Goal: Task Accomplishment & Management: Complete application form

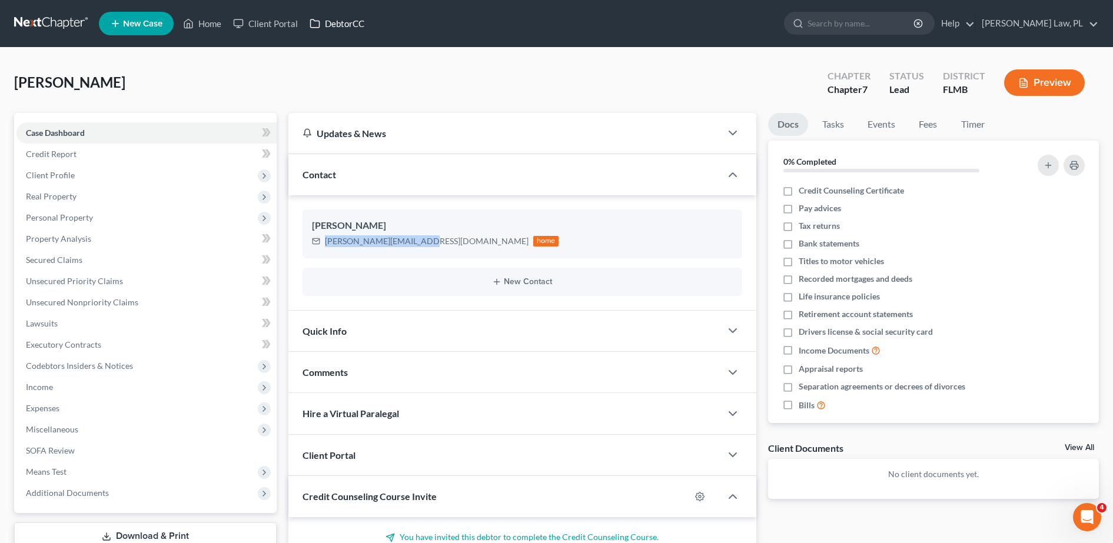
click at [342, 25] on link "DebtorCC" at bounding box center [337, 23] width 67 height 21
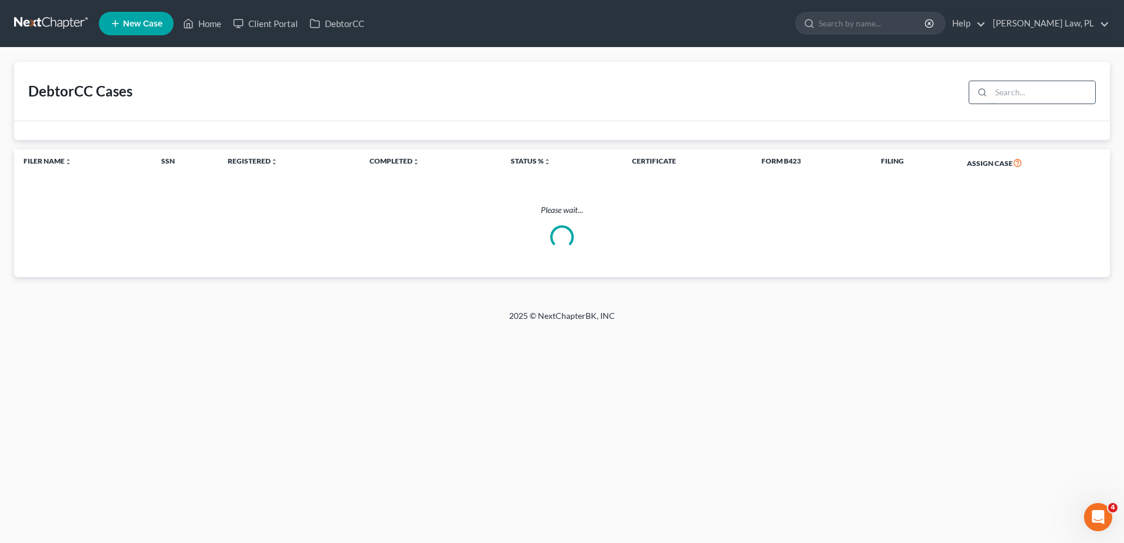
click at [1029, 95] on input "search" at bounding box center [1043, 92] width 104 height 22
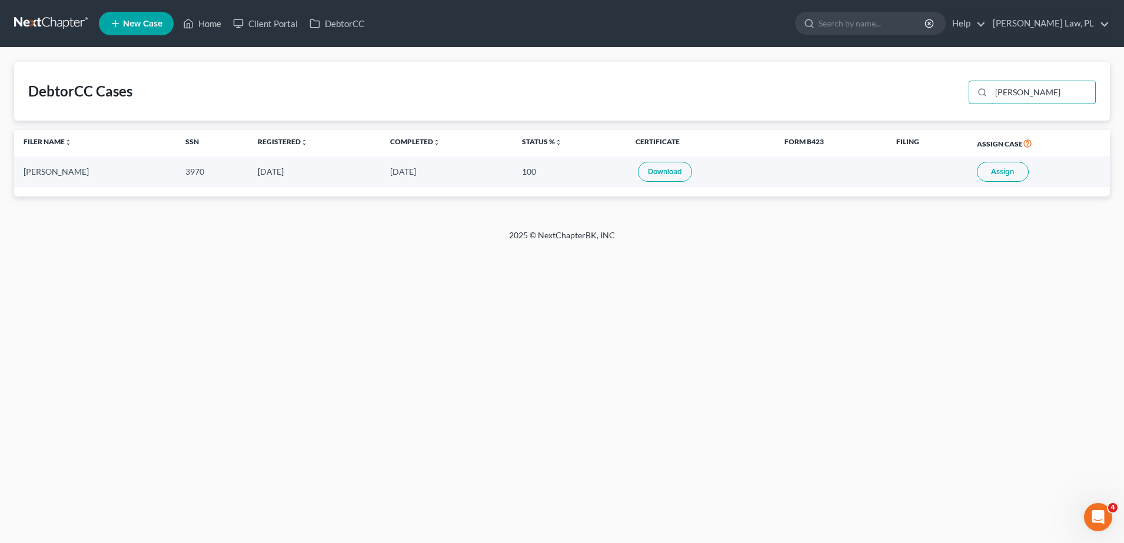
type input "[PERSON_NAME]"
drag, startPoint x: 19, startPoint y: 169, endPoint x: 327, endPoint y: 277, distance: 326.2
click at [327, 277] on div "Home New Case Client Portal DebtorCC [PERSON_NAME] Law, PL [PERSON_NAME][EMAIL_…" at bounding box center [562, 271] width 1124 height 543
drag, startPoint x: 327, startPoint y: 277, endPoint x: 212, endPoint y: 282, distance: 115.5
click at [212, 282] on div "Home New Case Client Portal DebtorCC [PERSON_NAME] Law, PL [PERSON_NAME][EMAIL_…" at bounding box center [562, 271] width 1124 height 543
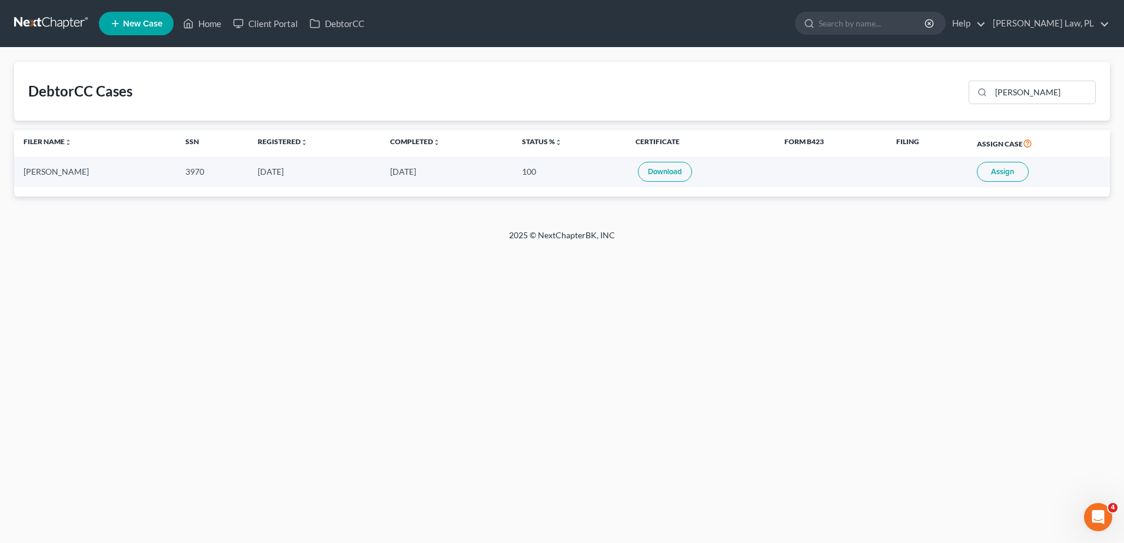
click at [264, 220] on div "DebtorCC Cases [PERSON_NAME] Name unfold_more expand_more expand_less SSN Regis…" at bounding box center [562, 139] width 1124 height 182
click at [216, 16] on link "Home" at bounding box center [202, 23] width 50 height 21
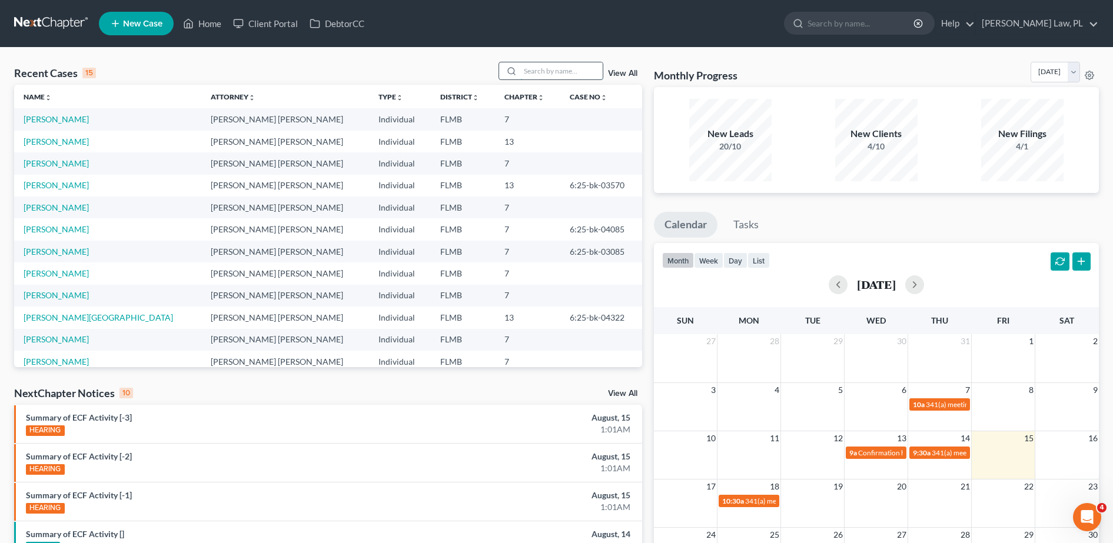
click at [552, 79] on input "search" at bounding box center [561, 70] width 82 height 17
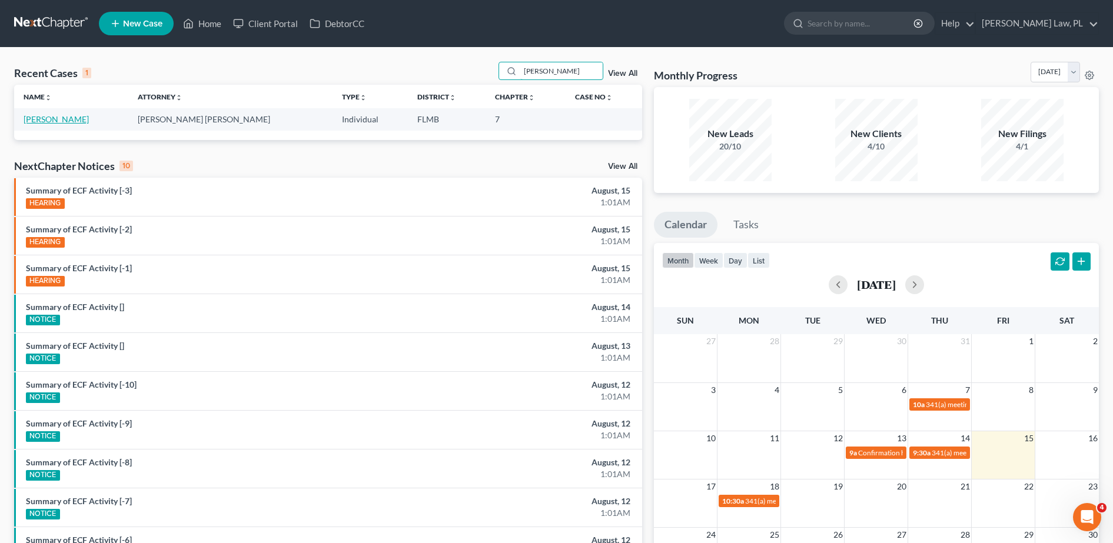
type input "[PERSON_NAME]"
click at [68, 122] on link "[PERSON_NAME]" at bounding box center [56, 119] width 65 height 10
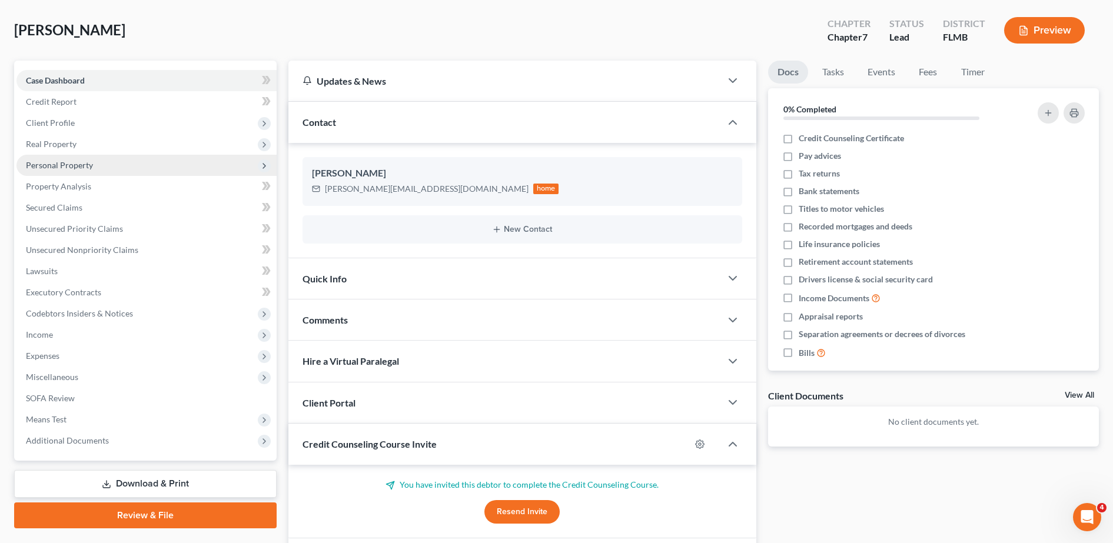
scroll to position [53, 0]
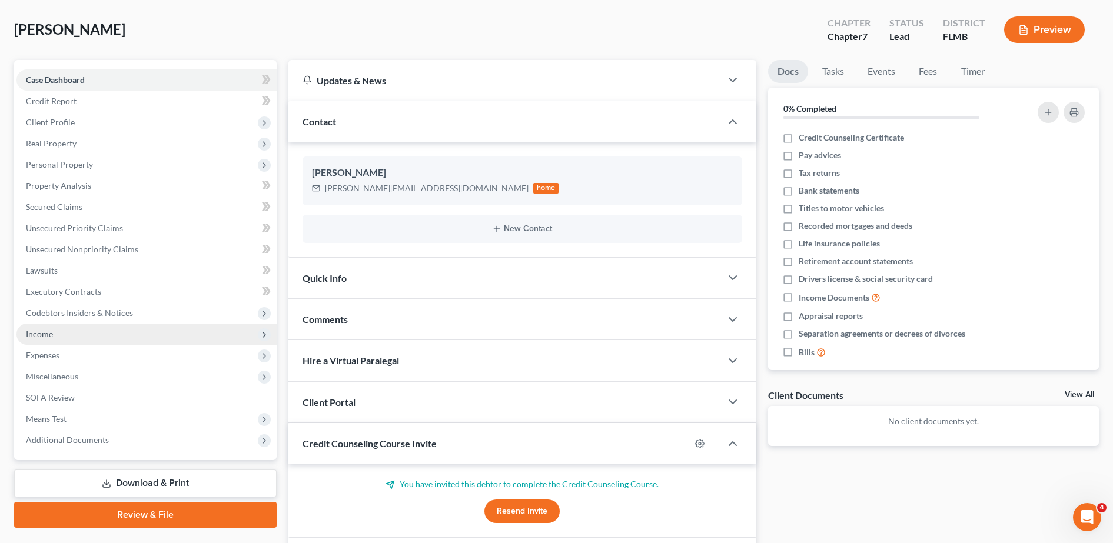
click at [76, 330] on span "Income" at bounding box center [146, 334] width 260 height 21
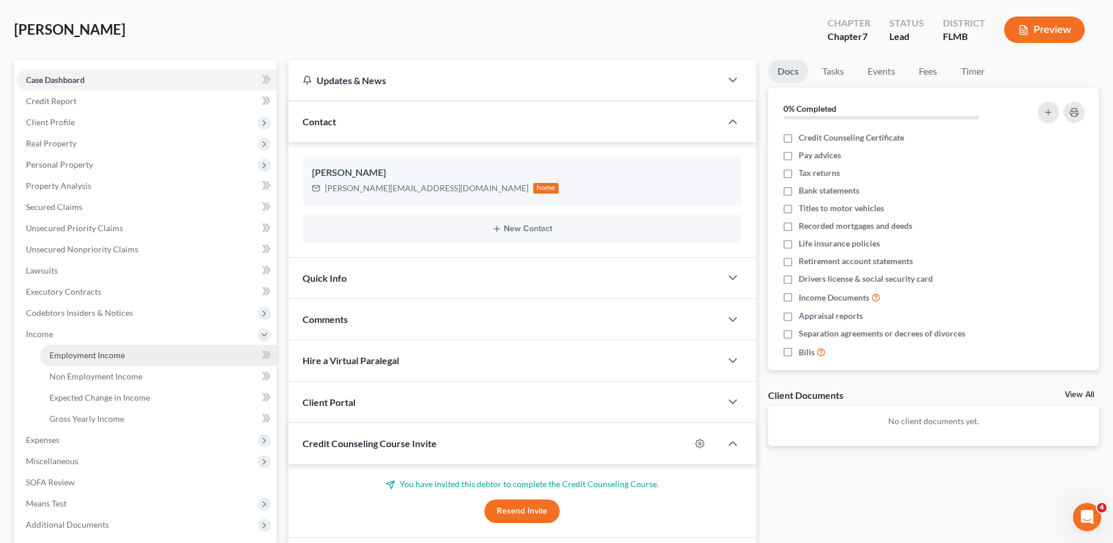
click at [114, 351] on span "Employment Income" at bounding box center [86, 355] width 75 height 10
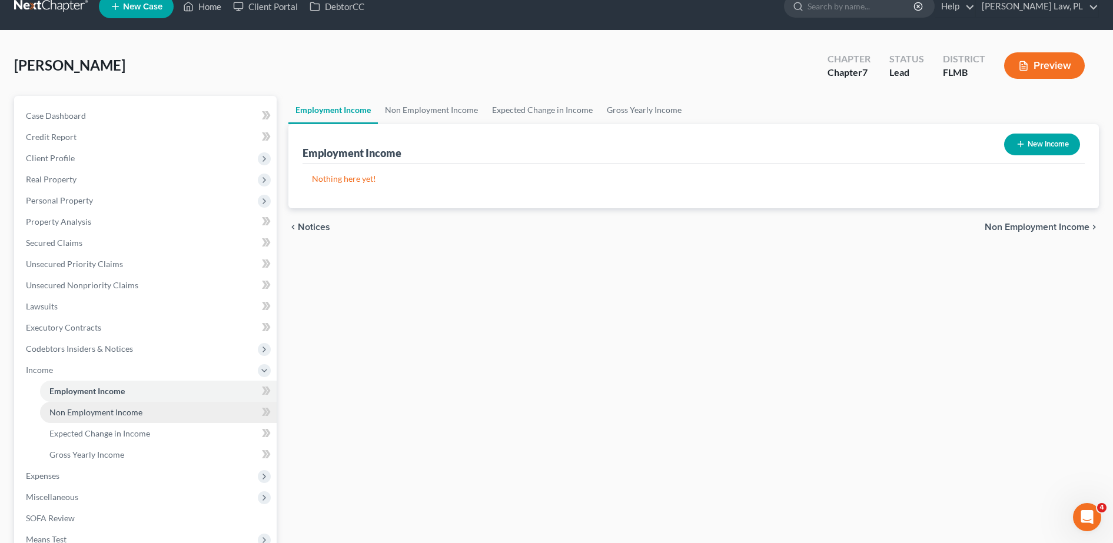
scroll to position [18, 0]
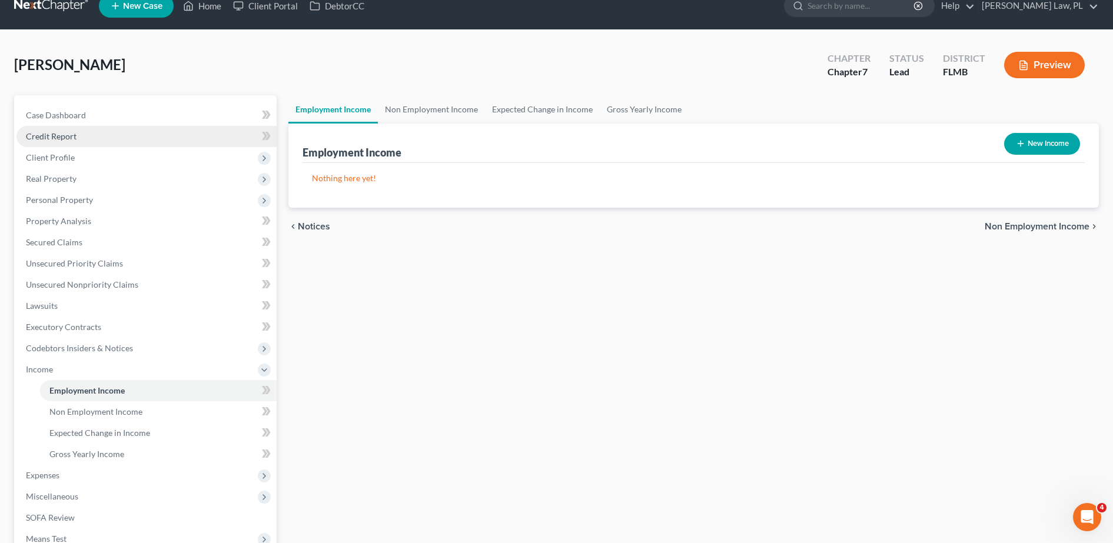
click at [88, 131] on link "Credit Report" at bounding box center [146, 136] width 260 height 21
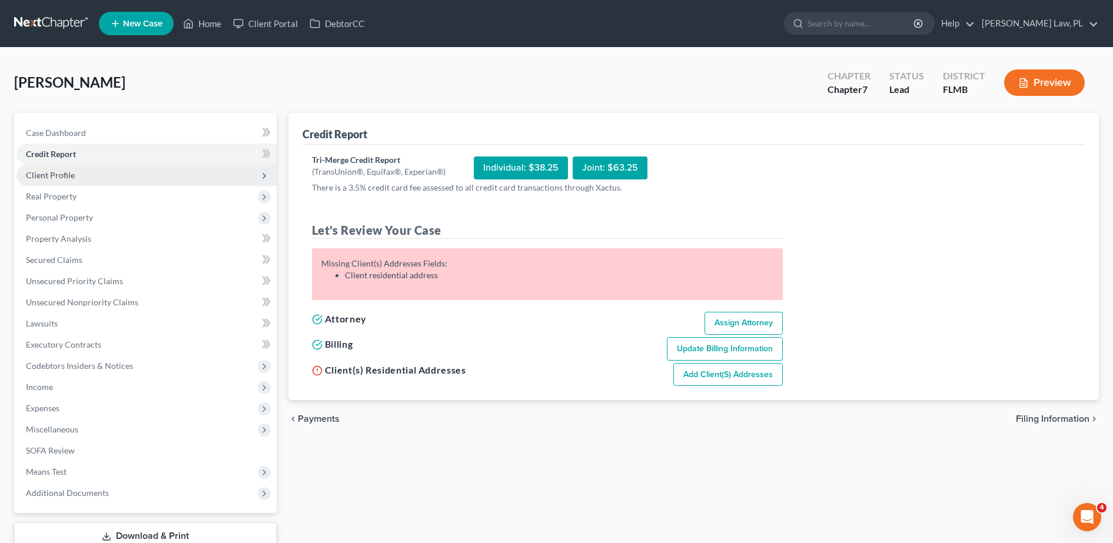
click at [89, 171] on span "Client Profile" at bounding box center [146, 175] width 260 height 21
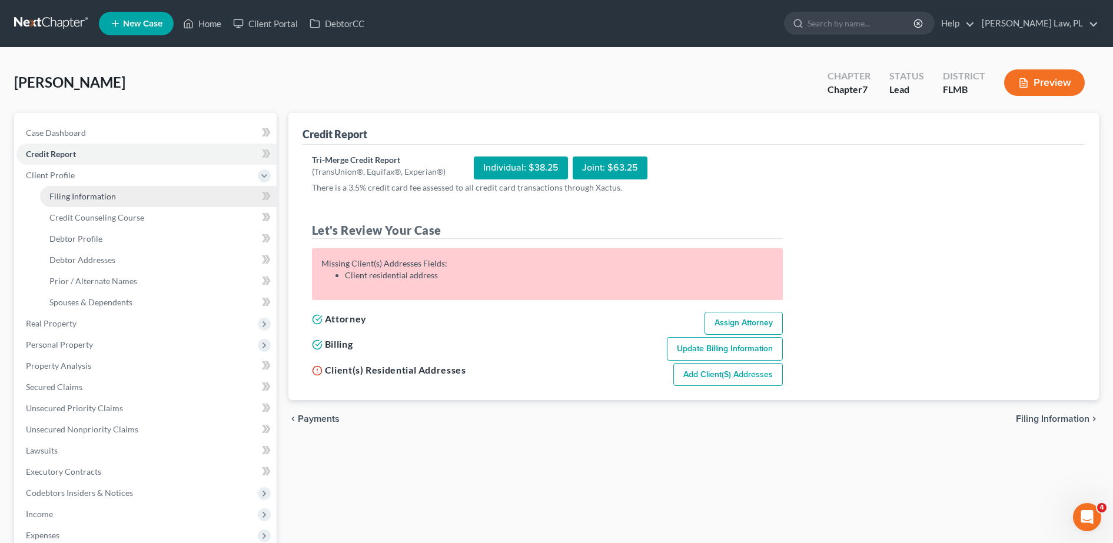
click at [92, 195] on span "Filing Information" at bounding box center [82, 196] width 67 height 10
select select "1"
select select "0"
select select "15"
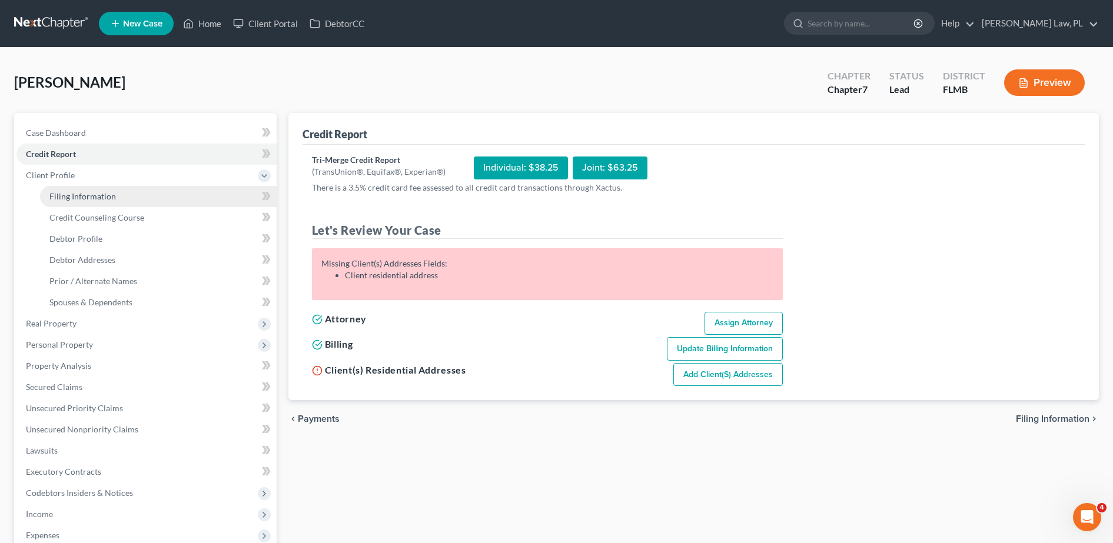
select select "9"
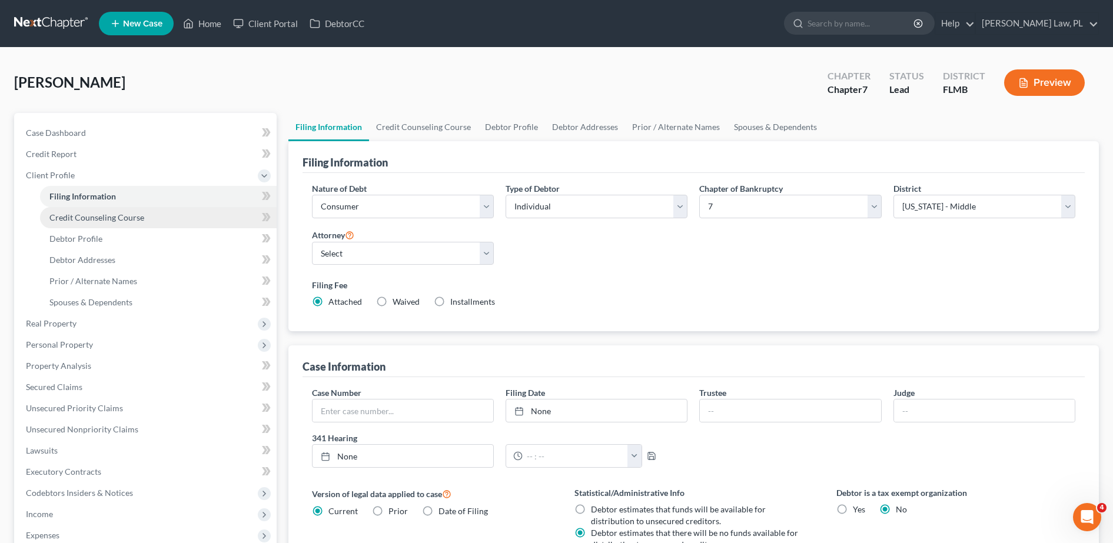
click at [107, 221] on span "Credit Counseling Course" at bounding box center [96, 218] width 95 height 10
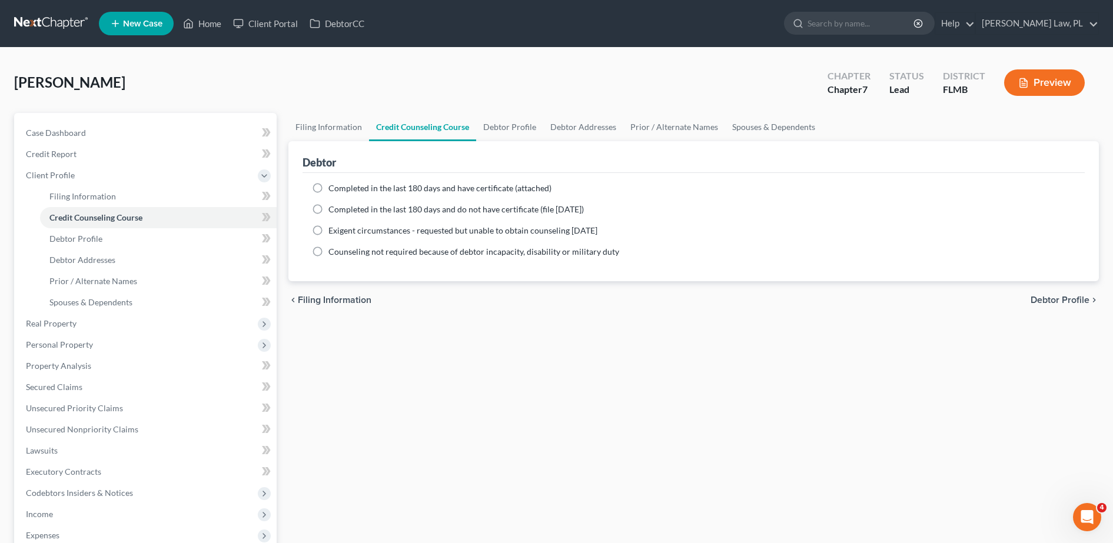
click at [328, 187] on label "Completed in the last 180 days and have certificate (attached)" at bounding box center [439, 188] width 223 height 12
click at [333, 187] on input "Completed in the last 180 days and have certificate (attached)" at bounding box center [337, 186] width 8 height 8
radio input "true"
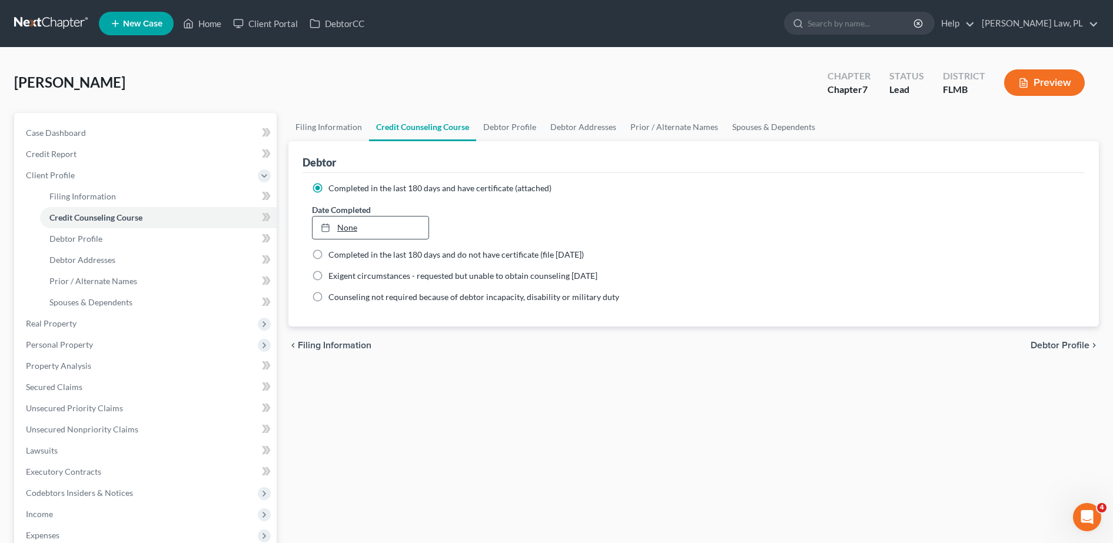
type input "[DATE]"
click at [374, 235] on link "None" at bounding box center [371, 228] width 117 height 22
click at [127, 244] on link "Debtor Profile" at bounding box center [158, 238] width 237 height 21
select select "0"
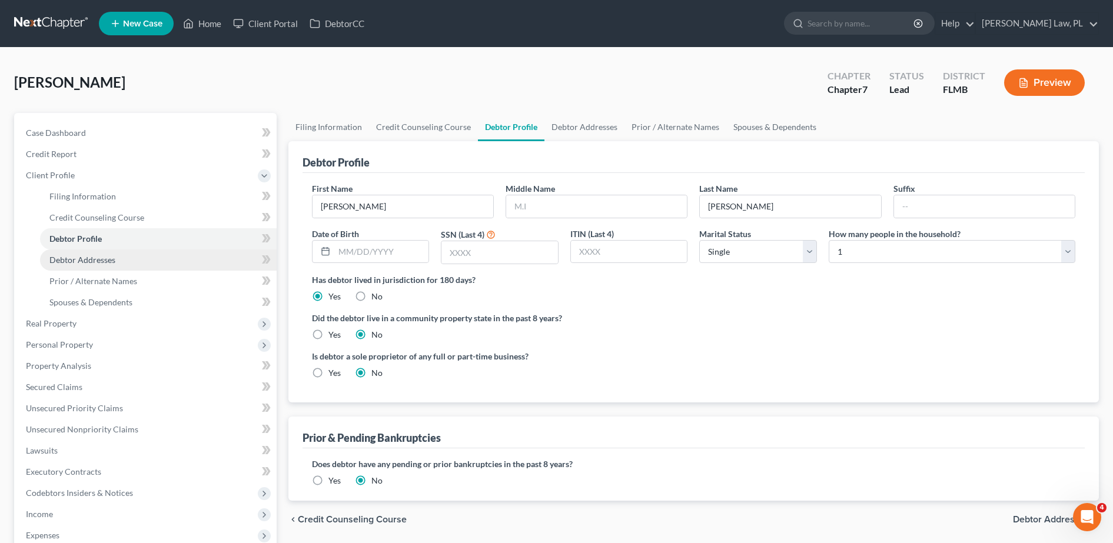
click at [95, 258] on span "Debtor Addresses" at bounding box center [82, 260] width 66 height 10
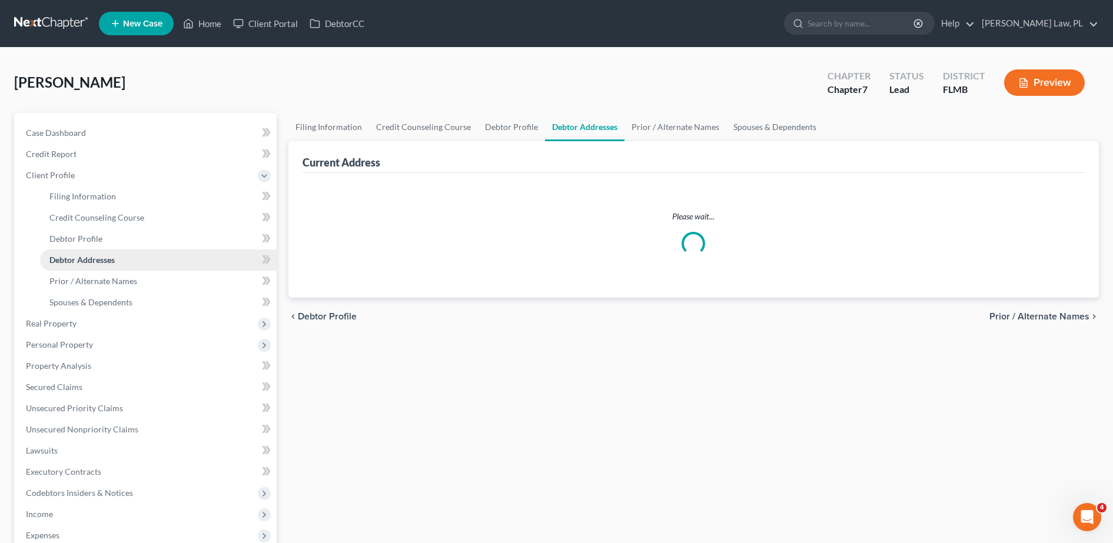
select select "0"
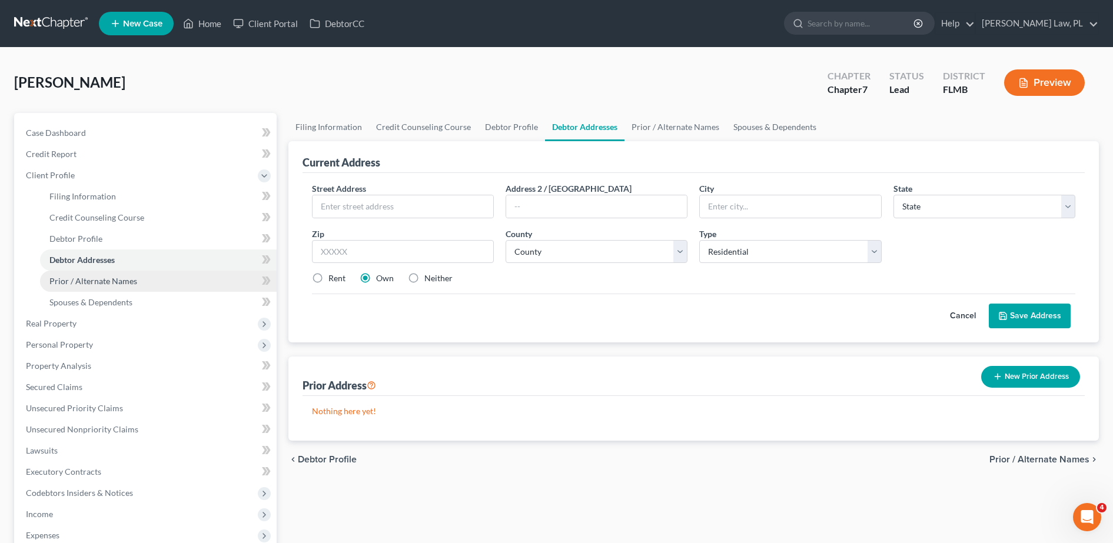
click at [111, 290] on link "Prior / Alternate Names" at bounding box center [158, 281] width 237 height 21
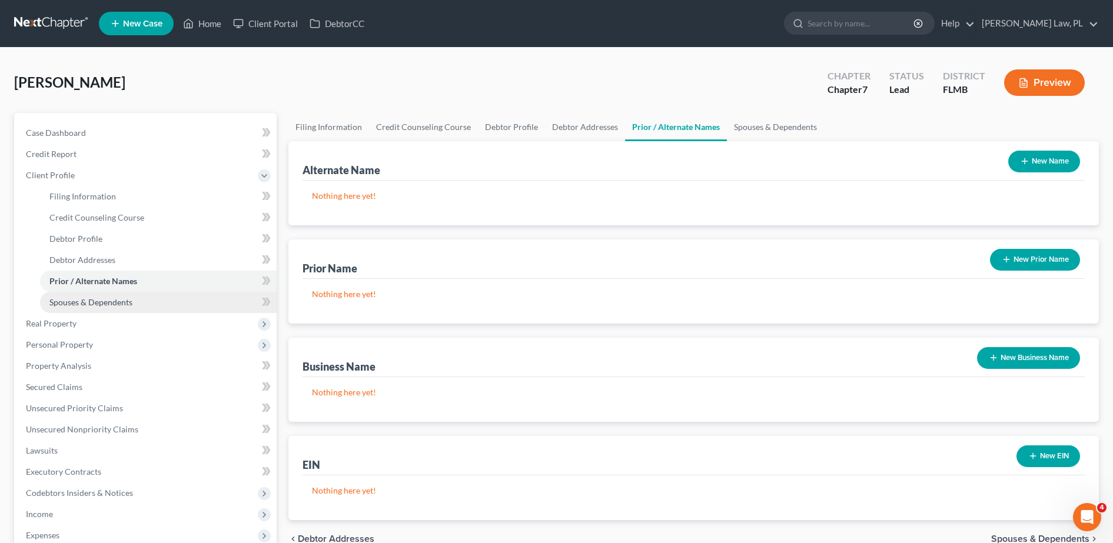
click at [117, 308] on link "Spouses & Dependents" at bounding box center [158, 302] width 237 height 21
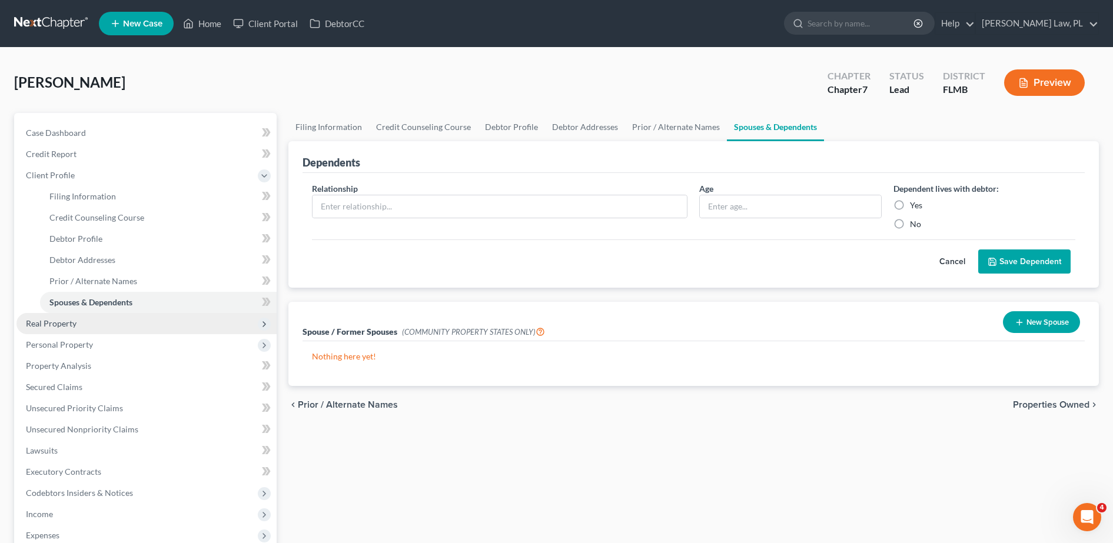
click at [101, 325] on span "Real Property" at bounding box center [146, 323] width 260 height 21
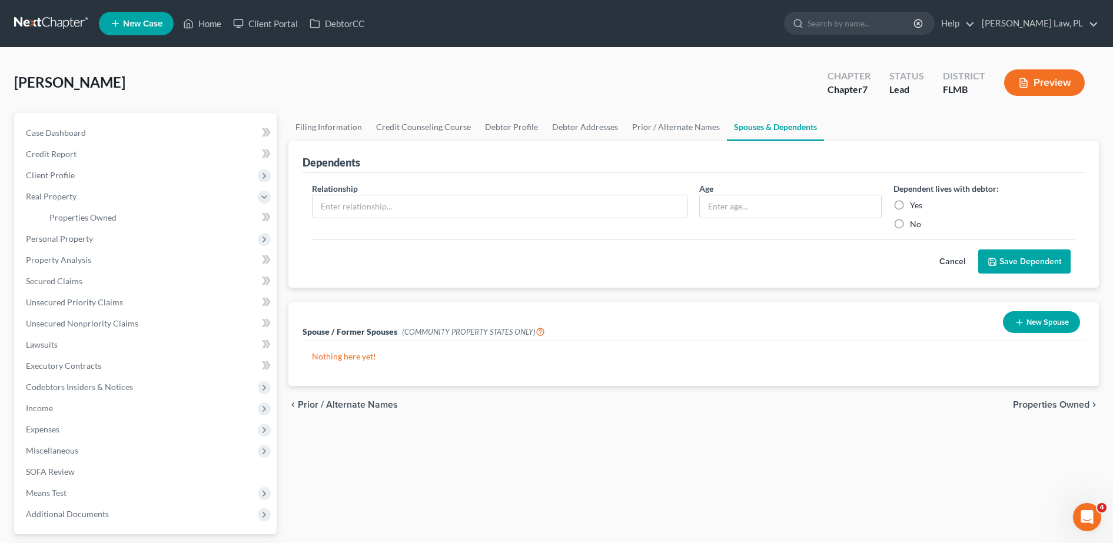
click at [669, 461] on div "Filing Information Credit Counseling Course Debtor Profile Debtor Addresses Pri…" at bounding box center [694, 357] width 822 height 489
click at [119, 217] on link "Properties Owned" at bounding box center [158, 217] width 237 height 21
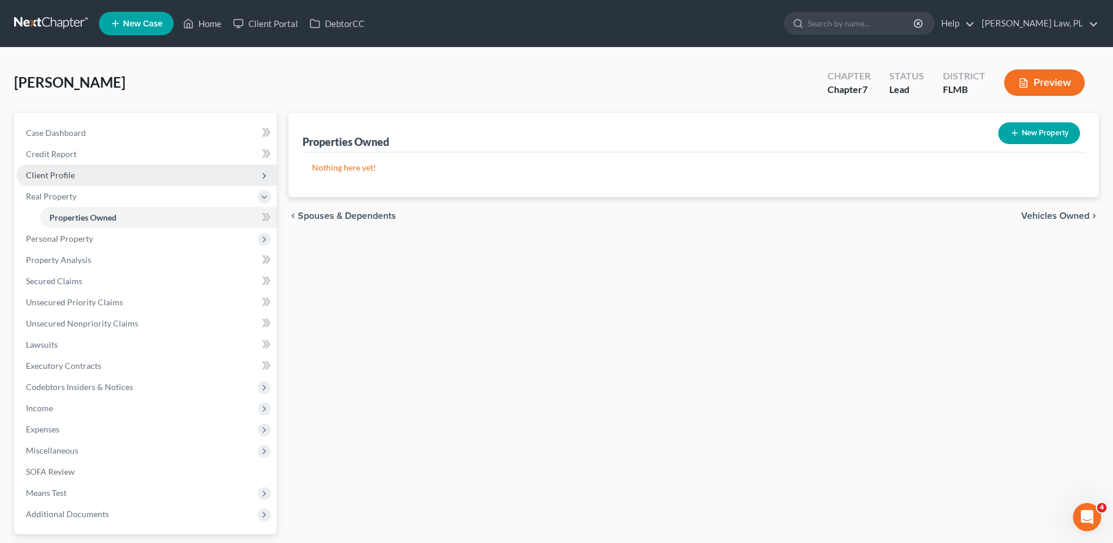
click at [128, 182] on span "Client Profile" at bounding box center [146, 175] width 260 height 21
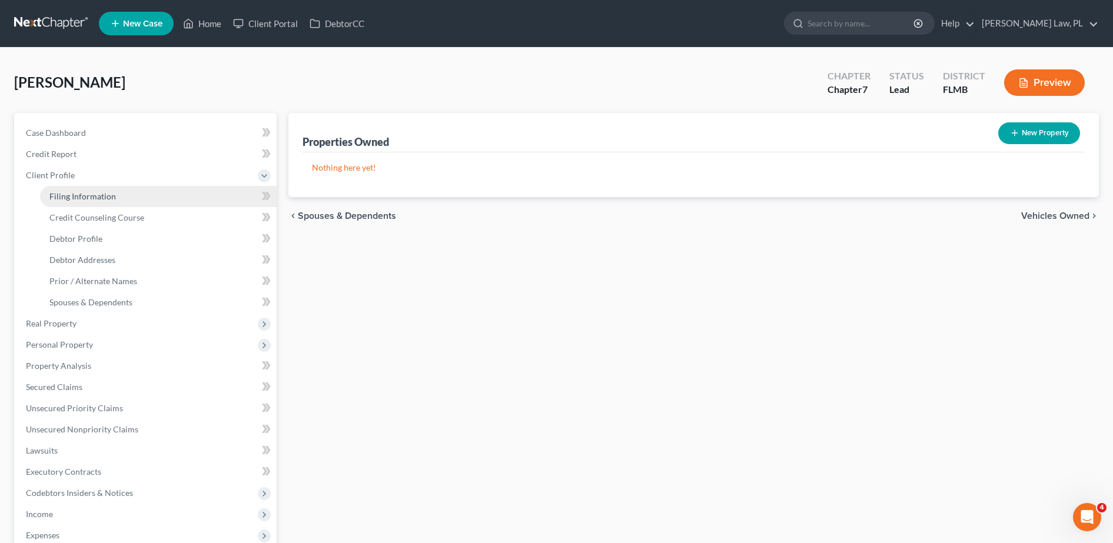
click at [128, 194] on link "Filing Information" at bounding box center [158, 196] width 237 height 21
select select "1"
select select "0"
select select "15"
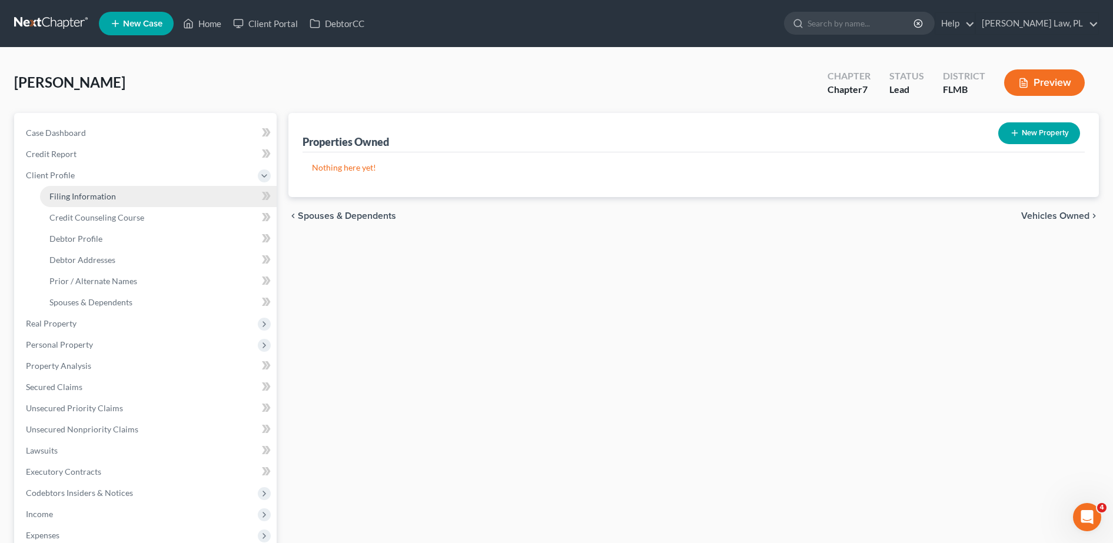
select select "0"
select select "9"
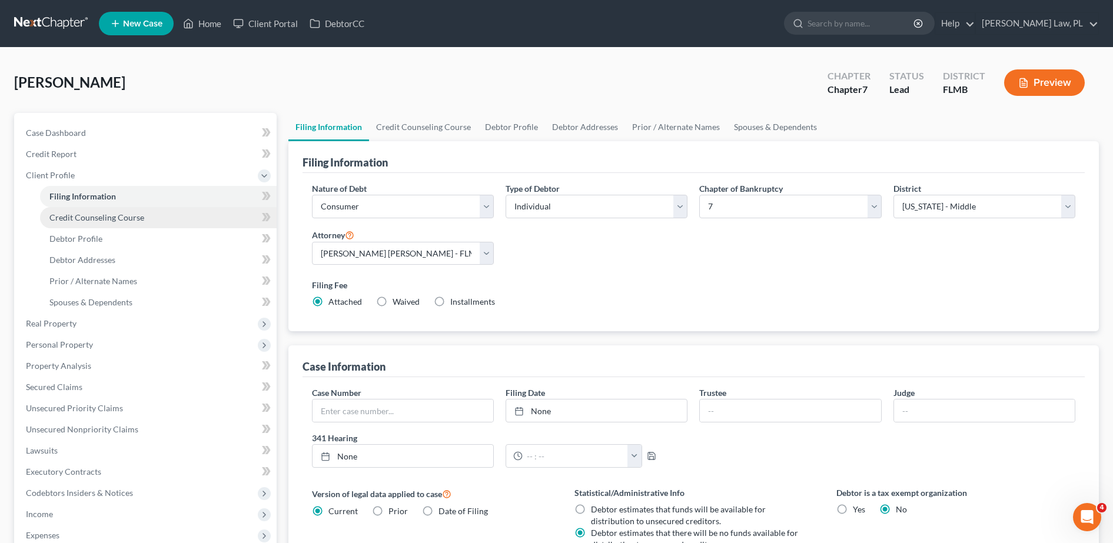
click at [135, 215] on span "Credit Counseling Course" at bounding box center [96, 218] width 95 height 10
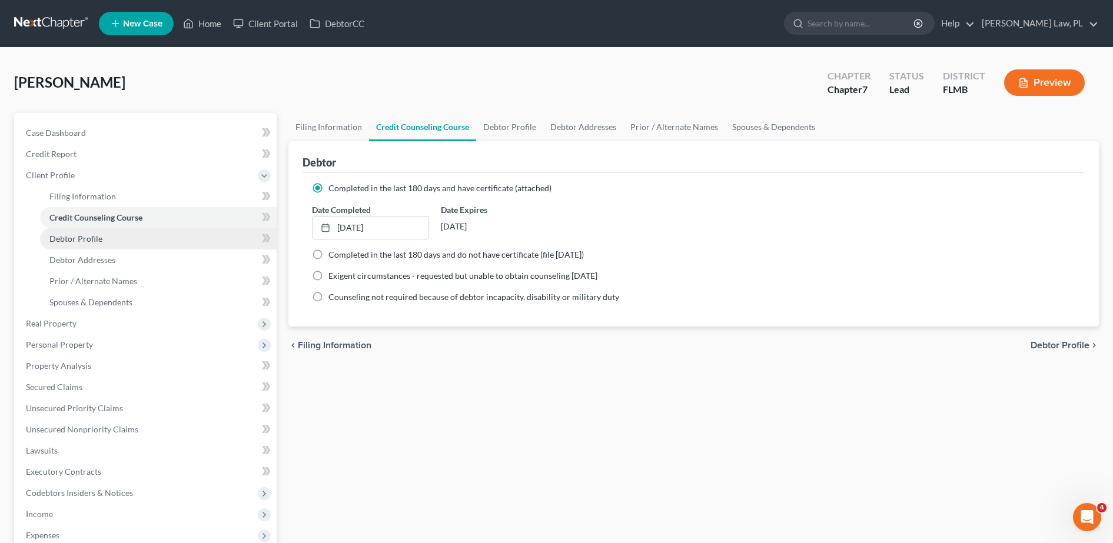
click at [142, 238] on link "Debtor Profile" at bounding box center [158, 238] width 237 height 21
select select "0"
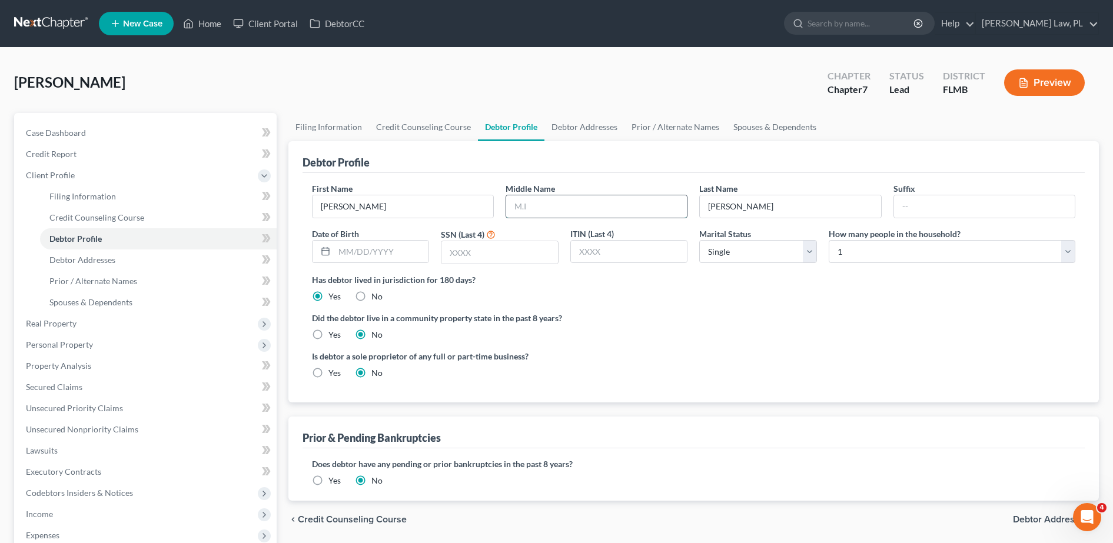
click at [538, 208] on input "text" at bounding box center [596, 206] width 181 height 22
click at [741, 171] on div "Debtor Profile" at bounding box center [694, 157] width 782 height 32
click at [371, 247] on input "text" at bounding box center [381, 252] width 95 height 22
click at [737, 250] on select "Select Single Married Separated Divorced Widowed" at bounding box center [758, 252] width 118 height 24
select select "3"
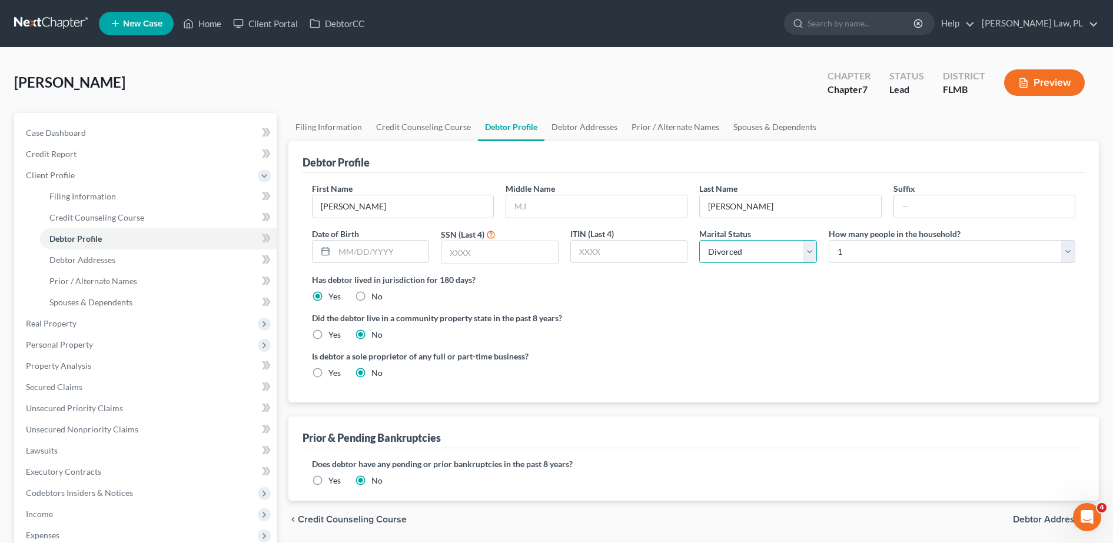
click at [699, 240] on select "Select Single Married Separated Divorced Widowed" at bounding box center [758, 252] width 118 height 24
click at [918, 250] on select "Select 1 2 3 4 5 6 7 8 9 10 11 12 13 14 15 16 17 18 19 20" at bounding box center [952, 252] width 247 height 24
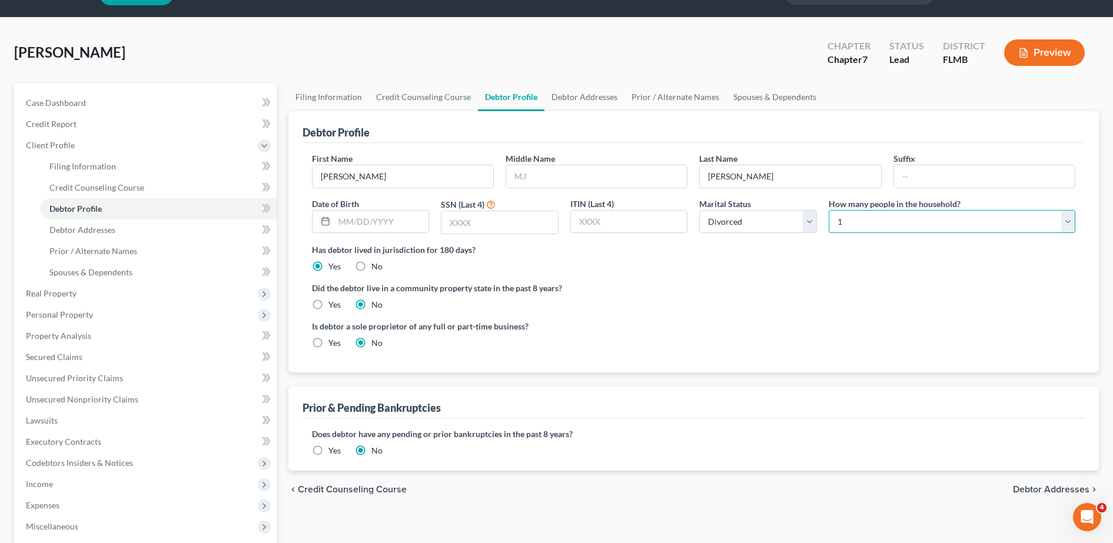
scroll to position [37, 0]
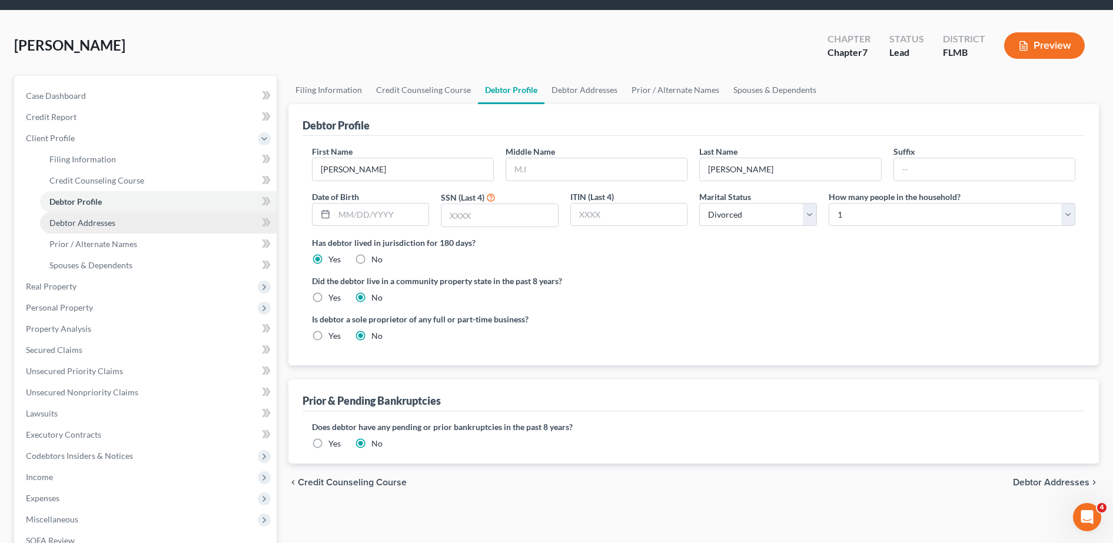
click at [156, 225] on link "Debtor Addresses" at bounding box center [158, 223] width 237 height 21
select select "0"
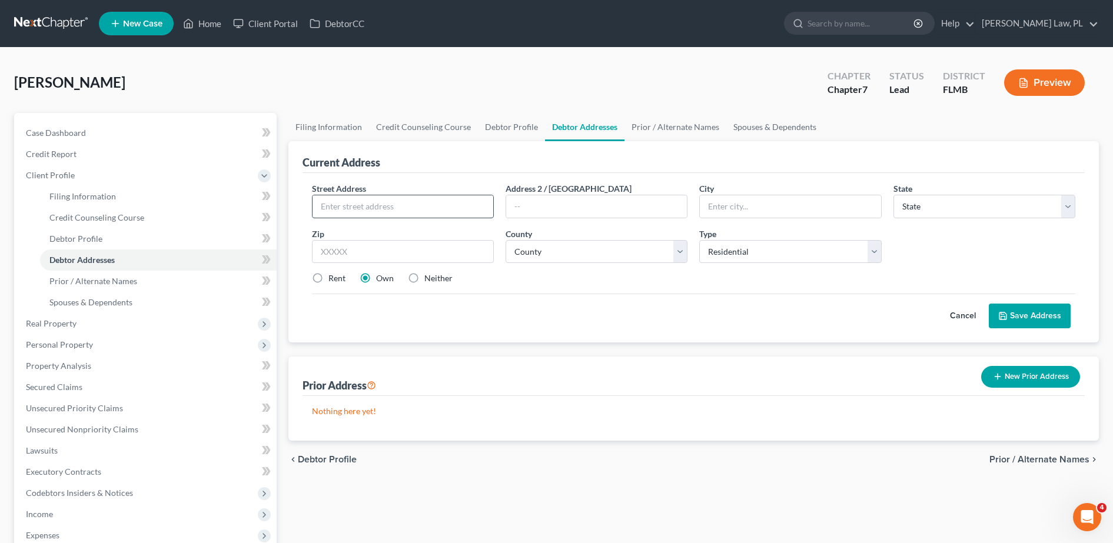
click at [366, 212] on input "text" at bounding box center [403, 206] width 181 height 22
type input "[STREET_ADDRESS]"
click at [458, 248] on input "text" at bounding box center [403, 252] width 182 height 24
type input "32976"
click at [679, 282] on div "Rent Own Neither" at bounding box center [693, 279] width 775 height 12
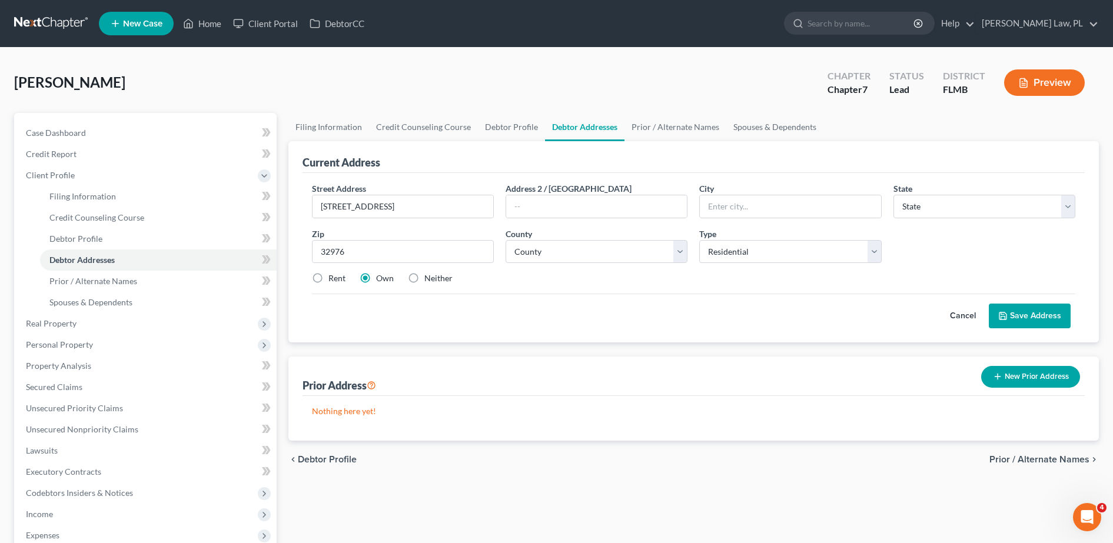
type input "[PERSON_NAME]"
select select "9"
click at [592, 255] on select "County" at bounding box center [597, 252] width 182 height 24
select select "4"
click at [506, 240] on select "County [GEOGRAPHIC_DATA] [GEOGRAPHIC_DATA] [GEOGRAPHIC_DATA] [GEOGRAPHIC_DATA] …" at bounding box center [597, 252] width 182 height 24
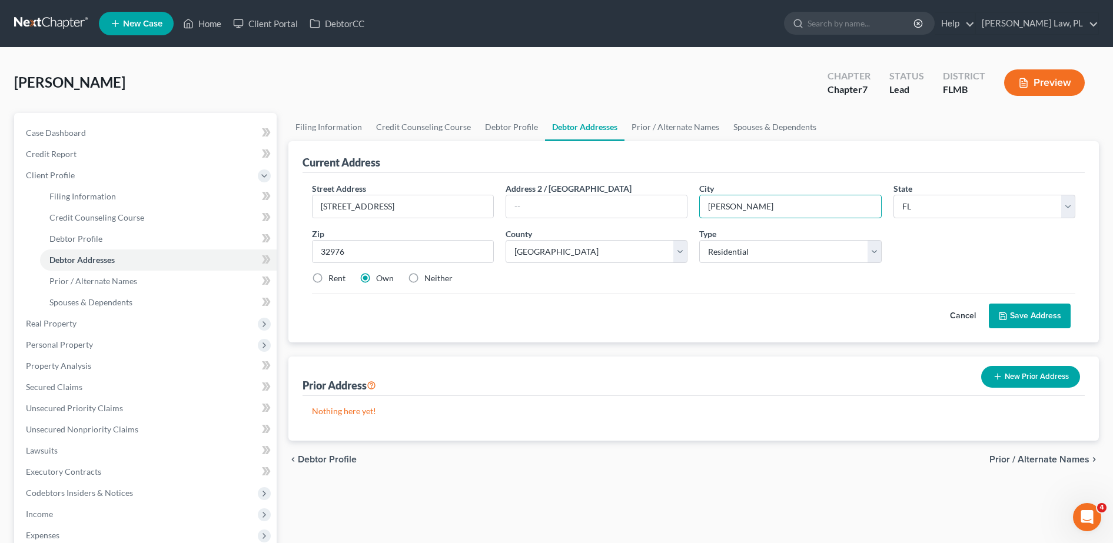
drag, startPoint x: 753, startPoint y: 198, endPoint x: 655, endPoint y: 192, distance: 97.9
click at [655, 192] on div "Street Address * [STREET_ADDRESS] * Sebastian State * State [US_STATE] AK AR AZ…" at bounding box center [693, 238] width 775 height 112
type input "Barefoot Bay"
click at [1017, 316] on button "Save Address" at bounding box center [1030, 316] width 82 height 25
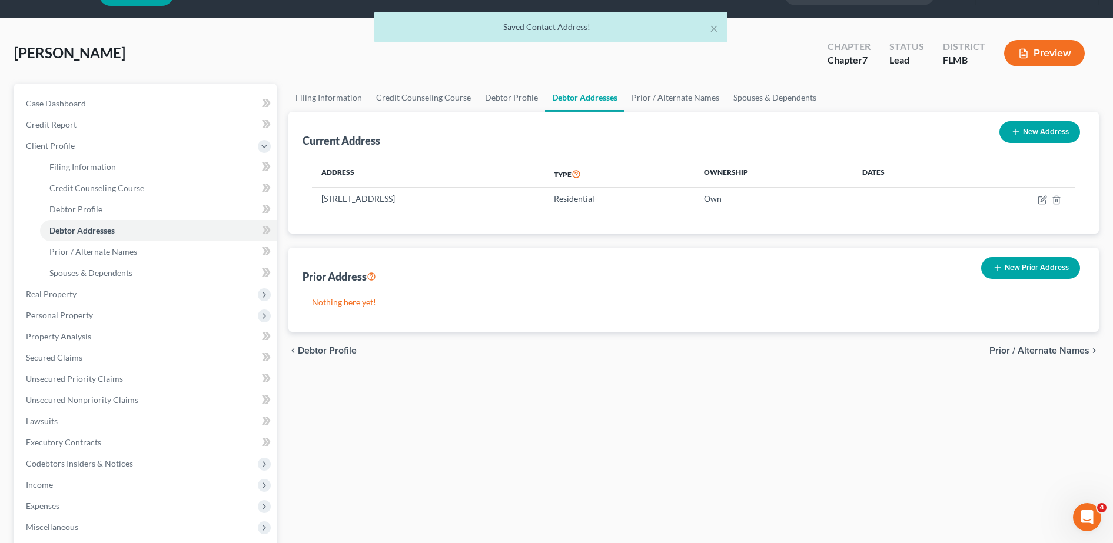
scroll to position [34, 0]
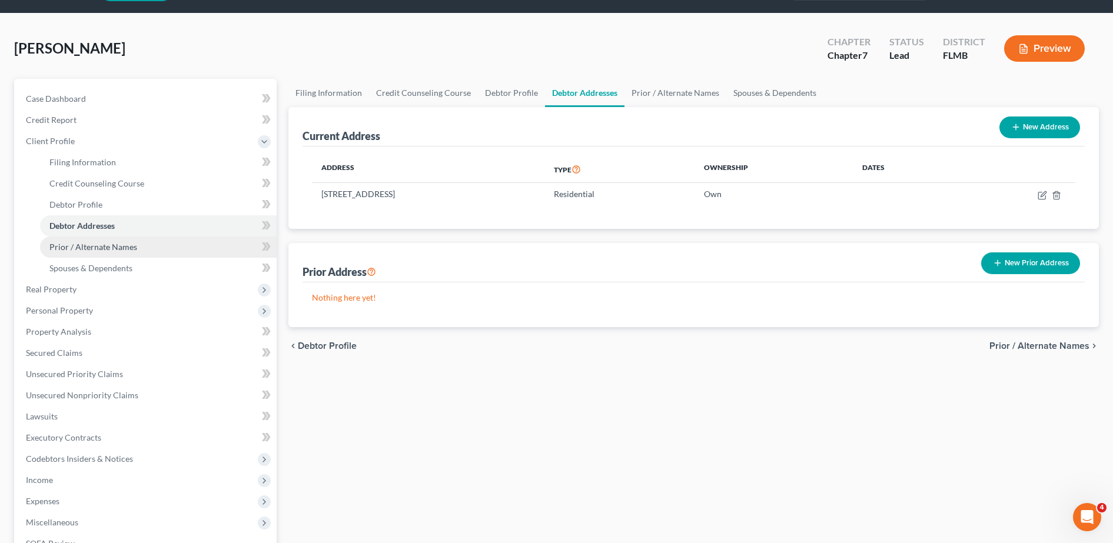
click at [181, 244] on link "Prior / Alternate Names" at bounding box center [158, 247] width 237 height 21
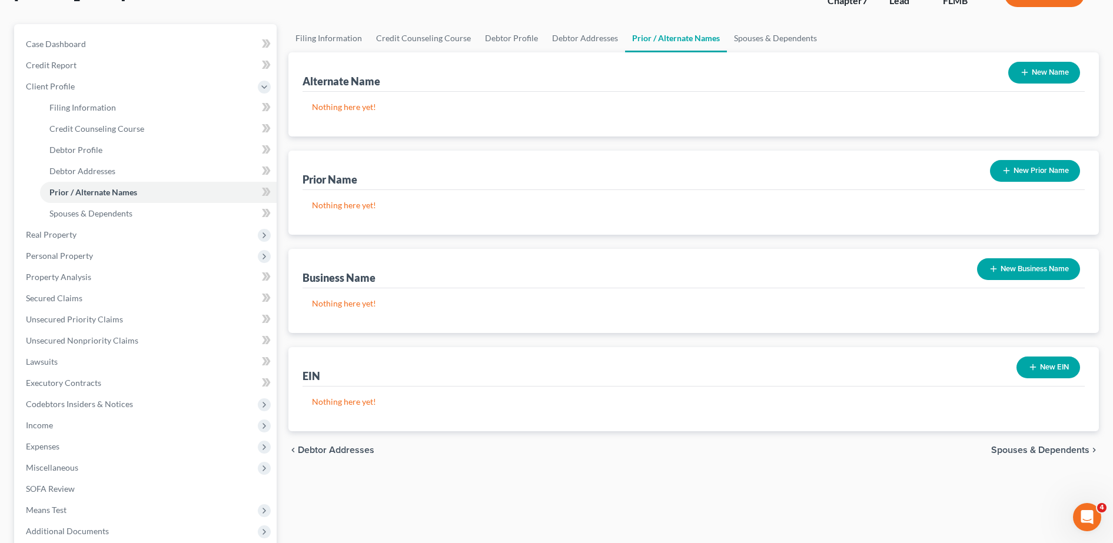
scroll to position [100, 0]
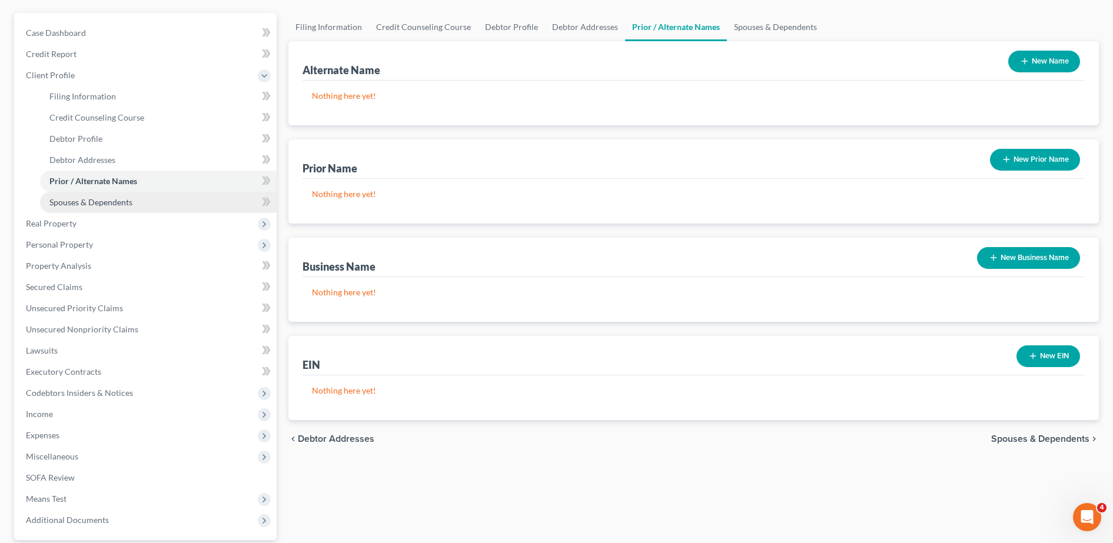
click at [117, 197] on span "Spouses & Dependents" at bounding box center [90, 202] width 83 height 10
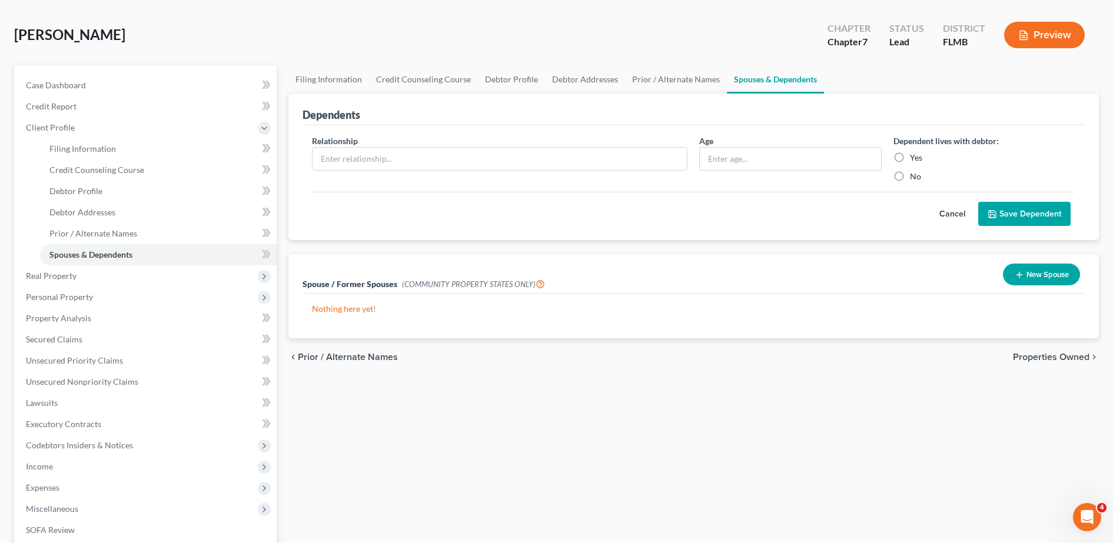
scroll to position [47, 0]
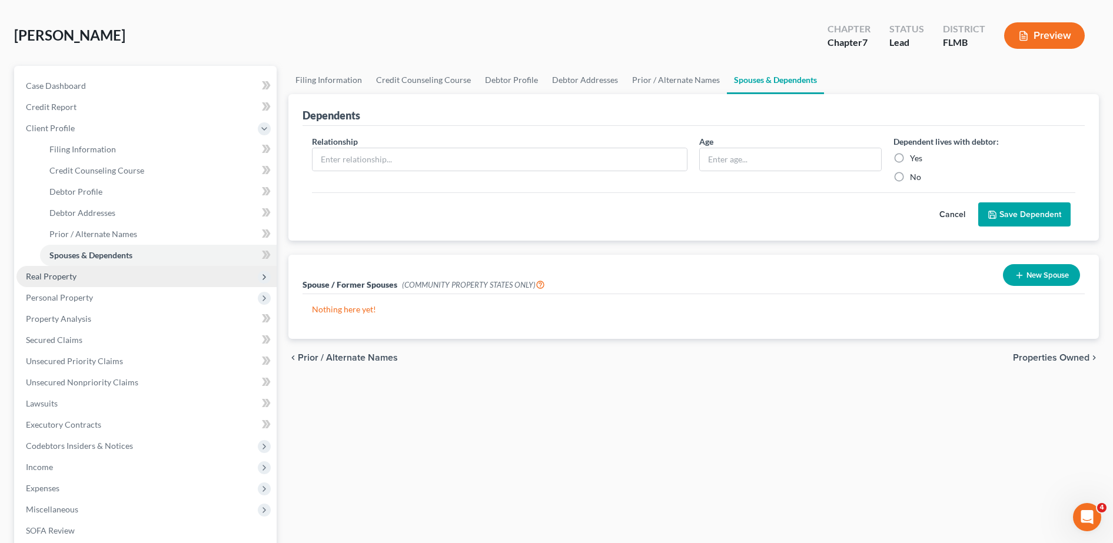
click at [126, 282] on span "Real Property" at bounding box center [146, 276] width 260 height 21
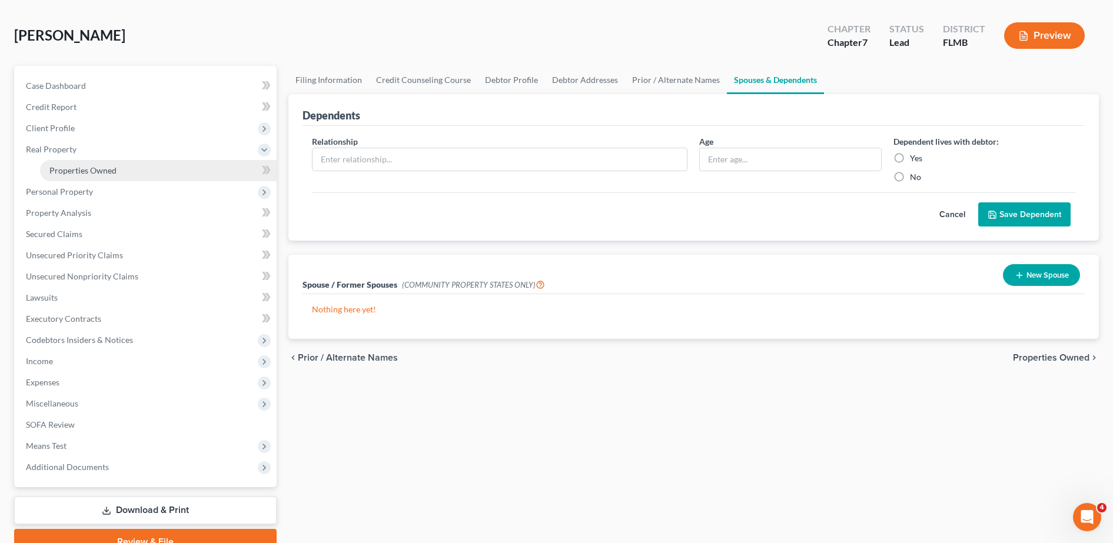
click at [137, 179] on link "Properties Owned" at bounding box center [158, 170] width 237 height 21
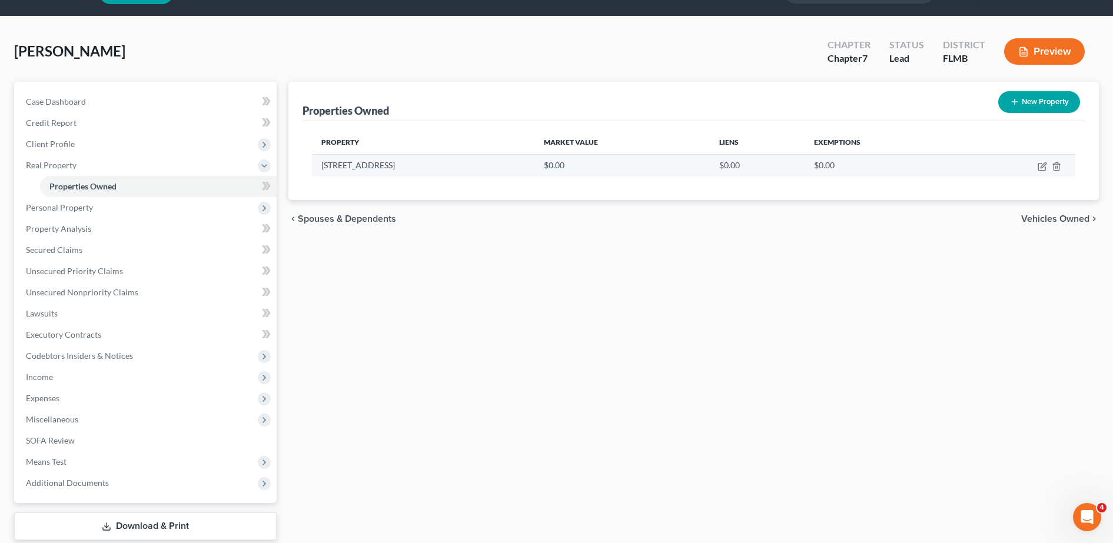
scroll to position [32, 0]
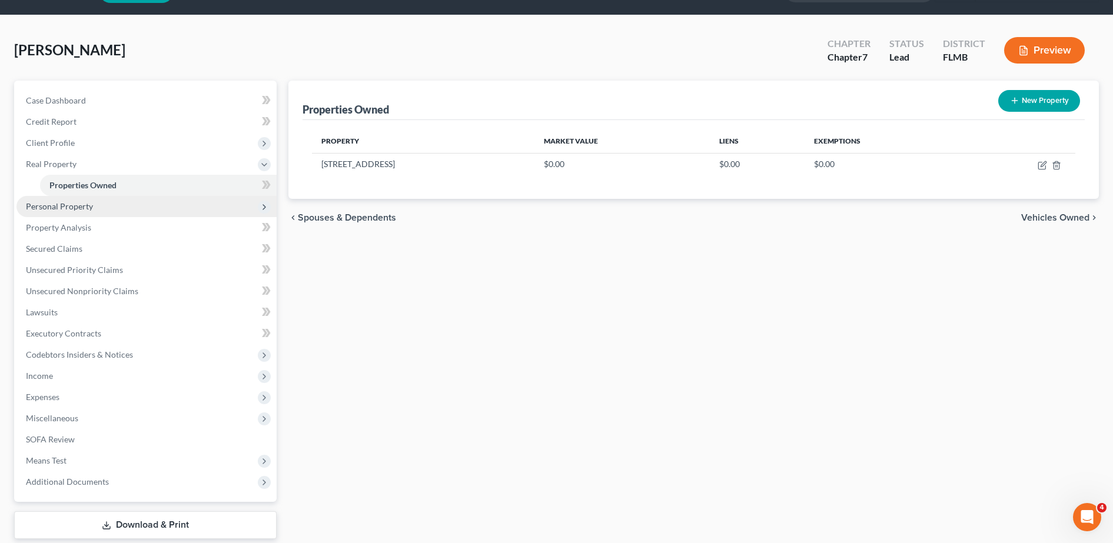
click at [105, 204] on span "Personal Property" at bounding box center [146, 206] width 260 height 21
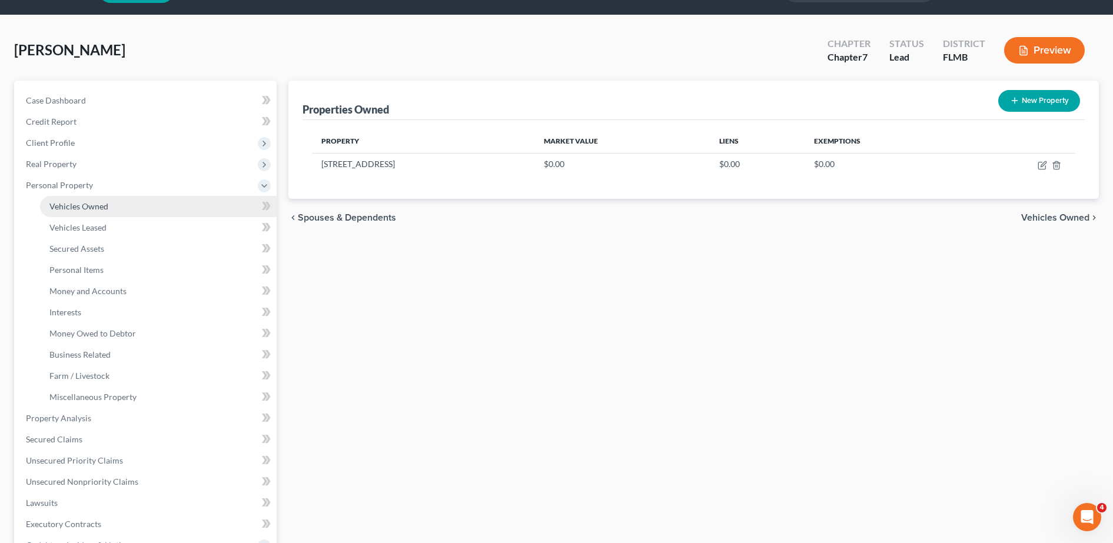
click at [108, 207] on link "Vehicles Owned" at bounding box center [158, 206] width 237 height 21
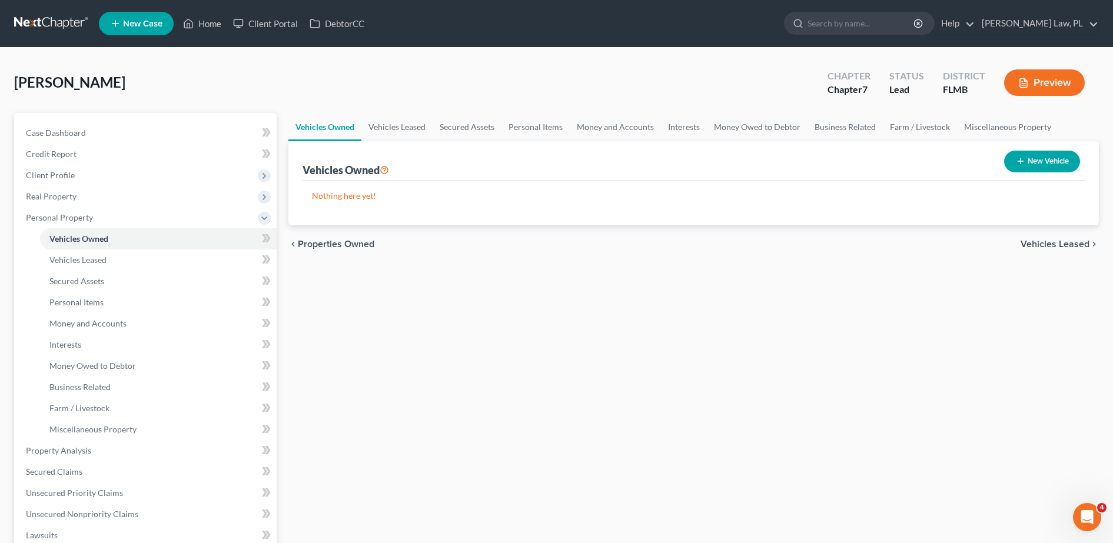
click at [1056, 158] on button "New Vehicle" at bounding box center [1042, 162] width 76 height 22
select select "0"
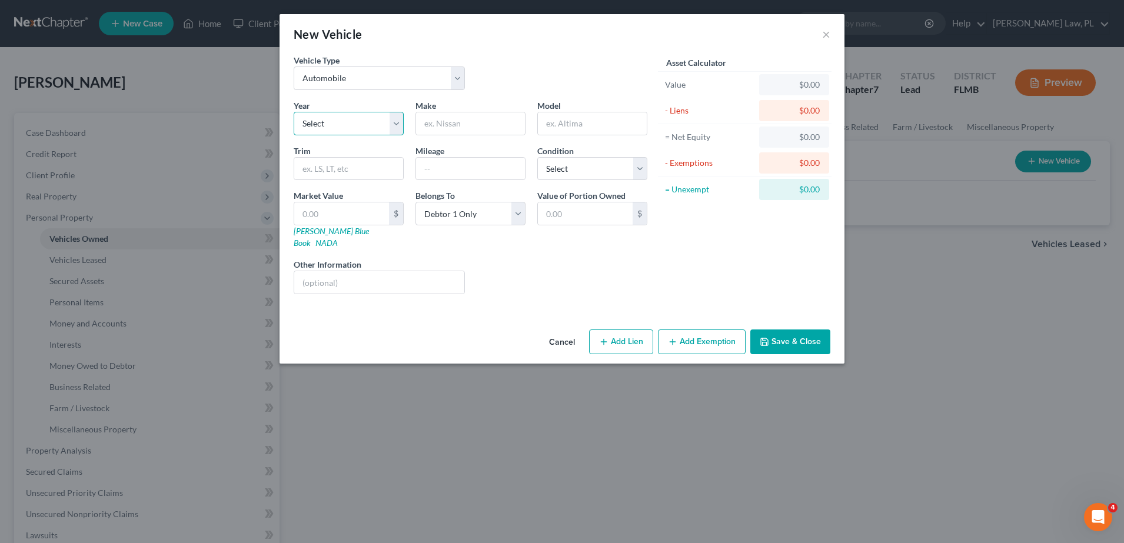
click at [348, 120] on select "Select 2026 2025 2024 2023 2022 2021 2020 2019 2018 2017 2016 2015 2014 2013 20…" at bounding box center [349, 124] width 110 height 24
select select "4"
click at [294, 112] on select "Select 2026 2025 2024 2023 2022 2021 2020 2019 2018 2017 2016 2015 2014 2013 20…" at bounding box center [349, 124] width 110 height 24
click at [434, 130] on input "text" at bounding box center [470, 123] width 109 height 22
type input "L"
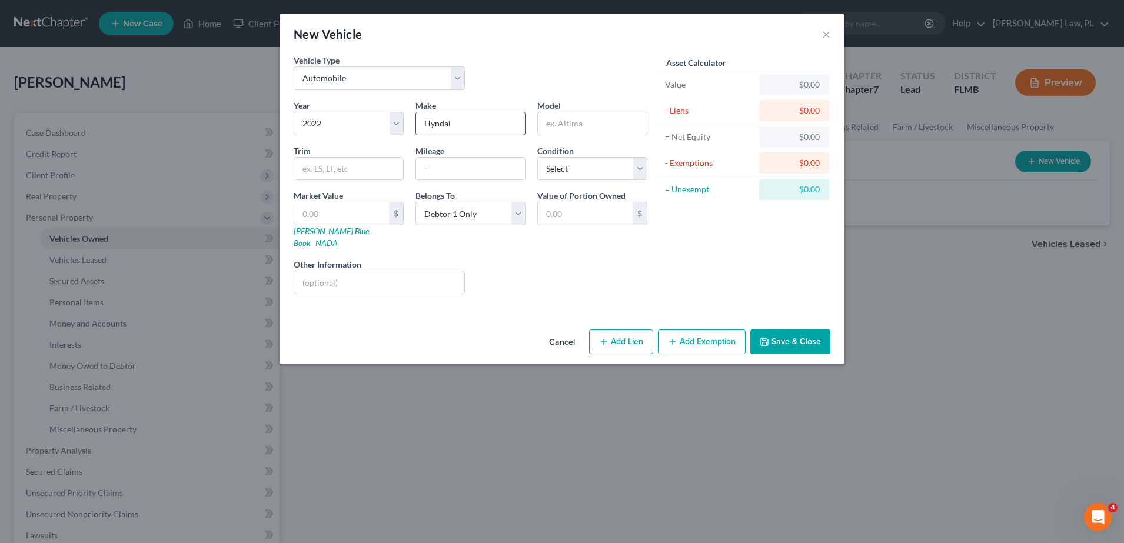
type input "Hyndai"
type input "Kona"
click at [456, 168] on input "text" at bounding box center [470, 169] width 109 height 22
type input "44000"
click at [600, 168] on select "Select Excellent Very Good Good Fair Poor" at bounding box center [592, 169] width 110 height 24
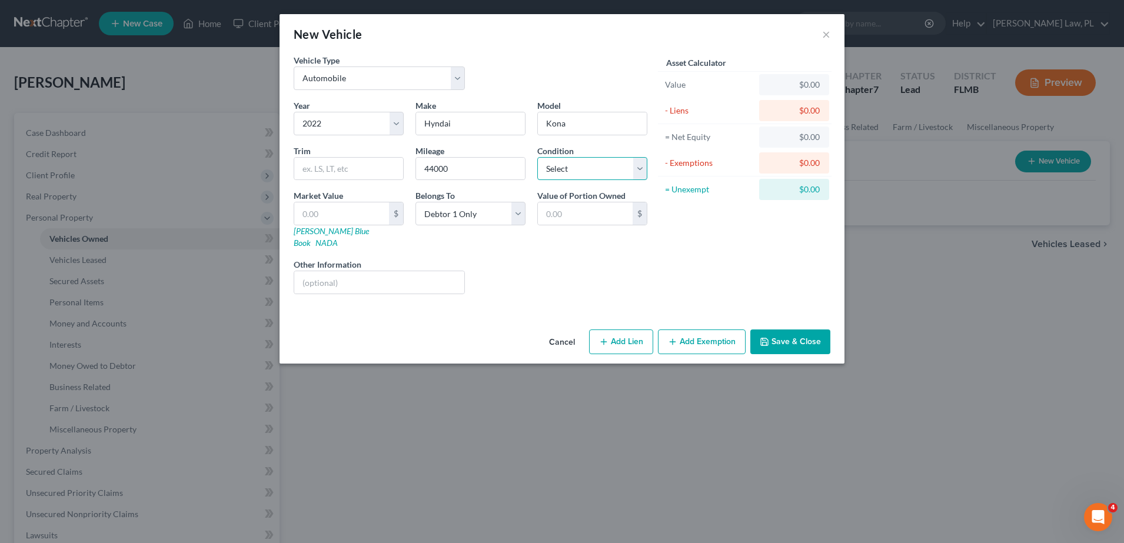
select select "2"
click at [537, 157] on select "Select Excellent Very Good Good Fair Poor" at bounding box center [592, 169] width 110 height 24
click at [596, 336] on button "Add Lien" at bounding box center [621, 342] width 64 height 25
select select "0"
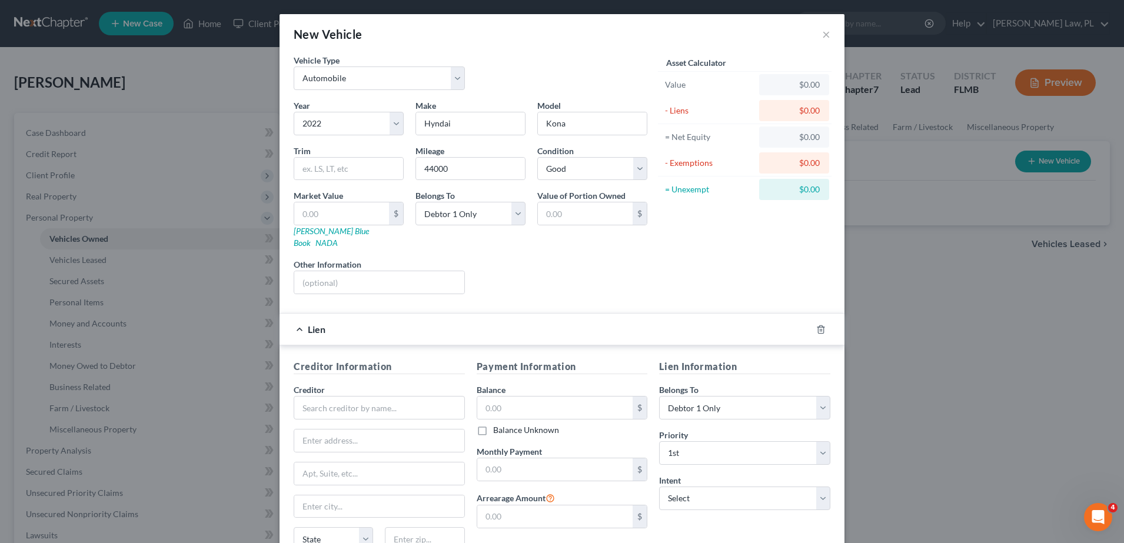
scroll to position [100, 0]
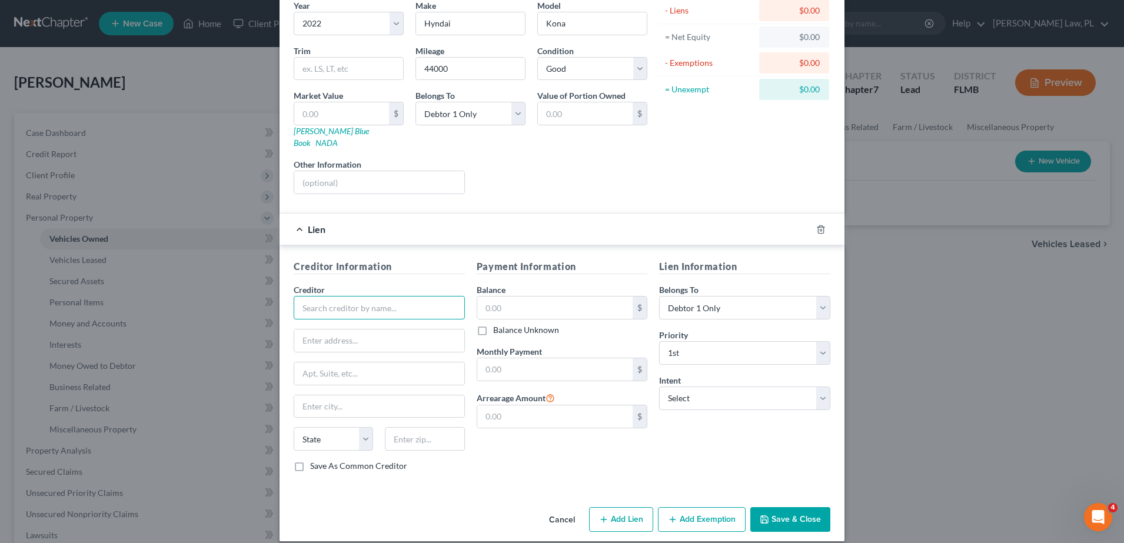
click at [399, 296] on input "text" at bounding box center [379, 308] width 171 height 24
type input "Truist Bank"
click at [532, 360] on input "text" at bounding box center [555, 370] width 156 height 22
type input "438.25"
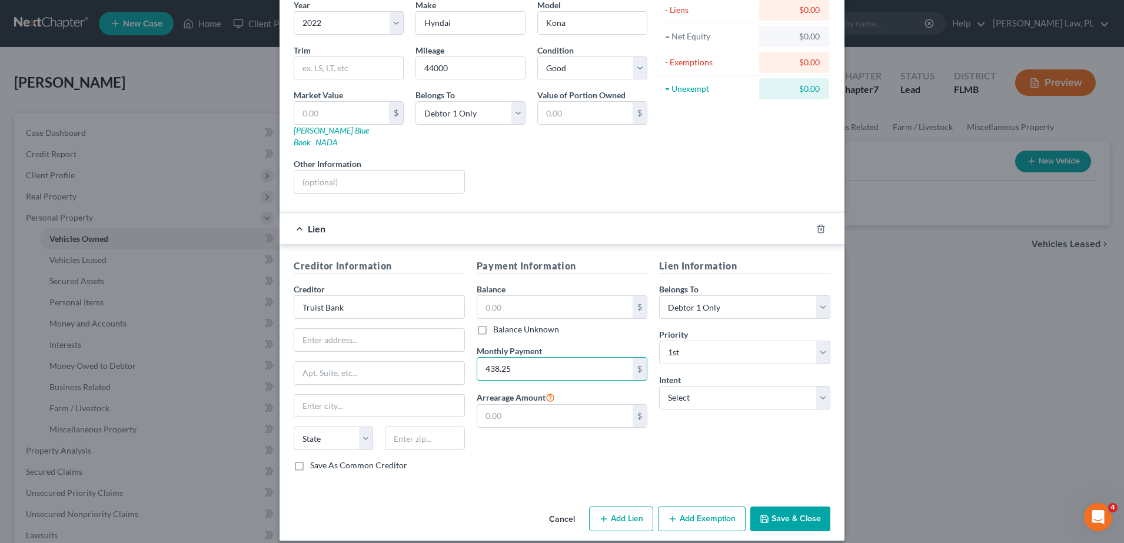
click at [742, 440] on div "Lien Information Belongs To * Select Debtor 1 Only Debtor 2 Only Debtor 1 And D…" at bounding box center [744, 370] width 183 height 222
click at [799, 508] on button "Save & Close" at bounding box center [791, 519] width 80 height 25
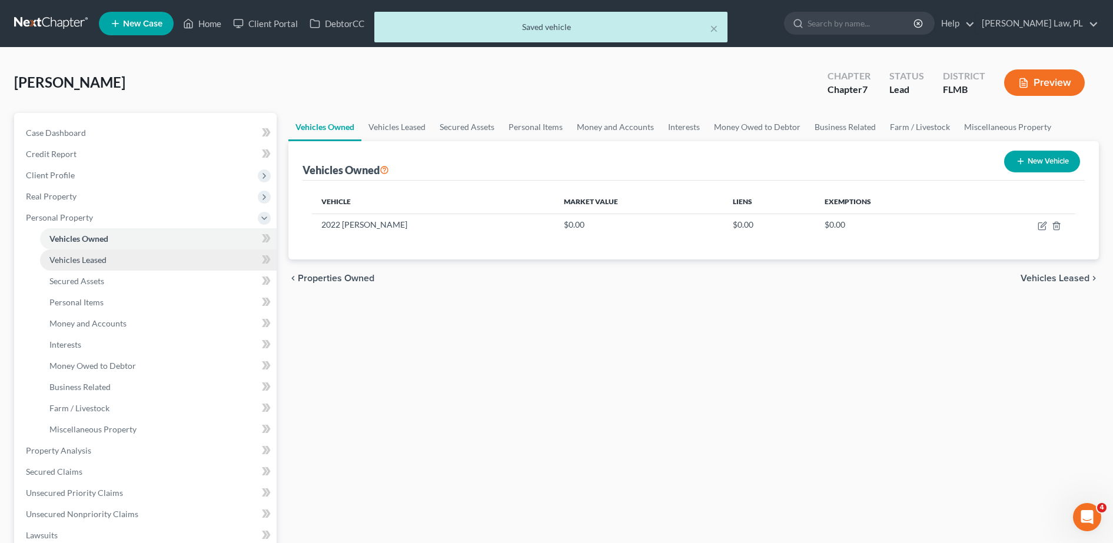
click at [126, 261] on link "Vehicles Leased" at bounding box center [158, 260] width 237 height 21
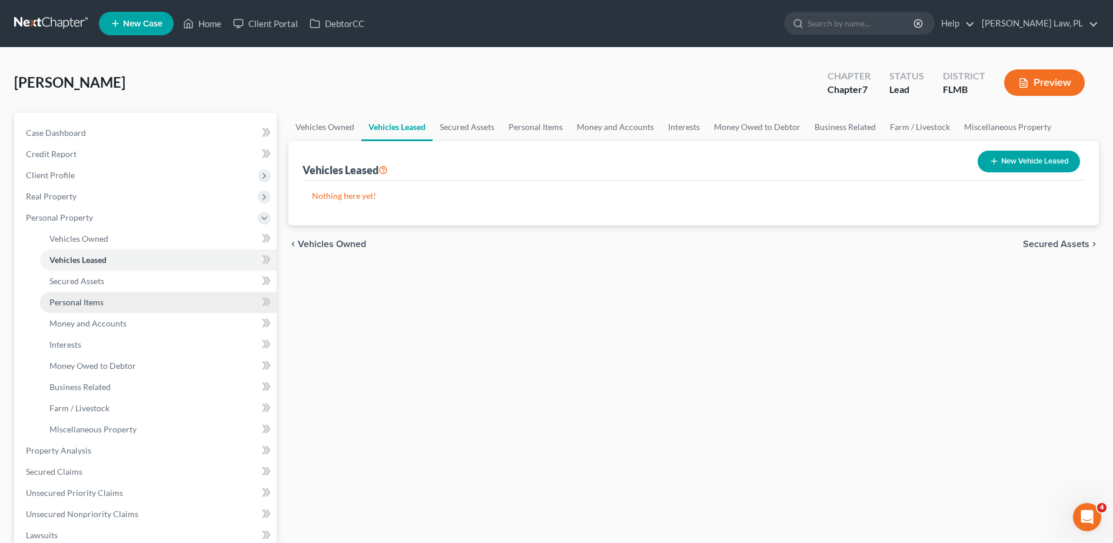
click at [122, 304] on link "Personal Items" at bounding box center [158, 302] width 237 height 21
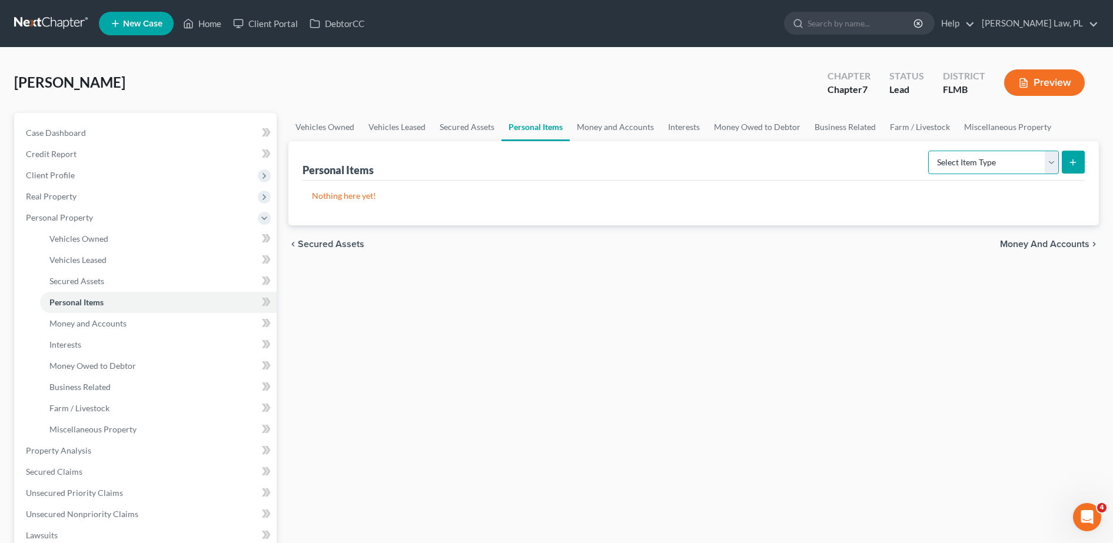
click at [961, 161] on select "Select Item Type Clothing Collectibles Of Value Electronics Firearms Household …" at bounding box center [993, 163] width 131 height 24
select select "clothing"
click at [930, 151] on select "Select Item Type Clothing Collectibles Of Value Electronics Firearms Household …" at bounding box center [993, 163] width 131 height 24
click at [1074, 165] on icon "submit" at bounding box center [1072, 162] width 9 height 9
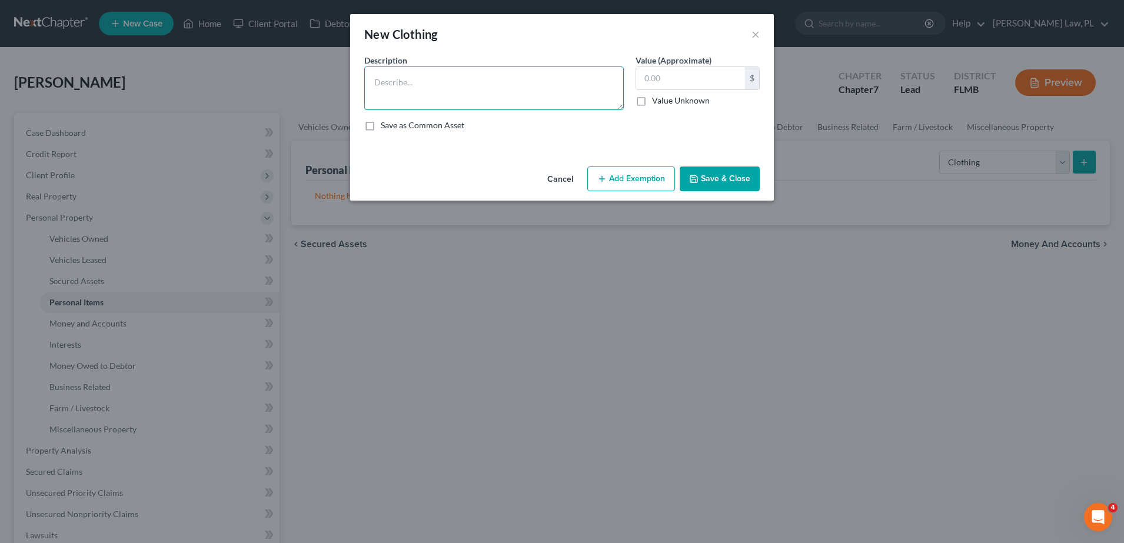
click at [490, 82] on textarea at bounding box center [494, 89] width 260 height 44
type textarea "Women's Wardrobe"
click at [753, 188] on button "Save & Close" at bounding box center [720, 179] width 80 height 25
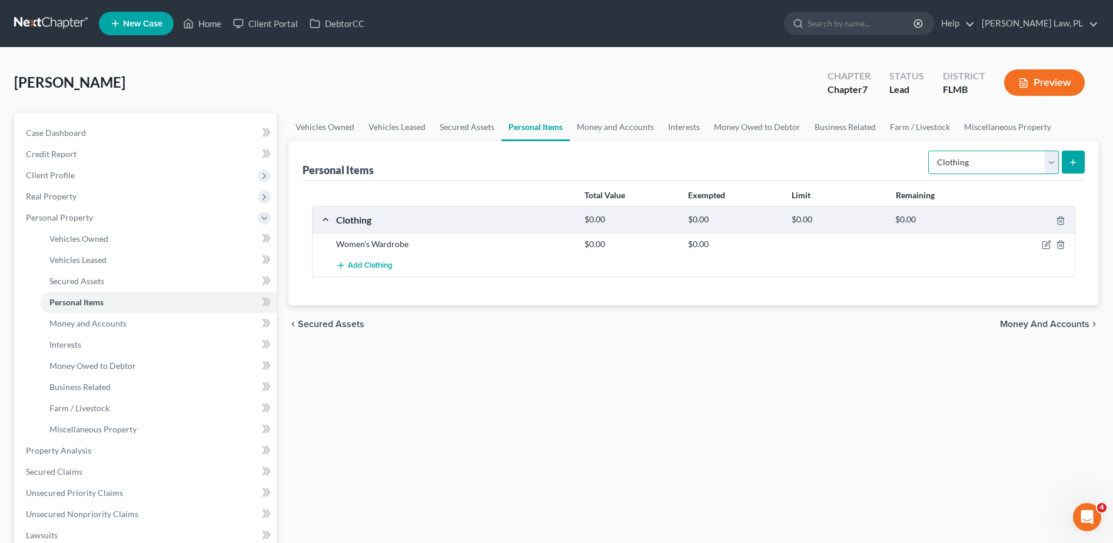
click at [1037, 167] on select "Select Item Type Clothing Collectibles Of Value Electronics Firearms Household …" at bounding box center [993, 163] width 131 height 24
click at [930, 151] on select "Select Item Type Clothing Collectibles Of Value Electronics Firearms Household …" at bounding box center [993, 163] width 131 height 24
click at [1067, 165] on button "submit" at bounding box center [1073, 162] width 23 height 23
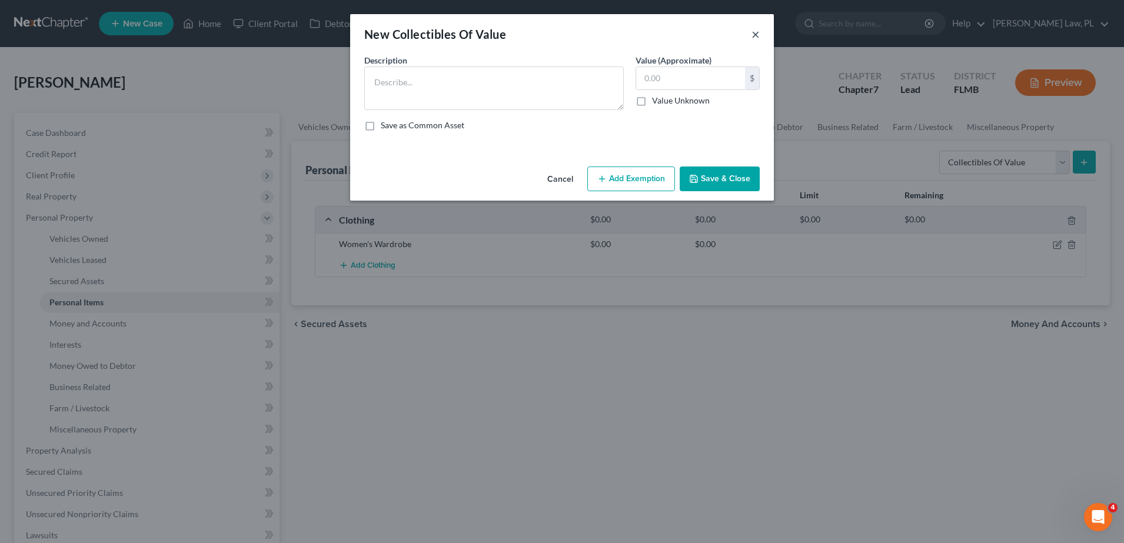
click at [758, 36] on button "×" at bounding box center [756, 34] width 8 height 14
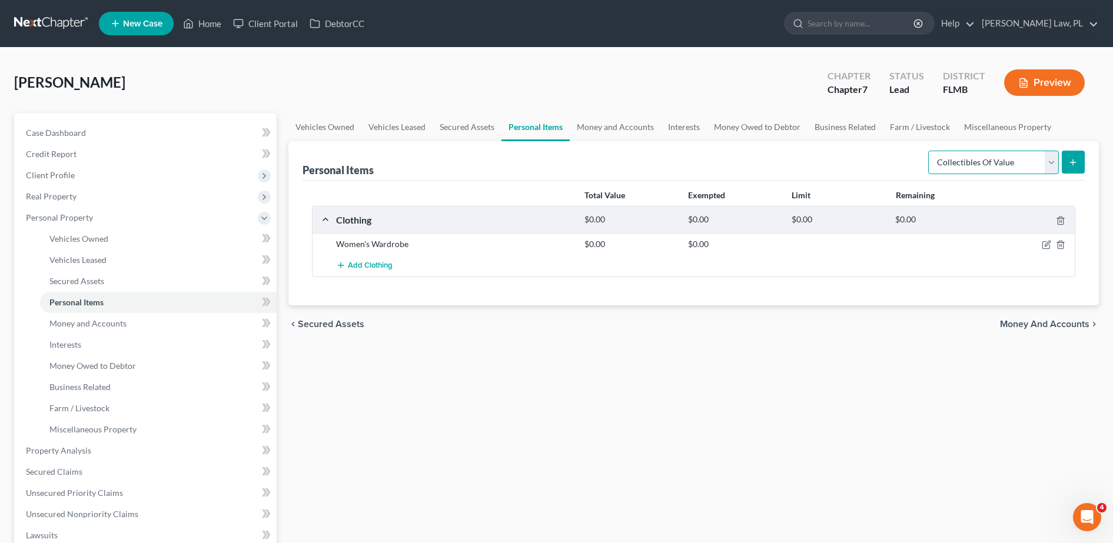
click at [958, 157] on select "Select Item Type Clothing Collectibles Of Value Electronics Firearms Household …" at bounding box center [993, 163] width 131 height 24
select select "jewelry"
click at [930, 151] on select "Select Item Type Clothing Collectibles Of Value Electronics Firearms Household …" at bounding box center [993, 163] width 131 height 24
click at [1077, 160] on icon "submit" at bounding box center [1072, 162] width 9 height 9
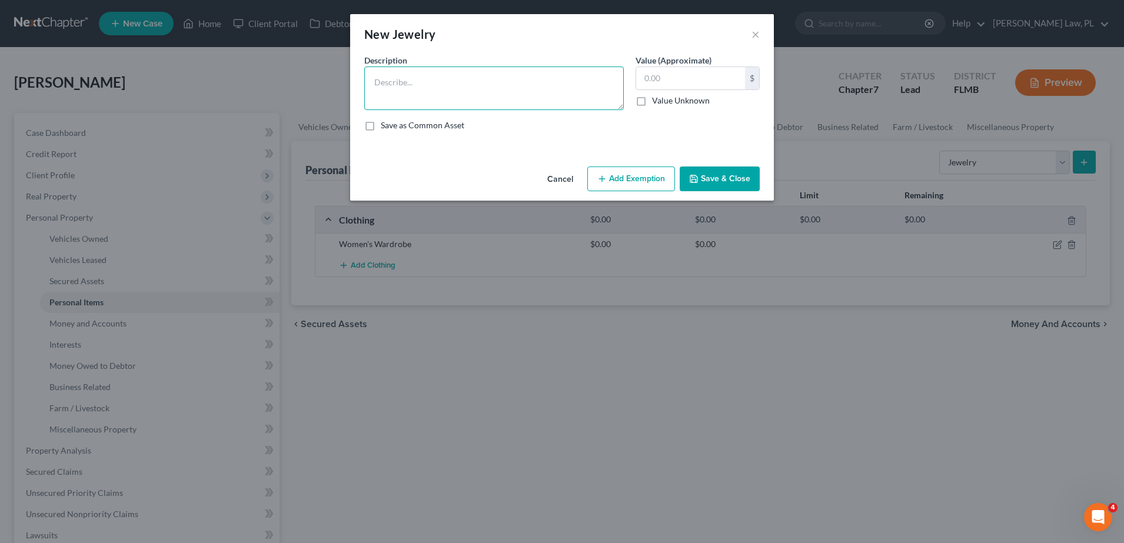
click at [454, 94] on textarea at bounding box center [494, 89] width 260 height 44
type textarea "1 gold necklace, costume jewelry"
click at [713, 182] on button "Save & Close" at bounding box center [720, 179] width 80 height 25
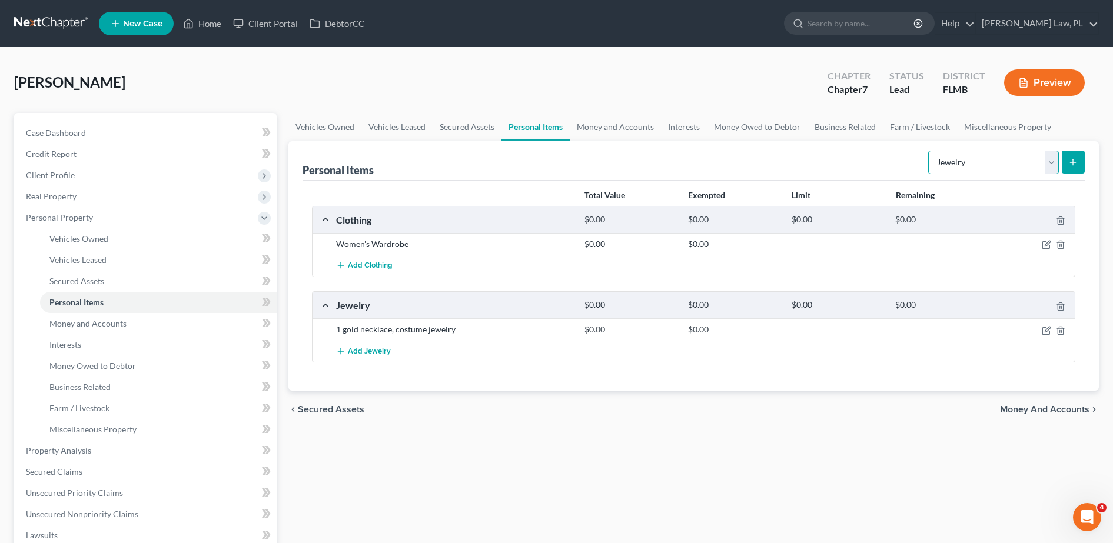
click at [974, 160] on select "Select Item Type Clothing Collectibles Of Value Electronics Firearms Household …" at bounding box center [993, 163] width 131 height 24
select select "electronics"
click at [930, 151] on select "Select Item Type Clothing Collectibles Of Value Electronics Firearms Household …" at bounding box center [993, 163] width 131 height 24
click at [1074, 161] on icon "submit" at bounding box center [1072, 162] width 9 height 9
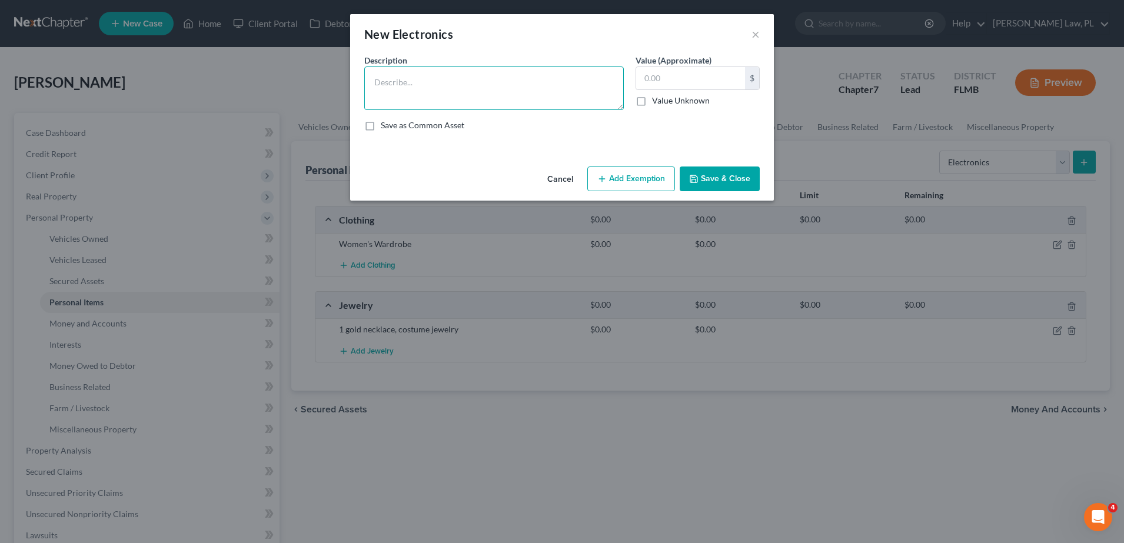
click at [527, 98] on textarea at bounding box center [494, 89] width 260 height 44
type textarea "1 cell phone, [PERSON_NAME] 7500 Series, Vizio 55'TV printer, laptpop"
click at [714, 175] on button "Save & Close" at bounding box center [720, 179] width 80 height 25
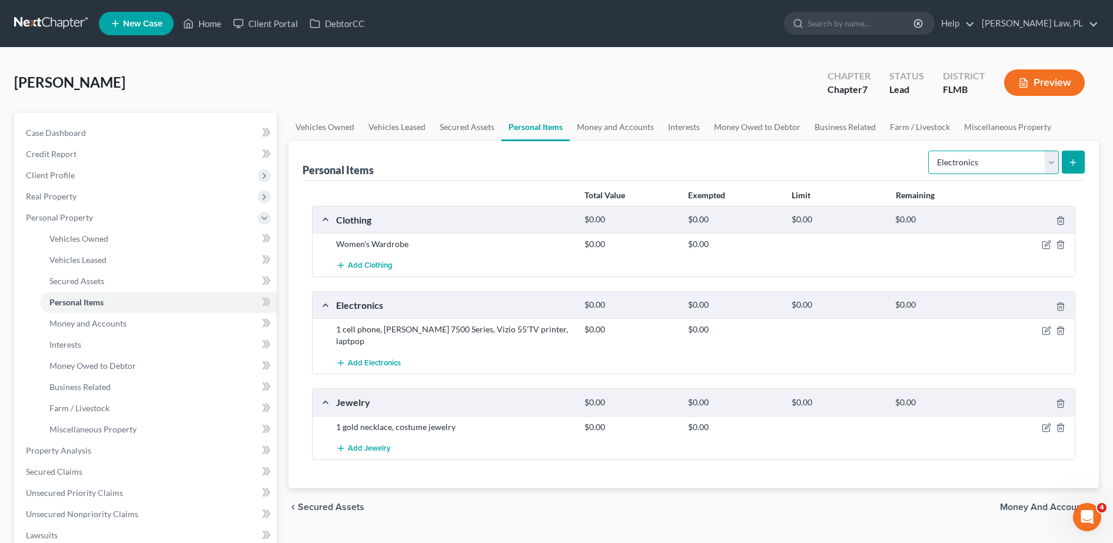
click at [998, 162] on select "Select Item Type Clothing Collectibles Of Value Electronics Firearms Household …" at bounding box center [993, 163] width 131 height 24
select select "household_goods"
click at [930, 151] on select "Select Item Type Clothing Collectibles Of Value Electronics Firearms Household …" at bounding box center [993, 163] width 131 height 24
click at [1071, 170] on button "submit" at bounding box center [1073, 162] width 23 height 23
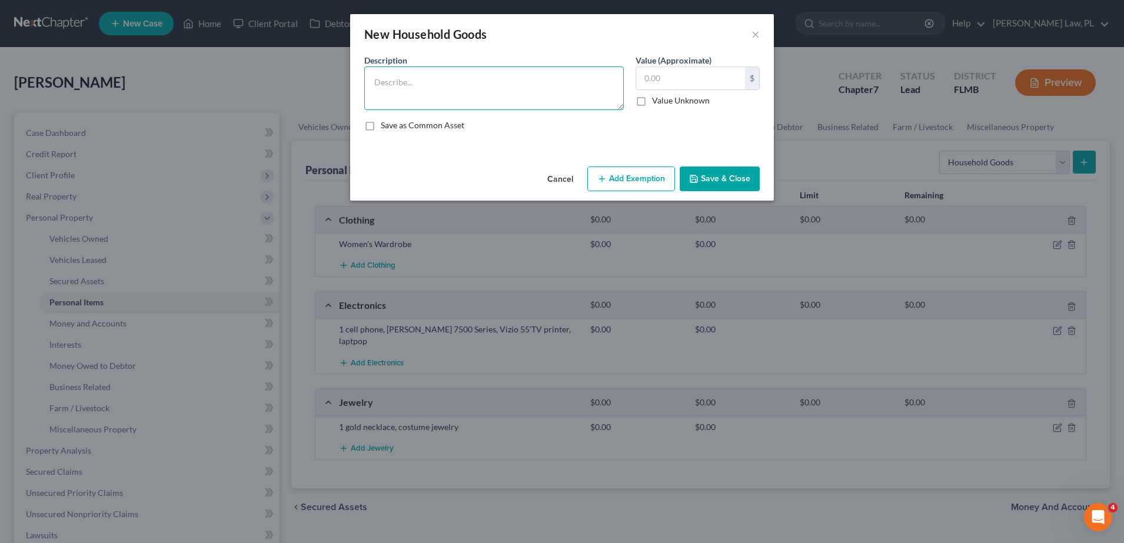
click at [439, 89] on textarea at bounding box center [494, 89] width 260 height 44
click at [531, 89] on textarea "Queen zise bed and 2 dressers one with mirroe, 2 nightands, 1 lamp, twin bed an…" at bounding box center [494, 89] width 260 height 44
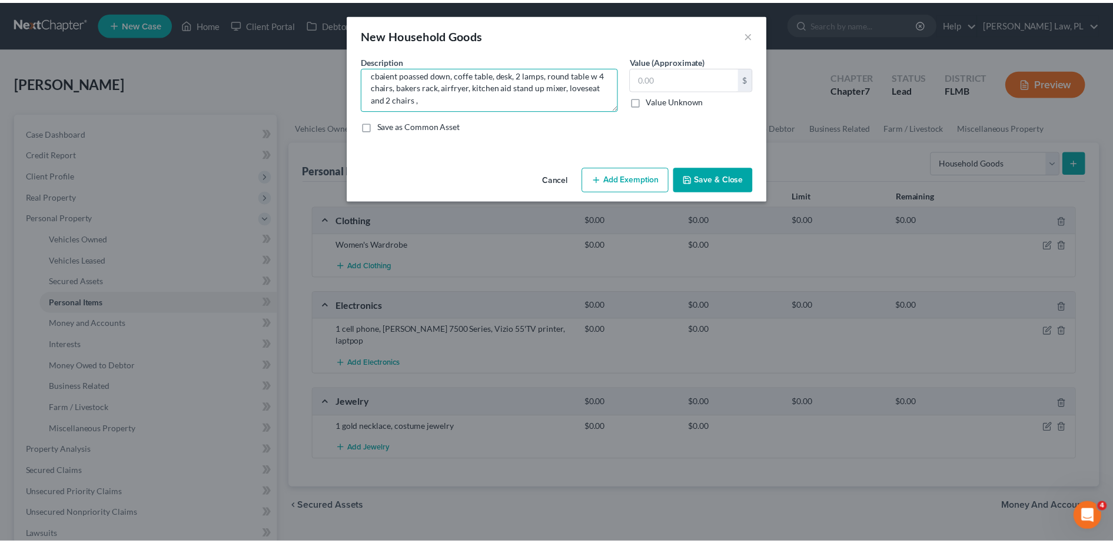
scroll to position [37, 0]
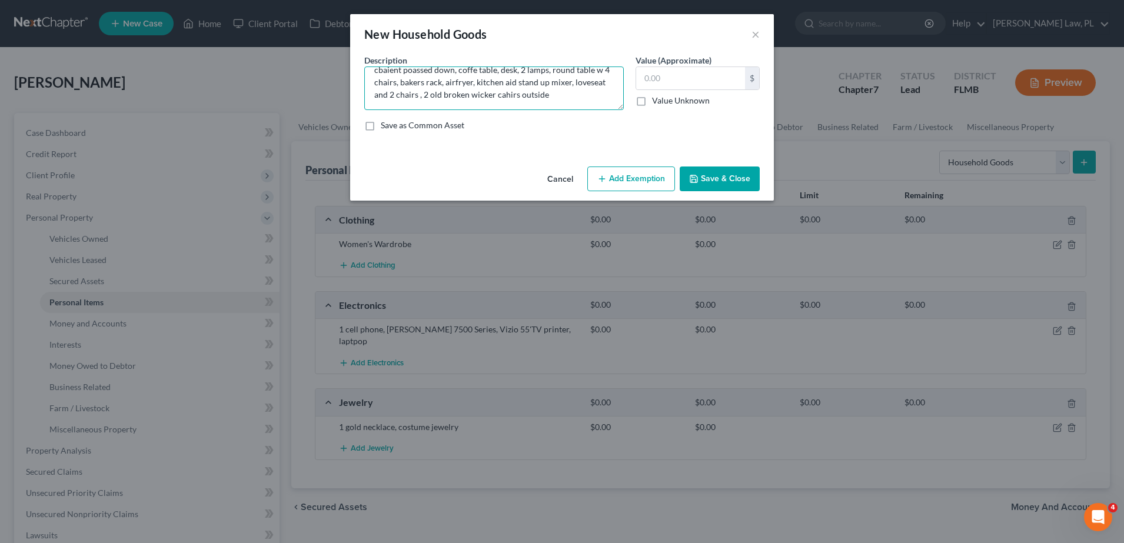
type textarea "Queen zise bed and 2 dressers one with mirroe, 2 nightands, 1 lamp, twin bed an…"
click at [746, 183] on button "Save & Close" at bounding box center [720, 179] width 80 height 25
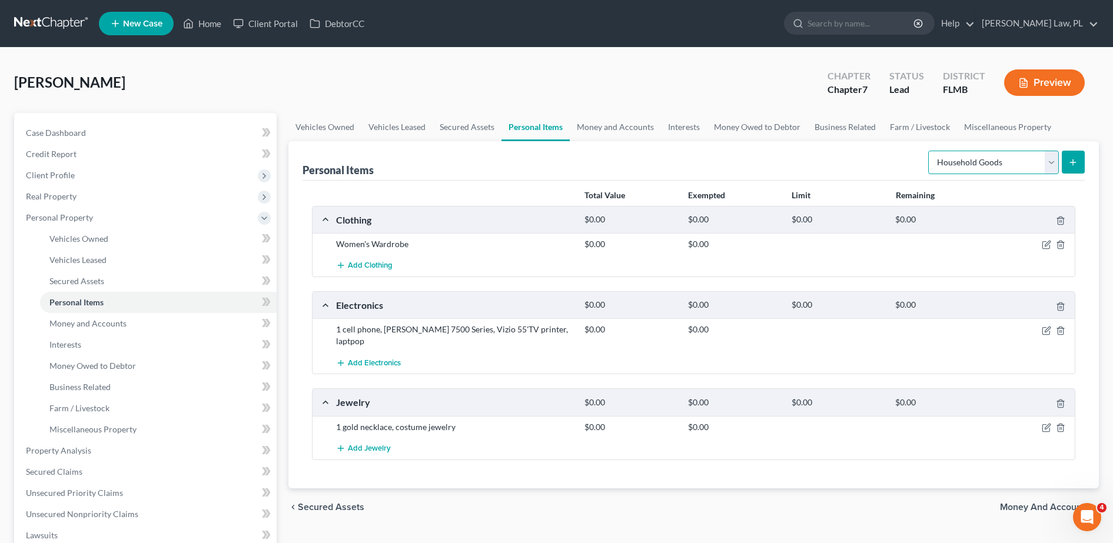
click at [958, 153] on select "Select Item Type Clothing Collectibles Of Value Electronics Firearms Household …" at bounding box center [993, 163] width 131 height 24
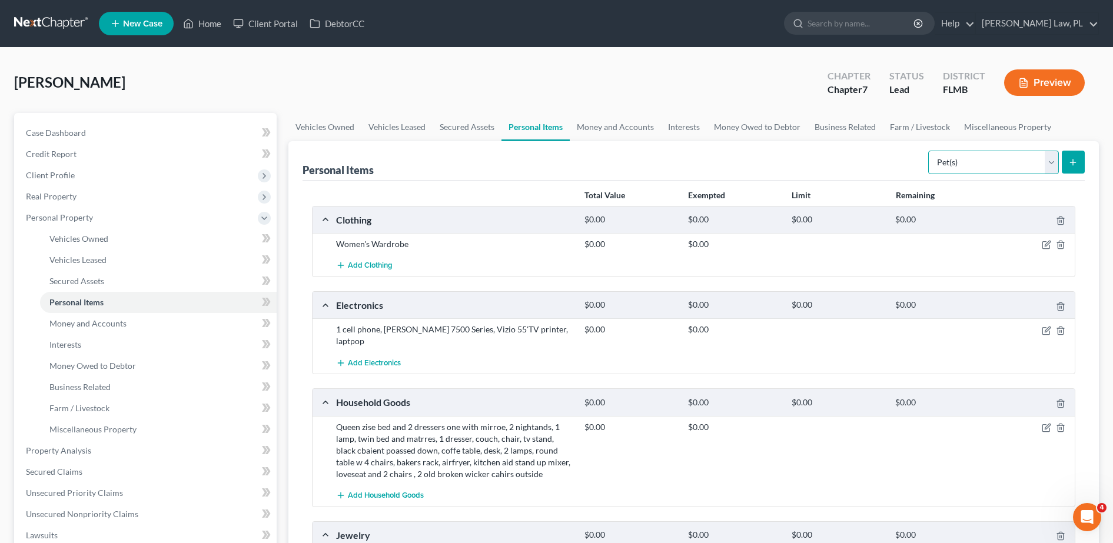
click at [930, 151] on select "Select Item Type Clothing Collectibles Of Value Electronics Firearms Household …" at bounding box center [993, 163] width 131 height 24
click at [1024, 175] on div "Select Item Type Clothing Collectibles Of Value Electronics Firearms Household …" at bounding box center [1004, 161] width 161 height 31
click at [1007, 165] on select "Select Item Type Clothing Collectibles Of Value Electronics Firearms Household …" at bounding box center [993, 163] width 131 height 24
select select "sports_and_hobby_equipment"
click at [930, 151] on select "Select Item Type Clothing Collectibles Of Value Electronics Firearms Household …" at bounding box center [993, 163] width 131 height 24
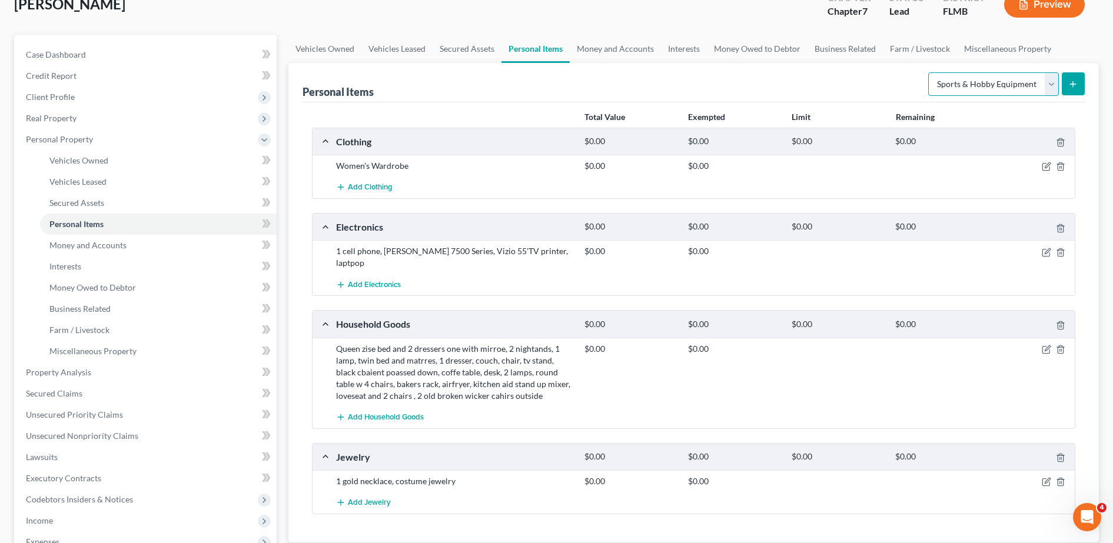
scroll to position [75, 0]
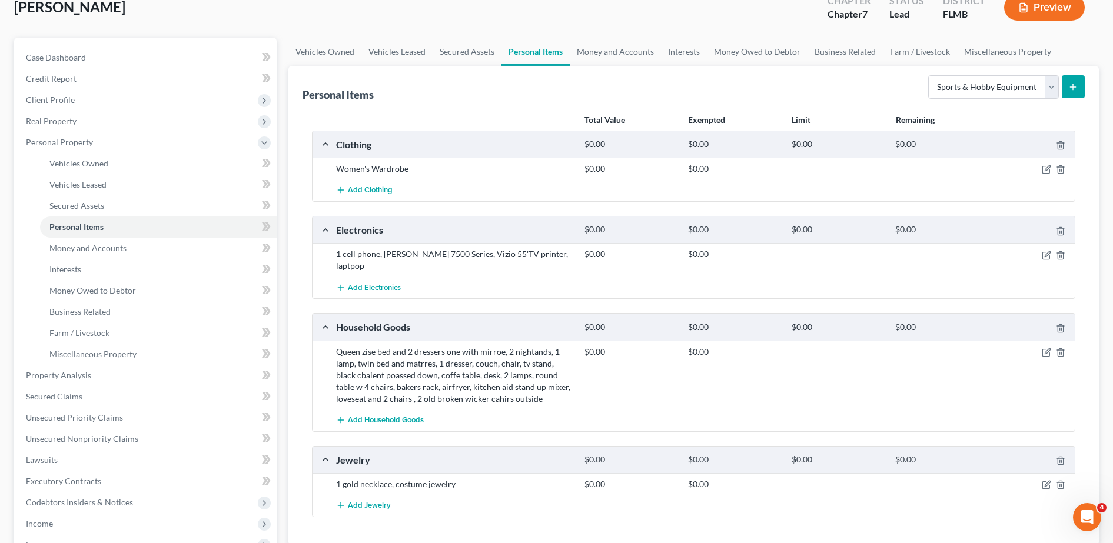
click at [1071, 82] on icon "submit" at bounding box center [1072, 86] width 9 height 9
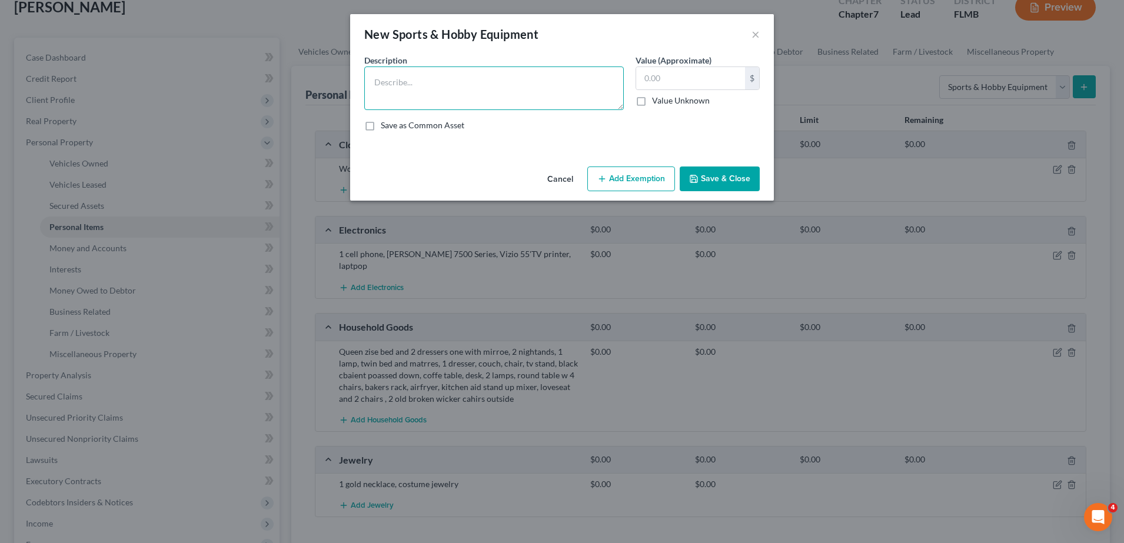
click at [565, 108] on textarea at bounding box center [494, 89] width 260 height 44
type textarea "[DEMOGRAPHIC_DATA] bucyle"
click at [697, 160] on div "An exemption set must first be selected from the Filing Information section. Co…" at bounding box center [562, 108] width 424 height 108
click at [700, 171] on button "Save & Close" at bounding box center [720, 179] width 80 height 25
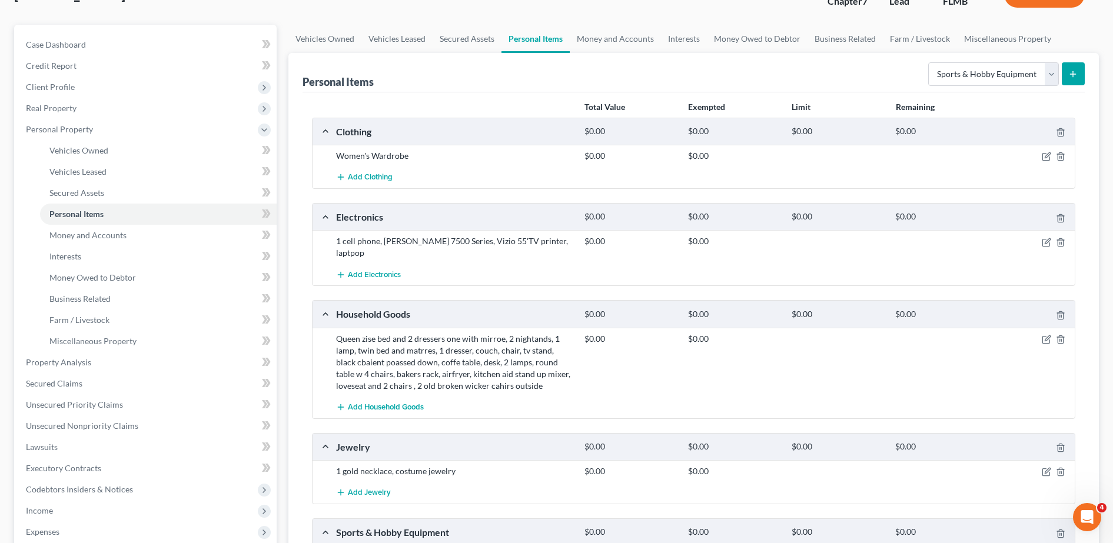
scroll to position [85, 0]
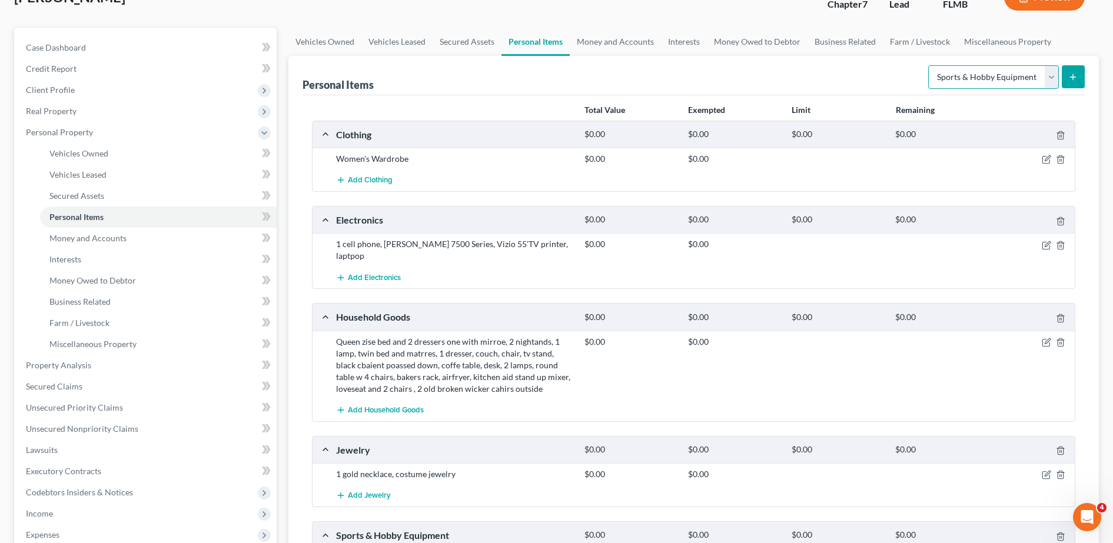
click at [982, 68] on select "Select Item Type Clothing Collectibles Of Value Electronics Firearms Household …" at bounding box center [993, 77] width 131 height 24
select select "other"
click at [930, 65] on select "Select Item Type Clothing Collectibles Of Value Electronics Firearms Household …" at bounding box center [993, 77] width 131 height 24
click at [1064, 87] on button "submit" at bounding box center [1073, 76] width 23 height 23
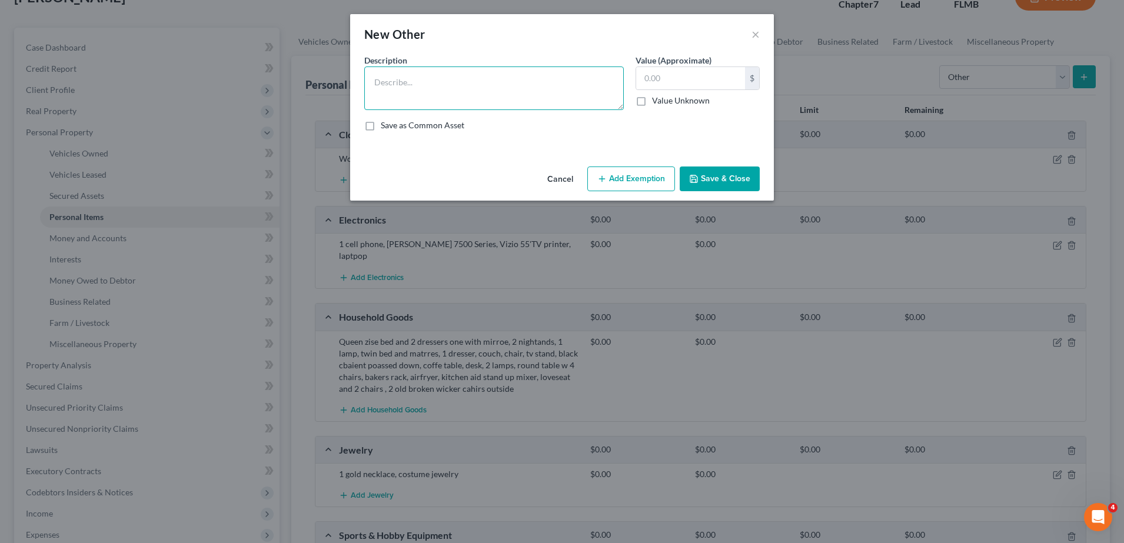
click at [487, 102] on textarea at bounding box center [494, 89] width 260 height 44
type textarea "Christmas deexr"
click at [716, 177] on button "Save & Close" at bounding box center [720, 179] width 80 height 25
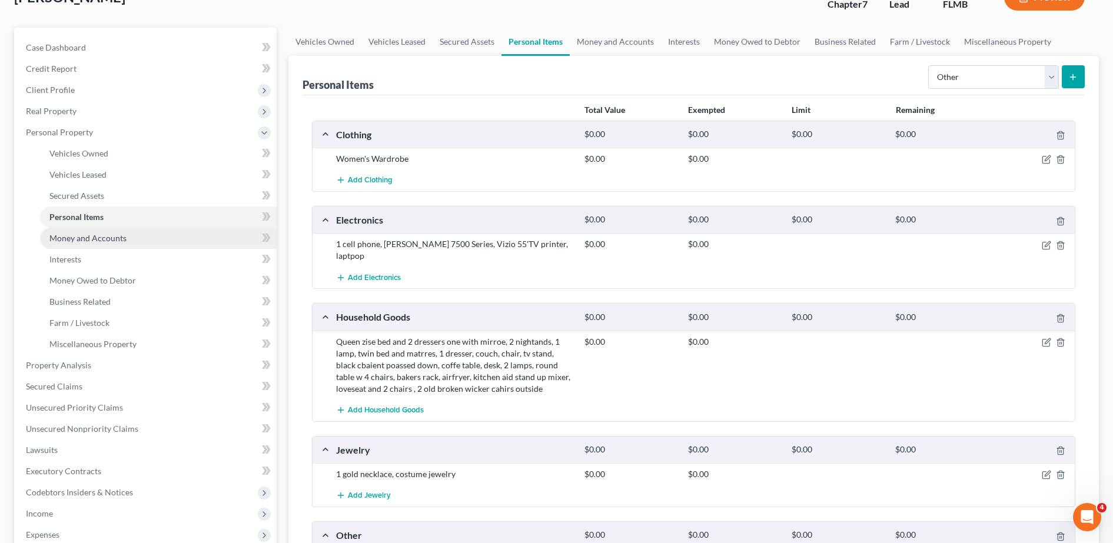
click at [116, 232] on link "Money and Accounts" at bounding box center [158, 238] width 237 height 21
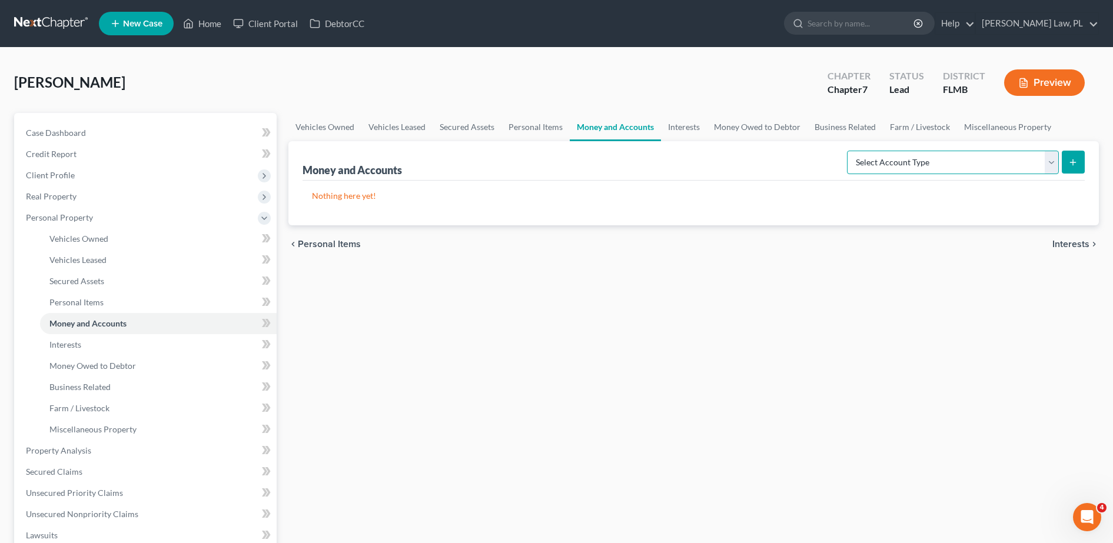
click at [875, 160] on select "Select Account Type Brokerage Cash on Hand Certificates of Deposit Checking Acc…" at bounding box center [953, 163] width 212 height 24
select select "savings"
click at [849, 151] on select "Select Account Type Brokerage Cash on Hand Certificates of Deposit Checking Acc…" at bounding box center [953, 163] width 212 height 24
click at [1073, 161] on icon "submit" at bounding box center [1072, 162] width 9 height 9
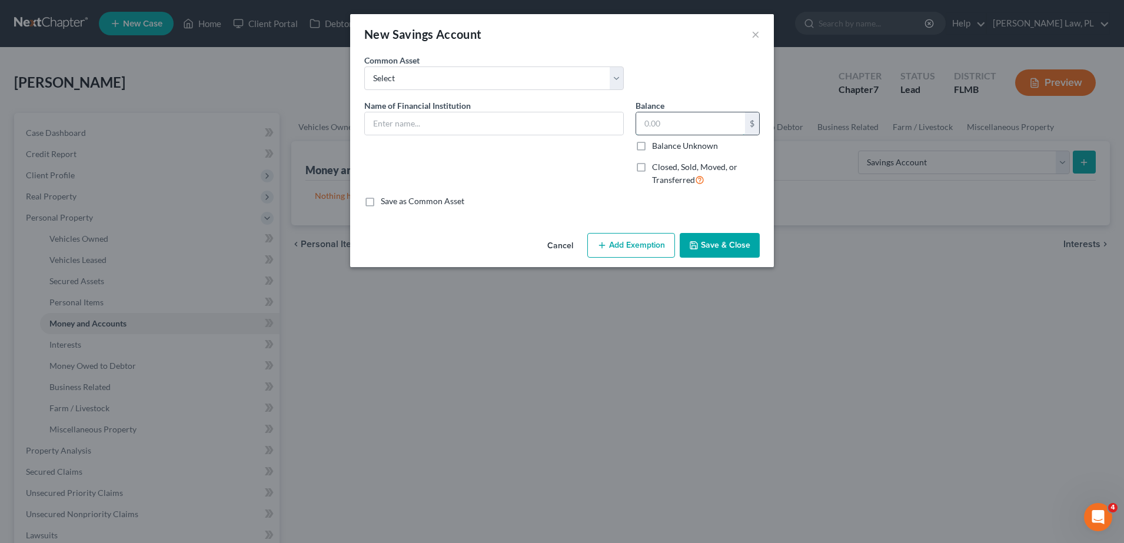
click at [686, 118] on input "text" at bounding box center [690, 123] width 109 height 22
type input "5"
type input "10.00"
click at [476, 74] on select "Select Chase Bank Security Service Federal Credit Union Navy Federal Credit Uni…" at bounding box center [494, 79] width 260 height 24
click at [355, 64] on div "An exemption set must first be selected from the Filing Information section. Co…" at bounding box center [562, 141] width 424 height 174
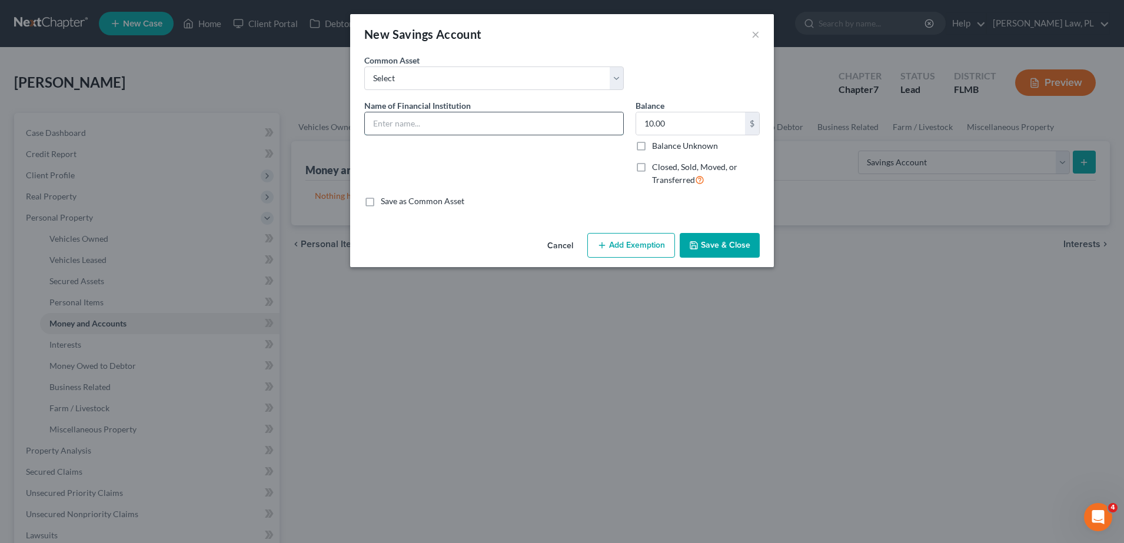
click at [411, 121] on input "text" at bounding box center [494, 123] width 258 height 22
type input "Community Credir union"
click at [740, 245] on button "Save & Close" at bounding box center [720, 245] width 80 height 25
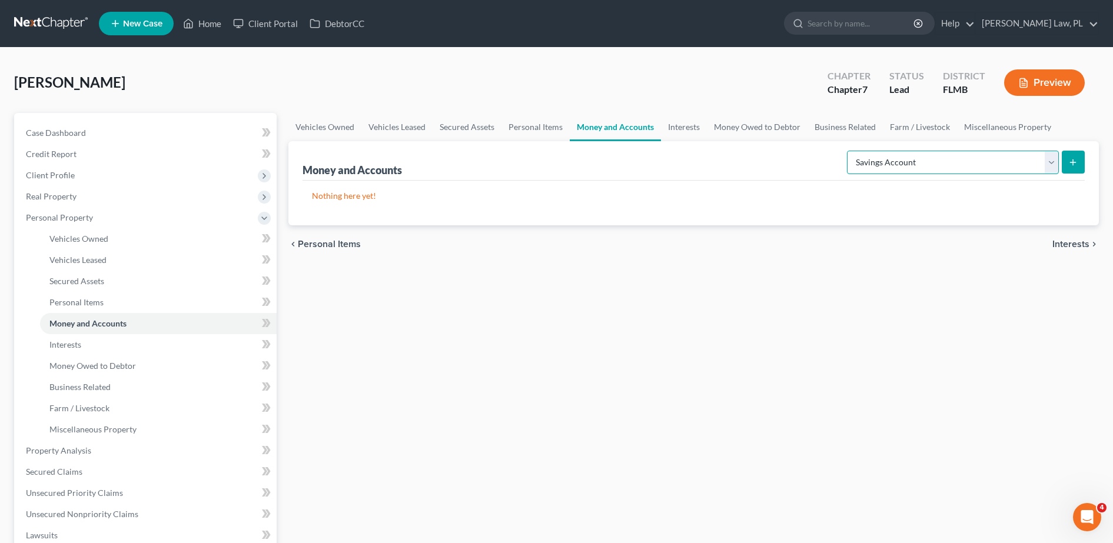
click at [929, 159] on select "Select Account Type Brokerage Cash on Hand Certificates of Deposit Checking Acc…" at bounding box center [953, 163] width 212 height 24
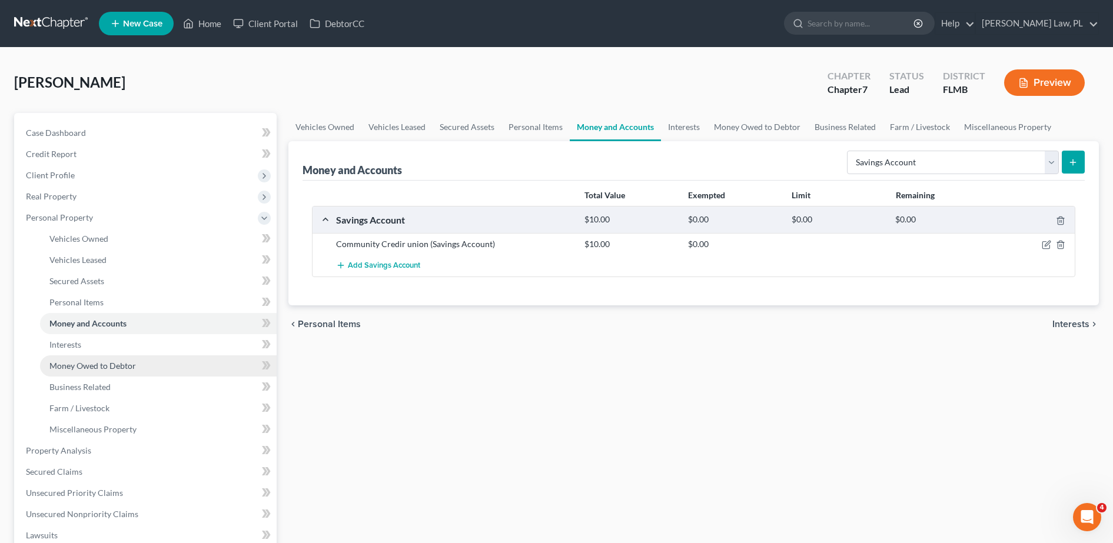
click at [140, 366] on link "Money Owed to Debtor" at bounding box center [158, 366] width 237 height 21
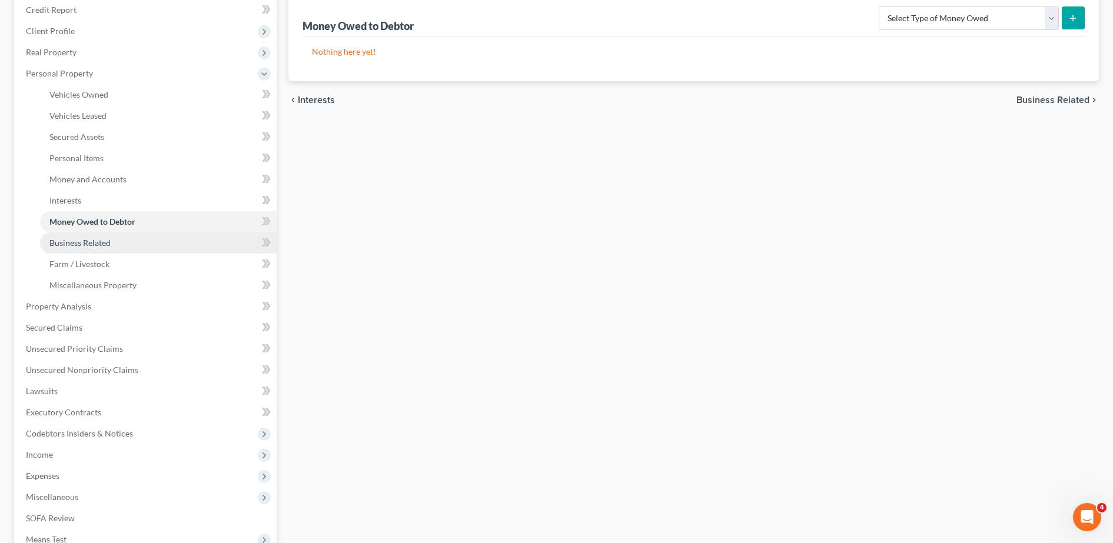
scroll to position [182, 0]
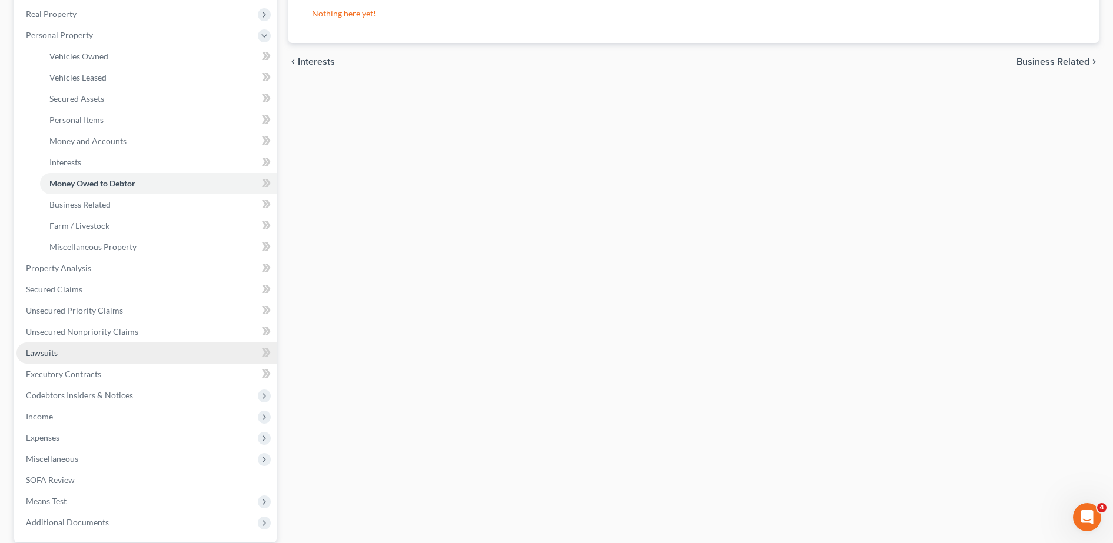
click at [121, 355] on link "Lawsuits" at bounding box center [146, 353] width 260 height 21
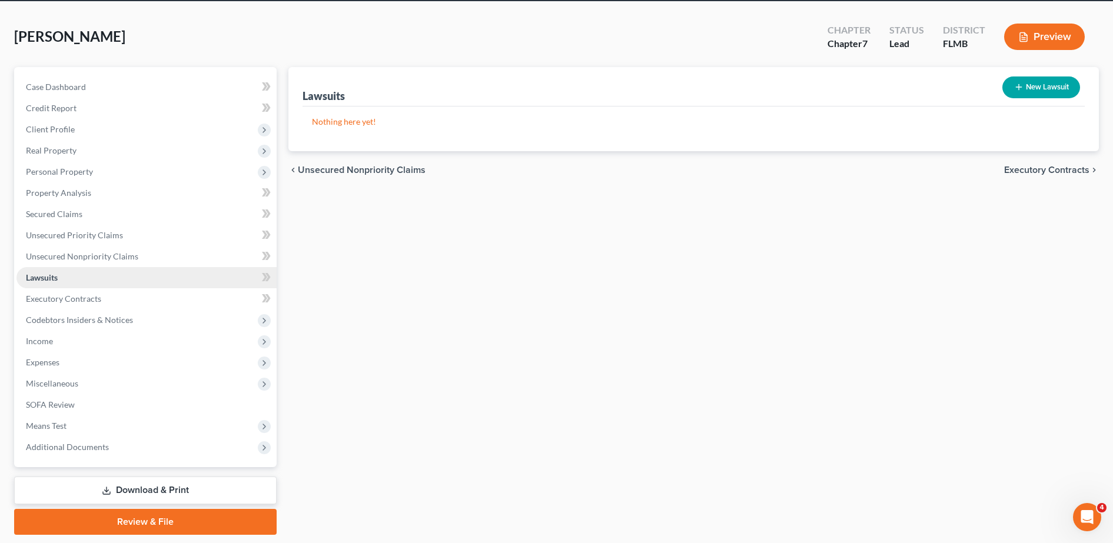
scroll to position [68, 0]
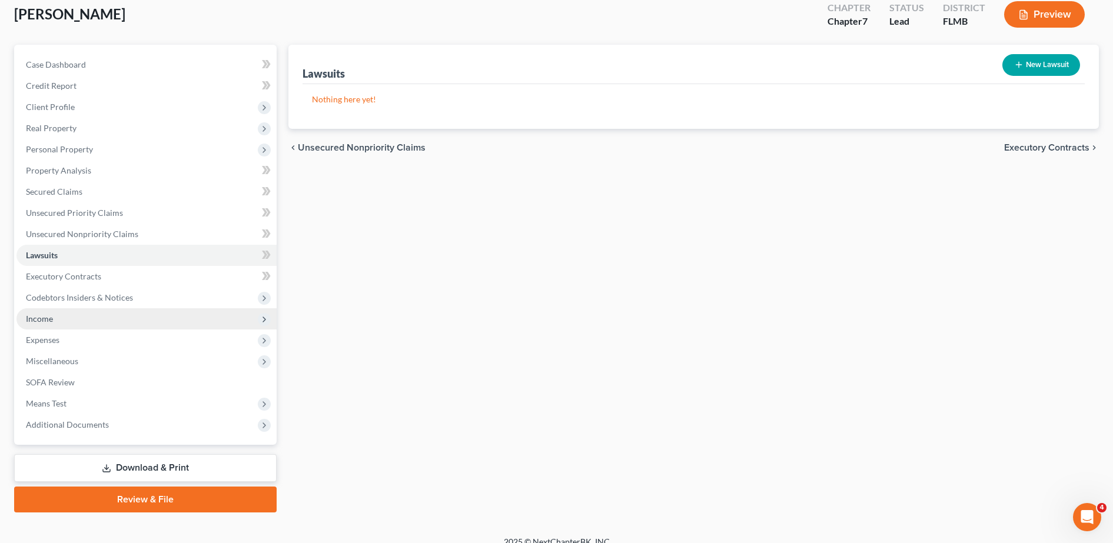
click at [94, 320] on span "Income" at bounding box center [146, 318] width 260 height 21
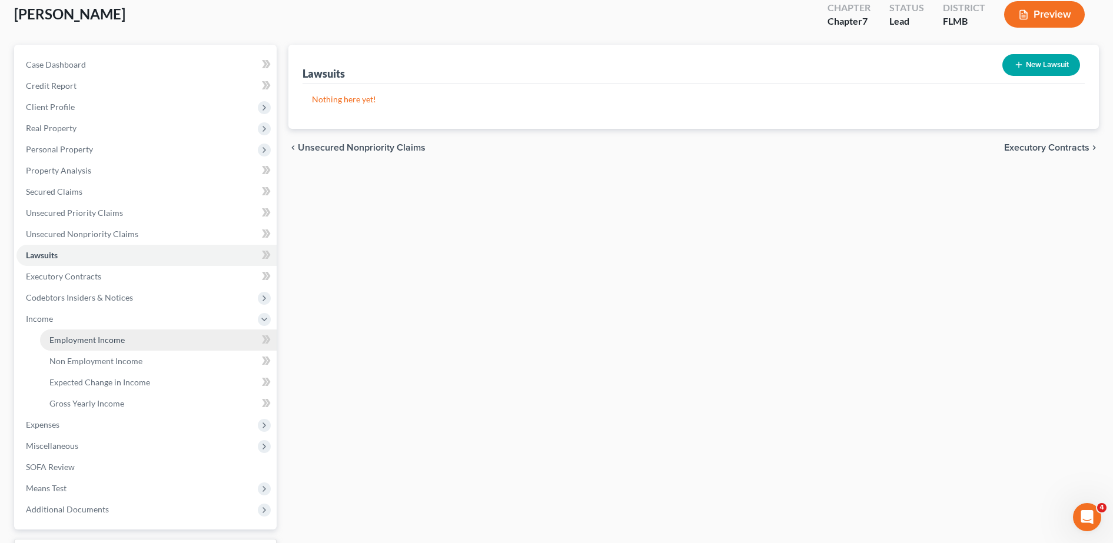
click at [104, 345] on link "Employment Income" at bounding box center [158, 340] width 237 height 21
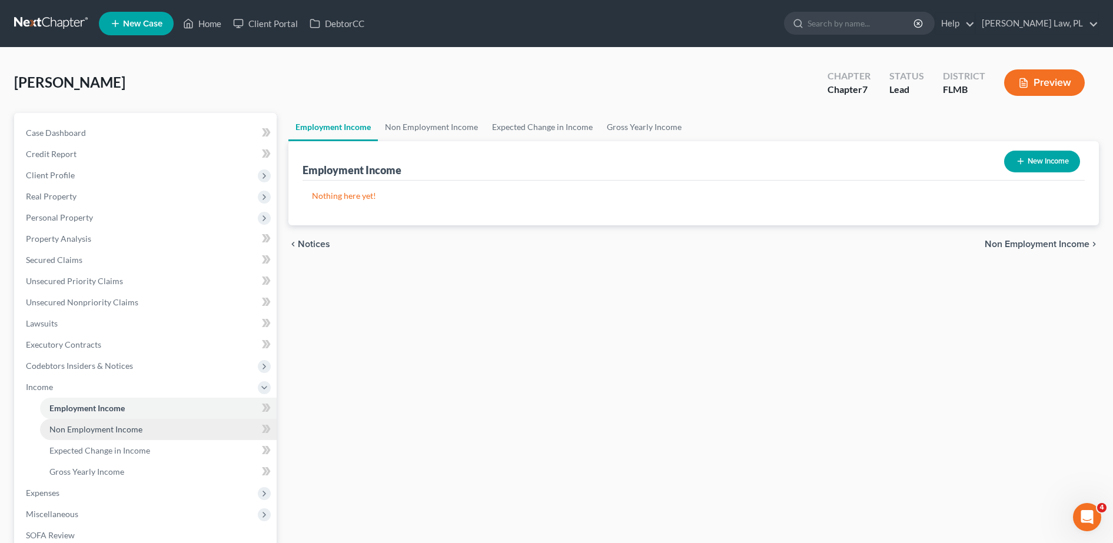
click at [174, 435] on link "Non Employment Income" at bounding box center [158, 429] width 237 height 21
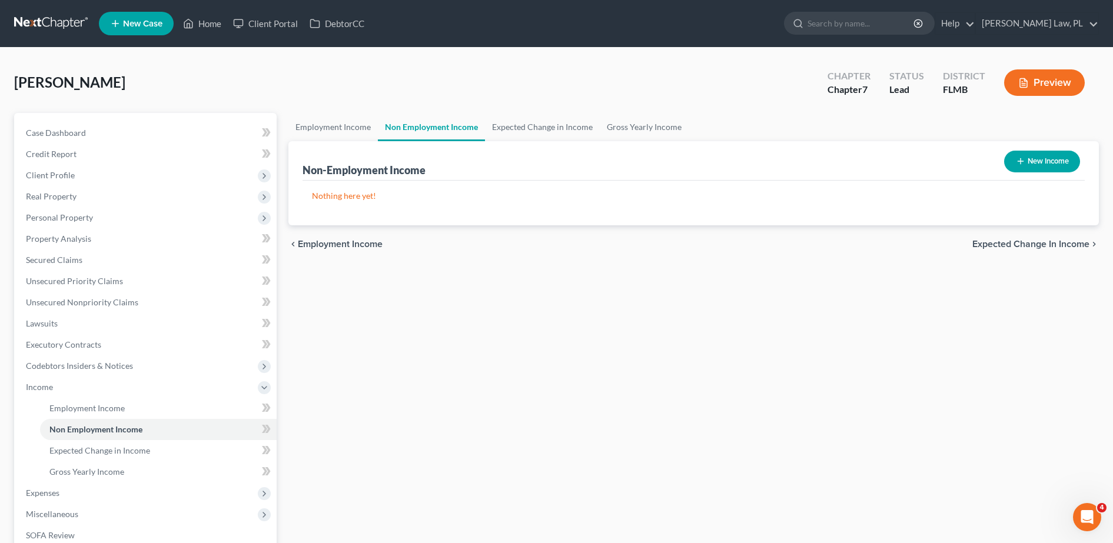
click at [1050, 157] on button "New Income" at bounding box center [1042, 162] width 76 height 22
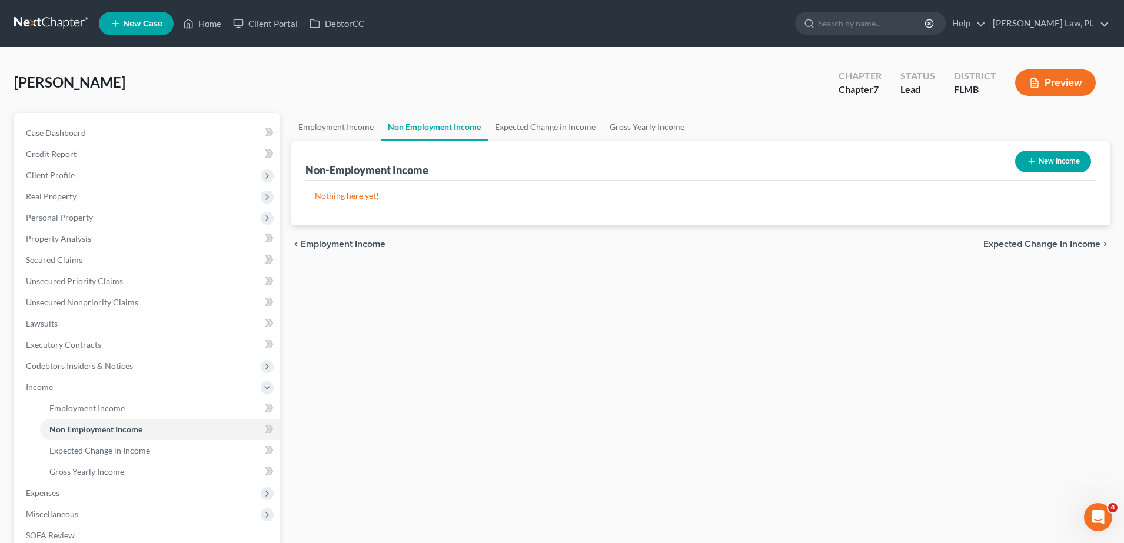
select select "0"
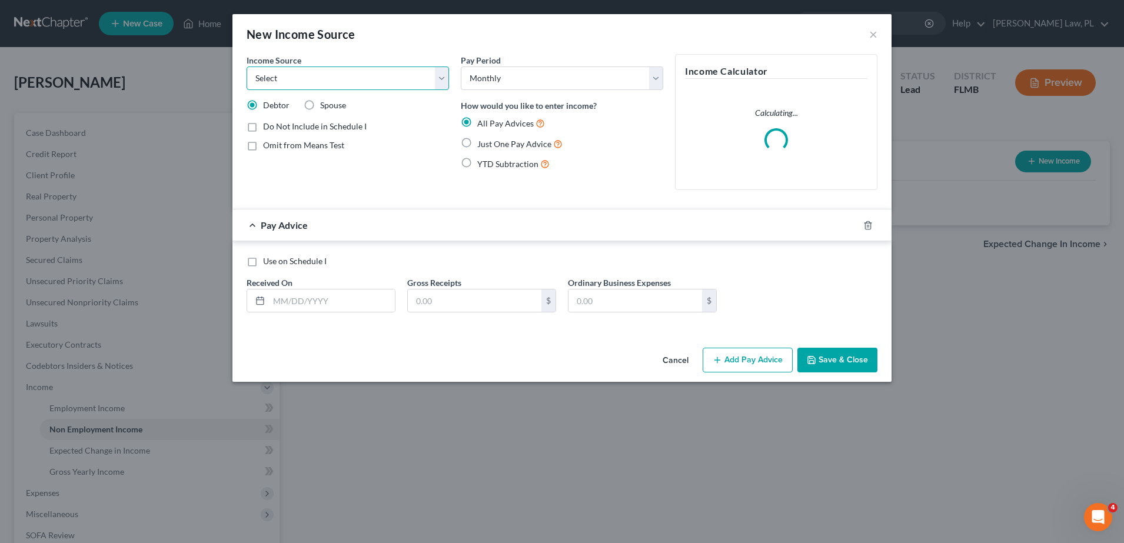
click at [343, 81] on select "Select Unemployment Disability (from employer) Pension Retirement Social Securi…" at bounding box center [348, 79] width 203 height 24
select select "4"
click at [247, 67] on select "Select Unemployment Disability (from employer) Pension Retirement Social Securi…" at bounding box center [348, 79] width 203 height 24
click at [533, 84] on select "Select Monthly Twice Monthly Every Other Week Weekly" at bounding box center [562, 79] width 203 height 24
click at [413, 122] on div "Do Not Include in Schedule I" at bounding box center [348, 127] width 203 height 12
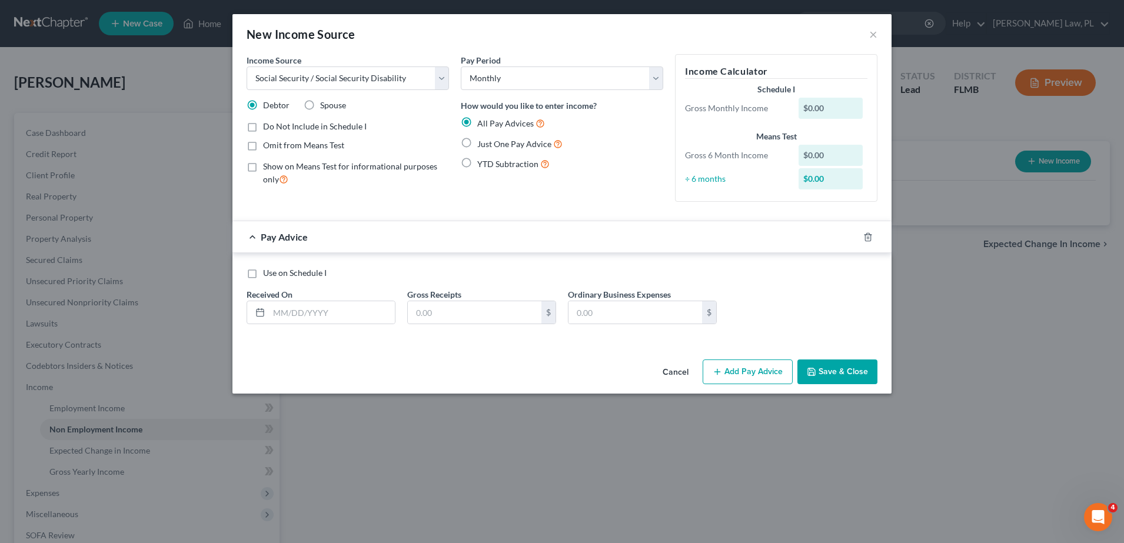
click at [477, 147] on label "Just One Pay Advice" at bounding box center [519, 144] width 85 height 14
click at [482, 145] on input "Just One Pay Advice" at bounding box center [486, 141] width 8 height 8
radio input "true"
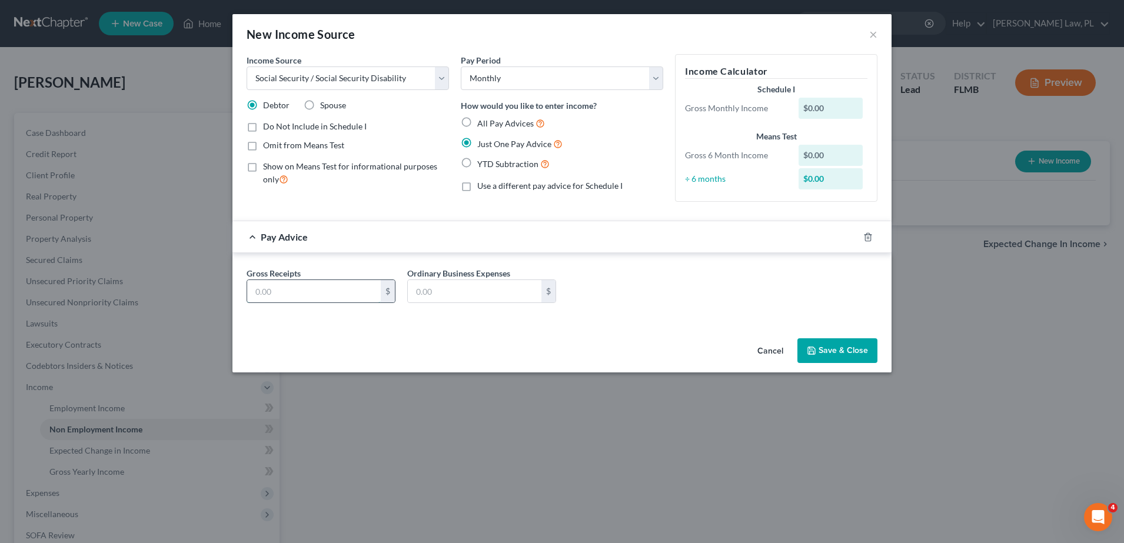
click at [346, 297] on input "text" at bounding box center [314, 291] width 134 height 22
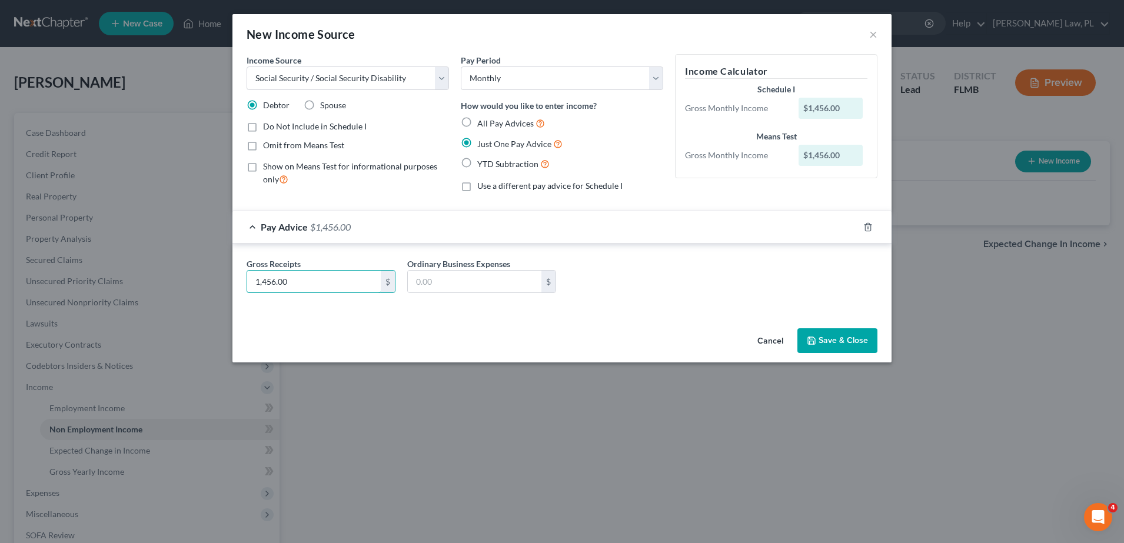
type input "1,456.00"
click at [858, 340] on button "Save & Close" at bounding box center [838, 340] width 80 height 25
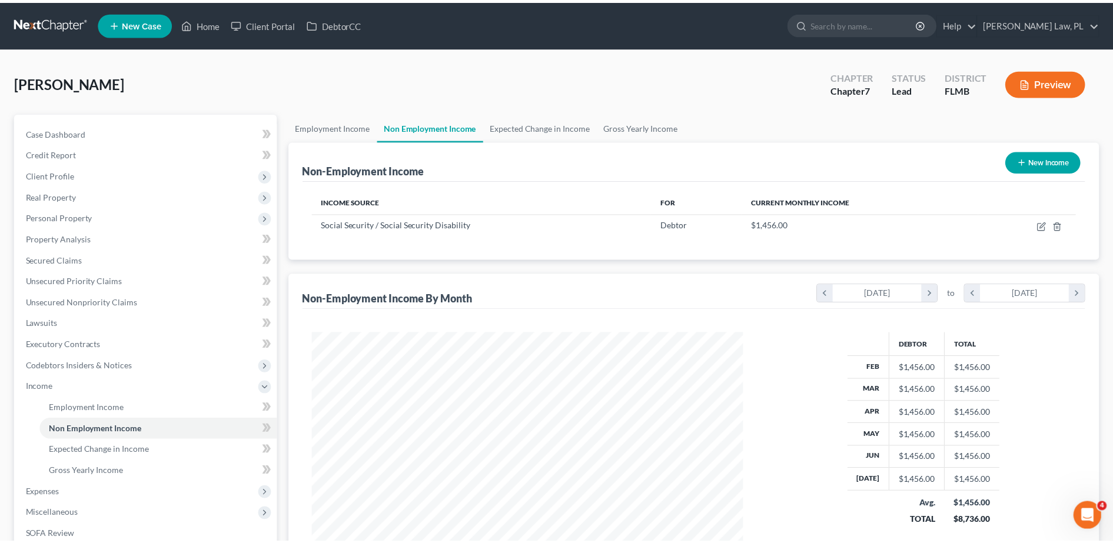
scroll to position [588453, 588211]
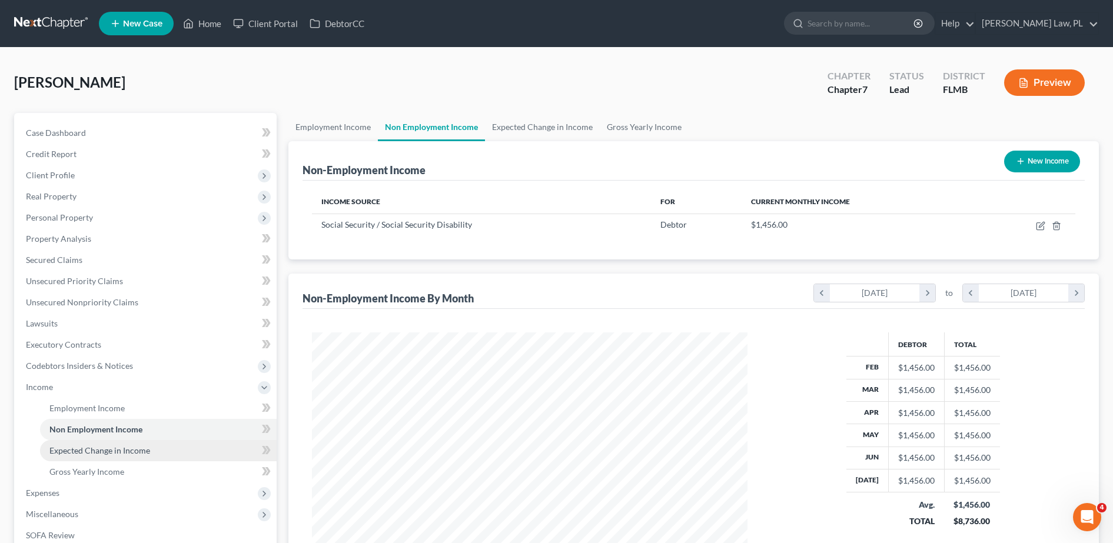
click at [177, 440] on link "Expected Change in Income" at bounding box center [158, 450] width 237 height 21
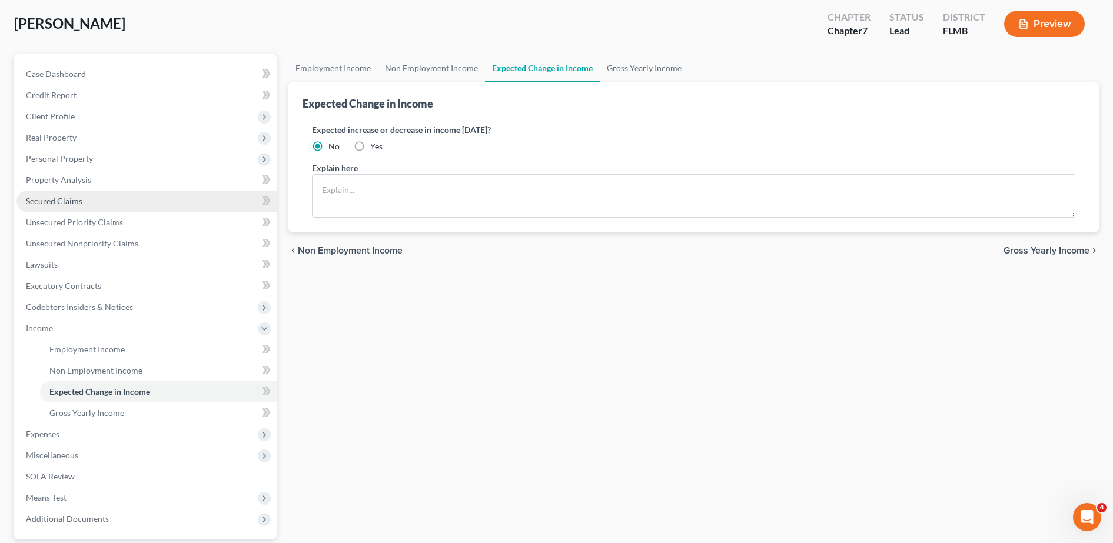
scroll to position [77, 0]
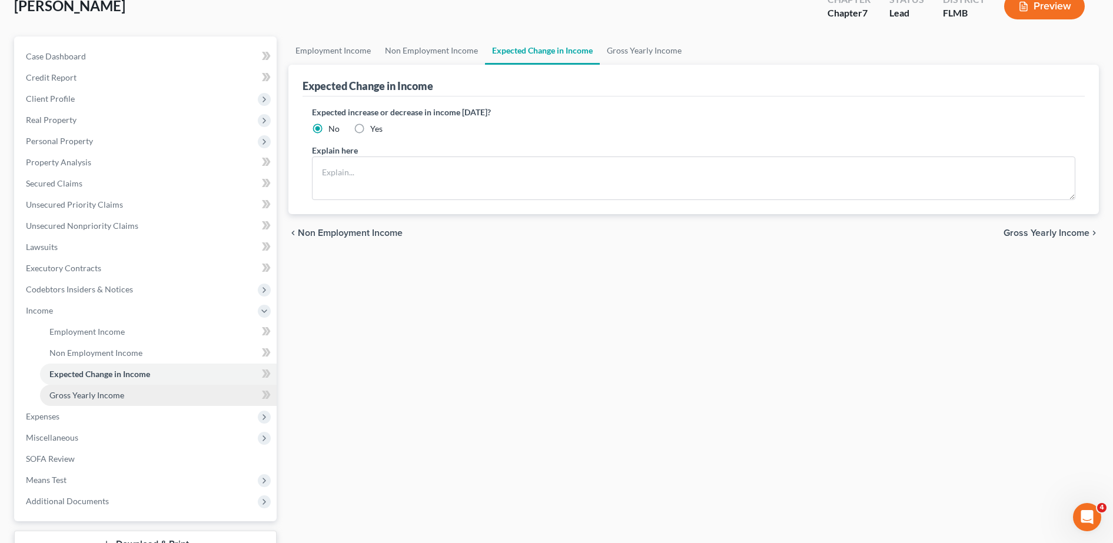
click at [147, 393] on link "Gross Yearly Income" at bounding box center [158, 395] width 237 height 21
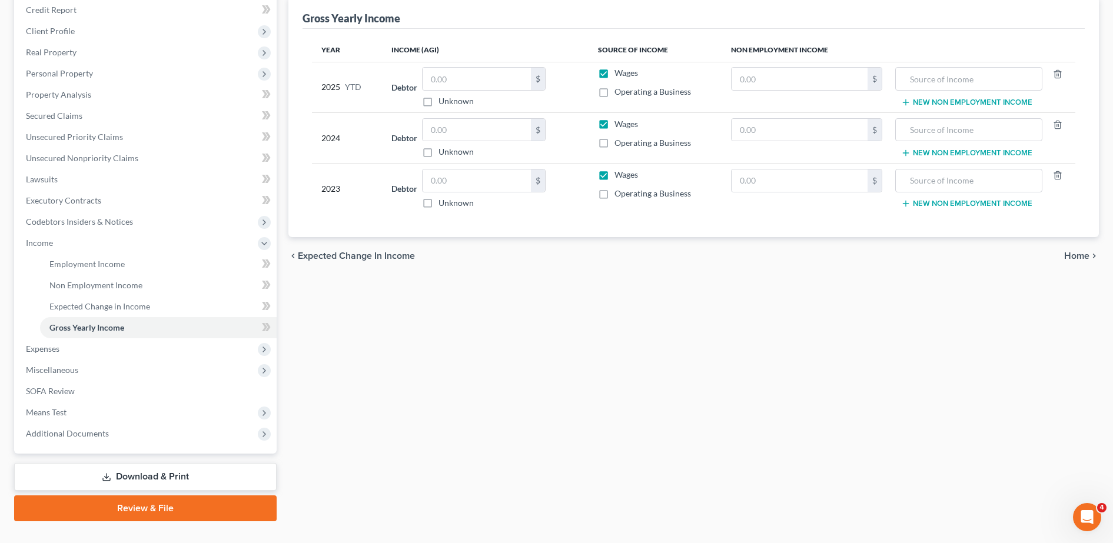
scroll to position [150, 0]
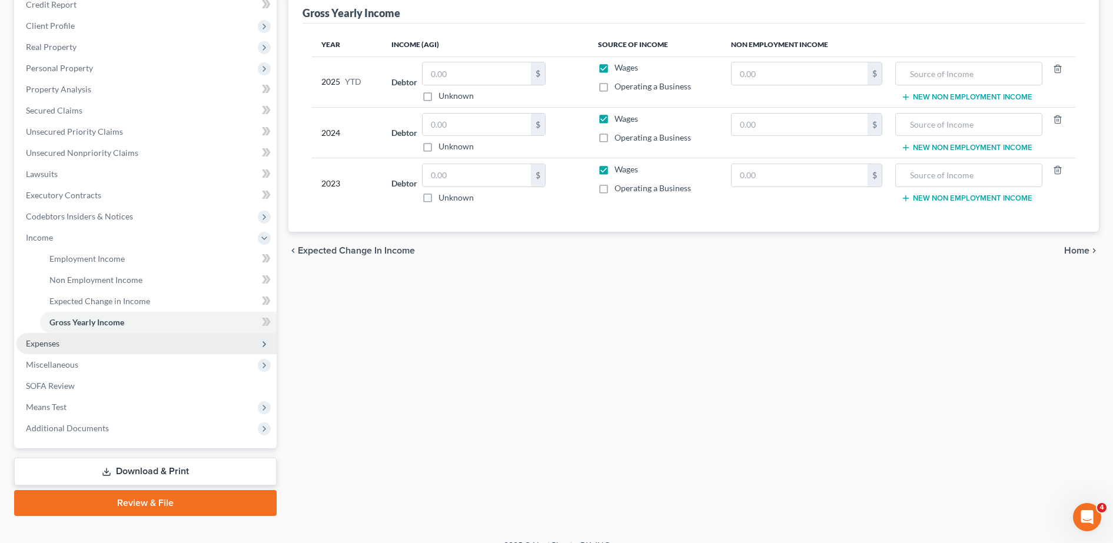
click at [73, 346] on span "Expenses" at bounding box center [146, 343] width 260 height 21
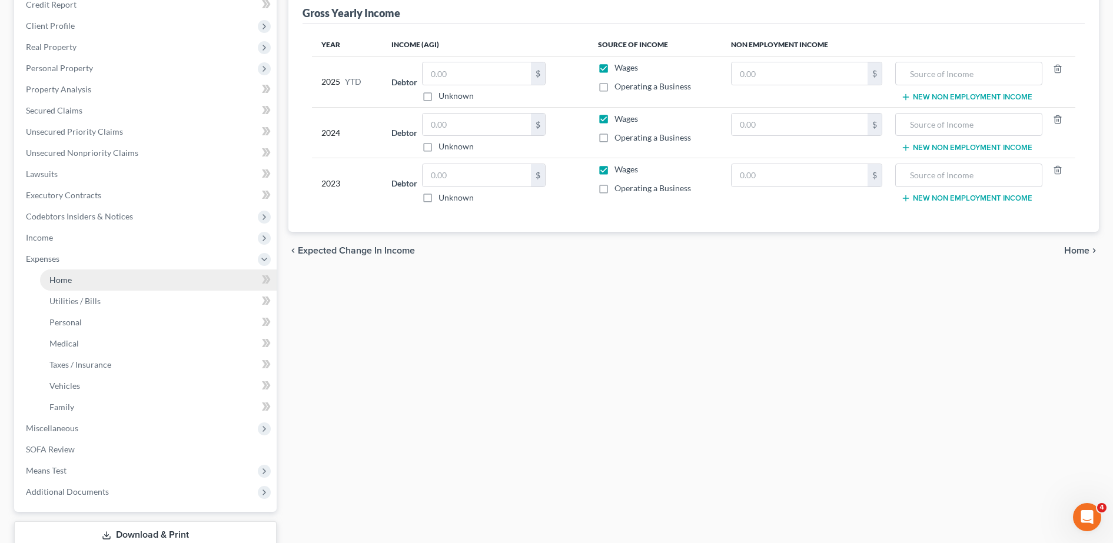
click at [98, 284] on link "Home" at bounding box center [158, 280] width 237 height 21
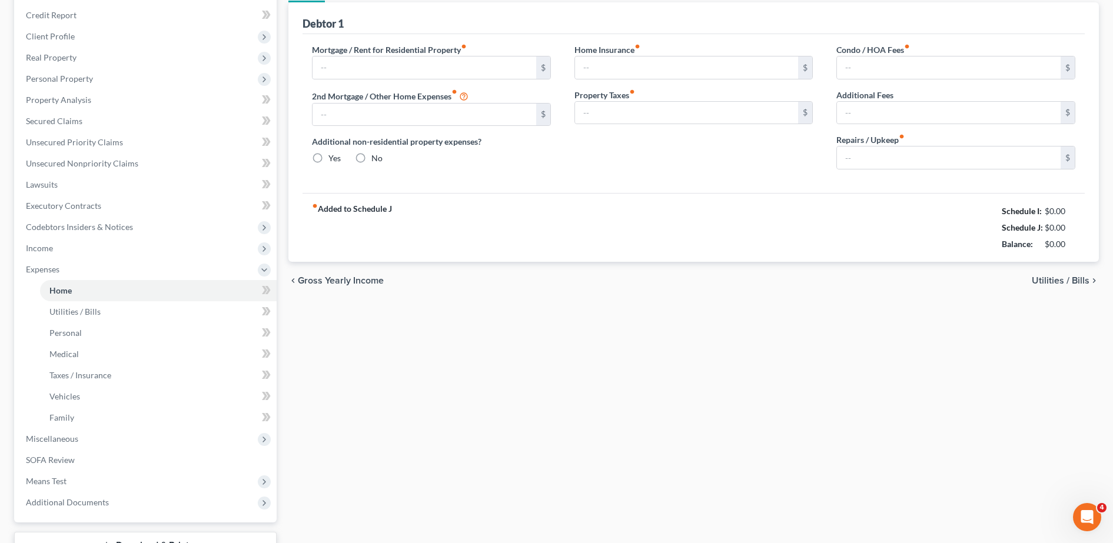
type input "0.00"
radio input "true"
type input "0.00"
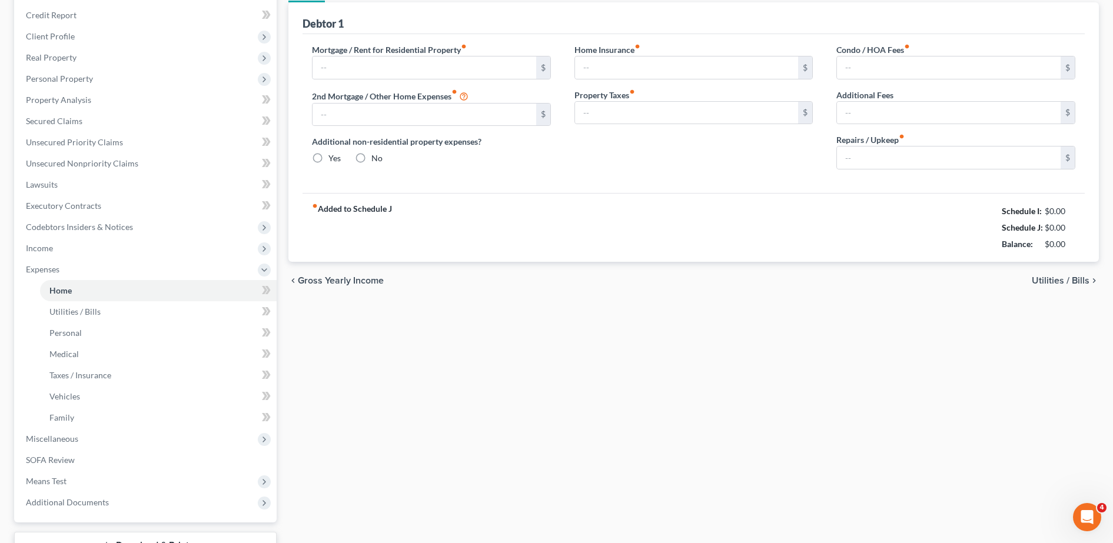
type input "0.00"
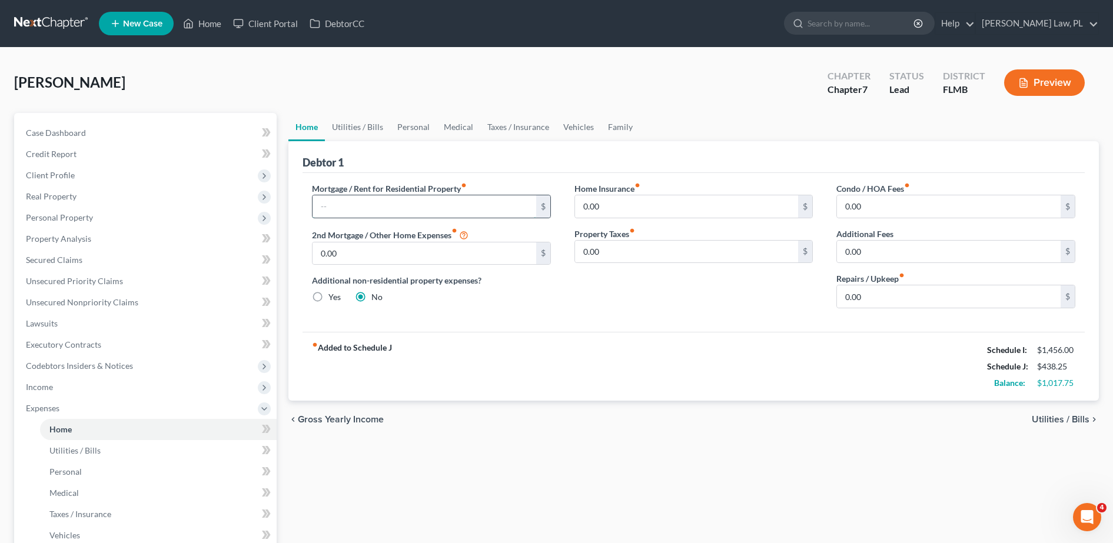
click at [409, 200] on input "text" at bounding box center [425, 206] width 224 height 22
click at [451, 157] on div "Debtor 1" at bounding box center [694, 157] width 782 height 32
click at [608, 212] on input "0.00" at bounding box center [687, 206] width 224 height 22
type input "162.00"
click at [618, 253] on input "0.00" at bounding box center [687, 252] width 224 height 22
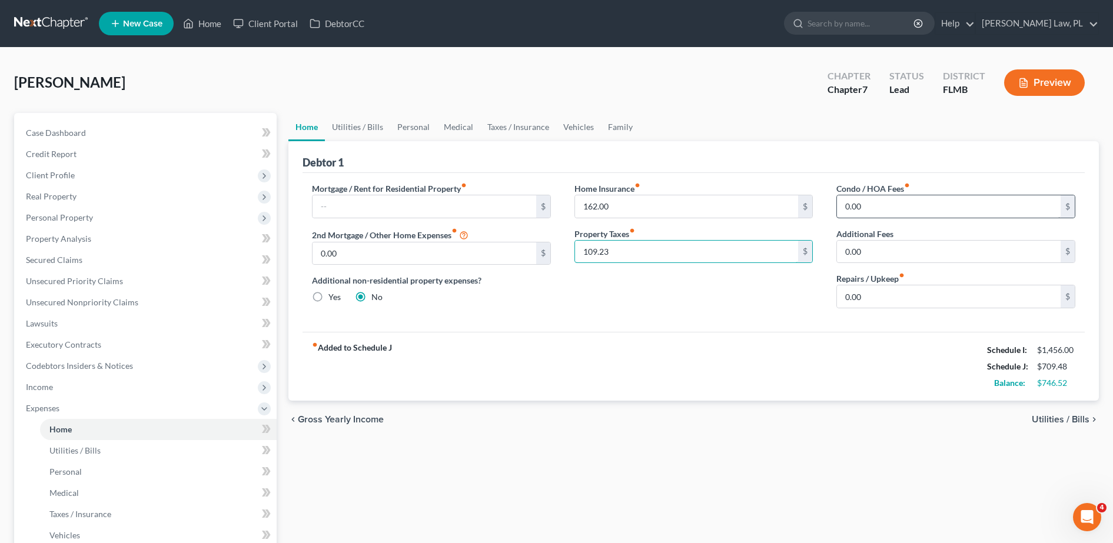
type input "109.23"
click at [921, 199] on input "0.00" at bounding box center [949, 206] width 224 height 22
click at [838, 176] on div "Mortgage / Rent for Residential Property fiber_manual_record $ 2nd Mortgage / O…" at bounding box center [694, 252] width 782 height 159
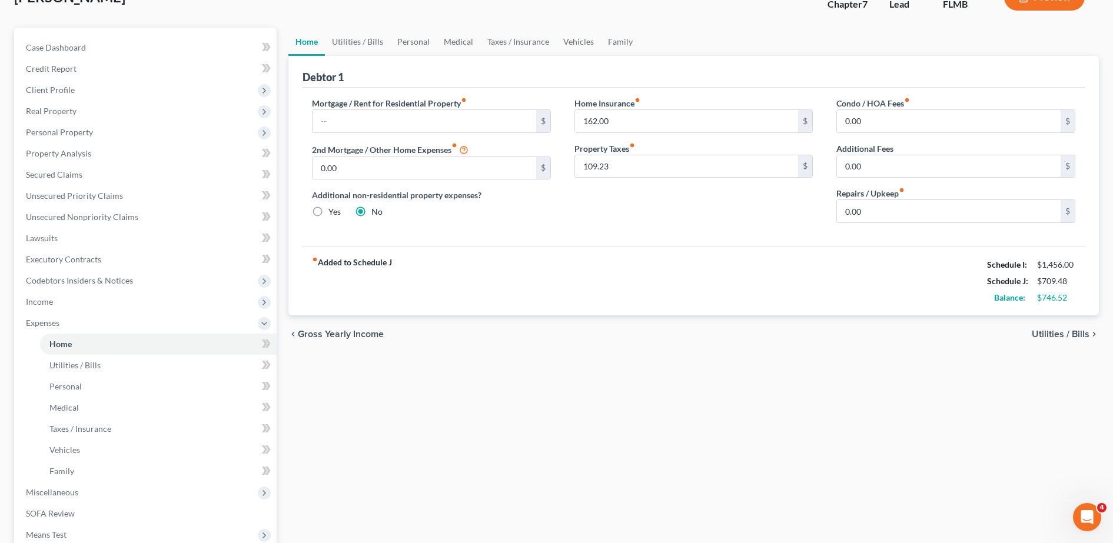
scroll to position [88, 0]
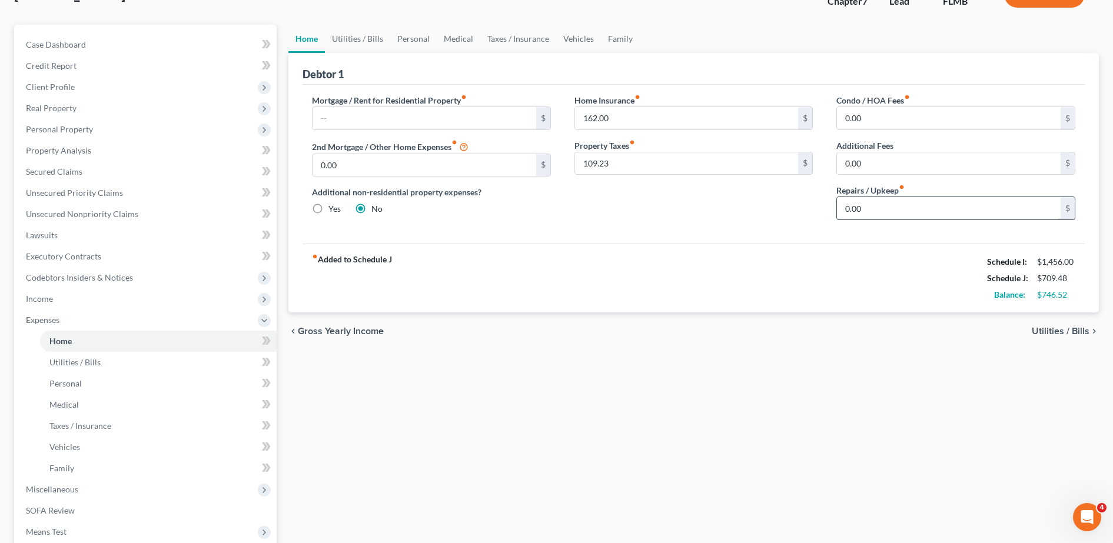
click at [909, 208] on input "0.00" at bounding box center [949, 208] width 224 height 22
type input "70.00"
click at [653, 273] on div "fiber_manual_record Added to Schedule J Schedule I: $1,456.00 Schedule J: $779.…" at bounding box center [694, 278] width 782 height 69
click at [106, 364] on link "Utilities / Bills" at bounding box center [158, 362] width 237 height 21
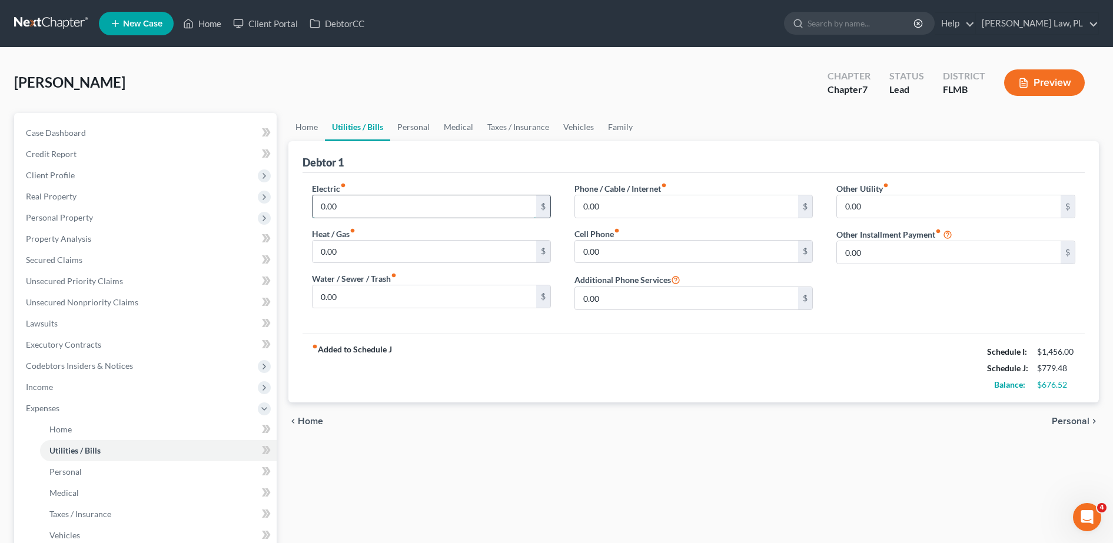
click at [389, 207] on input "0.00" at bounding box center [425, 206] width 224 height 22
type input "132.14"
click at [403, 303] on input "0.00" at bounding box center [425, 297] width 224 height 22
type input "111.23"
click at [635, 197] on input "0.00" at bounding box center [687, 206] width 224 height 22
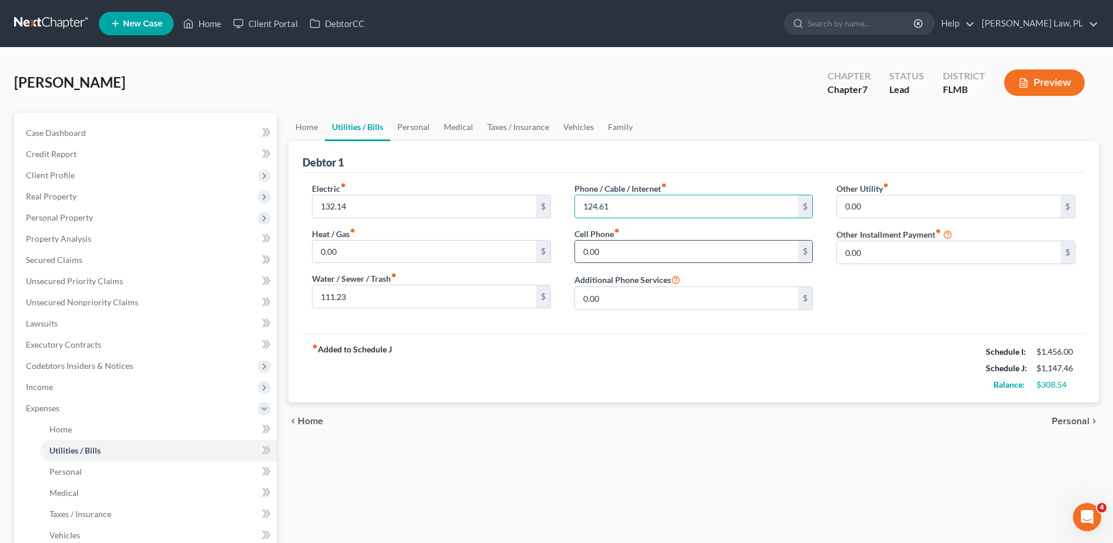
type input "124.61"
click at [659, 247] on input "0.00" at bounding box center [687, 252] width 224 height 22
type input "30.00"
click at [845, 286] on div "Other Utility fiber_manual_record 0.00 $ Other Installment Payment fiber_manual…" at bounding box center [956, 250] width 263 height 137
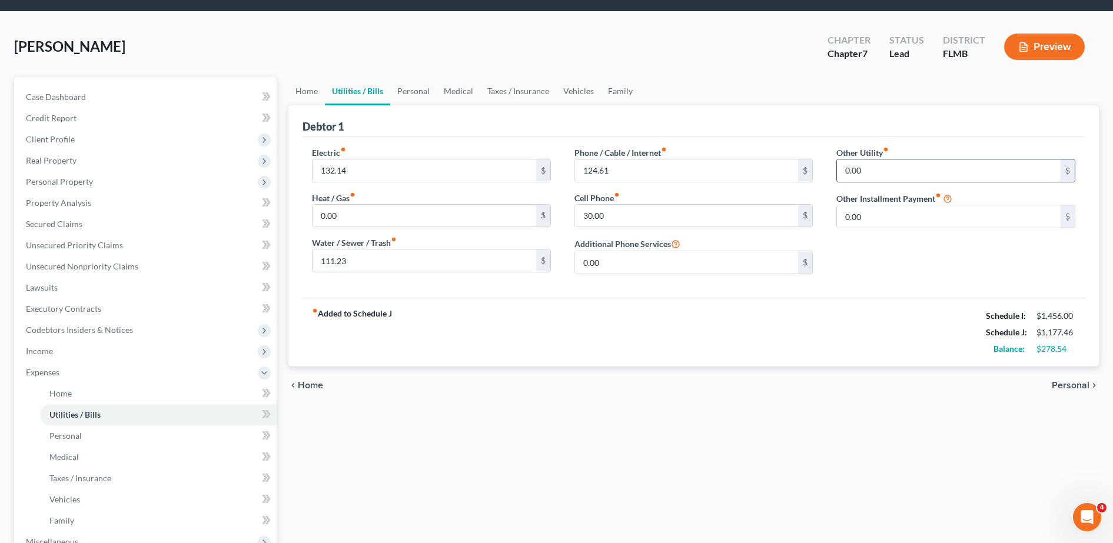
click at [884, 166] on input "0.00" at bounding box center [949, 171] width 224 height 22
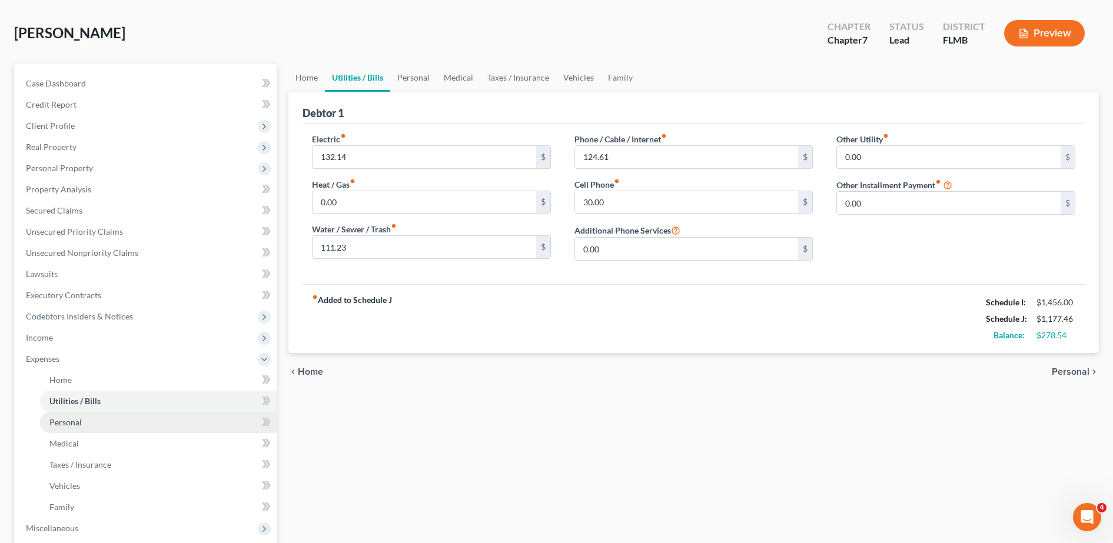
click at [109, 419] on link "Personal" at bounding box center [158, 422] width 237 height 21
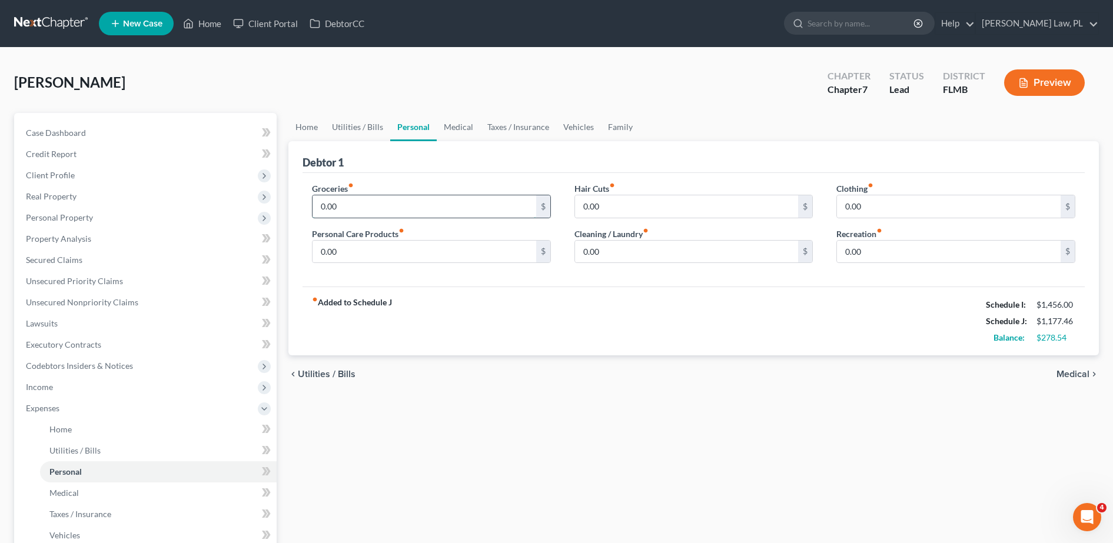
click at [398, 211] on input "0.00" at bounding box center [425, 206] width 224 height 22
type input "300.00"
click at [509, 164] on div "Debtor 1" at bounding box center [694, 157] width 782 height 32
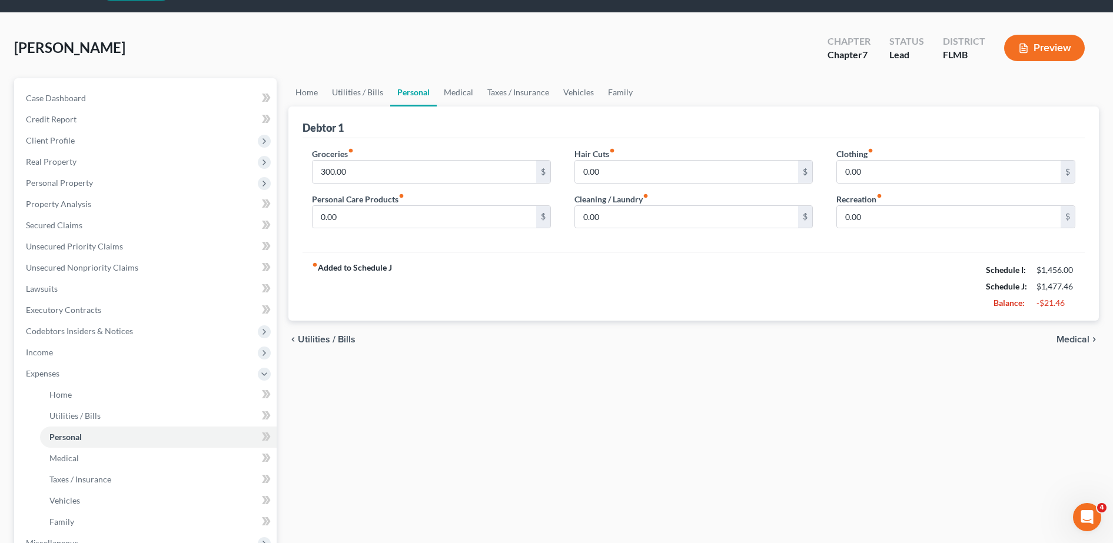
scroll to position [50, 0]
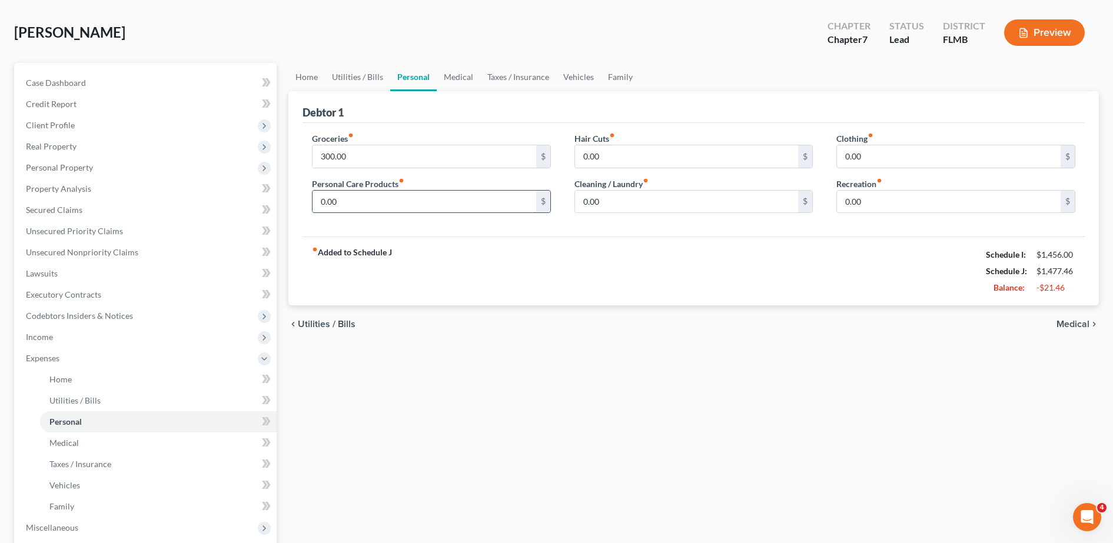
click at [404, 210] on input "0.00" at bounding box center [425, 202] width 224 height 22
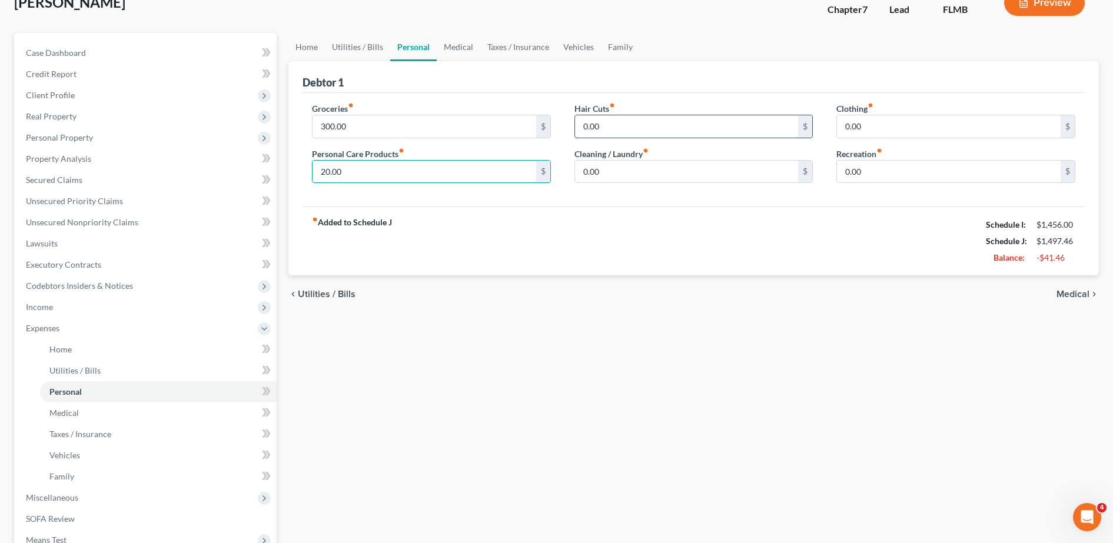
scroll to position [81, 0]
type input "20.00"
click at [641, 162] on input "0.00" at bounding box center [687, 171] width 224 height 22
click at [480, 125] on input "300.00" at bounding box center [425, 125] width 224 height 22
type input "280.00"
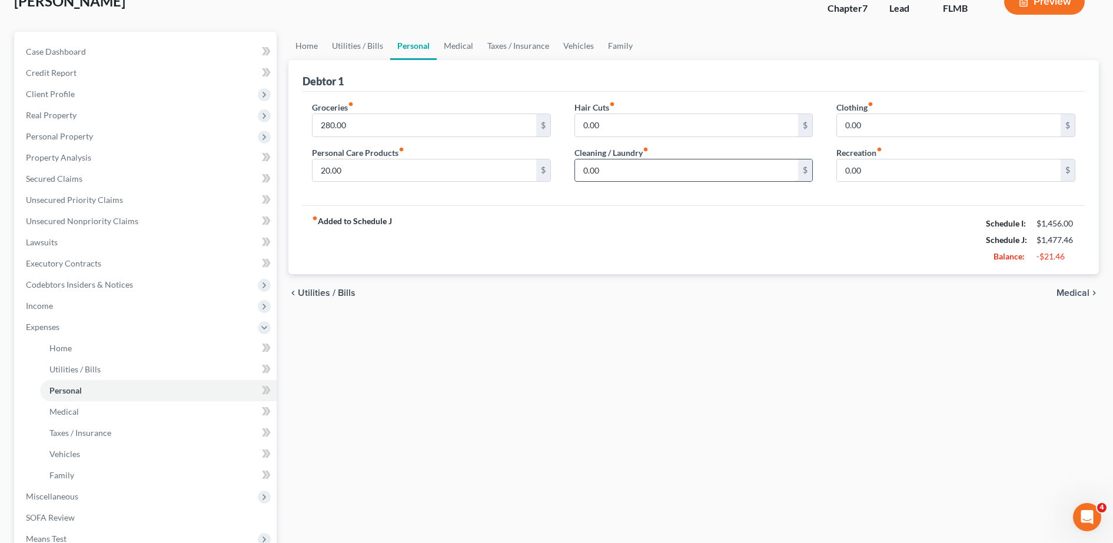
click at [642, 177] on input "0.00" at bounding box center [687, 171] width 224 height 22
type input "20.00"
click at [891, 122] on input "0.00" at bounding box center [949, 125] width 224 height 22
type input "20.00"
click at [869, 165] on input "0.00" at bounding box center [949, 171] width 224 height 22
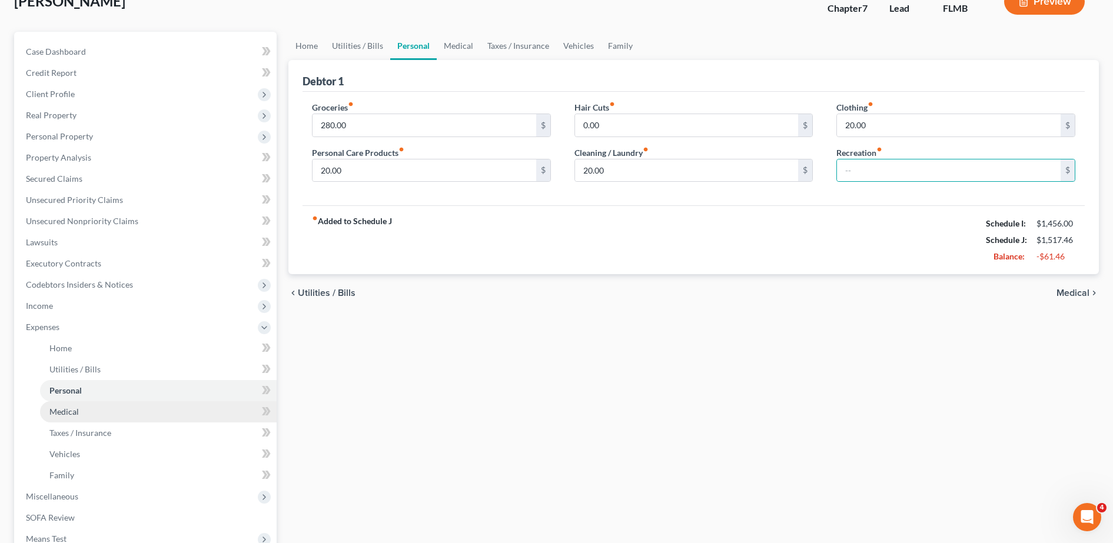
click at [168, 405] on link "Medical" at bounding box center [158, 411] width 237 height 21
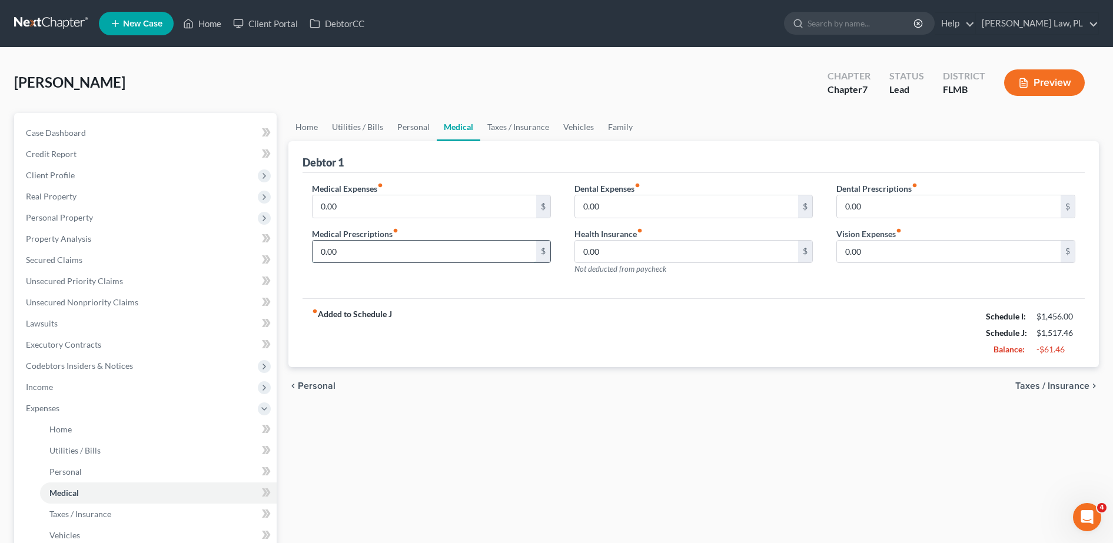
click at [403, 256] on input "0.00" at bounding box center [425, 252] width 224 height 22
type input "1"
type input "15.00"
click at [619, 212] on input "0.00" at bounding box center [687, 206] width 224 height 22
click at [632, 254] on input "0.00" at bounding box center [687, 252] width 224 height 22
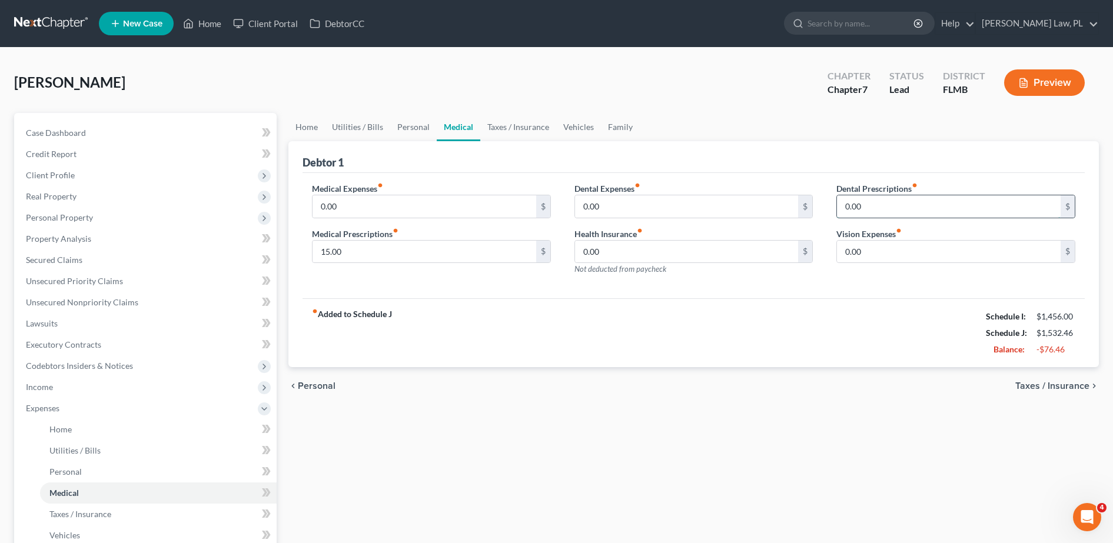
click at [866, 204] on input "0.00" at bounding box center [949, 206] width 224 height 22
click at [887, 258] on input "0.00" at bounding box center [949, 252] width 224 height 22
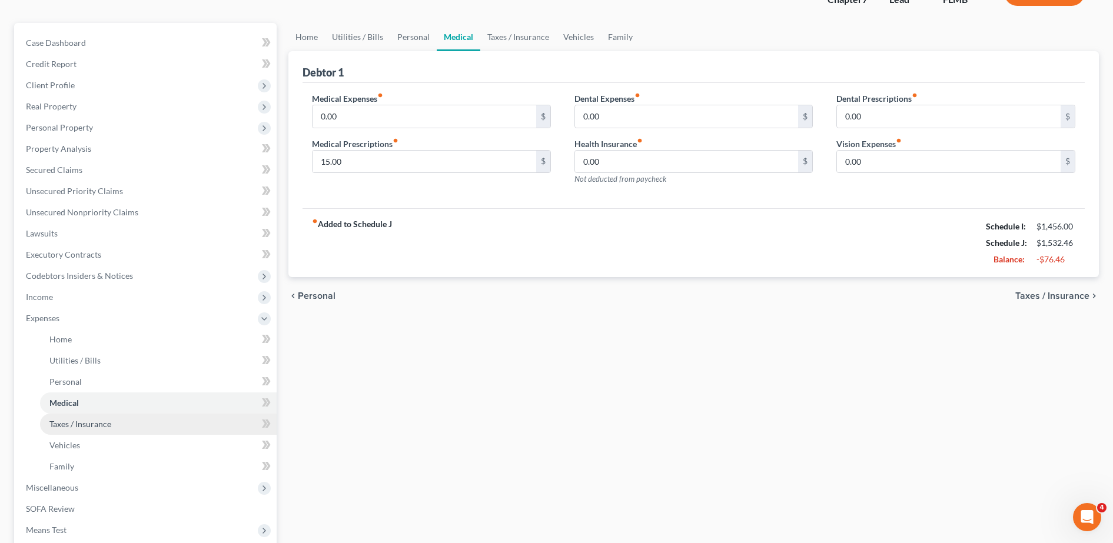
click at [127, 426] on link "Taxes / Insurance" at bounding box center [158, 424] width 237 height 21
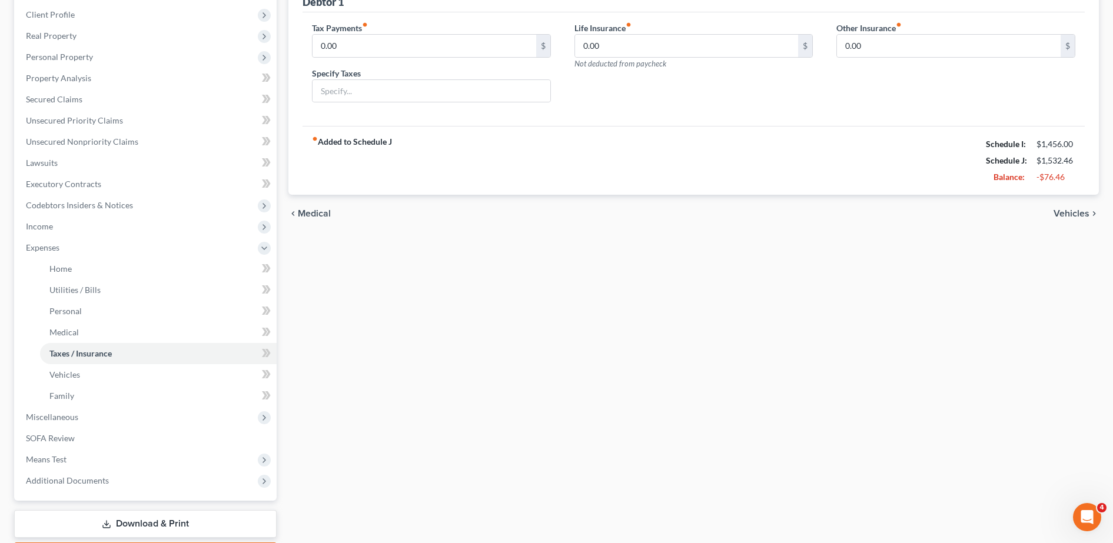
scroll to position [164, 0]
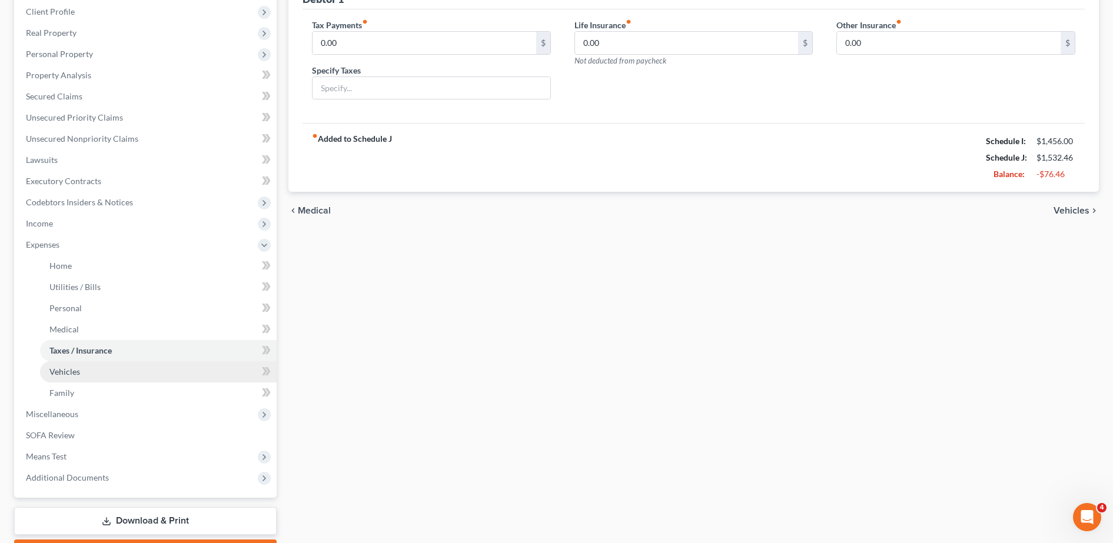
click at [106, 374] on link "Vehicles" at bounding box center [158, 371] width 237 height 21
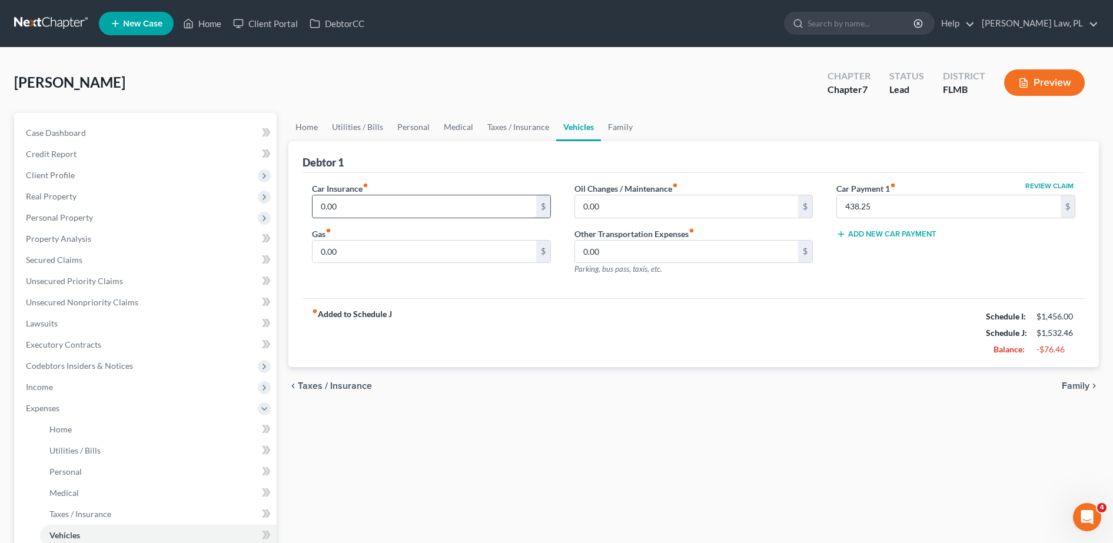
click at [392, 207] on input "0.00" at bounding box center [425, 206] width 224 height 22
type input "155.83"
click at [377, 258] on input "0.00" at bounding box center [425, 252] width 224 height 22
type input "30.00"
drag, startPoint x: 628, startPoint y: 207, endPoint x: 610, endPoint y: 204, distance: 17.9
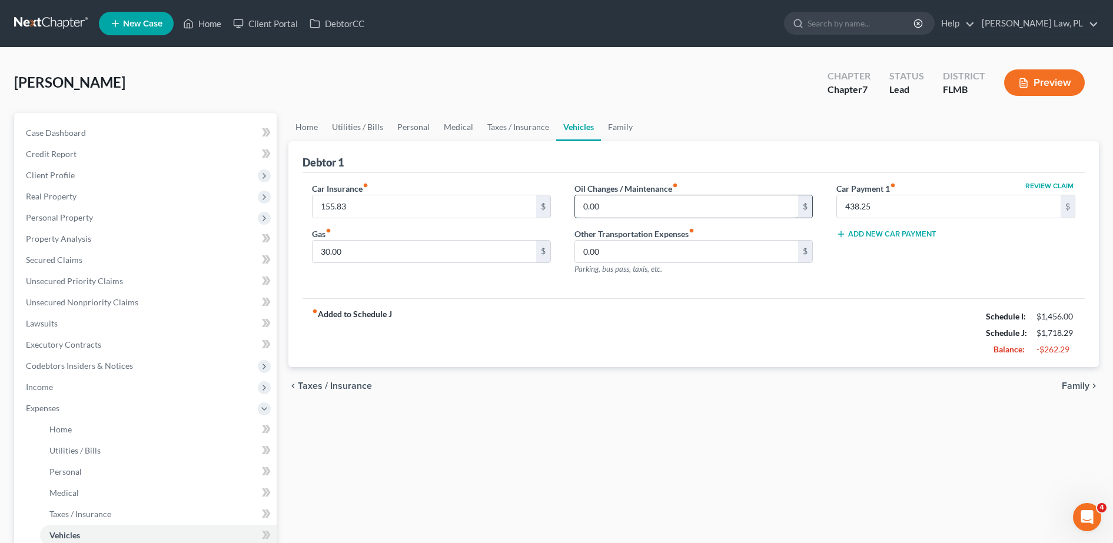
click at [610, 204] on input "0.00" at bounding box center [687, 206] width 224 height 22
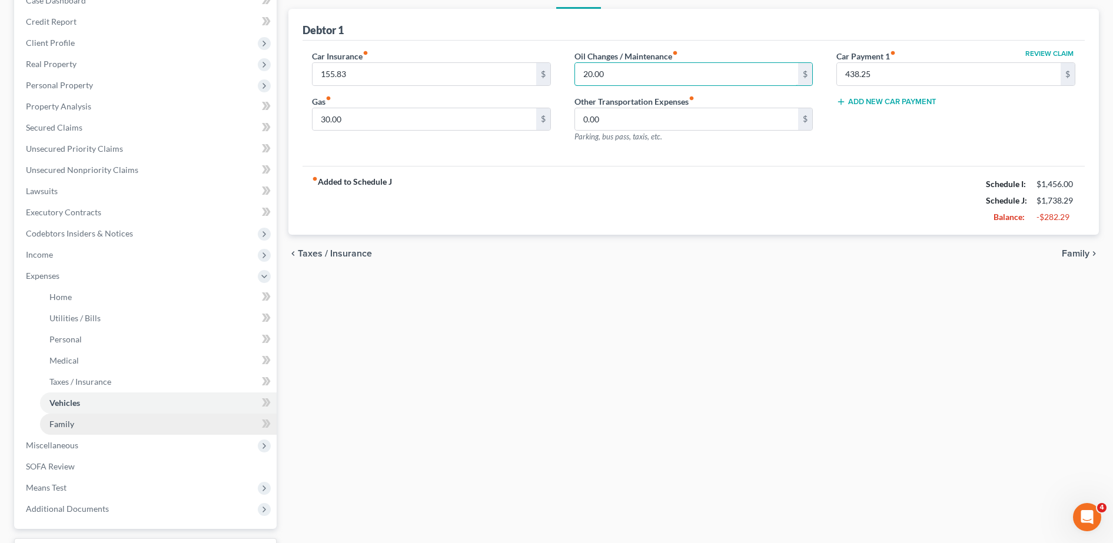
type input "20.00"
click at [104, 425] on link "Family" at bounding box center [158, 424] width 237 height 21
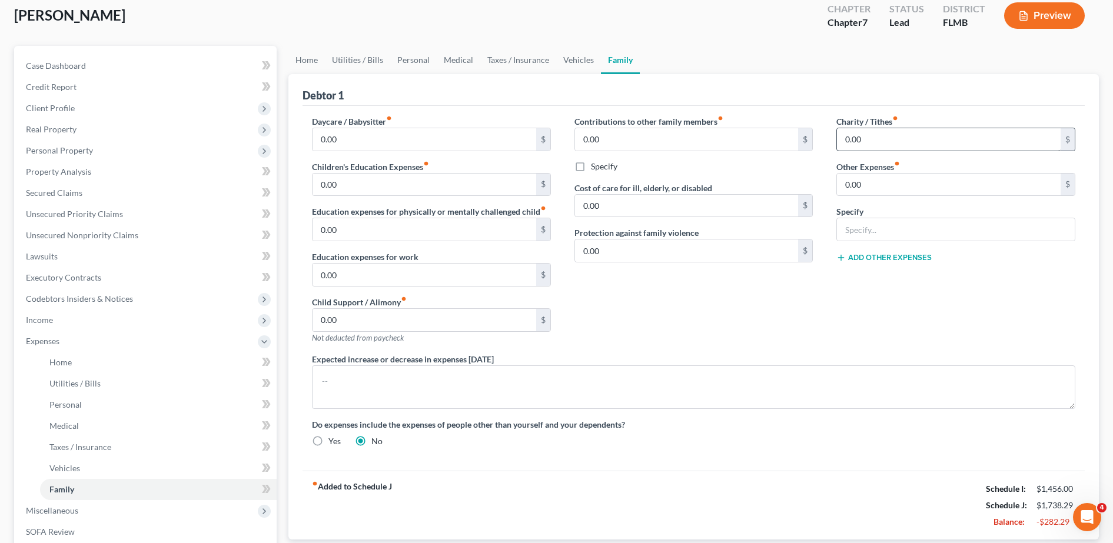
scroll to position [114, 0]
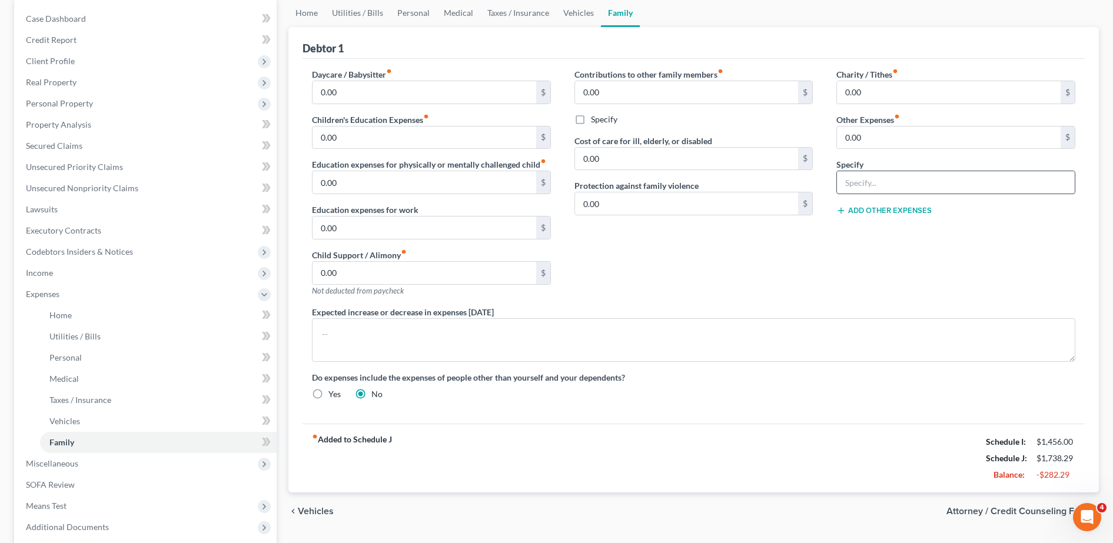
click at [904, 179] on input "text" at bounding box center [956, 182] width 238 height 22
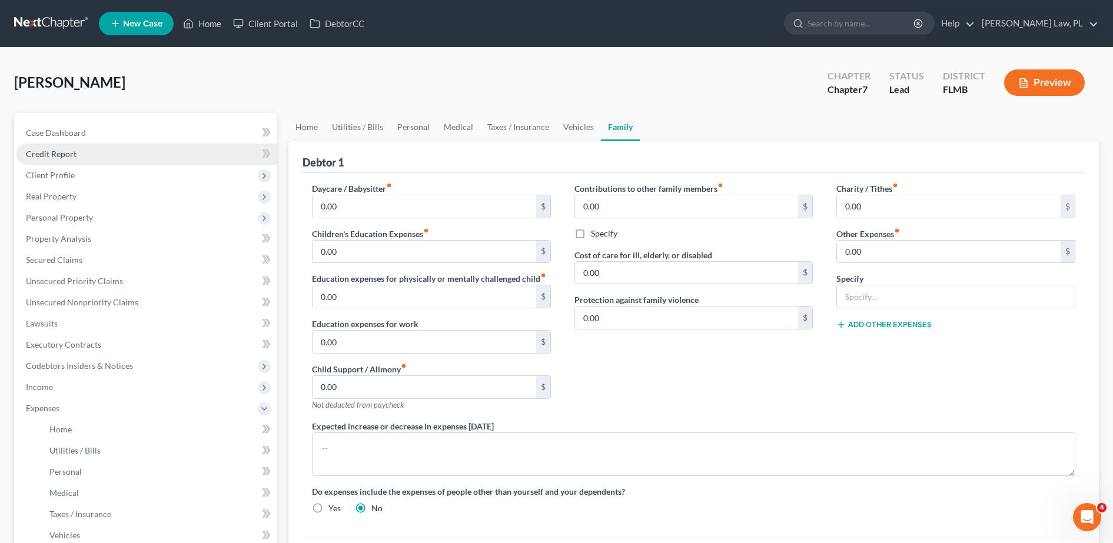
click at [97, 161] on link "Credit Report" at bounding box center [146, 154] width 260 height 21
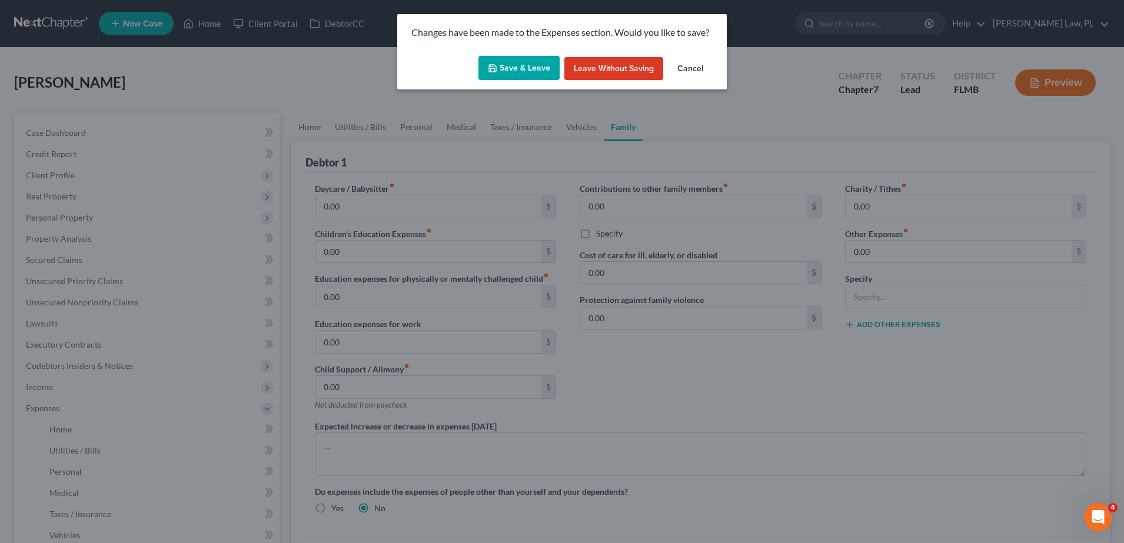
click at [500, 74] on button "Save & Leave" at bounding box center [519, 68] width 81 height 25
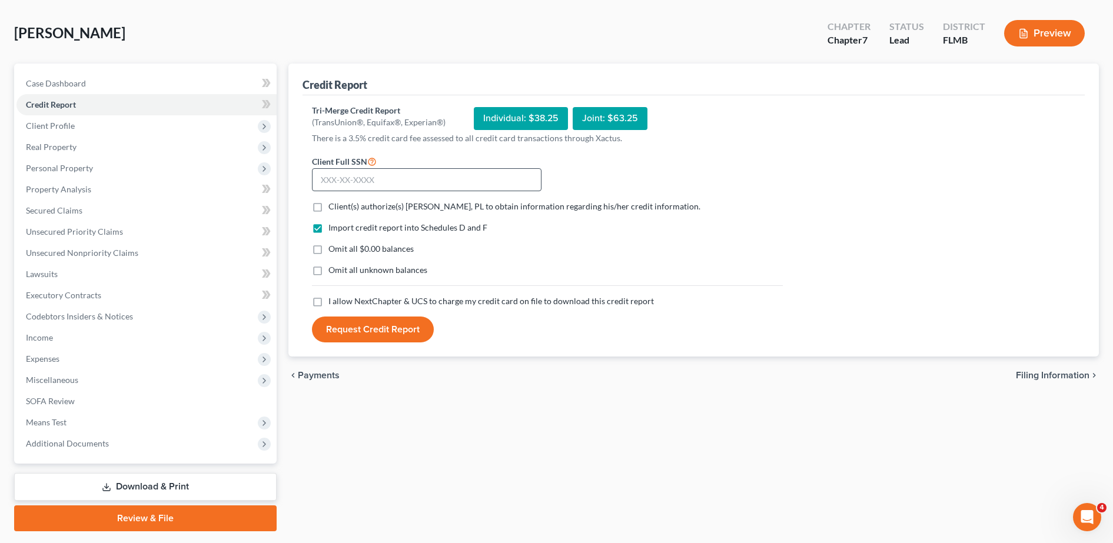
scroll to position [61, 0]
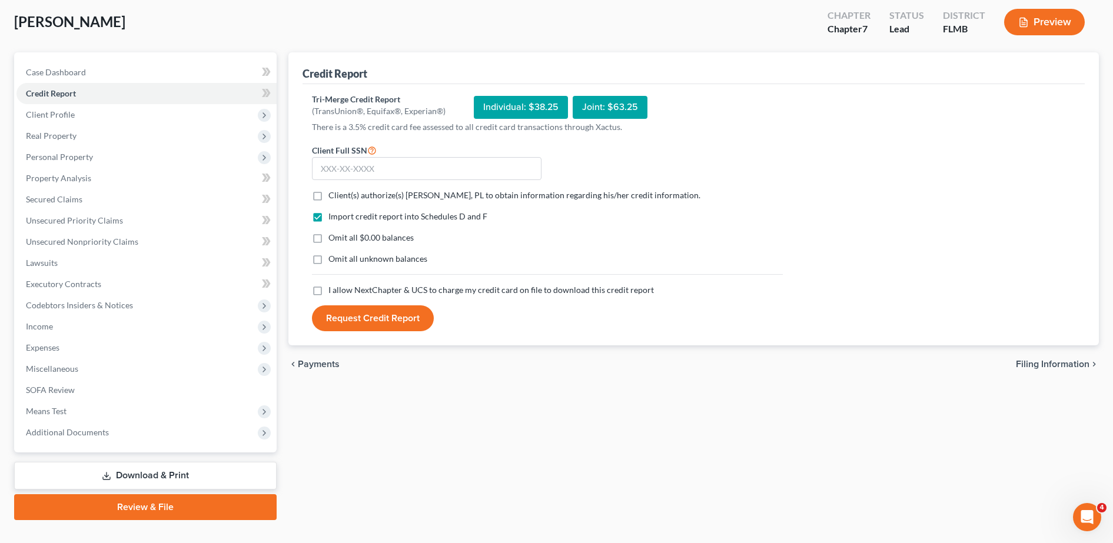
click at [328, 195] on label "Client(s) authorize(s) [PERSON_NAME], PL to obtain information regarding his/he…" at bounding box center [514, 196] width 372 height 12
click at [333, 195] on input "Client(s) authorize(s) [PERSON_NAME], PL to obtain information regarding his/he…" at bounding box center [337, 194] width 8 height 8
checkbox input "true"
click at [328, 291] on label "I allow NextChapter & UCS to charge my credit card on file to download this cre…" at bounding box center [491, 290] width 326 height 12
click at [333, 291] on input "I allow NextChapter & UCS to charge my credit card on file to download this cre…" at bounding box center [337, 288] width 8 height 8
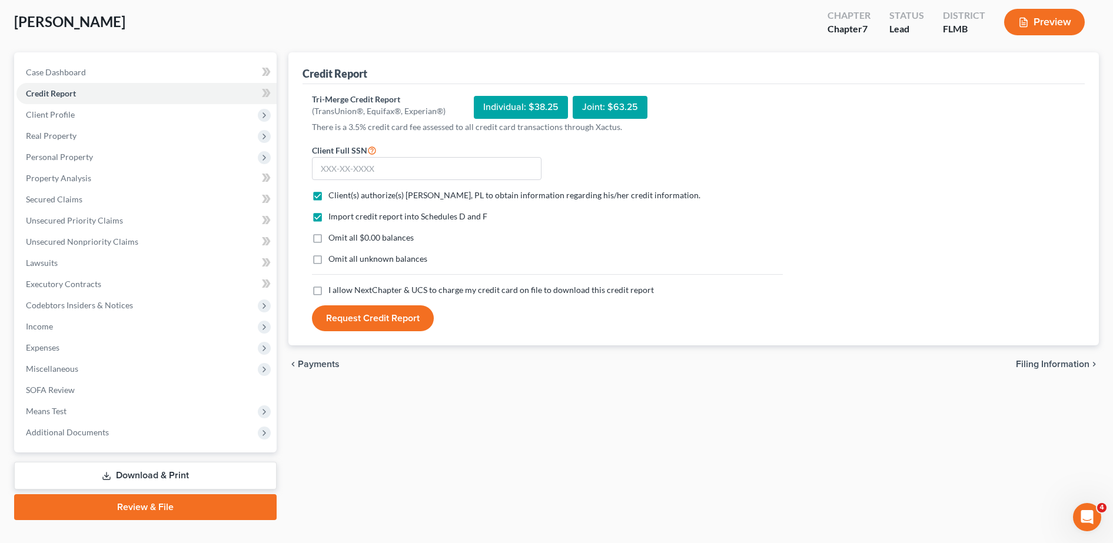
checkbox input "true"
click at [142, 130] on span "Real Property" at bounding box center [146, 135] width 260 height 21
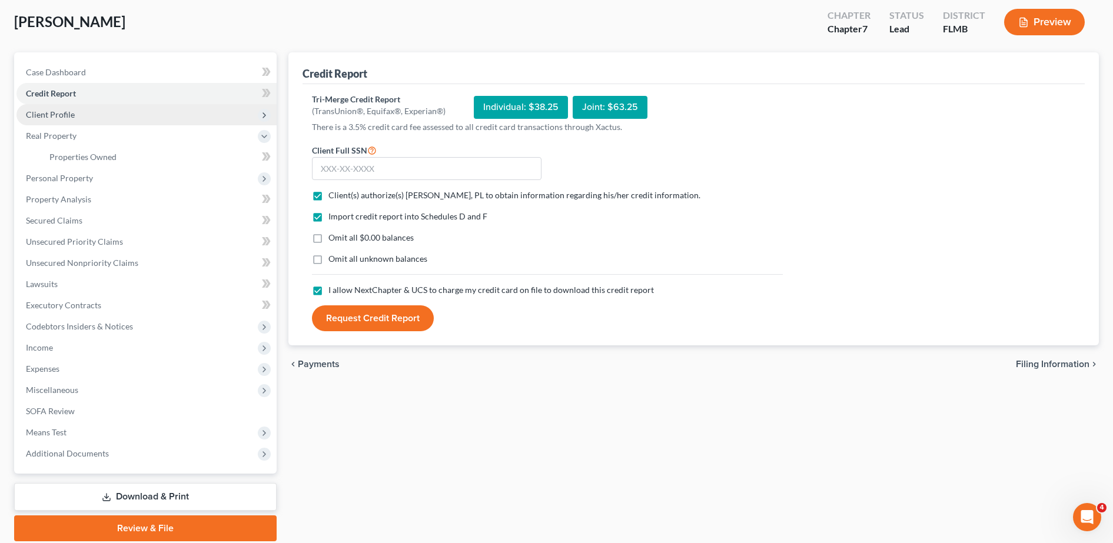
click at [164, 110] on span "Client Profile" at bounding box center [146, 114] width 260 height 21
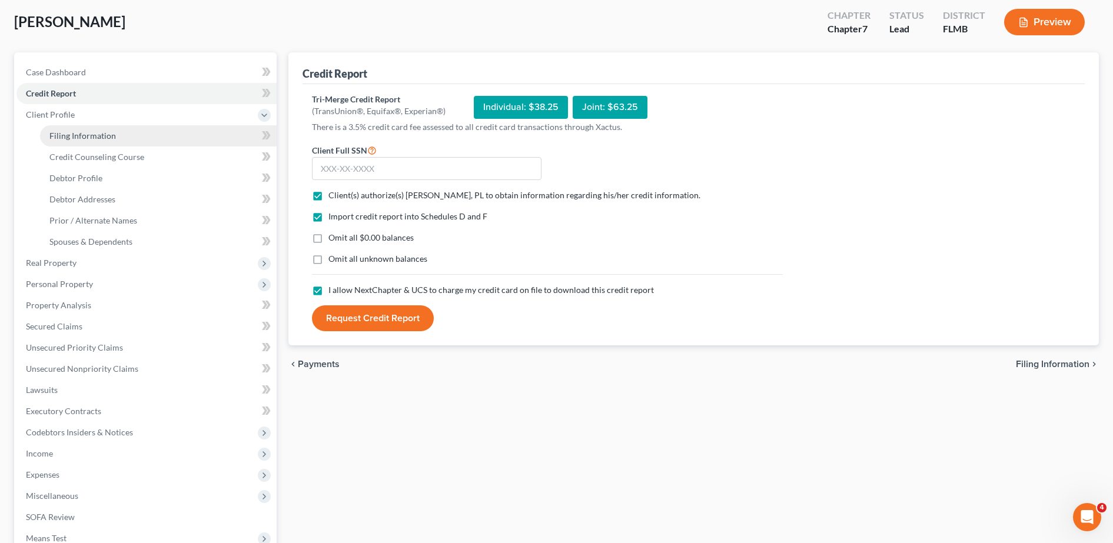
click at [152, 137] on link "Filing Information" at bounding box center [158, 135] width 237 height 21
select select "1"
select select "0"
select select "15"
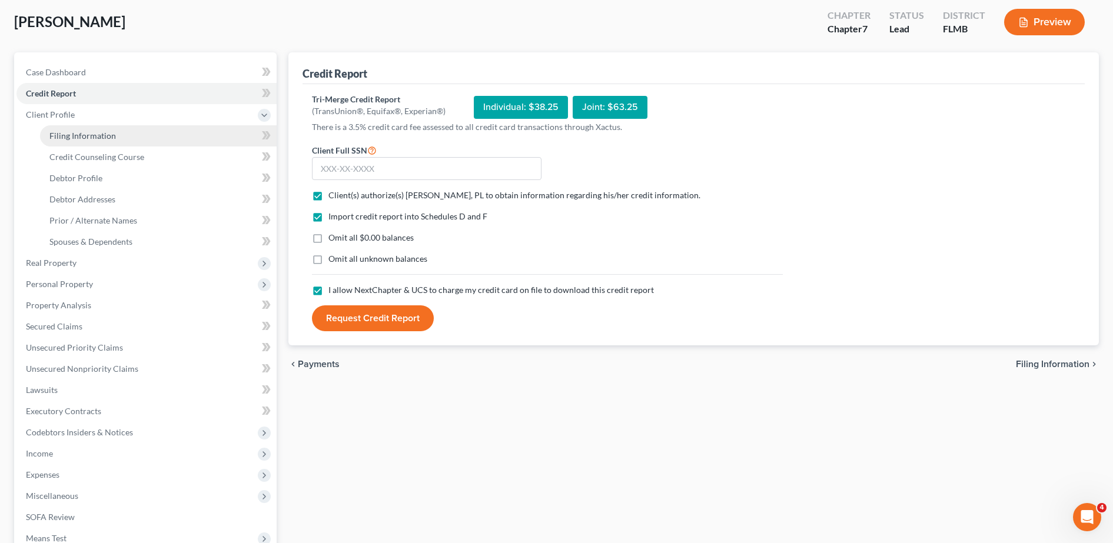
select select "0"
select select "9"
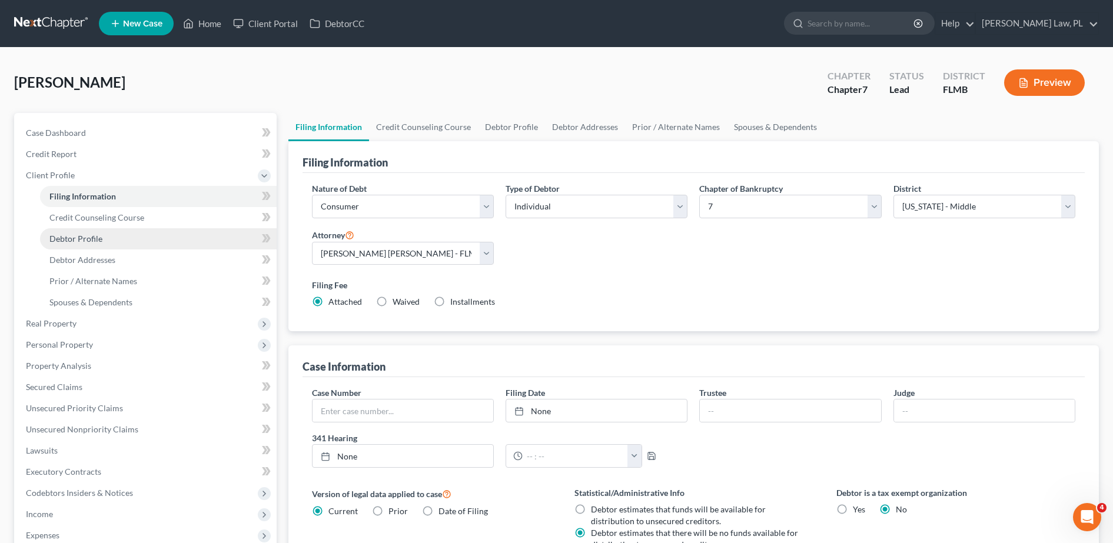
click at [135, 248] on link "Debtor Profile" at bounding box center [158, 238] width 237 height 21
select select "3"
select select "0"
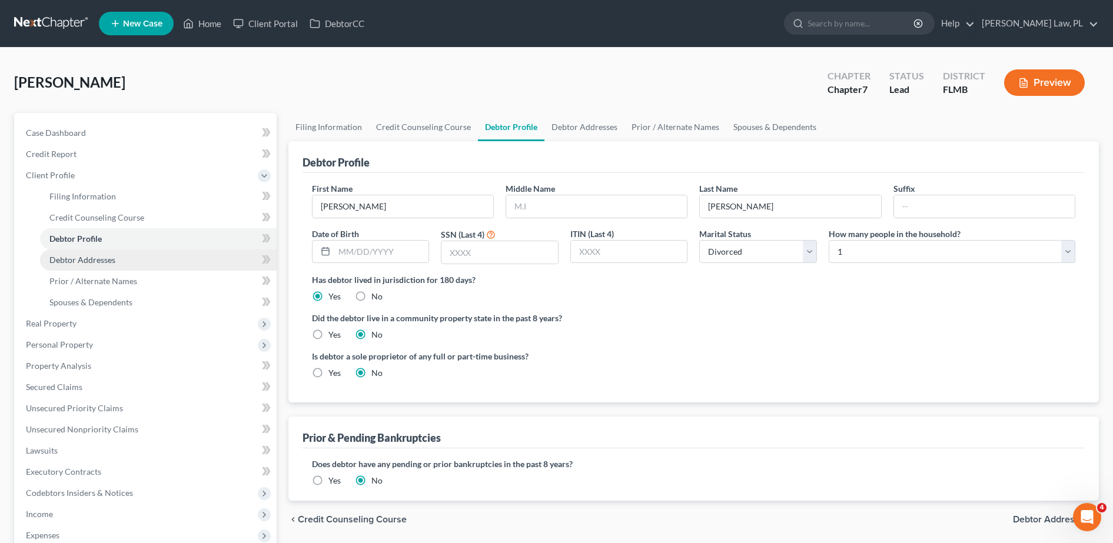
click at [131, 266] on link "Debtor Addresses" at bounding box center [158, 260] width 237 height 21
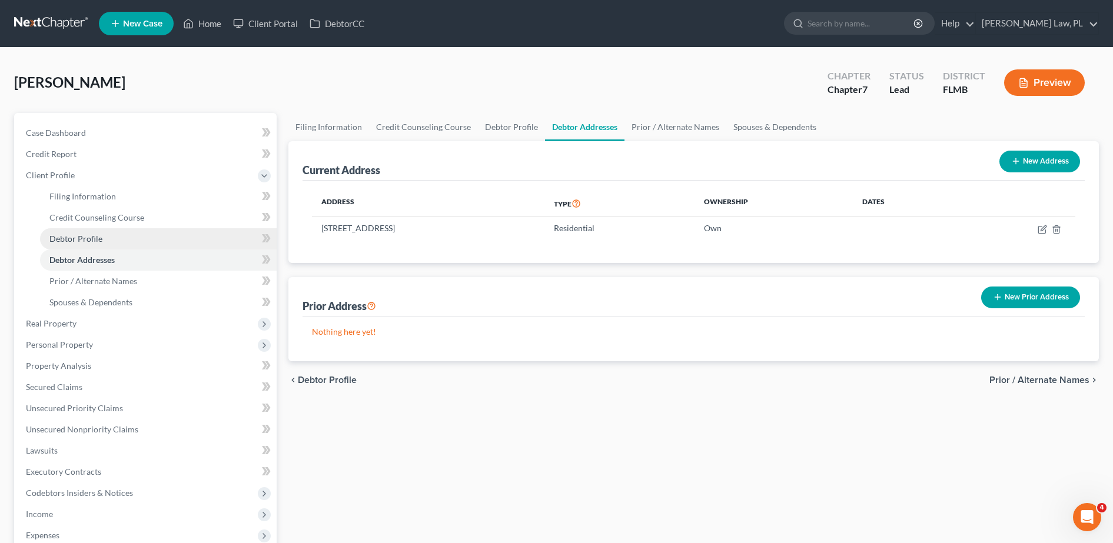
click at [110, 238] on link "Debtor Profile" at bounding box center [158, 238] width 237 height 21
select select "3"
select select "0"
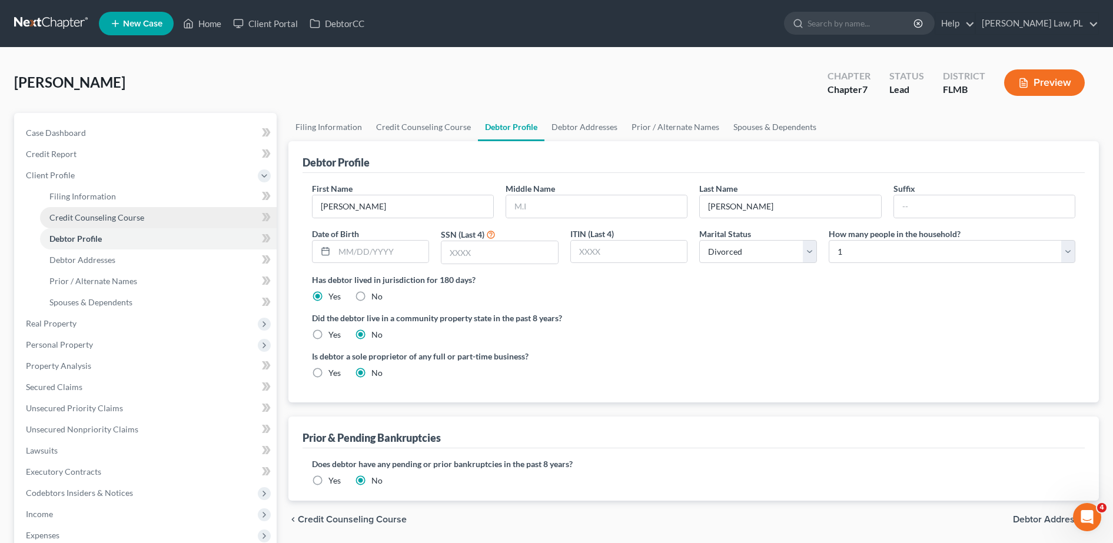
click at [150, 213] on link "Credit Counseling Course" at bounding box center [158, 217] width 237 height 21
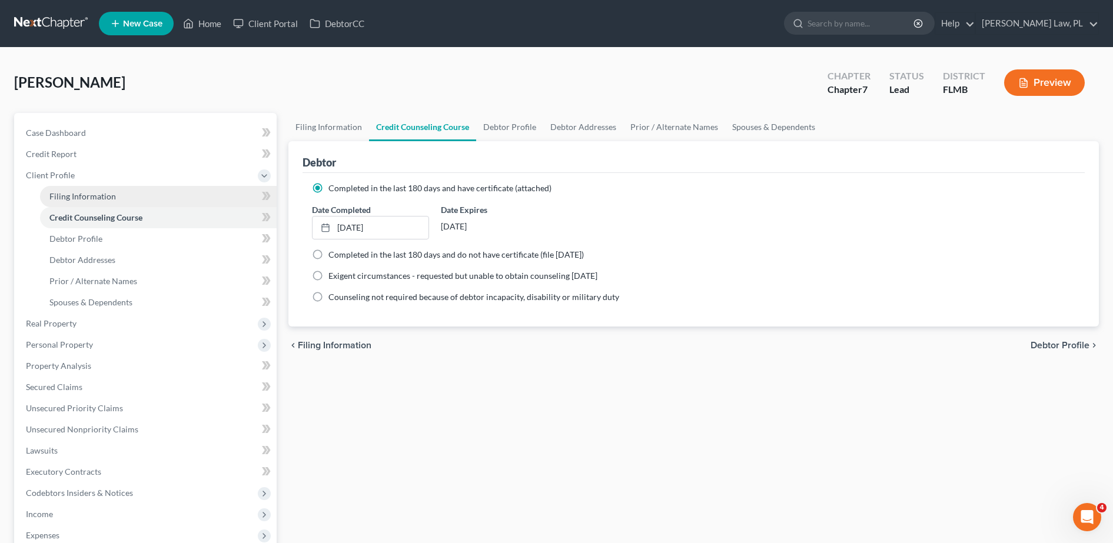
click at [128, 198] on link "Filing Information" at bounding box center [158, 196] width 237 height 21
select select "1"
select select "0"
select select "15"
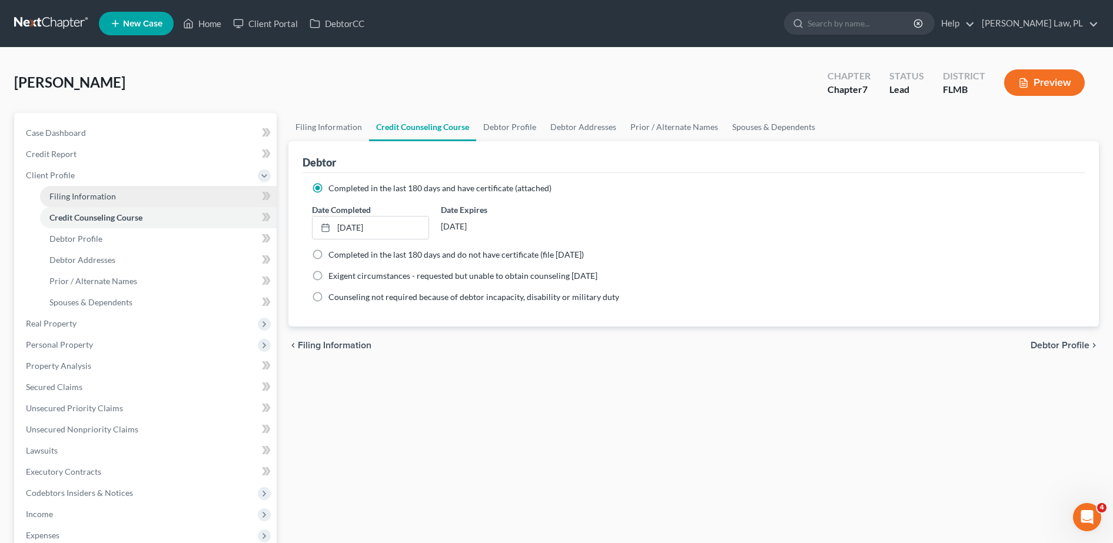
select select "0"
select select "9"
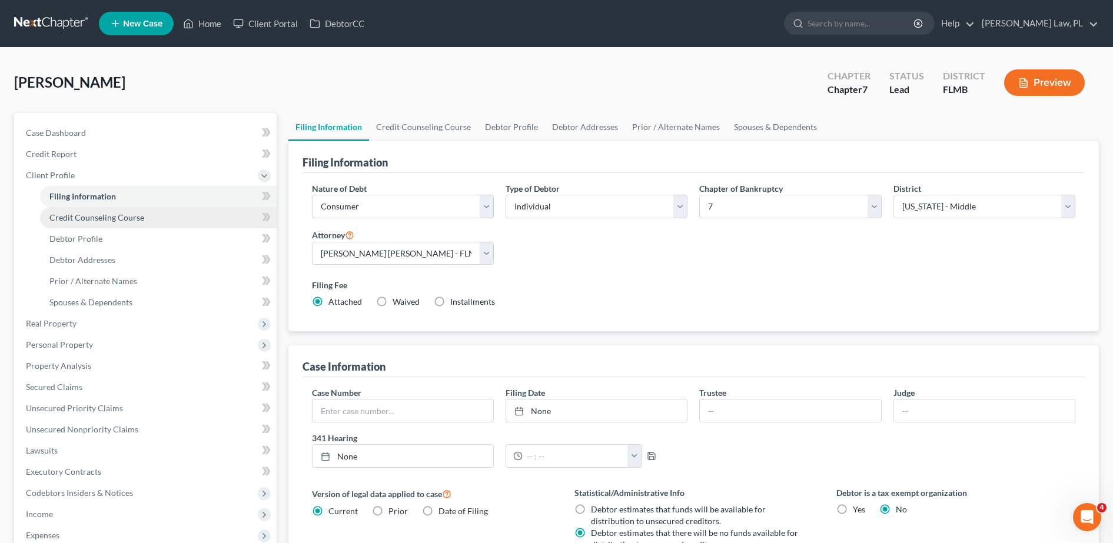
click at [126, 218] on span "Credit Counseling Course" at bounding box center [96, 218] width 95 height 10
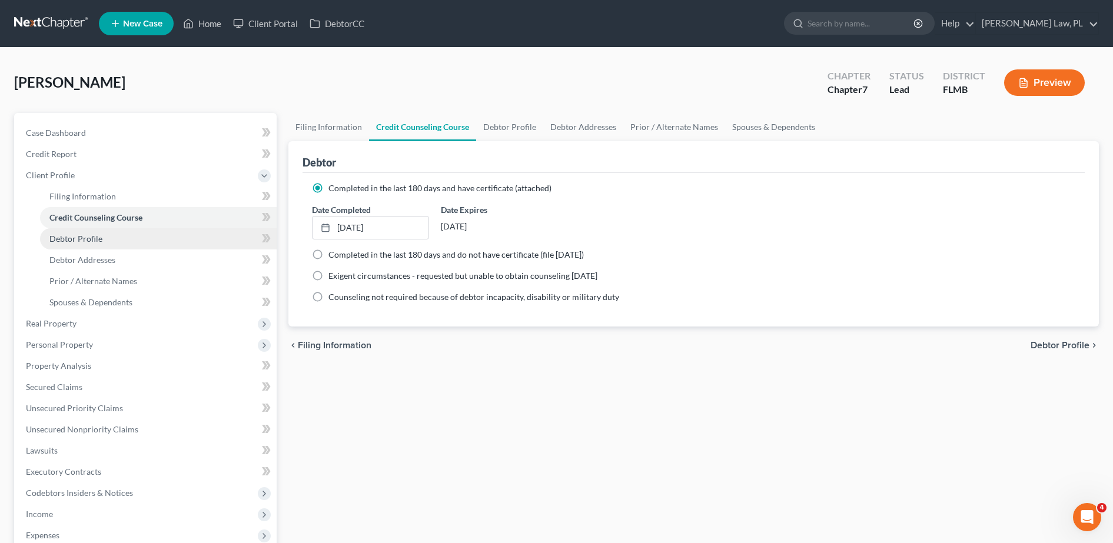
click at [120, 234] on link "Debtor Profile" at bounding box center [158, 238] width 237 height 21
select select "3"
select select "0"
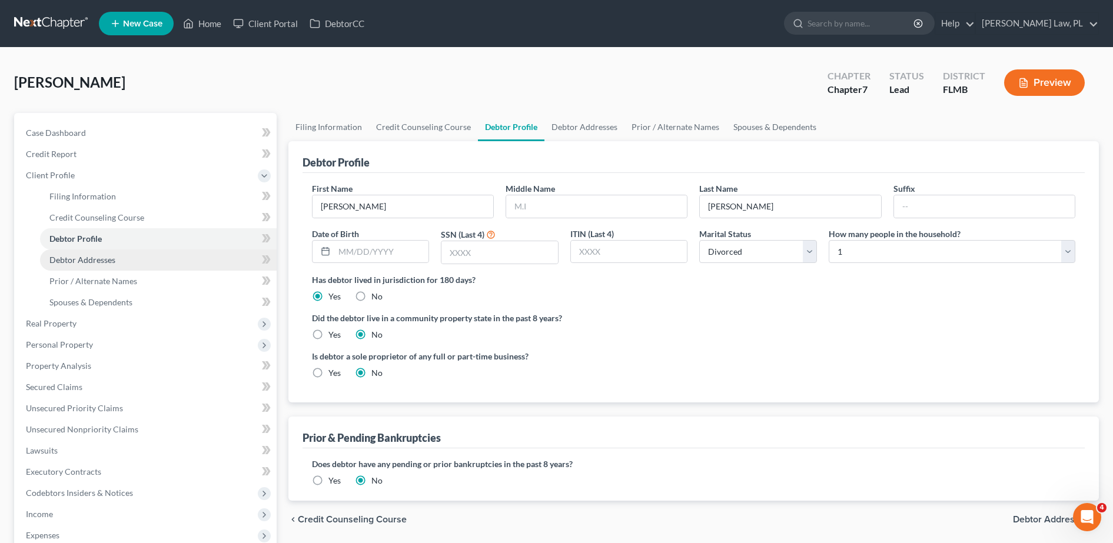
click at [121, 260] on link "Debtor Addresses" at bounding box center [158, 260] width 237 height 21
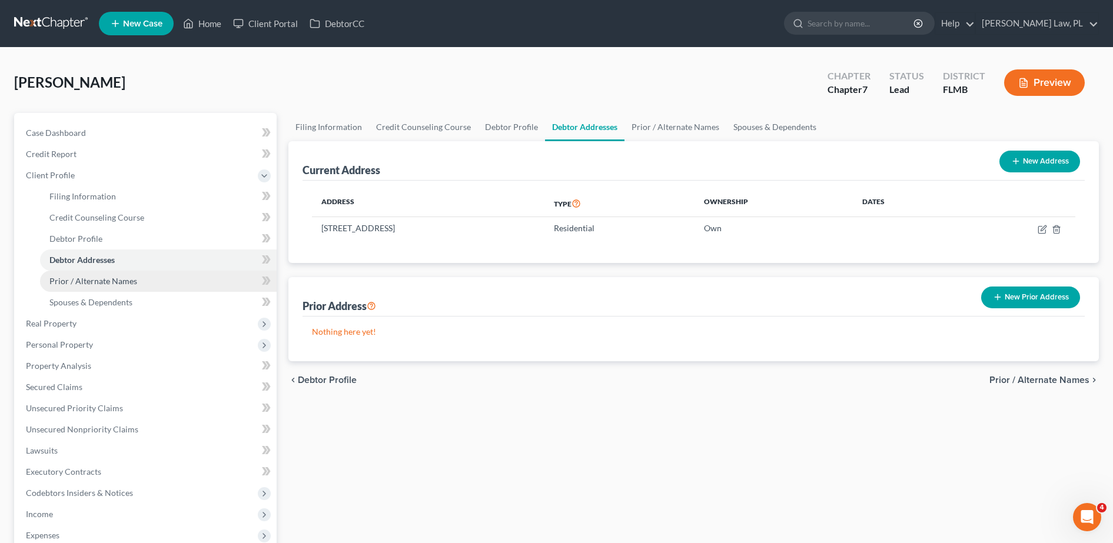
click at [121, 271] on link "Prior / Alternate Names" at bounding box center [158, 281] width 237 height 21
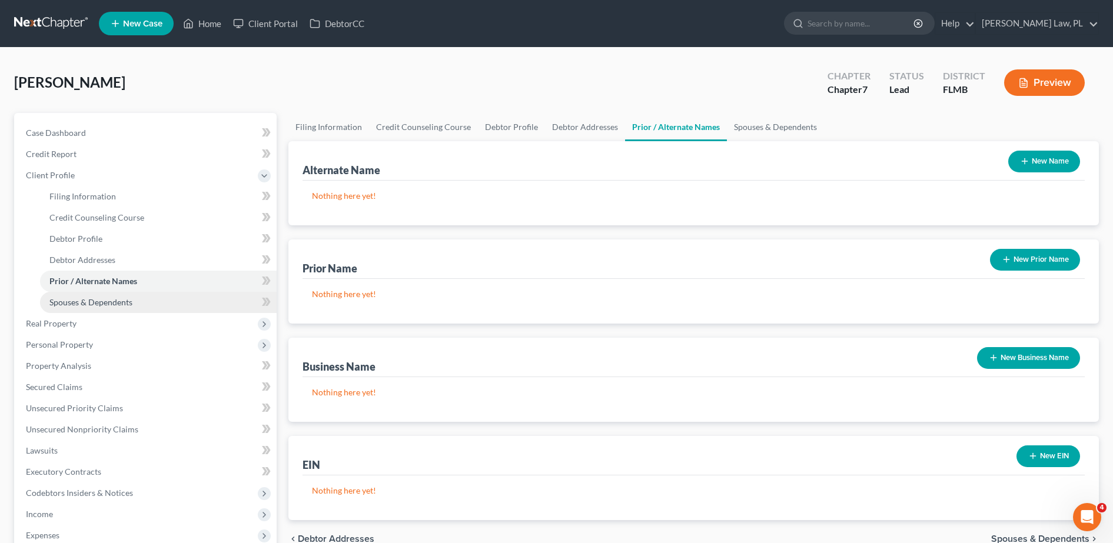
click at [120, 299] on span "Spouses & Dependents" at bounding box center [90, 302] width 83 height 10
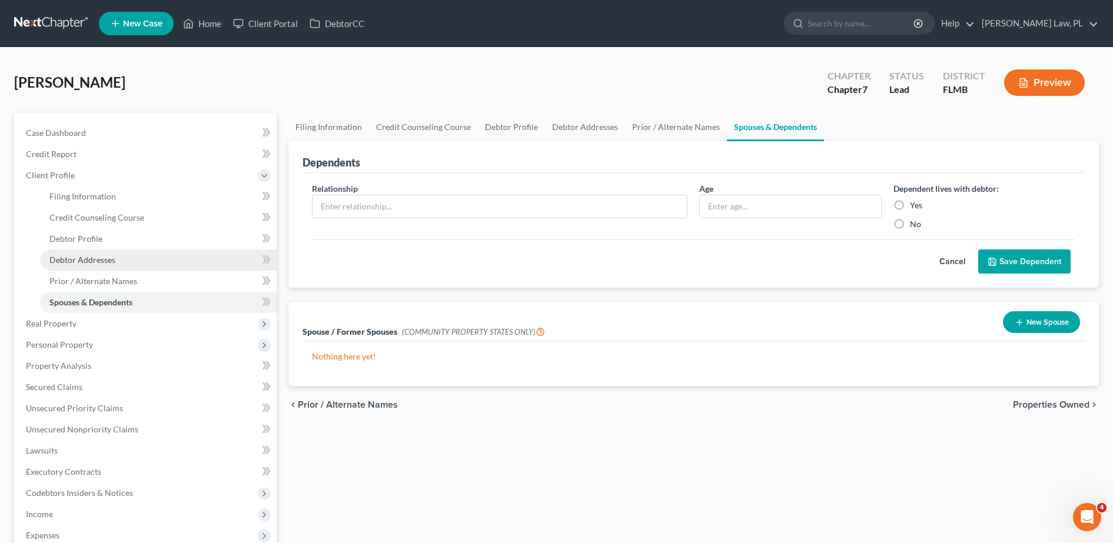
click at [123, 263] on link "Debtor Addresses" at bounding box center [158, 260] width 237 height 21
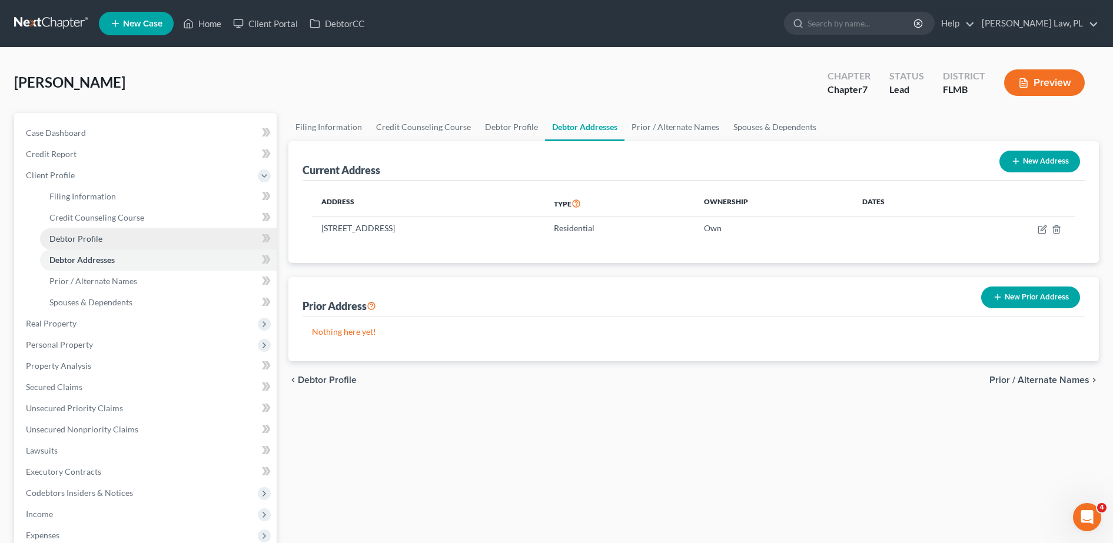
click at [117, 238] on link "Debtor Profile" at bounding box center [158, 238] width 237 height 21
select select "3"
select select "0"
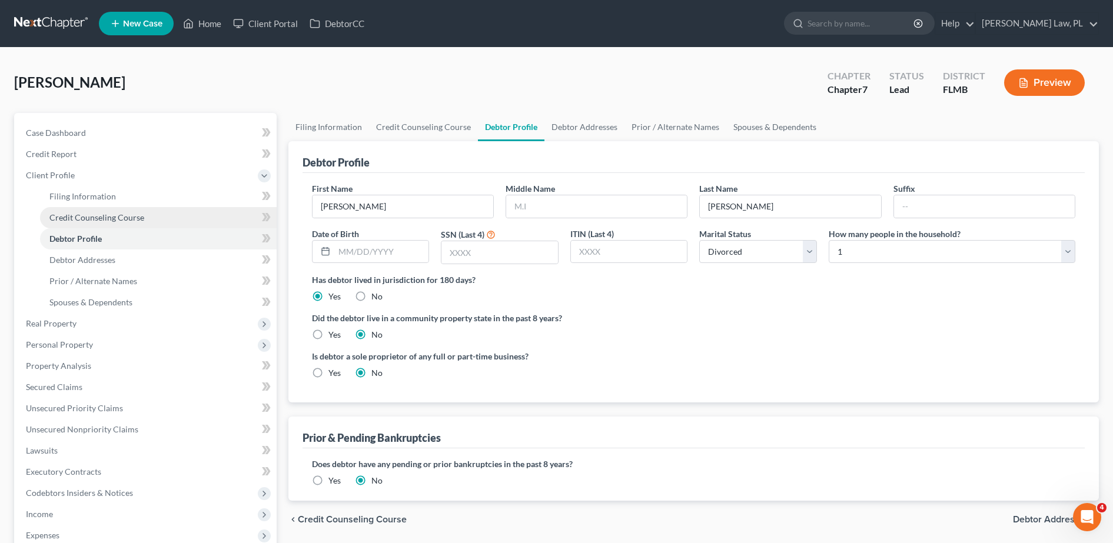
click at [117, 220] on span "Credit Counseling Course" at bounding box center [96, 218] width 95 height 10
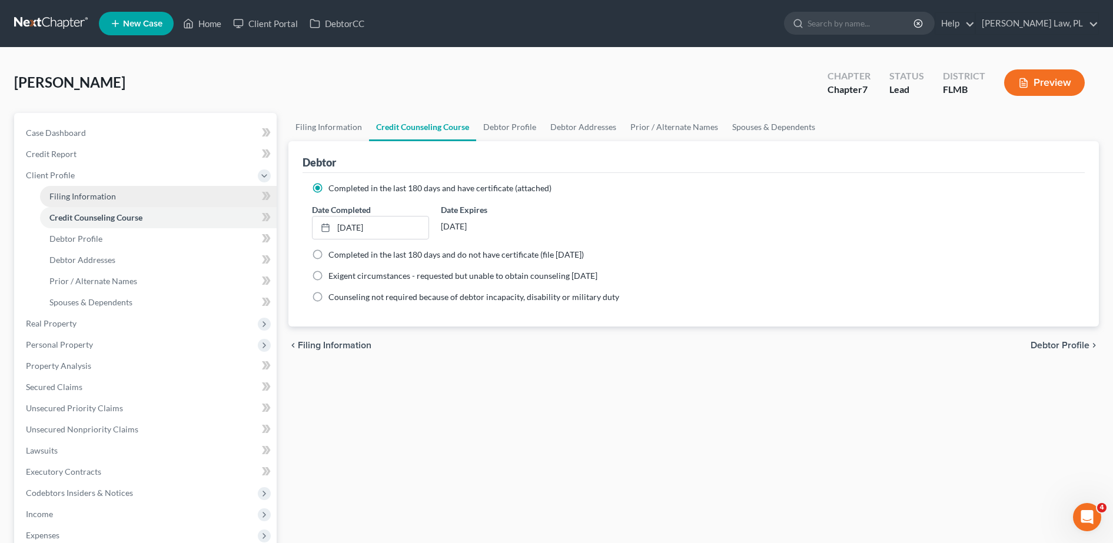
click at [100, 195] on span "Filing Information" at bounding box center [82, 196] width 67 height 10
select select "1"
select select "0"
select select "15"
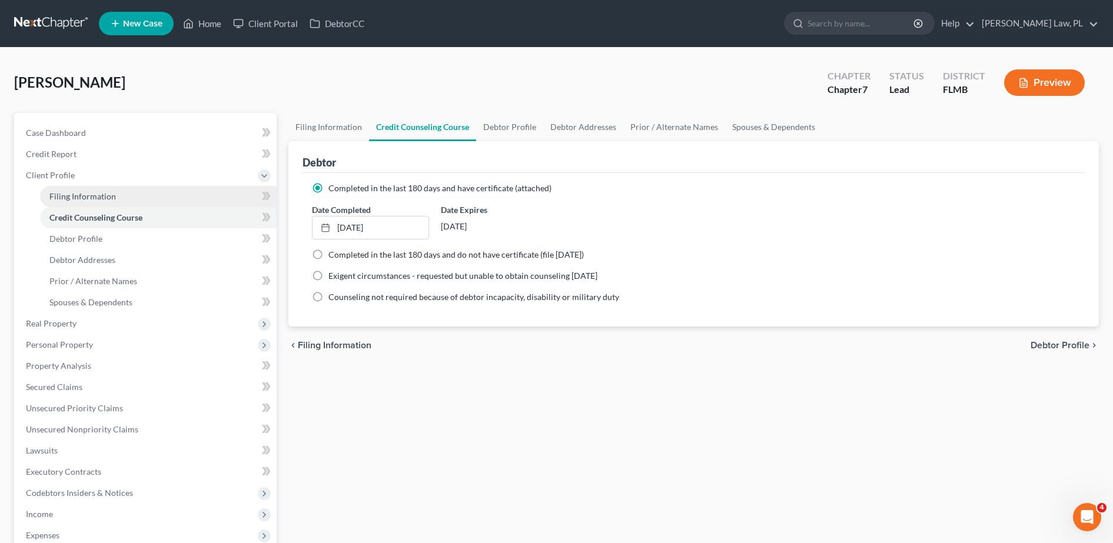
select select "0"
select select "9"
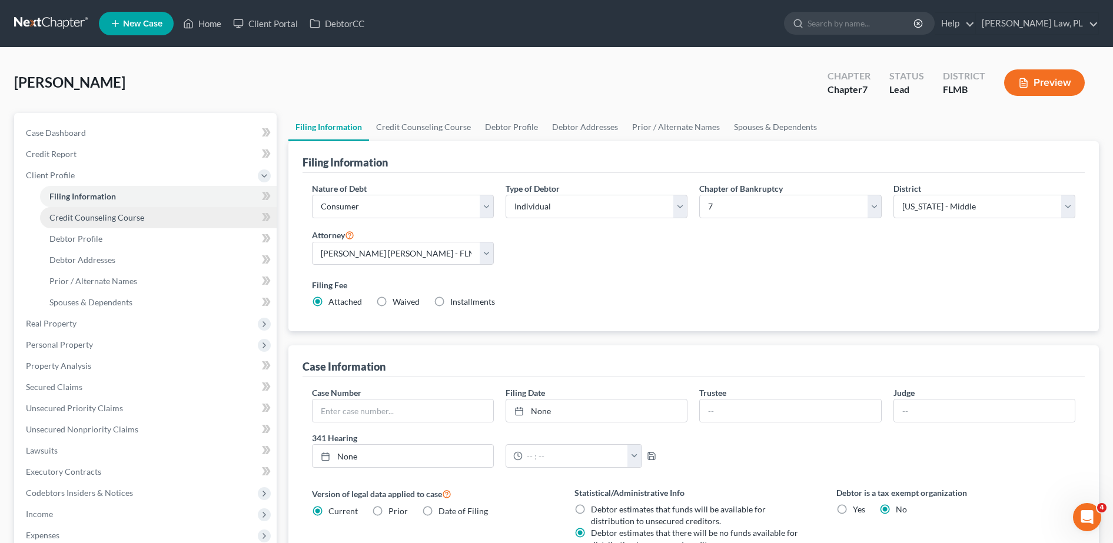
click at [102, 217] on span "Credit Counseling Course" at bounding box center [96, 218] width 95 height 10
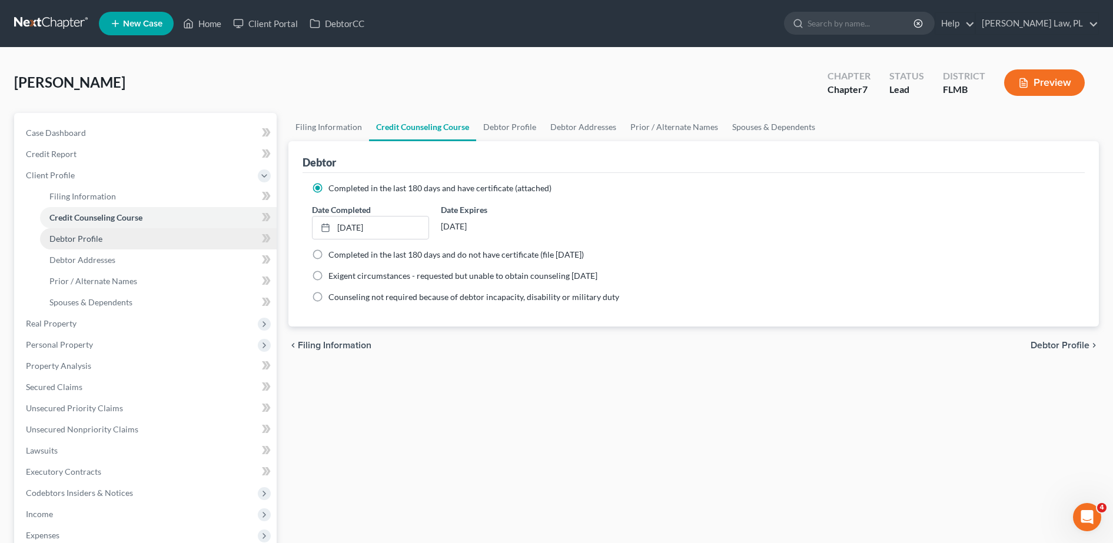
click at [102, 238] on link "Debtor Profile" at bounding box center [158, 238] width 237 height 21
select select "3"
select select "0"
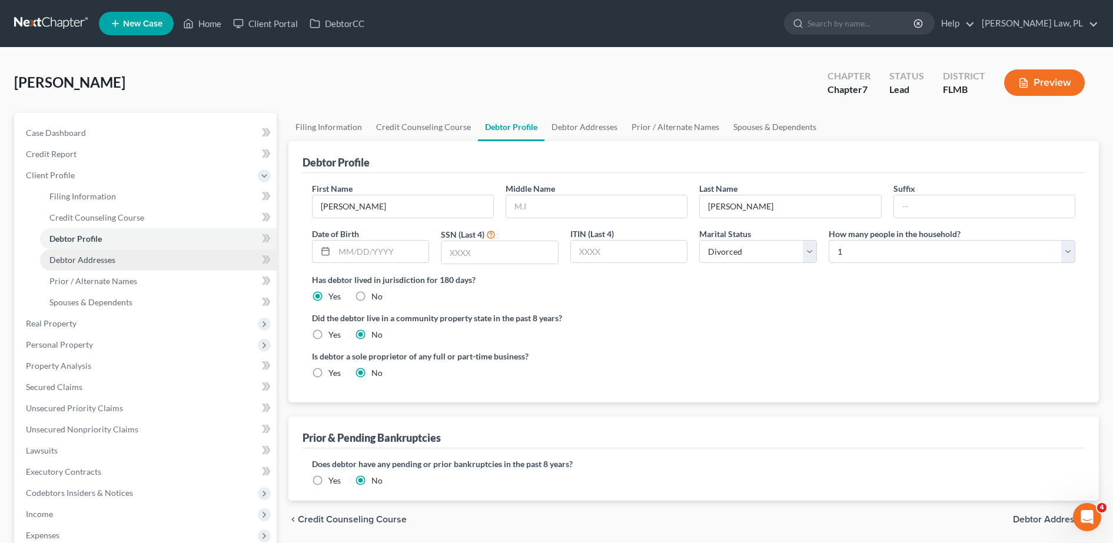
click at [102, 257] on span "Debtor Addresses" at bounding box center [82, 260] width 66 height 10
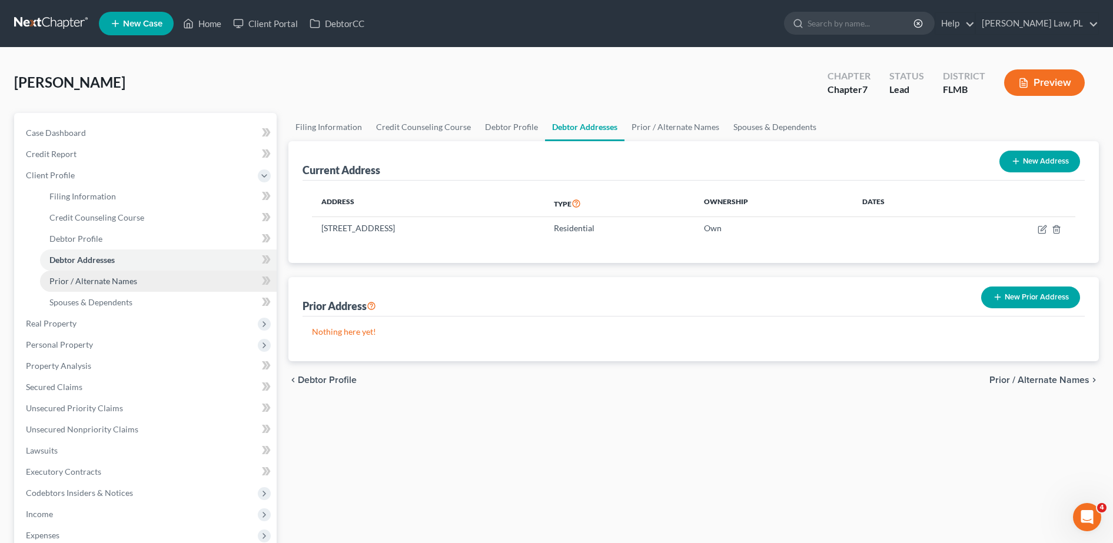
click at [103, 274] on link "Prior / Alternate Names" at bounding box center [158, 281] width 237 height 21
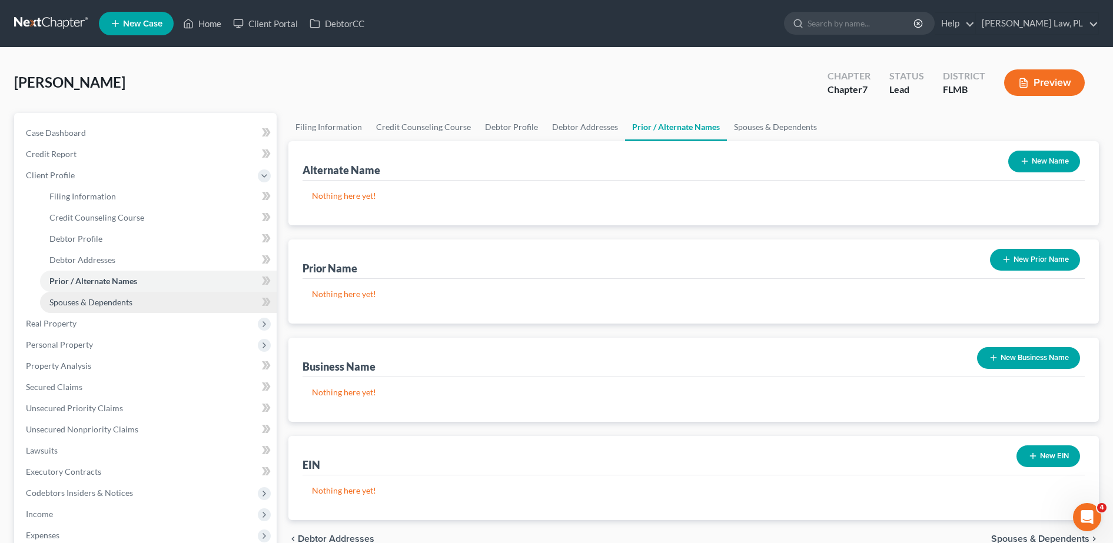
click at [104, 299] on span "Spouses & Dependents" at bounding box center [90, 302] width 83 height 10
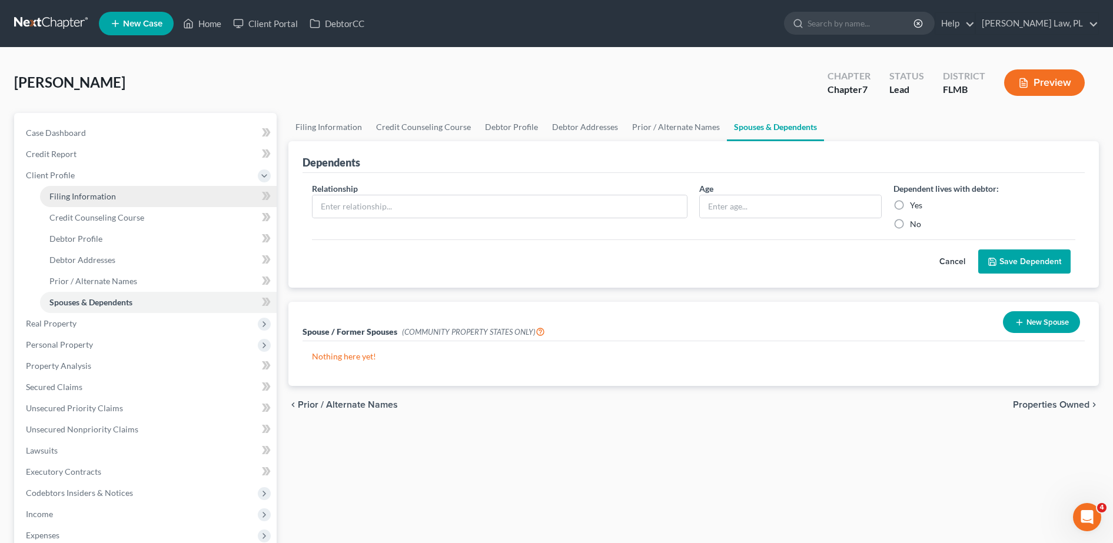
click at [104, 200] on span "Filing Information" at bounding box center [82, 196] width 67 height 10
select select "1"
select select "0"
select select "15"
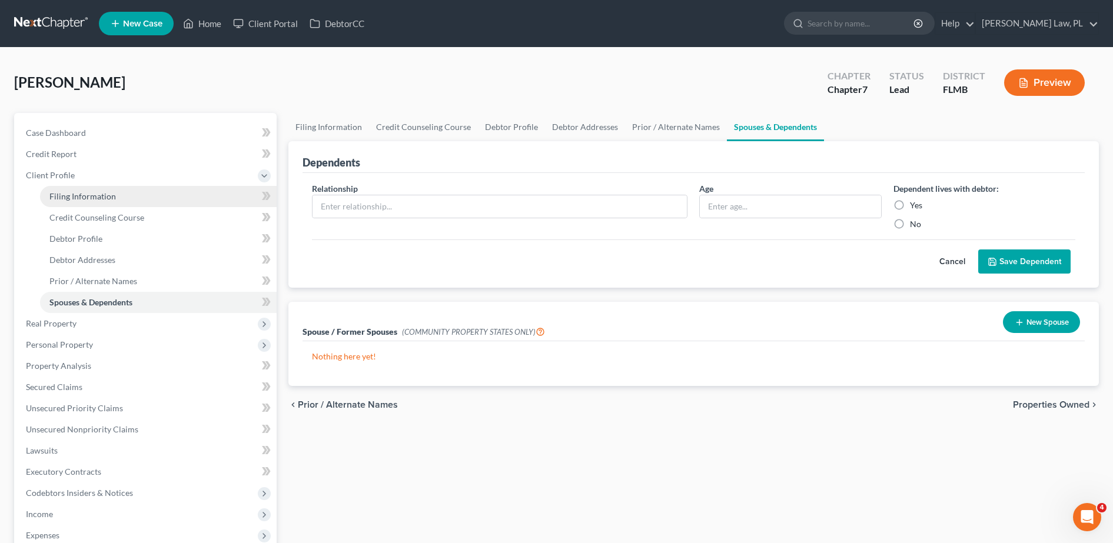
select select "0"
select select "9"
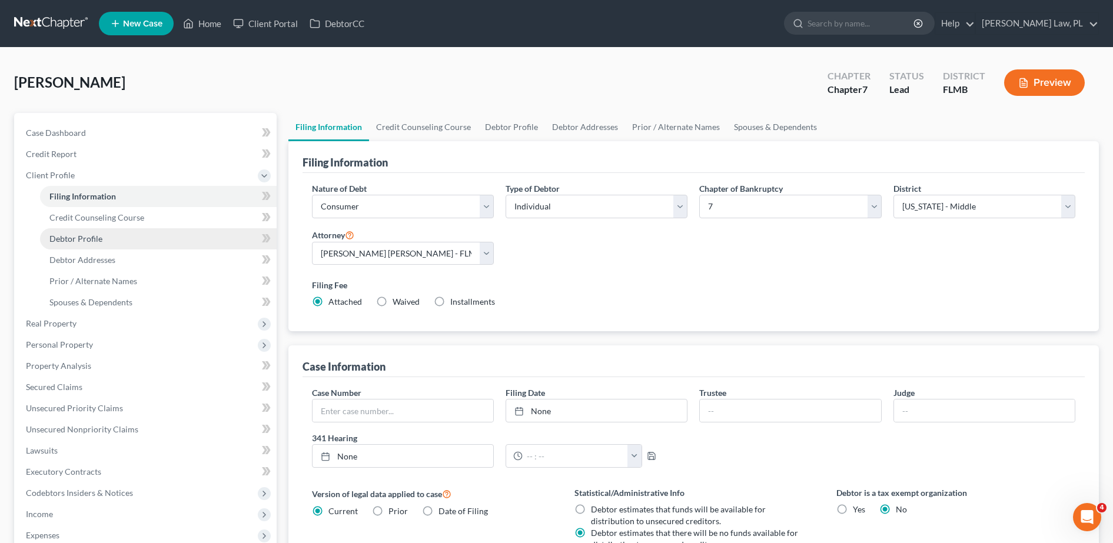
click at [108, 229] on link "Debtor Profile" at bounding box center [158, 238] width 237 height 21
select select "3"
select select "0"
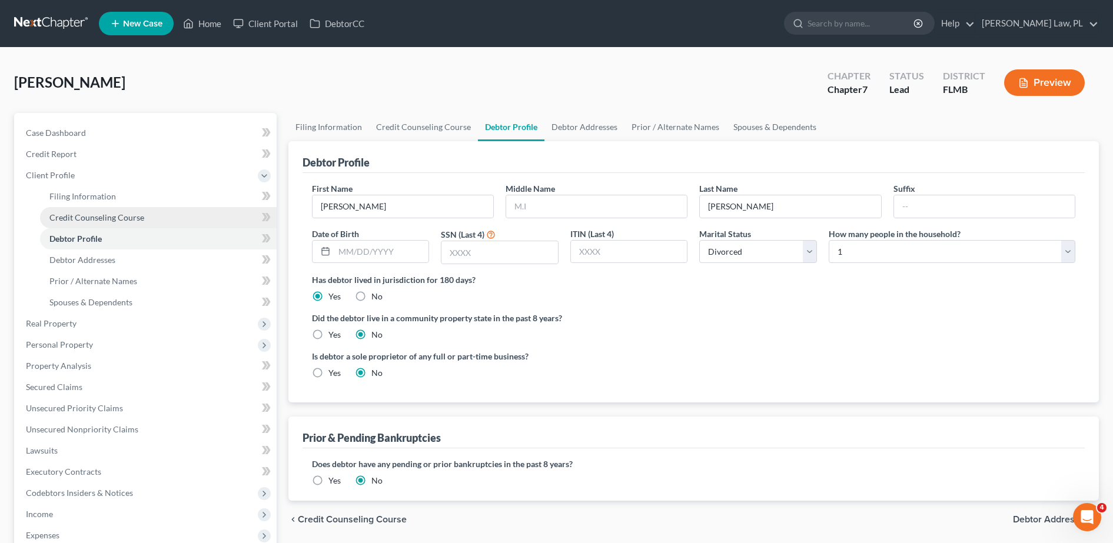
click at [118, 221] on span "Credit Counseling Course" at bounding box center [96, 218] width 95 height 10
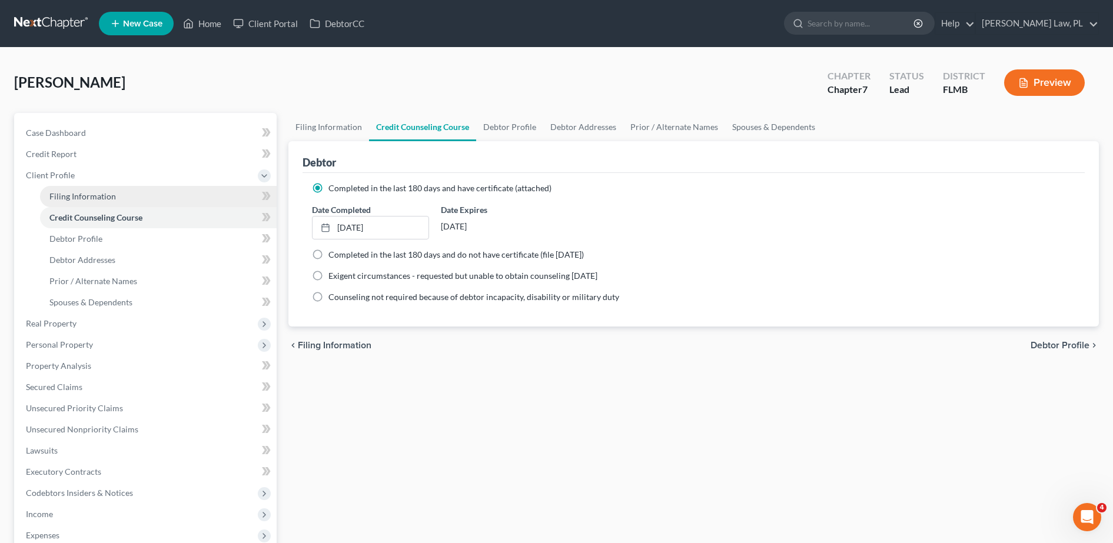
click at [95, 197] on span "Filing Information" at bounding box center [82, 196] width 67 height 10
select select "1"
select select "0"
select select "15"
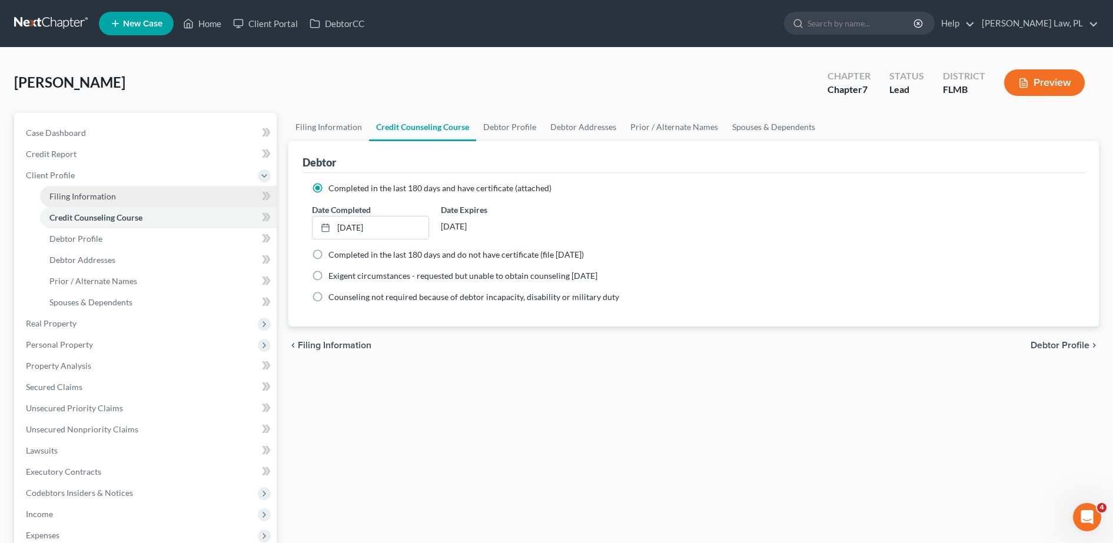
select select "0"
select select "9"
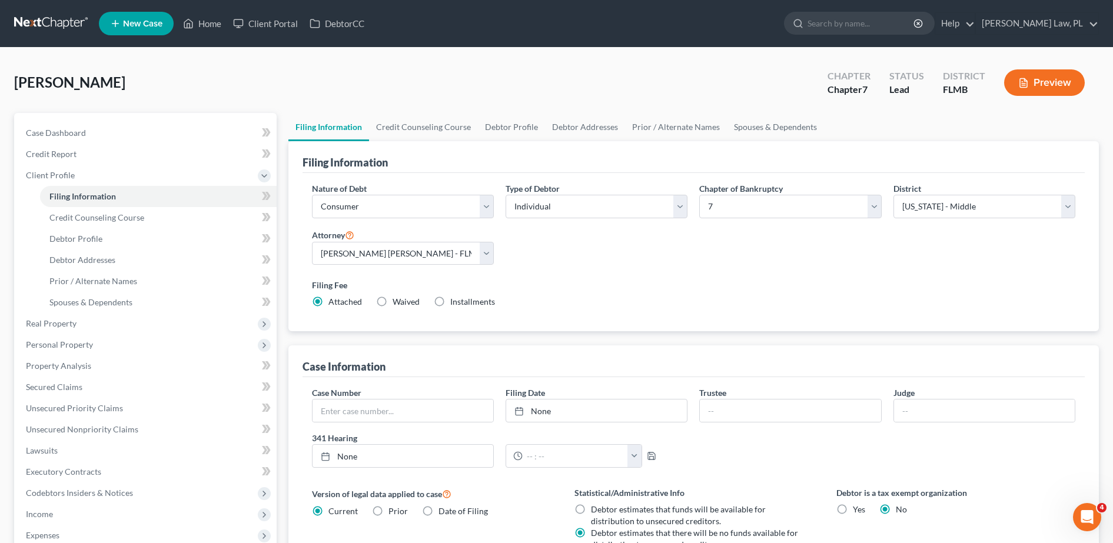
click at [705, 319] on div "Nature of Debt Select Business Consumer Other Nature of Business Select Clearin…" at bounding box center [694, 252] width 782 height 159
click at [715, 357] on div "Case Information" at bounding box center [694, 362] width 782 height 32
drag, startPoint x: 660, startPoint y: 280, endPoint x: 469, endPoint y: 194, distance: 210.0
click at [660, 280] on label "Filing Fee" at bounding box center [694, 285] width 764 height 12
click at [160, 221] on link "Credit Counseling Course" at bounding box center [158, 217] width 237 height 21
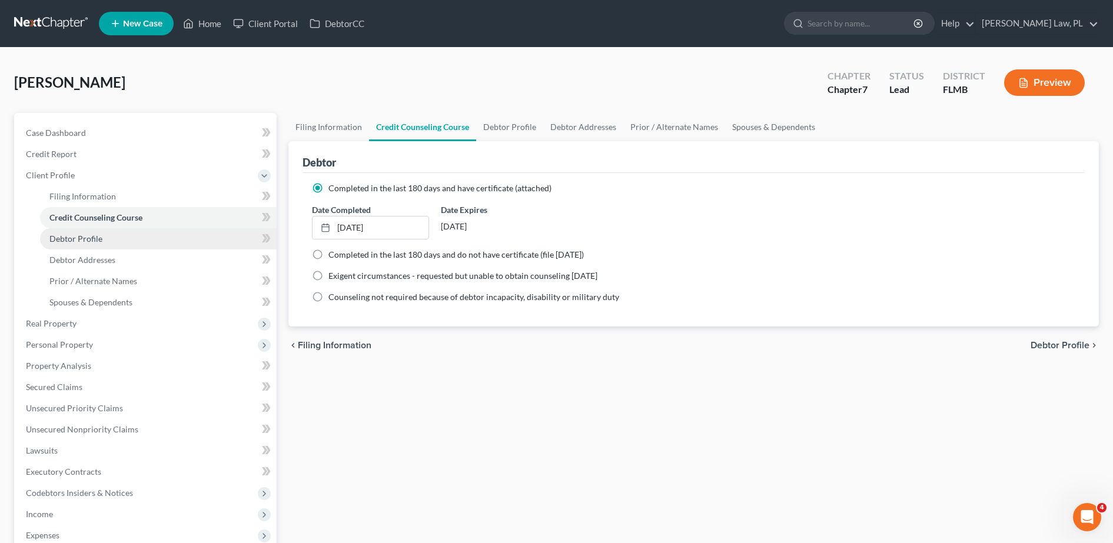
click at [127, 237] on link "Debtor Profile" at bounding box center [158, 238] width 237 height 21
select select "3"
select select "0"
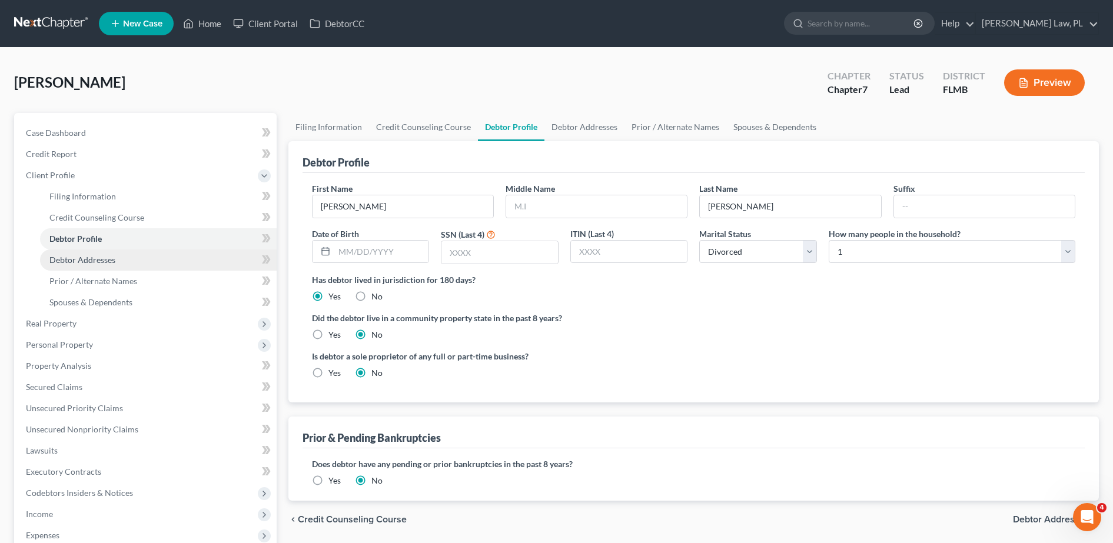
click at [132, 257] on link "Debtor Addresses" at bounding box center [158, 260] width 237 height 21
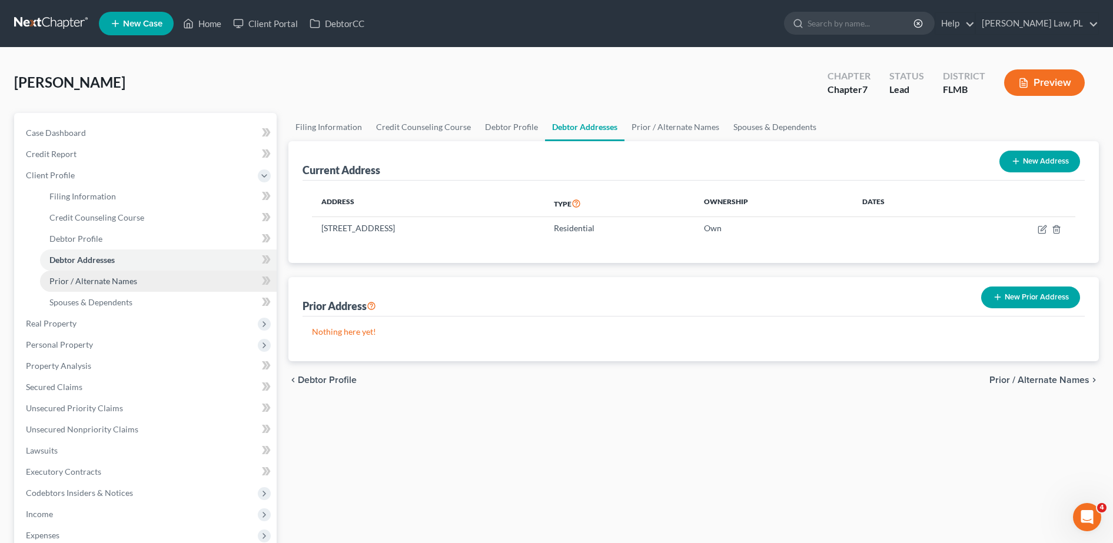
click at [135, 275] on link "Prior / Alternate Names" at bounding box center [158, 281] width 237 height 21
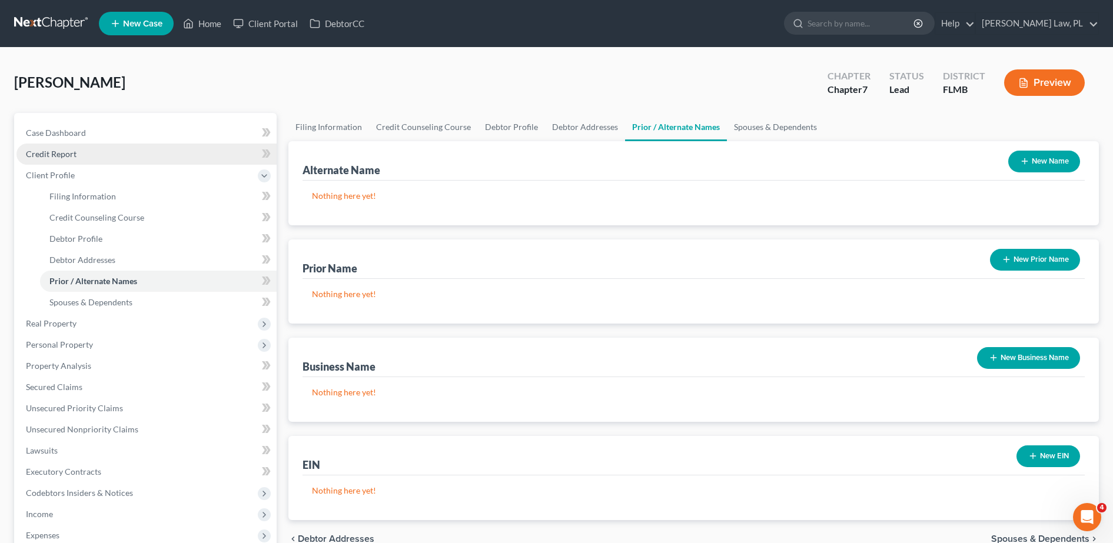
click at [79, 157] on link "Credit Report" at bounding box center [146, 154] width 260 height 21
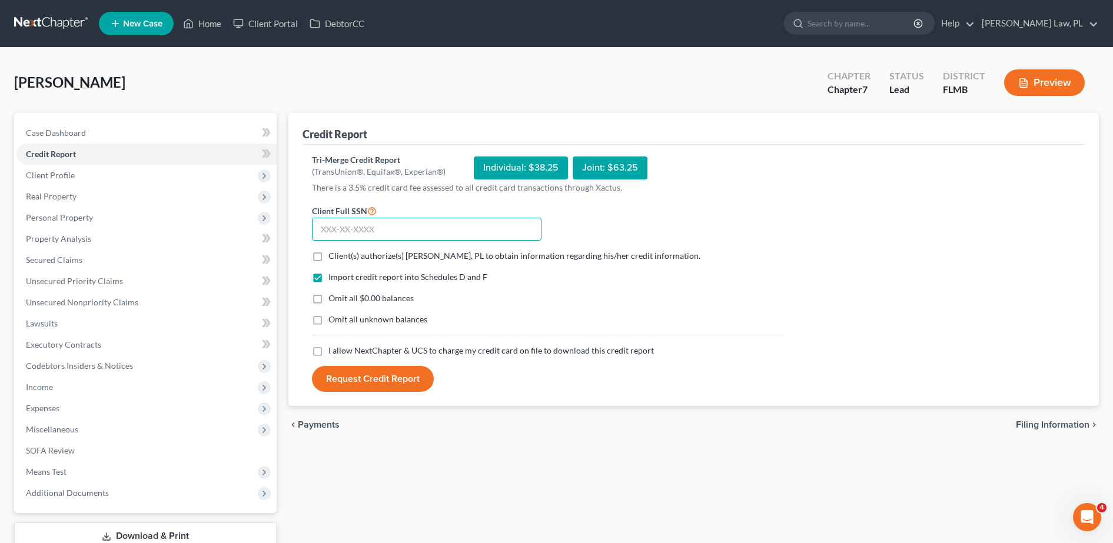
click at [389, 235] on input "text" at bounding box center [427, 230] width 230 height 24
type input "027-48-3970"
click at [328, 257] on label "Client(s) authorize(s) [PERSON_NAME], PL to obtain information regarding his/he…" at bounding box center [514, 256] width 372 height 12
click at [333, 257] on input "Client(s) authorize(s) [PERSON_NAME], PL to obtain information regarding his/he…" at bounding box center [337, 254] width 8 height 8
checkbox input "true"
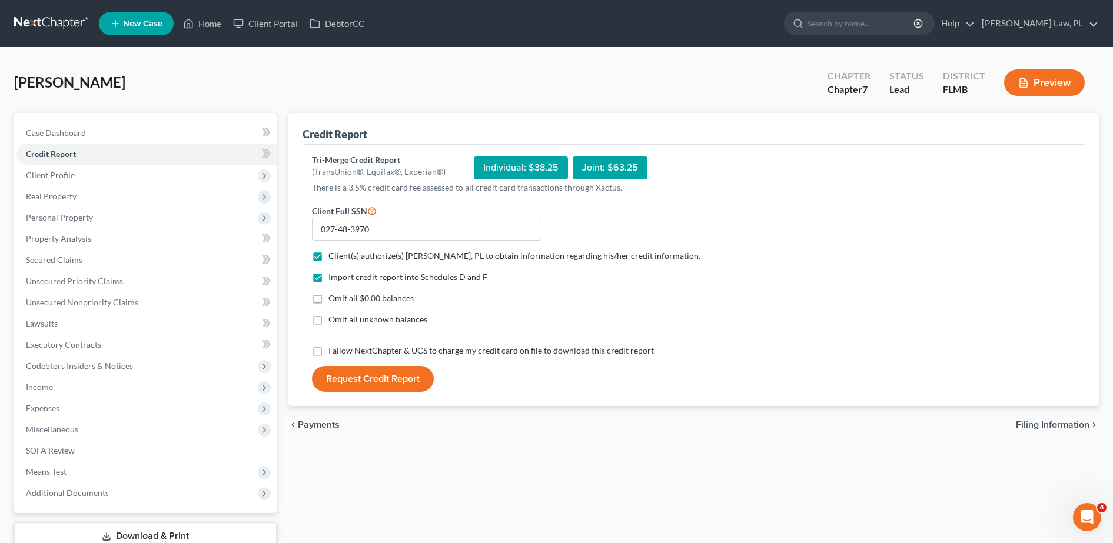
click at [328, 354] on label "I allow NextChapter & UCS to charge my credit card on file to download this cre…" at bounding box center [491, 351] width 326 height 12
click at [333, 353] on input "I allow NextChapter & UCS to charge my credit card on file to download this cre…" at bounding box center [337, 349] width 8 height 8
checkbox input "true"
click at [353, 381] on button "Request Credit Report" at bounding box center [373, 379] width 122 height 26
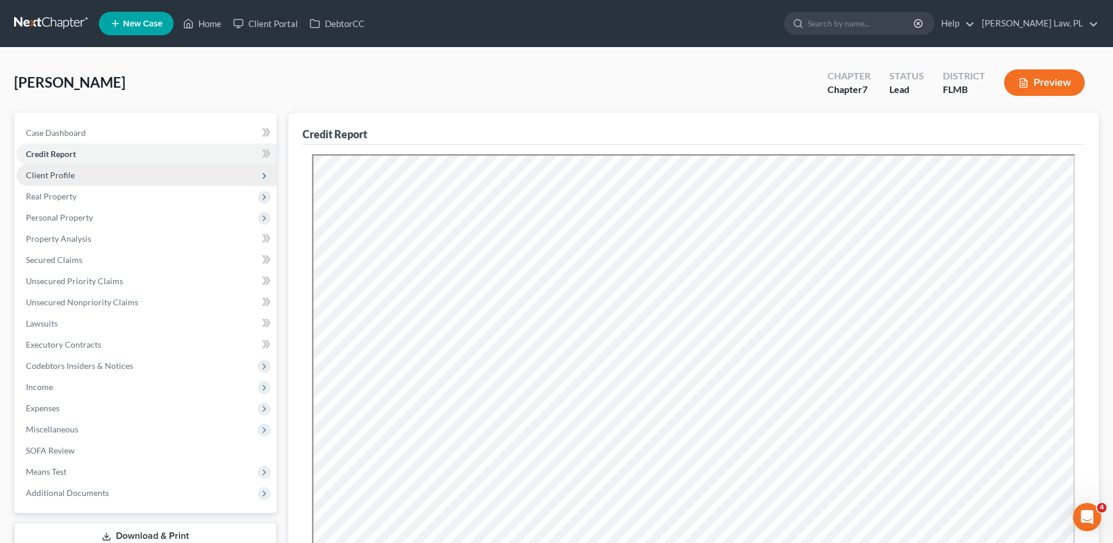
click at [52, 181] on span "Client Profile" at bounding box center [146, 175] width 260 height 21
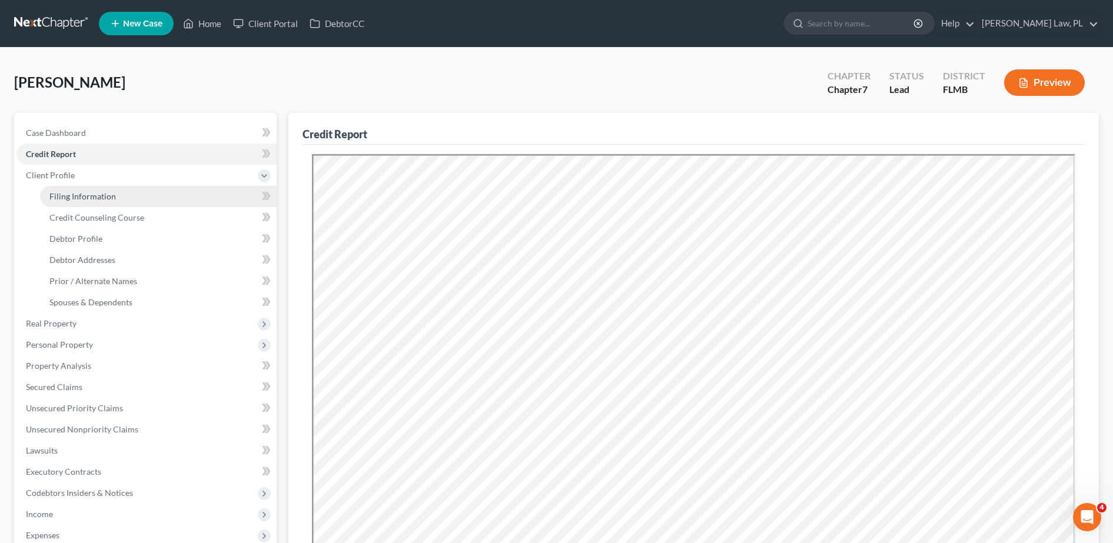
click at [65, 194] on span "Filing Information" at bounding box center [82, 196] width 67 height 10
select select "1"
select select "0"
select select "15"
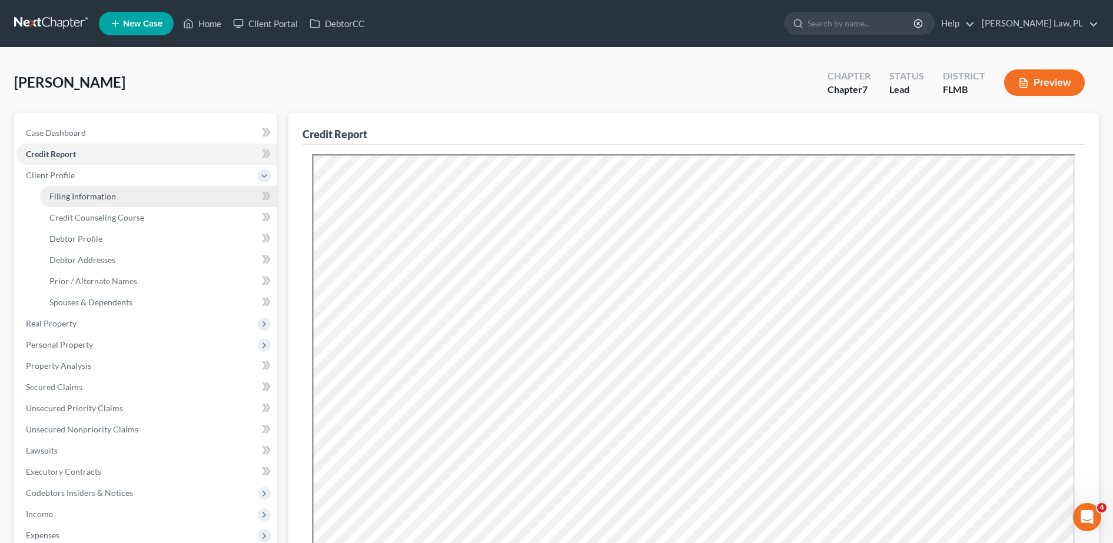
select select "0"
select select "9"
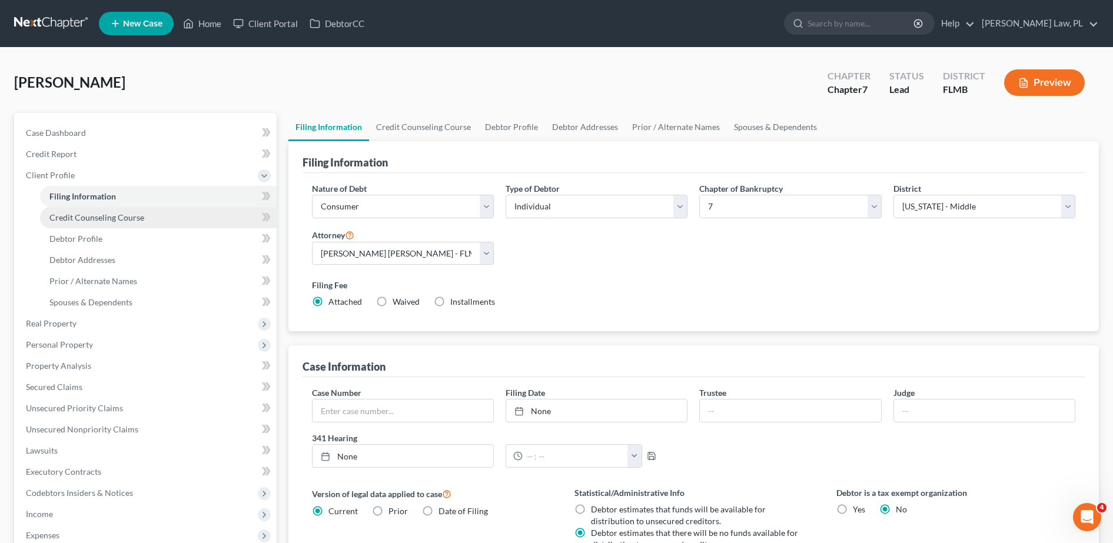
click at [84, 213] on span "Credit Counseling Course" at bounding box center [96, 218] width 95 height 10
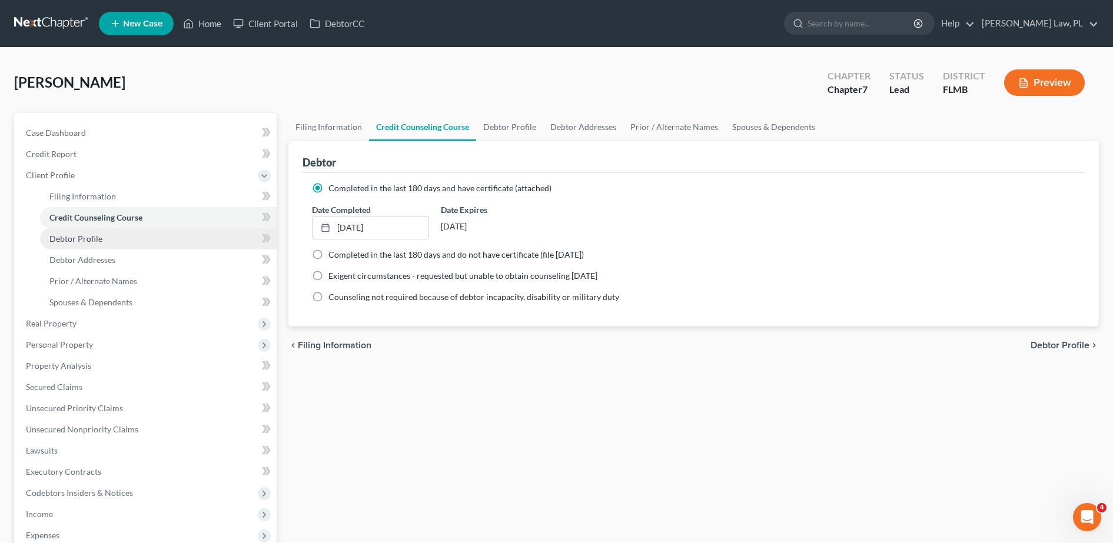
click at [99, 235] on span "Debtor Profile" at bounding box center [75, 239] width 53 height 10
select select "3"
select select "0"
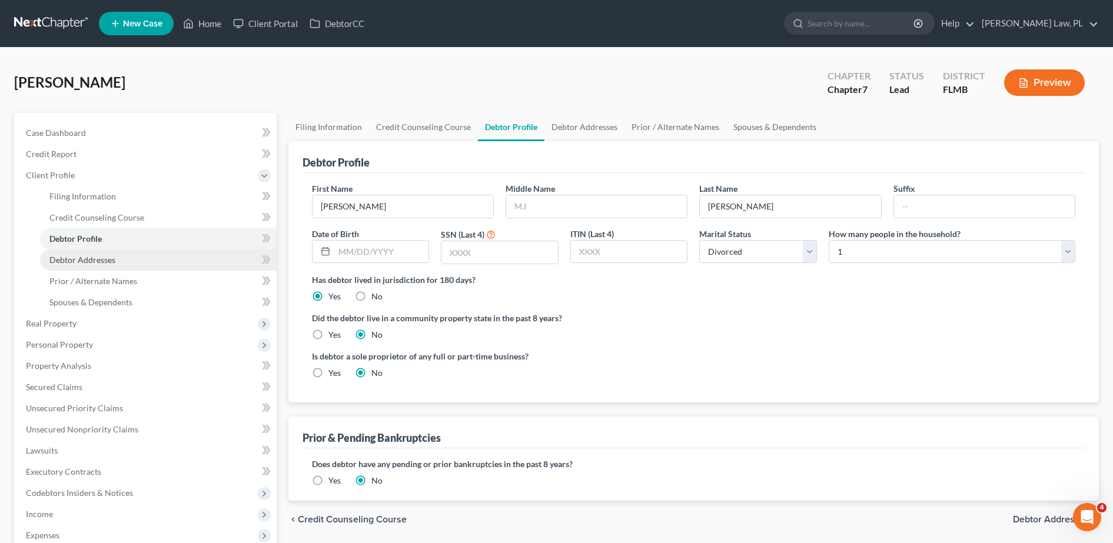
click at [102, 251] on link "Debtor Addresses" at bounding box center [158, 260] width 237 height 21
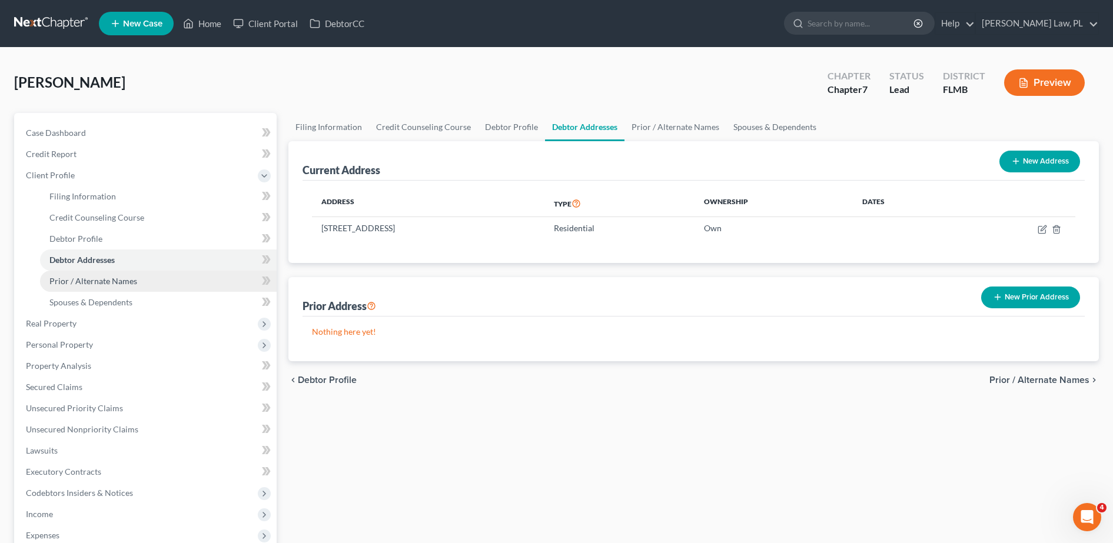
click at [114, 277] on span "Prior / Alternate Names" at bounding box center [93, 281] width 88 height 10
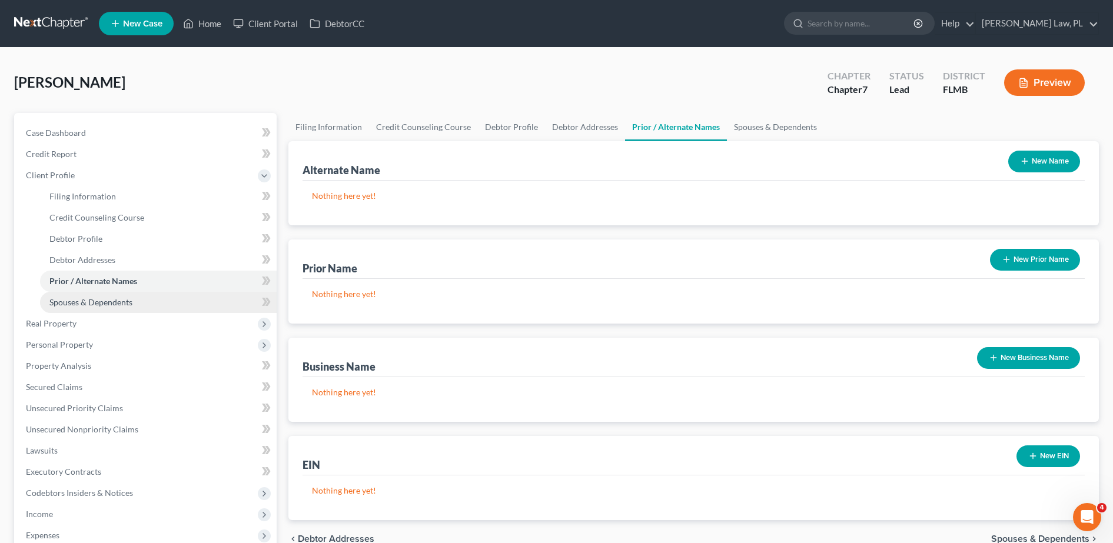
click at [118, 310] on link "Spouses & Dependents" at bounding box center [158, 302] width 237 height 21
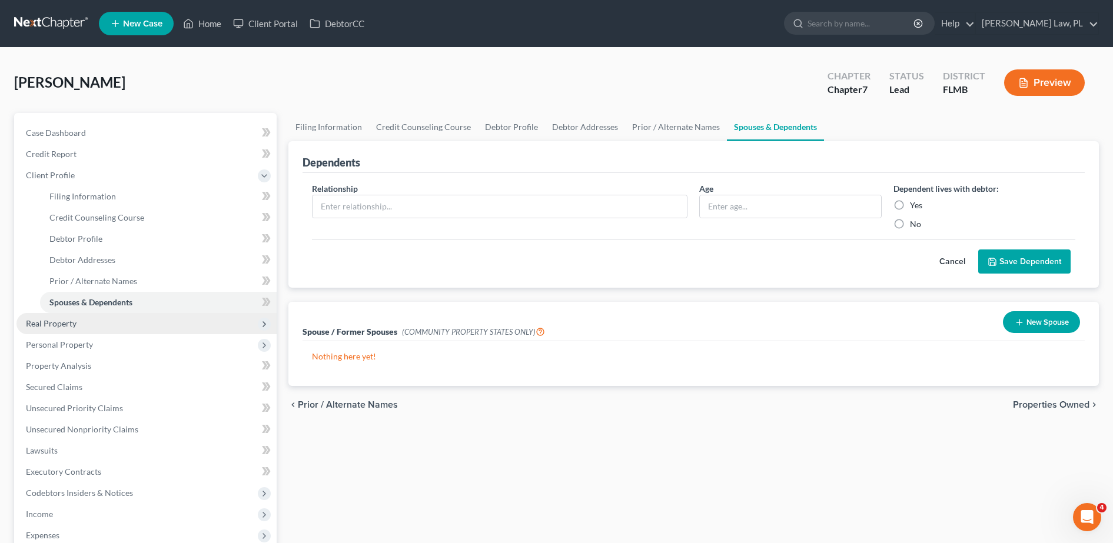
click at [84, 321] on span "Real Property" at bounding box center [146, 323] width 260 height 21
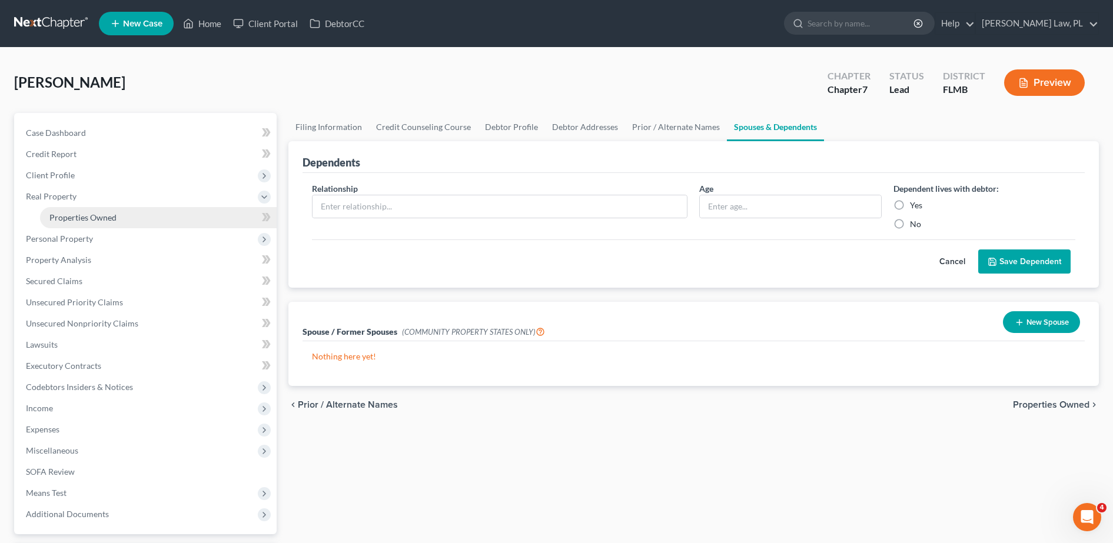
click at [111, 222] on span "Properties Owned" at bounding box center [82, 218] width 67 height 10
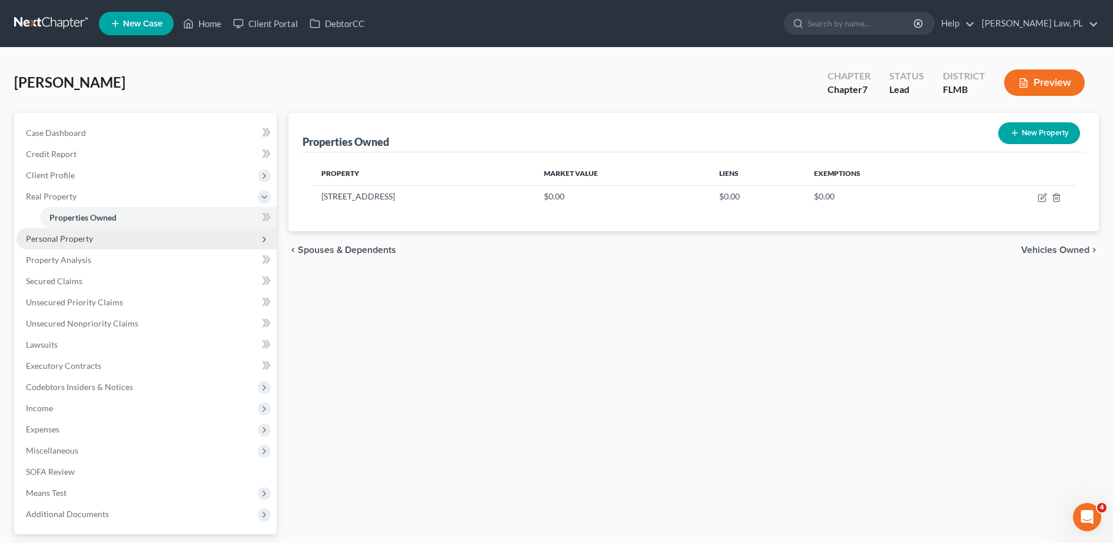
click at [157, 240] on span "Personal Property" at bounding box center [146, 238] width 260 height 21
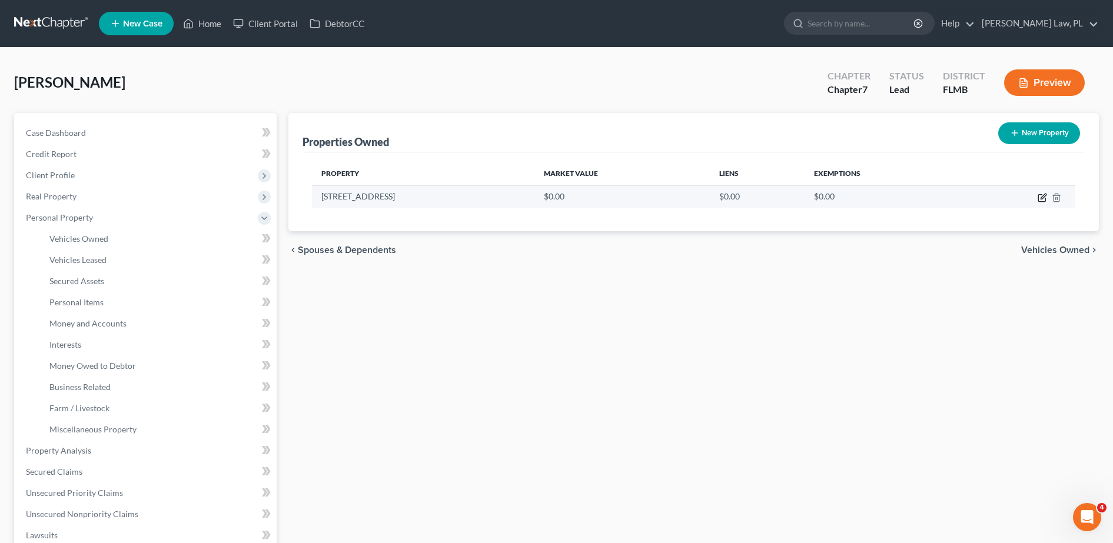
click at [1041, 195] on icon "button" at bounding box center [1041, 198] width 7 height 7
select select "9"
select select "4"
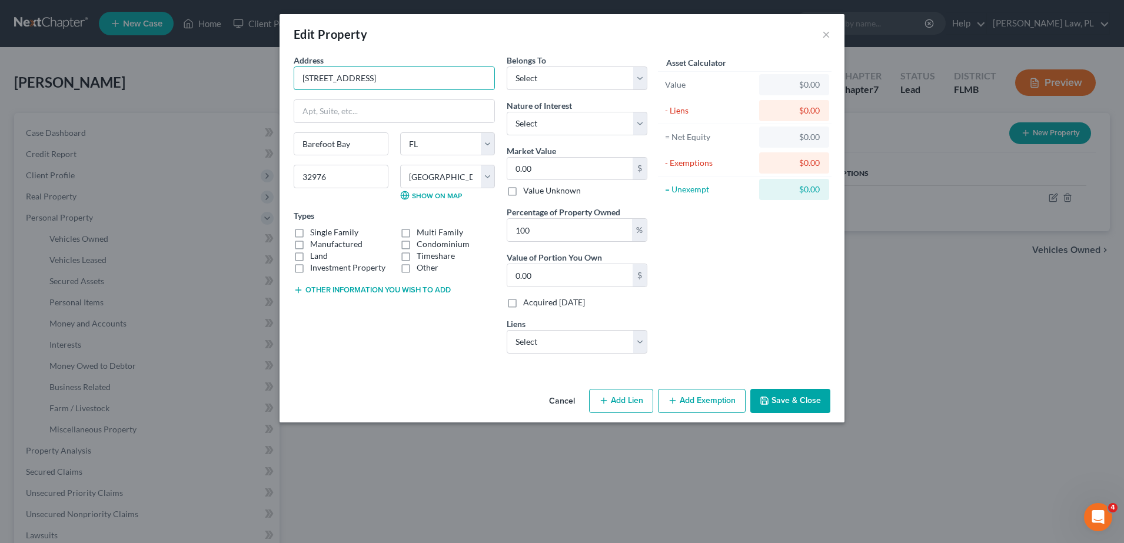
drag, startPoint x: 393, startPoint y: 69, endPoint x: 275, endPoint y: 53, distance: 118.3
click at [275, 53] on div "Edit Property × Address * [GEOGRAPHIC_DATA] [GEOGRAPHIC_DATA] [GEOGRAPHIC_DATA]…" at bounding box center [562, 271] width 1124 height 543
click at [560, 170] on input "0.00" at bounding box center [569, 169] width 125 height 22
type input "1"
type input "1.00"
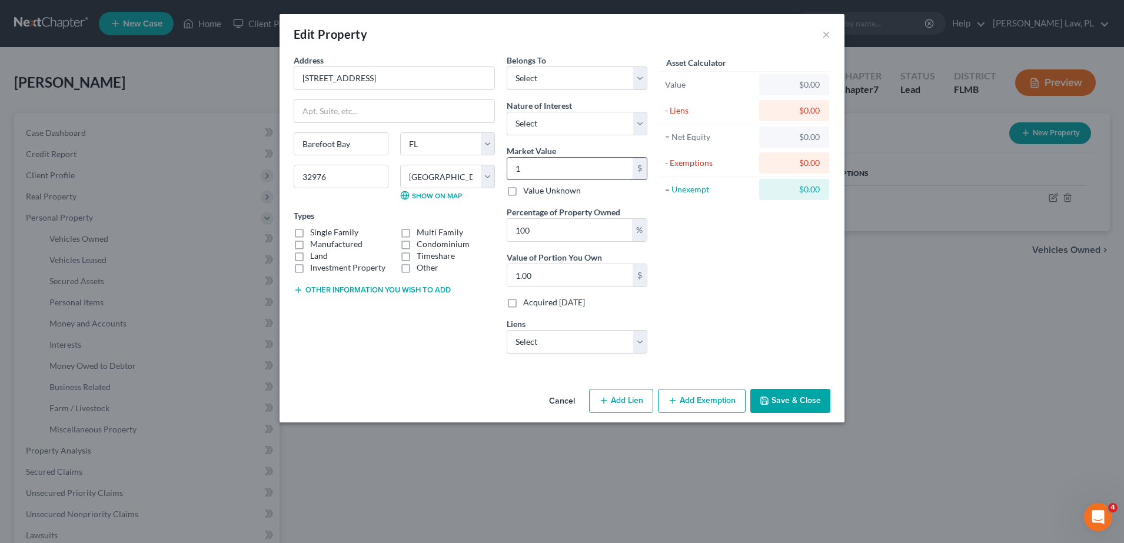
type input "11"
type input "11.00"
type input "115"
type input "115.00"
type input "1150"
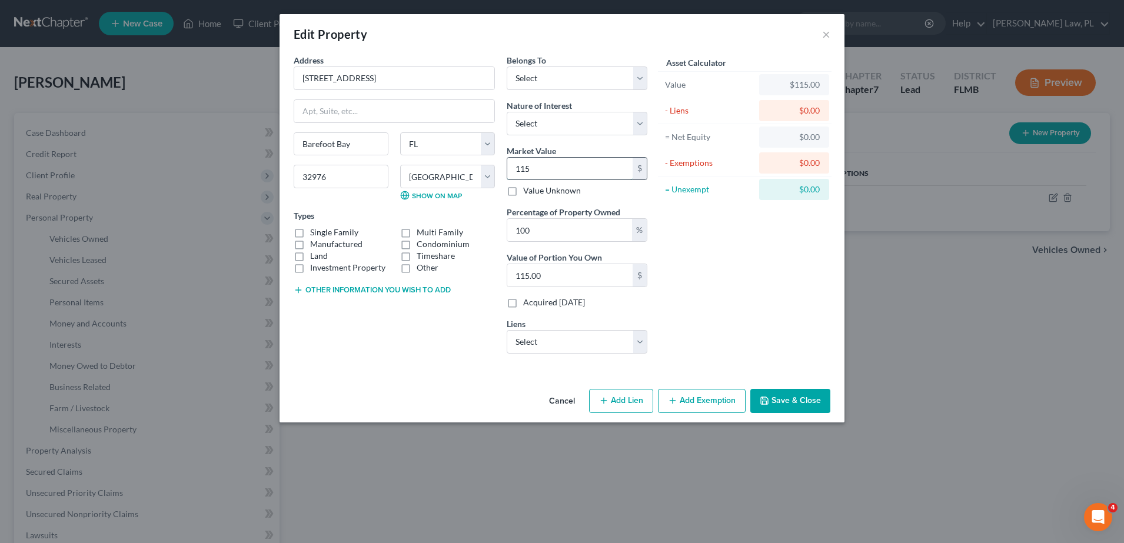
type input "1,150.00"
type input "1,1500"
type input "11,500.00"
type input "11,5000"
type input "115,000.00"
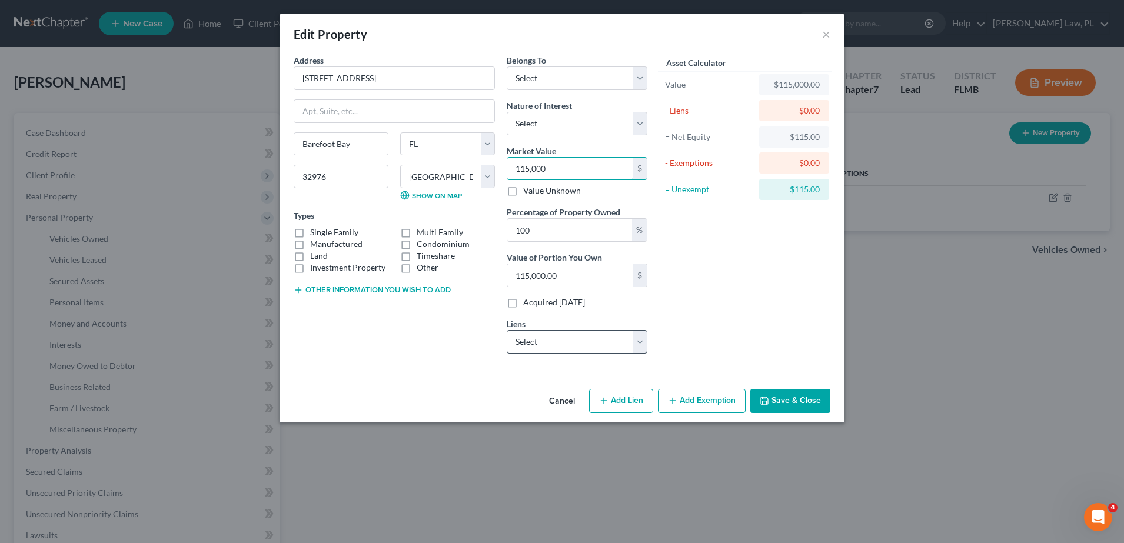
type input "115,000"
click at [617, 344] on select "Select Truist - $10,730.00 Jpmcb Home Lending - $0.00 Northwest Federal Cr - $0…" at bounding box center [577, 342] width 141 height 24
click at [605, 342] on select "Select Truist - $10,730.00 Jpmcb Home Lending - $0.00 Northwest Federal Cr - $0…" at bounding box center [577, 342] width 141 height 24
click at [686, 400] on button "Add Exemption" at bounding box center [702, 401] width 88 height 25
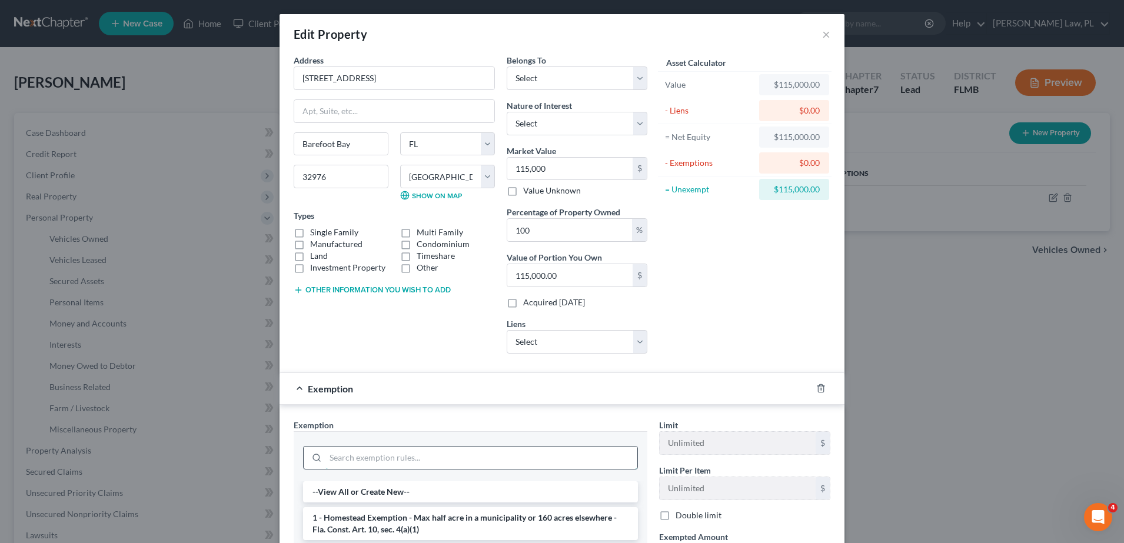
click at [433, 466] on input "search" at bounding box center [482, 458] width 312 height 22
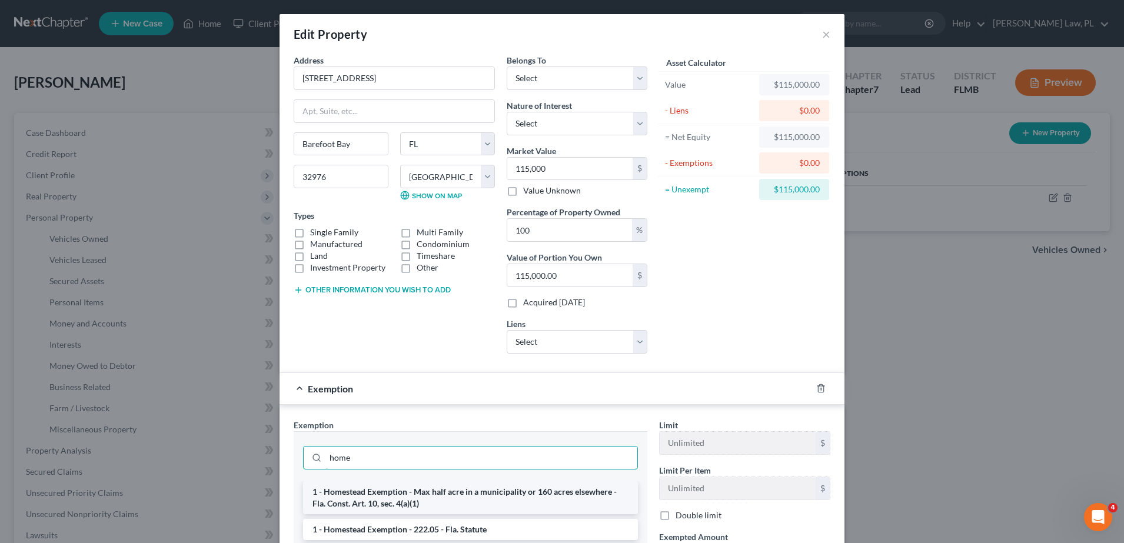
type input "home"
click at [449, 493] on li "1 - Homestead Exemption - Max half acre in a municipality or 160 acres elsewher…" at bounding box center [470, 498] width 335 height 33
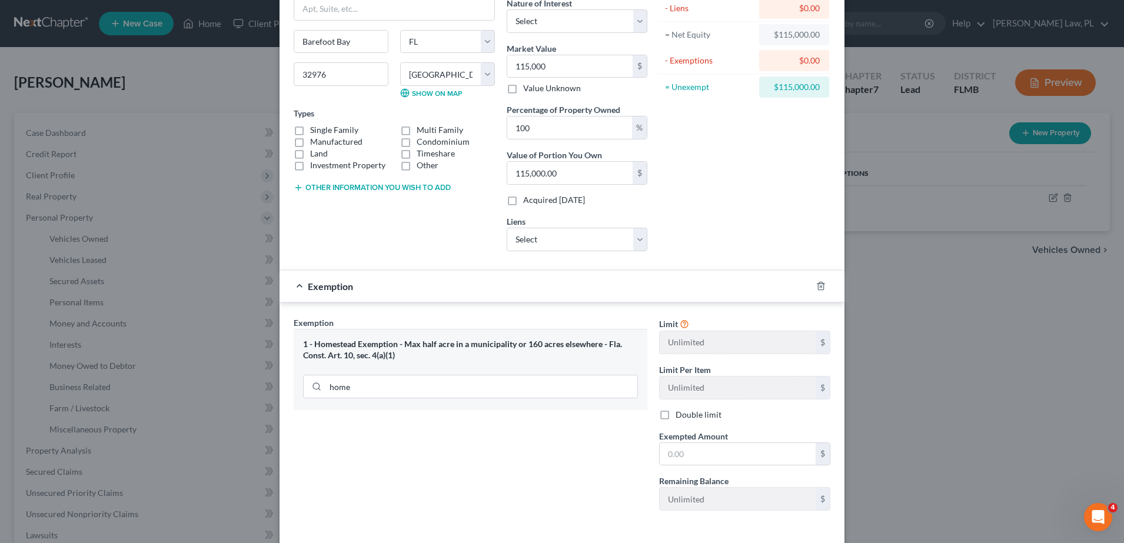
scroll to position [121, 0]
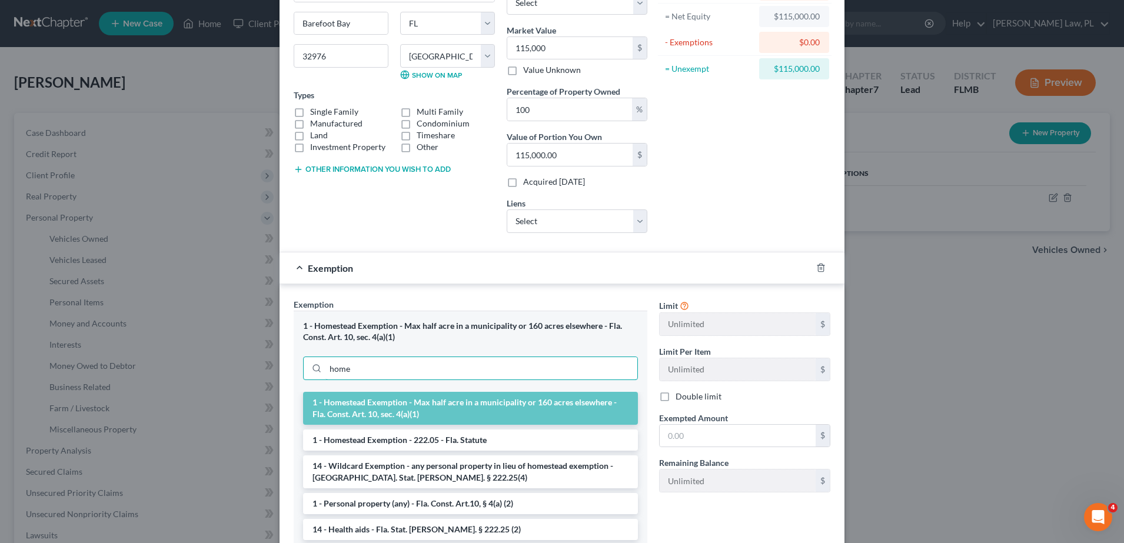
drag, startPoint x: 413, startPoint y: 377, endPoint x: 283, endPoint y: 361, distance: 131.1
click at [288, 361] on div "Exemption Set must be selected for CA. Exemption * 1 - [GEOGRAPHIC_DATA] - Max …" at bounding box center [471, 443] width 366 height 291
click at [379, 442] on li "1 - Homestead Exemption - 222.05 - Fla. Statute" at bounding box center [470, 440] width 335 height 21
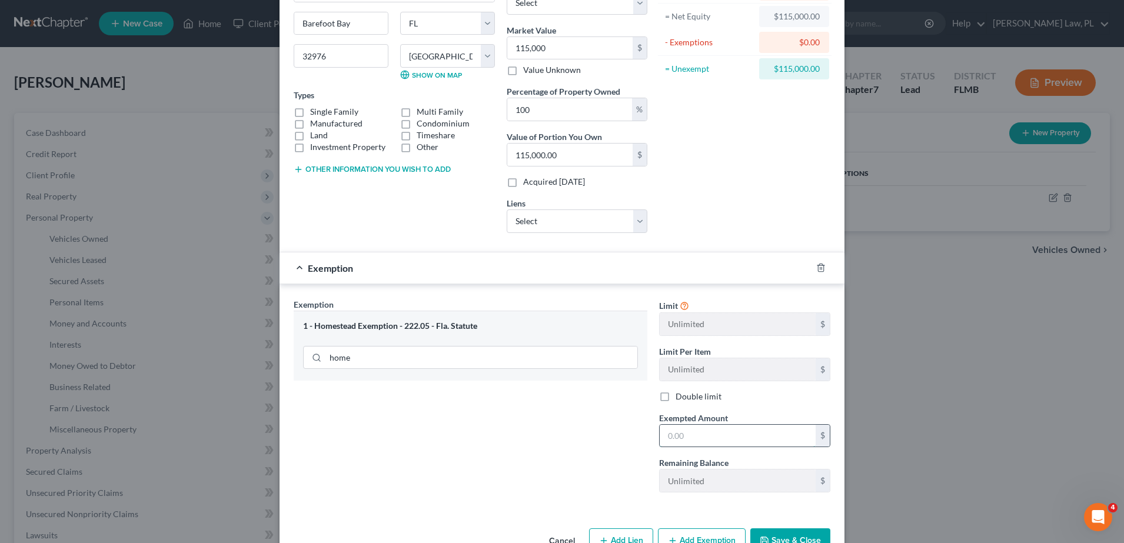
click at [698, 429] on input "text" at bounding box center [738, 436] width 156 height 22
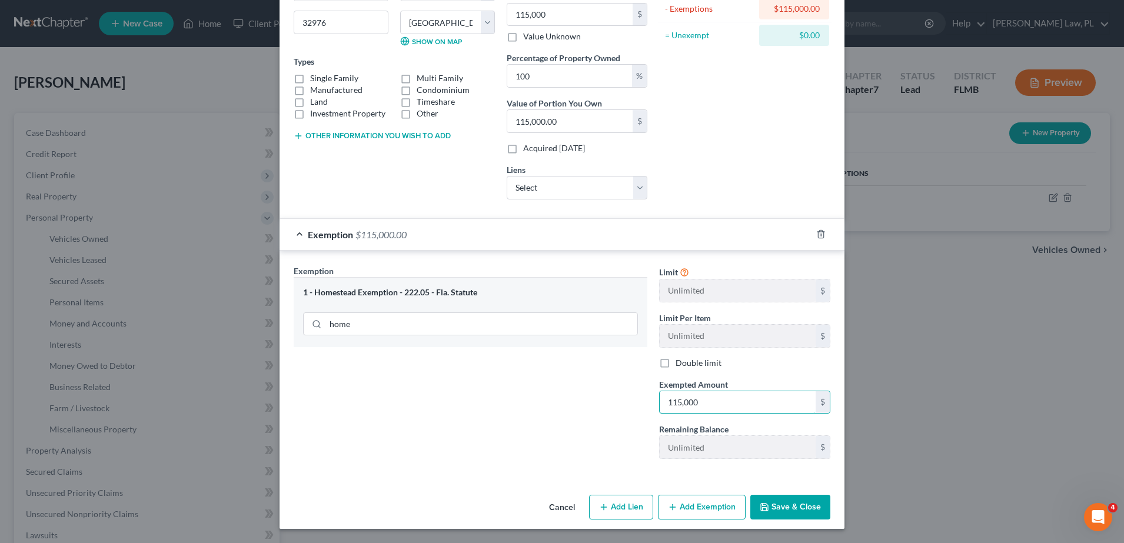
type input "115,000"
click at [776, 501] on button "Save & Close" at bounding box center [791, 507] width 80 height 25
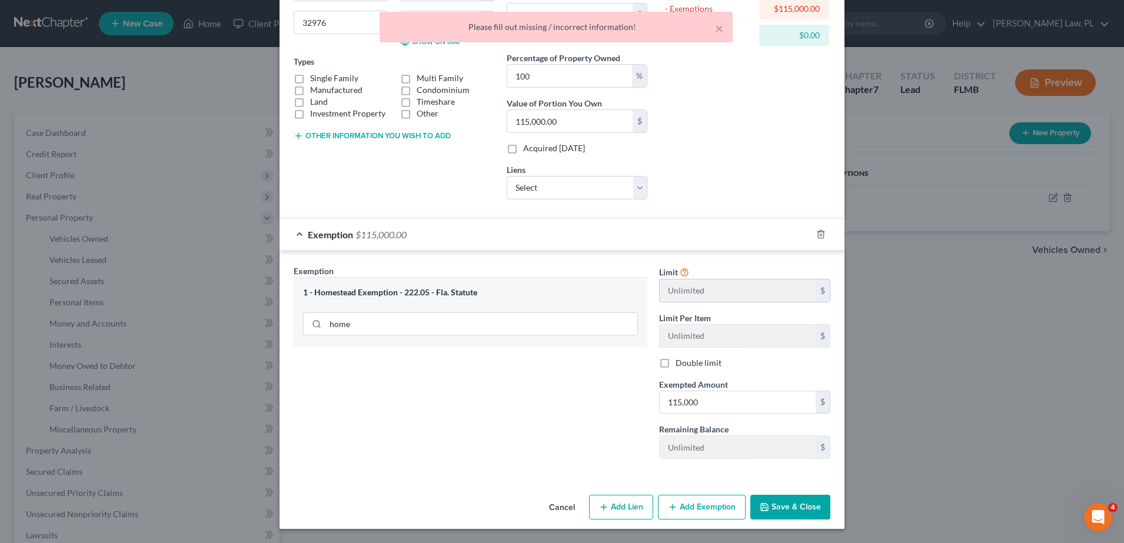
scroll to position [0, 0]
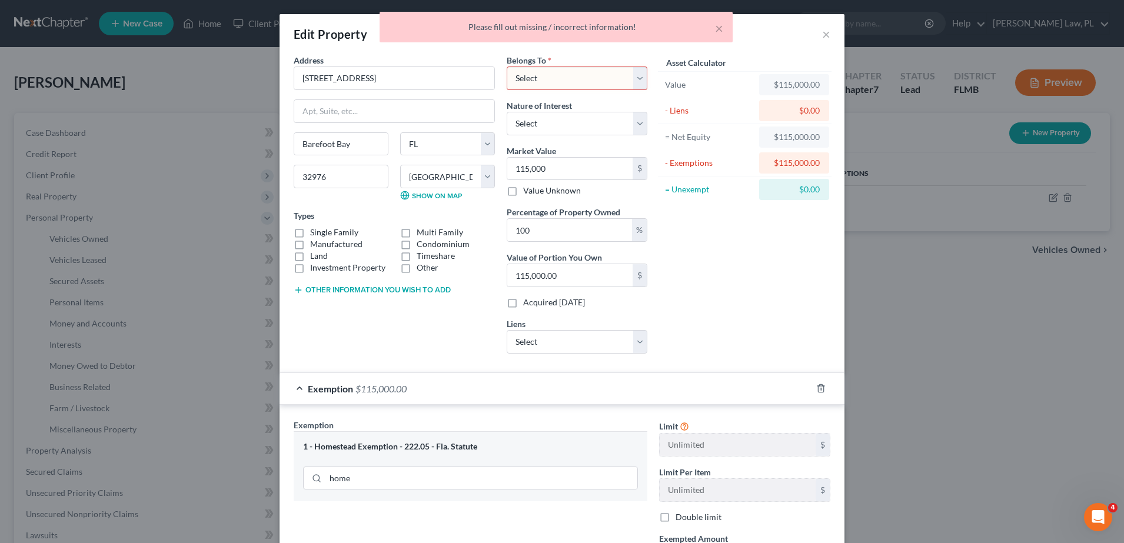
click at [544, 81] on select "Select Debtor 1 Only Debtor 2 Only Debtor 1 And Debtor 2 Only At Least One Of T…" at bounding box center [577, 79] width 141 height 24
select select "0"
click at [507, 67] on select "Select Debtor 1 Only Debtor 2 Only Debtor 1 And Debtor 2 Only At Least One Of T…" at bounding box center [577, 79] width 141 height 24
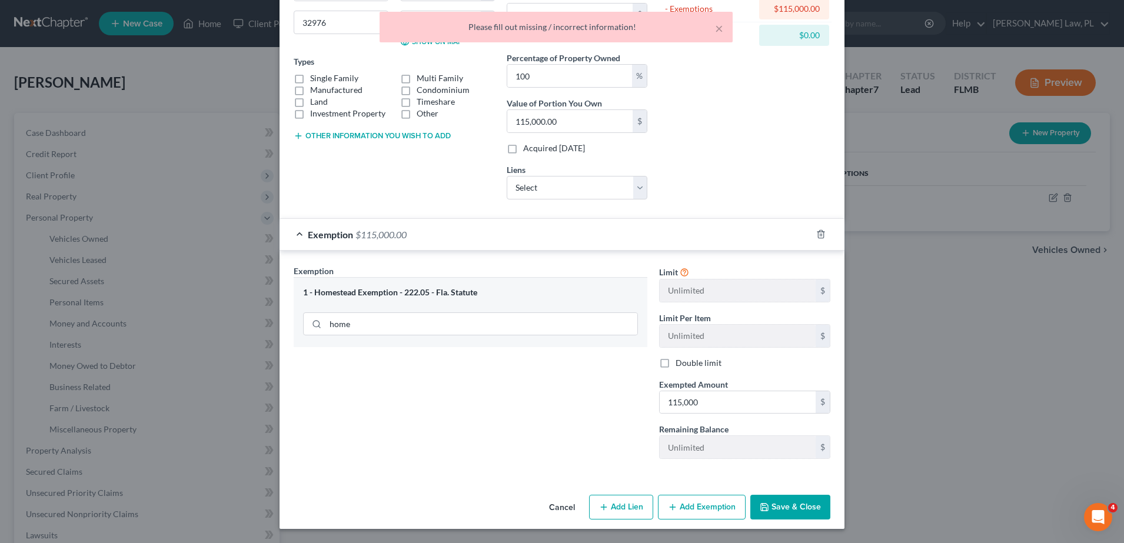
click at [775, 506] on button "Save & Close" at bounding box center [791, 507] width 80 height 25
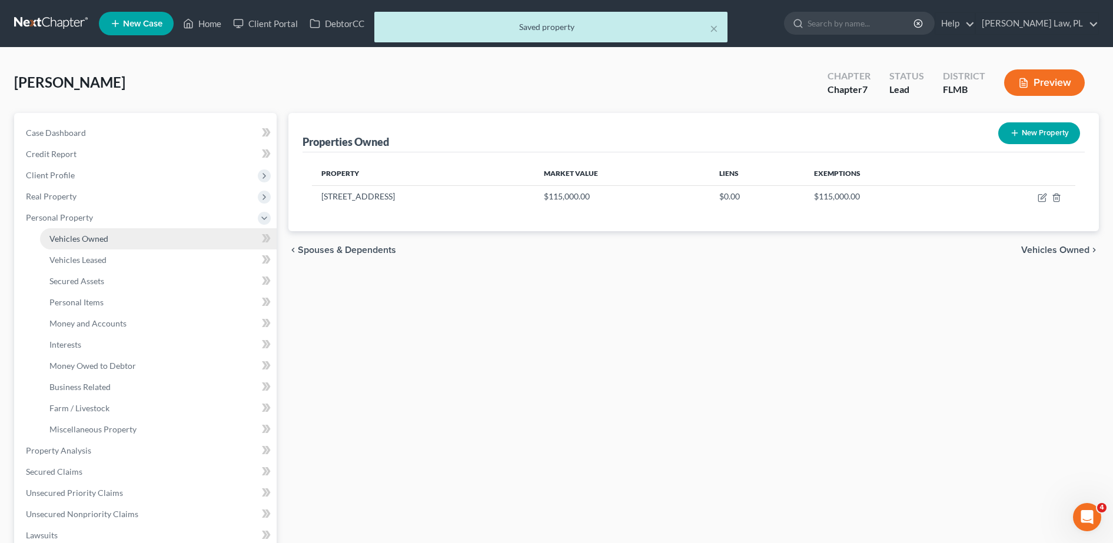
click at [127, 239] on link "Vehicles Owned" at bounding box center [158, 238] width 237 height 21
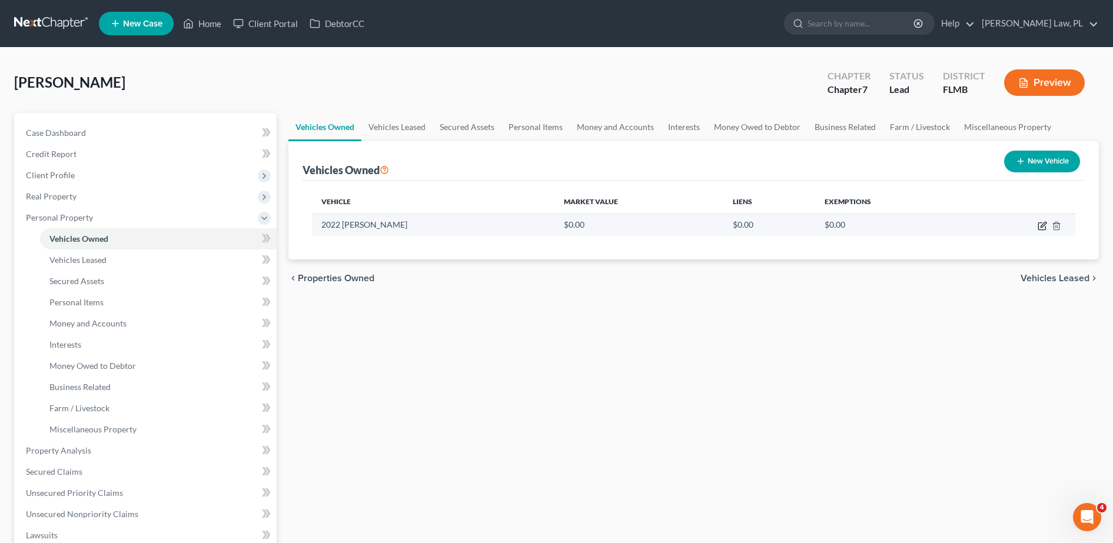
click at [1041, 226] on icon "button" at bounding box center [1043, 224] width 5 height 5
select select "0"
select select "4"
select select "2"
select select "0"
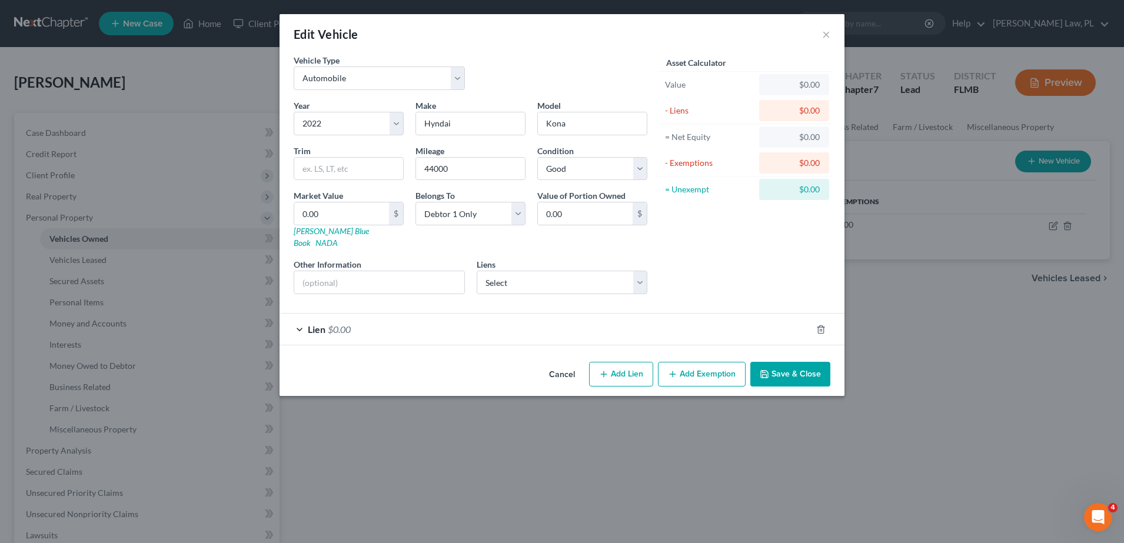
click at [828, 320] on div at bounding box center [828, 329] width 33 height 19
click at [825, 325] on icon "button" at bounding box center [820, 329] width 9 height 9
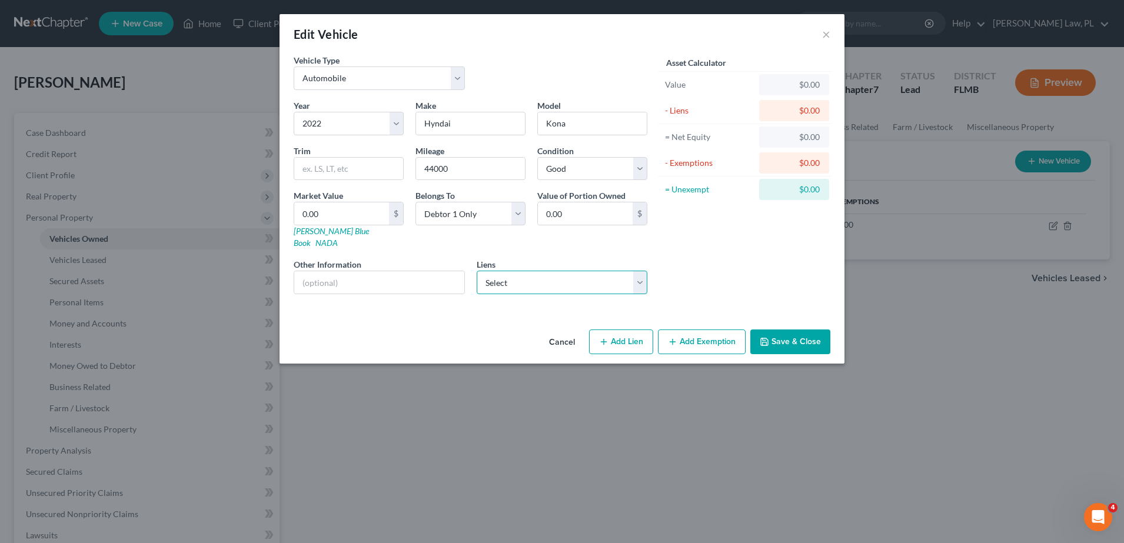
click at [584, 274] on select "Select Truist - $10,730.00 Jpmcb Home Lending - $0.00 Northwest Federal Cr - $0…" at bounding box center [562, 283] width 171 height 24
select select "0"
click at [477, 271] on select "Select Truist - $10,730.00 Jpmcb Home Lending - $0.00 Northwest Federal Cr - $0…" at bounding box center [562, 283] width 171 height 24
select select
select select "28"
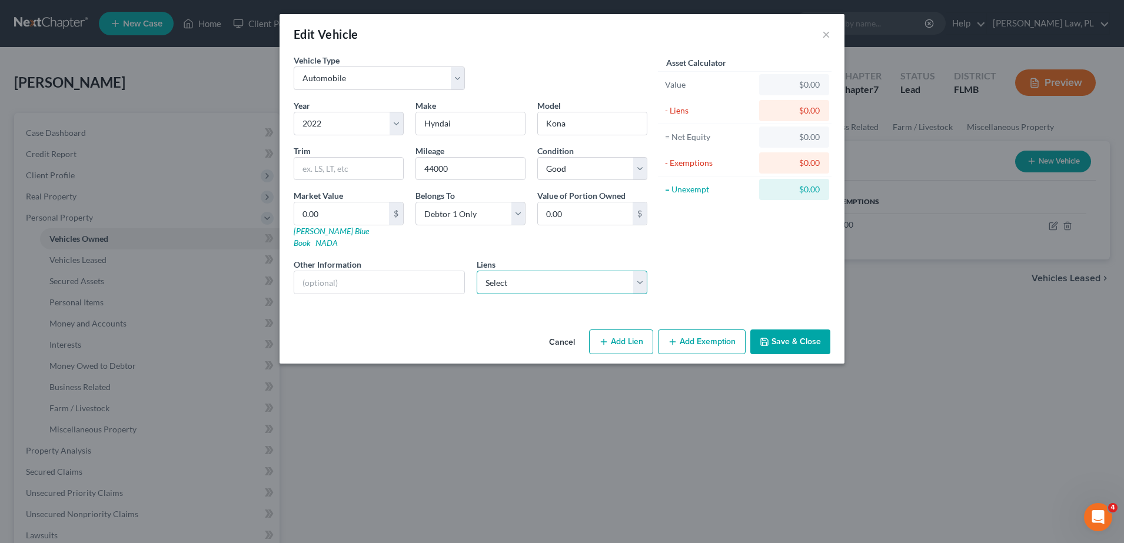
select select "0"
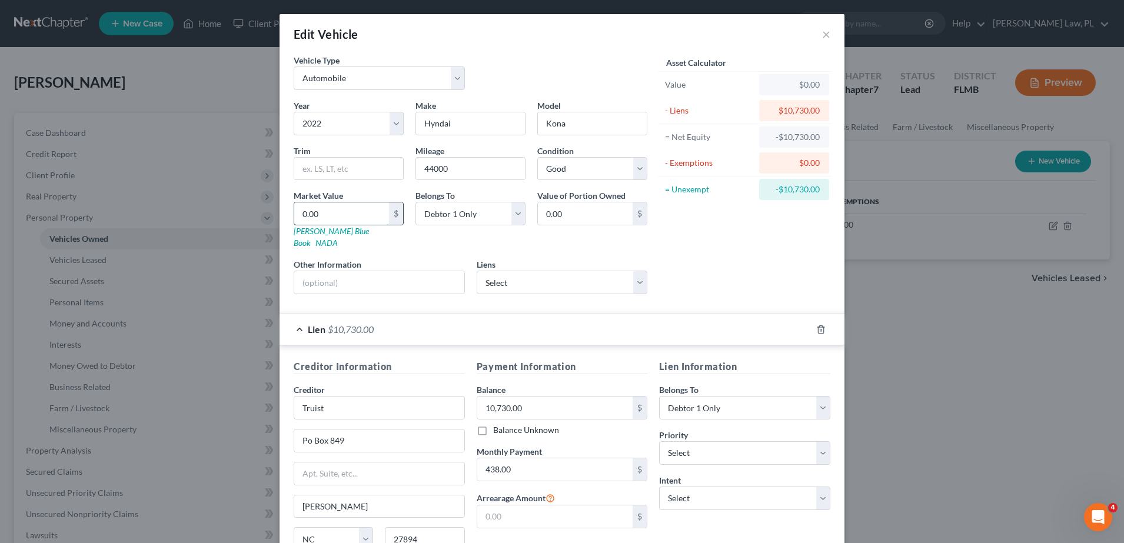
click at [363, 209] on input "0.00" at bounding box center [341, 214] width 95 height 22
type input "1"
type input "1.00"
type input "15"
type input "15.00"
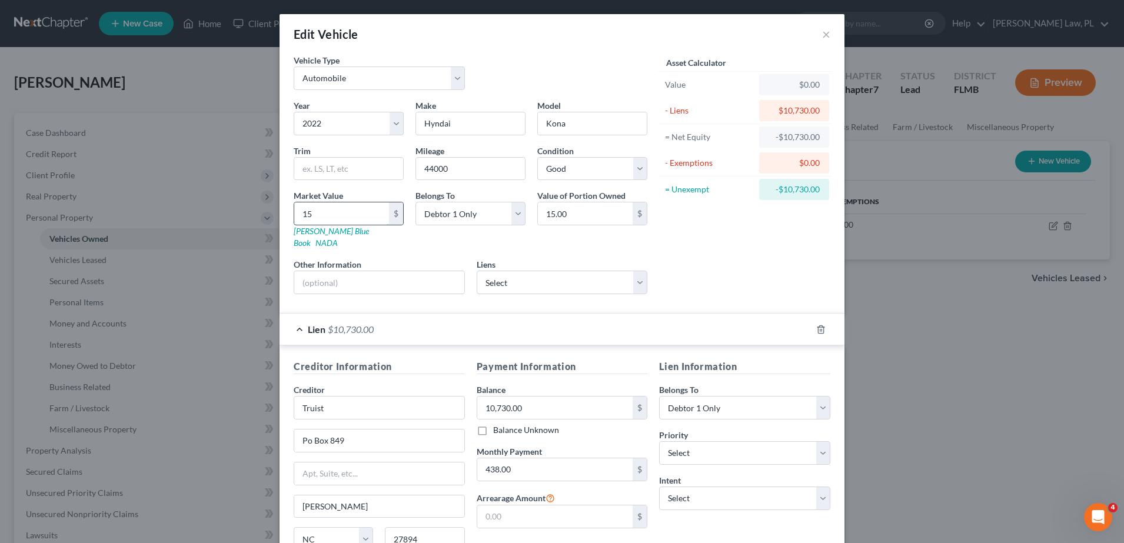
type input "150"
type input "150.00"
type input "1500"
type input "1,500.00"
type input "1,5000"
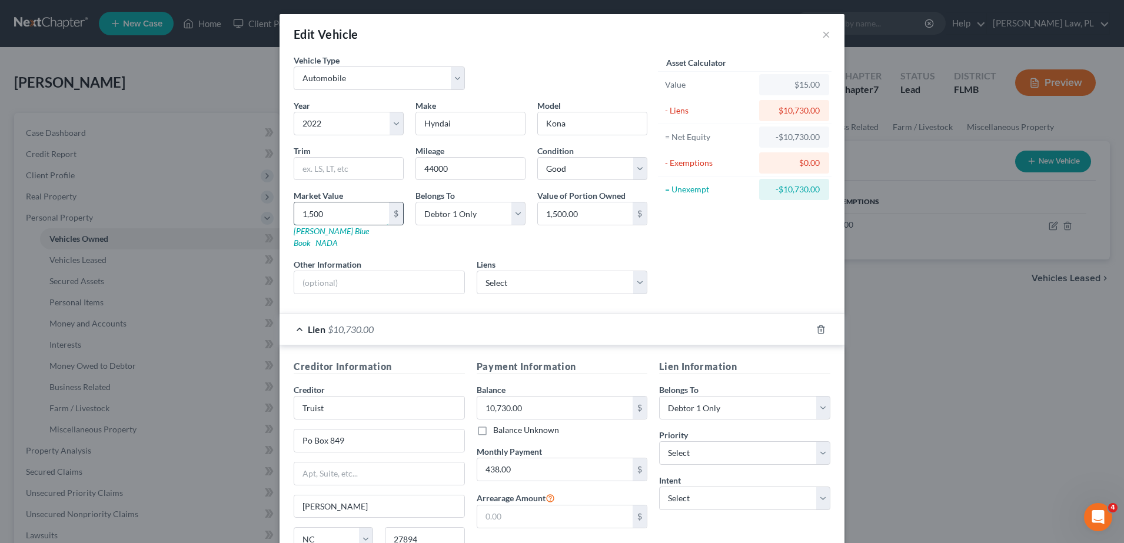
type input "15,000.00"
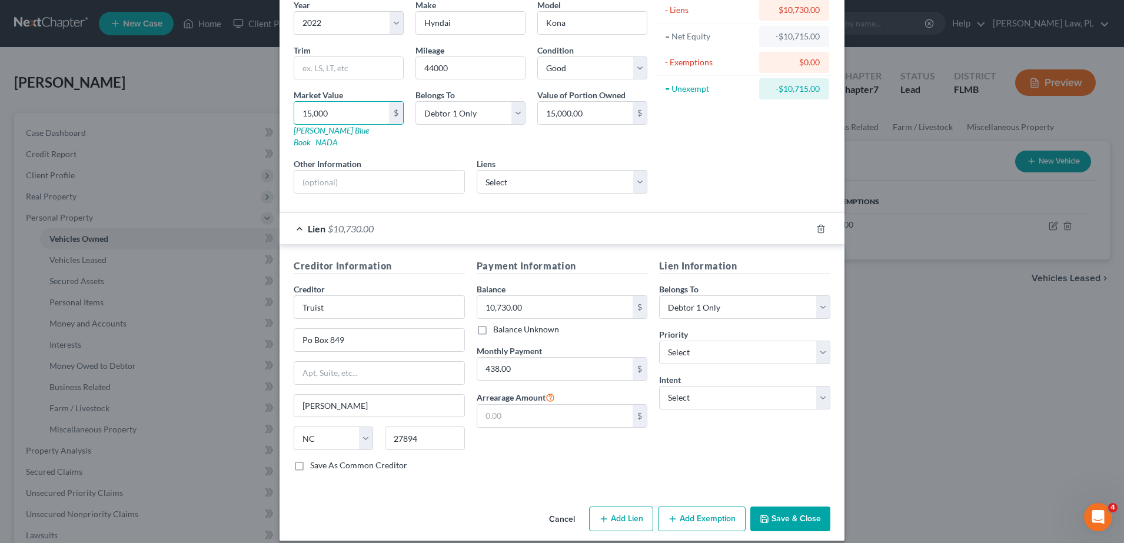
type input "15,000"
click at [808, 507] on button "Save & Close" at bounding box center [791, 519] width 80 height 25
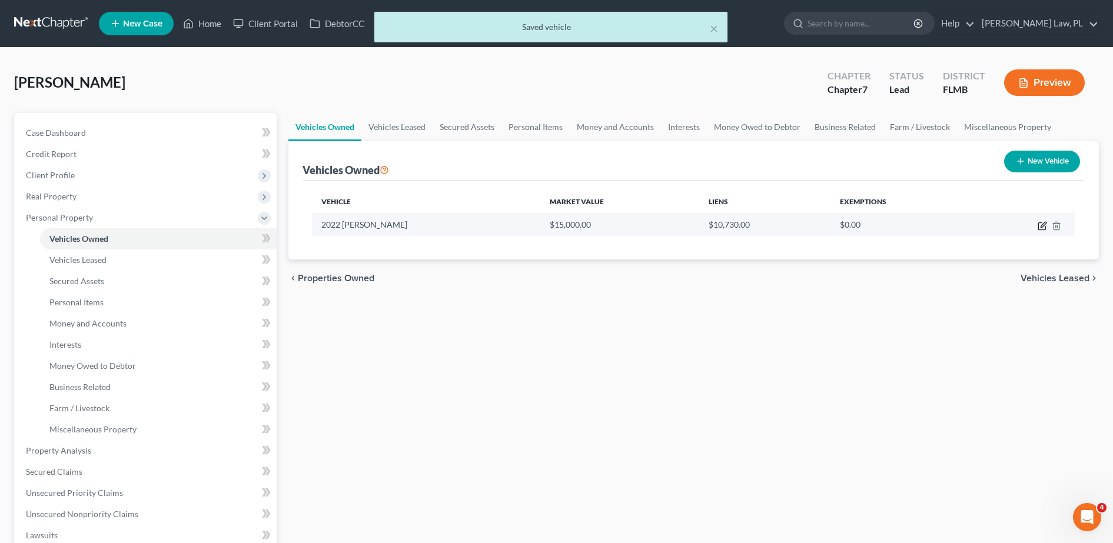
click at [1038, 226] on icon "button" at bounding box center [1042, 225] width 9 height 9
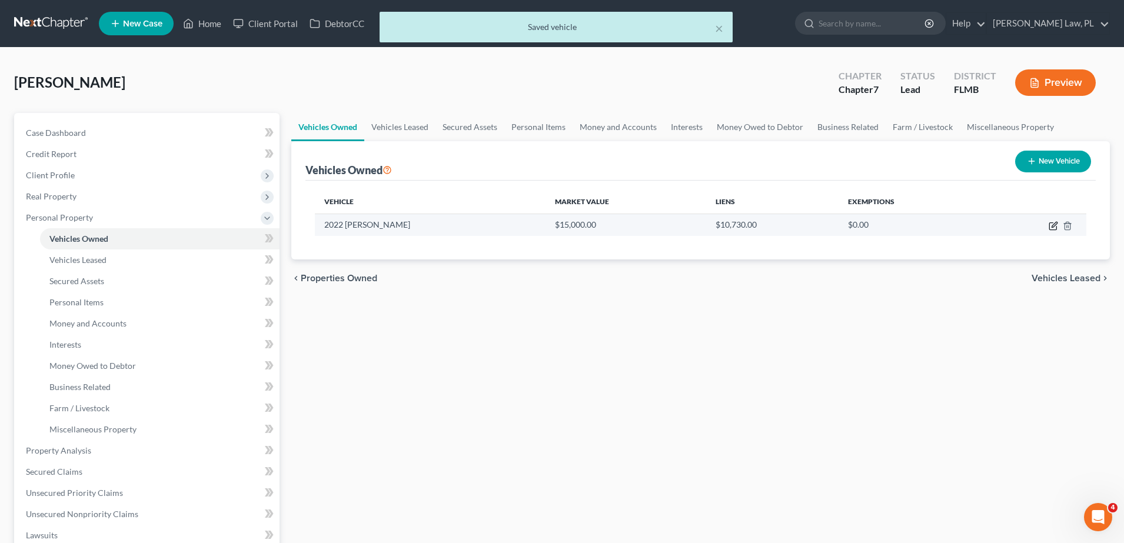
select select "0"
select select "4"
select select "2"
select select "0"
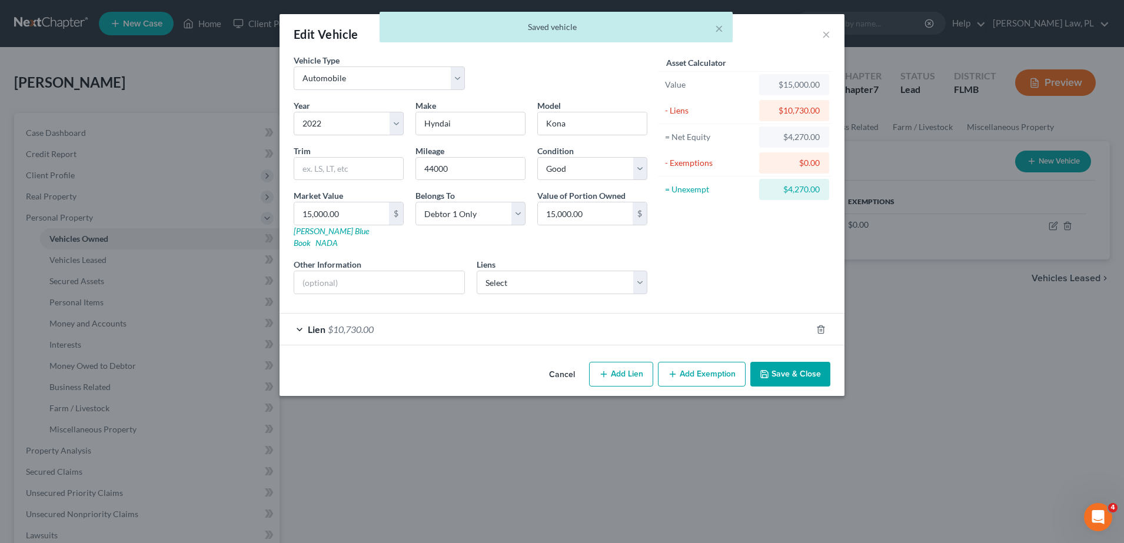
click at [722, 362] on button "Add Exemption" at bounding box center [702, 374] width 88 height 25
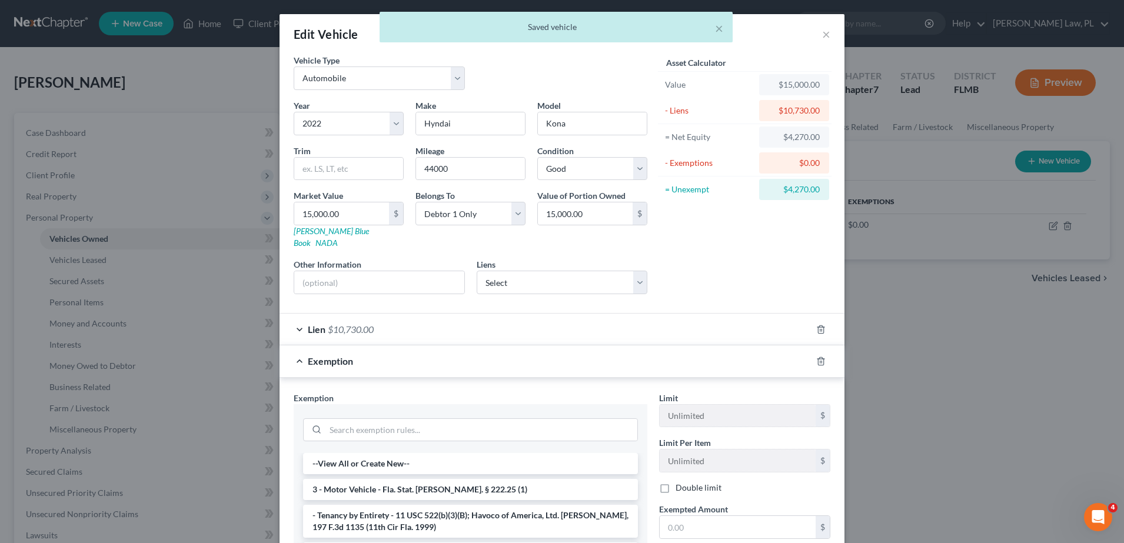
click at [448, 414] on div at bounding box center [470, 429] width 335 height 31
click at [409, 427] on input "search" at bounding box center [482, 430] width 312 height 22
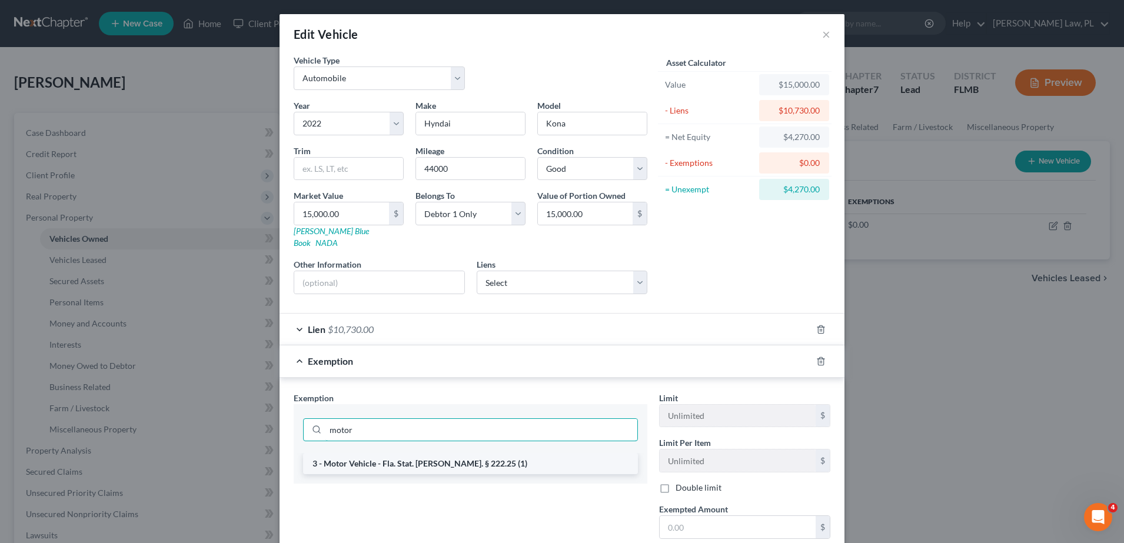
type input "motor"
click at [437, 453] on li "3 - Motor Vehicle - Fla. Stat. [PERSON_NAME]. § 222.25 (1)" at bounding box center [470, 463] width 335 height 21
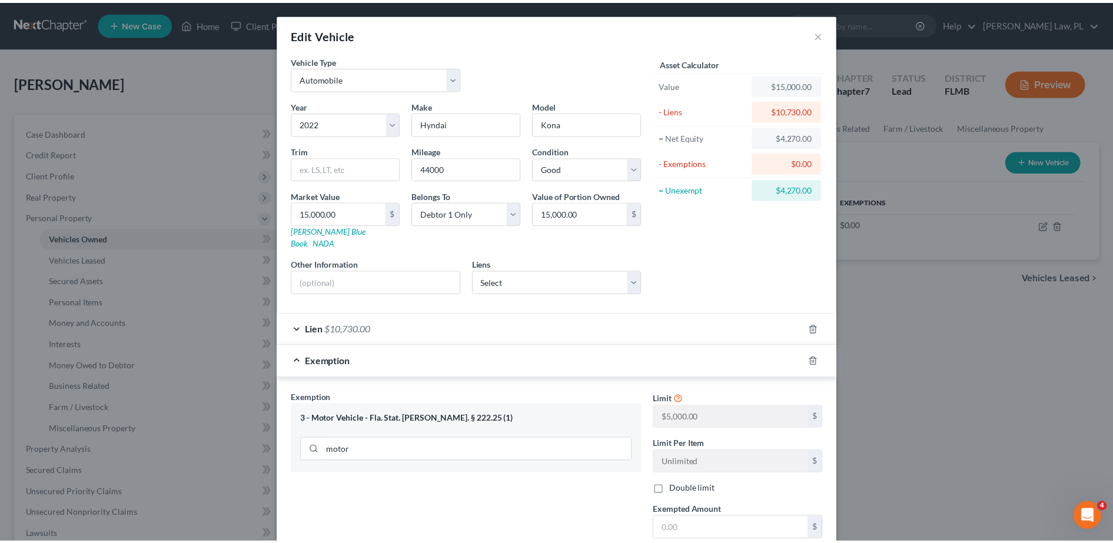
scroll to position [115, 0]
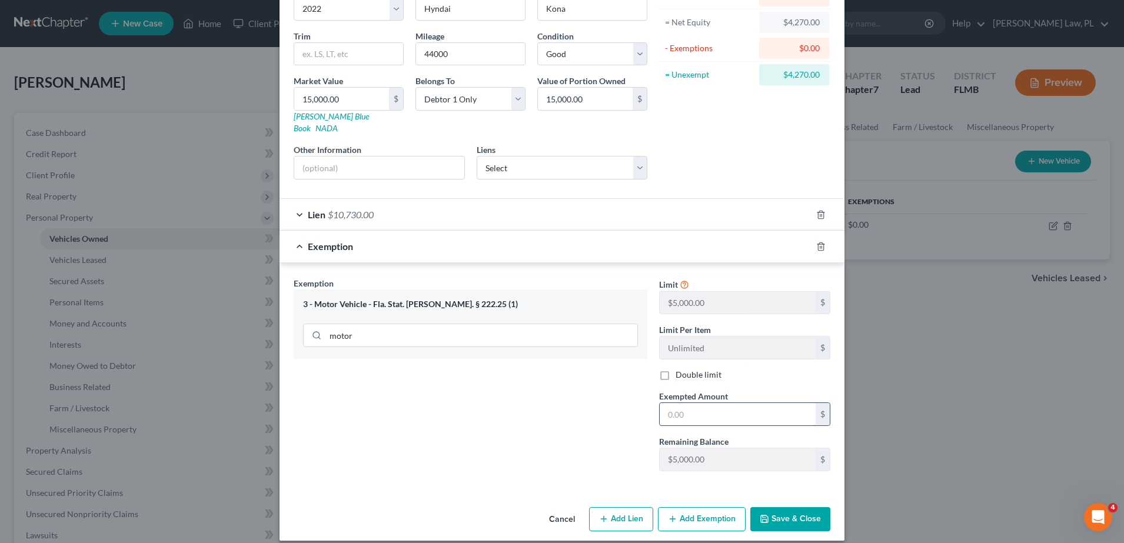
click at [711, 403] on input "text" at bounding box center [738, 414] width 156 height 22
type input "2"
type input "5,000.00"
click at [798, 507] on button "Save & Close" at bounding box center [791, 519] width 80 height 25
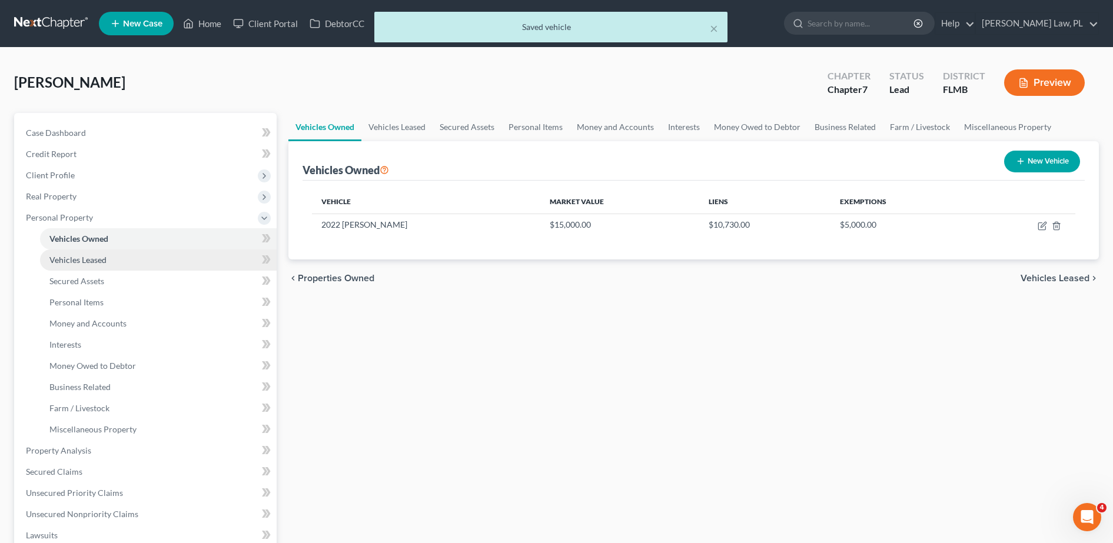
click at [106, 256] on span "Vehicles Leased" at bounding box center [77, 260] width 57 height 10
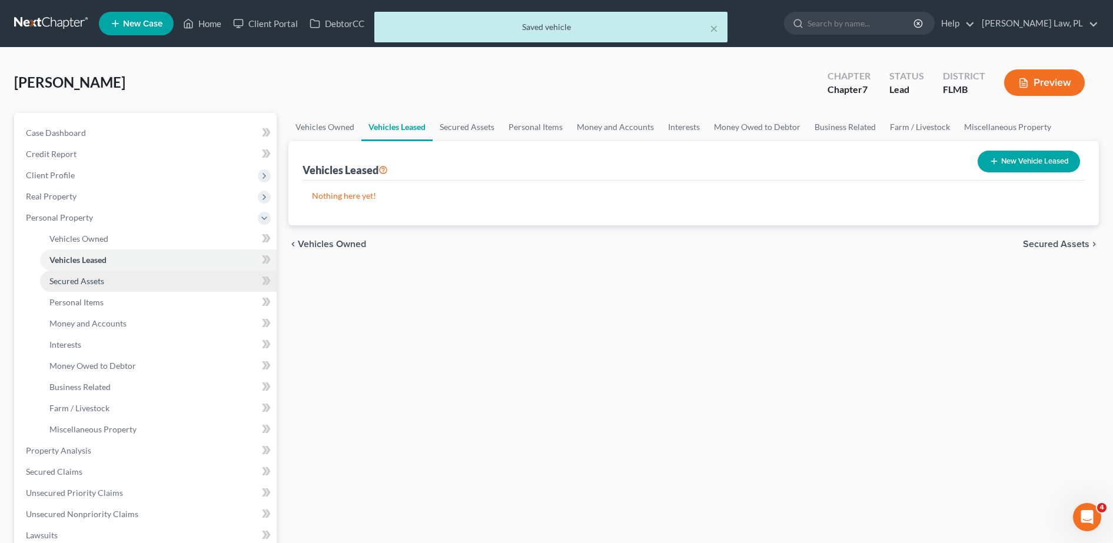
click at [112, 274] on link "Secured Assets" at bounding box center [158, 281] width 237 height 21
click at [114, 287] on link "Secured Assets" at bounding box center [158, 281] width 237 height 21
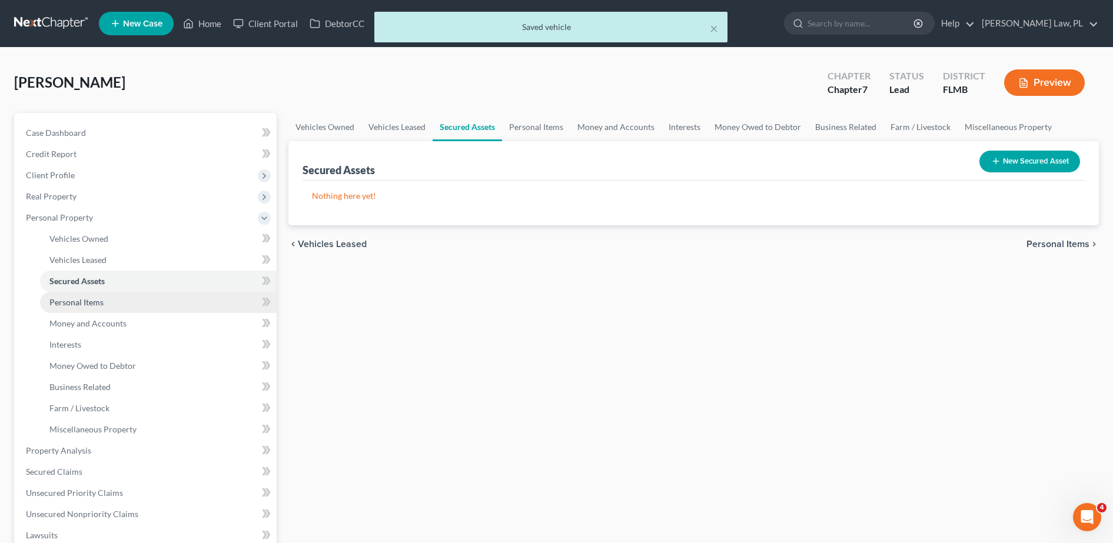
click at [120, 306] on link "Personal Items" at bounding box center [158, 302] width 237 height 21
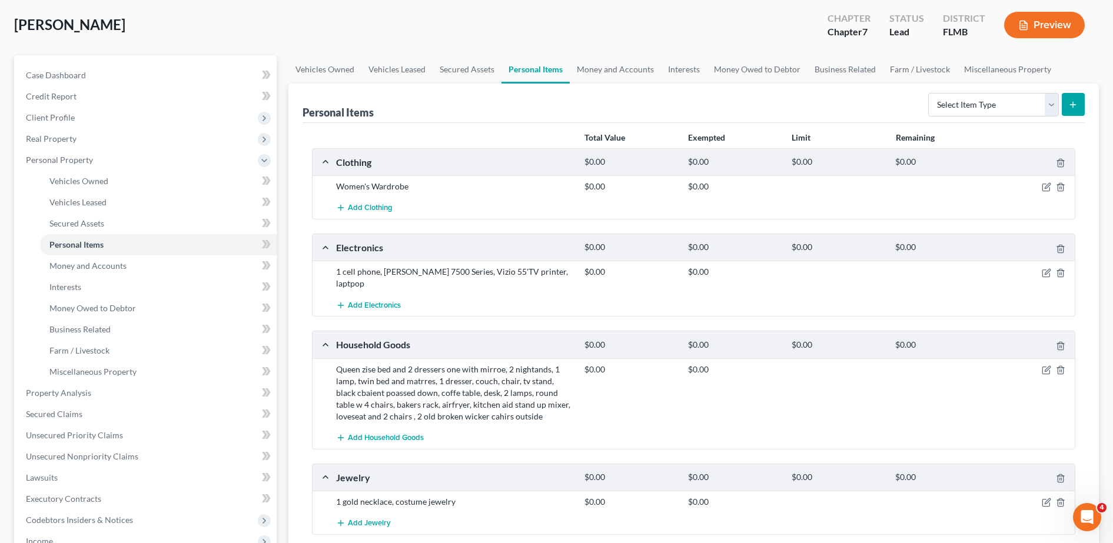
scroll to position [55, 0]
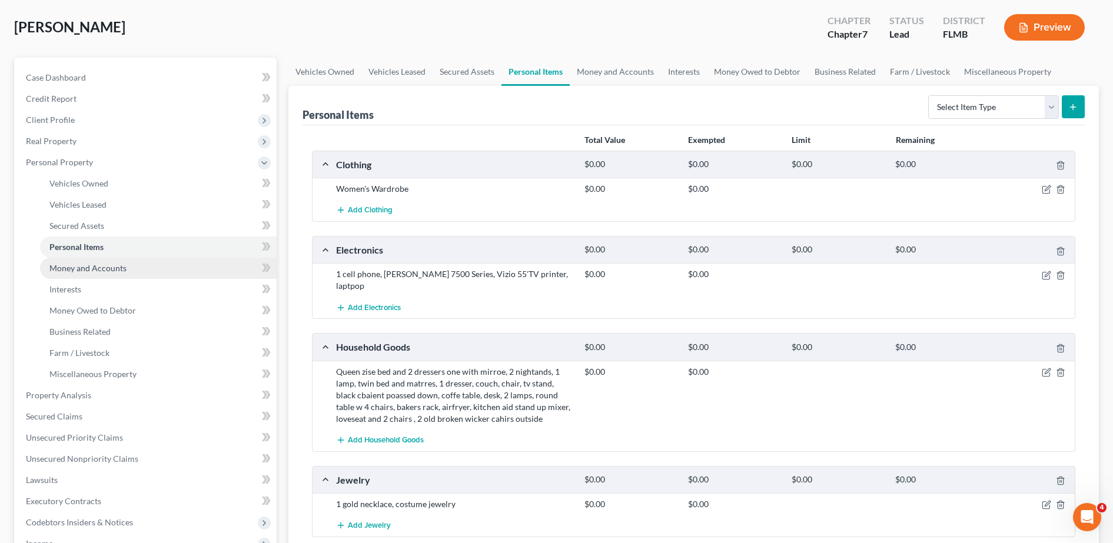
click at [133, 270] on link "Money and Accounts" at bounding box center [158, 268] width 237 height 21
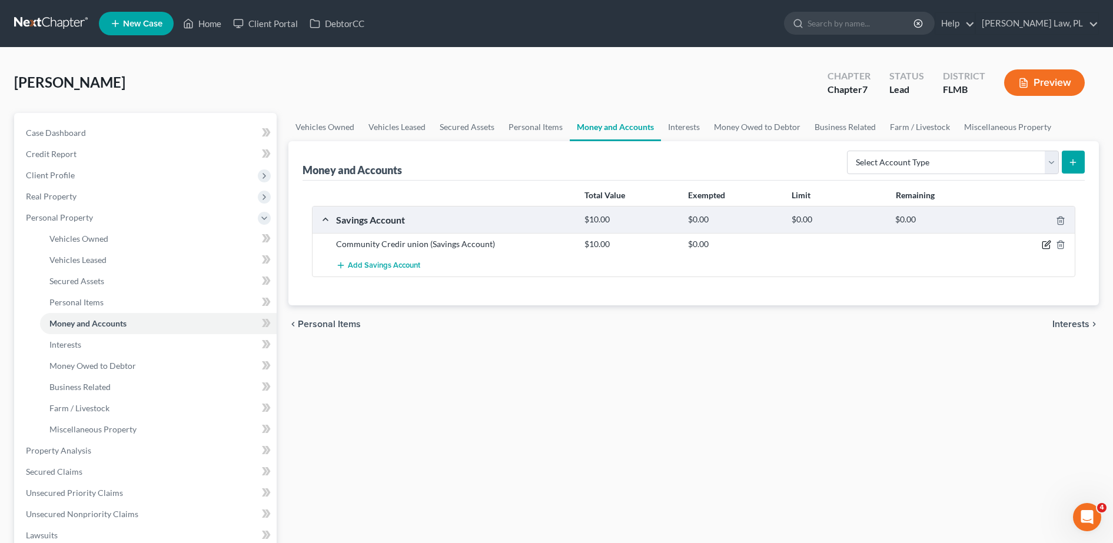
click at [1045, 244] on icon "button" at bounding box center [1046, 244] width 9 height 9
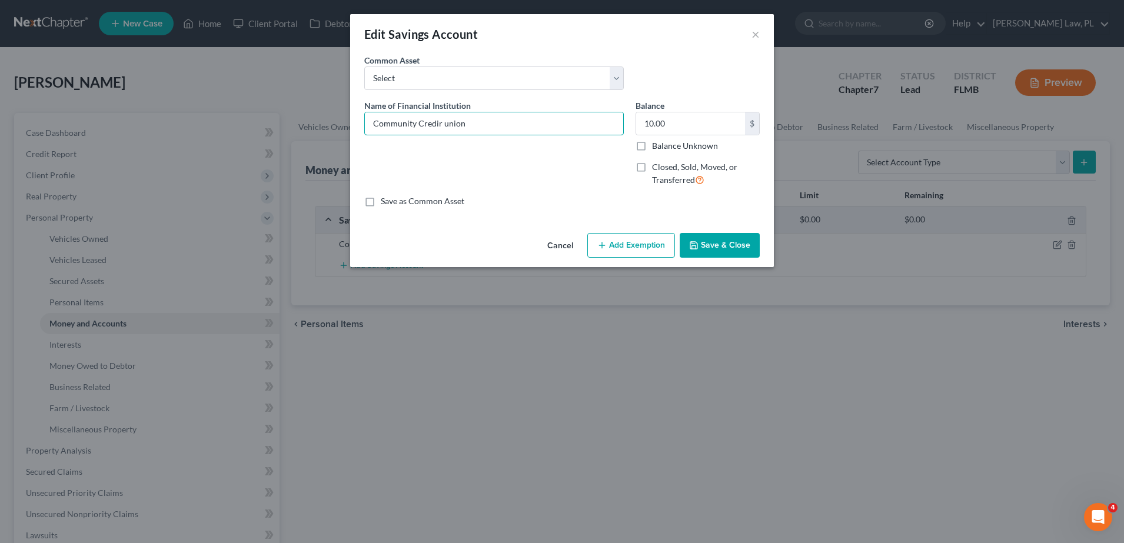
drag, startPoint x: 507, startPoint y: 124, endPoint x: 175, endPoint y: 121, distance: 332.6
click at [175, 121] on div "Edit Savings Account × An exemption set must first be selected from the Filing …" at bounding box center [562, 271] width 1124 height 543
type input "Community Credit Union"
click at [425, 82] on select "Select Chase Bank Security Service Federal Credit Union Navy Federal Credit Uni…" at bounding box center [494, 79] width 260 height 24
click at [427, 47] on div "Edit Savings Account ×" at bounding box center [562, 34] width 424 height 40
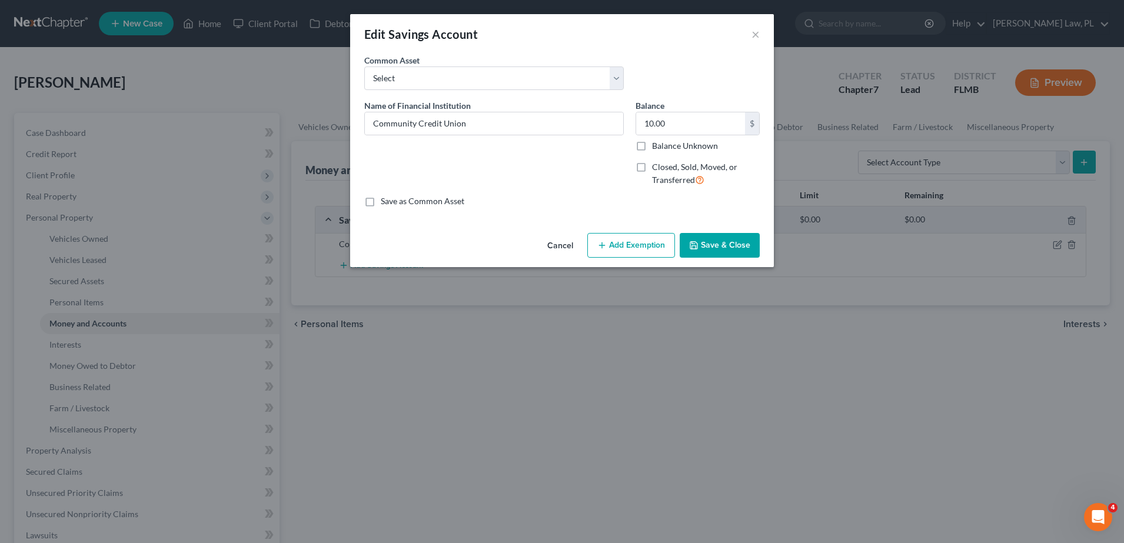
click at [381, 200] on label "Save as Common Asset" at bounding box center [423, 201] width 84 height 12
click at [386, 200] on input "Save as Common Asset" at bounding box center [390, 199] width 8 height 8
checkbox input "true"
click at [718, 250] on button "Save & Close" at bounding box center [720, 245] width 80 height 25
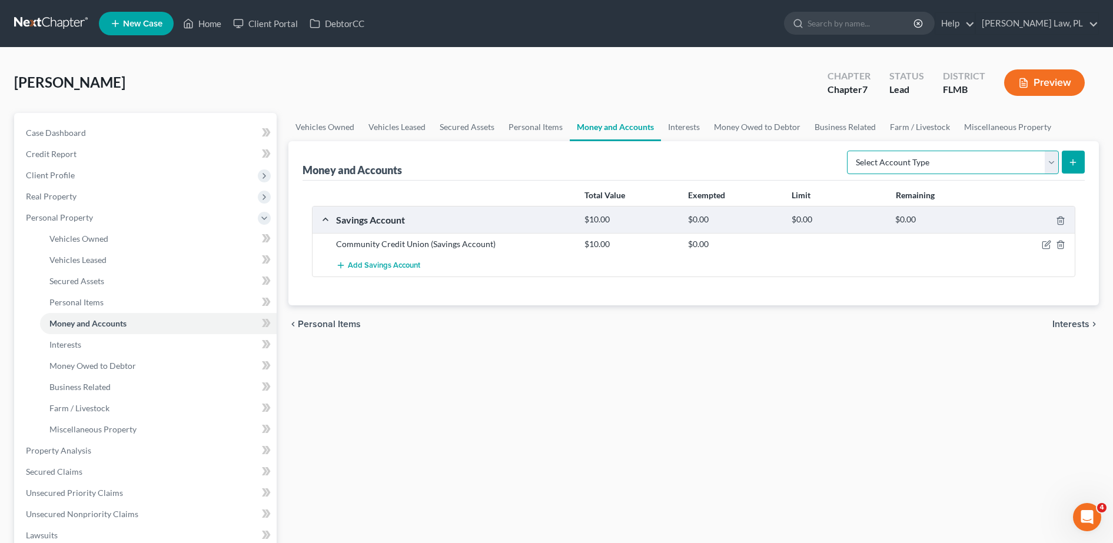
click at [964, 154] on select "Select Account Type Brokerage Cash on Hand Certificates of Deposit Checking Acc…" at bounding box center [953, 163] width 212 height 24
select select "checking"
click at [849, 151] on select "Select Account Type Brokerage Cash on Hand Certificates of Deposit Checking Acc…" at bounding box center [953, 163] width 212 height 24
click at [1070, 164] on icon "submit" at bounding box center [1072, 162] width 9 height 9
click at [1081, 168] on button "submit" at bounding box center [1073, 162] width 23 height 23
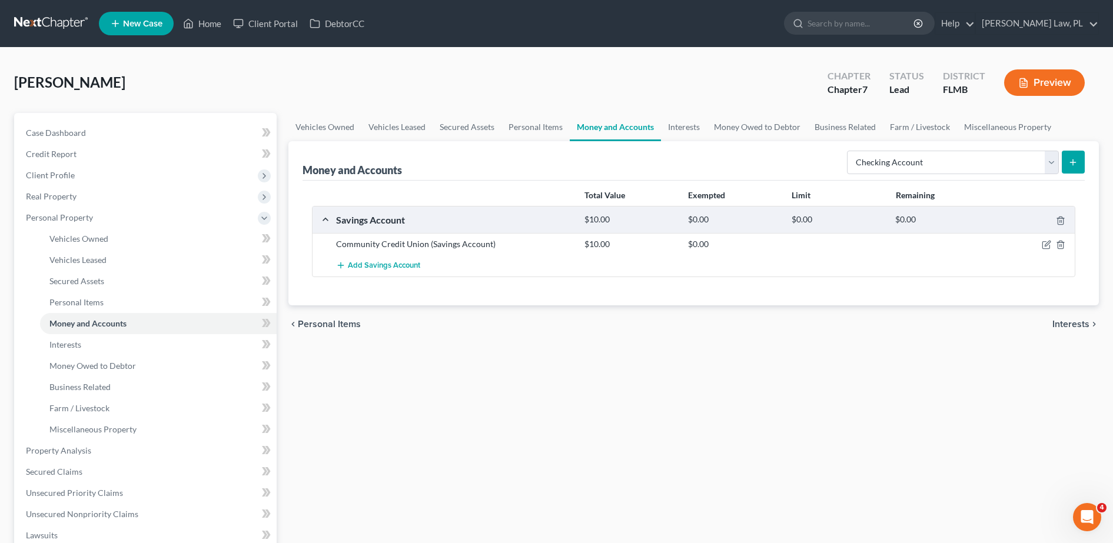
click at [1068, 160] on button "submit" at bounding box center [1073, 162] width 23 height 23
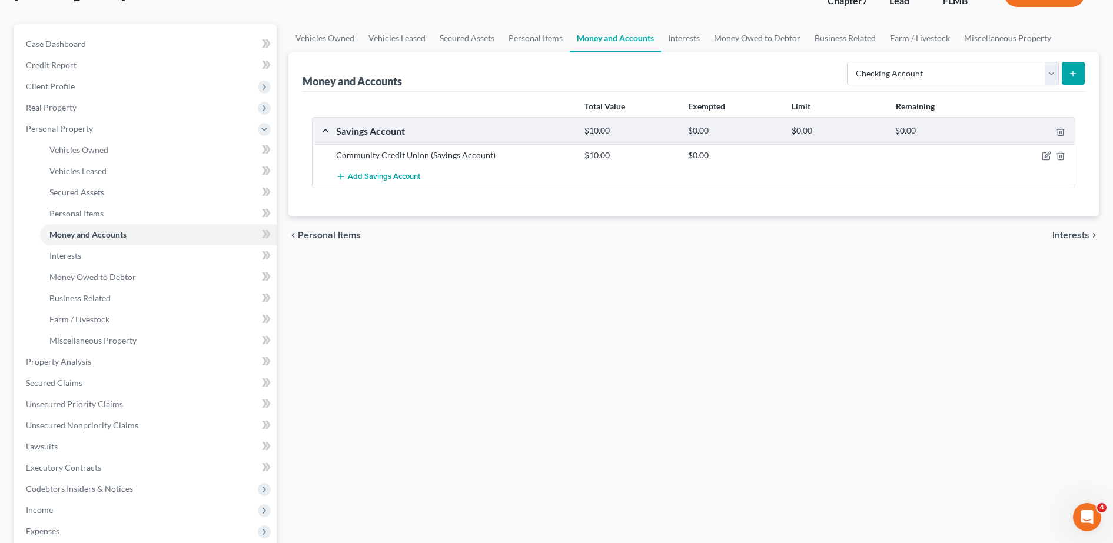
scroll to position [91, 0]
click at [1079, 68] on button "submit" at bounding box center [1073, 70] width 23 height 23
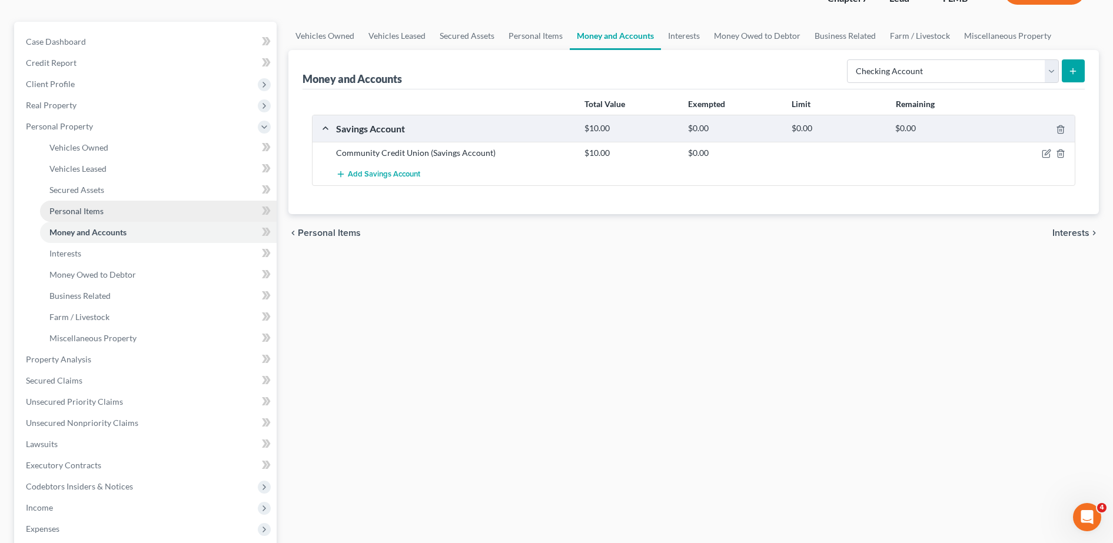
click at [169, 211] on link "Personal Items" at bounding box center [158, 211] width 237 height 21
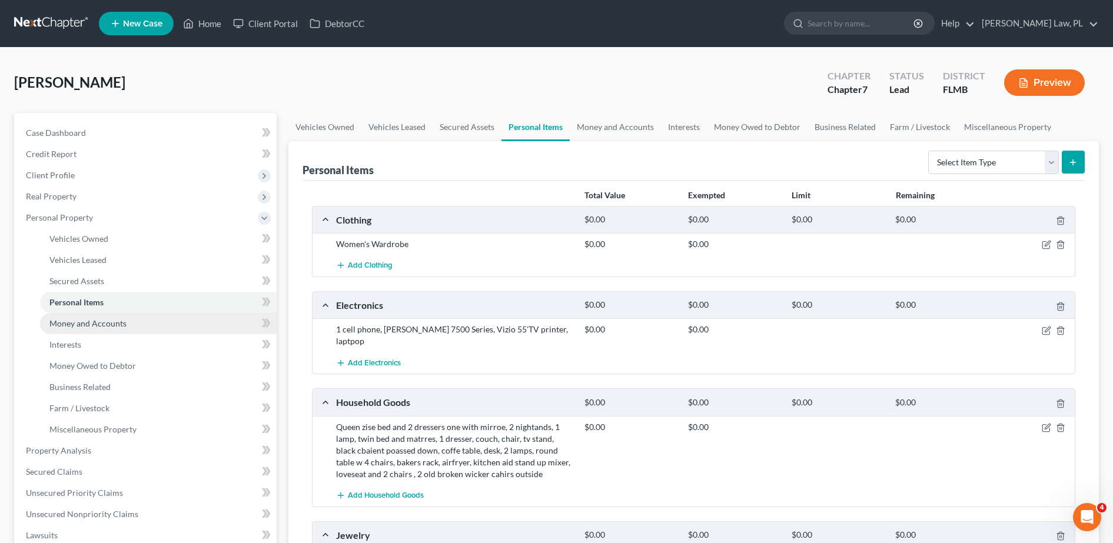
click at [111, 320] on span "Money and Accounts" at bounding box center [87, 323] width 77 height 10
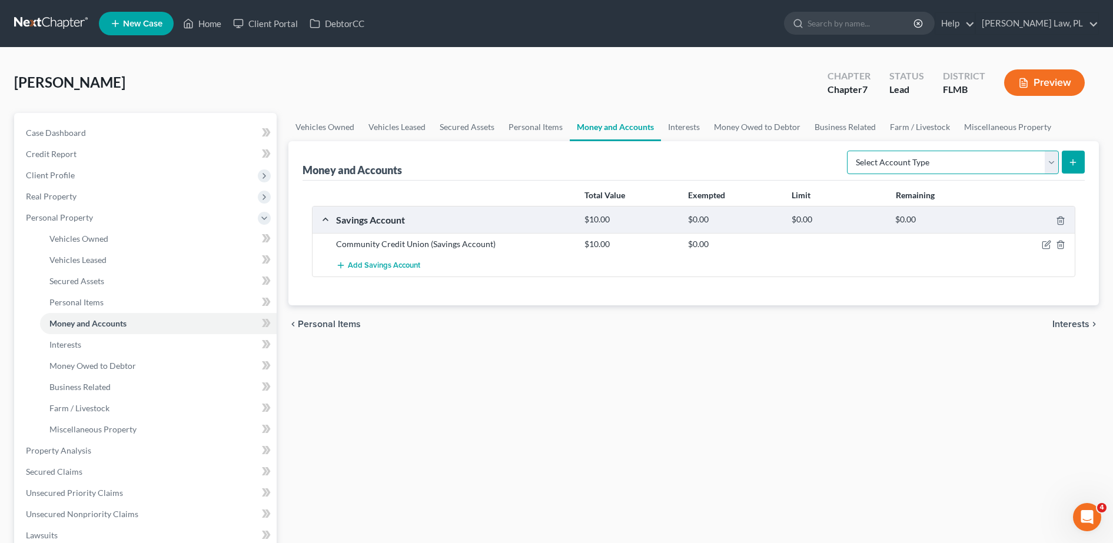
click at [1001, 160] on select "Select Account Type Brokerage Cash on Hand Certificates of Deposit Checking Acc…" at bounding box center [953, 163] width 212 height 24
select select "checking"
click at [849, 151] on select "Select Account Type Brokerage Cash on Hand Certificates of Deposit Checking Acc…" at bounding box center [953, 163] width 212 height 24
click at [1070, 158] on icon "submit" at bounding box center [1072, 162] width 9 height 9
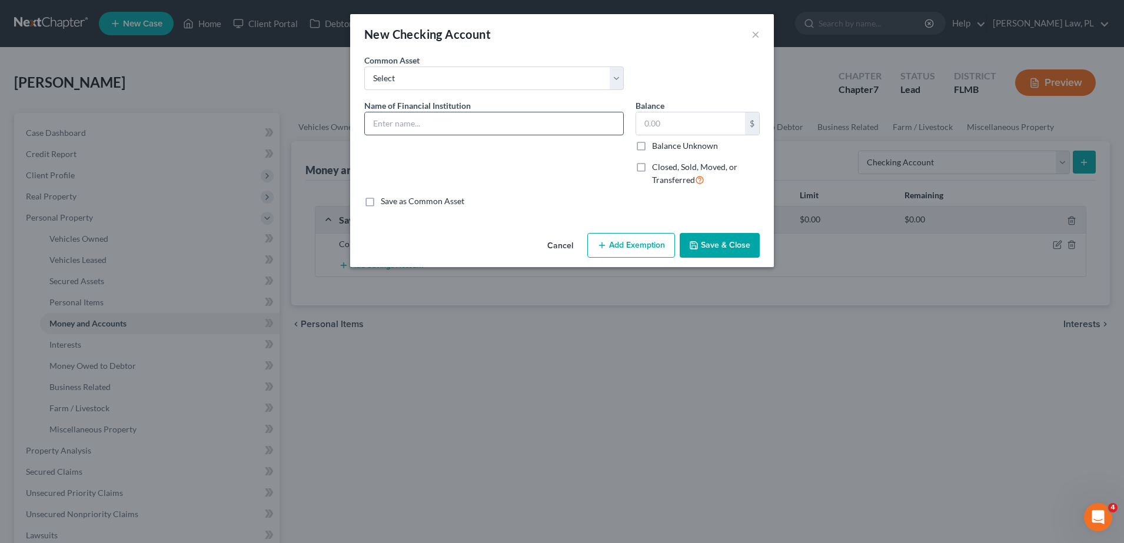
click at [504, 133] on input "text" at bounding box center [494, 123] width 258 height 22
click at [494, 78] on select "Select USAA TD Bank Space Coast Credit Union Bank of America Chase Bank Securit…" at bounding box center [494, 79] width 260 height 24
drag, startPoint x: 508, startPoint y: 54, endPoint x: 486, endPoint y: 79, distance: 33.8
click at [508, 54] on div "Common Asset Select USAA TD Bank Space Coast Credit Union Bank of America Chase…" at bounding box center [494, 72] width 271 height 36
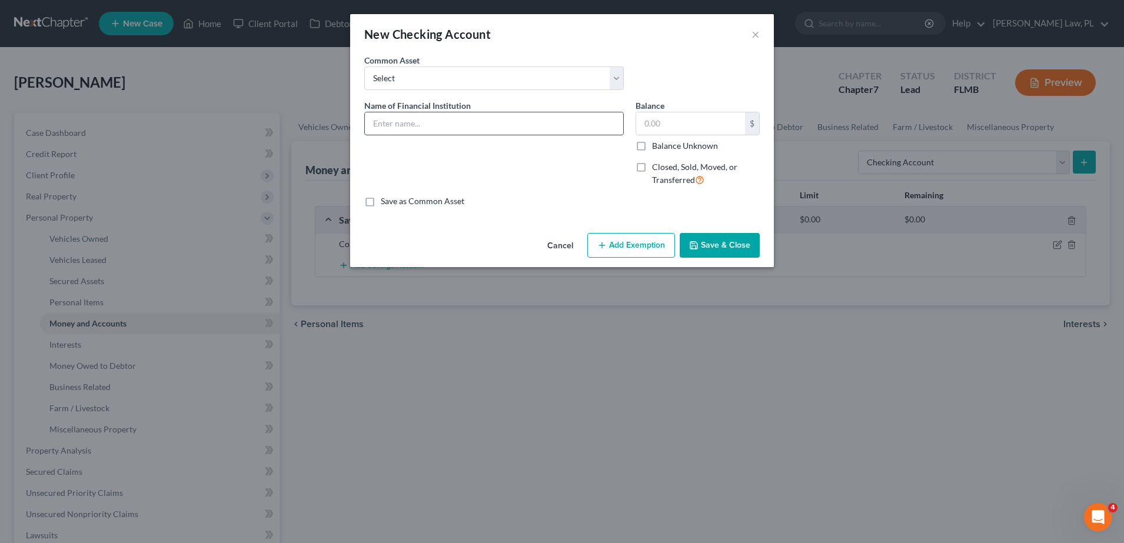
click at [430, 132] on input "text" at bounding box center [494, 123] width 258 height 22
type input "Community Credit Union"
click at [686, 121] on input "text" at bounding box center [690, 123] width 109 height 22
type input "400.00"
click at [381, 201] on label "Save as Common Asset" at bounding box center [423, 201] width 84 height 12
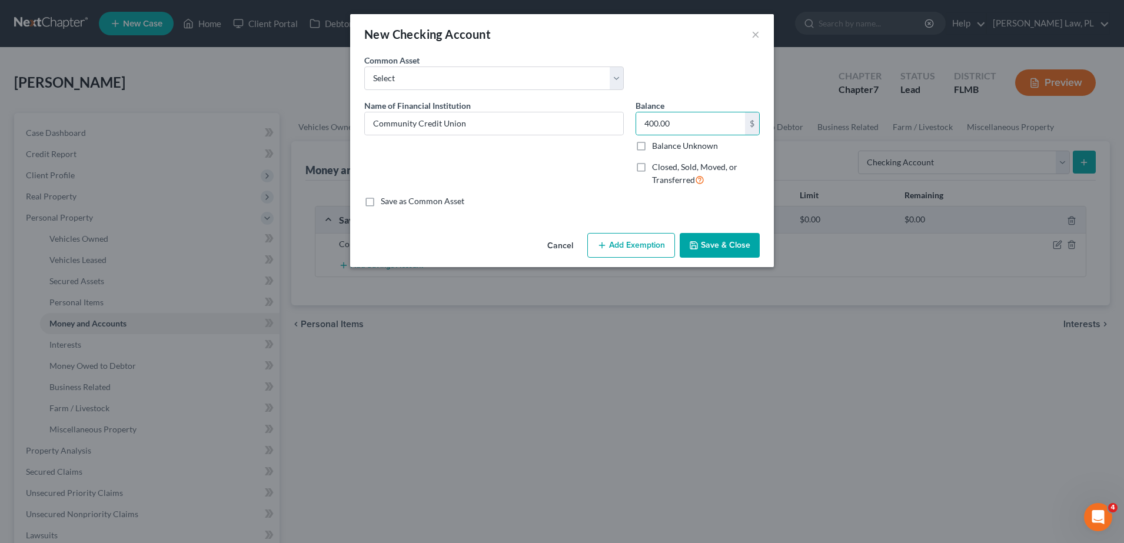
click at [386, 201] on input "Save as Common Asset" at bounding box center [390, 199] width 8 height 8
click at [381, 203] on label "Save as Common Asset" at bounding box center [423, 201] width 84 height 12
click at [386, 203] on input "Save as Common Asset" at bounding box center [390, 199] width 8 height 8
checkbox input "false"
click at [713, 242] on button "Save & Close" at bounding box center [720, 245] width 80 height 25
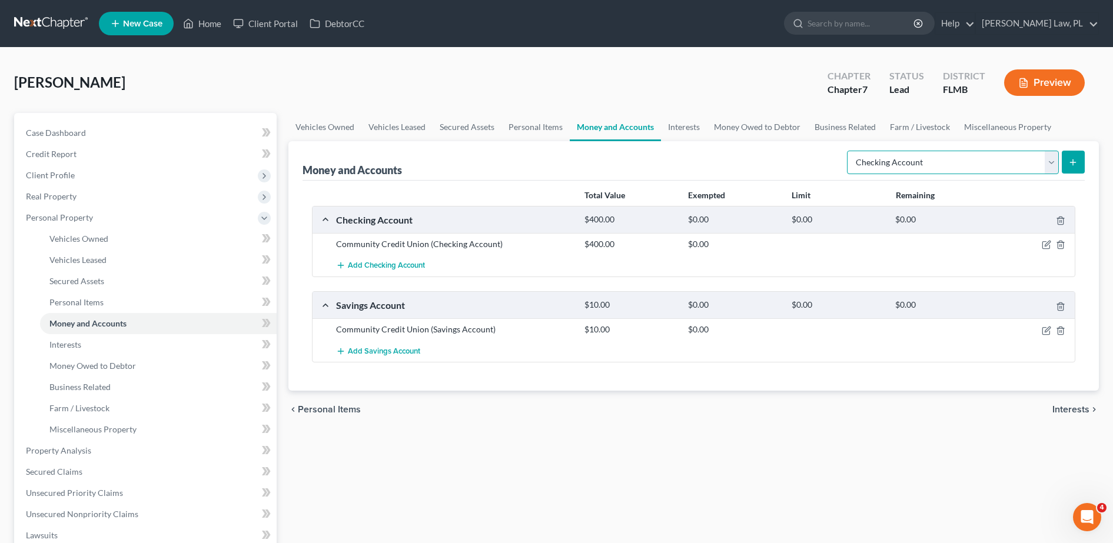
click at [910, 162] on select "Select Account Type Brokerage Cash on Hand Certificates of Deposit Checking Acc…" at bounding box center [953, 163] width 212 height 24
select select "brokerage"
click at [849, 151] on select "Select Account Type Brokerage Cash on Hand Certificates of Deposit Checking Acc…" at bounding box center [953, 163] width 212 height 24
click at [1069, 166] on icon "submit" at bounding box center [1072, 162] width 9 height 9
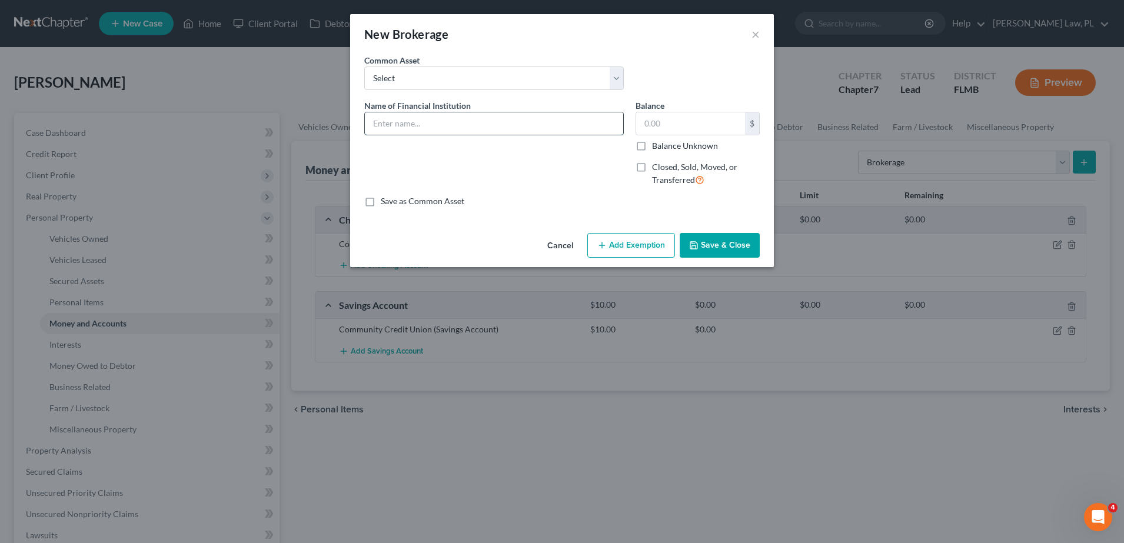
click at [472, 121] on input "text" at bounding box center [494, 123] width 258 height 22
type input "[PERSON_NAME] [PERSON_NAME]"
click at [758, 32] on button "×" at bounding box center [756, 34] width 8 height 14
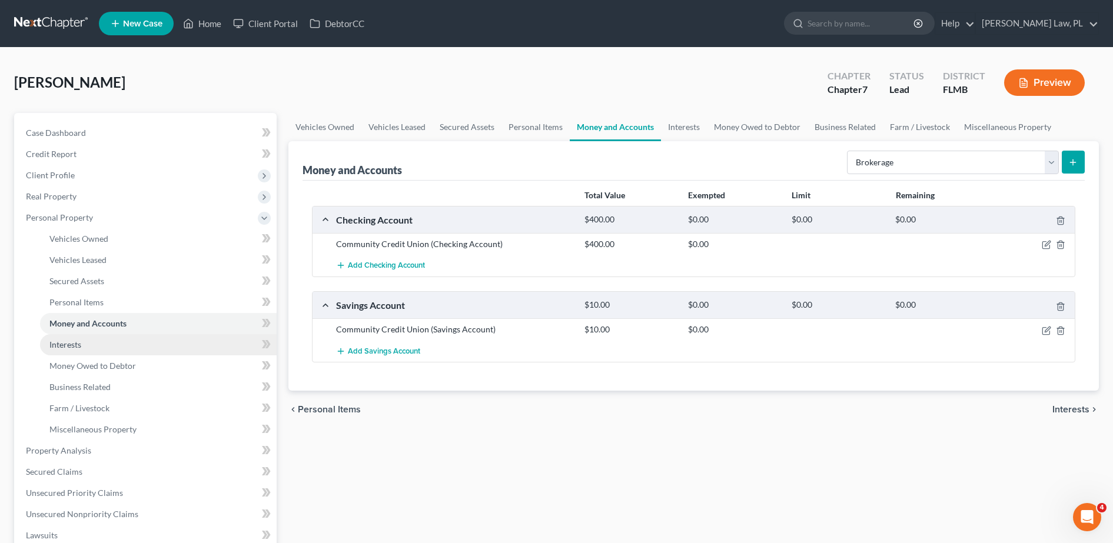
click at [102, 350] on link "Interests" at bounding box center [158, 344] width 237 height 21
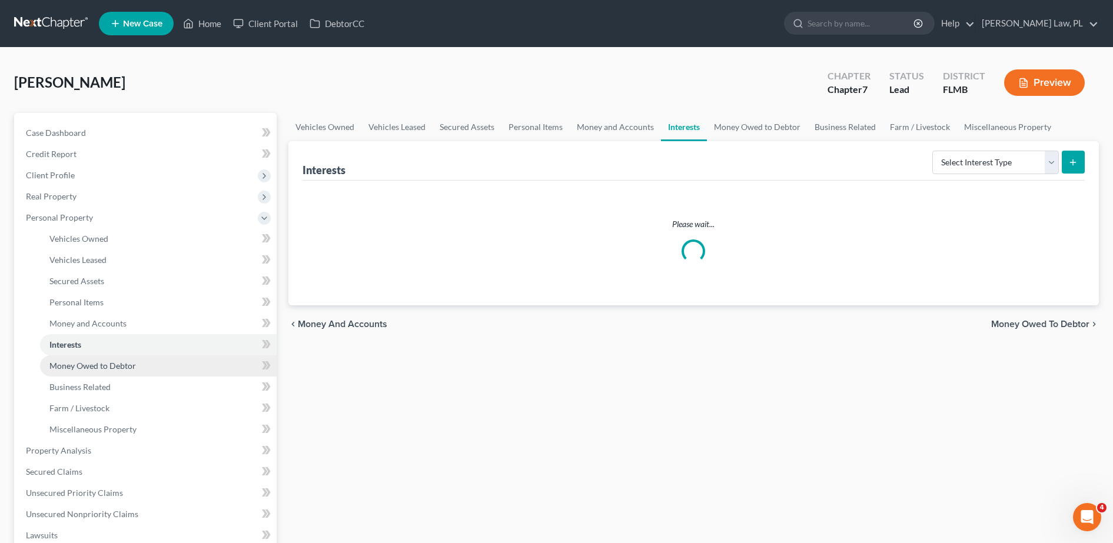
click at [101, 363] on span "Money Owed to Debtor" at bounding box center [92, 366] width 87 height 10
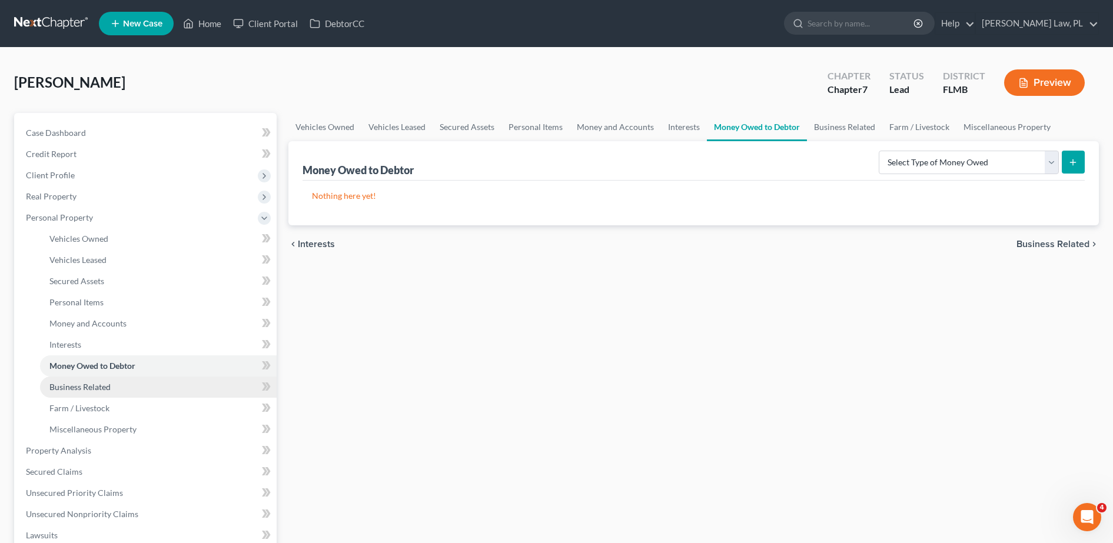
click at [102, 382] on span "Business Related" at bounding box center [79, 387] width 61 height 10
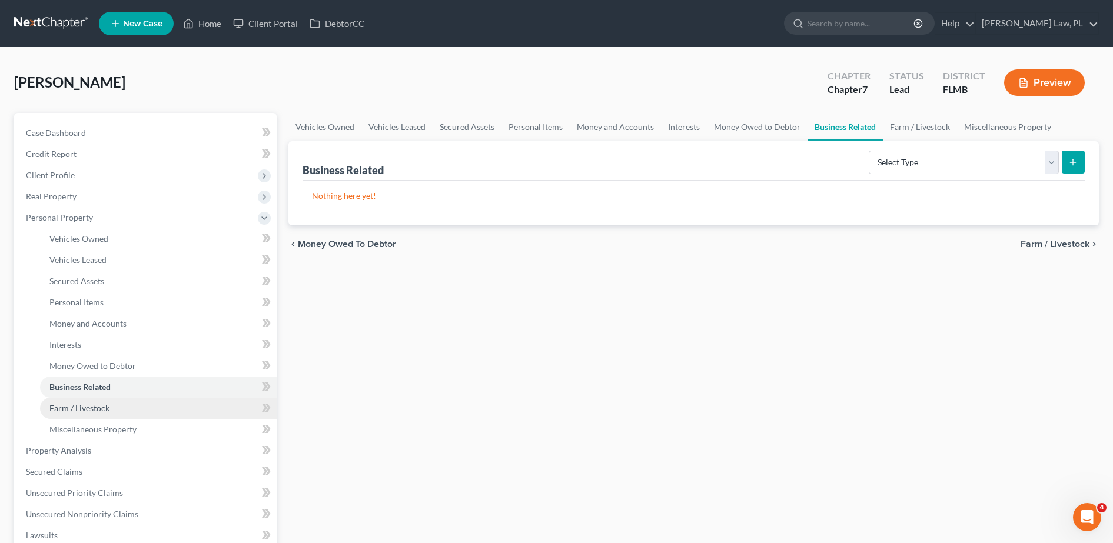
click at [106, 414] on link "Farm / Livestock" at bounding box center [158, 408] width 237 height 21
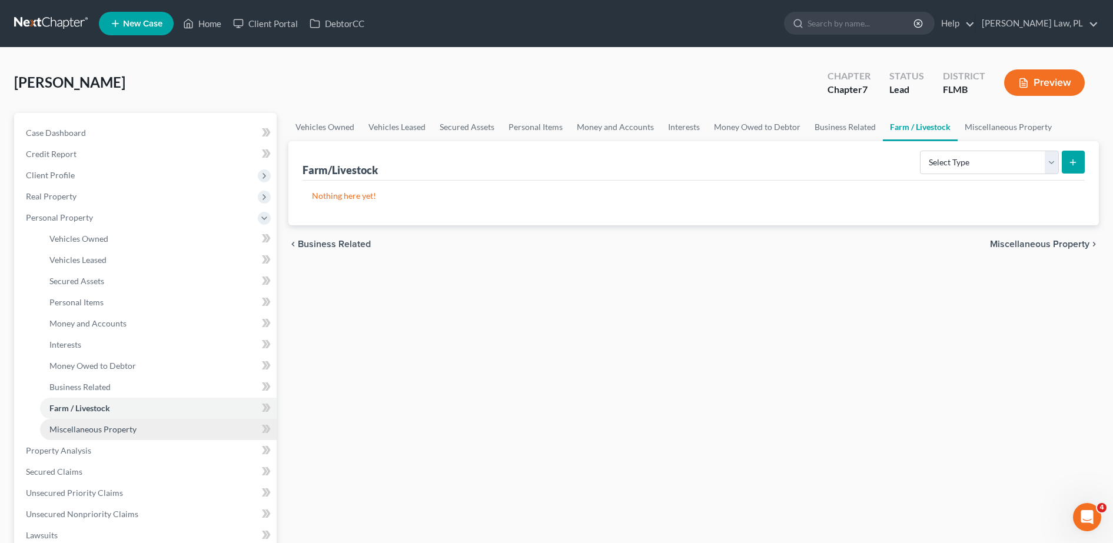
click at [112, 436] on link "Miscellaneous Property" at bounding box center [158, 429] width 237 height 21
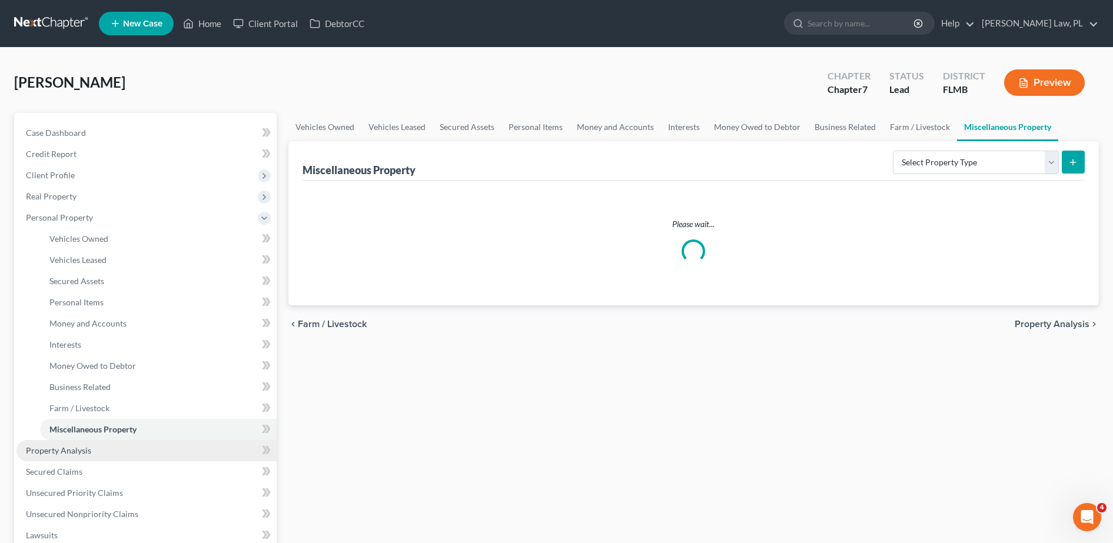
click at [89, 457] on link "Property Analysis" at bounding box center [146, 450] width 260 height 21
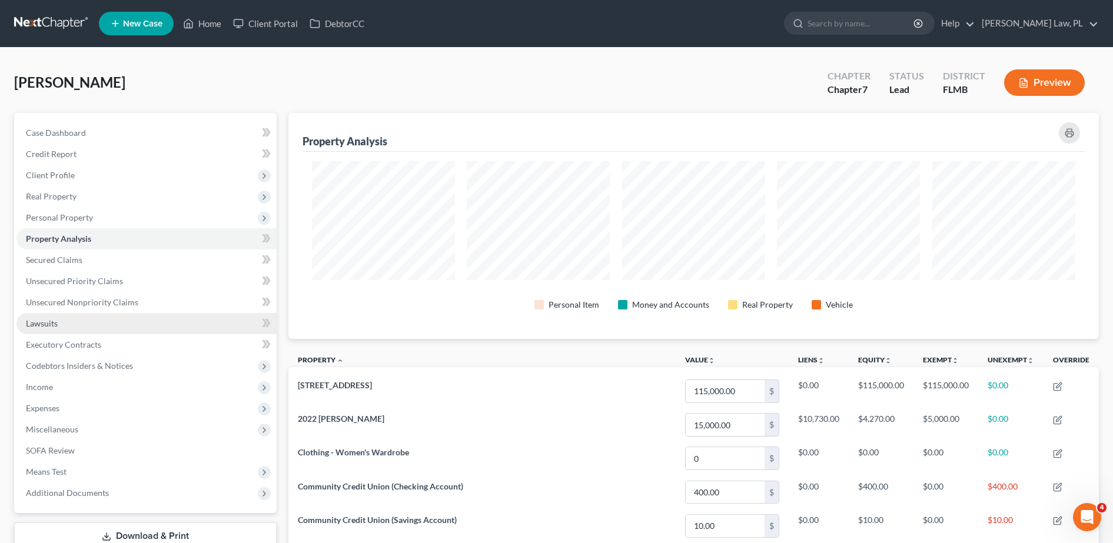
scroll to position [226, 811]
click at [115, 264] on link "Secured Claims" at bounding box center [146, 260] width 260 height 21
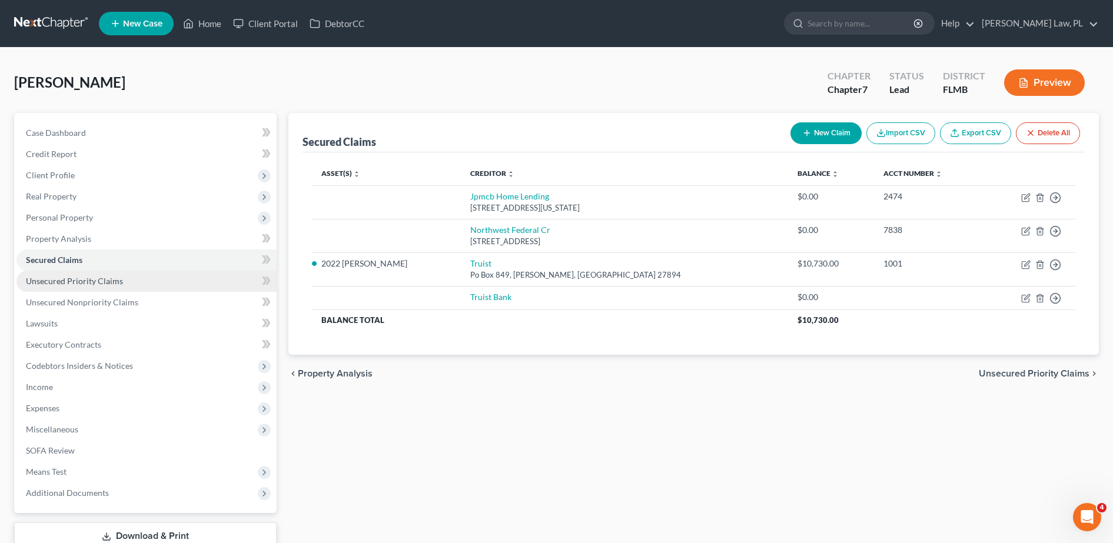
click at [118, 287] on link "Unsecured Priority Claims" at bounding box center [146, 281] width 260 height 21
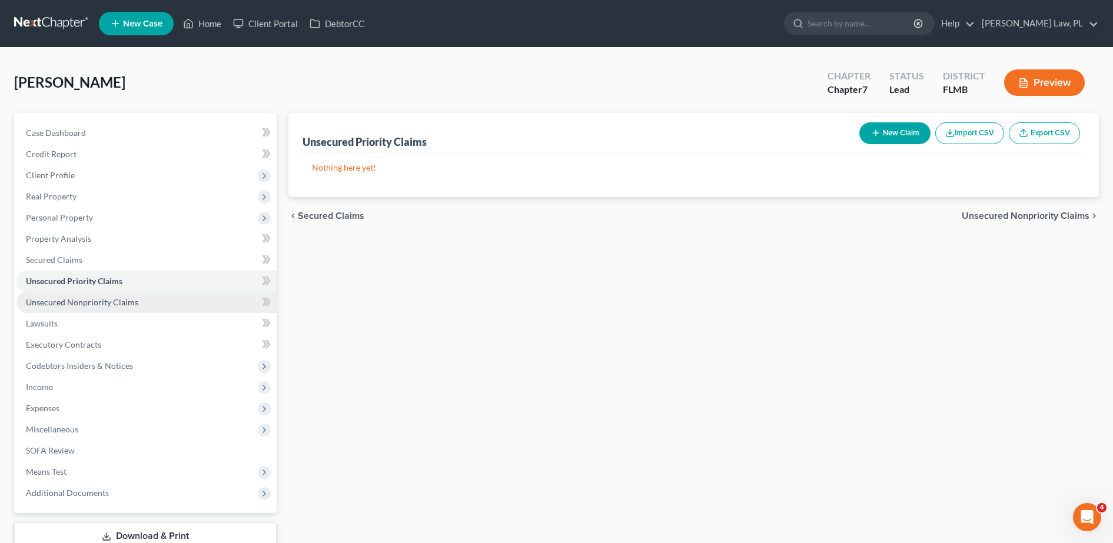
click at [116, 302] on span "Unsecured Nonpriority Claims" at bounding box center [82, 302] width 112 height 10
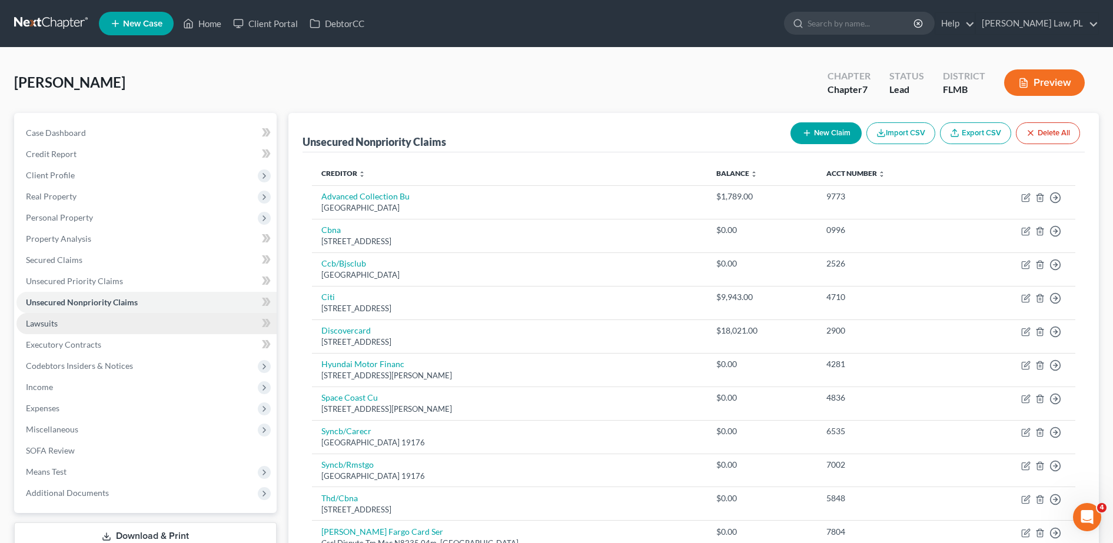
click at [102, 321] on link "Lawsuits" at bounding box center [146, 323] width 260 height 21
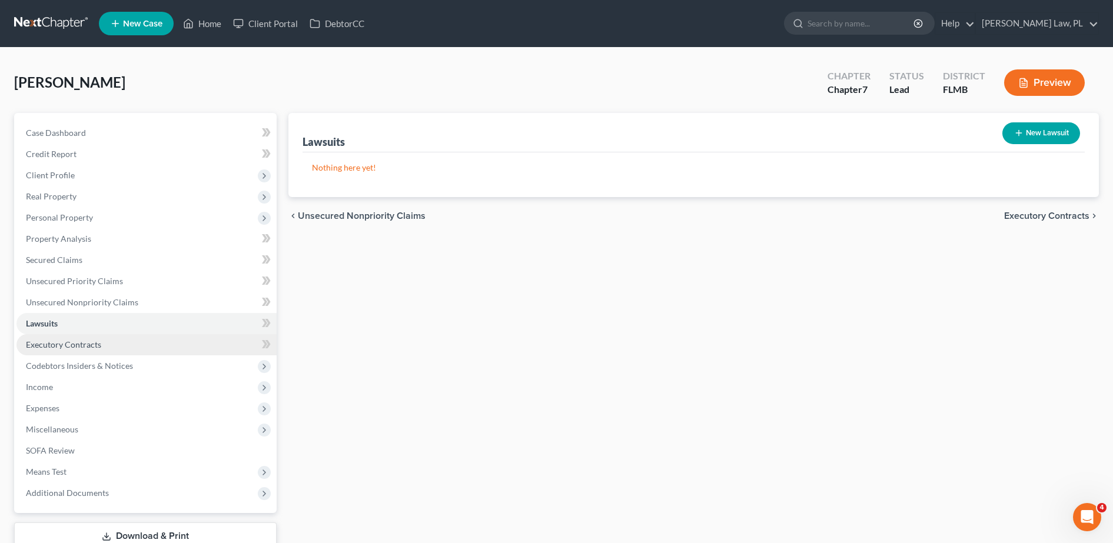
click at [109, 343] on link "Executory Contracts" at bounding box center [146, 344] width 260 height 21
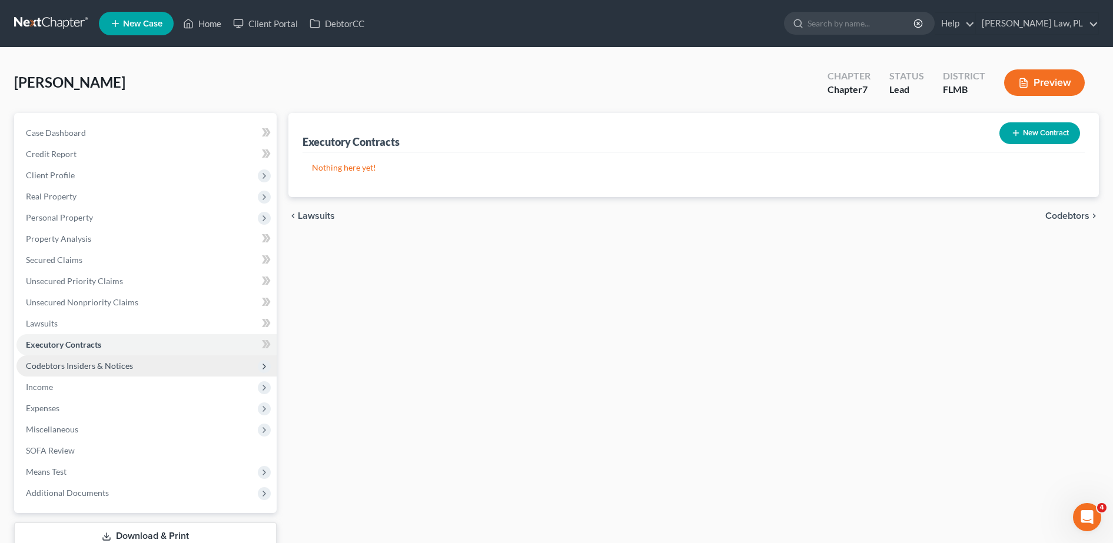
click at [111, 362] on span "Codebtors Insiders & Notices" at bounding box center [79, 366] width 107 height 10
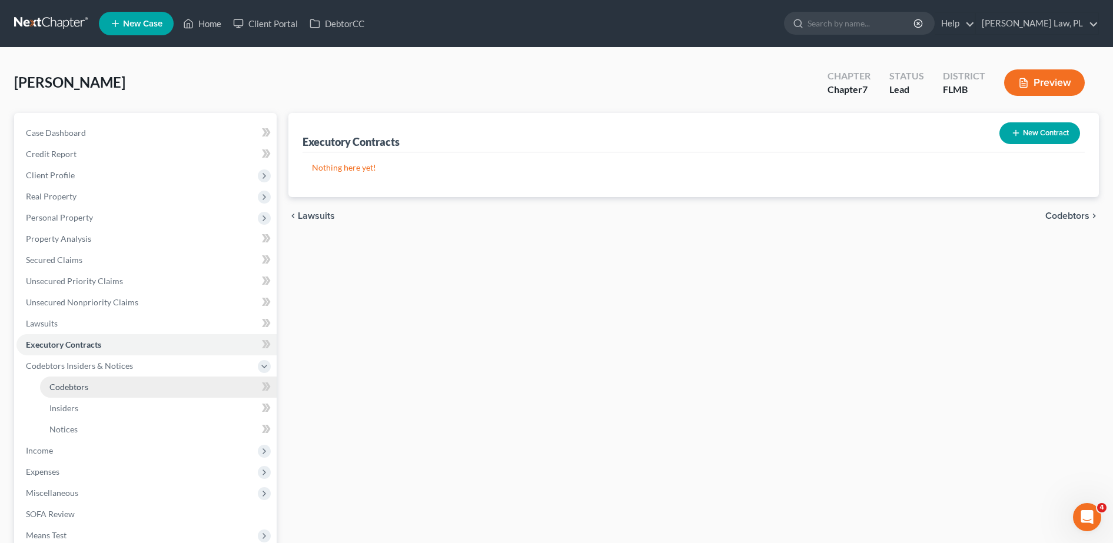
click at [104, 390] on link "Codebtors" at bounding box center [158, 387] width 237 height 21
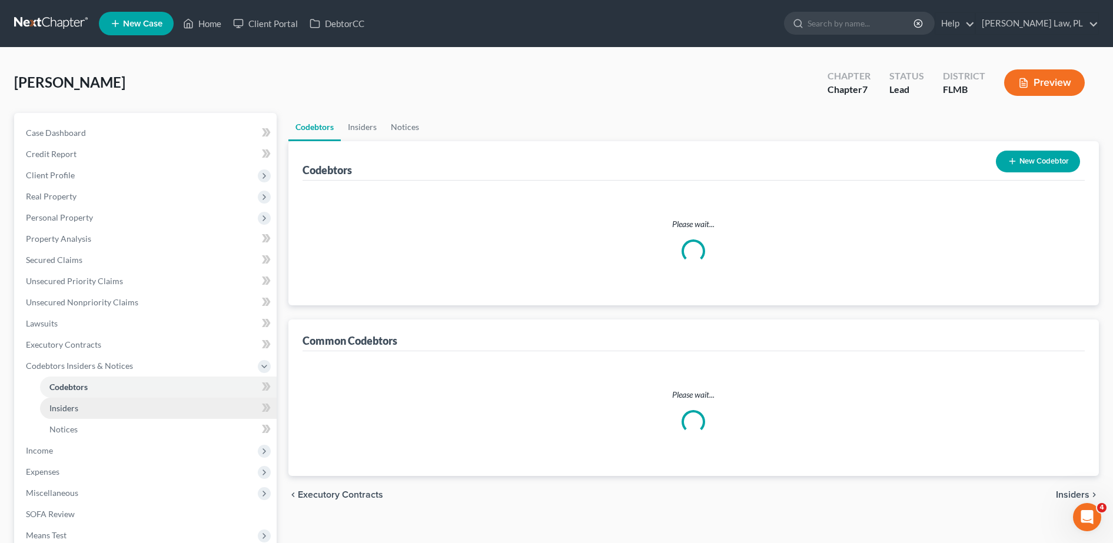
click at [99, 414] on link "Insiders" at bounding box center [158, 408] width 237 height 21
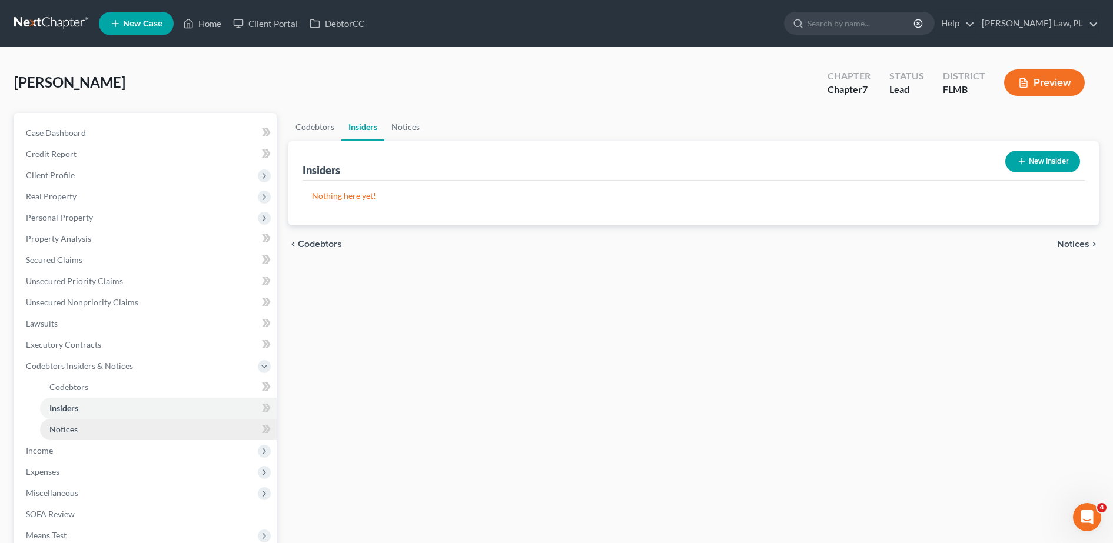
click at [99, 431] on link "Notices" at bounding box center [158, 429] width 237 height 21
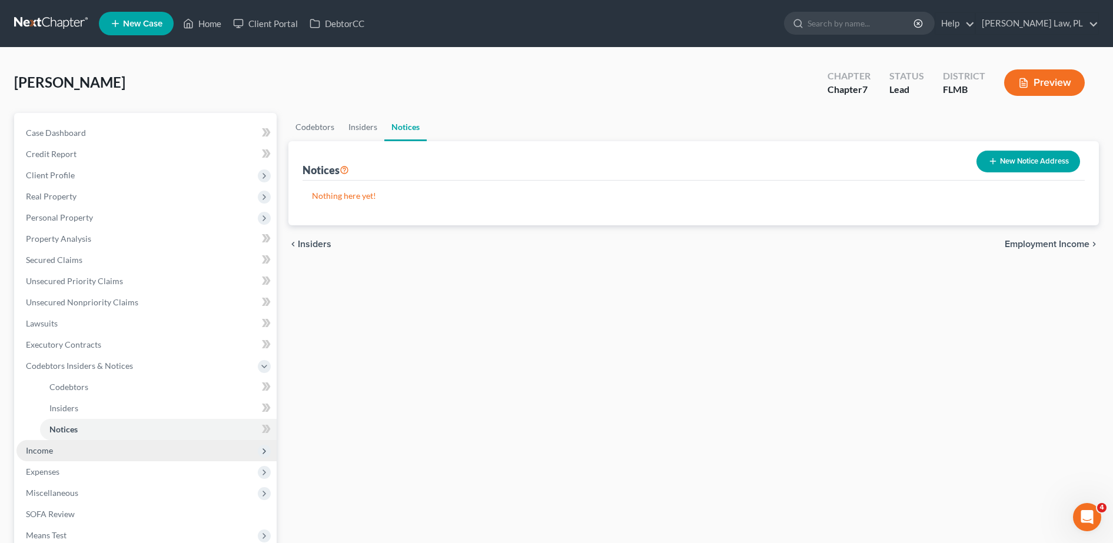
click at [72, 455] on span "Income" at bounding box center [146, 450] width 260 height 21
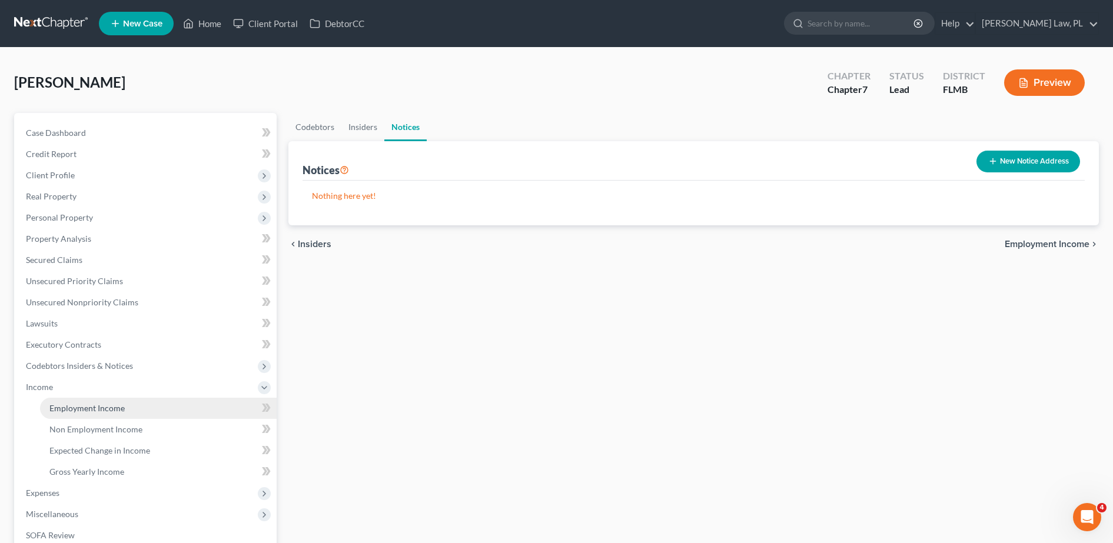
click at [105, 408] on span "Employment Income" at bounding box center [86, 408] width 75 height 10
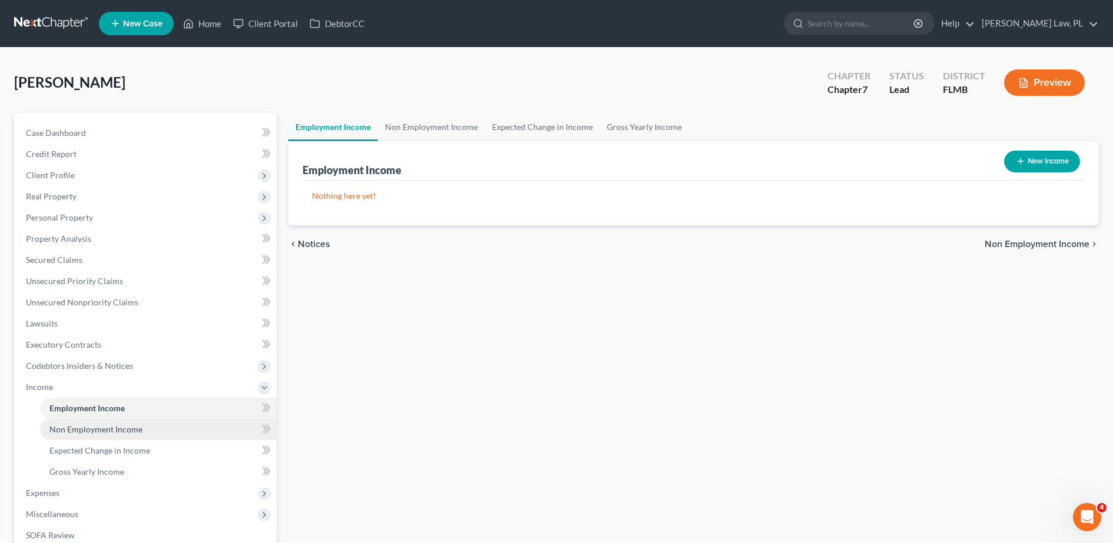
click at [109, 427] on span "Non Employment Income" at bounding box center [95, 429] width 93 height 10
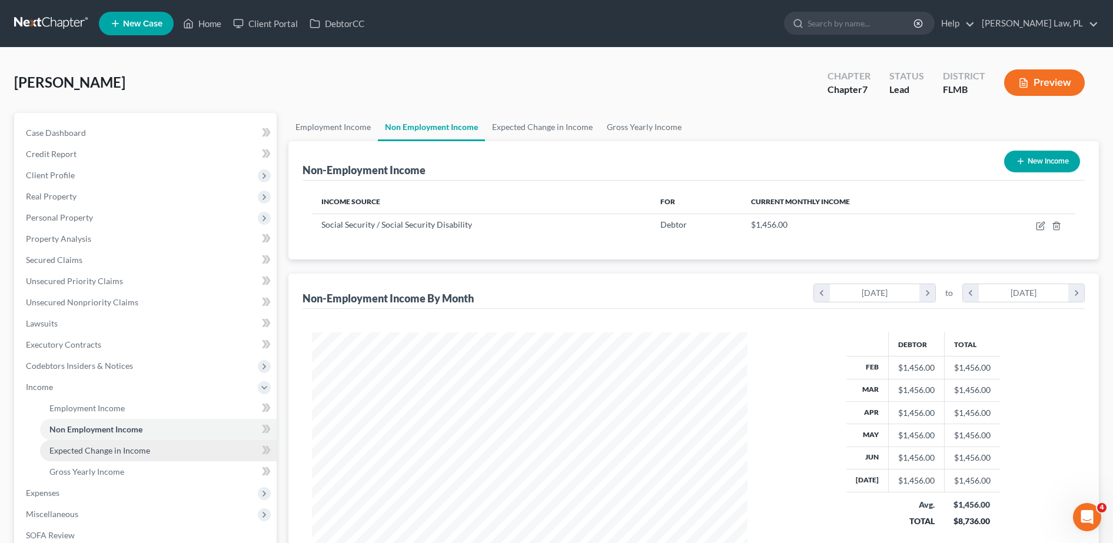
scroll to position [218, 459]
click at [115, 452] on span "Expected Change in Income" at bounding box center [99, 451] width 101 height 10
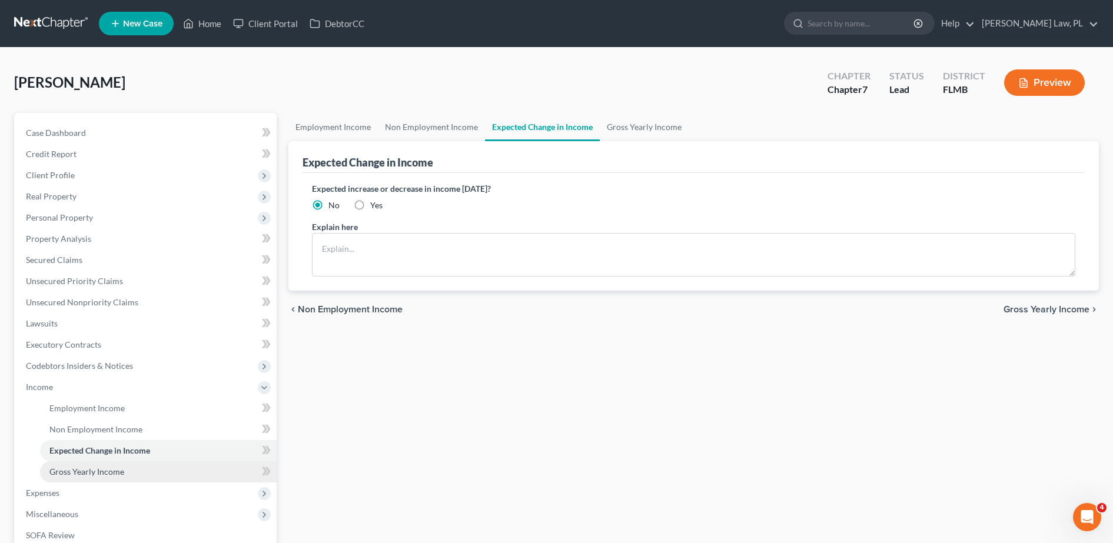
click at [110, 468] on span "Gross Yearly Income" at bounding box center [86, 472] width 75 height 10
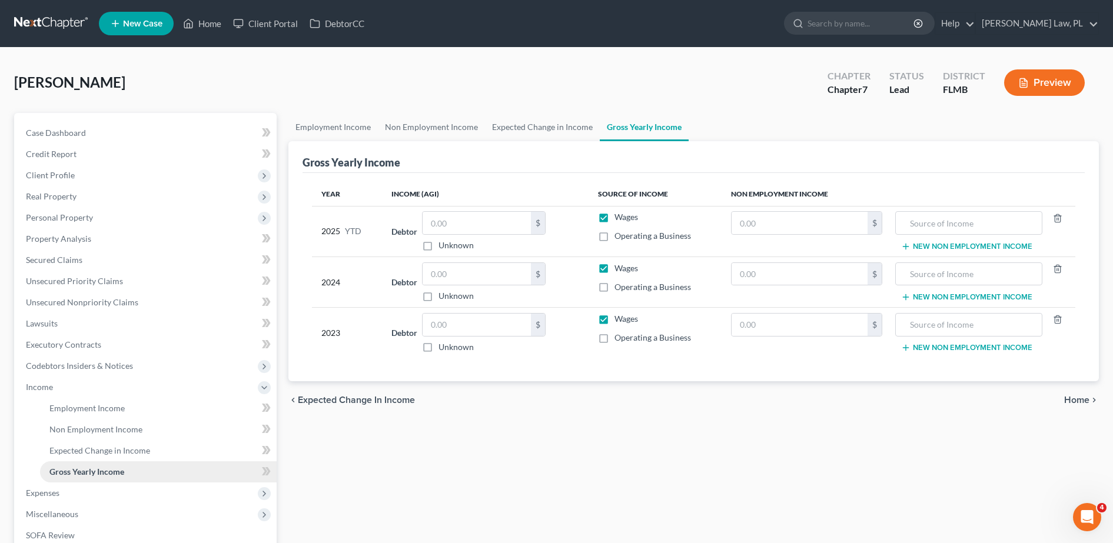
scroll to position [42, 0]
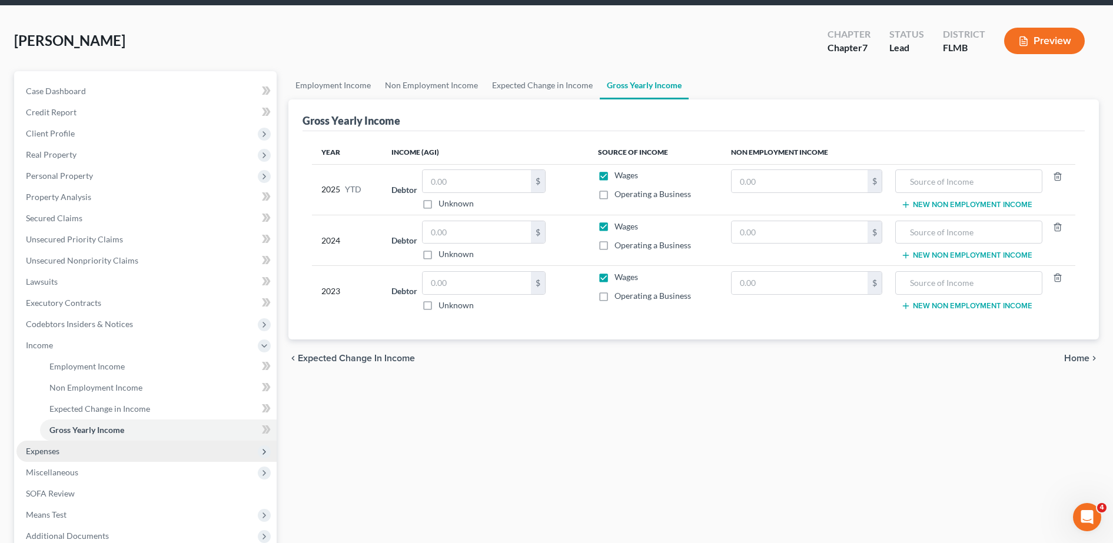
click at [72, 446] on span "Expenses" at bounding box center [146, 451] width 260 height 21
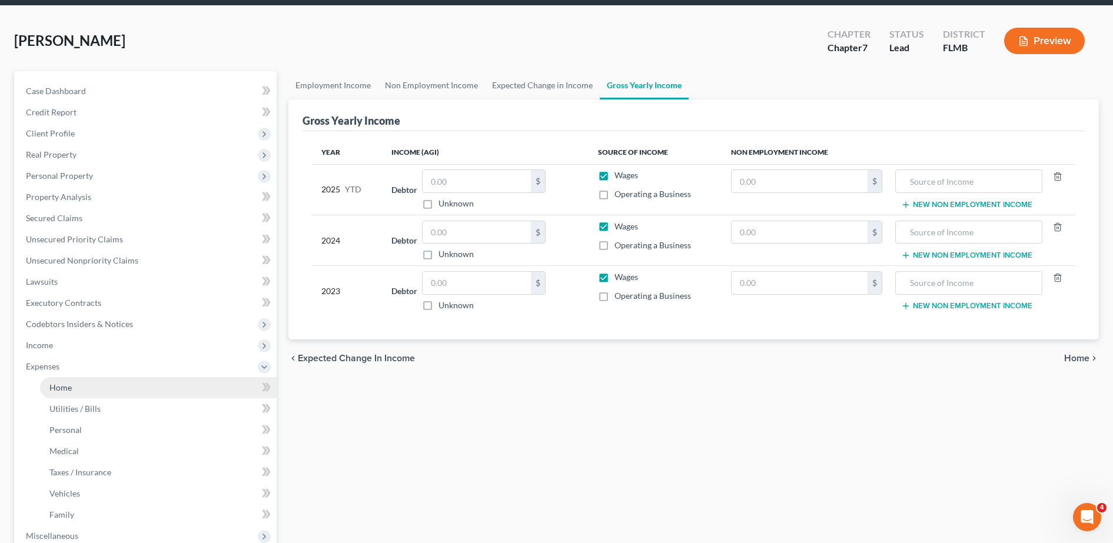
click at [81, 379] on link "Home" at bounding box center [158, 387] width 237 height 21
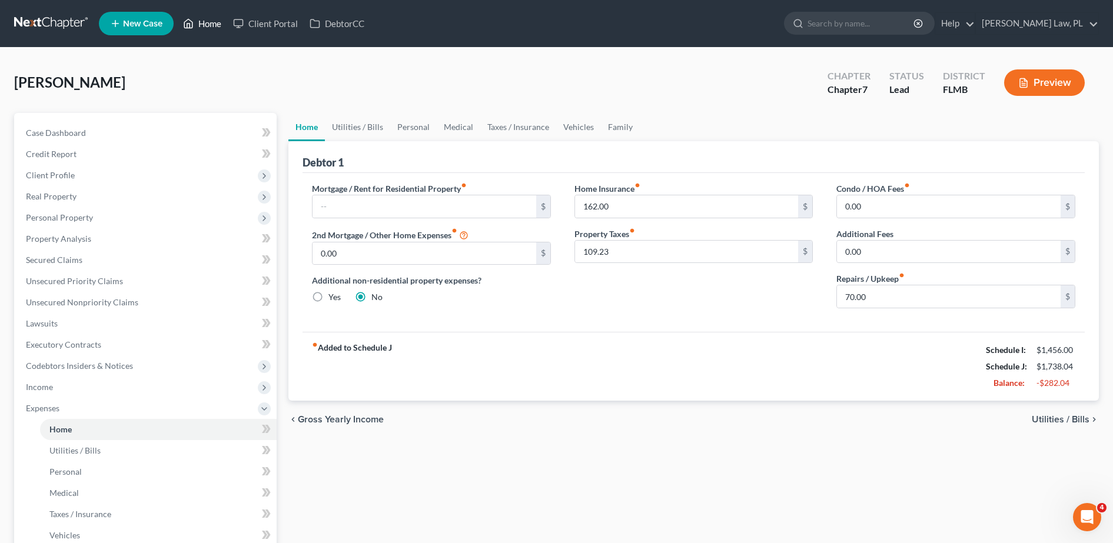
click at [210, 25] on link "Home" at bounding box center [202, 23] width 50 height 21
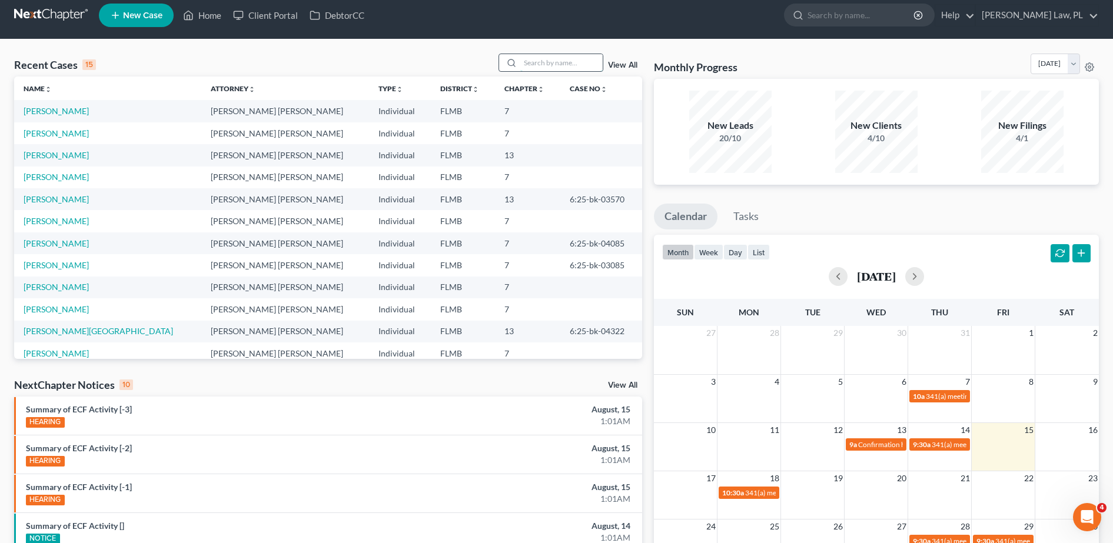
click at [546, 69] on input "search" at bounding box center [561, 62] width 82 height 17
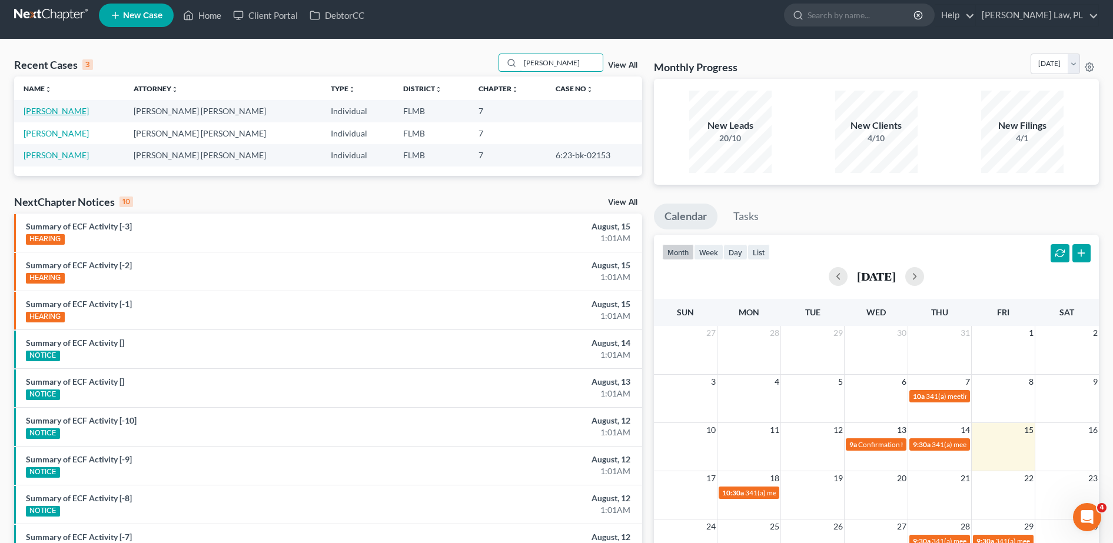
type input "[PERSON_NAME]"
click at [62, 112] on link "[PERSON_NAME]" at bounding box center [56, 111] width 65 height 10
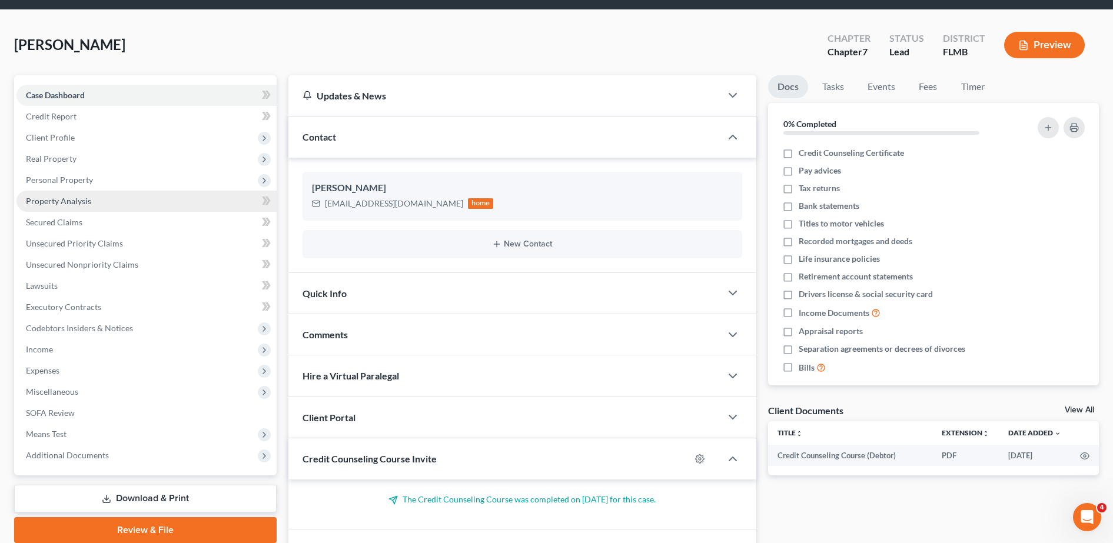
scroll to position [39, 0]
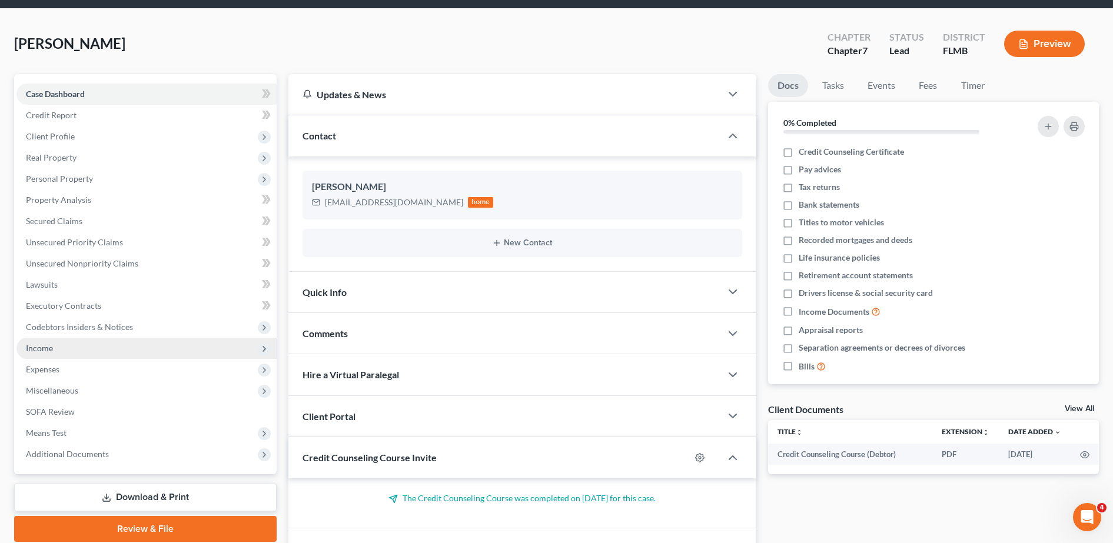
click at [109, 357] on span "Income" at bounding box center [146, 348] width 260 height 21
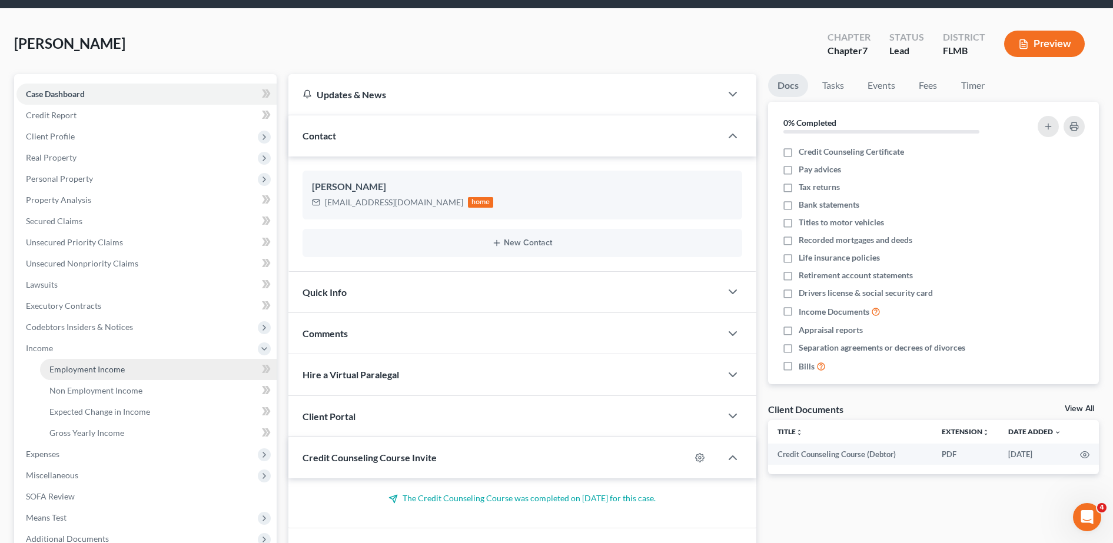
click at [129, 369] on link "Employment Income" at bounding box center [158, 369] width 237 height 21
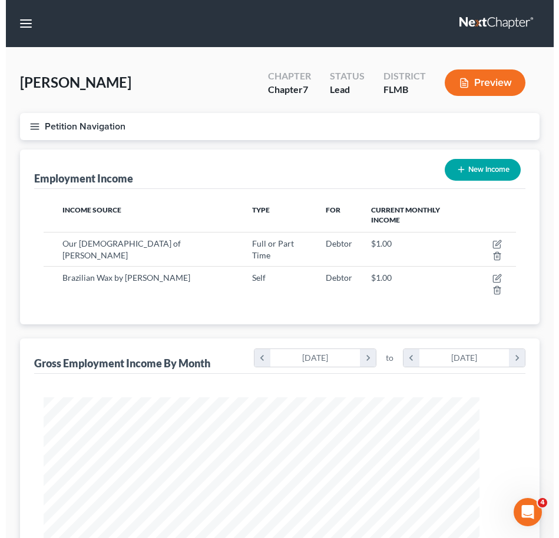
scroll to position [236, 496]
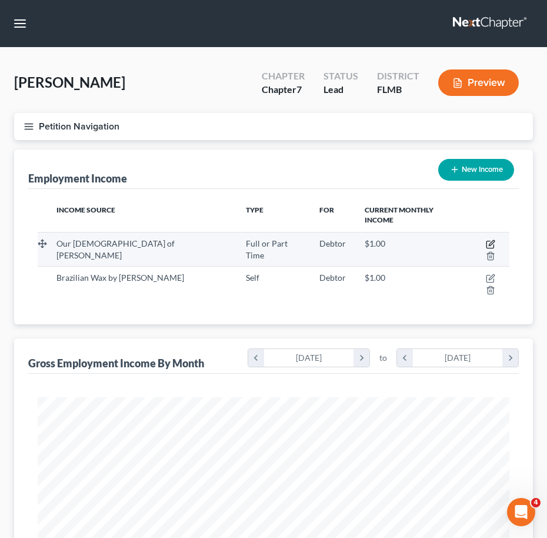
click at [486, 240] on icon "button" at bounding box center [490, 244] width 9 height 9
select select "0"
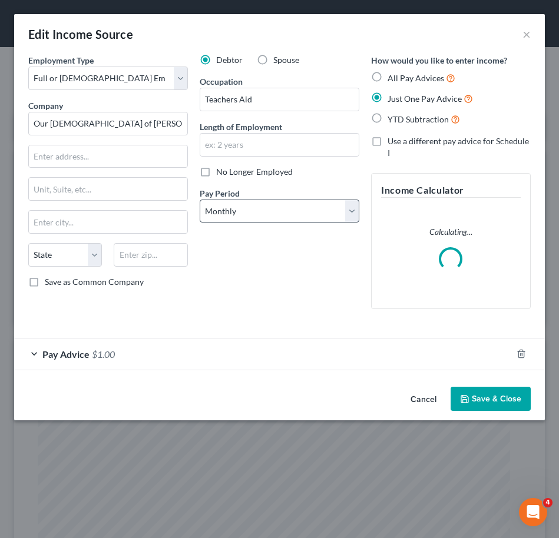
scroll to position [241, 507]
click at [387, 72] on label "All Pay Advices" at bounding box center [421, 78] width 68 height 14
click at [392, 72] on input "All Pay Advices" at bounding box center [396, 75] width 8 height 8
radio input "true"
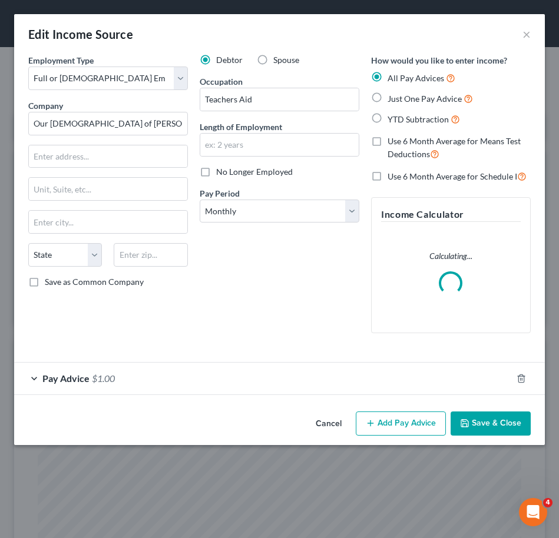
click at [197, 373] on form "Employment Type * Select Full or [DEMOGRAPHIC_DATA] Employment Self Employment …" at bounding box center [279, 224] width 502 height 341
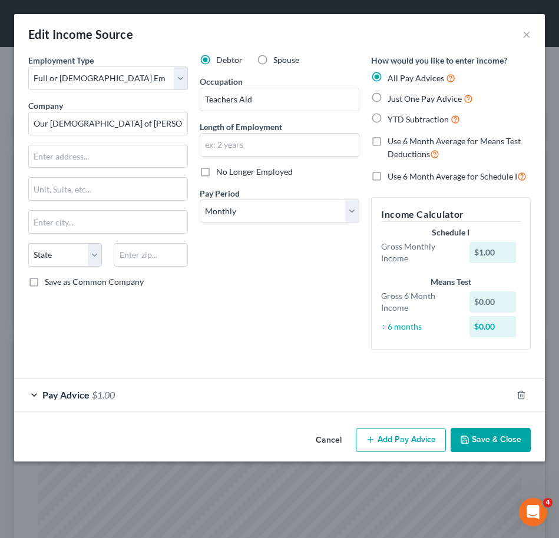
click at [175, 403] on div "Pay Advice $1.00" at bounding box center [262, 394] width 497 height 31
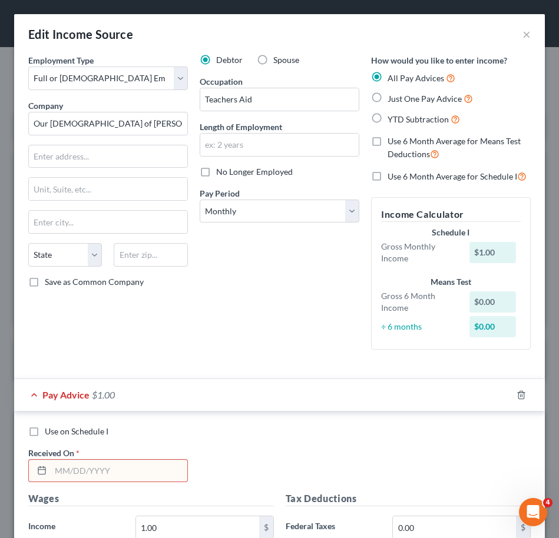
scroll to position [120, 0]
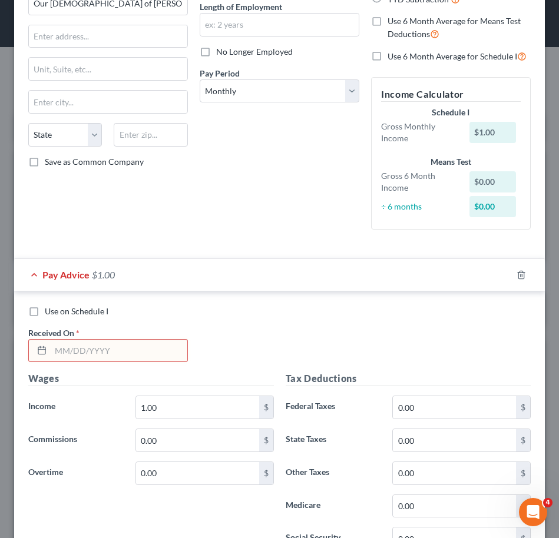
click at [100, 337] on div "Received On *" at bounding box center [107, 345] width 171 height 36
click at [99, 349] on input "text" at bounding box center [119, 351] width 137 height 22
type input "[DATE]"
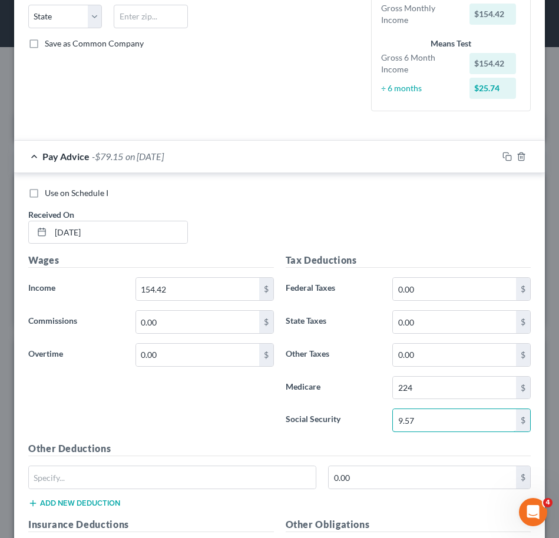
scroll to position [311, 0]
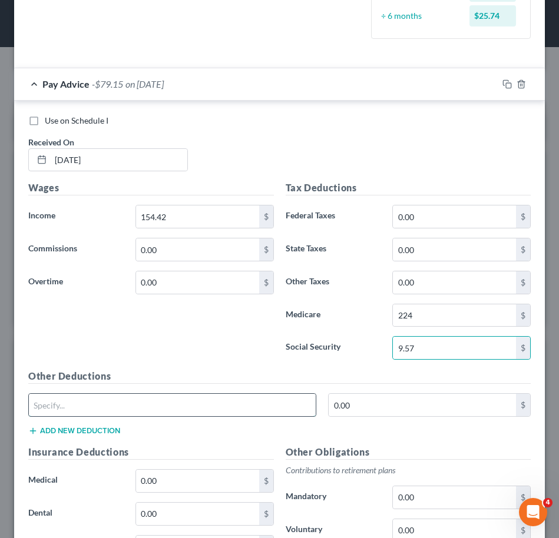
click at [141, 399] on input "text" at bounding box center [172, 405] width 287 height 22
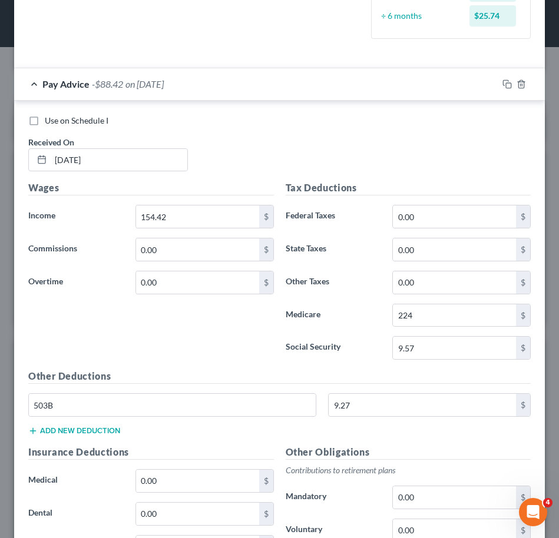
click at [189, 353] on div "Wages Income * 154.42 $ Commissions 0.00 $ Overtime 0.00 $" at bounding box center [150, 275] width 257 height 188
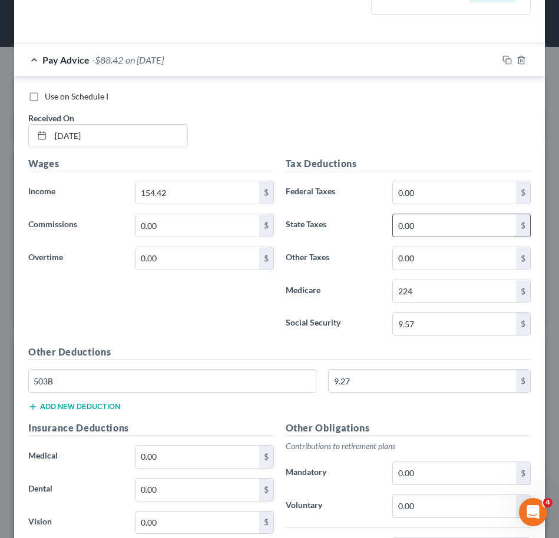
scroll to position [336, 0]
click at [424, 284] on input "224" at bounding box center [454, 291] width 123 height 22
click at [331, 96] on div "Use on Schedule I" at bounding box center [279, 96] width 502 height 12
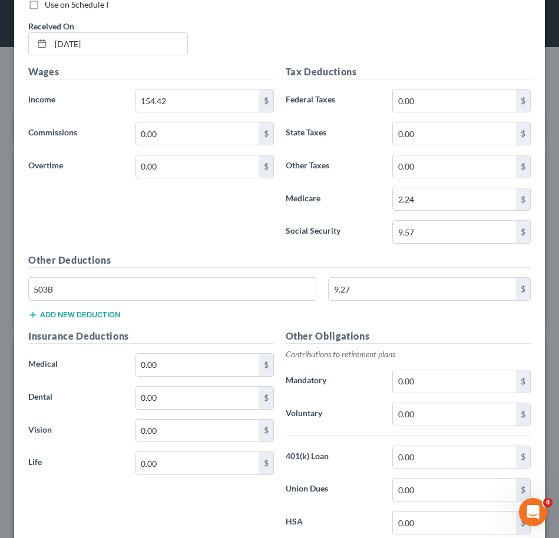
scroll to position [427, 0]
click at [358, 294] on input "9.27" at bounding box center [421, 288] width 187 height 22
click at [282, 245] on div "Tax Deductions Federal Taxes 0.00 $ State Taxes 0.00 $ Other Taxes 0.00 $ Medic…" at bounding box center [408, 158] width 257 height 188
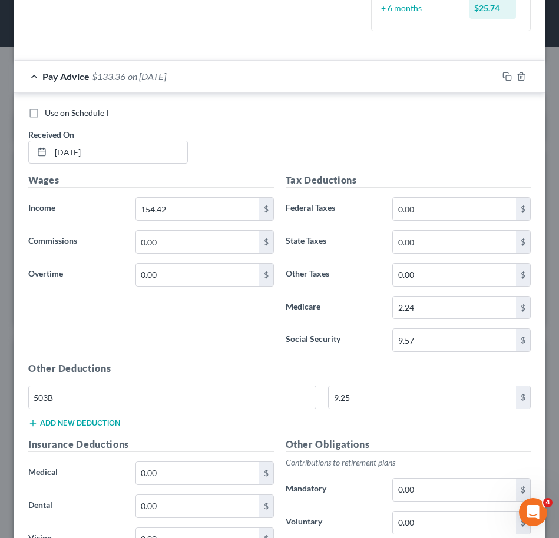
click at [166, 77] on span "on [DATE]" at bounding box center [147, 76] width 38 height 11
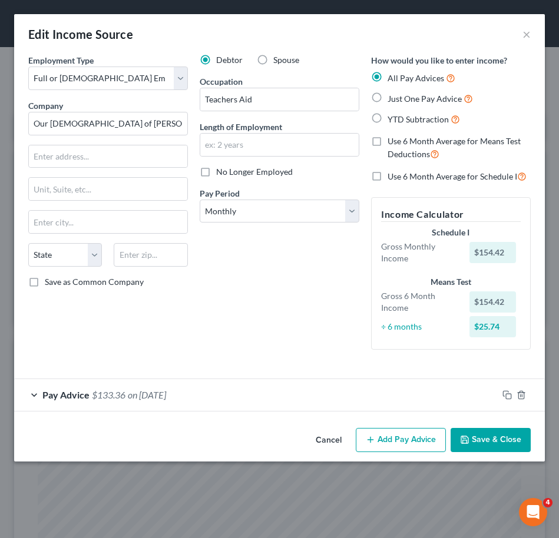
scroll to position [0, 0]
click at [404, 433] on button "Add Pay Advice" at bounding box center [401, 440] width 90 height 25
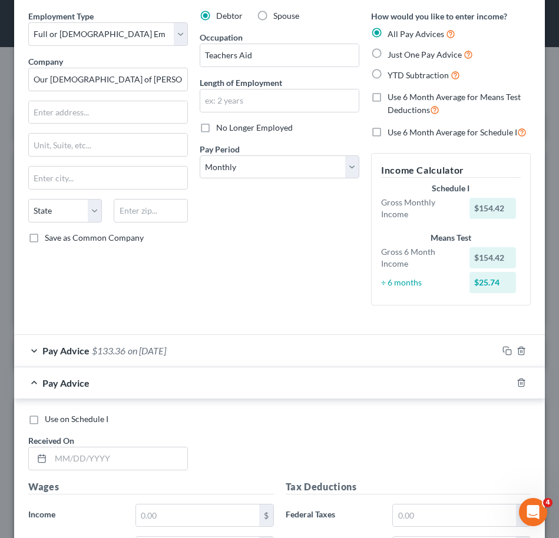
scroll to position [129, 0]
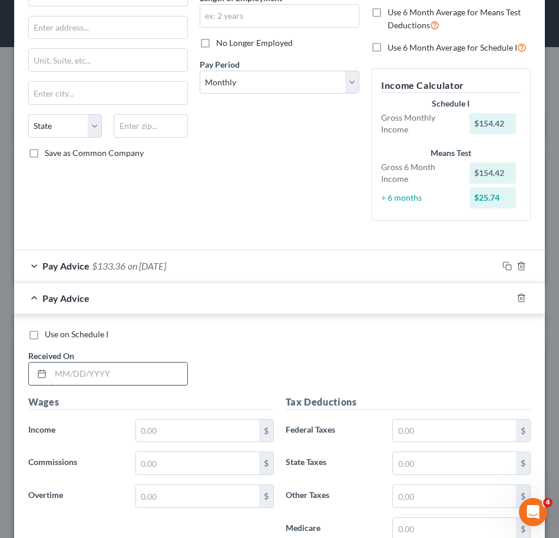
click at [168, 370] on input "text" at bounding box center [119, 374] width 137 height 22
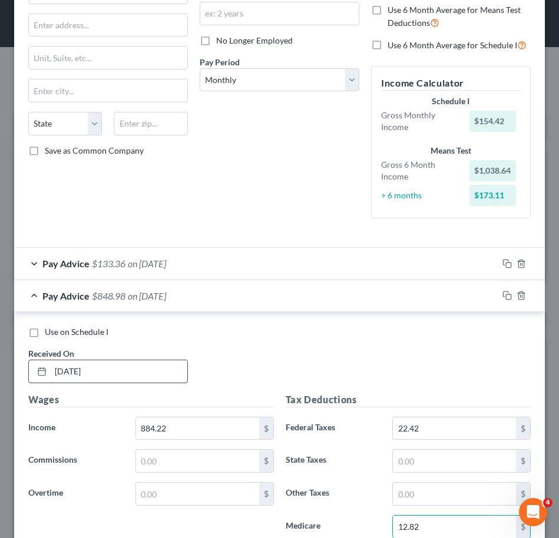
scroll to position [422, 0]
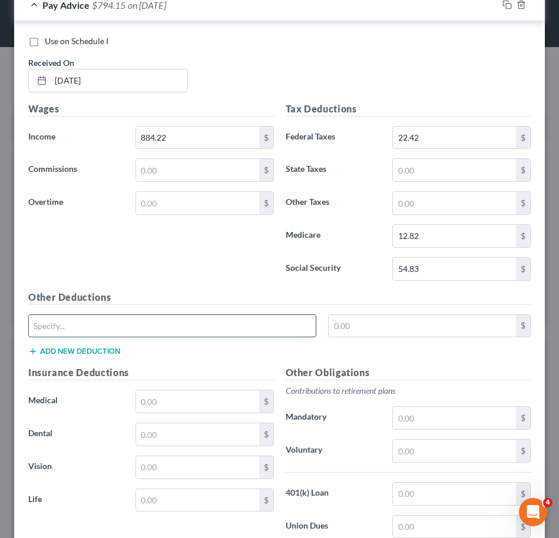
click at [120, 324] on input "text" at bounding box center [172, 326] width 287 height 22
drag, startPoint x: 167, startPoint y: 324, endPoint x: 11, endPoint y: 321, distance: 156.6
click at [11, 321] on div "Edit Income Source × Employment Type * Select Full or [DEMOGRAPHIC_DATA] Employ…" at bounding box center [279, 269] width 559 height 538
click at [421, 449] on input "text" at bounding box center [454, 451] width 123 height 22
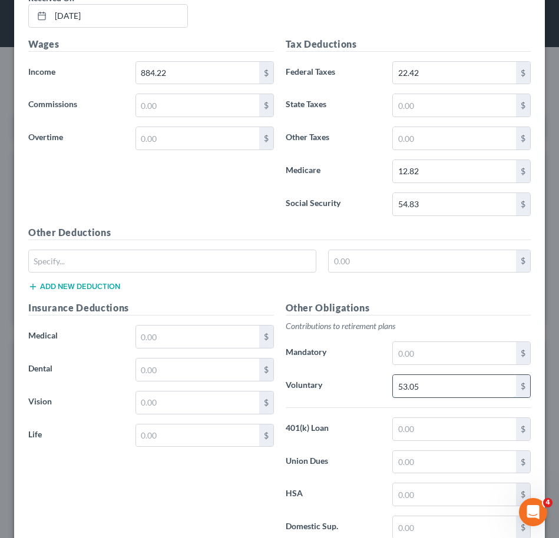
scroll to position [487, 0]
click at [207, 443] on input "text" at bounding box center [197, 435] width 123 height 22
click at [224, 490] on div "Insurance Deductions Medical $ Dental $ Vision $ Life 0.14 $" at bounding box center [150, 424] width 257 height 248
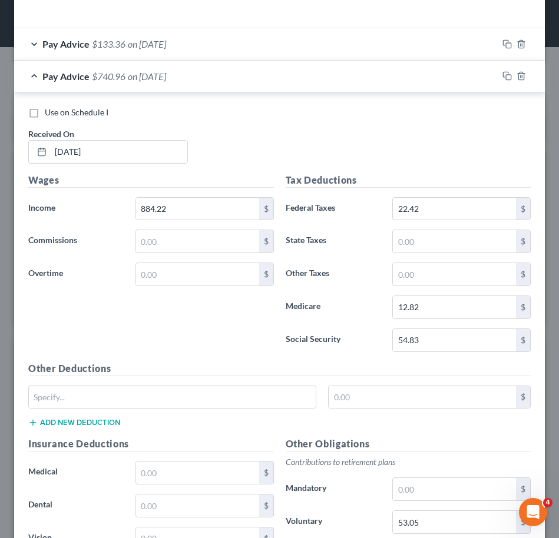
scroll to position [328, 0]
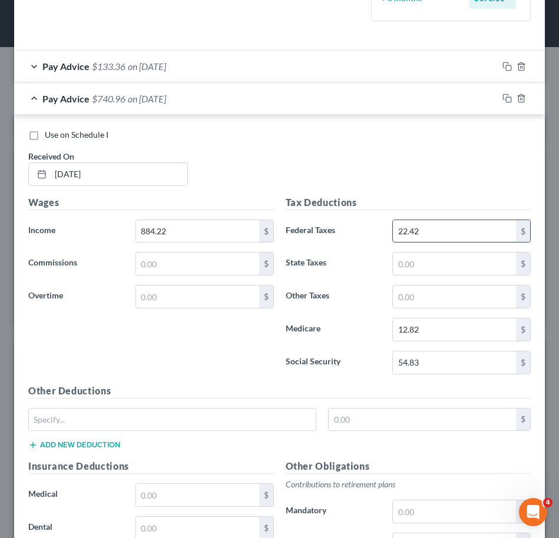
click at [444, 229] on input "22.42" at bounding box center [454, 231] width 123 height 22
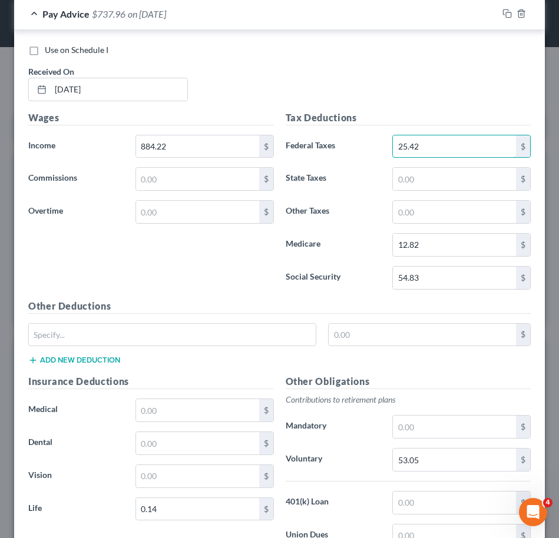
scroll to position [472, 0]
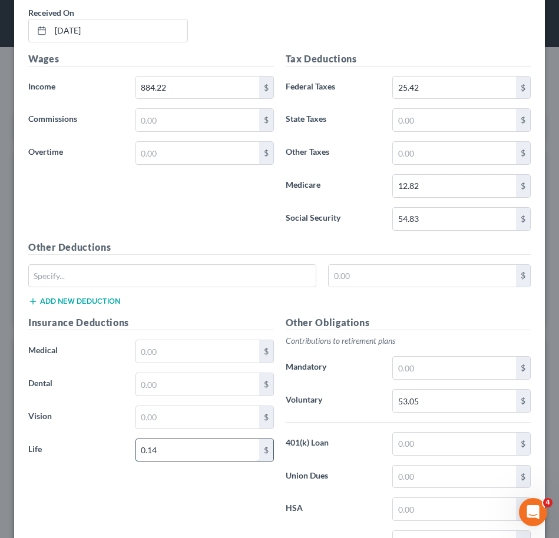
click at [172, 452] on input "0.14" at bounding box center [197, 450] width 123 height 22
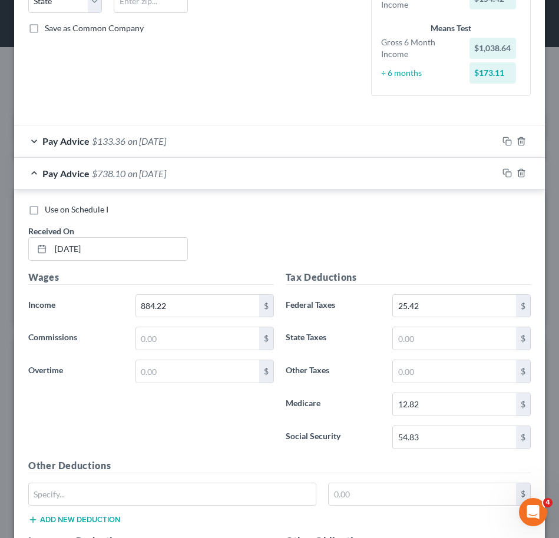
scroll to position [254, 0]
click at [128, 415] on div "Wages Income * 884.22 $ Commissions $ Overtime $" at bounding box center [150, 364] width 257 height 188
click at [179, 182] on div "Pay Advice $738.10 on [DATE]" at bounding box center [255, 172] width 483 height 31
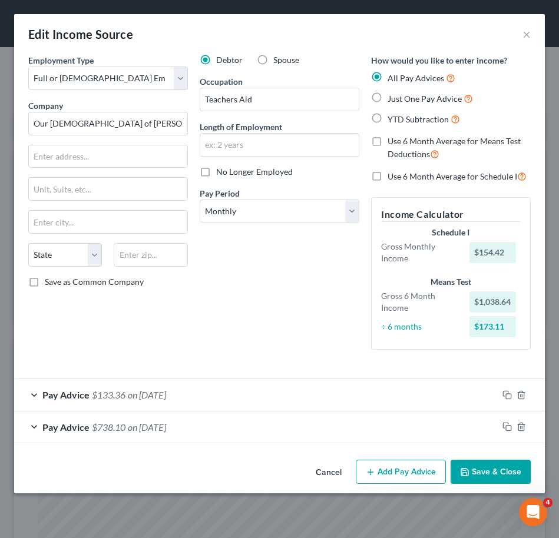
scroll to position [0, 0]
click at [243, 377] on form "Employment Type * Select Full or [DEMOGRAPHIC_DATA] Employment Self Employment …" at bounding box center [279, 248] width 502 height 389
click at [237, 405] on div "Pay Advice $133.36 on [DATE]" at bounding box center [255, 394] width 483 height 31
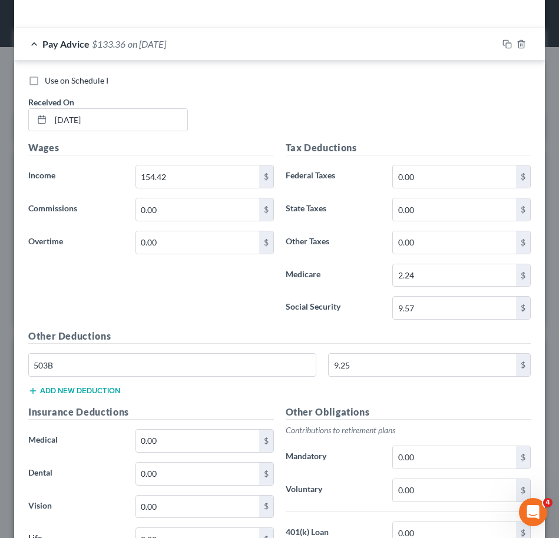
scroll to position [355, 0]
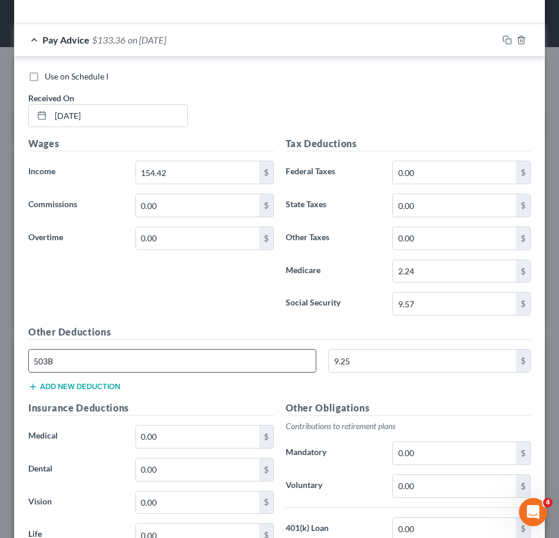
drag, startPoint x: 184, startPoint y: 373, endPoint x: 151, endPoint y: 360, distance: 35.4
click at [151, 360] on div "503B 9.25 $" at bounding box center [279, 365] width 514 height 33
drag, startPoint x: 208, startPoint y: 351, endPoint x: -4, endPoint y: 345, distance: 212.0
click at [0, 345] on html "Home New Case Client Portal DebtorCC [PERSON_NAME] Law, PL [PERSON_NAME][EMAIL_…" at bounding box center [279, 480] width 559 height 960
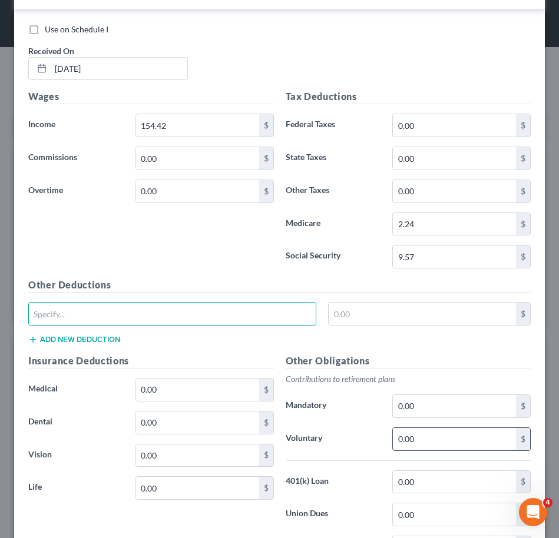
click at [424, 434] on input "0.00" at bounding box center [454, 439] width 123 height 22
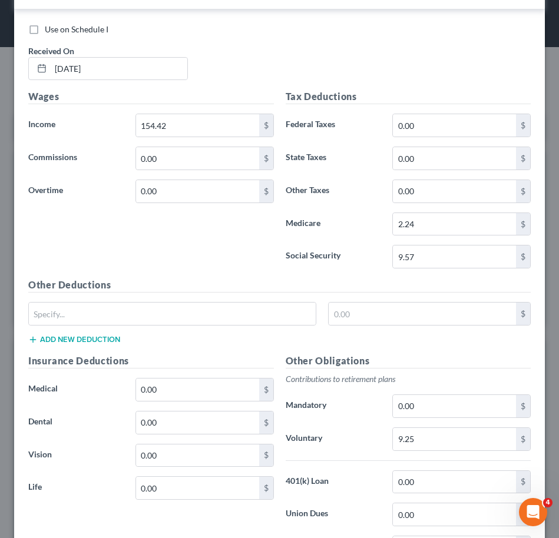
click at [346, 353] on div "Other Deductions $ Add new deduction" at bounding box center [279, 316] width 514 height 76
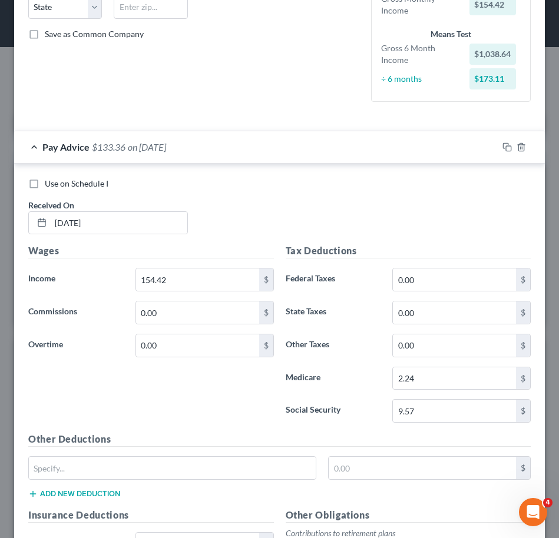
scroll to position [245, 0]
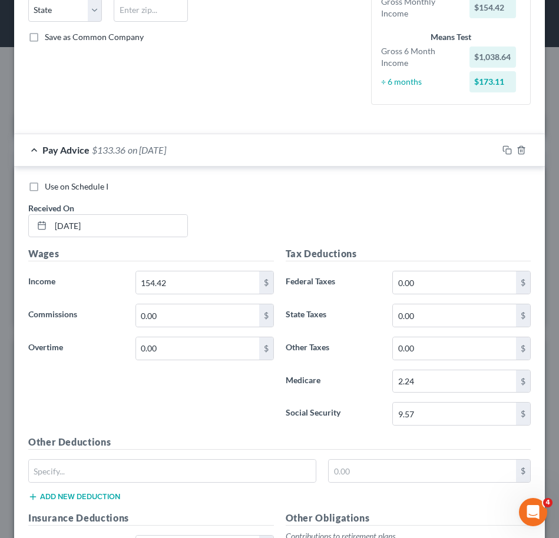
click at [220, 163] on div "Pay Advice $133.36 on [DATE]" at bounding box center [255, 149] width 483 height 31
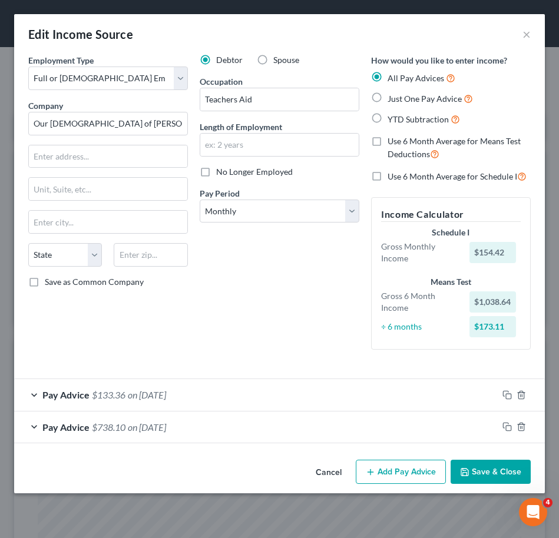
scroll to position [0, 0]
click at [381, 460] on button "Add Pay Advice" at bounding box center [401, 472] width 90 height 25
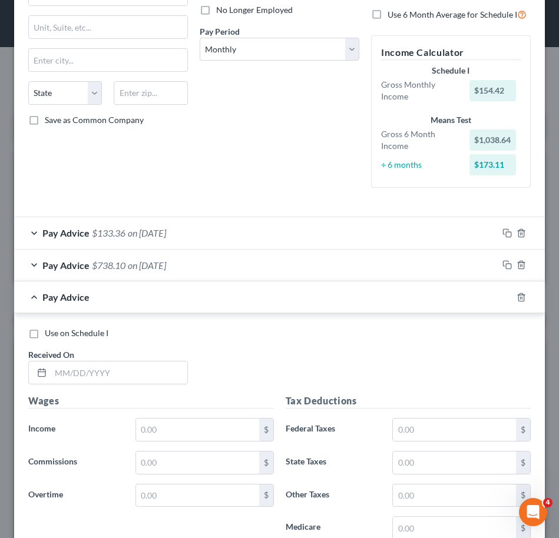
scroll to position [227, 0]
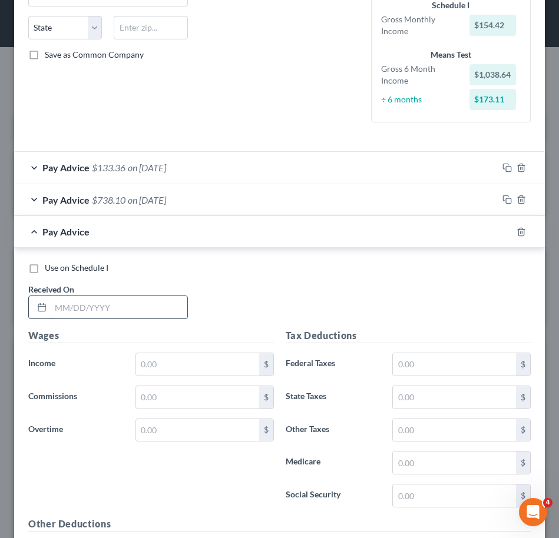
click at [135, 306] on input "text" at bounding box center [119, 307] width 137 height 22
click at [107, 307] on input "text" at bounding box center [119, 307] width 137 height 22
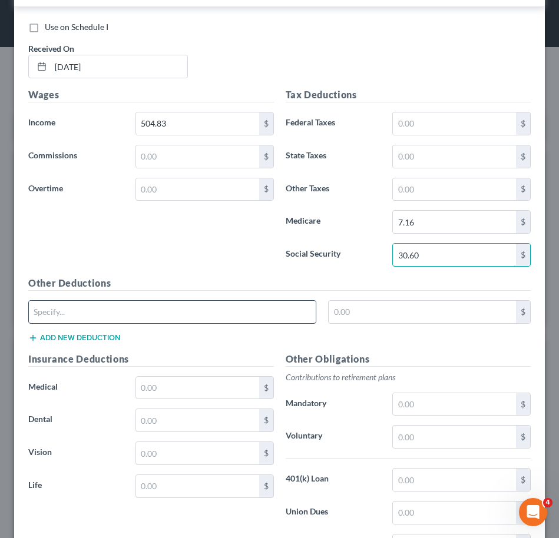
scroll to position [527, 0]
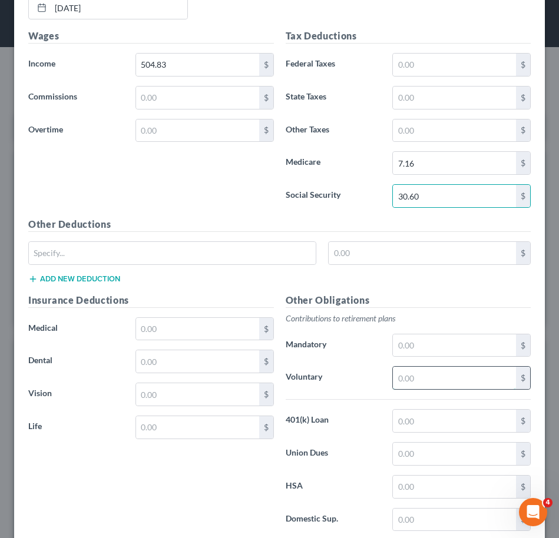
click at [419, 378] on input "text" at bounding box center [454, 378] width 123 height 22
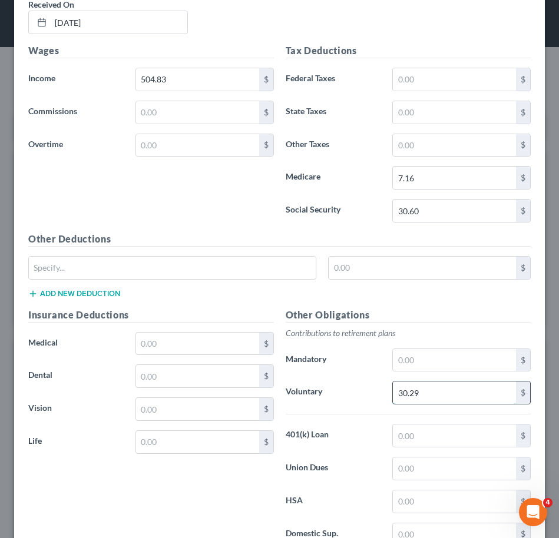
scroll to position [513, 0]
click at [202, 348] on input "text" at bounding box center [197, 343] width 123 height 22
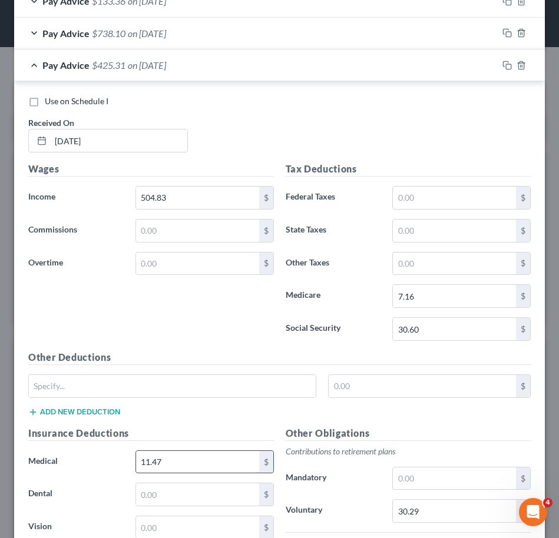
scroll to position [394, 0]
click at [201, 71] on div "Pay Advice $425.31 on [DATE]" at bounding box center [255, 64] width 483 height 31
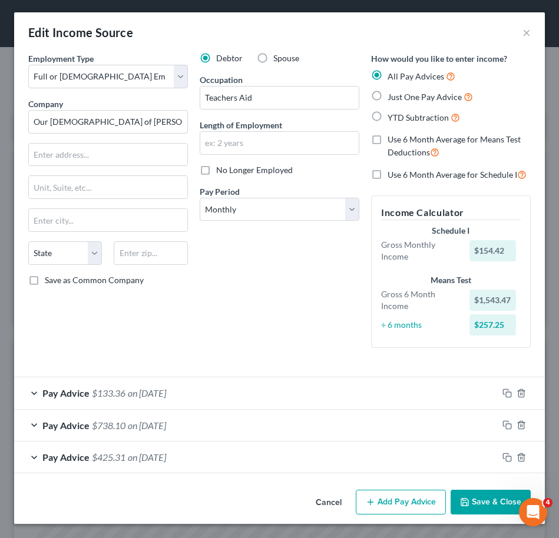
scroll to position [2, 0]
click at [135, 127] on input "Our [DEMOGRAPHIC_DATA] of [PERSON_NAME]" at bounding box center [108, 122] width 160 height 24
click at [220, 254] on div "Debtor Spouse Occupation Teachers Aid Length of Employment No Longer Employed P…" at bounding box center [279, 204] width 171 height 305
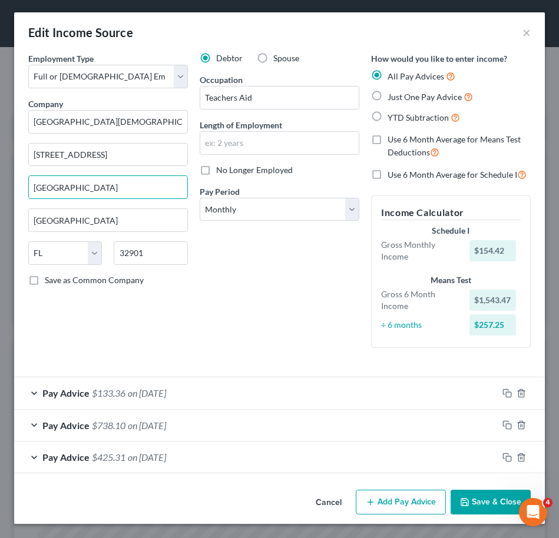
drag, startPoint x: 117, startPoint y: 191, endPoint x: -4, endPoint y: 175, distance: 121.2
click at [0, 175] on html "Home New Case Client Portal DebtorCC [PERSON_NAME] Law, PL [PERSON_NAME][EMAIL_…" at bounding box center [279, 480] width 559 height 960
click at [264, 286] on div "Debtor Spouse Occupation Teachers Aid Length of Employment No Longer Employed P…" at bounding box center [279, 204] width 171 height 305
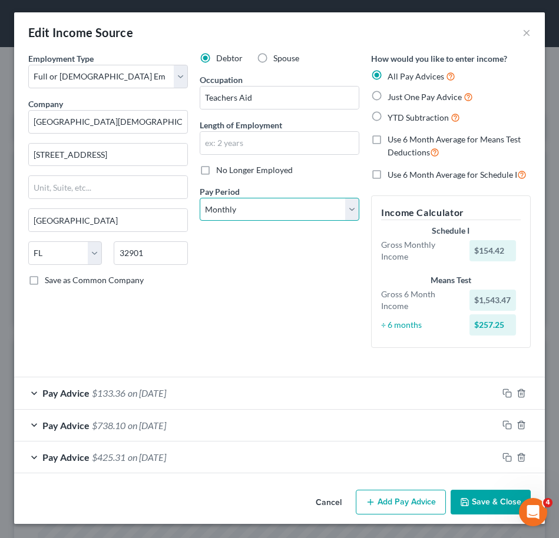
click at [313, 213] on select "Select Monthly Twice Monthly Every Other Week Weekly" at bounding box center [280, 210] width 160 height 24
click at [200, 198] on select "Select Monthly Twice Monthly Every Other Week Weekly" at bounding box center [280, 210] width 160 height 24
click at [399, 501] on button "Add Pay Advice" at bounding box center [401, 502] width 90 height 25
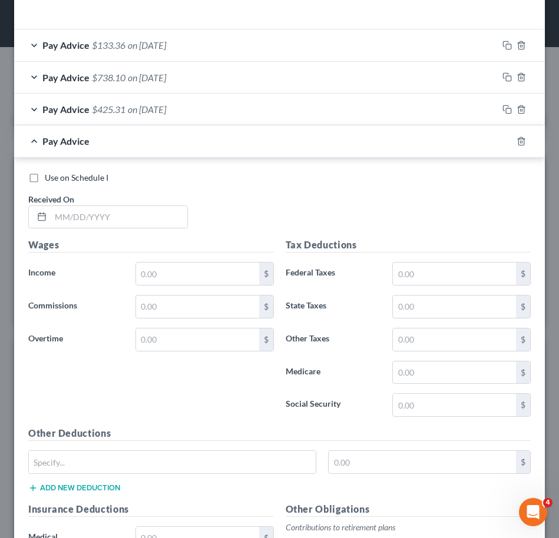
scroll to position [354, 0]
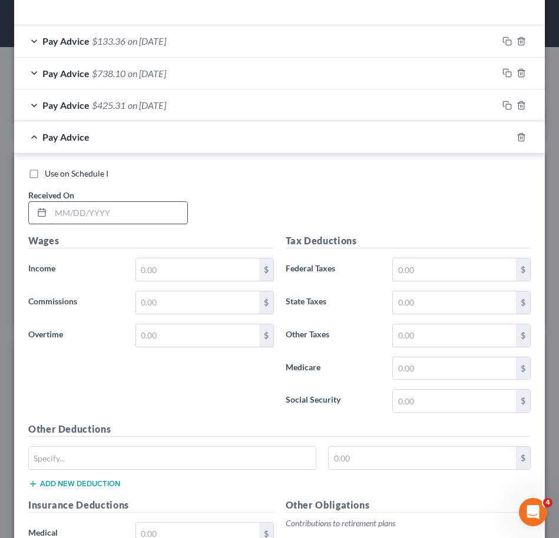
click at [103, 212] on input "text" at bounding box center [119, 213] width 137 height 22
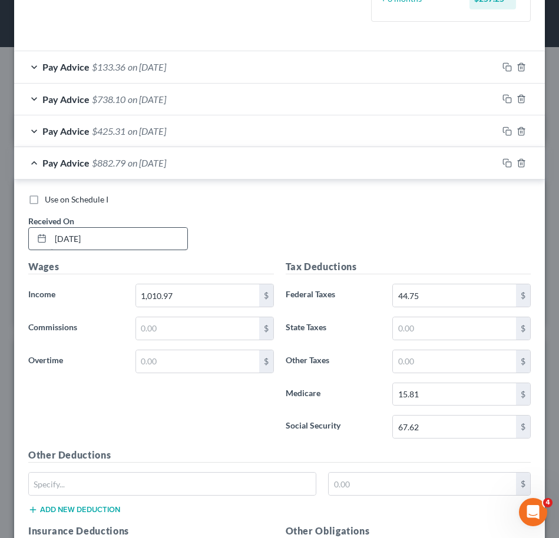
scroll to position [645, 0]
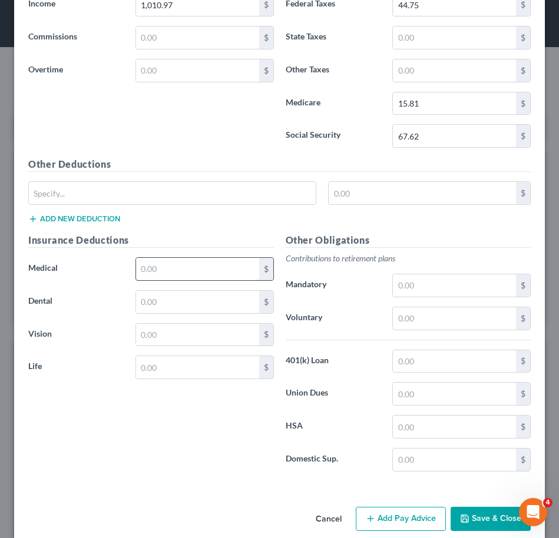
click at [160, 265] on input "text" at bounding box center [197, 269] width 123 height 22
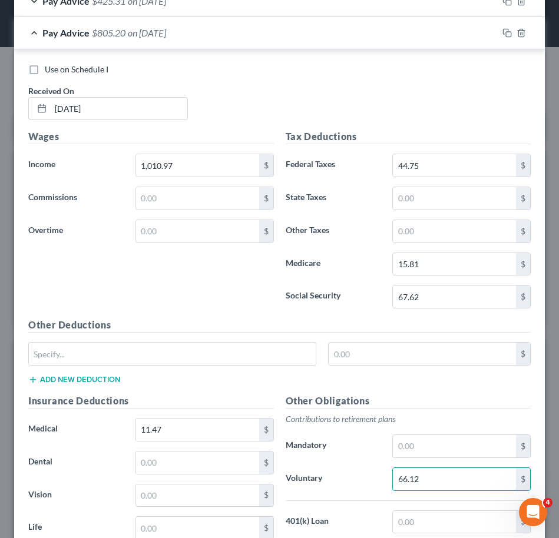
scroll to position [484, 0]
click at [204, 432] on input "11.47" at bounding box center [197, 429] width 123 height 22
click at [421, 474] on input "66.12" at bounding box center [454, 478] width 123 height 22
click at [195, 166] on input "1,010.97" at bounding box center [197, 165] width 123 height 22
click at [429, 481] on input "text" at bounding box center [454, 478] width 123 height 22
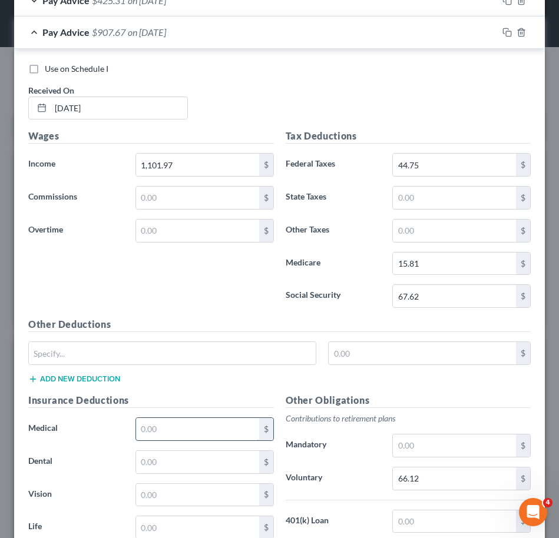
click at [201, 427] on input "text" at bounding box center [197, 429] width 123 height 22
click at [243, 35] on div "Pay Advice $896.20 on [DATE]" at bounding box center [255, 31] width 483 height 31
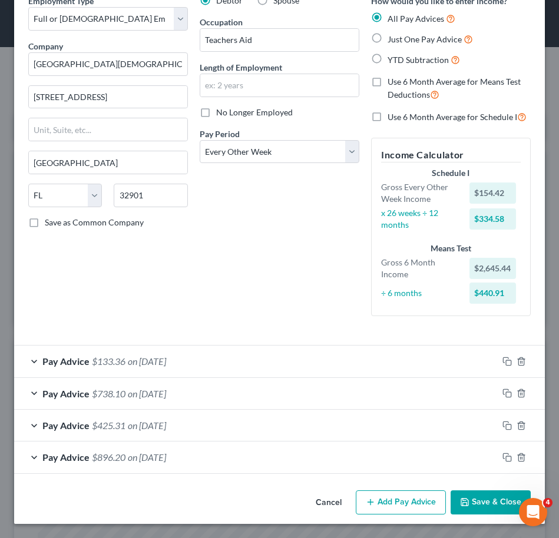
scroll to position [59, 0]
click at [365, 507] on button "Add Pay Advice" at bounding box center [401, 502] width 90 height 25
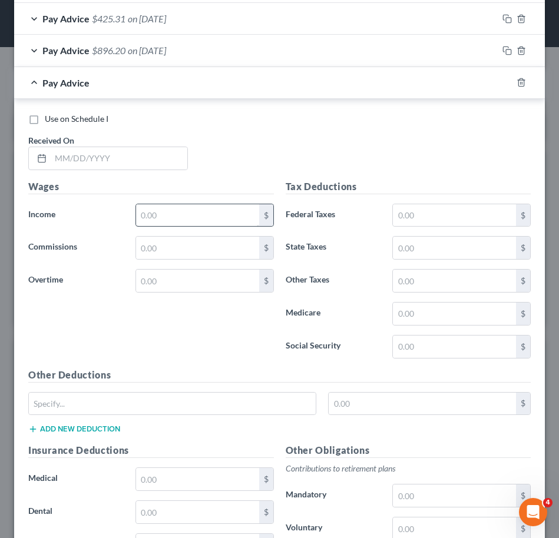
scroll to position [473, 0]
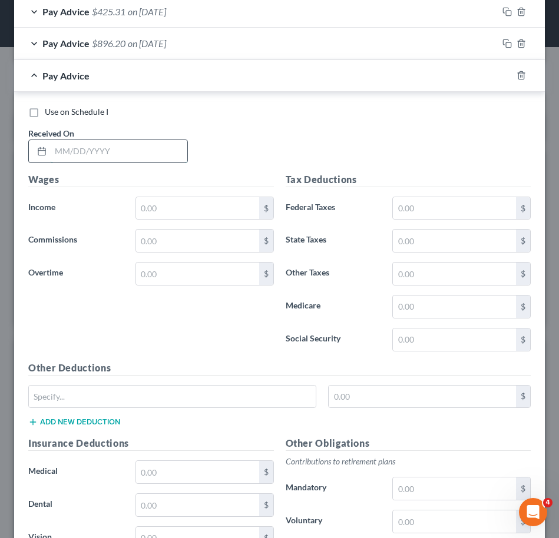
click at [139, 147] on input "text" at bounding box center [119, 151] width 137 height 22
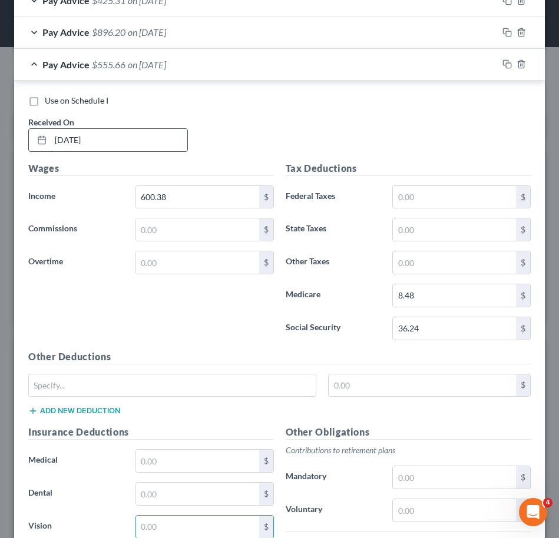
scroll to position [693, 0]
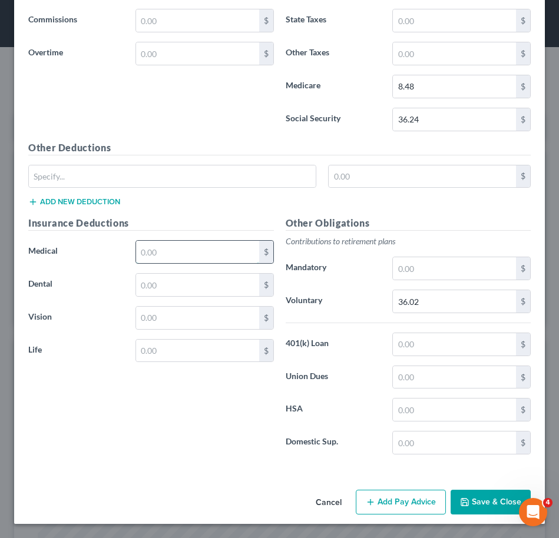
click at [159, 248] on input "text" at bounding box center [197, 252] width 123 height 22
click at [191, 311] on input "text" at bounding box center [197, 318] width 123 height 22
click at [220, 417] on div "Insurance Deductions Medical 12.27 $ Dental $ Vision 3.69 $ Life $" at bounding box center [150, 340] width 257 height 248
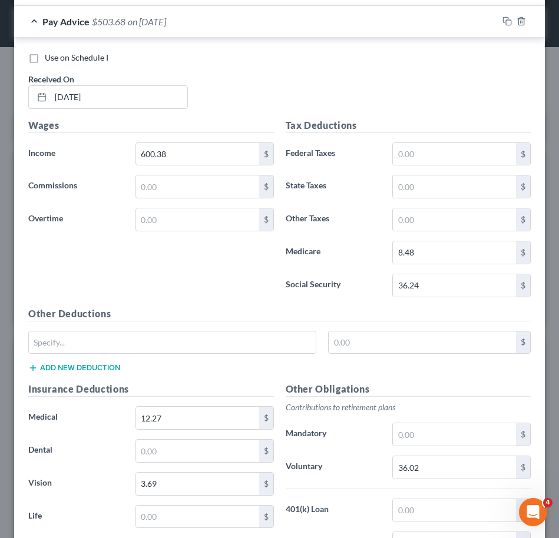
scroll to position [484, 0]
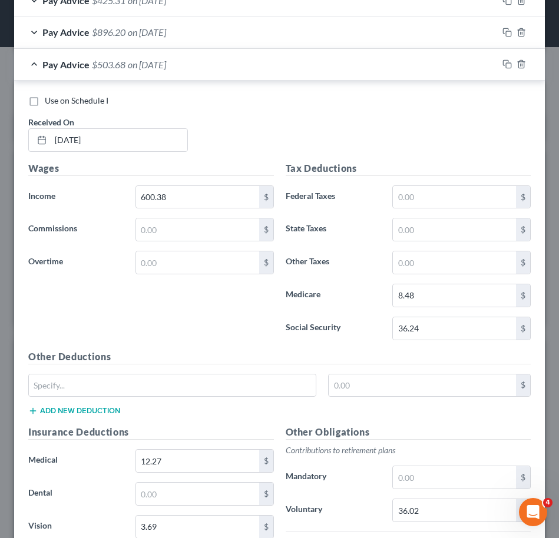
click at [201, 75] on div "Pay Advice $503.68 on [DATE]" at bounding box center [255, 64] width 483 height 31
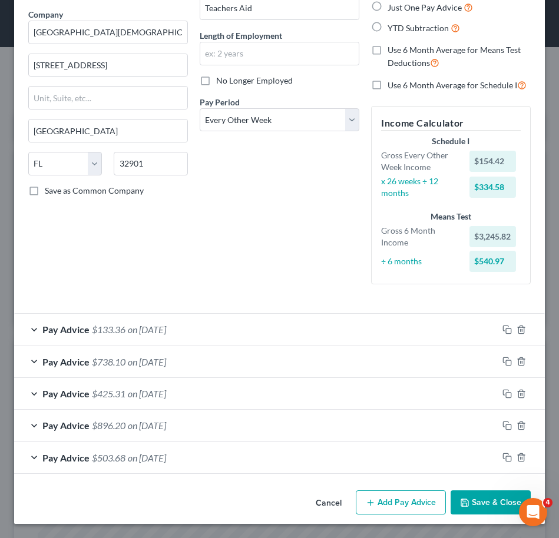
scroll to position [91, 0]
drag, startPoint x: 390, startPoint y: 493, endPoint x: 366, endPoint y: 397, distance: 99.5
click at [390, 493] on button "Add Pay Advice" at bounding box center [401, 502] width 90 height 25
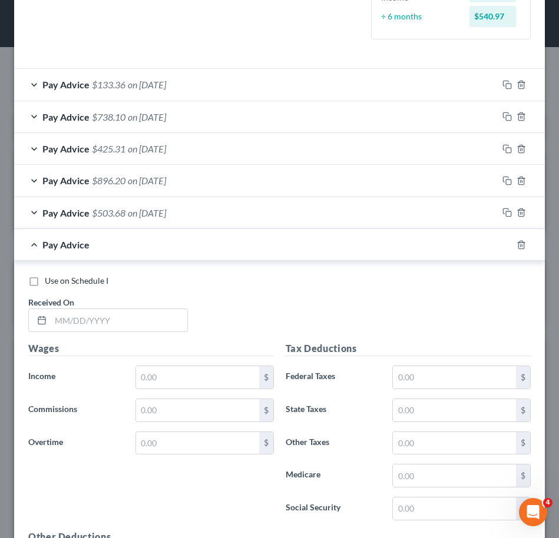
scroll to position [340, 0]
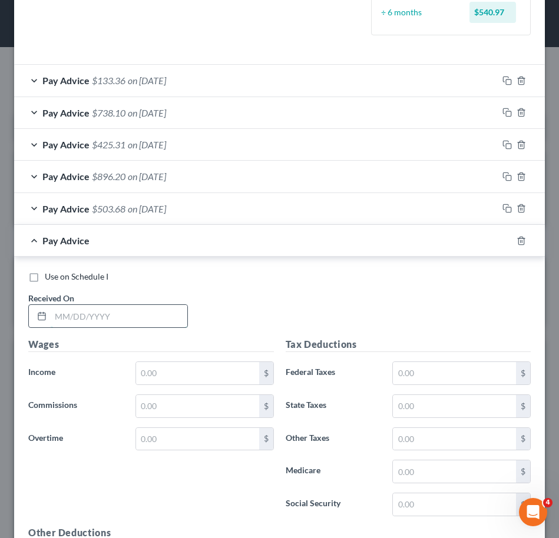
click at [142, 319] on input "text" at bounding box center [119, 316] width 137 height 22
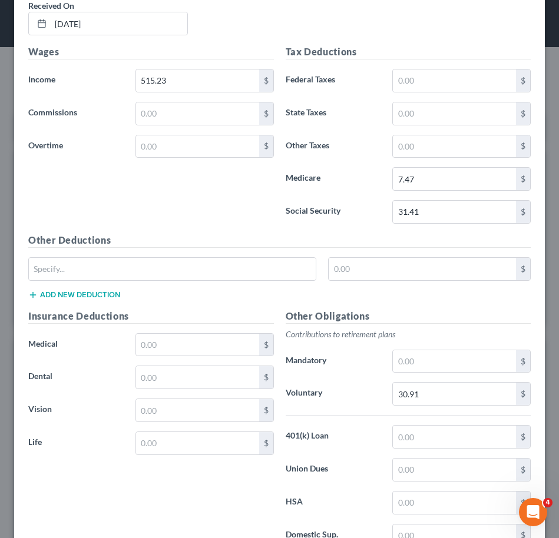
click at [314, 379] on div "Other Obligations Contributions to retirement plans Mandatory $ Voluntary 30.91…" at bounding box center [408, 433] width 257 height 248
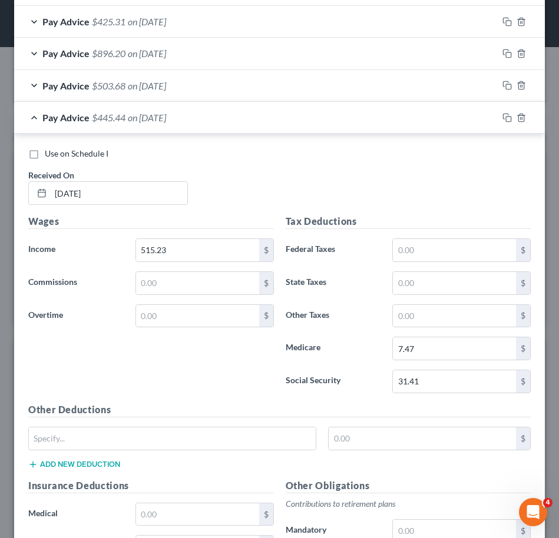
scroll to position [463, 0]
click at [436, 377] on input "31.41" at bounding box center [454, 382] width 123 height 22
click at [293, 154] on div "Use on Schedule I" at bounding box center [279, 154] width 502 height 12
click at [243, 123] on div "Pay Advice $444.91 on [DATE]" at bounding box center [255, 117] width 483 height 31
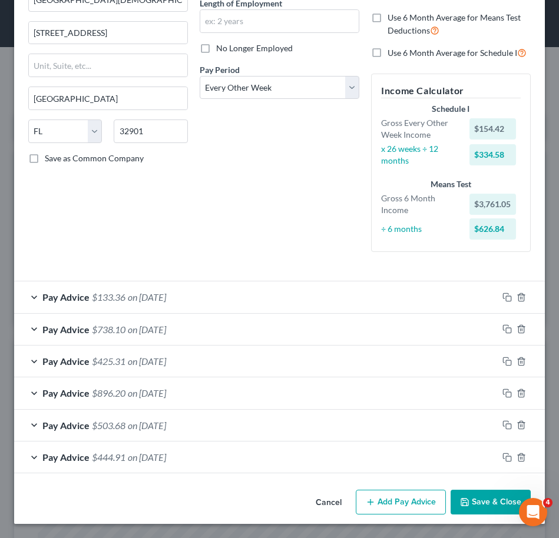
scroll to position [124, 0]
click at [366, 502] on icon "button" at bounding box center [370, 501] width 9 height 9
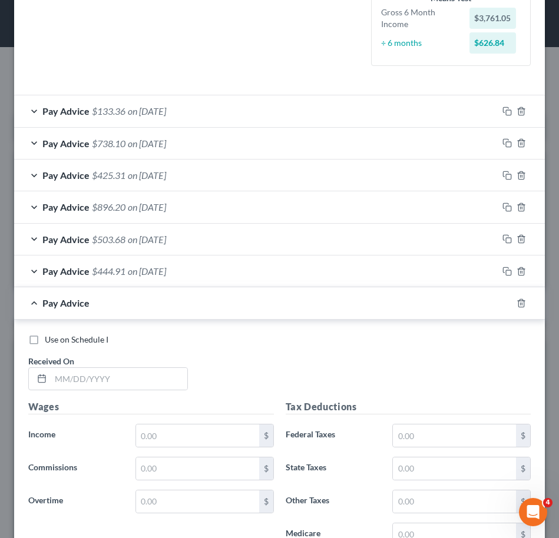
scroll to position [316, 0]
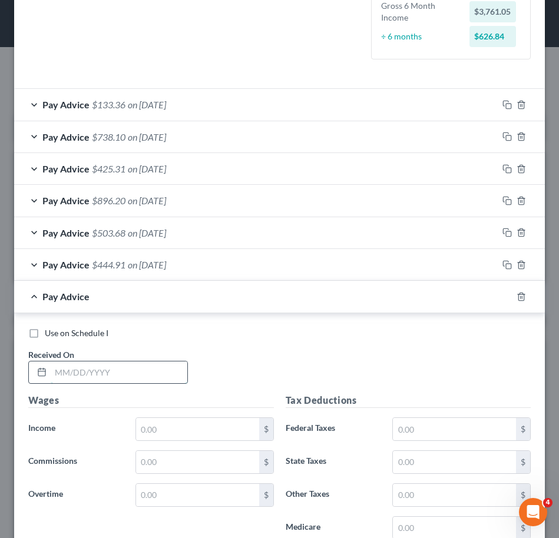
click at [118, 370] on input "text" at bounding box center [119, 372] width 137 height 22
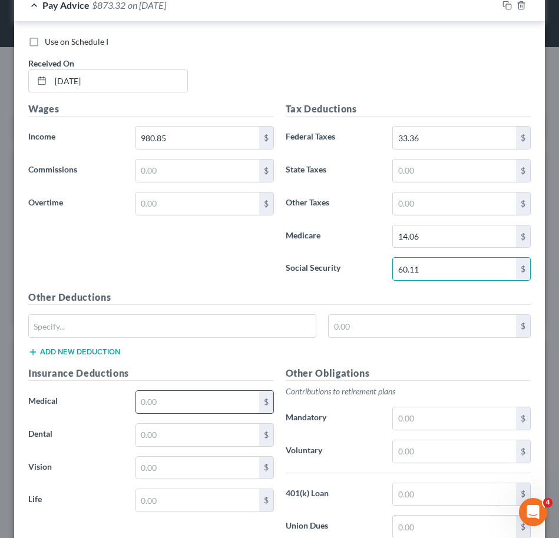
click at [159, 399] on input "text" at bounding box center [197, 402] width 123 height 22
click at [460, 438] on div "Other Obligations Contributions to retirement plans Mandatory $ Voluntary $ 401…" at bounding box center [408, 490] width 257 height 248
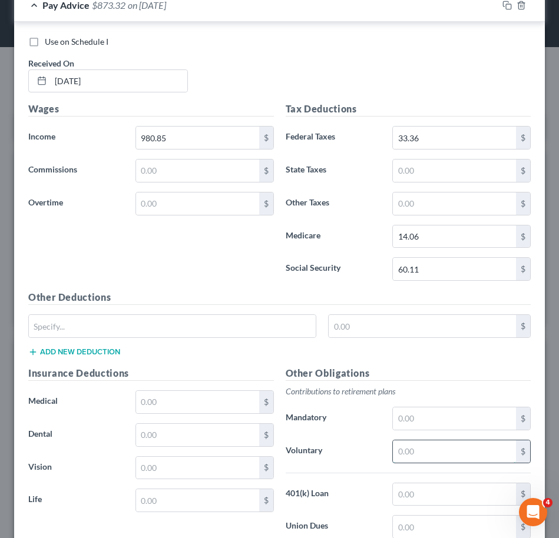
click at [452, 447] on input "text" at bounding box center [454, 451] width 123 height 22
click at [184, 406] on input "text" at bounding box center [197, 402] width 123 height 22
click at [212, 349] on div "Other Deductions $ Add new deduction" at bounding box center [279, 328] width 514 height 76
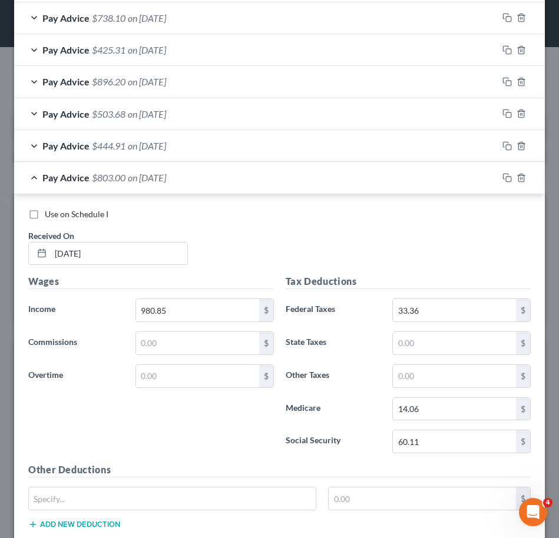
scroll to position [434, 0]
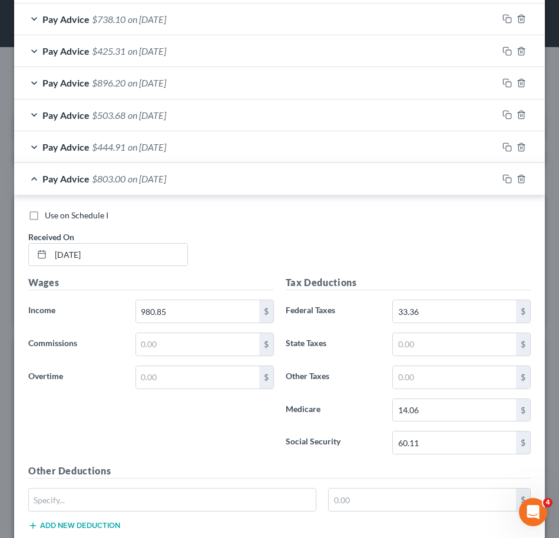
click at [227, 178] on div "Pay Advice $803.00 on [DATE]" at bounding box center [255, 178] width 483 height 31
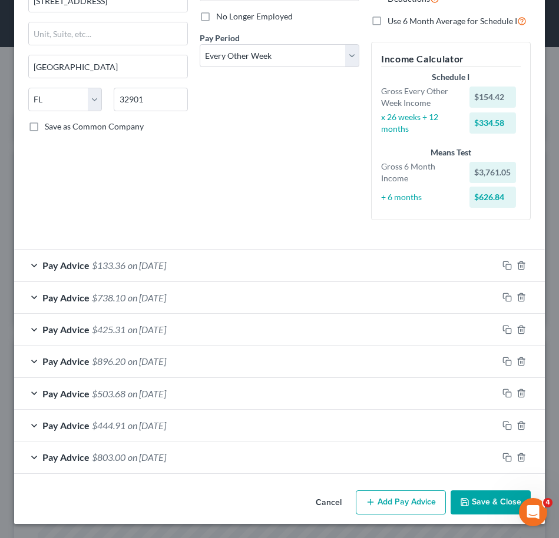
scroll to position [155, 0]
click at [370, 499] on button "Add Pay Advice" at bounding box center [401, 502] width 90 height 25
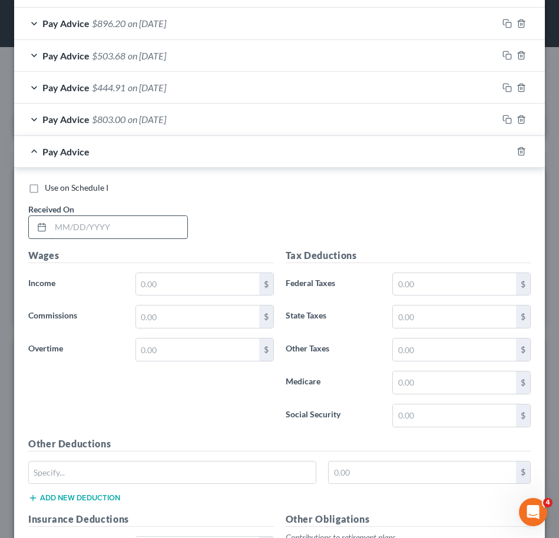
scroll to position [494, 0]
click at [167, 228] on input "text" at bounding box center [119, 226] width 137 height 22
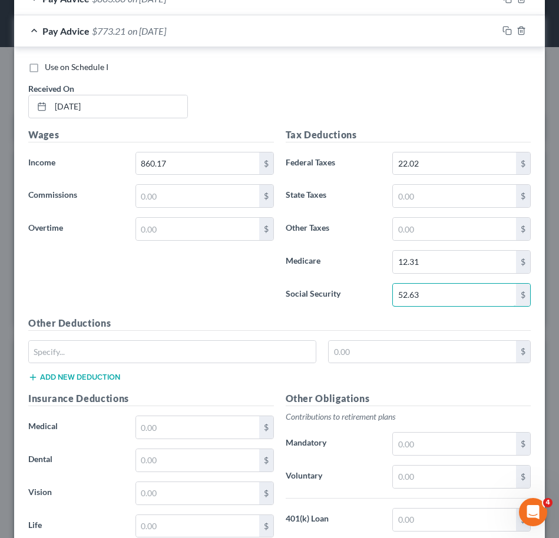
scroll to position [629, 0]
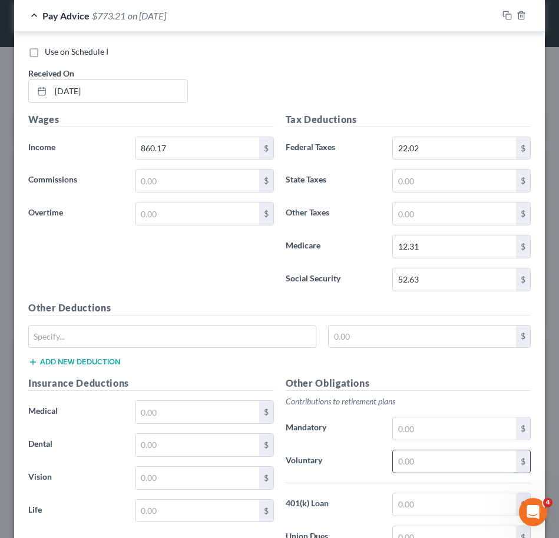
click at [416, 466] on input "text" at bounding box center [454, 461] width 123 height 22
click at [451, 383] on h5 "Other Obligations" at bounding box center [408, 383] width 245 height 15
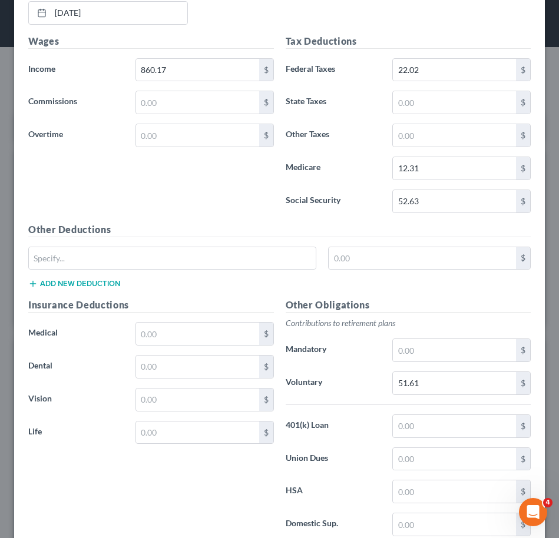
scroll to position [779, 0]
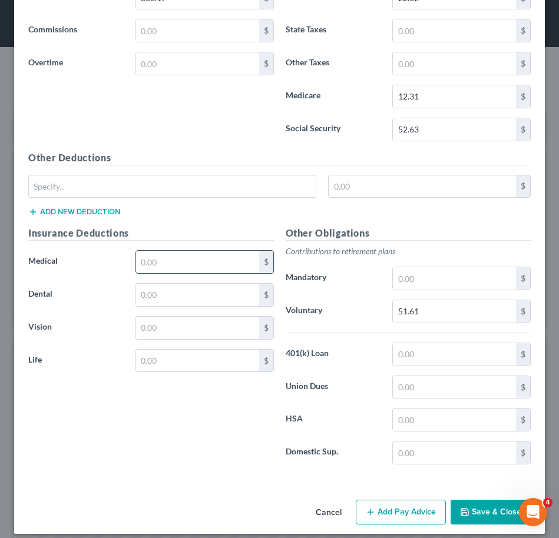
click at [211, 259] on input "text" at bounding box center [197, 262] width 123 height 22
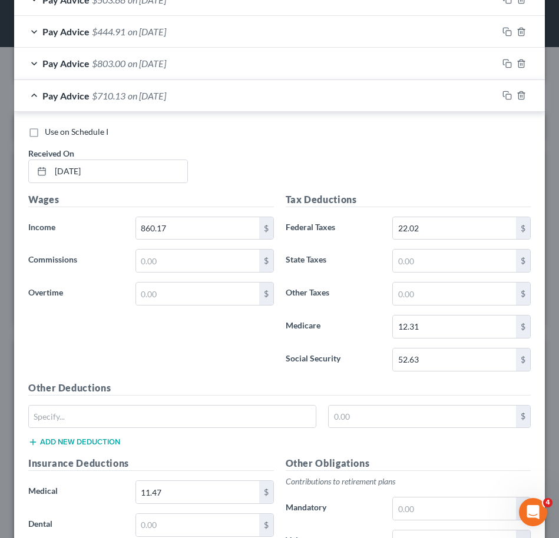
click at [217, 101] on div "Pay Advice $710.13 on [DATE]" at bounding box center [255, 95] width 483 height 31
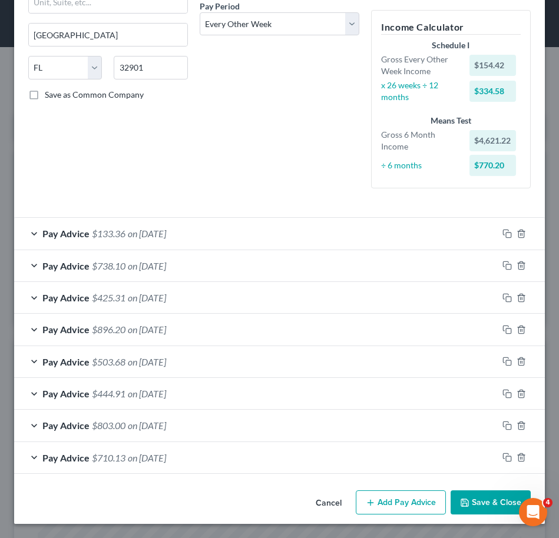
scroll to position [187, 0]
click at [383, 512] on button "Add Pay Advice" at bounding box center [401, 502] width 90 height 25
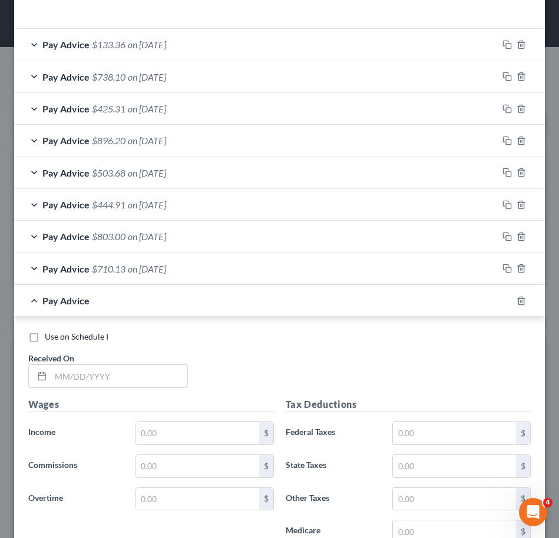
scroll to position [380, 0]
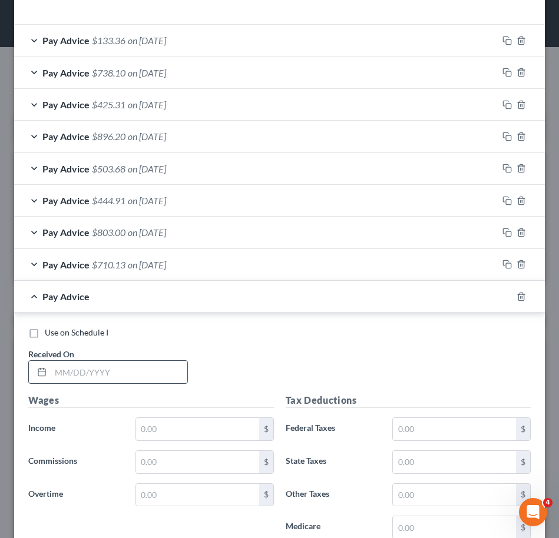
click at [138, 369] on input "text" at bounding box center [119, 372] width 137 height 22
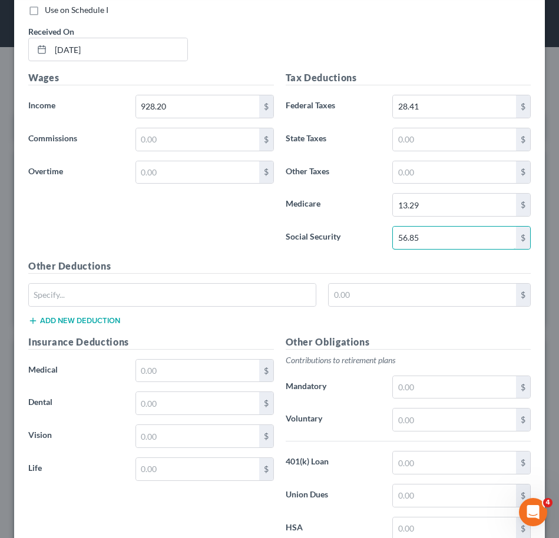
scroll to position [704, 0]
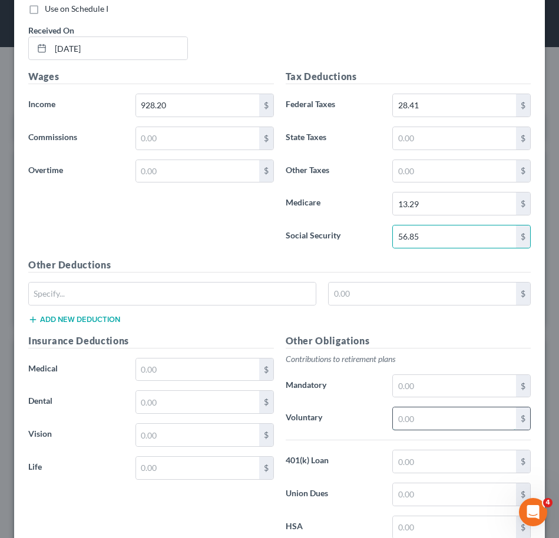
click at [398, 410] on input "text" at bounding box center [454, 418] width 123 height 22
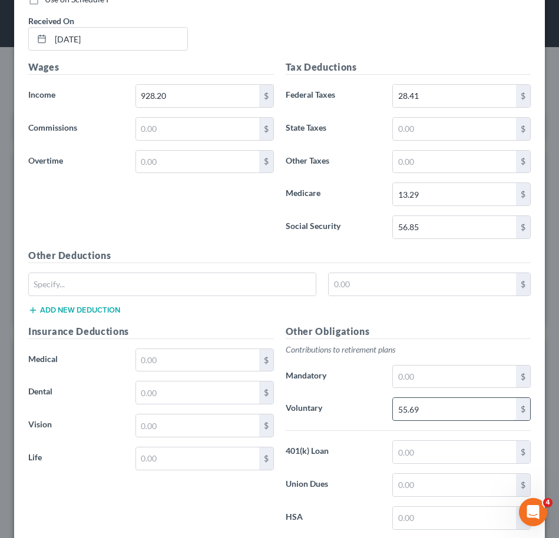
scroll to position [714, 0]
click at [224, 362] on input "text" at bounding box center [197, 359] width 123 height 22
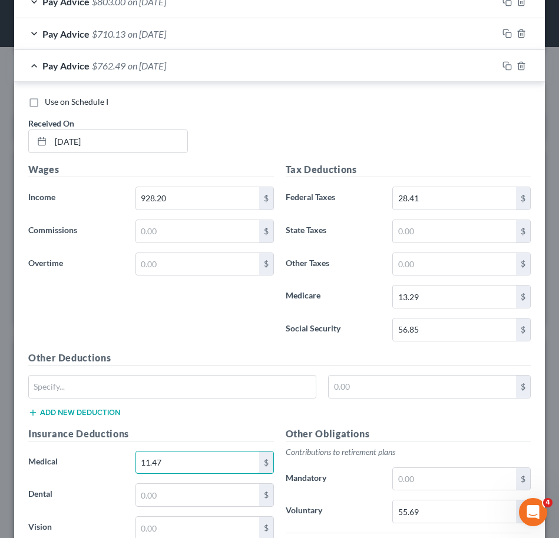
scroll to position [610, 0]
click at [261, 63] on div "Pay Advice $762.49 on [DATE]" at bounding box center [255, 66] width 483 height 31
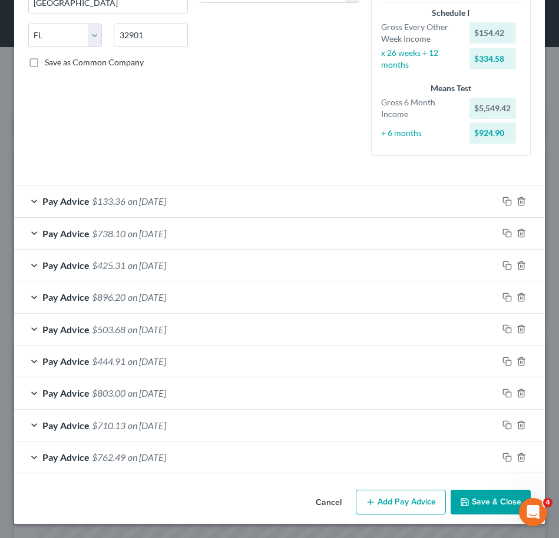
scroll to position [220, 0]
click at [394, 490] on button "Add Pay Advice" at bounding box center [401, 502] width 90 height 25
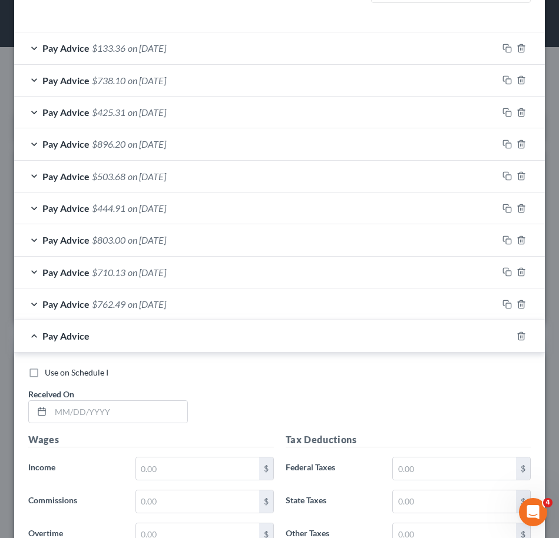
scroll to position [443, 0]
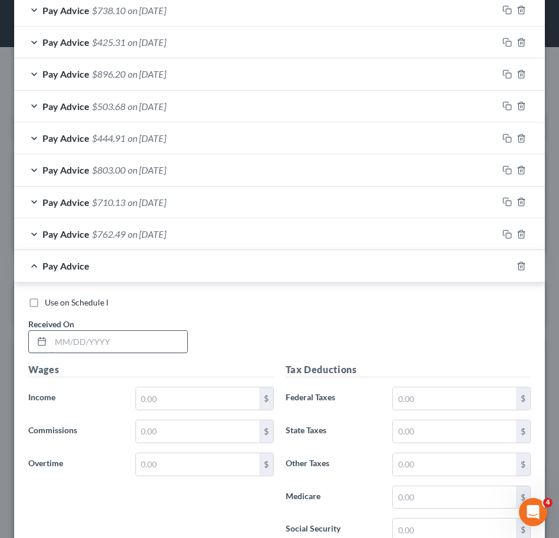
click at [132, 331] on input "text" at bounding box center [119, 342] width 137 height 22
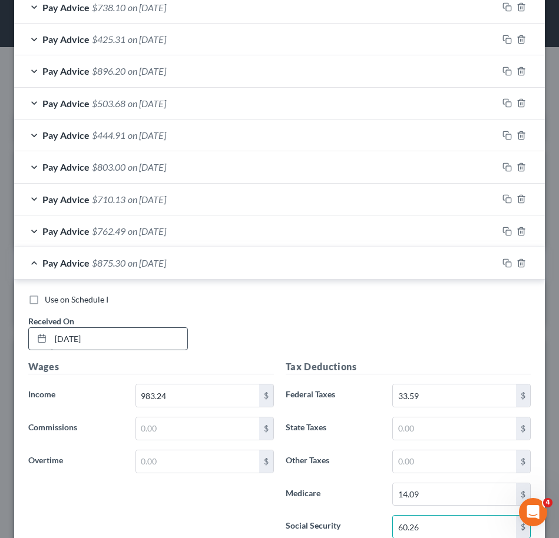
scroll to position [761, 0]
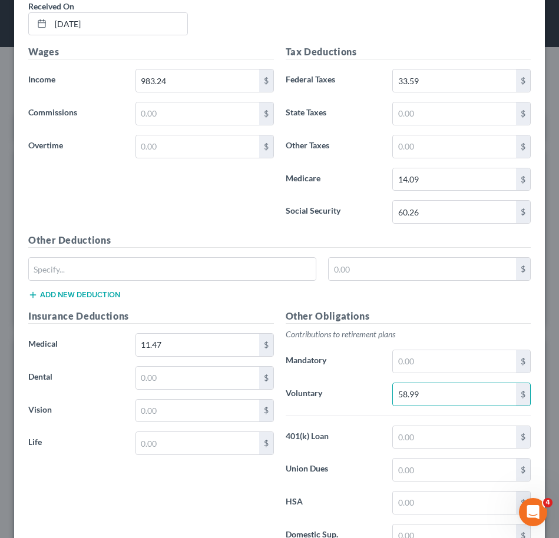
click at [326, 399] on label "Voluntary" at bounding box center [333, 395] width 107 height 24
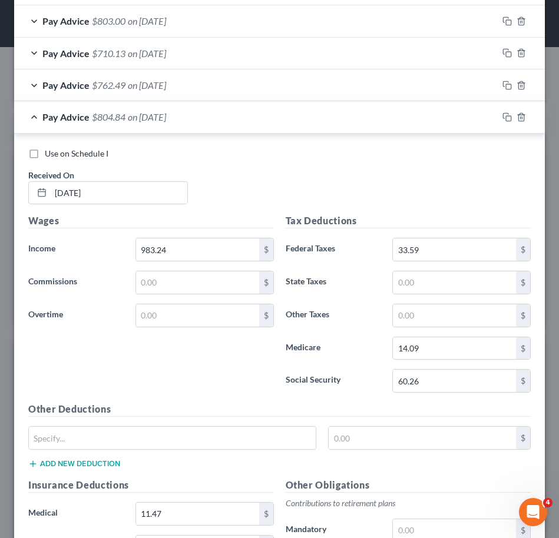
scroll to position [578, 0]
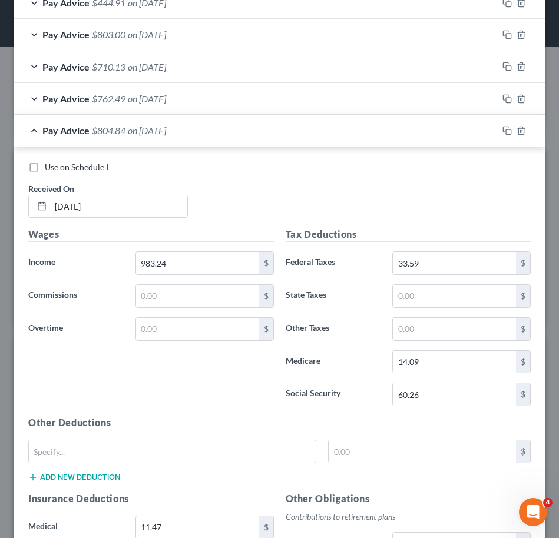
click at [310, 138] on div "Pay Advice $804.84 on [DATE]" at bounding box center [255, 130] width 483 height 31
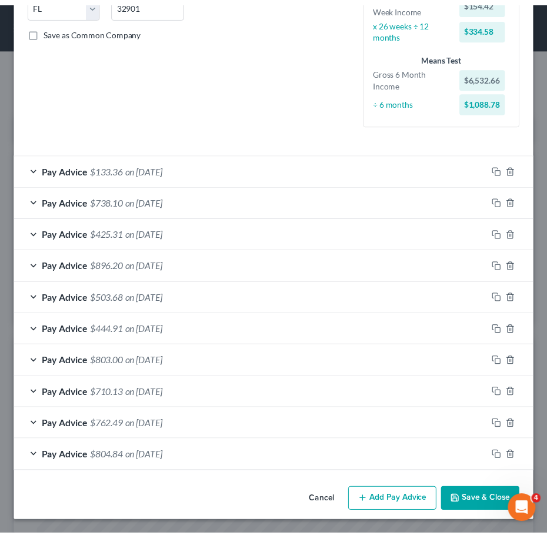
scroll to position [251, 0]
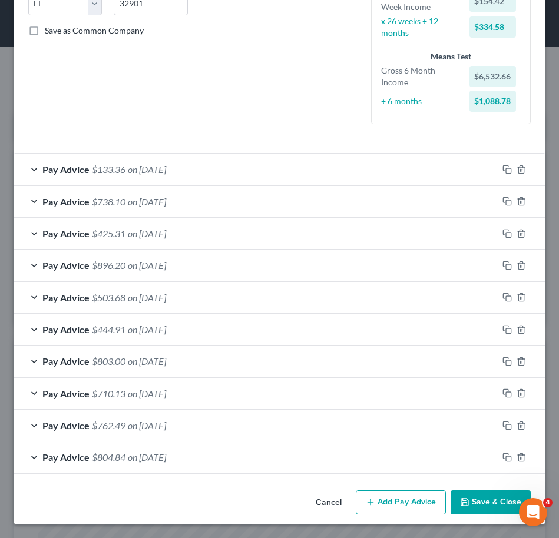
click at [494, 501] on button "Save & Close" at bounding box center [490, 502] width 80 height 25
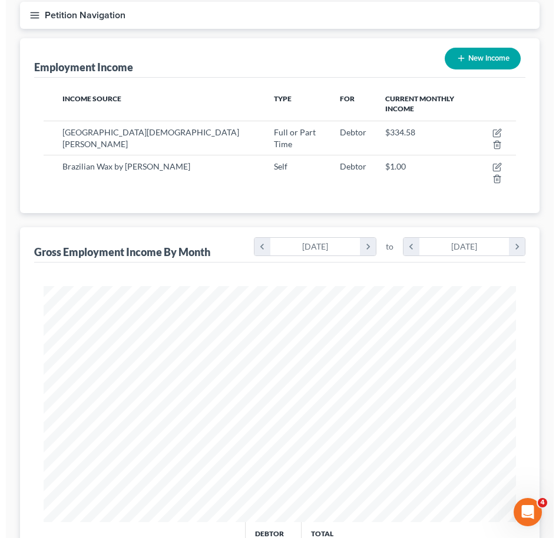
scroll to position [115, 0]
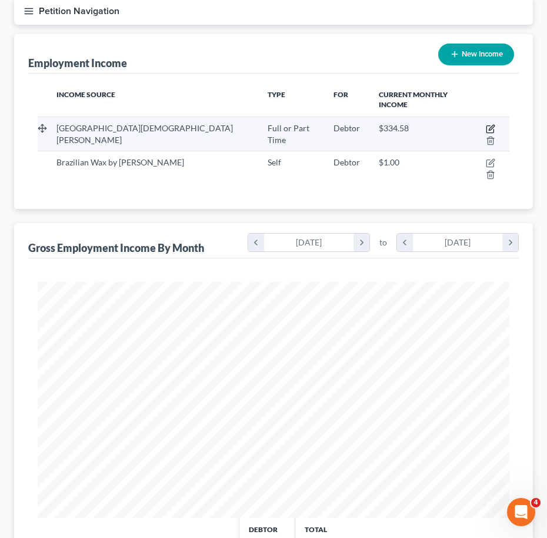
click at [486, 124] on icon "button" at bounding box center [490, 128] width 9 height 9
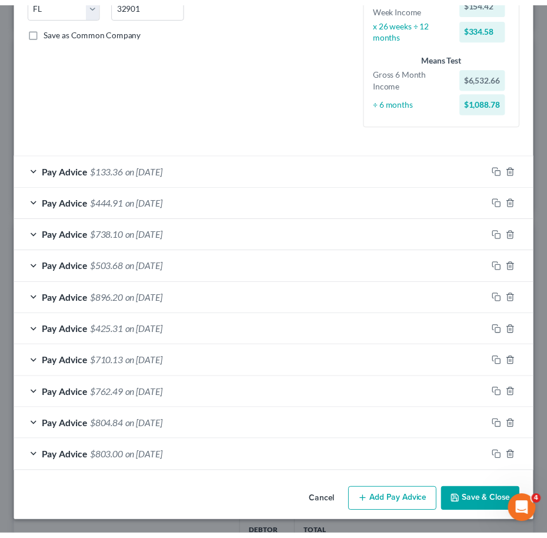
scroll to position [0, 0]
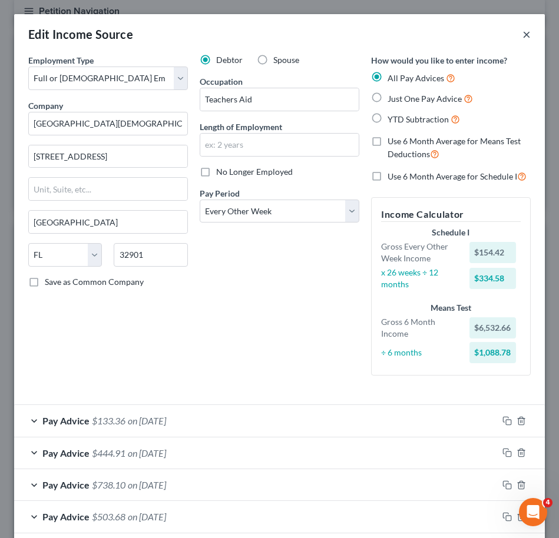
click at [522, 33] on button "×" at bounding box center [526, 34] width 8 height 14
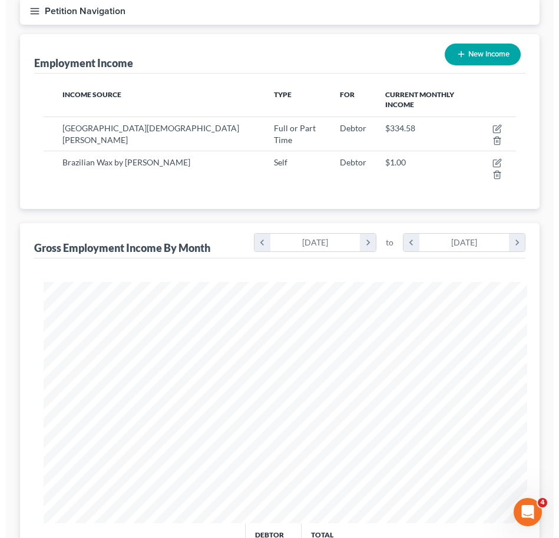
scroll to position [588434, 588175]
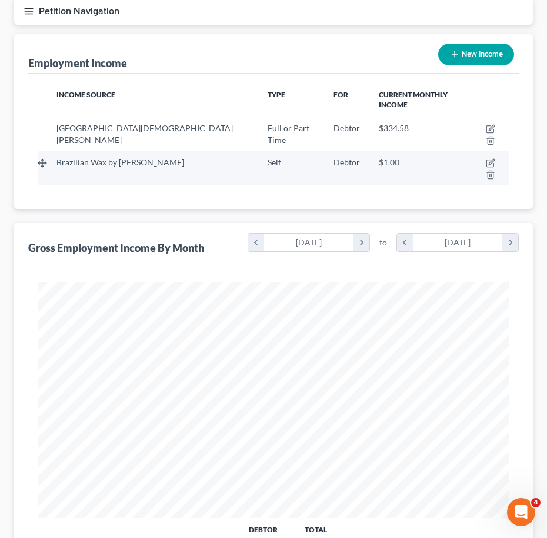
click at [474, 151] on td at bounding box center [488, 168] width 44 height 34
click at [486, 158] on icon "button" at bounding box center [490, 162] width 9 height 9
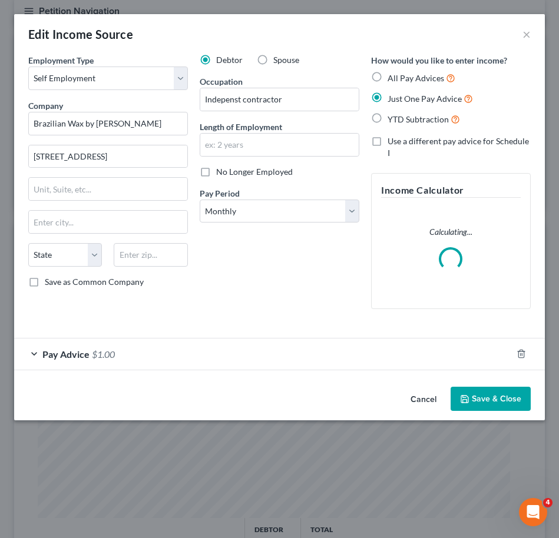
scroll to position [241, 507]
click at [387, 74] on label "All Pay Advices" at bounding box center [421, 78] width 68 height 14
click at [392, 74] on input "All Pay Advices" at bounding box center [396, 75] width 8 height 8
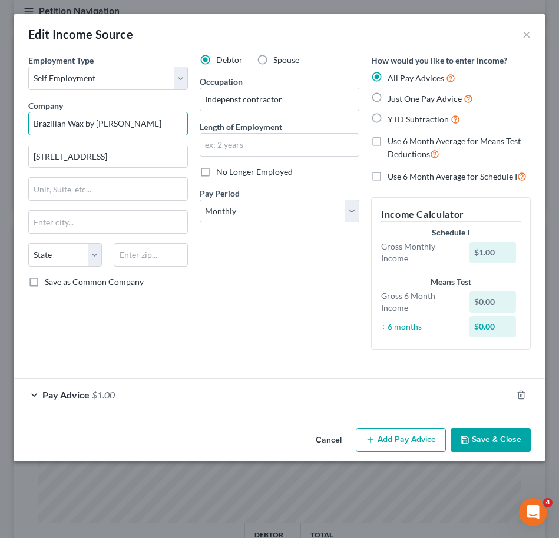
click at [161, 117] on input "Brazilian Wax by [PERSON_NAME]" at bounding box center [108, 124] width 160 height 24
drag, startPoint x: 323, startPoint y: 103, endPoint x: 300, endPoint y: 104, distance: 23.0
click at [300, 104] on input "Indepenst contractor" at bounding box center [279, 99] width 158 height 22
click at [243, 102] on input "Indepenst contractor" at bounding box center [279, 99] width 158 height 22
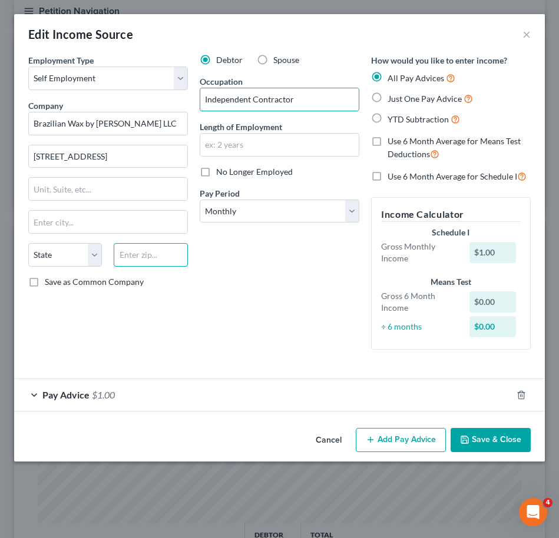
click at [144, 258] on input "text" at bounding box center [151, 255] width 74 height 24
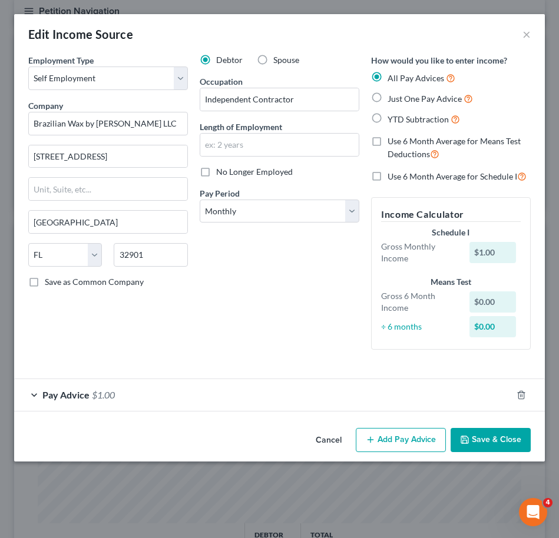
click at [235, 238] on div "Debtor Spouse Occupation [DEMOGRAPHIC_DATA] Length of Employment No Longer Empl…" at bounding box center [279, 206] width 171 height 305
click at [122, 197] on input "text" at bounding box center [108, 189] width 158 height 22
click at [334, 394] on div "Pay Advice $1.00" at bounding box center [262, 394] width 497 height 31
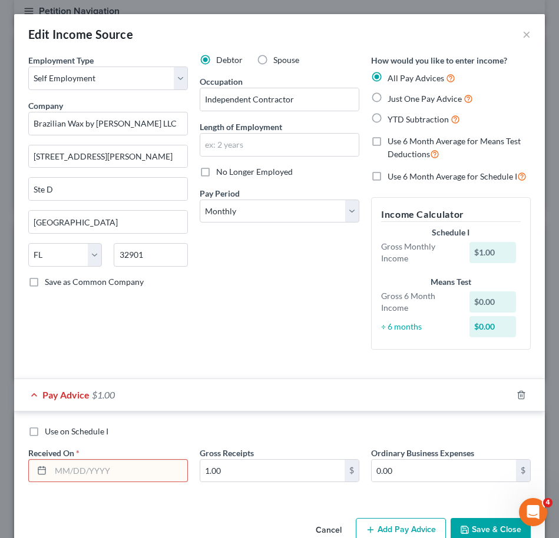
scroll to position [28, 0]
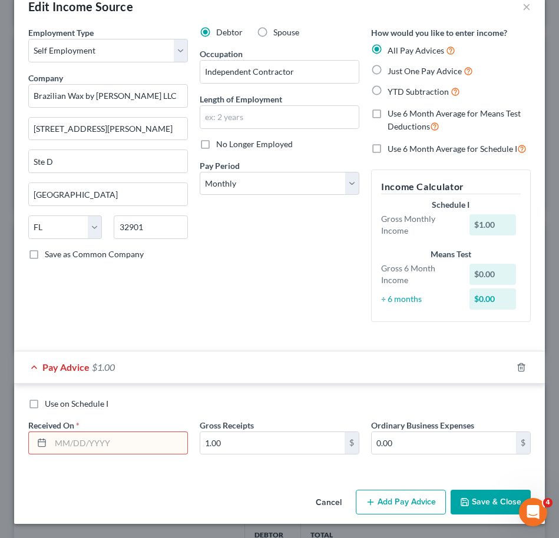
click at [154, 443] on input "text" at bounding box center [119, 443] width 137 height 22
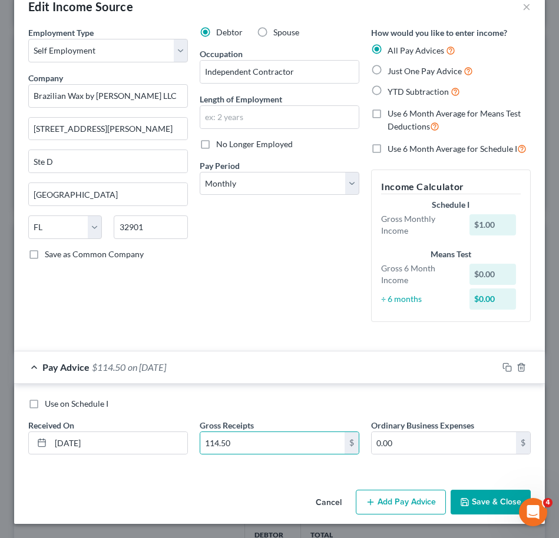
click at [401, 509] on button "Add Pay Advice" at bounding box center [401, 502] width 90 height 25
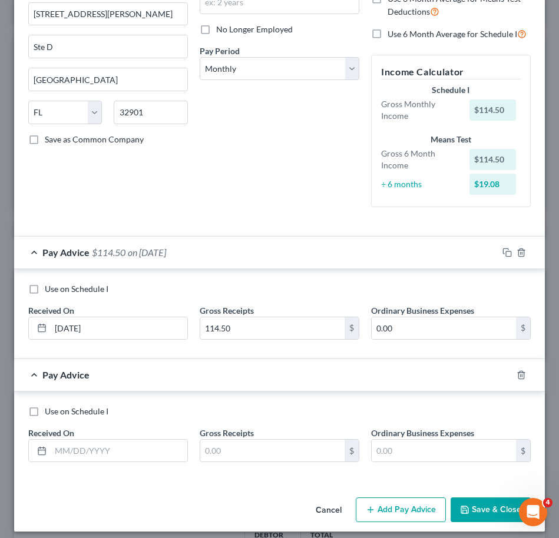
scroll to position [143, 0]
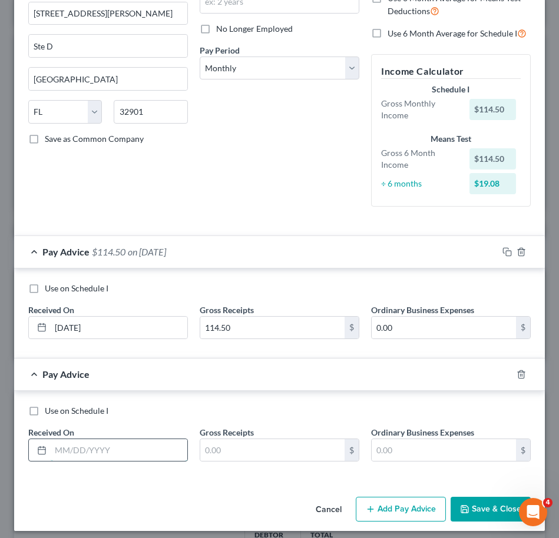
click at [175, 443] on input "text" at bounding box center [119, 450] width 137 height 22
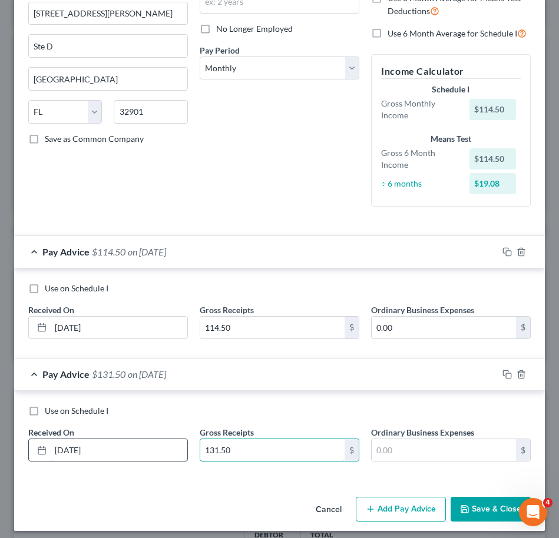
scroll to position [150, 0]
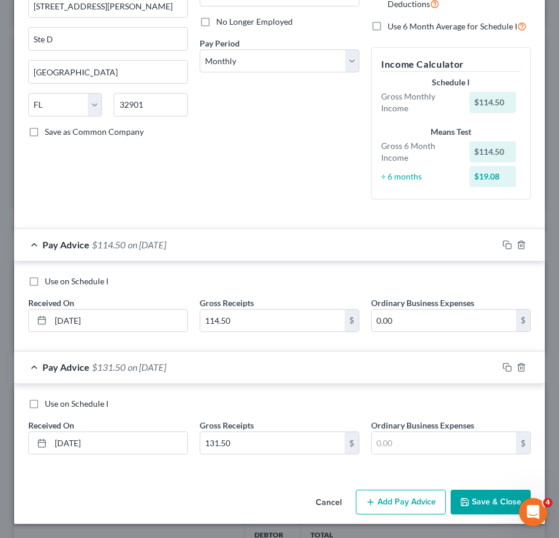
click at [362, 496] on button "Add Pay Advice" at bounding box center [401, 502] width 90 height 25
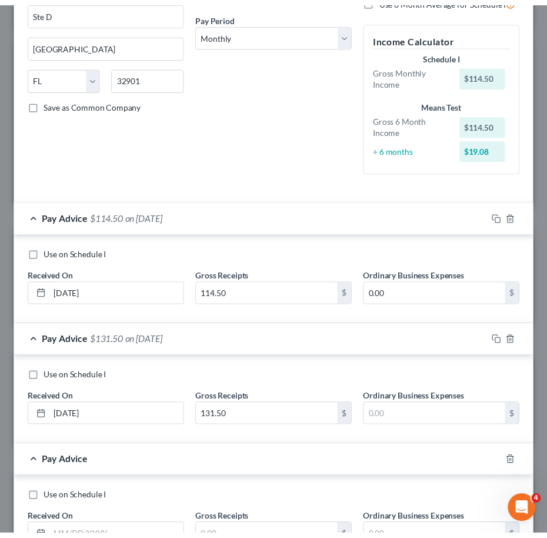
scroll to position [273, 0]
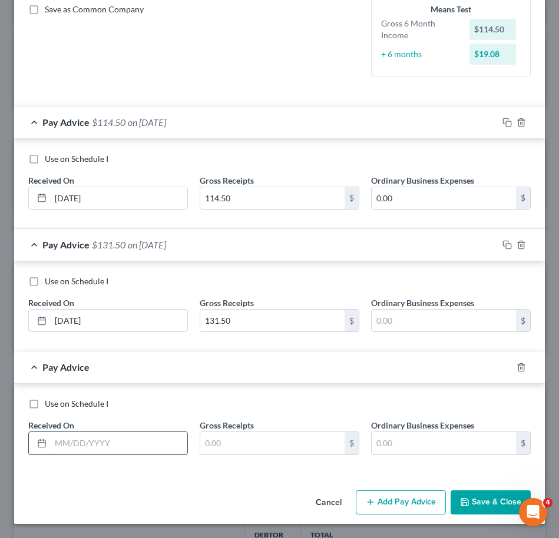
click at [131, 434] on input "text" at bounding box center [119, 443] width 137 height 22
click at [469, 498] on button "Save & Close" at bounding box center [490, 502] width 80 height 25
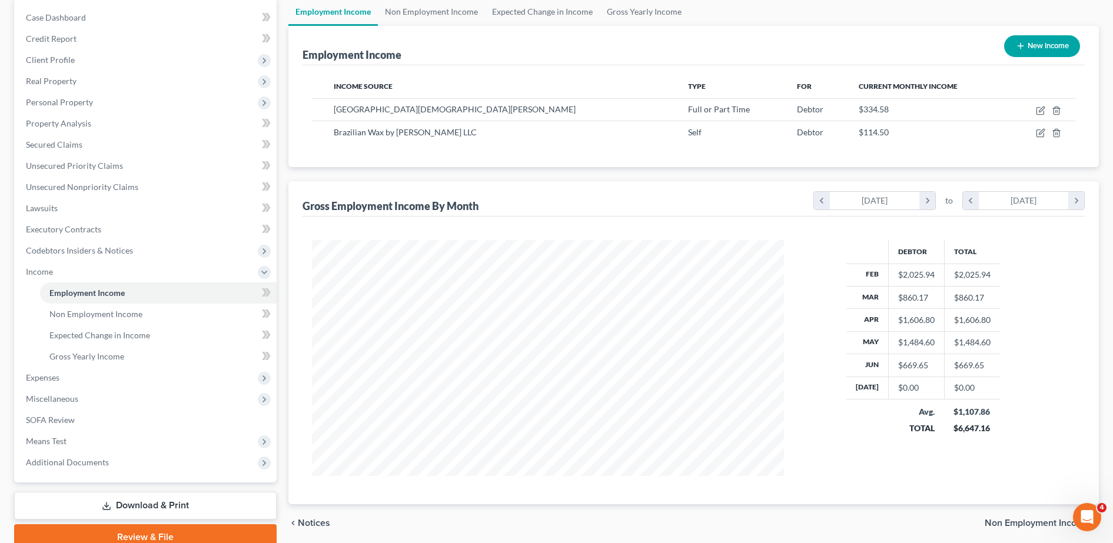
scroll to position [588453, 588211]
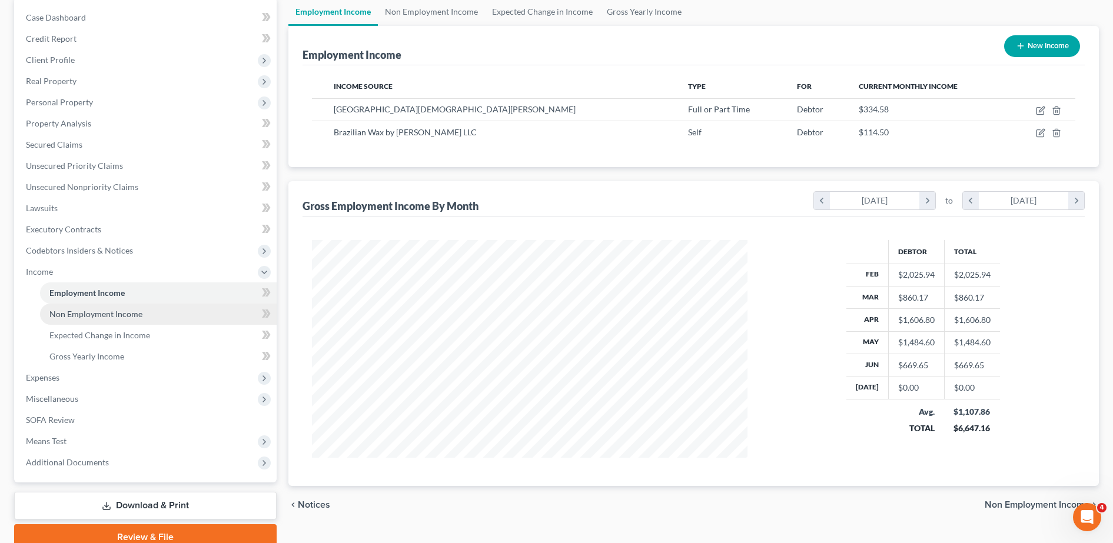
click at [76, 316] on span "Non Employment Income" at bounding box center [95, 314] width 93 height 10
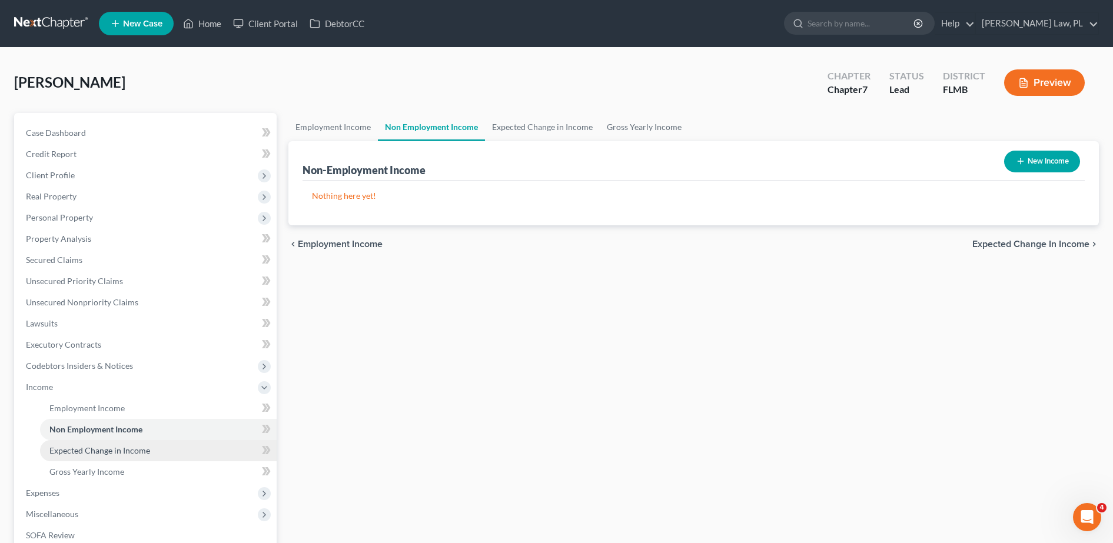
click at [115, 449] on span "Expected Change in Income" at bounding box center [99, 451] width 101 height 10
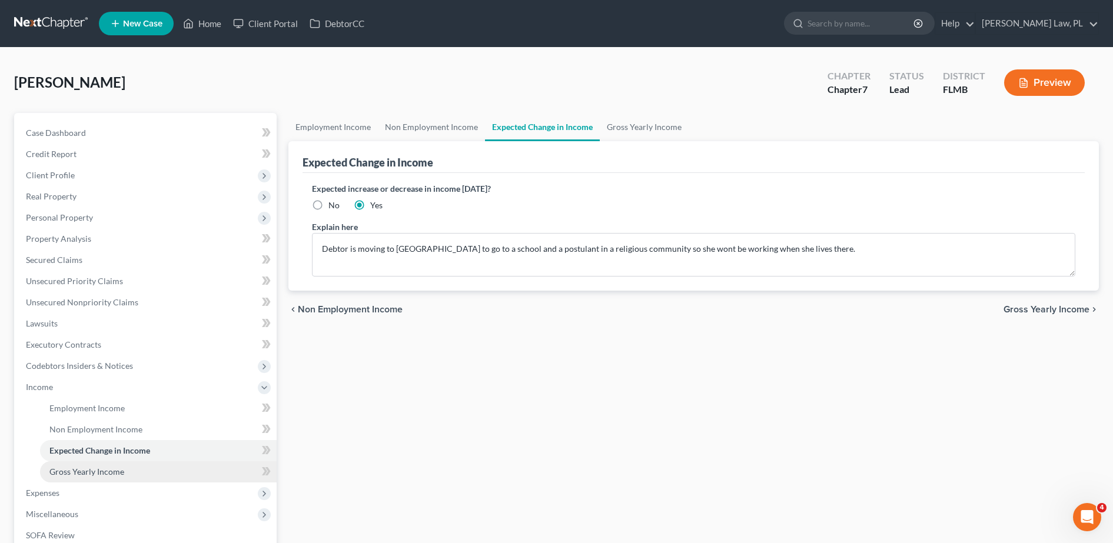
click at [119, 474] on span "Gross Yearly Income" at bounding box center [86, 472] width 75 height 10
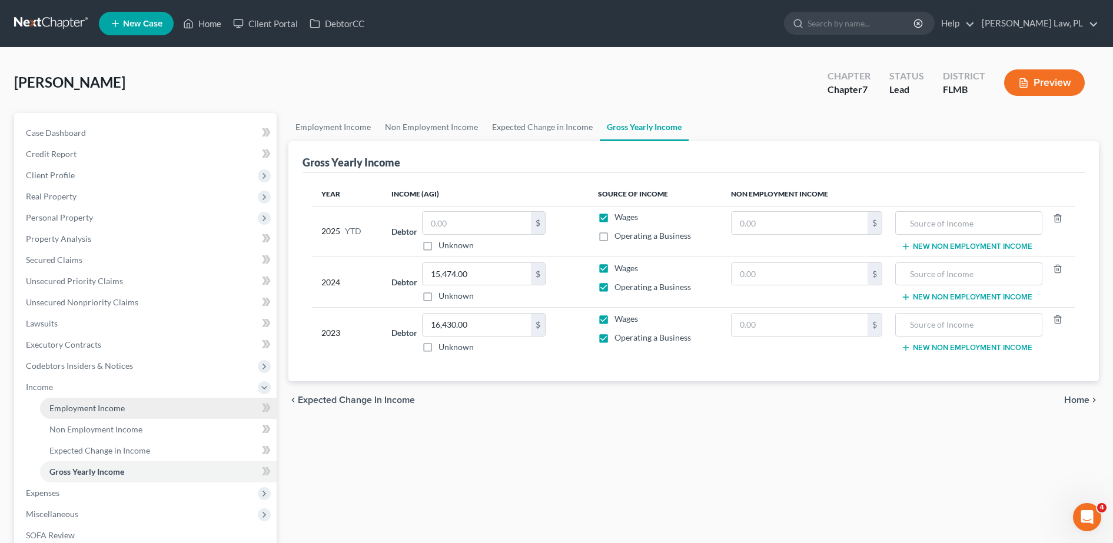
click at [127, 413] on link "Employment Income" at bounding box center [158, 408] width 237 height 21
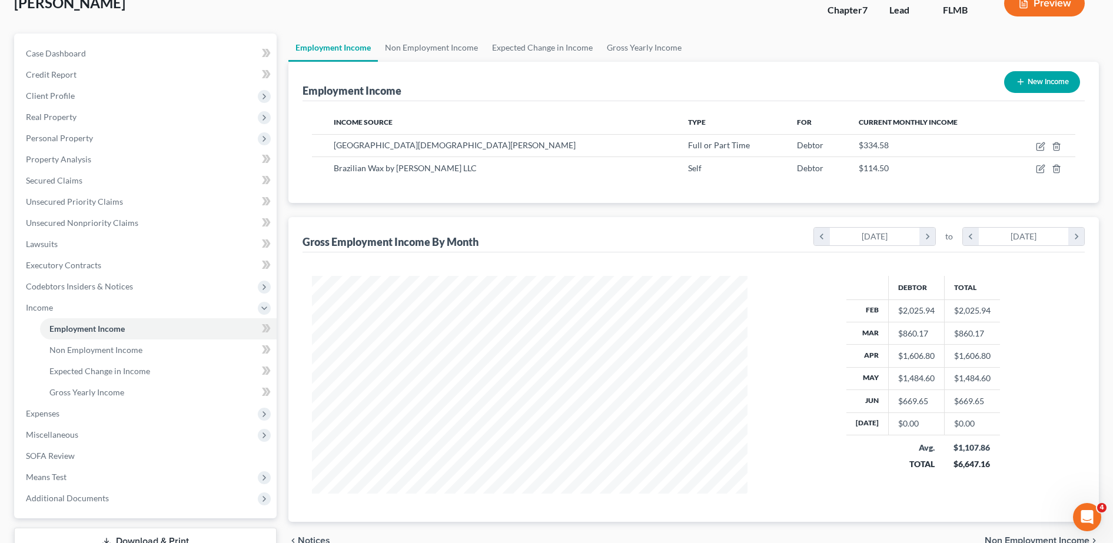
scroll to position [79, 0]
drag, startPoint x: 954, startPoint y: 463, endPoint x: 992, endPoint y: 468, distance: 38.0
click at [992, 468] on td "$1,107.86 $6,647.16" at bounding box center [972, 457] width 56 height 42
copy div "6,647.16"
click at [148, 389] on link "Gross Yearly Income" at bounding box center [158, 392] width 237 height 21
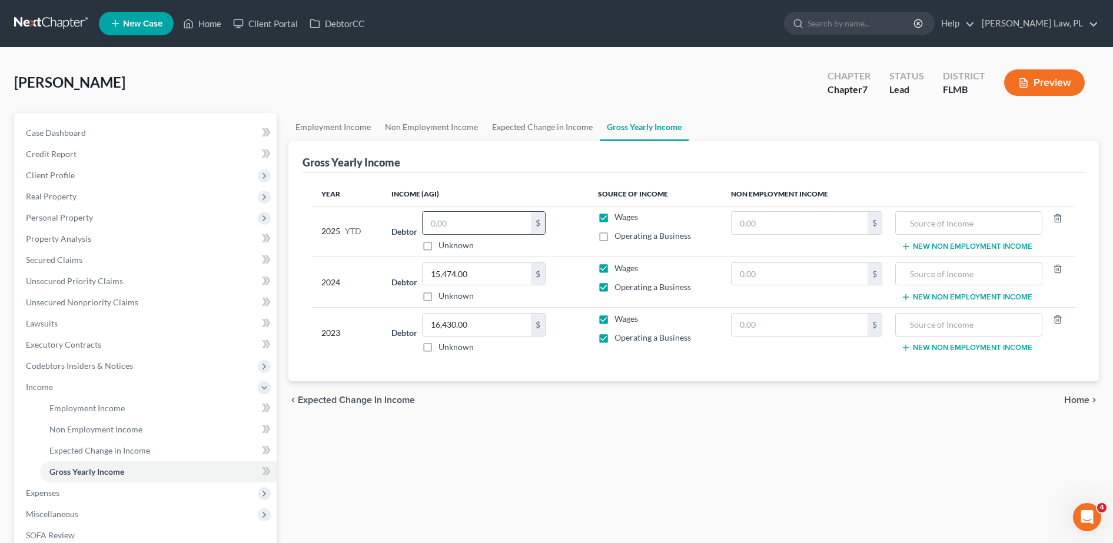
click at [480, 222] on input "text" at bounding box center [477, 223] width 108 height 22
paste input "6,647.16"
click at [615, 234] on label "Operating a Business" at bounding box center [653, 236] width 77 height 12
click at [619, 234] on input "Operating a Business" at bounding box center [623, 234] width 8 height 8
click at [615, 235] on label "Operating a Business" at bounding box center [653, 236] width 77 height 12
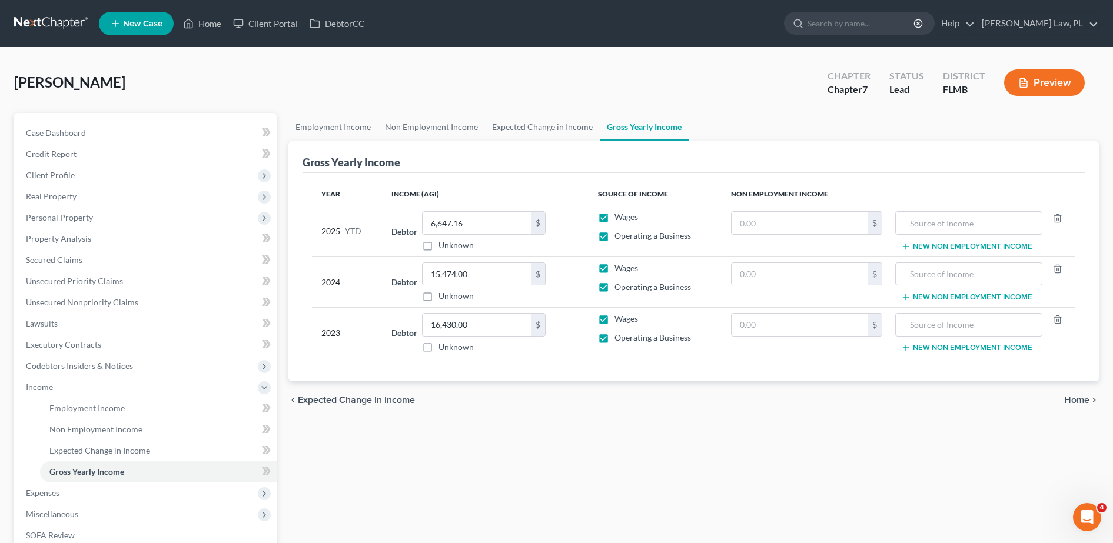
click at [619, 235] on input "Operating a Business" at bounding box center [623, 234] width 8 height 8
click at [615, 287] on label "Operating a Business" at bounding box center [653, 287] width 77 height 12
click at [619, 287] on input "Operating a Business" at bounding box center [623, 285] width 8 height 8
click at [615, 339] on label "Operating a Business" at bounding box center [653, 338] width 77 height 12
click at [619, 339] on input "Operating a Business" at bounding box center [623, 336] width 8 height 8
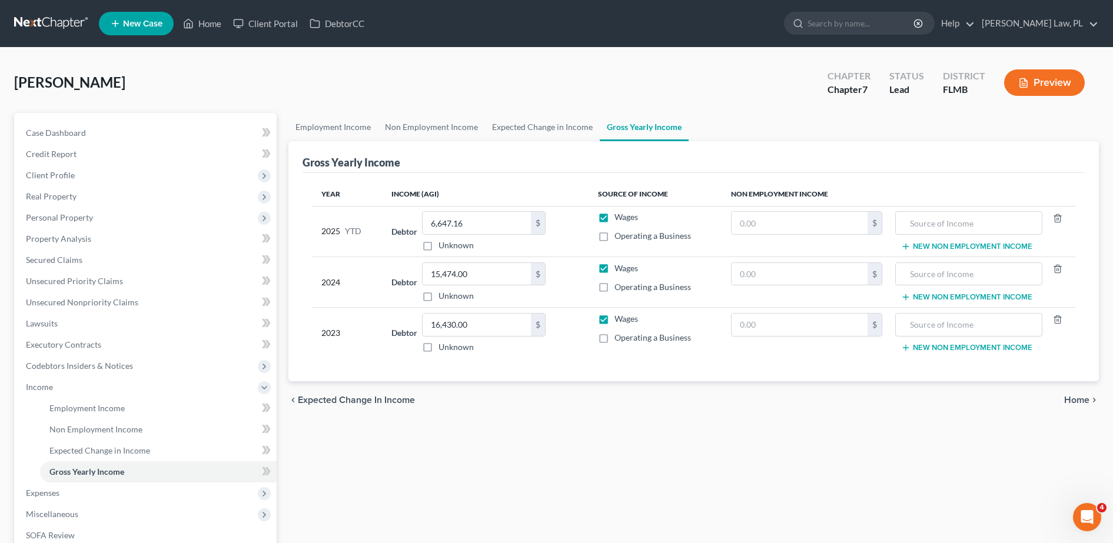
click at [615, 337] on label "Operating a Business" at bounding box center [653, 338] width 77 height 12
click at [619, 337] on input "Operating a Business" at bounding box center [623, 336] width 8 height 8
click at [615, 283] on label "Operating a Business" at bounding box center [653, 287] width 77 height 12
click at [619, 283] on input "Operating a Business" at bounding box center [623, 285] width 8 height 8
click at [112, 195] on span "Real Property" at bounding box center [146, 196] width 260 height 21
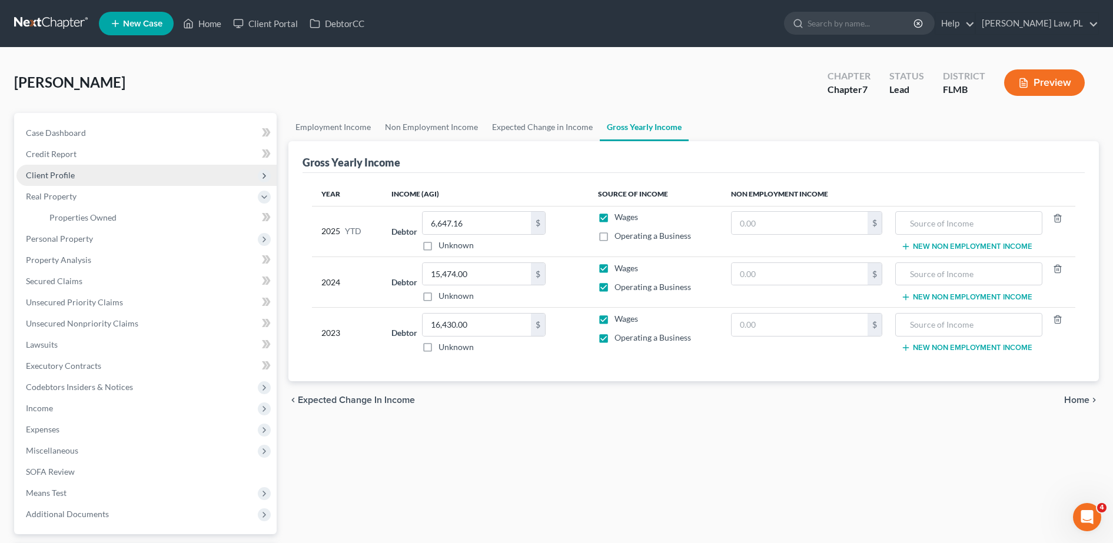
click at [89, 181] on span "Client Profile" at bounding box center [146, 175] width 260 height 21
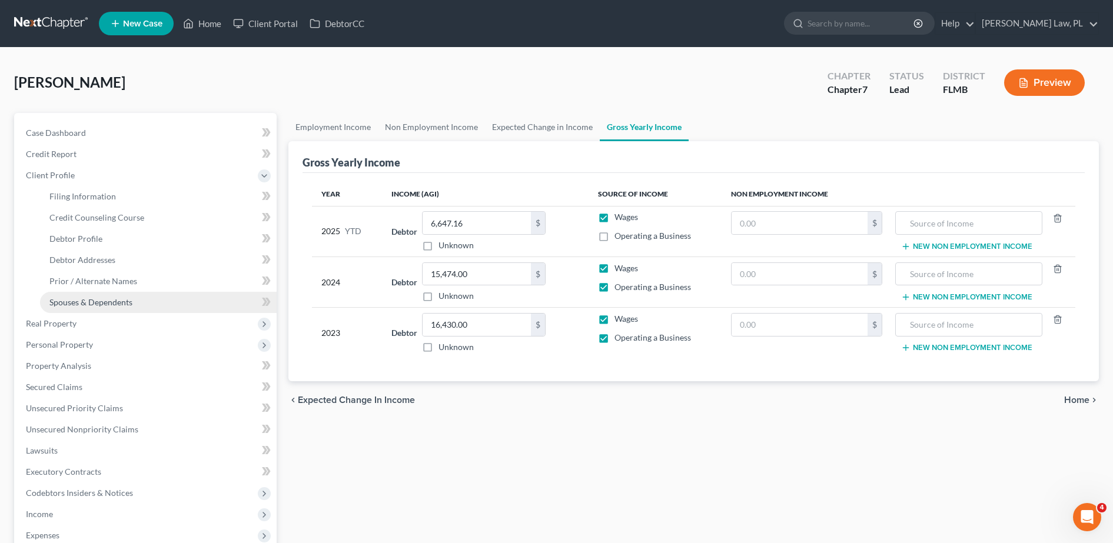
click at [130, 292] on link "Spouses & Dependents" at bounding box center [158, 302] width 237 height 21
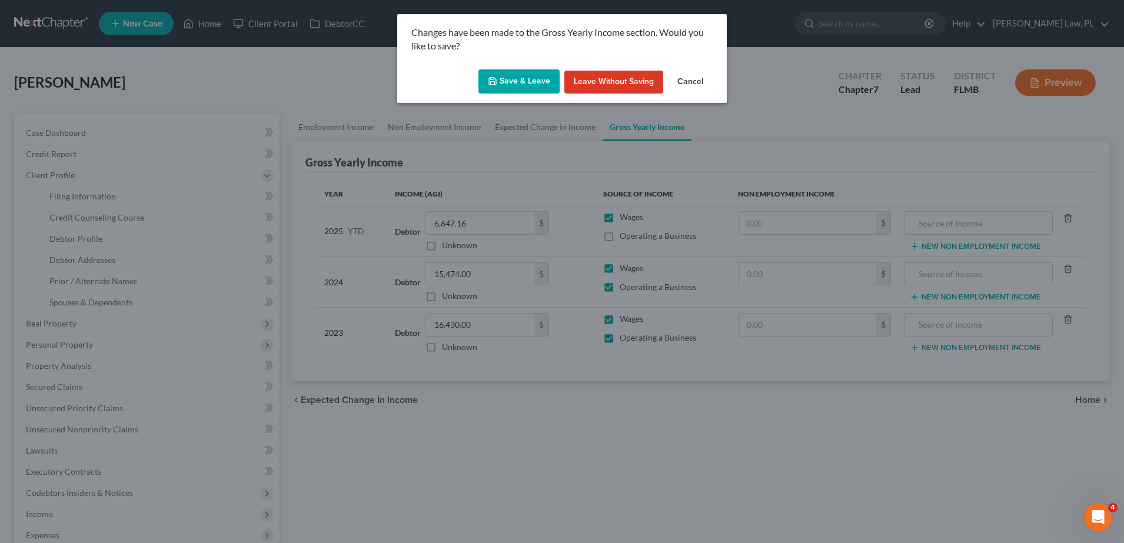
click at [506, 86] on button "Save & Leave" at bounding box center [519, 81] width 81 height 25
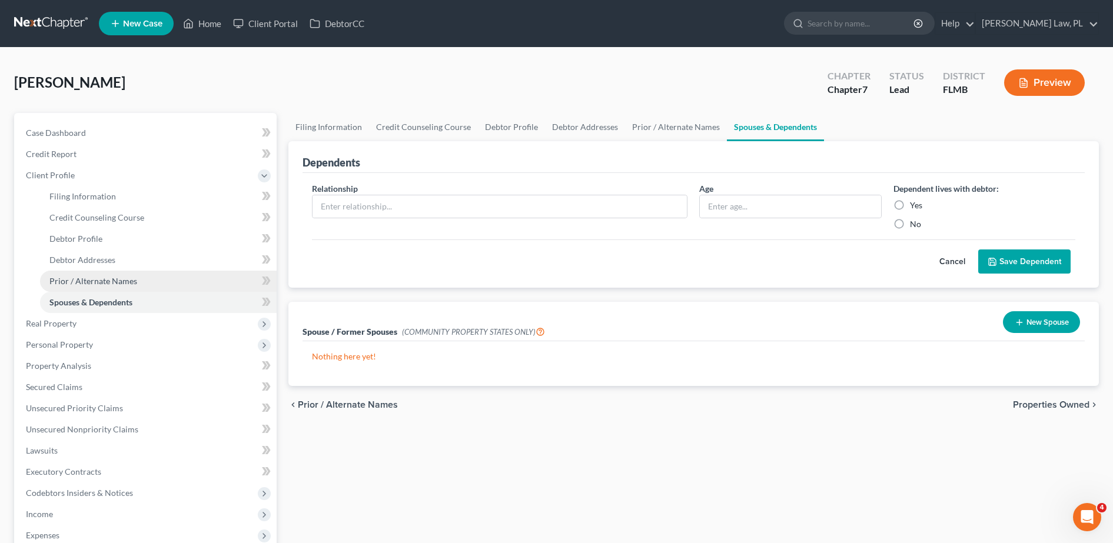
click at [92, 287] on link "Prior / Alternate Names" at bounding box center [158, 281] width 237 height 21
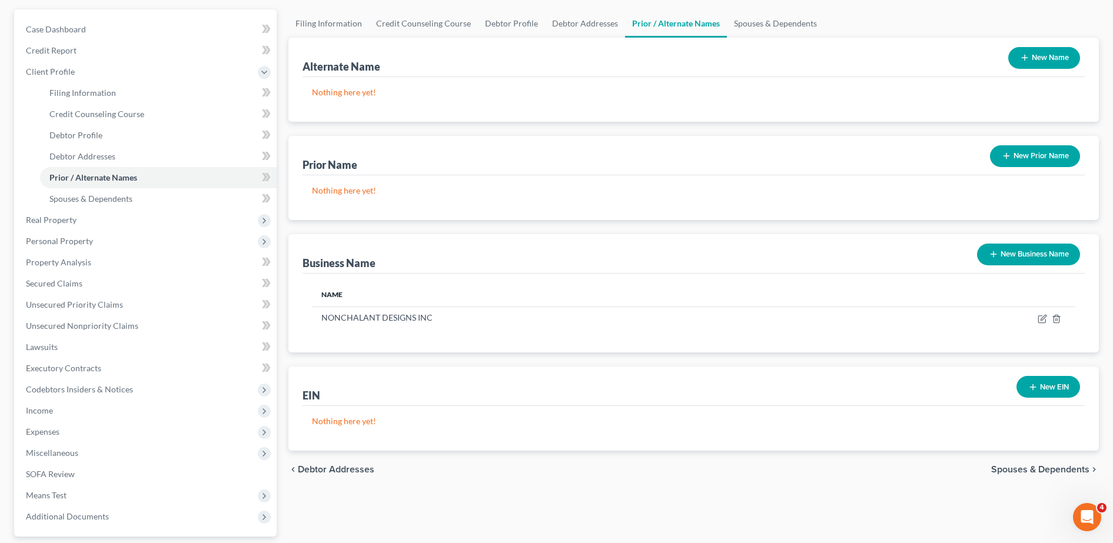
scroll to position [55, 0]
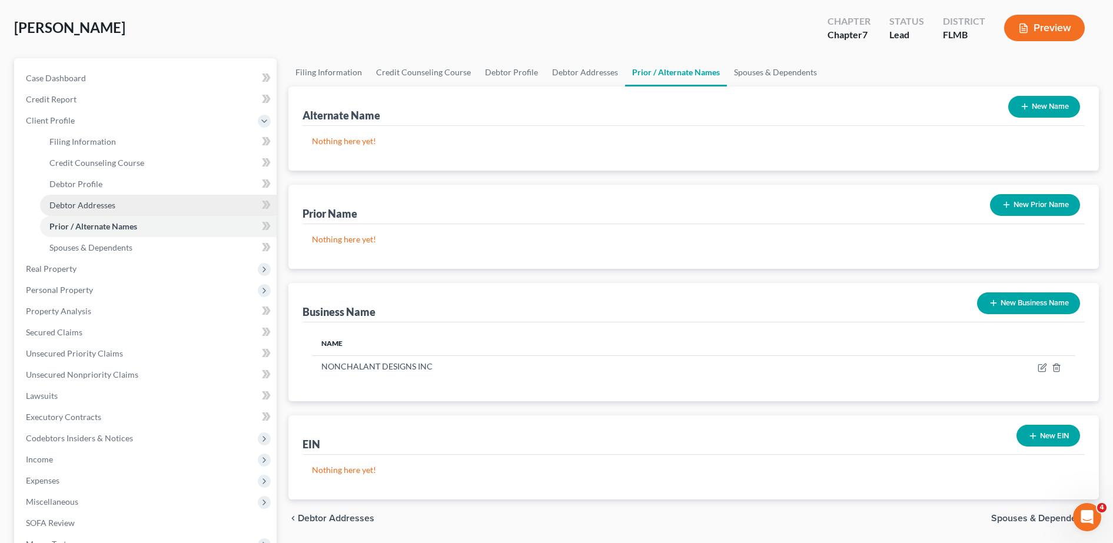
click at [109, 203] on span "Debtor Addresses" at bounding box center [82, 205] width 66 height 10
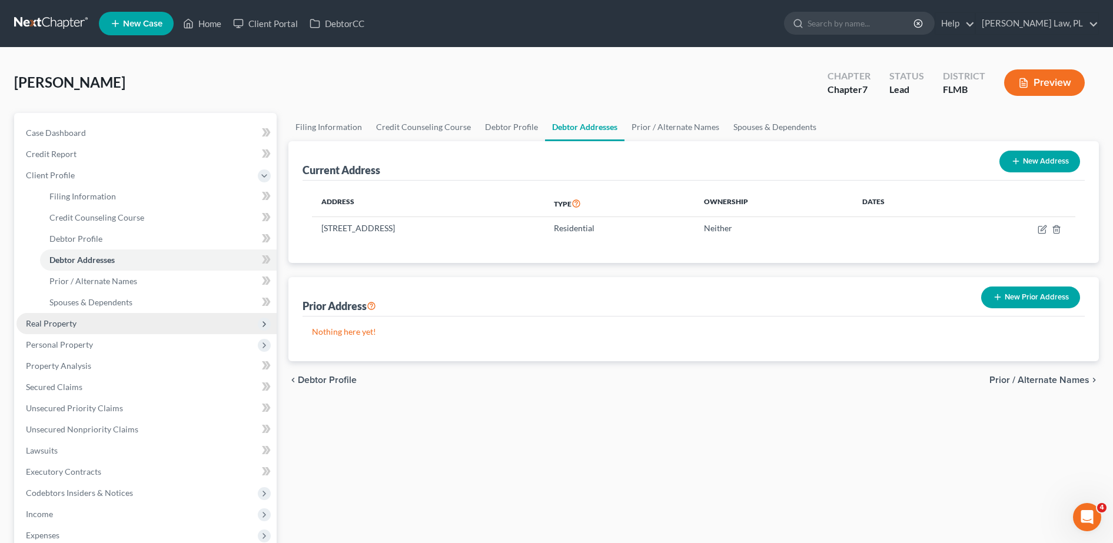
click at [114, 327] on span "Real Property" at bounding box center [146, 323] width 260 height 21
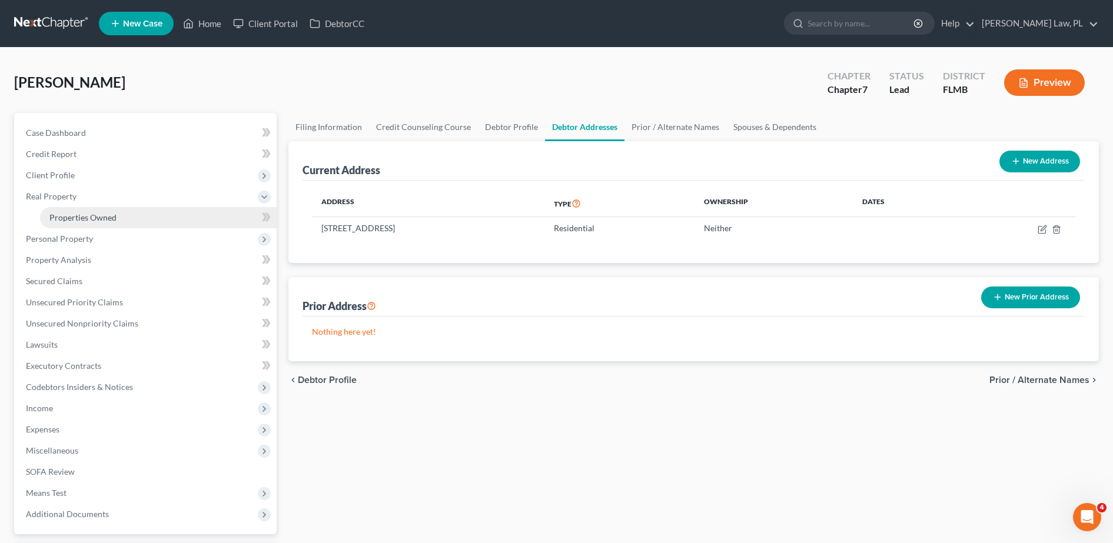
click at [134, 223] on link "Properties Owned" at bounding box center [158, 217] width 237 height 21
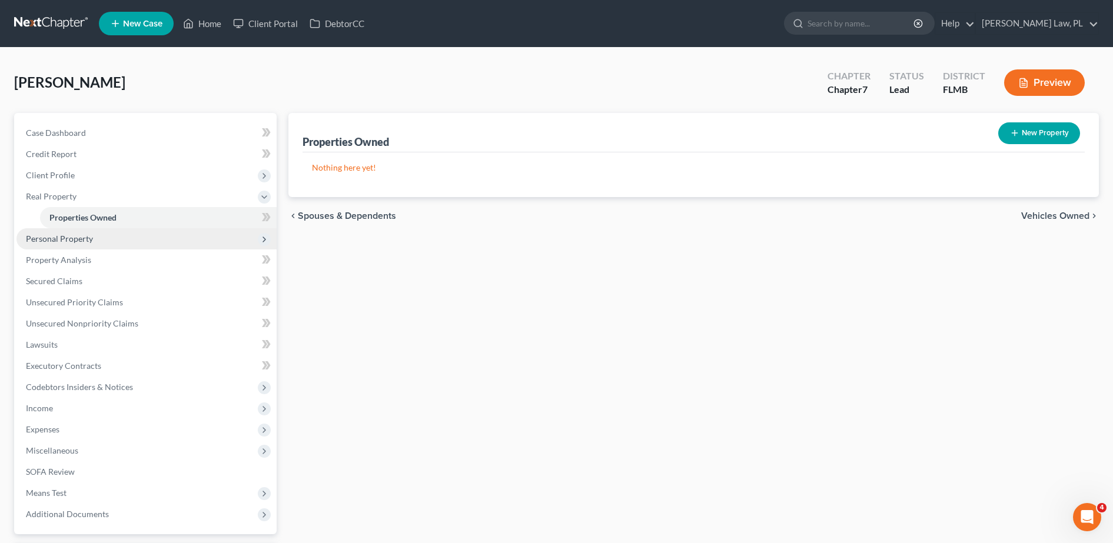
click at [126, 241] on span "Personal Property" at bounding box center [146, 238] width 260 height 21
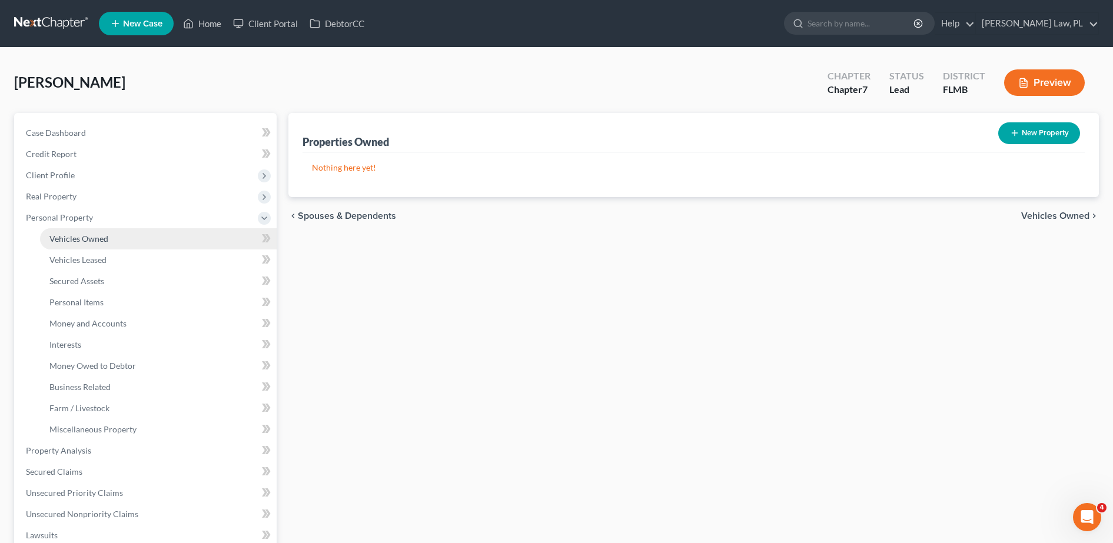
click at [127, 241] on link "Vehicles Owned" at bounding box center [158, 238] width 237 height 21
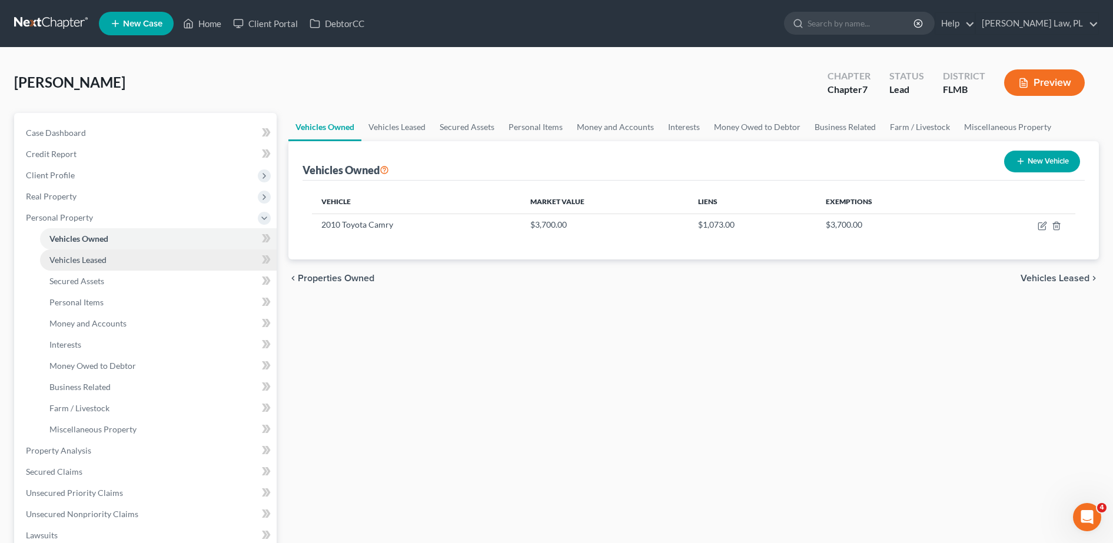
click at [126, 257] on link "Vehicles Leased" at bounding box center [158, 260] width 237 height 21
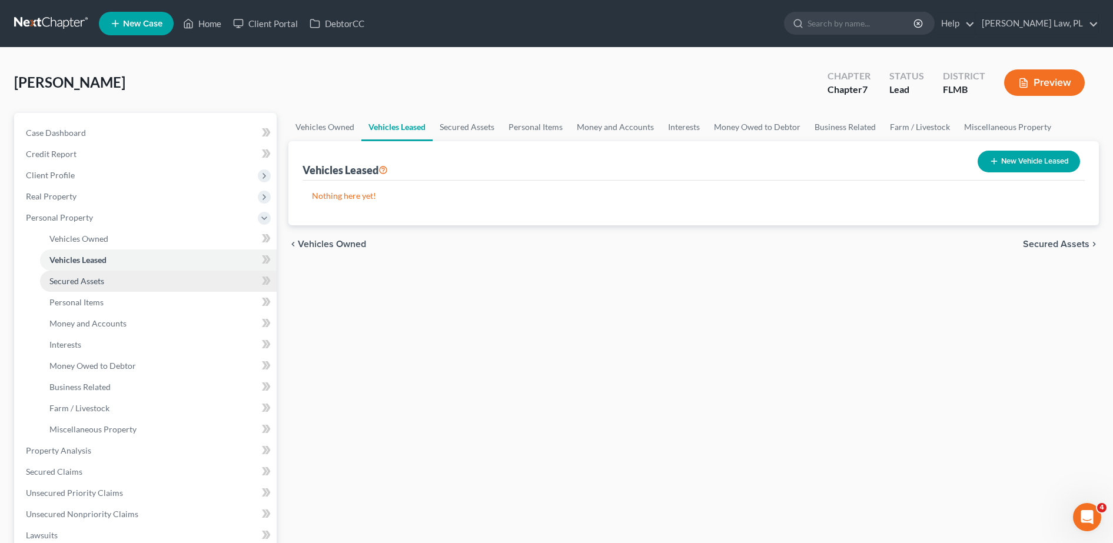
click at [125, 281] on link "Secured Assets" at bounding box center [158, 281] width 237 height 21
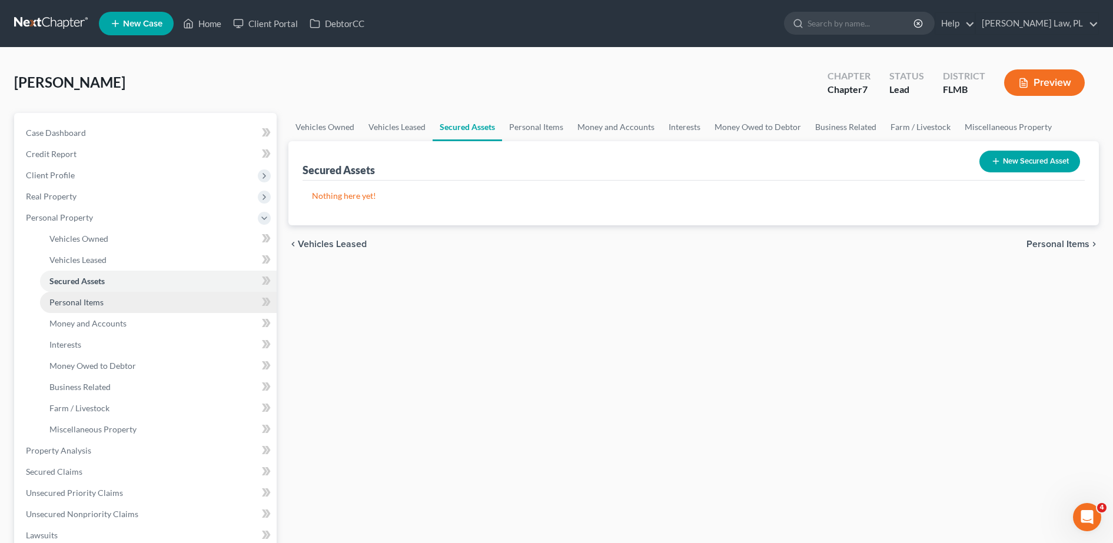
click at [124, 303] on link "Personal Items" at bounding box center [158, 302] width 237 height 21
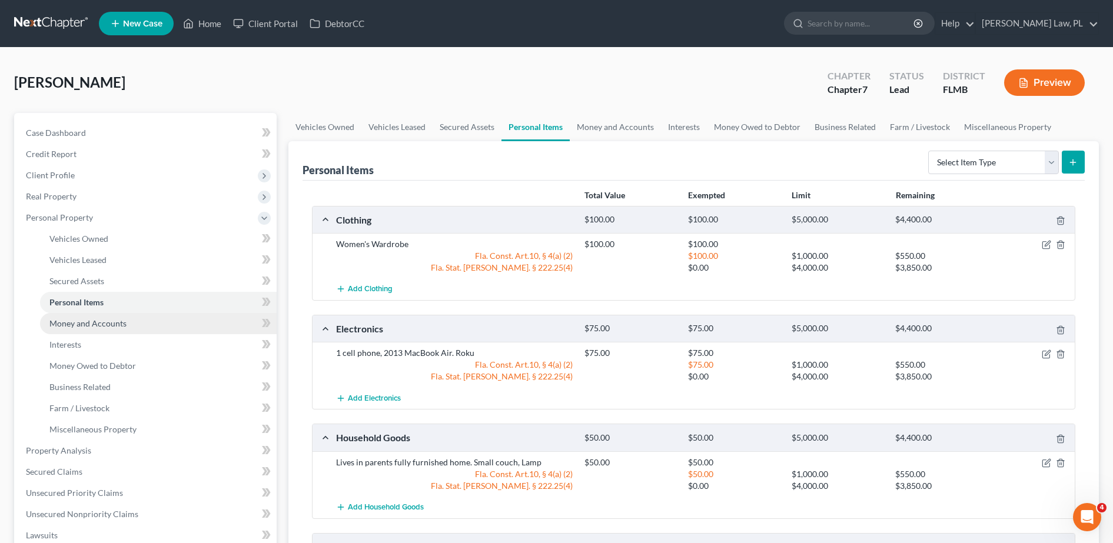
click at [120, 328] on link "Money and Accounts" at bounding box center [158, 323] width 237 height 21
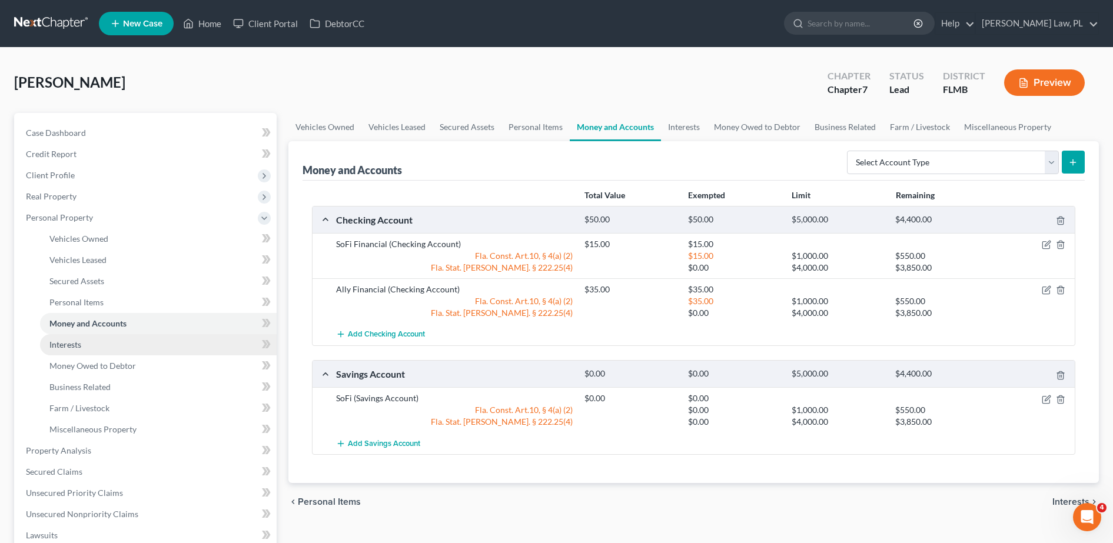
click at [135, 347] on link "Interests" at bounding box center [158, 344] width 237 height 21
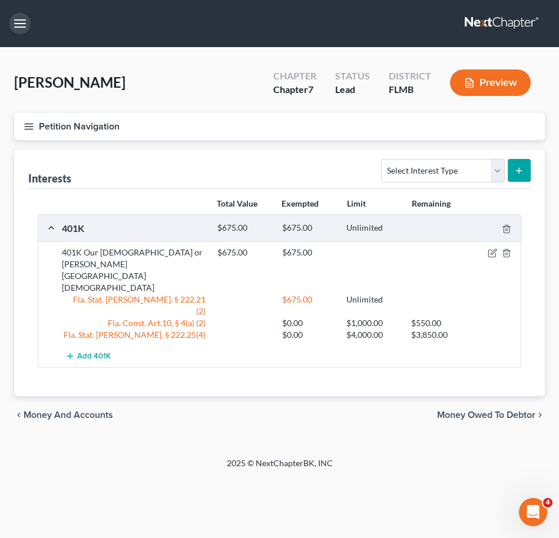
click at [19, 26] on button "button" at bounding box center [19, 23] width 21 height 21
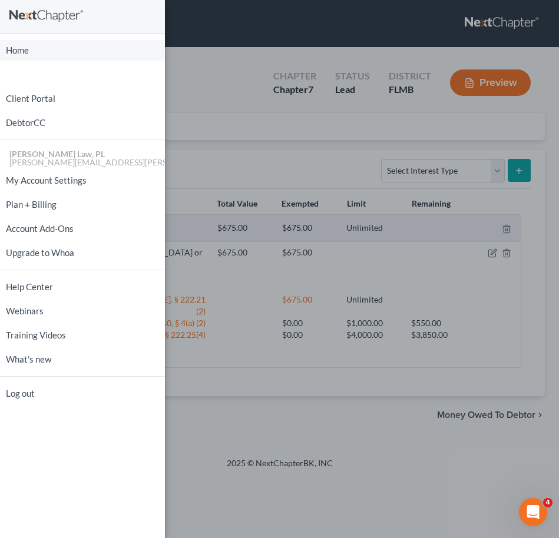
click at [31, 53] on link "Home" at bounding box center [82, 50] width 165 height 21
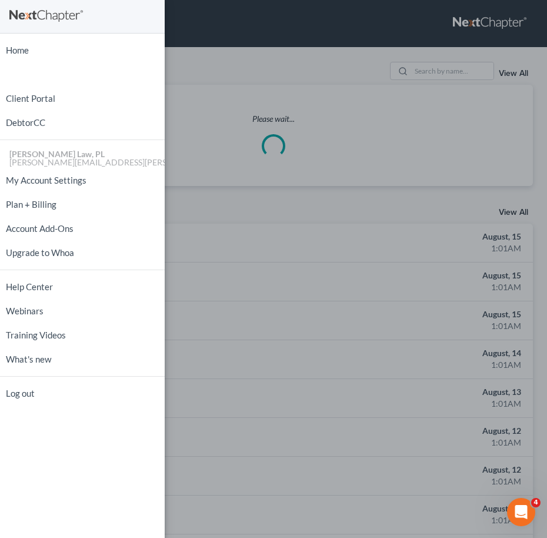
click at [293, 105] on div "Home New Case Client Portal DebtorCC [PERSON_NAME] Law, PL [EMAIL_ADDRESS][PERS…" at bounding box center [273, 269] width 547 height 538
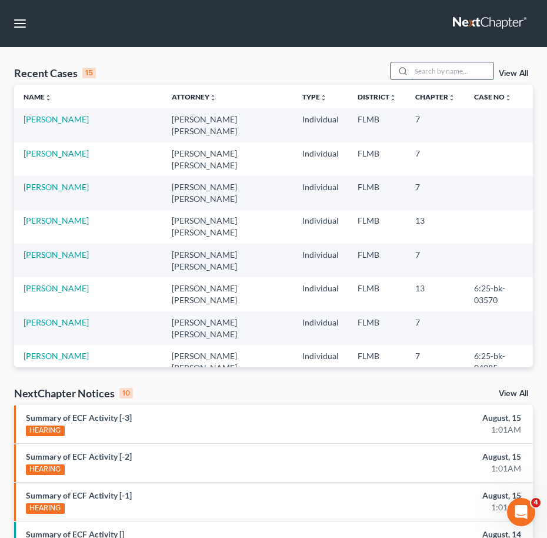
click at [446, 69] on input "search" at bounding box center [452, 70] width 82 height 17
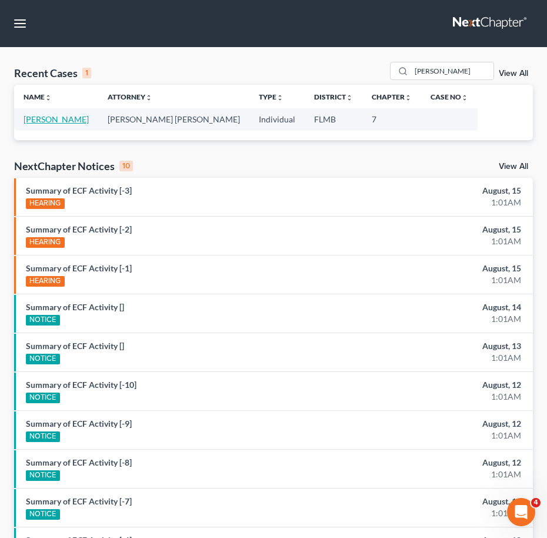
click at [84, 119] on link "[PERSON_NAME]" at bounding box center [56, 119] width 65 height 10
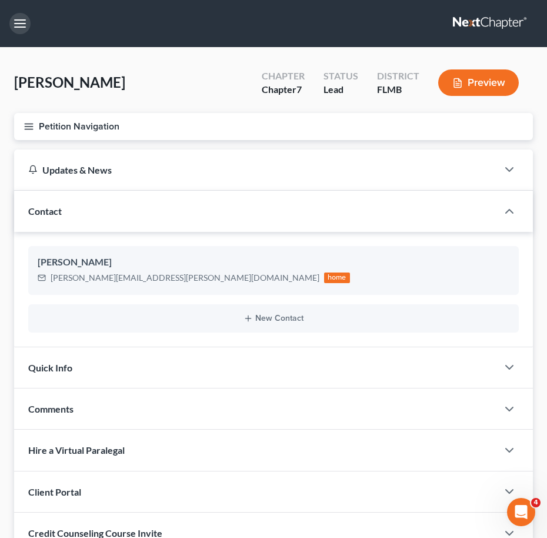
click at [16, 18] on button "button" at bounding box center [19, 23] width 21 height 21
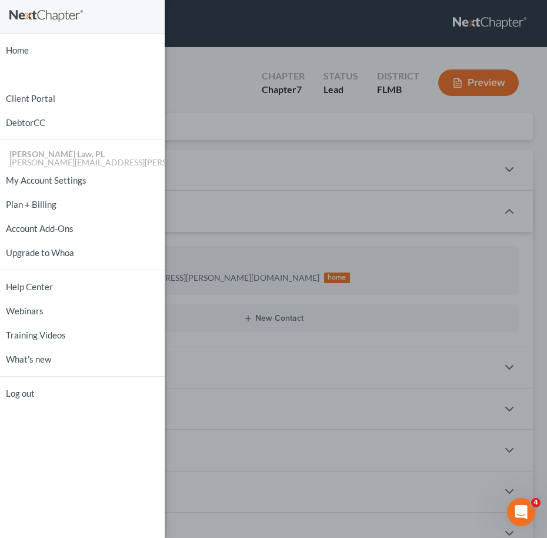
click at [217, 149] on div "Home New Case Client Portal DebtorCC [PERSON_NAME] Law, PL [EMAIL_ADDRESS][PERS…" at bounding box center [273, 269] width 547 height 538
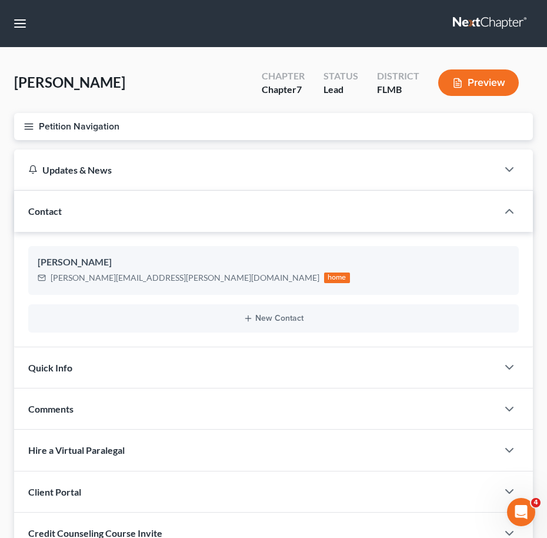
click at [28, 122] on icon "button" at bounding box center [29, 126] width 11 height 11
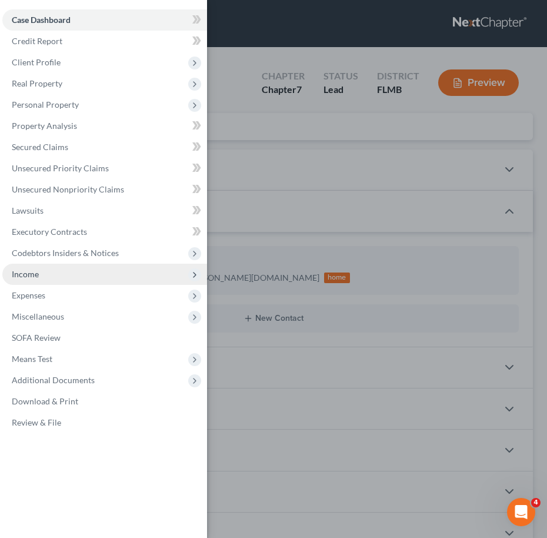
click at [54, 270] on span "Income" at bounding box center [104, 274] width 205 height 21
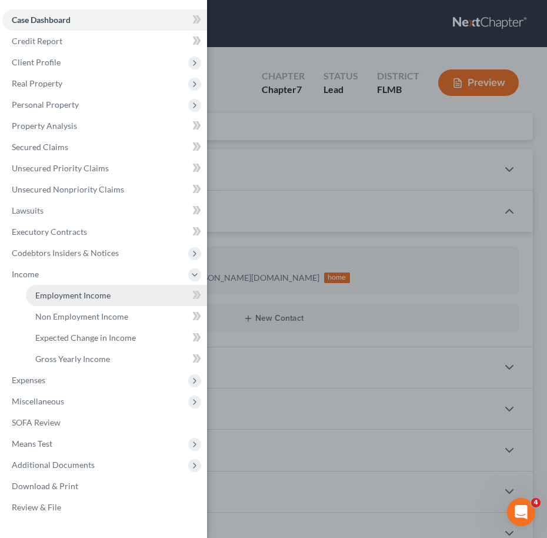
click at [69, 292] on span "Employment Income" at bounding box center [72, 295] width 75 height 10
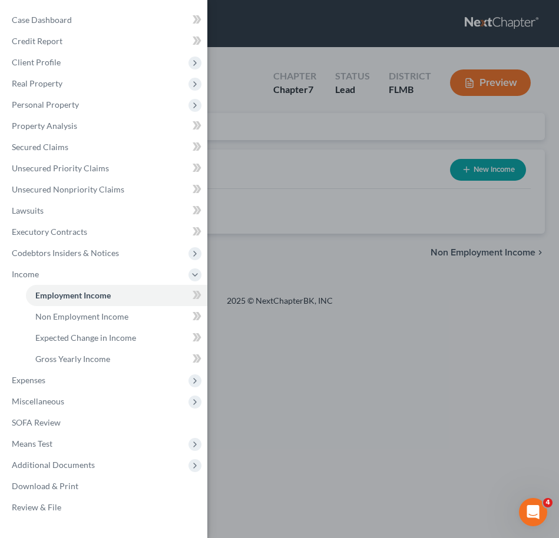
click at [262, 216] on div "Case Dashboard Payments Invoices Payments Payments Credit Report Client Profile" at bounding box center [279, 269] width 559 height 538
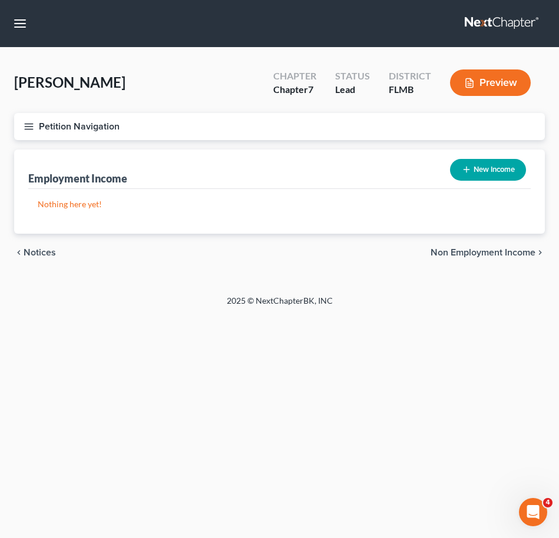
click at [467, 170] on line "button" at bounding box center [465, 170] width 5 height 0
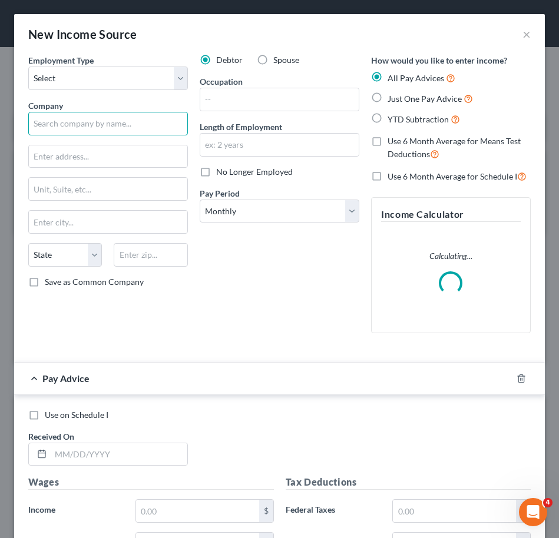
click at [106, 114] on input "text" at bounding box center [108, 124] width 160 height 24
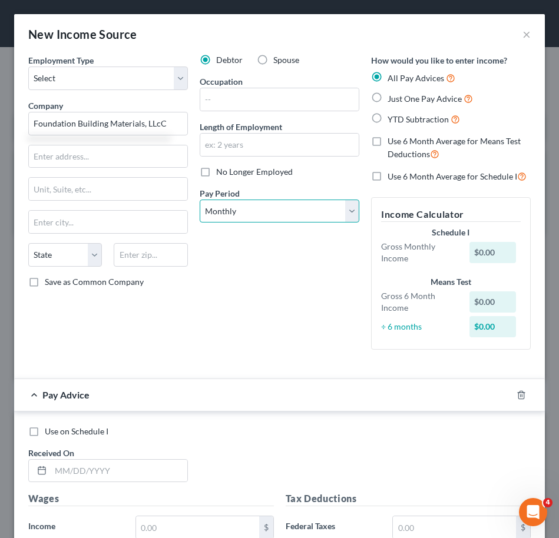
click at [293, 218] on select "Select Monthly Twice Monthly Every Other Week Weekly" at bounding box center [280, 212] width 160 height 24
click at [200, 200] on select "Select Monthly Twice Monthly Every Other Week Weekly" at bounding box center [280, 212] width 160 height 24
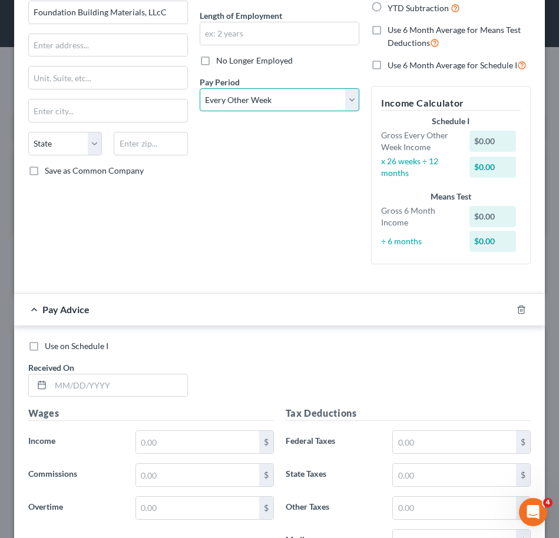
scroll to position [112, 0]
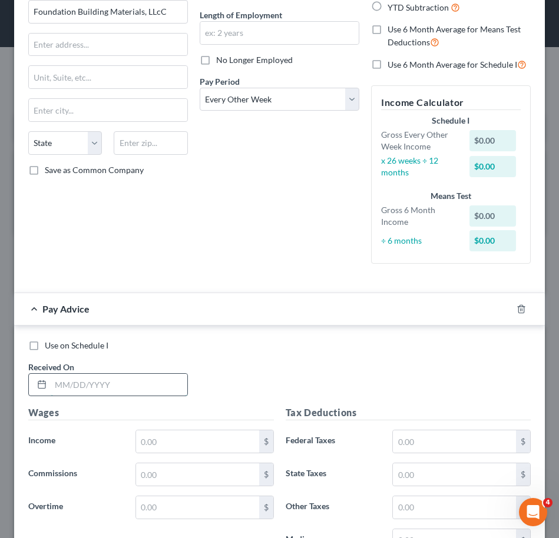
click at [87, 377] on input "text" at bounding box center [119, 385] width 137 height 22
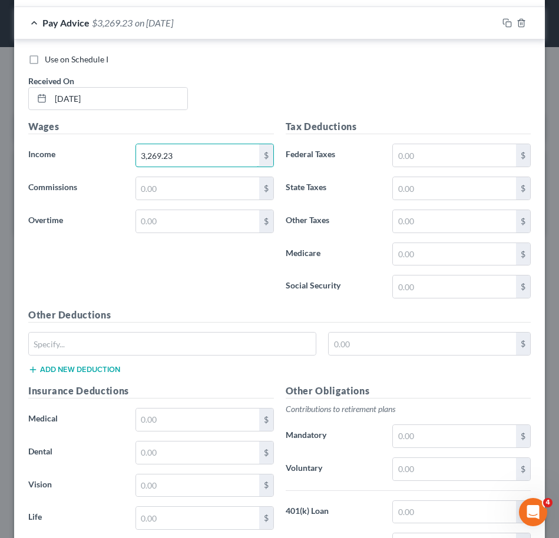
scroll to position [399, 0]
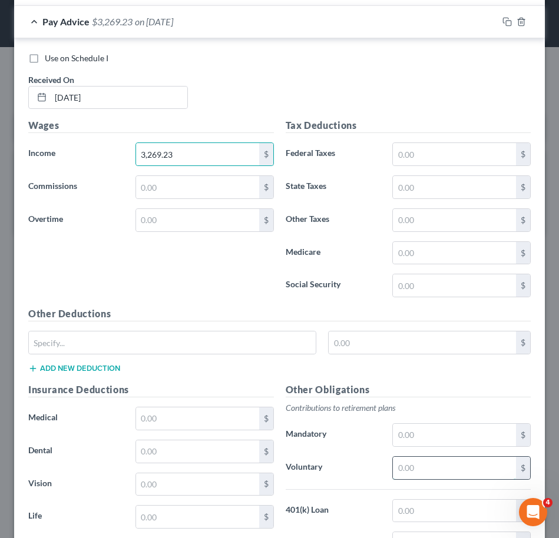
click at [417, 466] on input "text" at bounding box center [454, 468] width 123 height 22
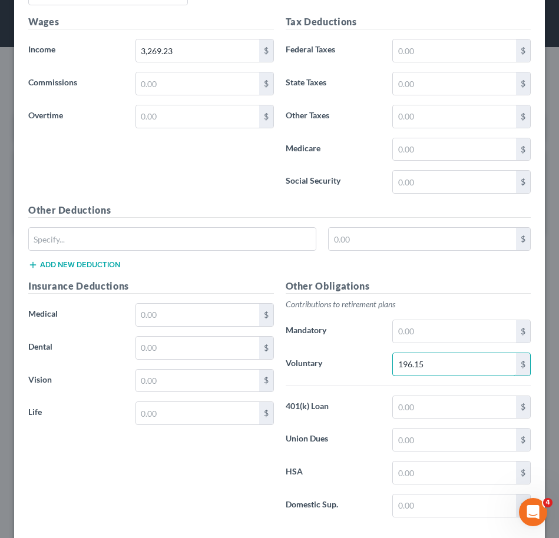
scroll to position [502, 0]
click at [409, 182] on input "text" at bounding box center [454, 182] width 123 height 22
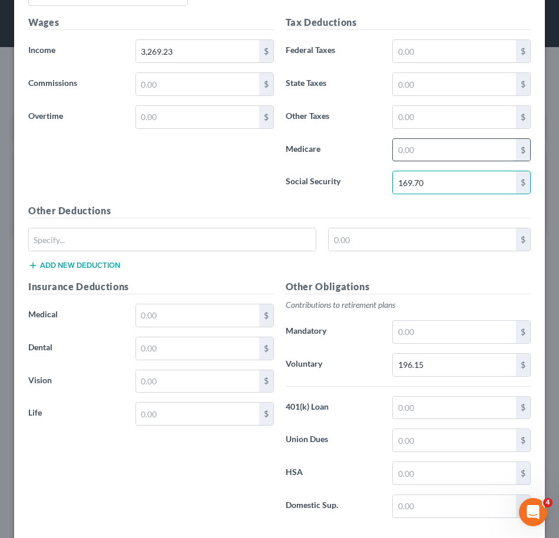
click at [404, 150] on input "text" at bounding box center [454, 150] width 123 height 22
click at [181, 312] on input "text" at bounding box center [197, 315] width 123 height 22
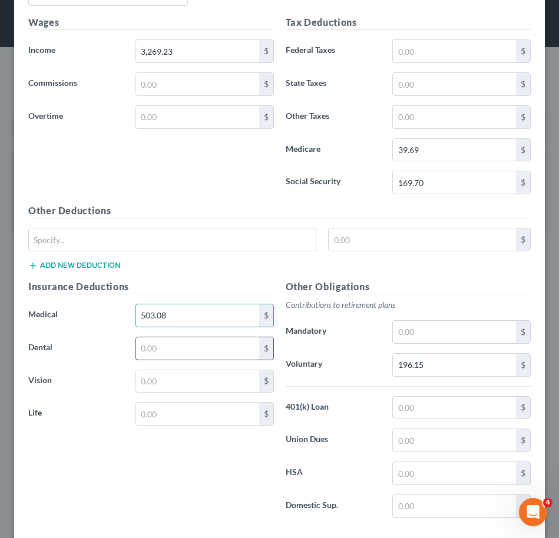
click at [187, 344] on input "text" at bounding box center [197, 348] width 123 height 22
click at [189, 379] on input "text" at bounding box center [197, 381] width 123 height 22
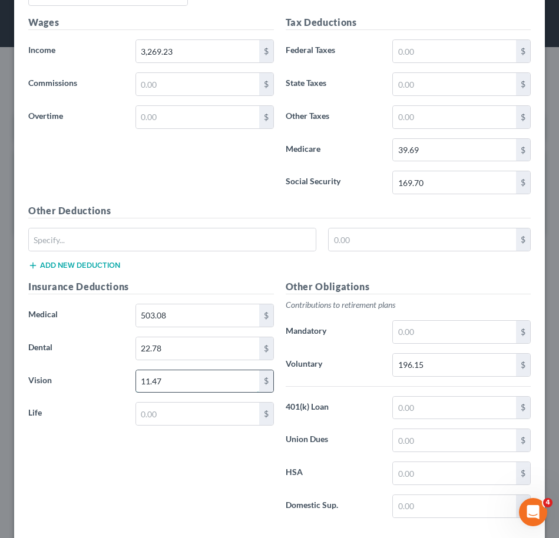
scroll to position [396, 0]
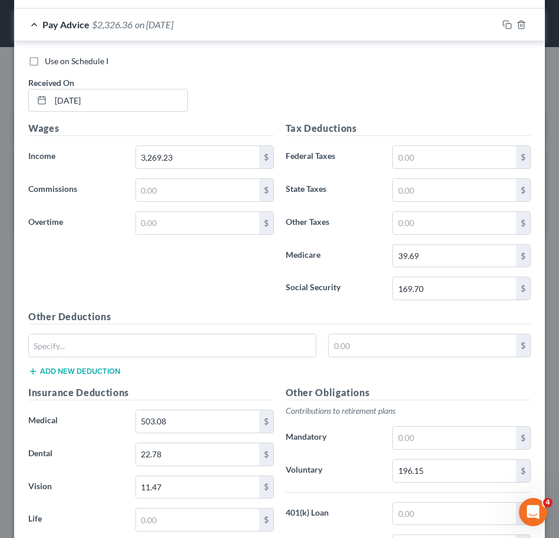
click at [175, 313] on h5 "Other Deductions" at bounding box center [279, 317] width 502 height 15
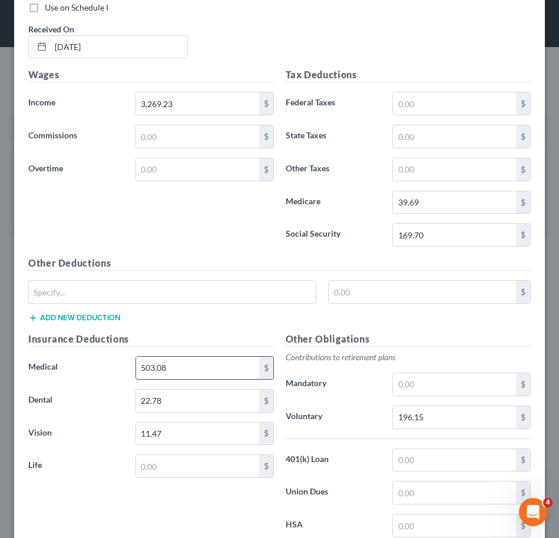
click at [214, 367] on input "503.08" at bounding box center [197, 368] width 123 height 22
click at [205, 397] on input "22.78" at bounding box center [197, 401] width 123 height 22
click at [203, 426] on input "11.47" at bounding box center [197, 434] width 123 height 22
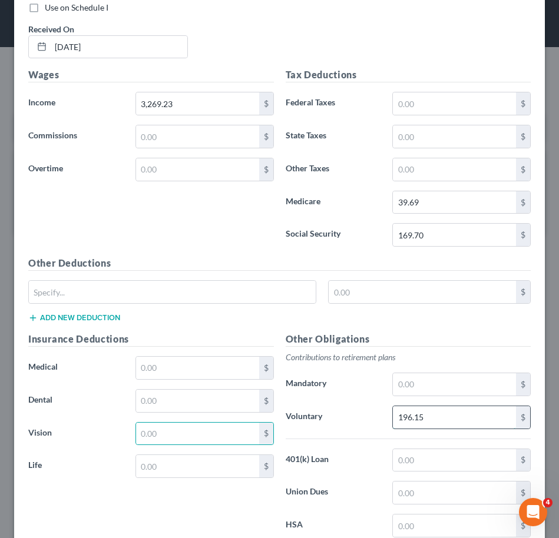
click at [453, 414] on input "196.15" at bounding box center [454, 417] width 123 height 22
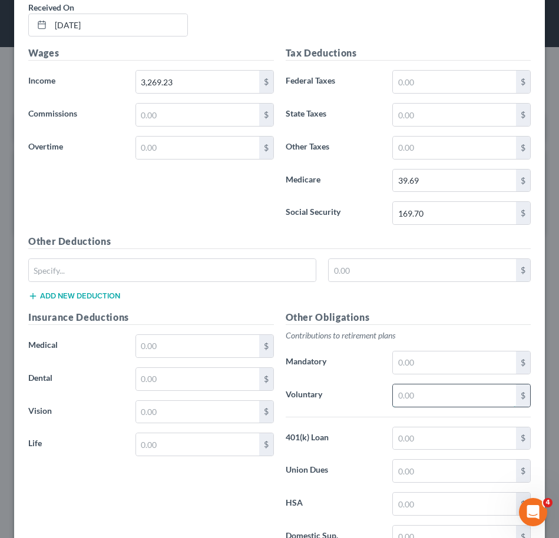
scroll to position [486, 0]
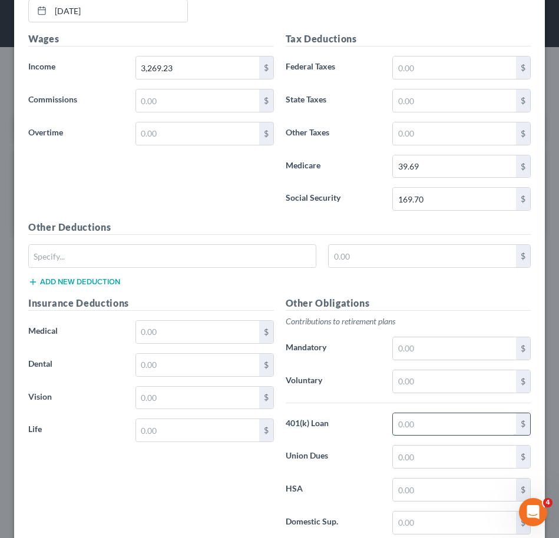
click at [452, 429] on input "text" at bounding box center [454, 424] width 123 height 22
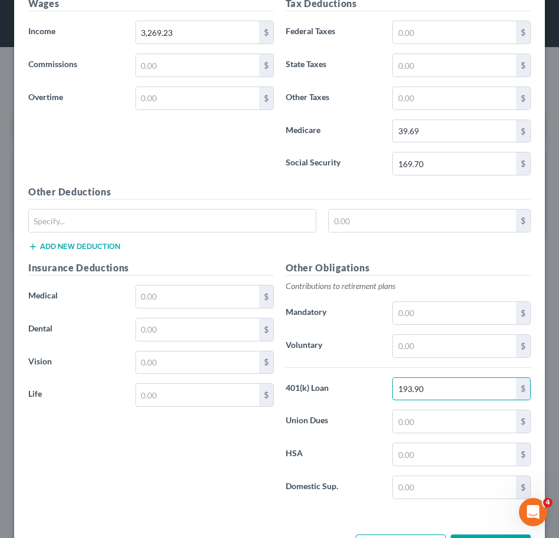
scroll to position [521, 0]
click at [197, 381] on div "Insurance Deductions Medical $ Dental $ Vision $ Life $" at bounding box center [150, 385] width 257 height 248
click at [199, 394] on input "text" at bounding box center [197, 395] width 123 height 22
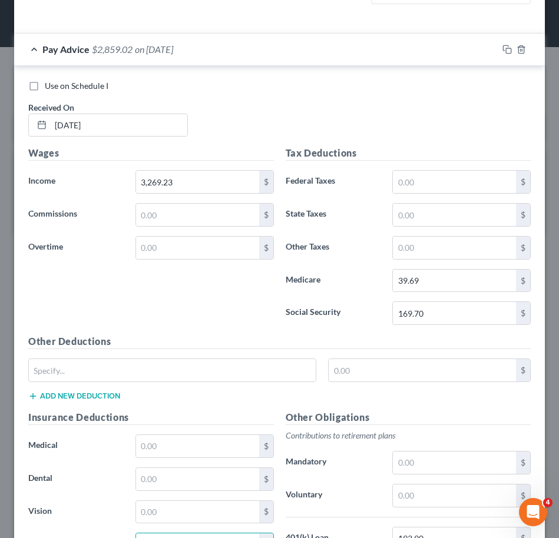
scroll to position [361, 0]
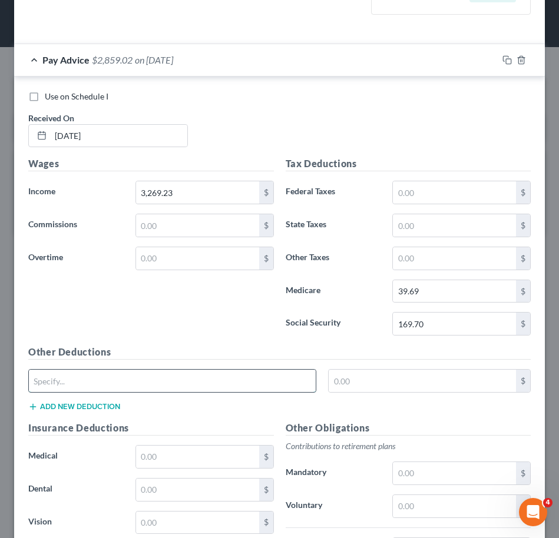
click at [99, 377] on input "text" at bounding box center [172, 381] width 287 height 22
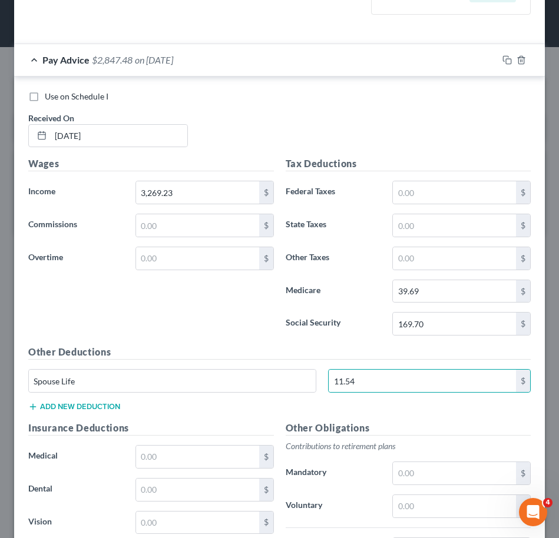
click at [105, 405] on button "Add new deduction" at bounding box center [74, 406] width 92 height 9
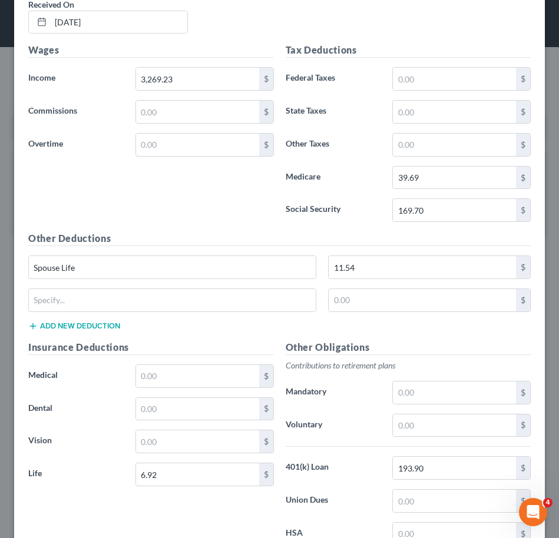
scroll to position [477, 0]
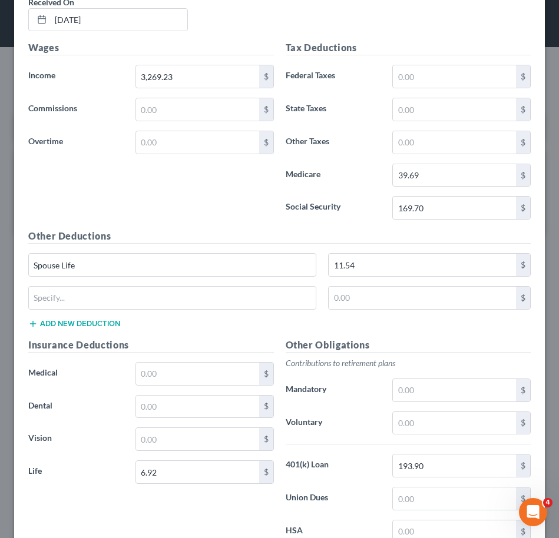
click at [102, 311] on div "$" at bounding box center [279, 302] width 514 height 33
click at [88, 303] on input "text" at bounding box center [172, 298] width 287 height 22
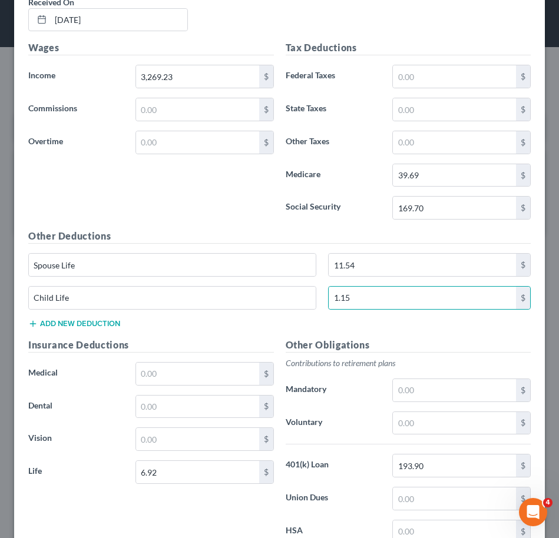
click at [88, 320] on button "Add new deduction" at bounding box center [74, 323] width 92 height 9
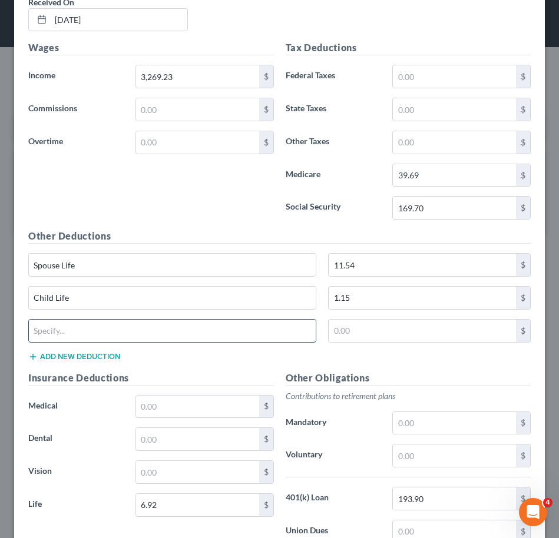
click at [79, 333] on input "text" at bounding box center [172, 331] width 287 height 22
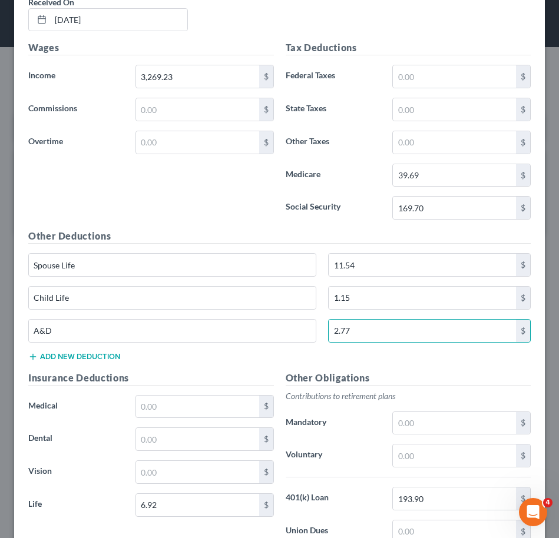
click at [96, 194] on div "Wages Income * 3,269.23 $ Commissions $ Overtime $" at bounding box center [150, 135] width 257 height 188
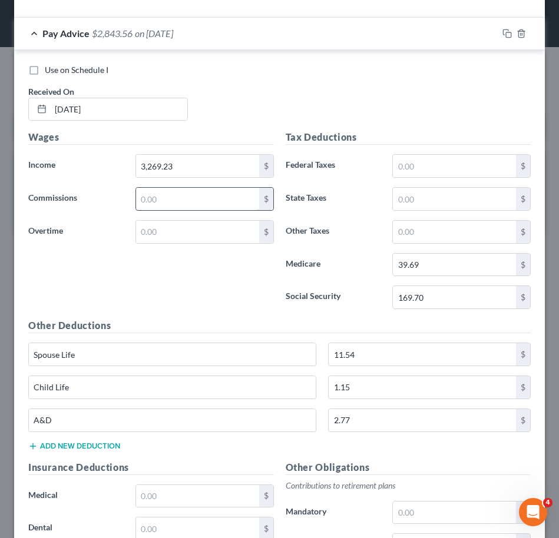
scroll to position [387, 0]
click at [171, 195] on input "text" at bounding box center [197, 199] width 123 height 22
click at [411, 169] on input "text" at bounding box center [454, 166] width 123 height 22
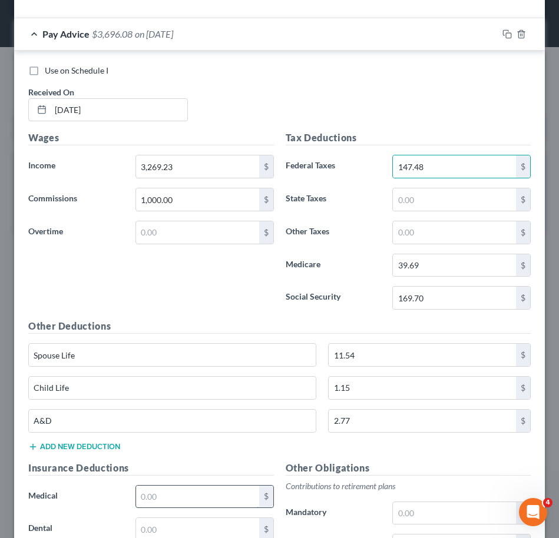
click at [155, 488] on input "text" at bounding box center [197, 497] width 123 height 22
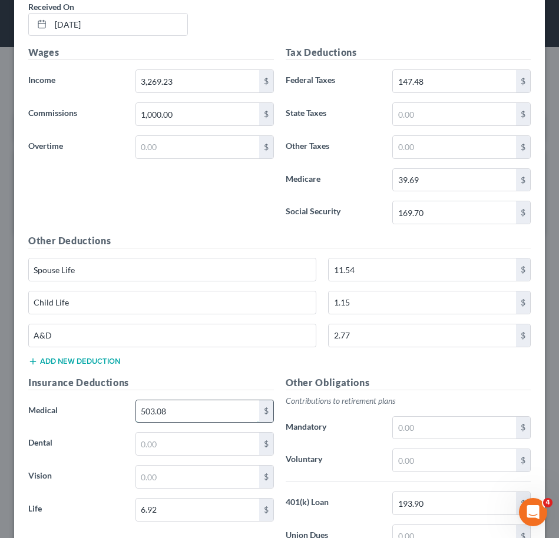
scroll to position [473, 0]
click at [405, 457] on input "text" at bounding box center [454, 460] width 123 height 22
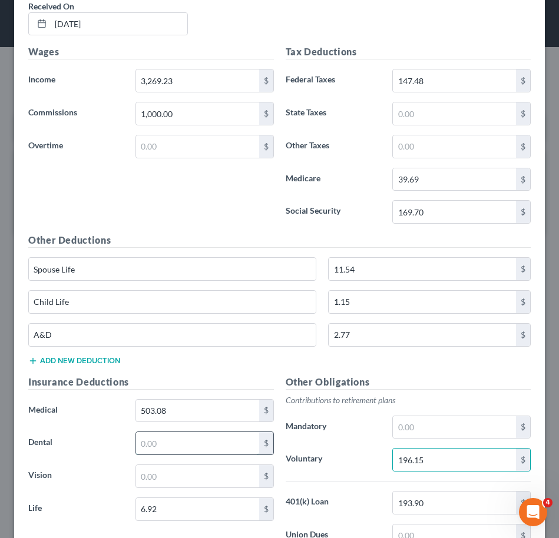
click at [227, 448] on input "text" at bounding box center [197, 443] width 123 height 22
click at [175, 474] on input "text" at bounding box center [197, 476] width 123 height 22
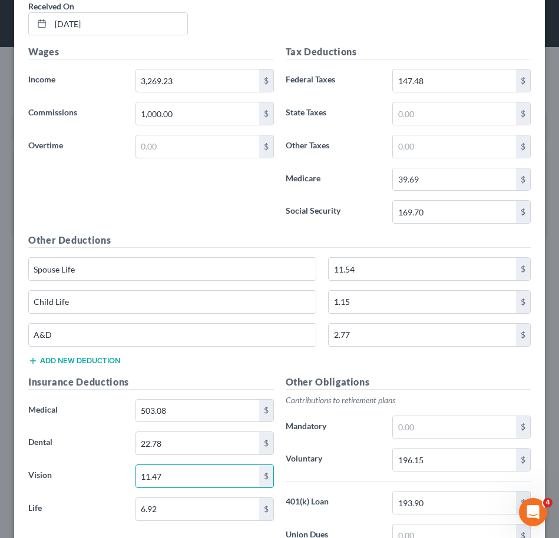
click at [220, 377] on h5 "Insurance Deductions" at bounding box center [150, 382] width 245 height 15
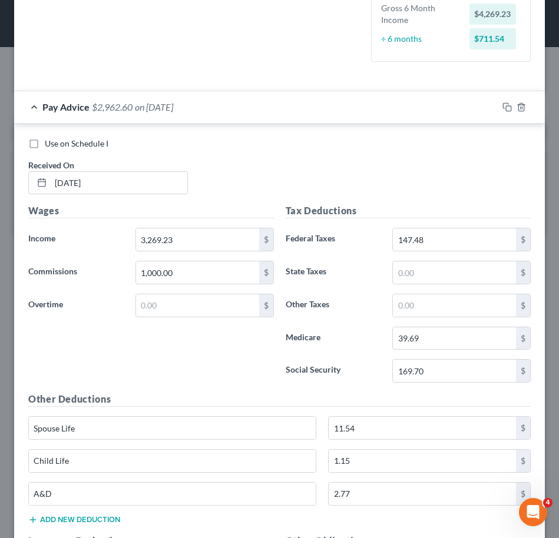
scroll to position [311, 0]
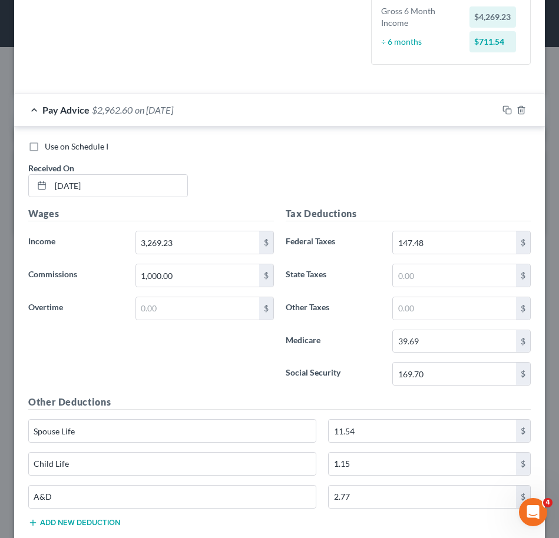
click at [176, 121] on div "Pay Advice $2,962.60 on [DATE]" at bounding box center [255, 109] width 483 height 31
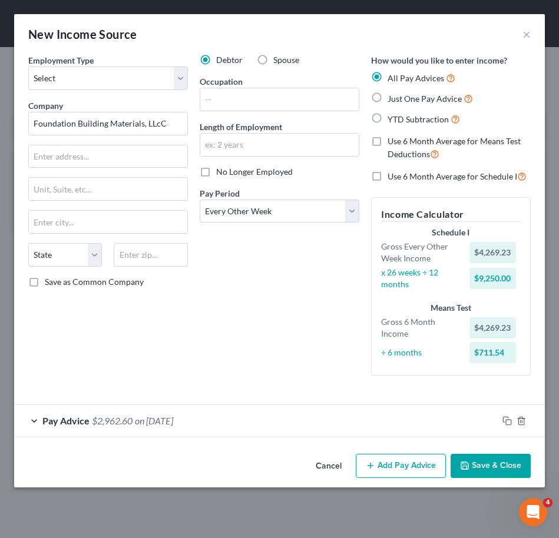
scroll to position [0, 0]
click at [507, 420] on rect "button" at bounding box center [508, 422] width 5 height 5
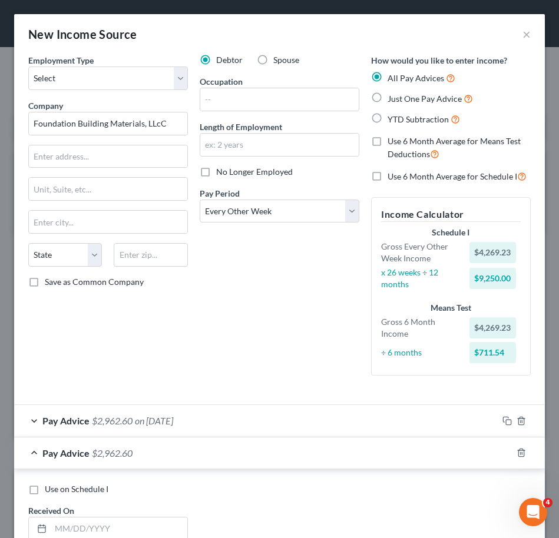
scroll to position [217, 0]
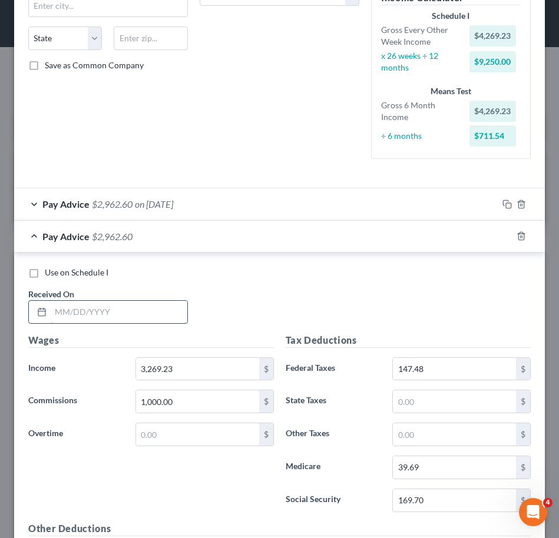
click at [116, 317] on input "text" at bounding box center [119, 312] width 137 height 22
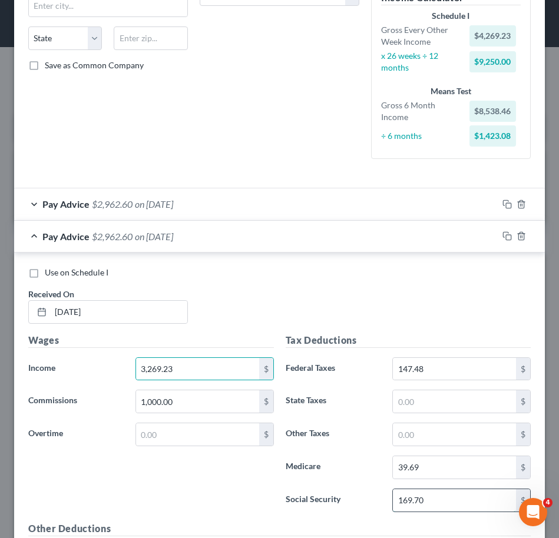
click at [430, 502] on input "169.70" at bounding box center [454, 500] width 123 height 22
click at [419, 500] on input "169.70" at bounding box center [454, 500] width 123 height 22
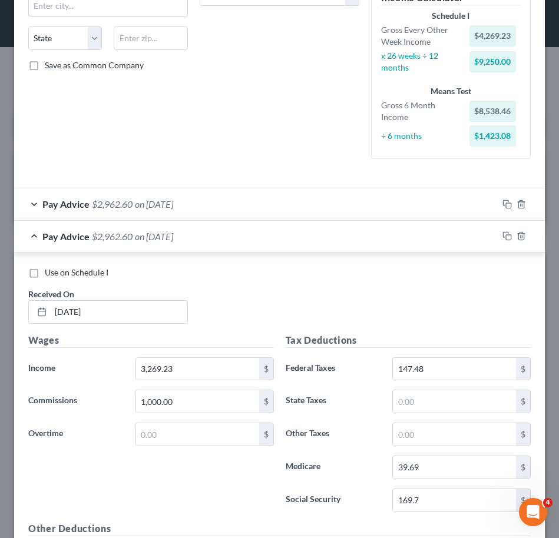
click at [260, 304] on div "Use on Schedule I Received On * [DATE]" at bounding box center [279, 300] width 514 height 67
click at [457, 493] on input "169.7" at bounding box center [454, 500] width 123 height 22
click at [432, 500] on input "169.7" at bounding box center [454, 500] width 123 height 22
click at [150, 493] on div "Wages Income * 3,269.23 $ Commissions 1,000.00 $ Overtime $" at bounding box center [150, 427] width 257 height 188
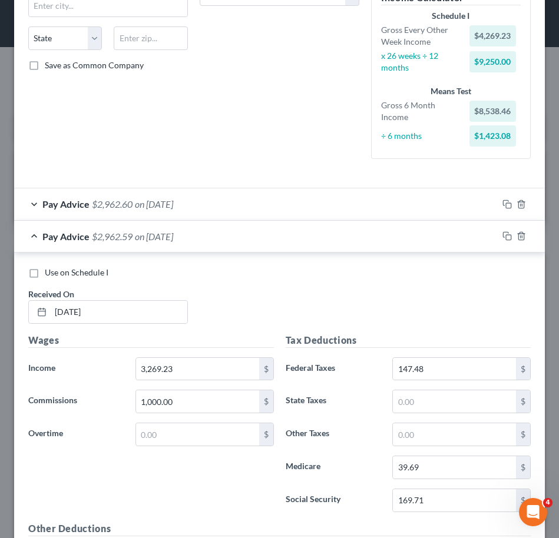
click at [184, 244] on div "Pay Advice $2,962.59 on [DATE]" at bounding box center [255, 236] width 483 height 31
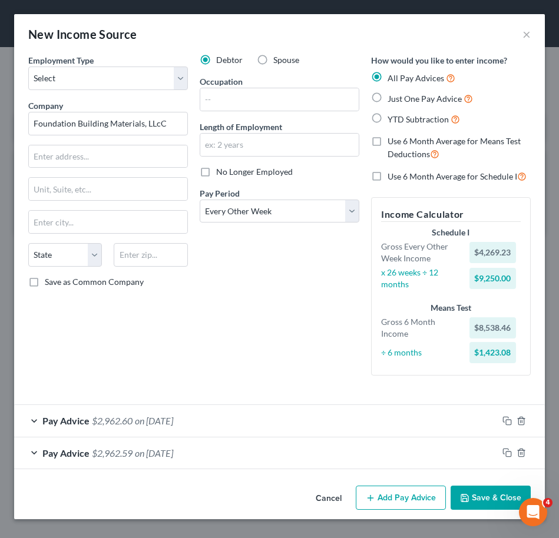
scroll to position [0, 0]
drag, startPoint x: 510, startPoint y: 451, endPoint x: 493, endPoint y: 439, distance: 20.7
click at [510, 452] on rect "button" at bounding box center [508, 454] width 5 height 5
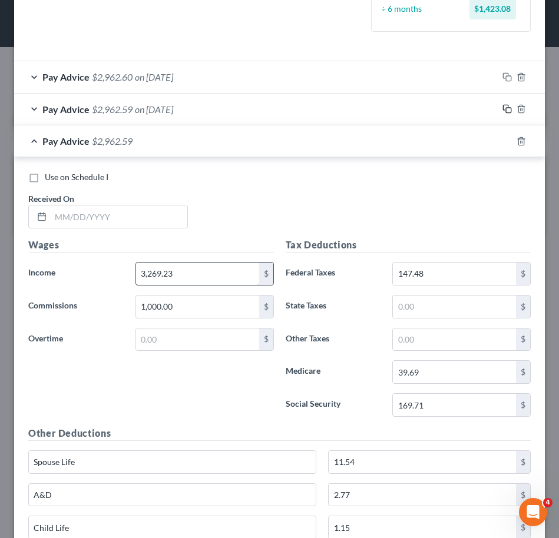
scroll to position [344, 0]
click at [163, 214] on input "text" at bounding box center [119, 216] width 137 height 22
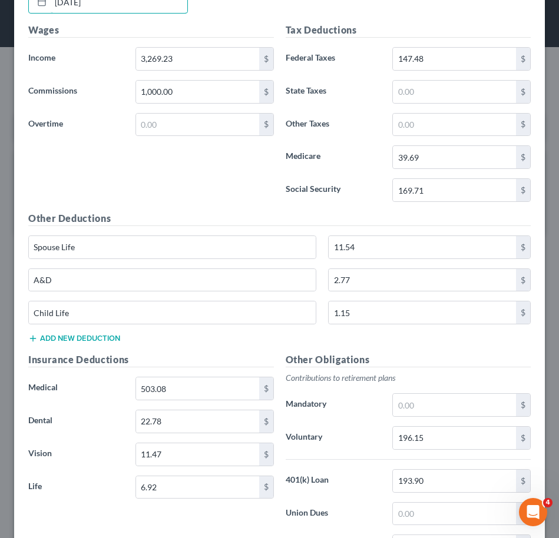
scroll to position [695, 0]
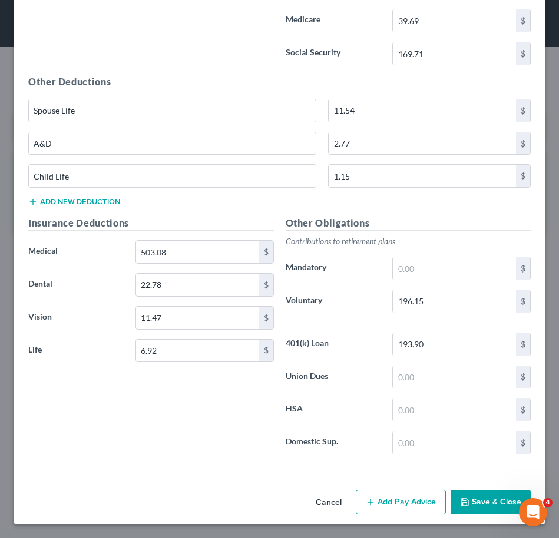
click at [489, 495] on button "Save & Close" at bounding box center [490, 502] width 80 height 25
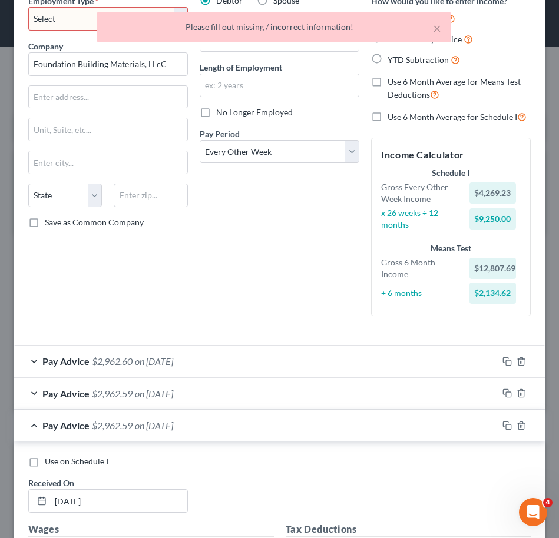
scroll to position [0, 0]
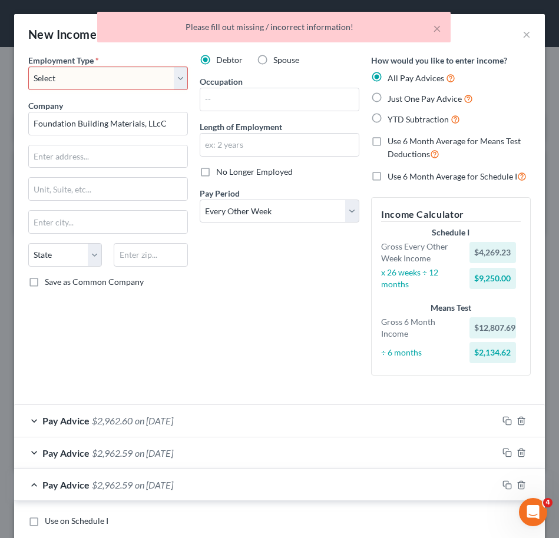
click at [129, 77] on select "Select Full or [DEMOGRAPHIC_DATA] Employment Self Employment" at bounding box center [108, 79] width 160 height 24
click at [28, 67] on select "Select Full or [DEMOGRAPHIC_DATA] Employment Self Employment" at bounding box center [108, 79] width 160 height 24
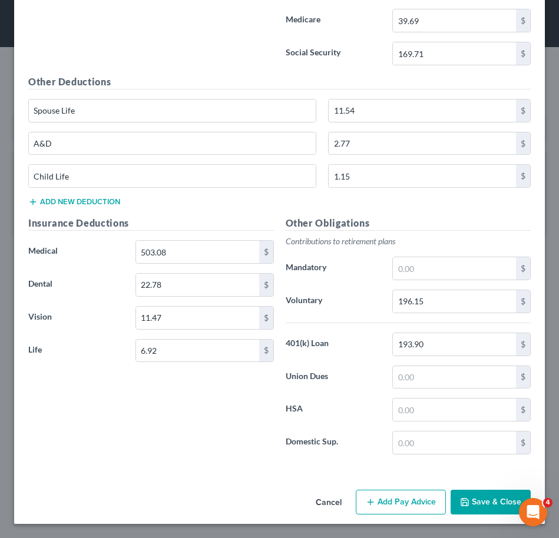
click at [475, 493] on button "Save & Close" at bounding box center [490, 502] width 80 height 25
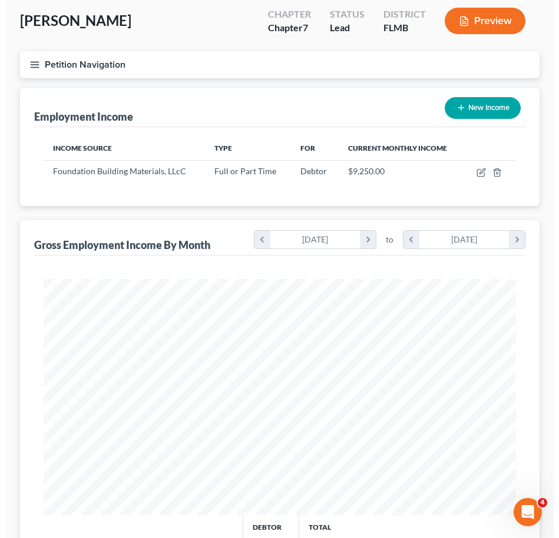
scroll to position [56, 0]
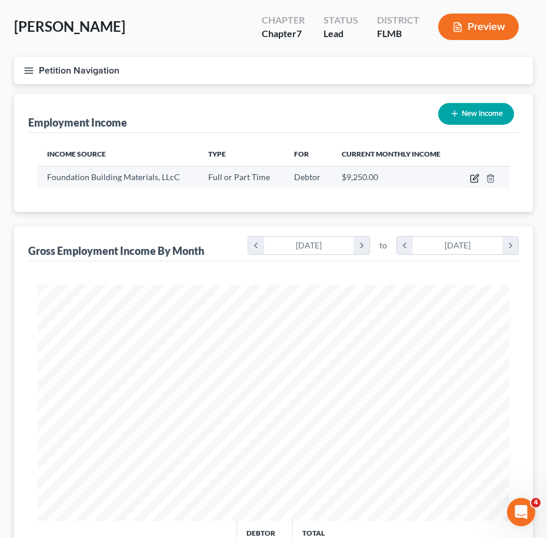
click at [475, 178] on icon "button" at bounding box center [474, 178] width 9 height 9
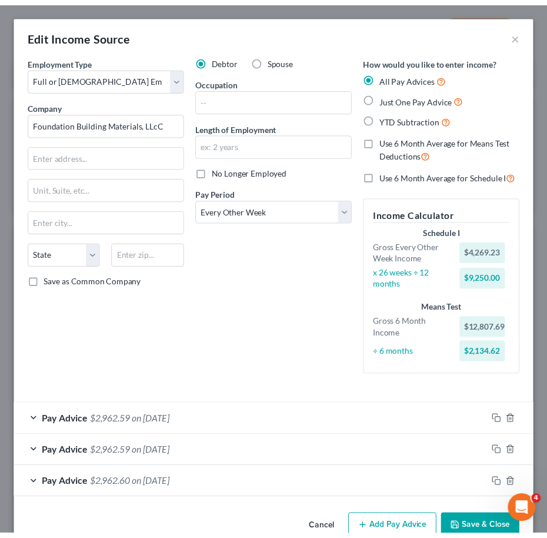
scroll to position [28, 0]
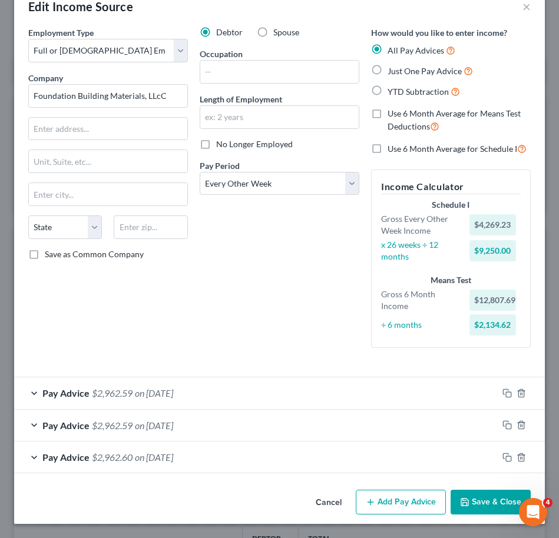
click at [481, 499] on button "Save & Close" at bounding box center [490, 502] width 80 height 25
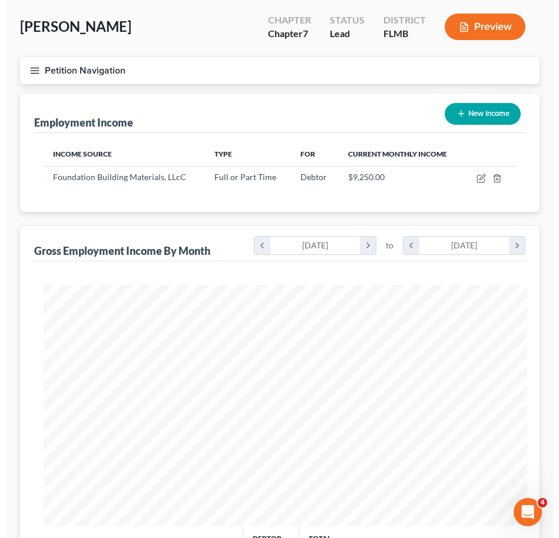
scroll to position [588434, 588175]
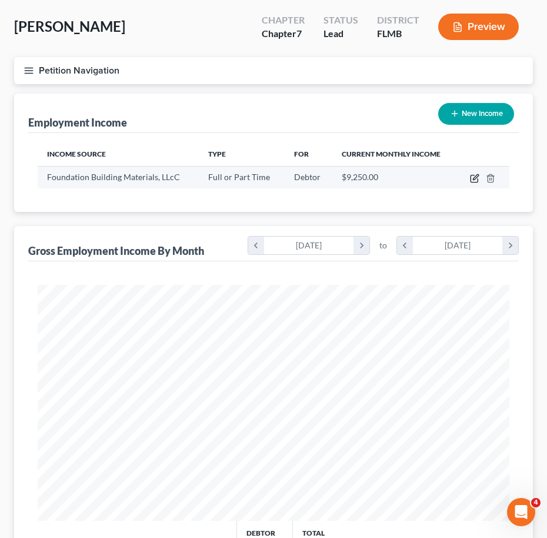
click at [475, 175] on icon "button" at bounding box center [474, 178] width 9 height 9
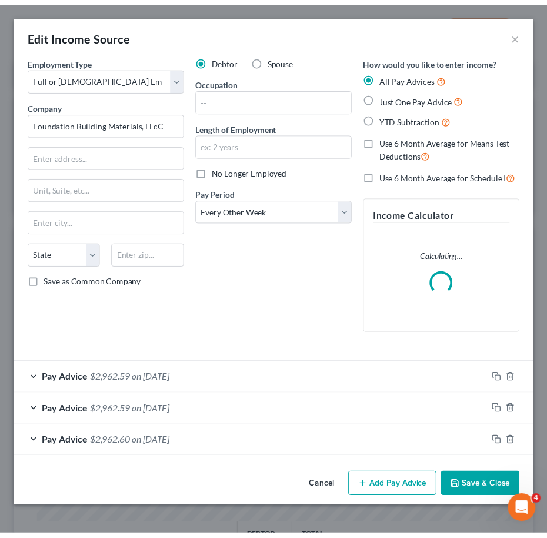
scroll to position [241, 507]
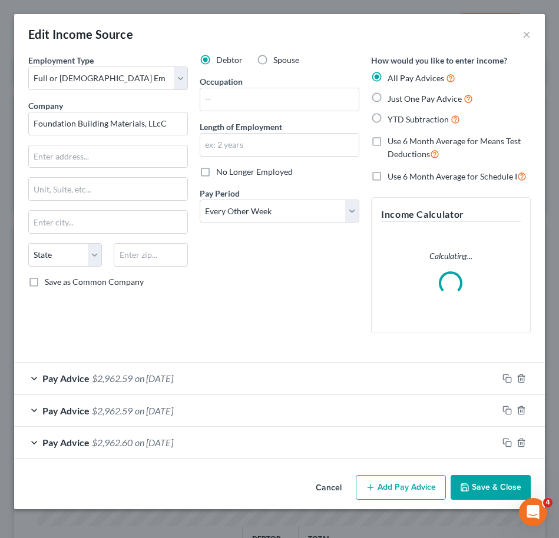
click at [257, 197] on div "Pay Period * Select Monthly Twice Monthly Every Other Week Weekly" at bounding box center [280, 205] width 160 height 36
click at [258, 200] on select "Select Monthly Twice Monthly Every Other Week Weekly" at bounding box center [280, 212] width 160 height 24
click at [200, 200] on select "Select Monthly Twice Monthly Every Other Week Weekly" at bounding box center [280, 212] width 160 height 24
click at [482, 482] on button "Save & Close" at bounding box center [490, 487] width 80 height 25
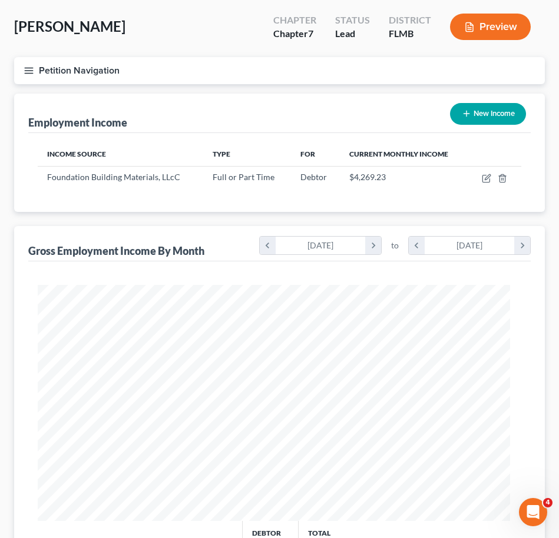
scroll to position [588434, 588175]
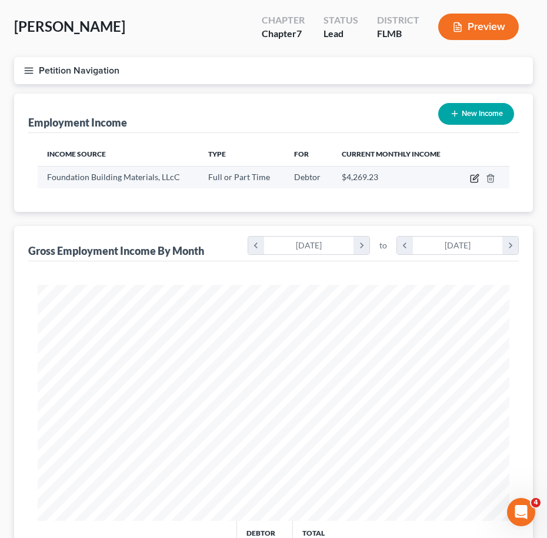
click at [475, 175] on icon "button" at bounding box center [474, 178] width 9 height 9
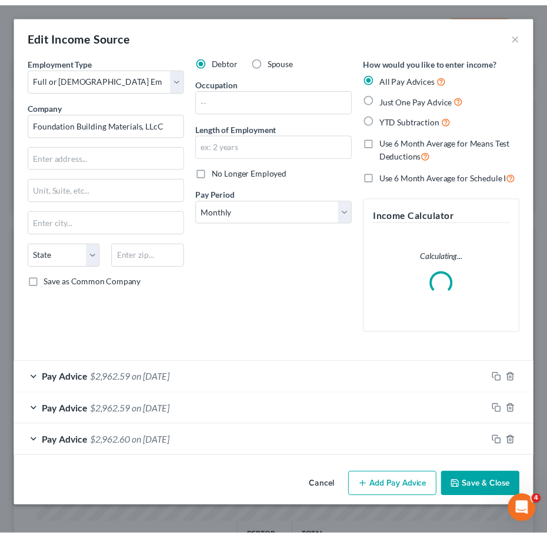
scroll to position [241, 507]
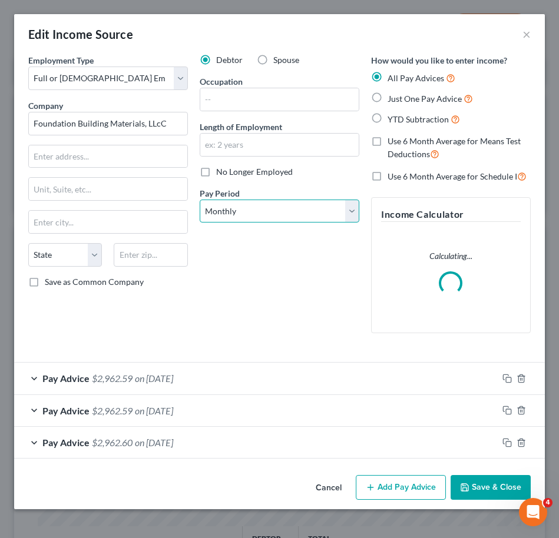
click at [247, 200] on select "Select Monthly Twice Monthly Every Other Week Weekly" at bounding box center [280, 212] width 160 height 24
click at [200, 200] on select "Select Monthly Twice Monthly Every Other Week Weekly" at bounding box center [280, 212] width 160 height 24
click at [462, 477] on button "Save & Close" at bounding box center [490, 487] width 80 height 25
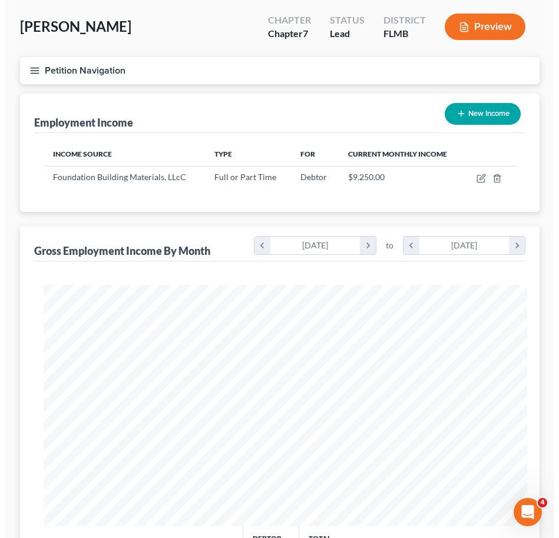
scroll to position [588434, 588175]
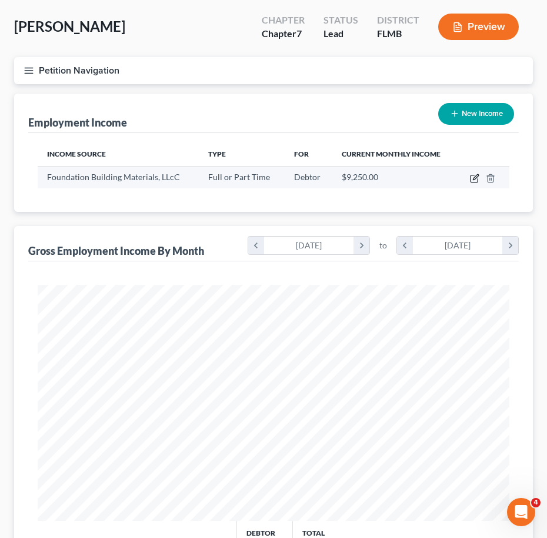
click at [476, 178] on icon "button" at bounding box center [475, 176] width 5 height 5
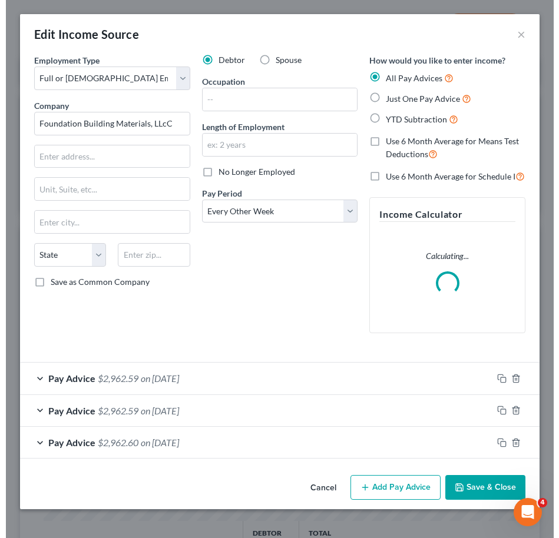
scroll to position [241, 507]
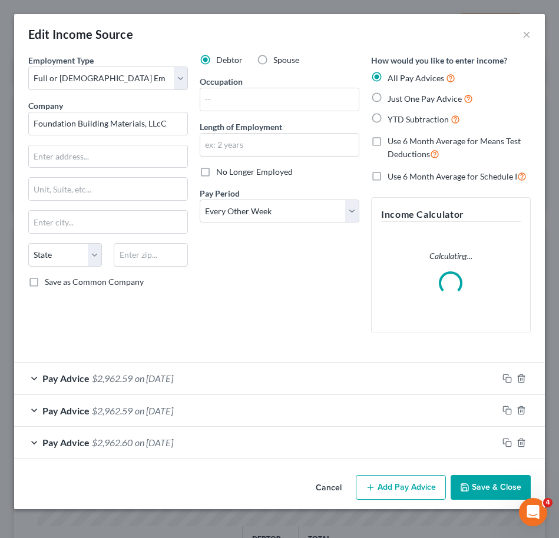
click at [390, 466] on div "Employment Type * Select Full or [DEMOGRAPHIC_DATA] Employment Self Employment …" at bounding box center [279, 262] width 530 height 416
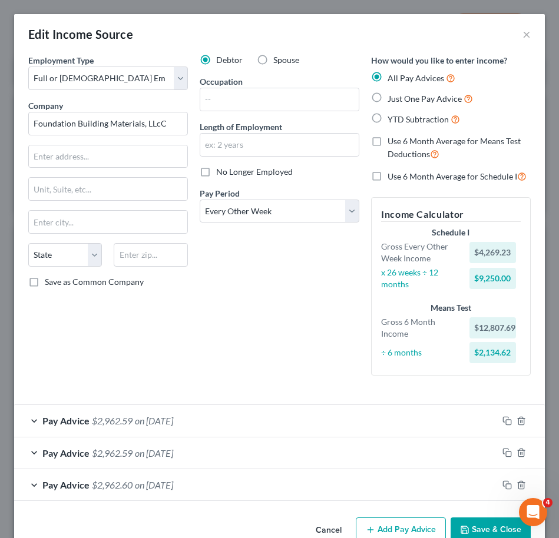
click at [419, 484] on div "Pay Advice $2,962.60 on [DATE]" at bounding box center [255, 484] width 483 height 31
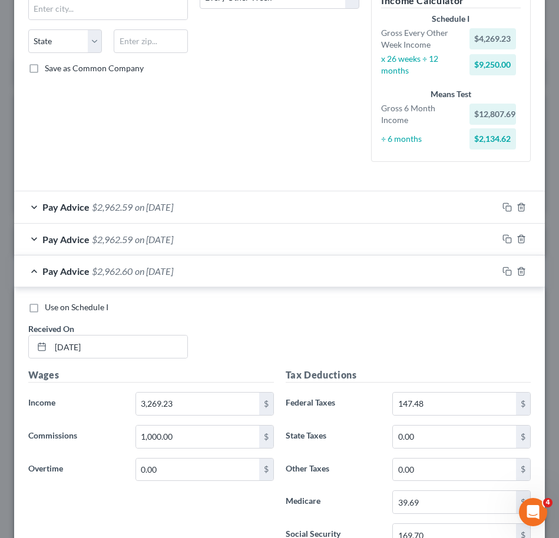
scroll to position [214, 0]
drag, startPoint x: 129, startPoint y: 344, endPoint x: -16, endPoint y: 347, distance: 144.8
click at [0, 347] on html "Home New Case Client Portal DebtorCC [PERSON_NAME] Law, PL [PERSON_NAME][EMAIL_…" at bounding box center [279, 396] width 559 height 904
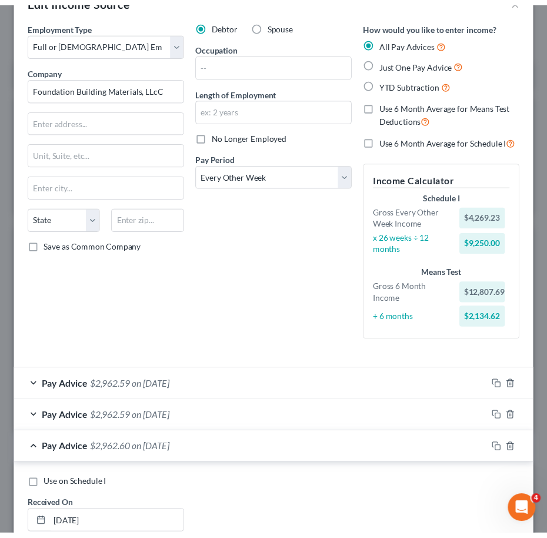
scroll to position [0, 0]
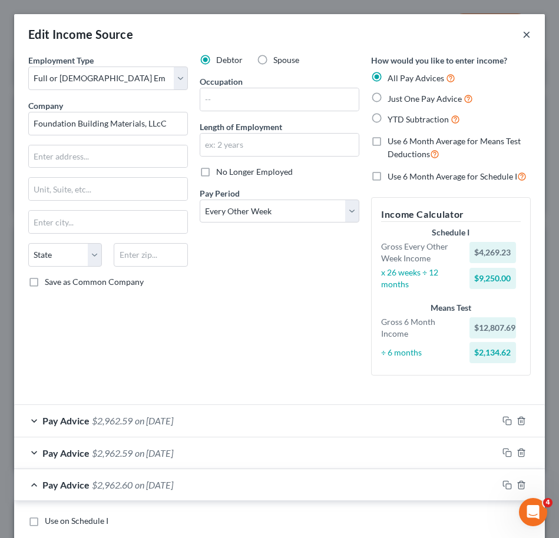
click at [522, 32] on button "×" at bounding box center [526, 34] width 8 height 14
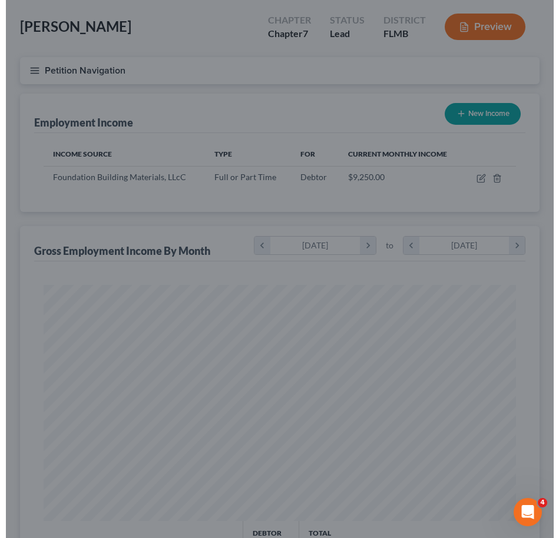
scroll to position [588434, 588175]
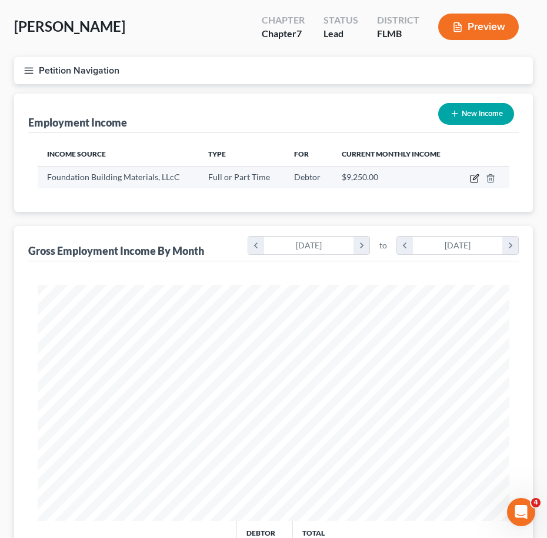
click at [472, 177] on icon "button" at bounding box center [474, 178] width 9 height 9
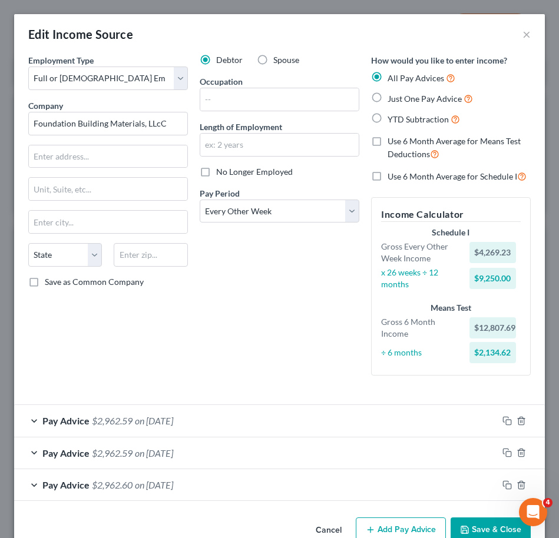
scroll to position [28, 0]
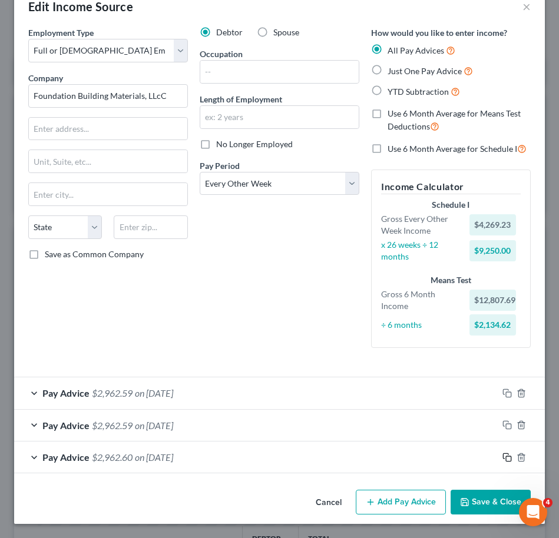
click at [506, 457] on rect "button" at bounding box center [508, 458] width 5 height 5
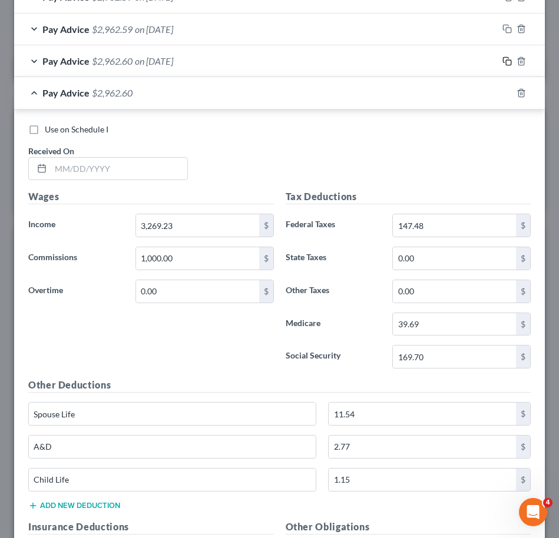
scroll to position [423, 0]
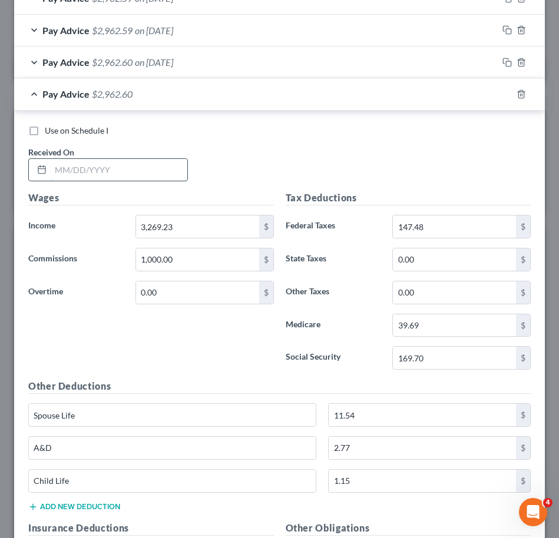
click at [125, 164] on input "text" at bounding box center [119, 170] width 137 height 22
click at [148, 104] on div "Pay Advice $2,962.60 on [DATE]" at bounding box center [255, 93] width 483 height 31
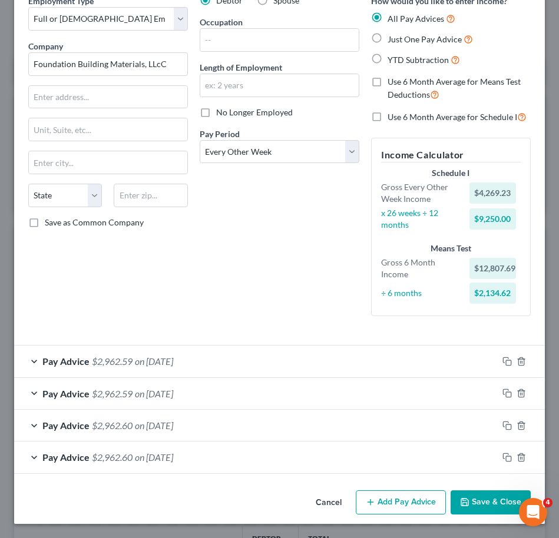
scroll to position [59, 0]
click at [407, 494] on button "Add Pay Advice" at bounding box center [401, 502] width 90 height 25
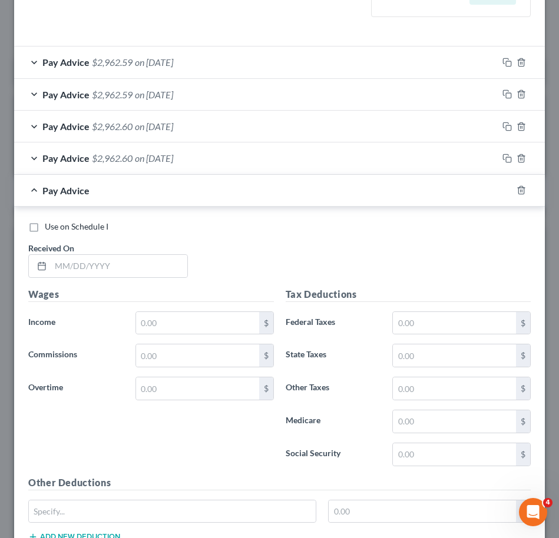
scroll to position [392, 0]
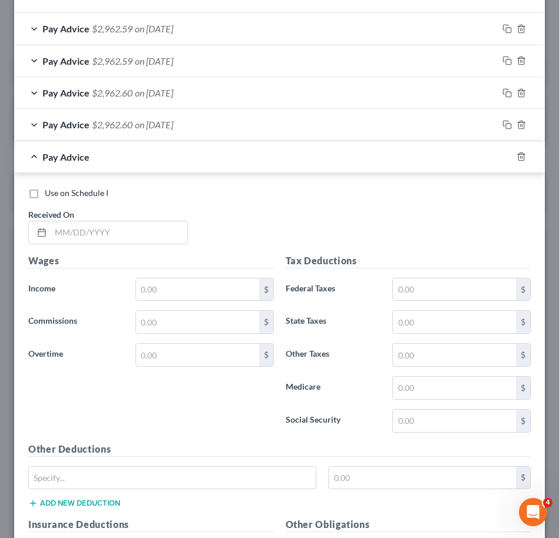
click at [133, 218] on div "Received On *" at bounding box center [107, 226] width 171 height 36
click at [512, 155] on div at bounding box center [528, 156] width 33 height 19
click at [516, 155] on icon "button" at bounding box center [520, 156] width 9 height 9
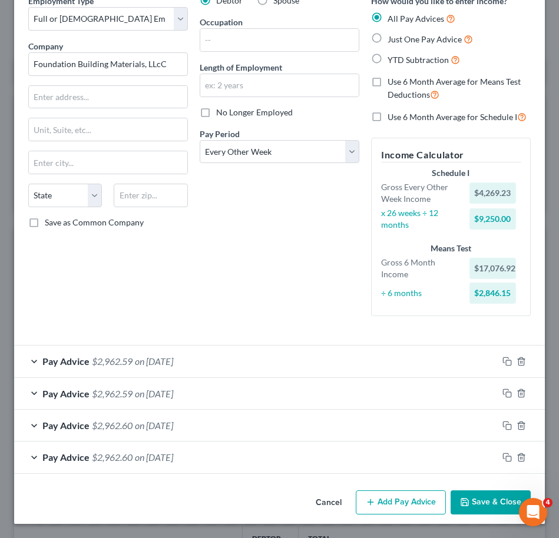
scroll to position [59, 0]
click at [502, 363] on icon "button" at bounding box center [506, 361] width 9 height 9
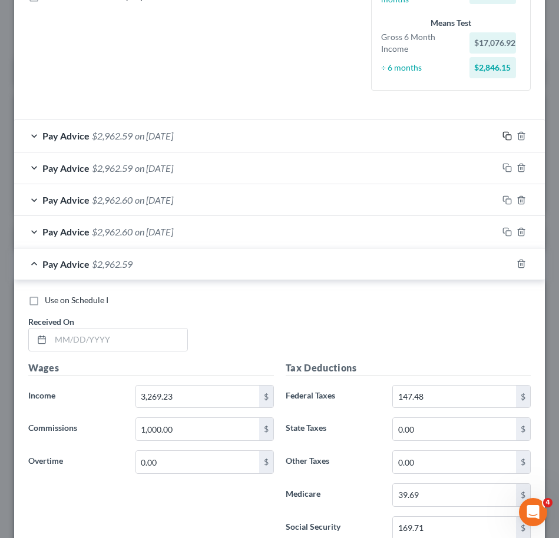
scroll to position [286, 0]
click at [144, 345] on input "text" at bounding box center [119, 339] width 137 height 22
click at [207, 263] on div "Pay Advice $2,962.59 on [DATE]" at bounding box center [255, 263] width 483 height 31
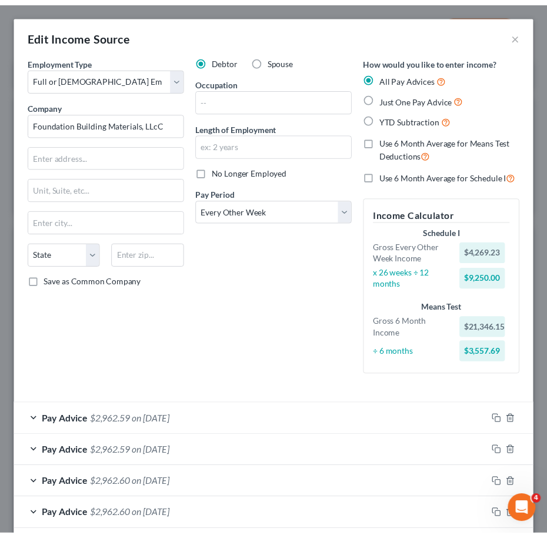
scroll to position [91, 0]
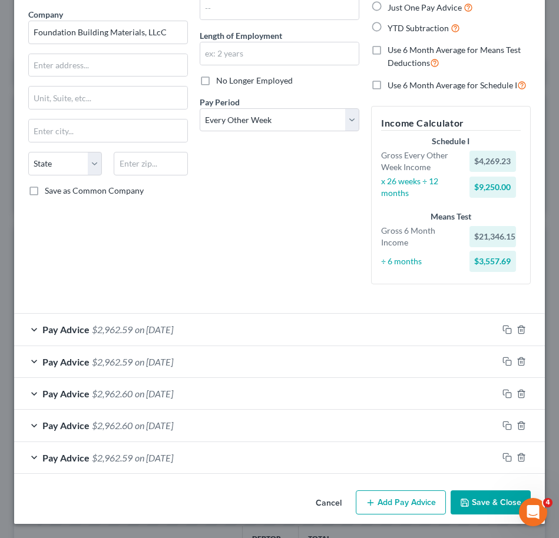
click at [504, 507] on button "Save & Close" at bounding box center [490, 502] width 80 height 25
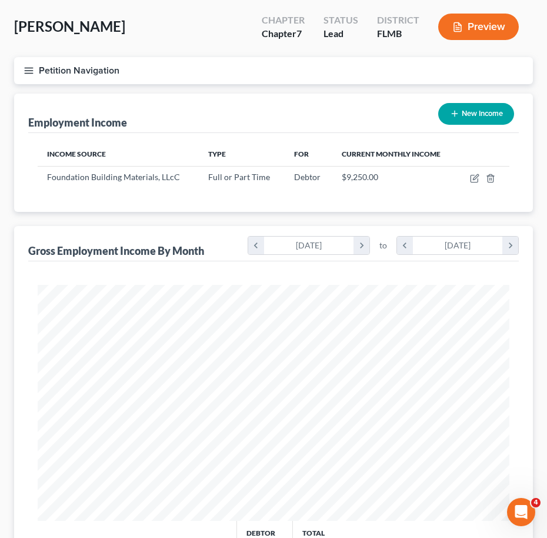
scroll to position [0, 0]
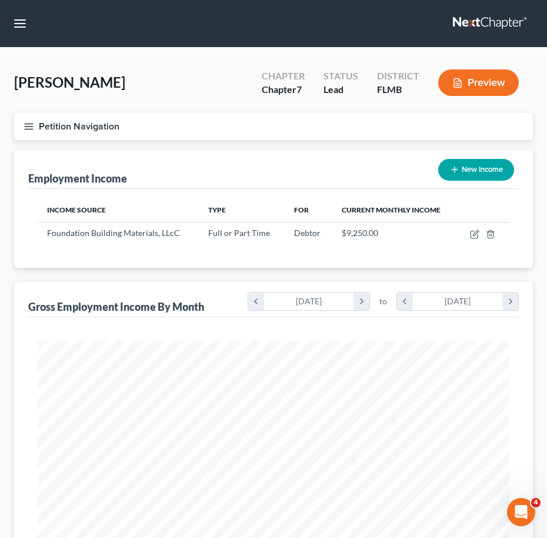
click at [35, 122] on button "Petition Navigation" at bounding box center [273, 126] width 519 height 27
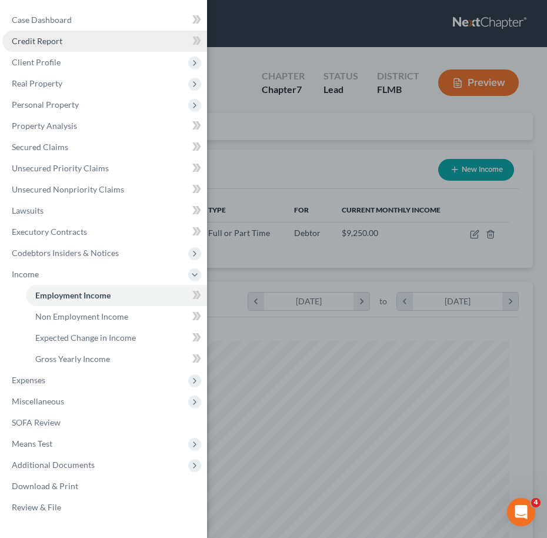
click at [91, 37] on link "Credit Report" at bounding box center [104, 41] width 205 height 21
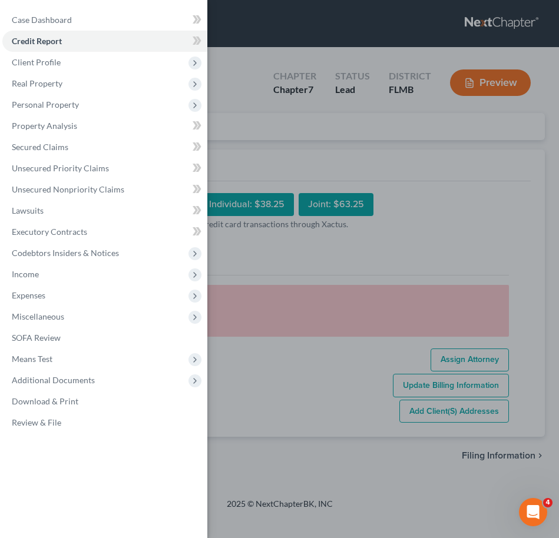
click at [320, 311] on div "Case Dashboard Payments Invoices Payments Payments Credit Report Client Profile" at bounding box center [279, 269] width 559 height 538
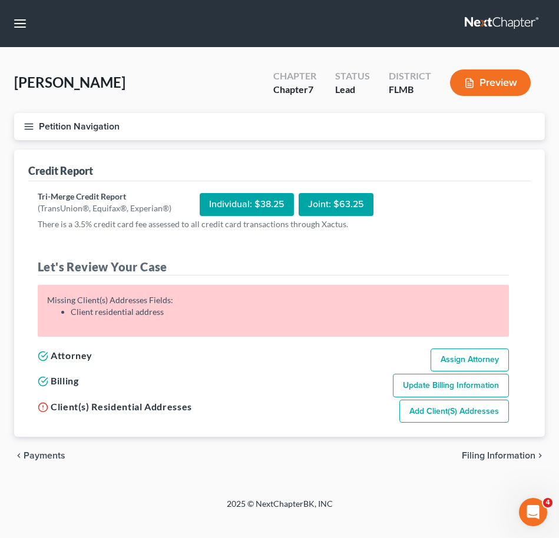
click at [29, 122] on icon "button" at bounding box center [29, 126] width 11 height 11
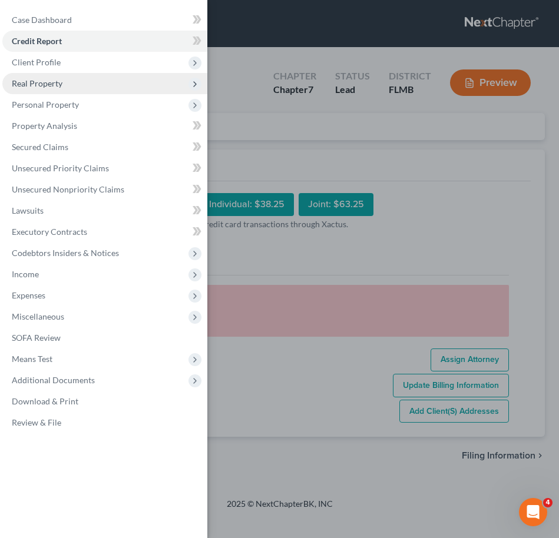
click at [68, 83] on span "Real Property" at bounding box center [104, 83] width 205 height 21
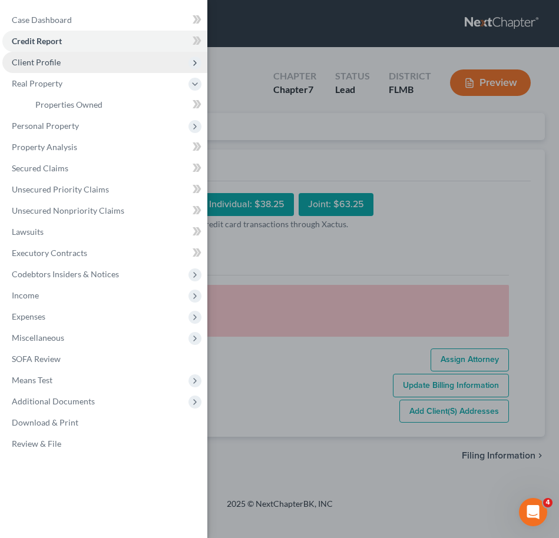
click at [67, 60] on span "Client Profile" at bounding box center [104, 62] width 205 height 21
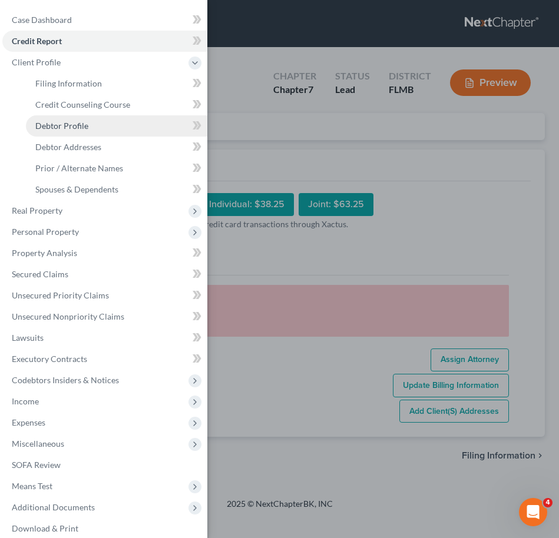
click at [89, 125] on link "Debtor Profile" at bounding box center [116, 125] width 181 height 21
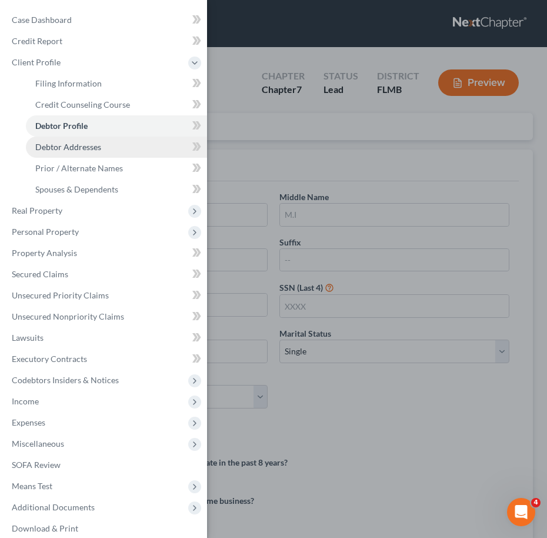
click at [112, 147] on link "Debtor Addresses" at bounding box center [116, 147] width 181 height 21
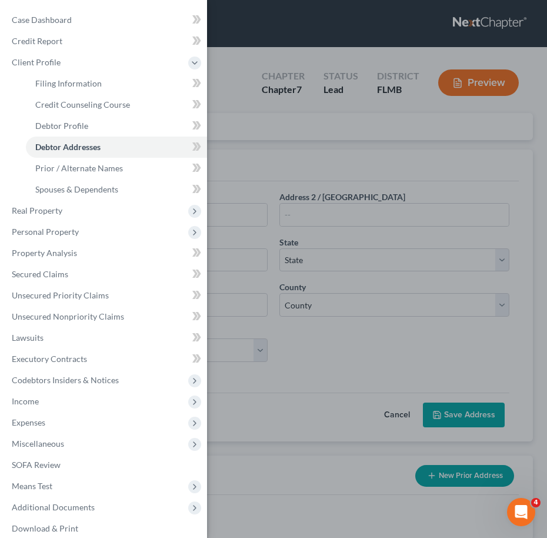
click at [235, 152] on div "Case Dashboard Payments Invoices Payments Payments Credit Report Client Profile" at bounding box center [273, 269] width 547 height 538
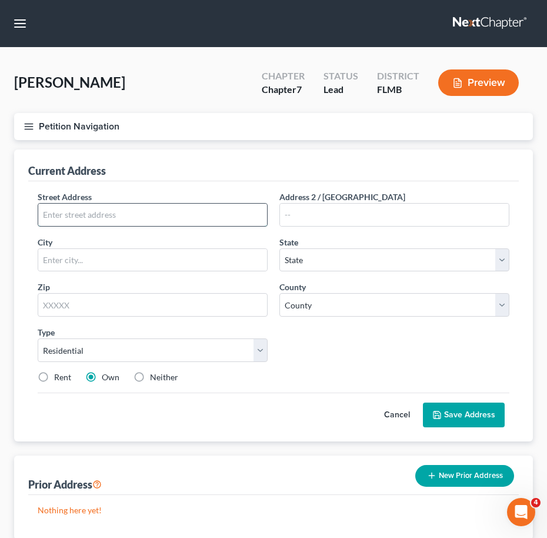
click at [93, 208] on input "text" at bounding box center [152, 215] width 229 height 22
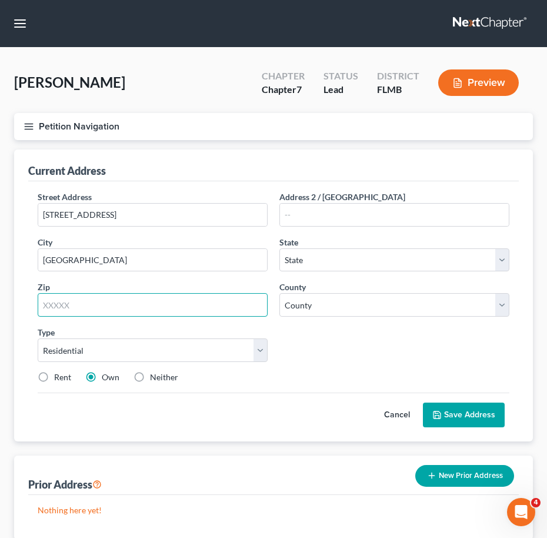
click at [121, 308] on input "text" at bounding box center [153, 305] width 230 height 24
click at [338, 366] on div "Street Address * [STREET_ADDRESS] * [GEOGRAPHIC_DATA] * State [US_STATE] AK AR …" at bounding box center [274, 292] width 484 height 202
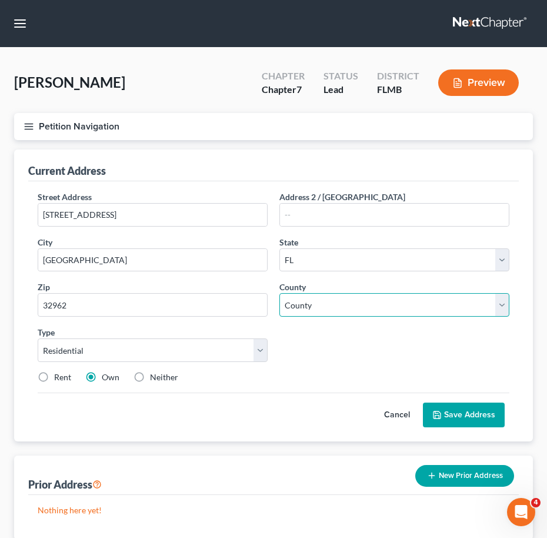
click at [329, 298] on select "County" at bounding box center [395, 305] width 230 height 24
click at [280, 293] on select "County [GEOGRAPHIC_DATA] [GEOGRAPHIC_DATA] [GEOGRAPHIC_DATA] [GEOGRAPHIC_DATA] …" at bounding box center [395, 305] width 230 height 24
click at [485, 413] on button "Save Address" at bounding box center [464, 415] width 82 height 25
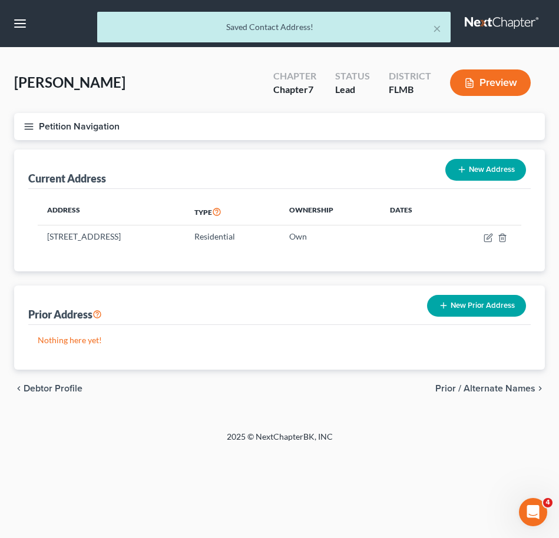
click at [27, 122] on icon "button" at bounding box center [29, 126] width 11 height 11
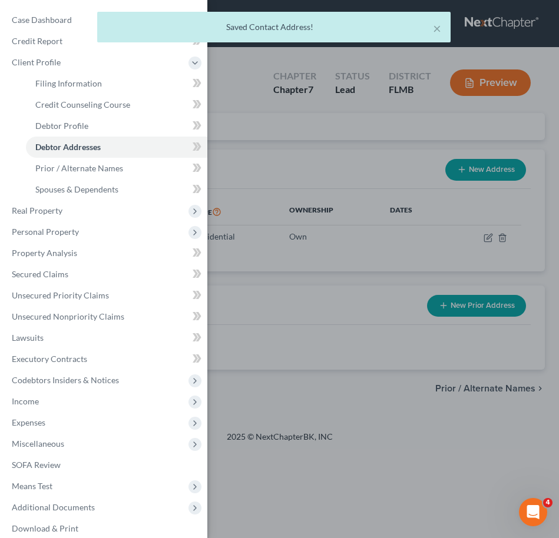
click at [59, 39] on div "× Saved Contact Address!" at bounding box center [273, 30] width 559 height 36
click at [65, 40] on div "× Saved Contact Address!" at bounding box center [273, 30] width 559 height 36
click at [26, 26] on div "× Saved Contact Address!" at bounding box center [273, 30] width 559 height 36
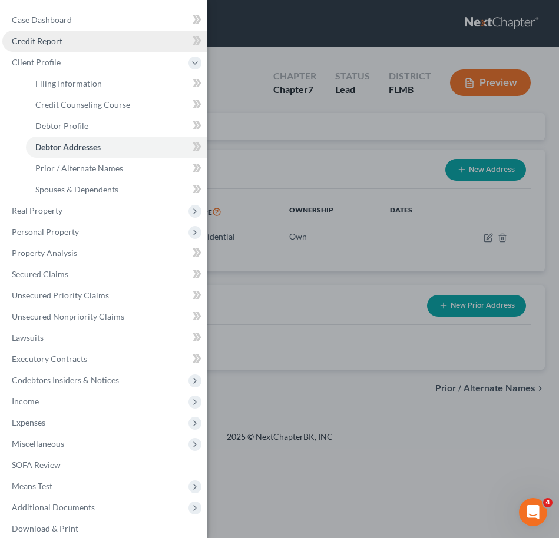
click at [84, 41] on link "Credit Report" at bounding box center [104, 41] width 205 height 21
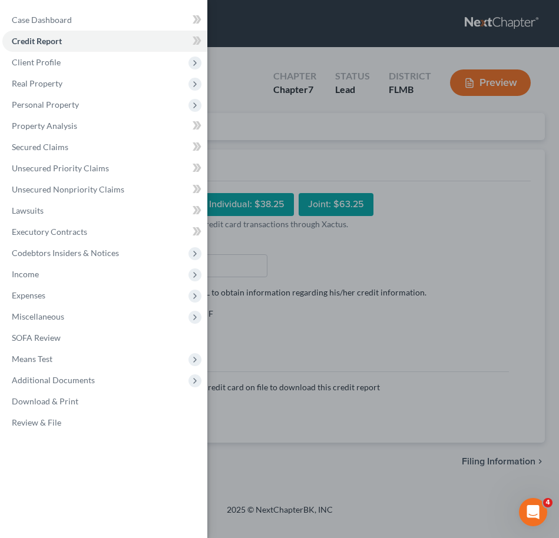
click at [306, 230] on div "Case Dashboard Payments Invoices Payments Payments Credit Report Client Profile" at bounding box center [279, 269] width 559 height 538
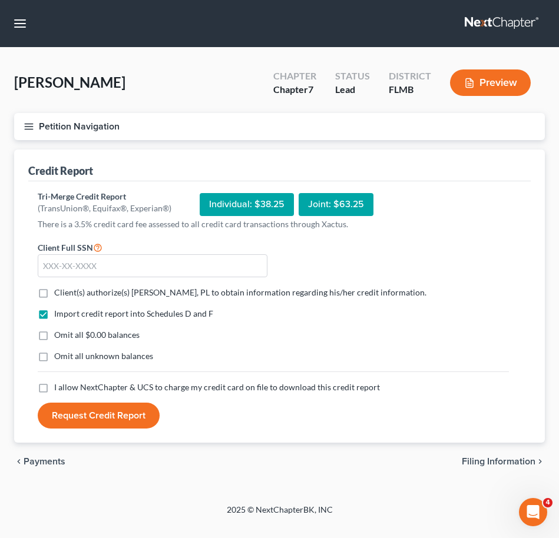
click at [167, 251] on div "Client Full SSN *" at bounding box center [152, 259] width 241 height 38
click at [54, 291] on label "Client(s) authorize(s) [PERSON_NAME], PL to obtain information regarding his/he…" at bounding box center [240, 293] width 372 height 12
click at [59, 291] on input "Client(s) authorize(s) [PERSON_NAME], PL to obtain information regarding his/he…" at bounding box center [63, 291] width 8 height 8
click at [54, 390] on label "I allow NextChapter & UCS to charge my credit card on file to download this cre…" at bounding box center [217, 387] width 326 height 12
click at [59, 389] on input "I allow NextChapter & UCS to charge my credit card on file to download this cre…" at bounding box center [63, 385] width 8 height 8
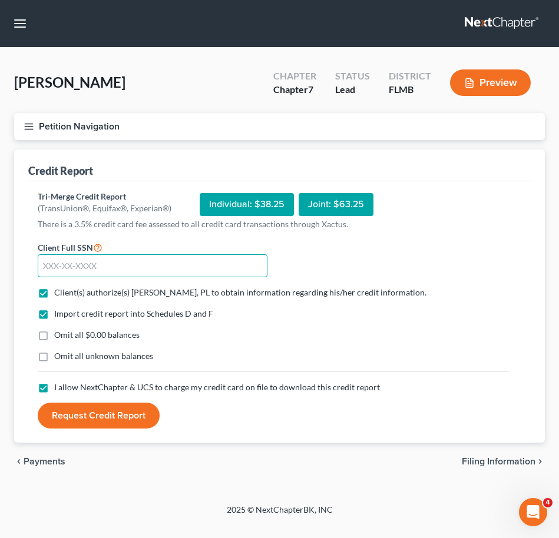
click at [100, 261] on input "text" at bounding box center [153, 266] width 230 height 24
click at [108, 263] on input "text" at bounding box center [153, 266] width 230 height 24
click at [109, 417] on button "Request Credit Report" at bounding box center [99, 416] width 122 height 26
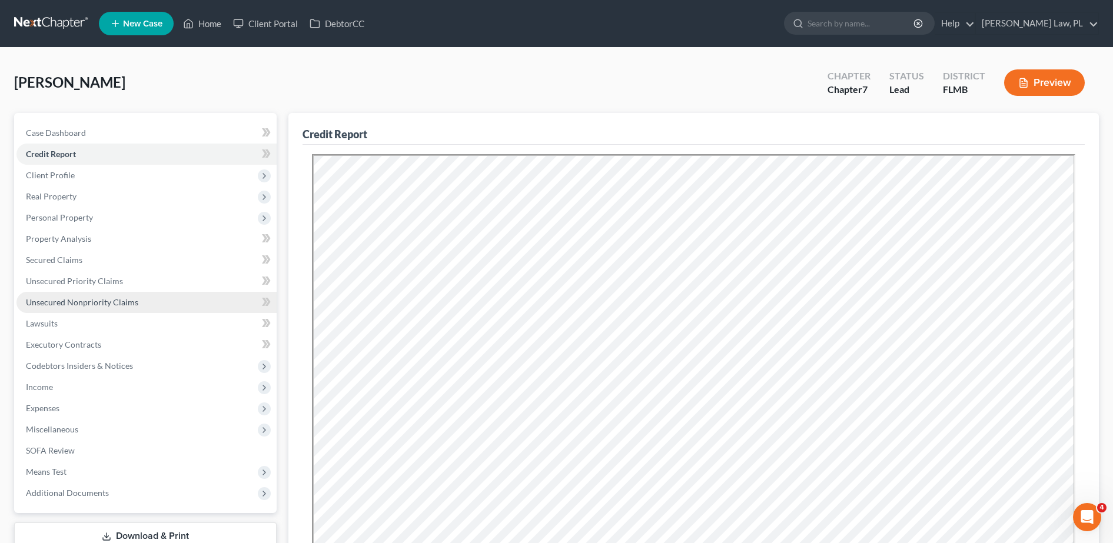
drag, startPoint x: 118, startPoint y: 297, endPoint x: 152, endPoint y: 294, distance: 33.7
click at [118, 297] on span "Unsecured Nonpriority Claims" at bounding box center [82, 302] width 112 height 10
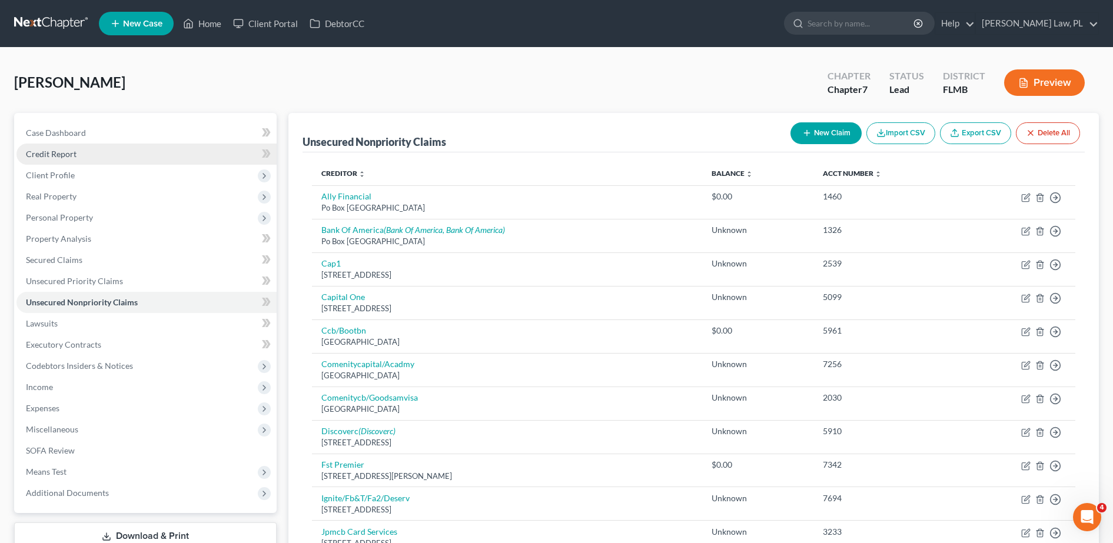
click at [124, 151] on link "Credit Report" at bounding box center [146, 154] width 260 height 21
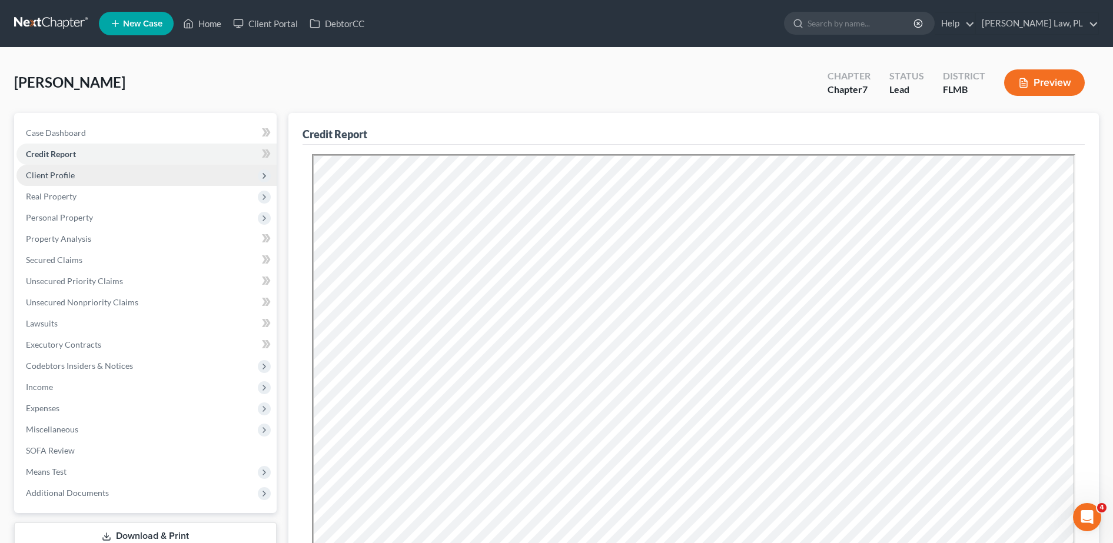
click at [108, 175] on span "Client Profile" at bounding box center [146, 175] width 260 height 21
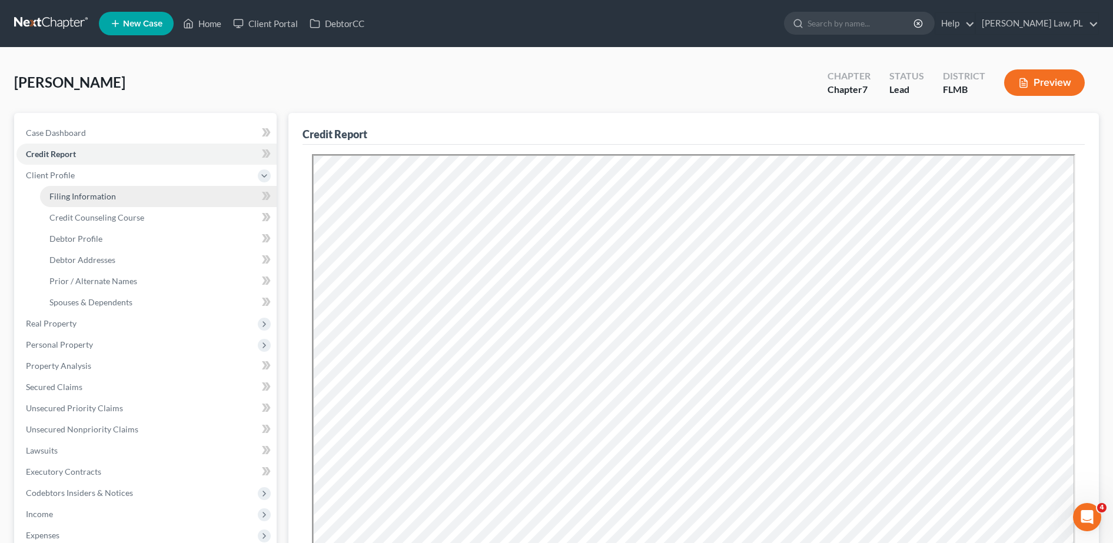
click at [105, 200] on span "Filing Information" at bounding box center [82, 196] width 67 height 10
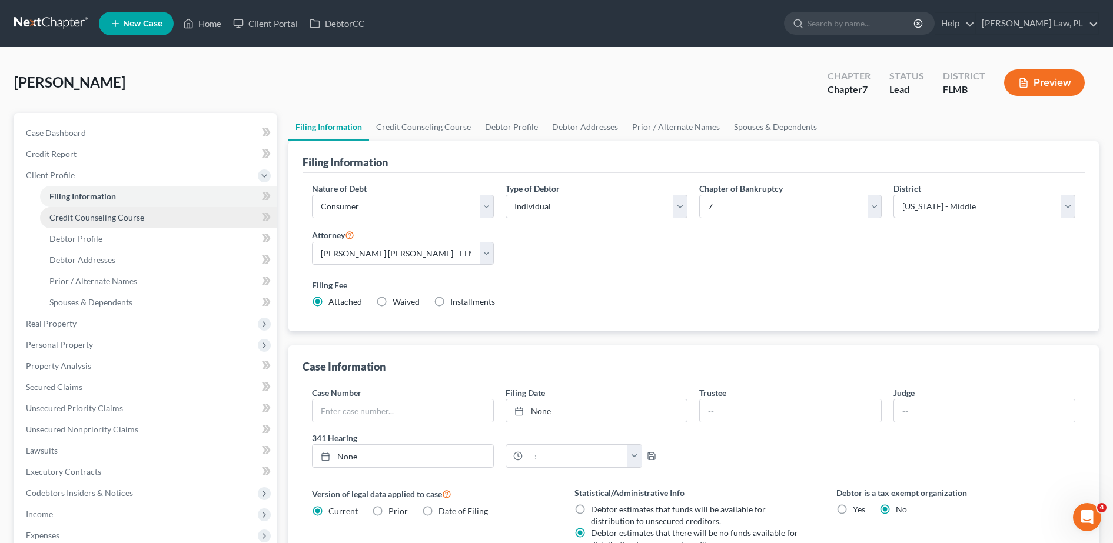
click at [114, 223] on link "Credit Counseling Course" at bounding box center [158, 217] width 237 height 21
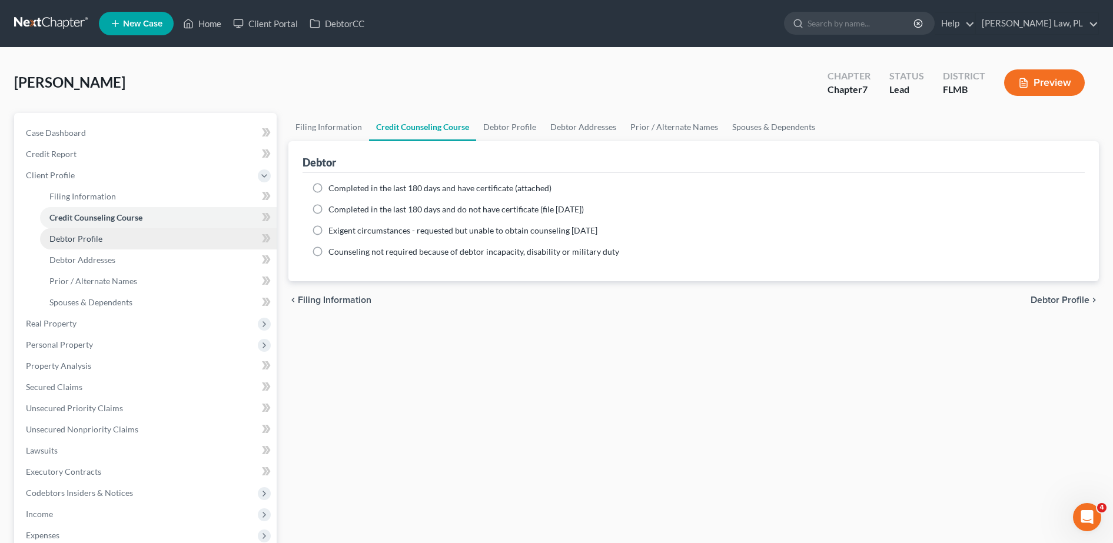
click at [116, 241] on link "Debtor Profile" at bounding box center [158, 238] width 237 height 21
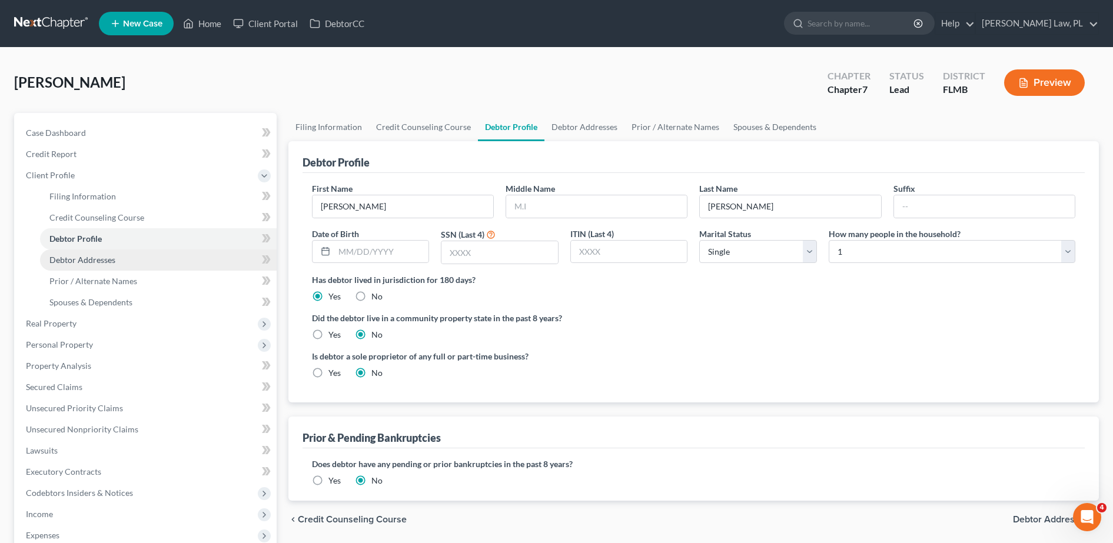
click at [122, 263] on link "Debtor Addresses" at bounding box center [158, 260] width 237 height 21
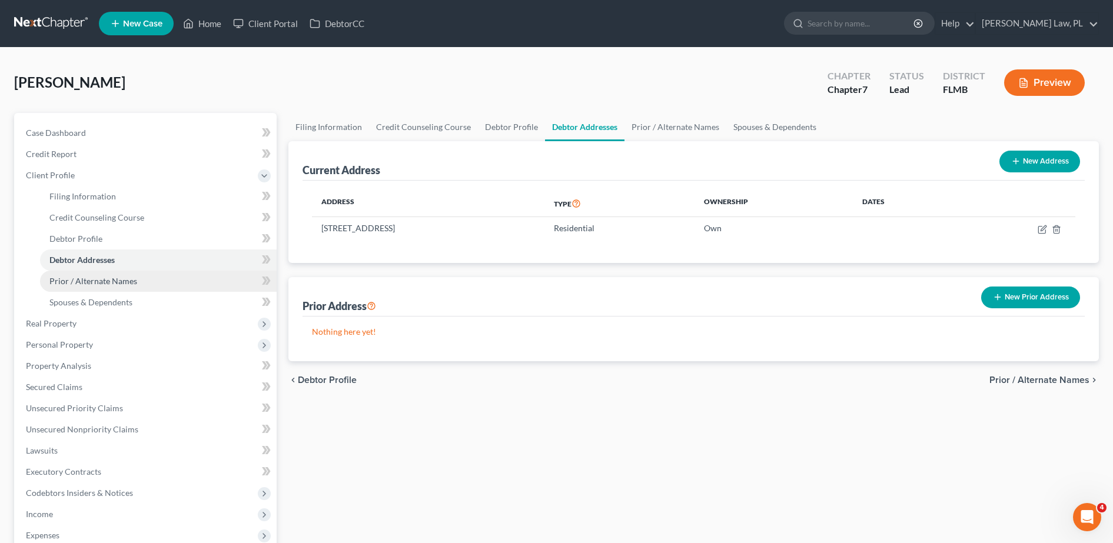
click at [129, 282] on span "Prior / Alternate Names" at bounding box center [93, 281] width 88 height 10
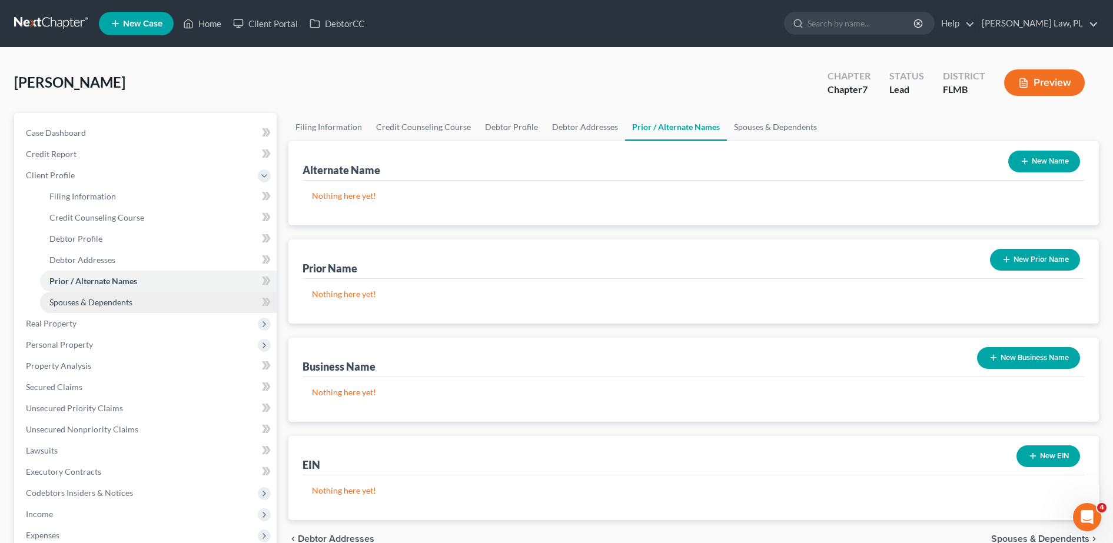
click at [131, 302] on span "Spouses & Dependents" at bounding box center [90, 302] width 83 height 10
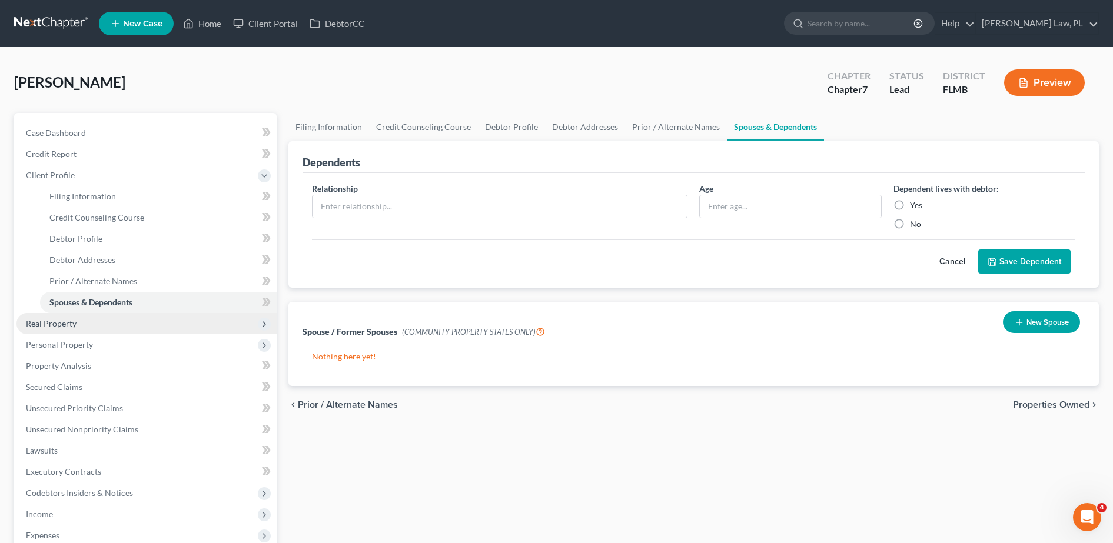
click at [95, 323] on span "Real Property" at bounding box center [146, 323] width 260 height 21
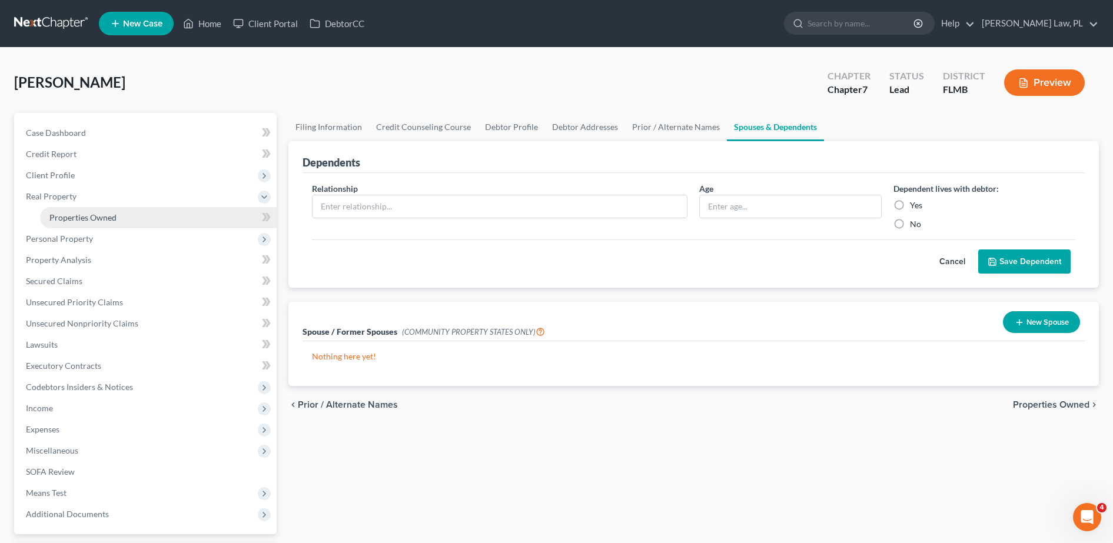
click at [121, 218] on link "Properties Owned" at bounding box center [158, 217] width 237 height 21
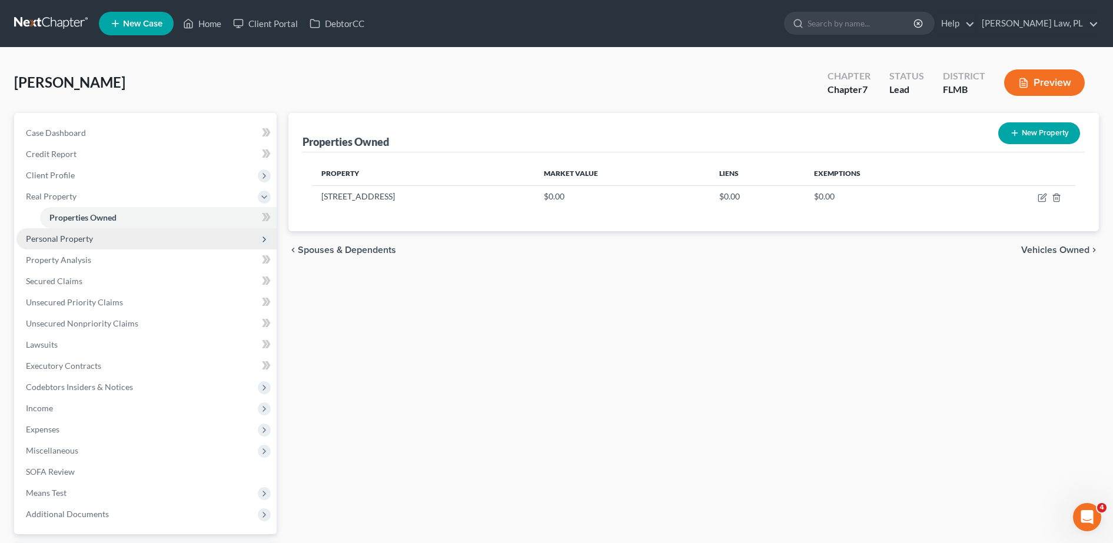
click at [115, 240] on span "Personal Property" at bounding box center [146, 238] width 260 height 21
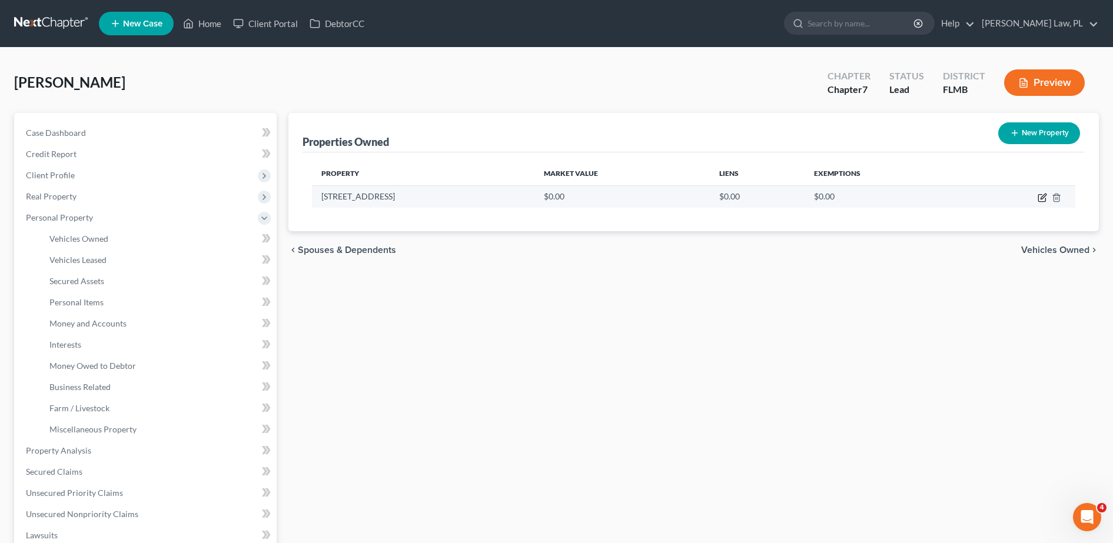
click at [1044, 197] on icon "button" at bounding box center [1042, 197] width 9 height 9
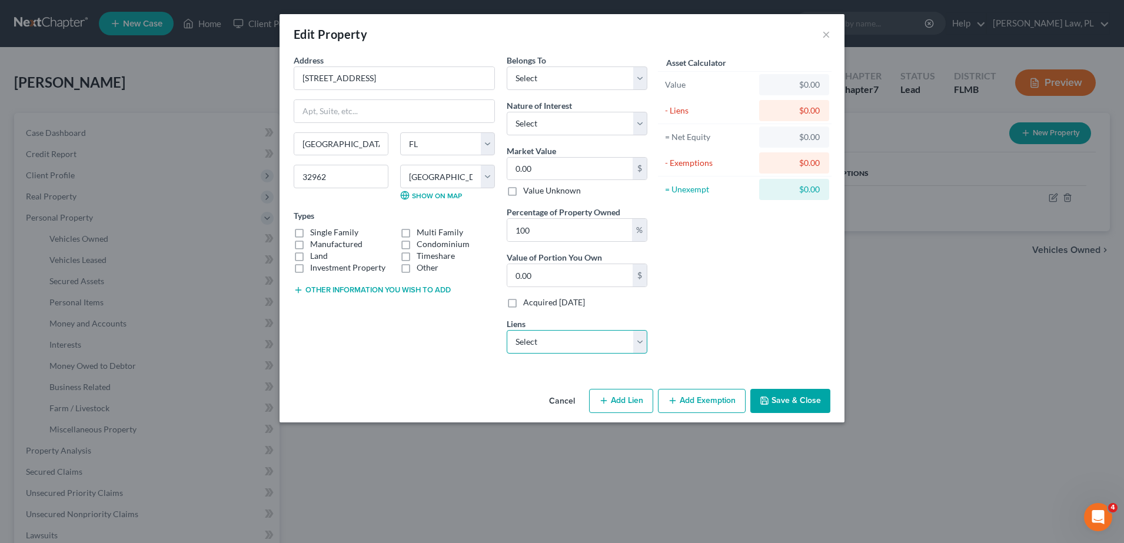
click at [582, 340] on select "Select Frd Motor Cr - $53,491.00 5/3 Bank Na - $0.00 Cap One Auto - $0.00 Chrys…" at bounding box center [577, 342] width 141 height 24
click at [826, 38] on button "×" at bounding box center [826, 34] width 8 height 14
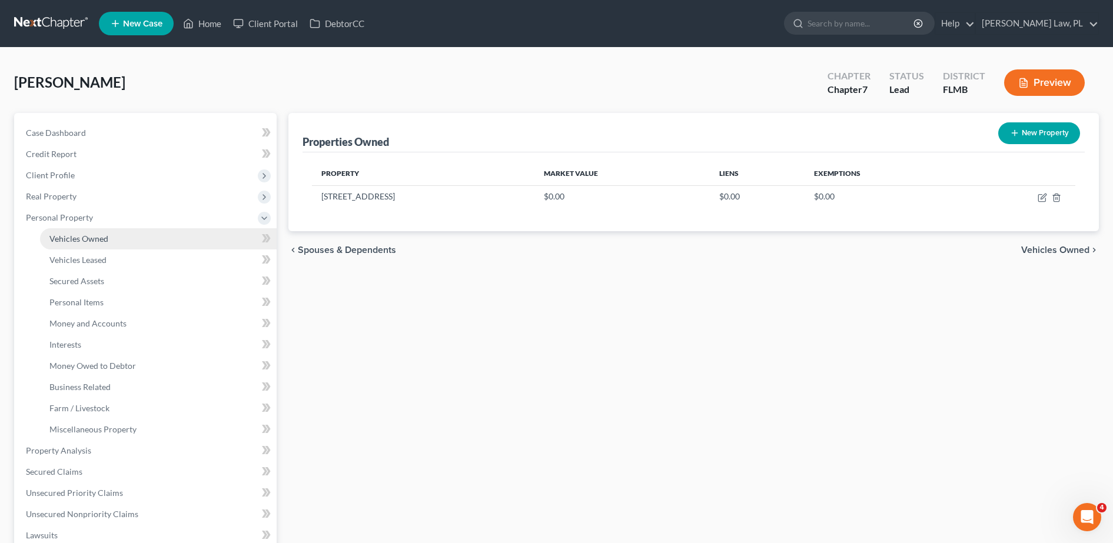
click at [140, 243] on link "Vehicles Owned" at bounding box center [158, 238] width 237 height 21
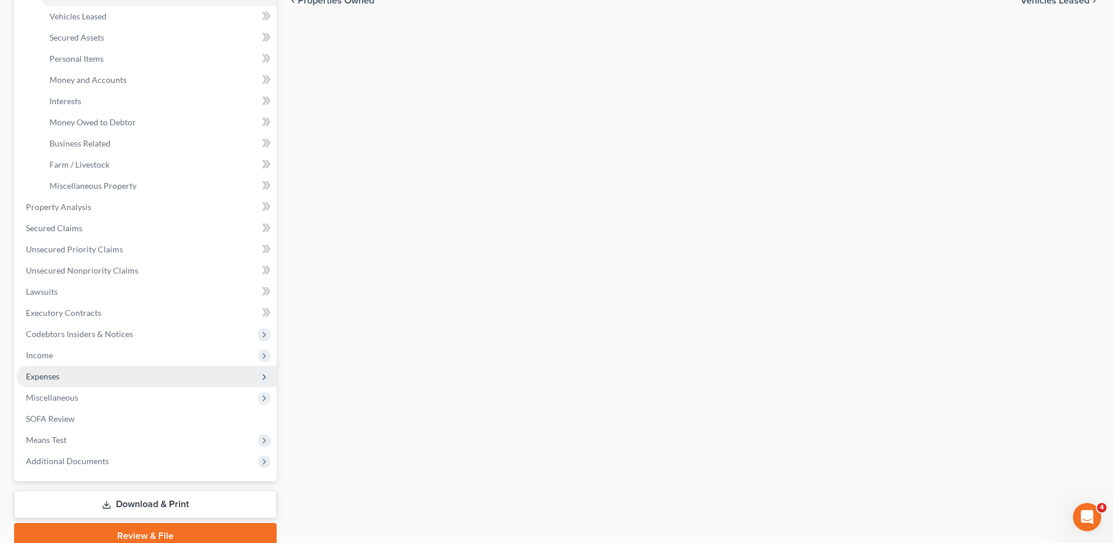
click at [94, 377] on span "Expenses" at bounding box center [146, 376] width 260 height 21
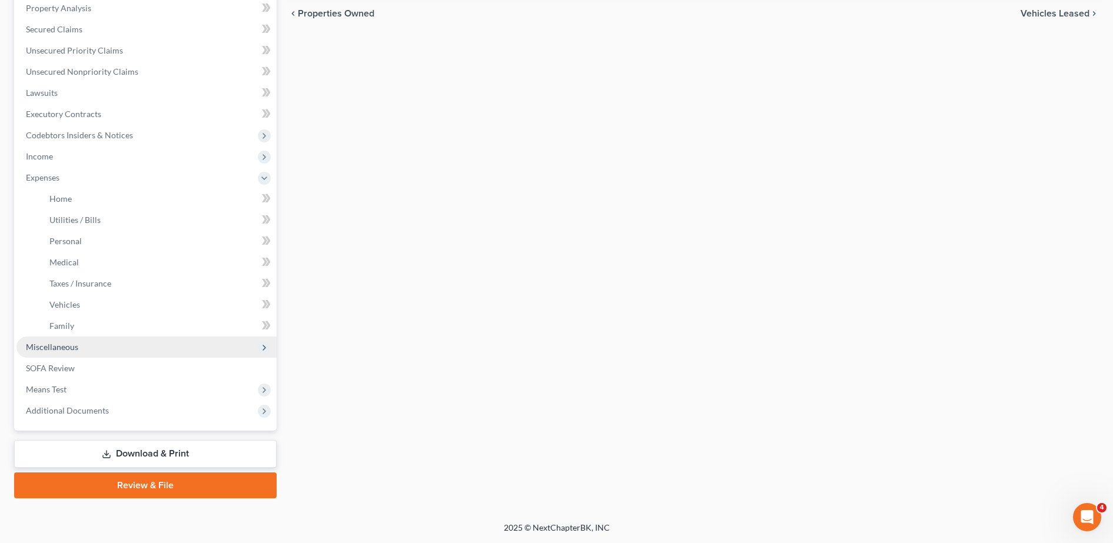
scroll to position [231, 0]
click at [106, 151] on span "Income" at bounding box center [146, 156] width 260 height 21
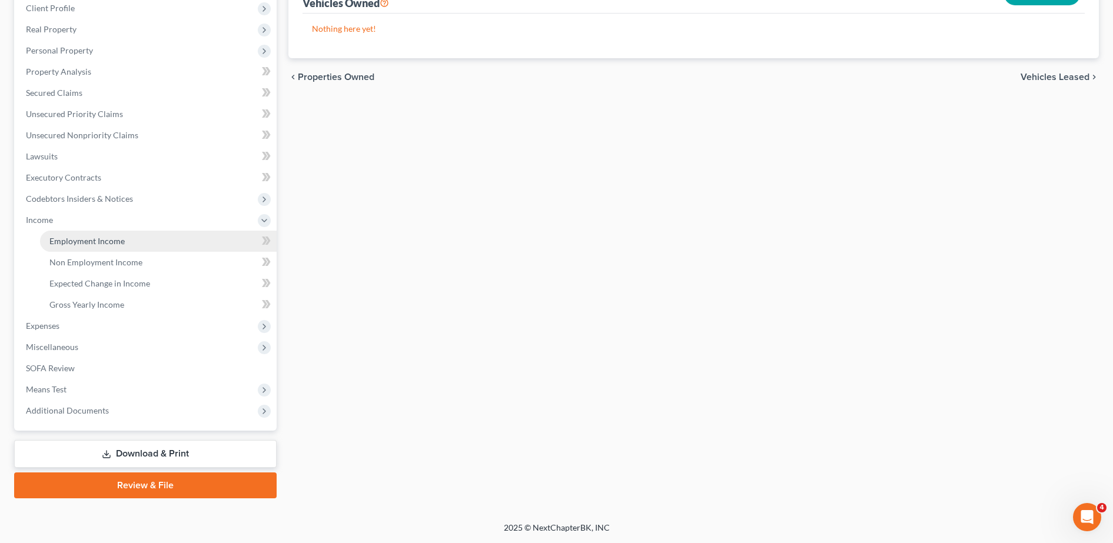
click at [120, 245] on span "Employment Income" at bounding box center [86, 241] width 75 height 10
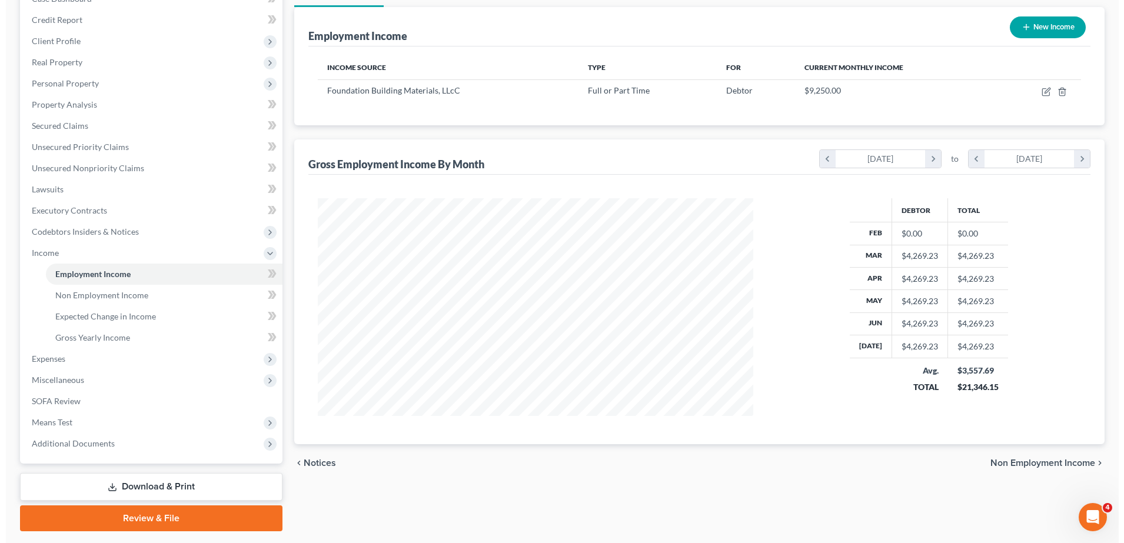
scroll to position [135, 0]
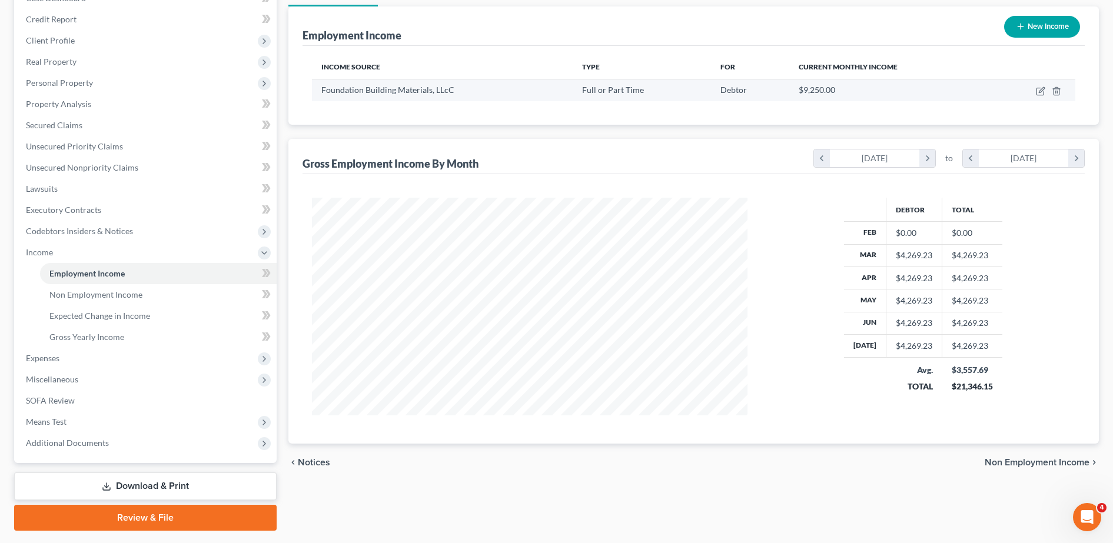
click at [1040, 97] on td at bounding box center [1033, 90] width 84 height 22
click at [1040, 95] on icon "button" at bounding box center [1040, 91] width 7 height 7
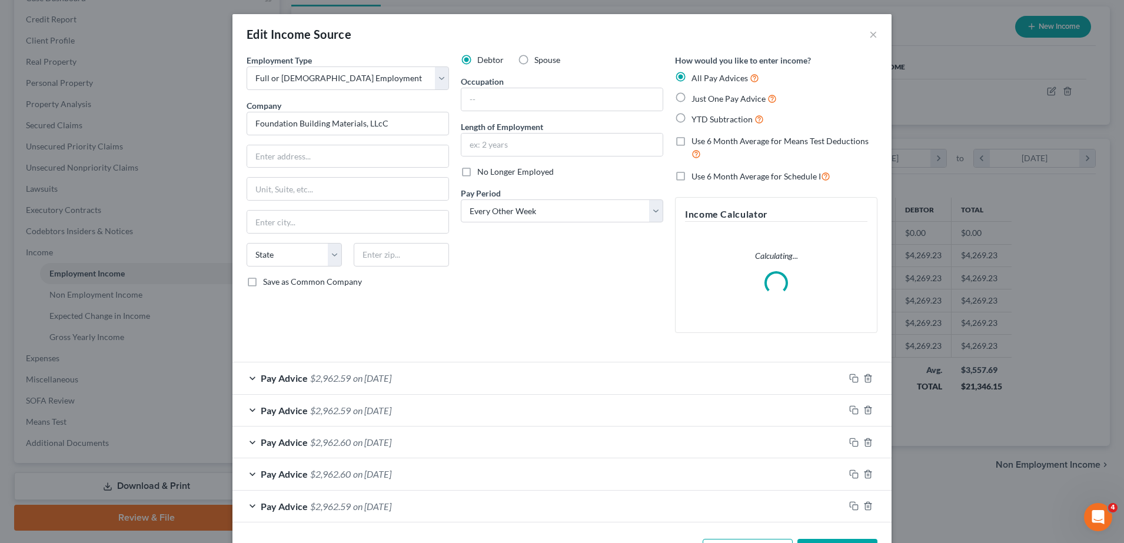
scroll to position [44, 0]
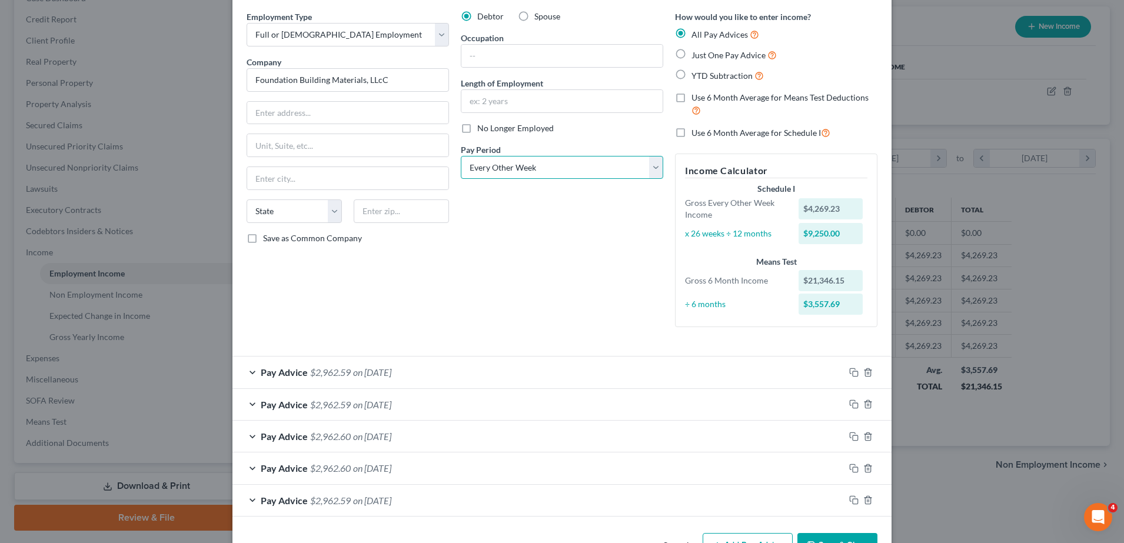
click at [573, 164] on select "Select Monthly Twice Monthly Every Other Week Weekly" at bounding box center [562, 168] width 203 height 24
click at [461, 156] on select "Select Monthly Twice Monthly Every Other Week Weekly" at bounding box center [562, 168] width 203 height 24
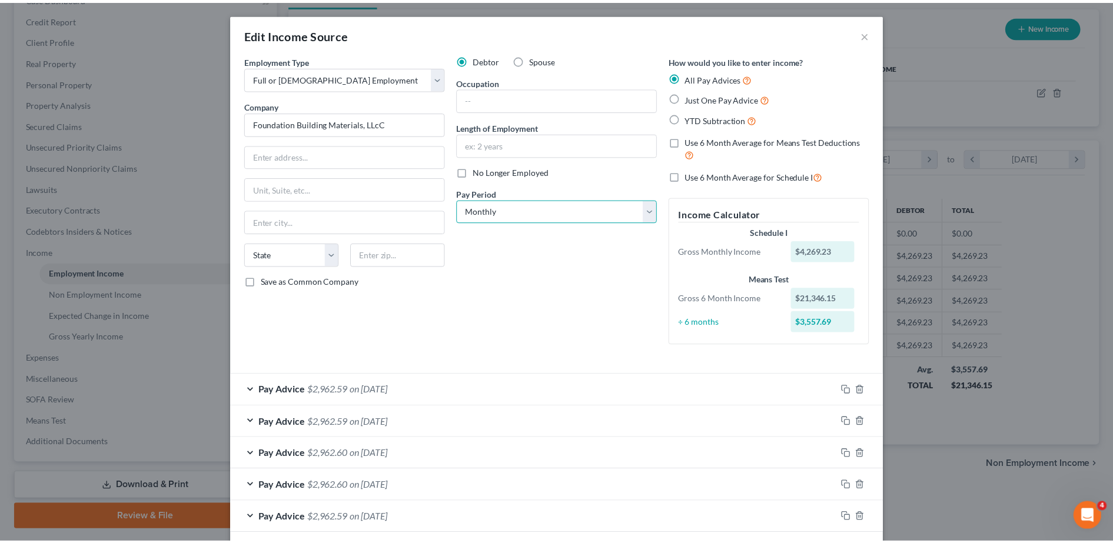
scroll to position [55, 0]
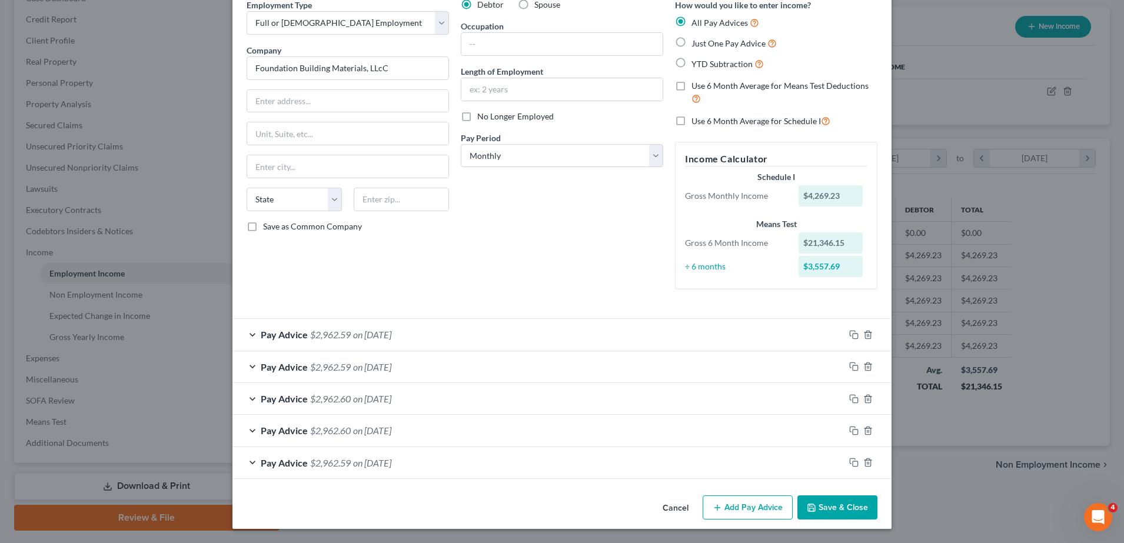
click at [816, 502] on button "Save & Close" at bounding box center [838, 508] width 80 height 25
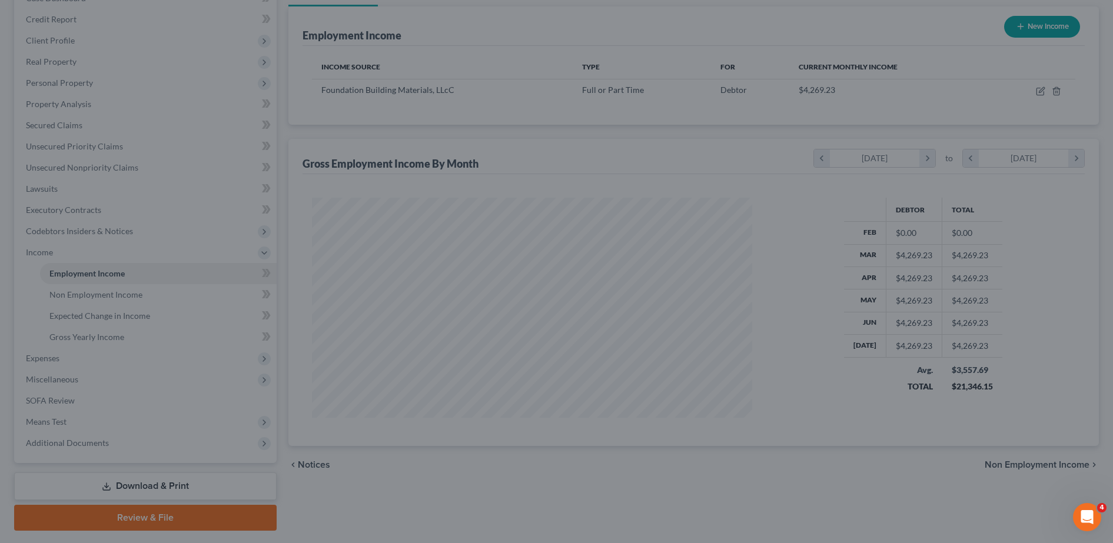
scroll to position [588453, 588211]
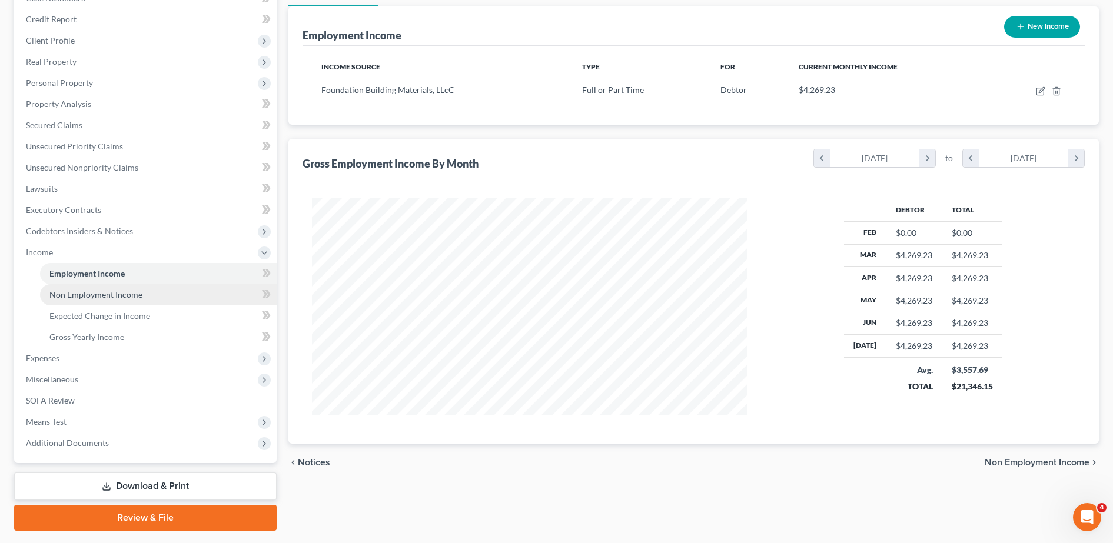
click at [121, 294] on span "Non Employment Income" at bounding box center [95, 295] width 93 height 10
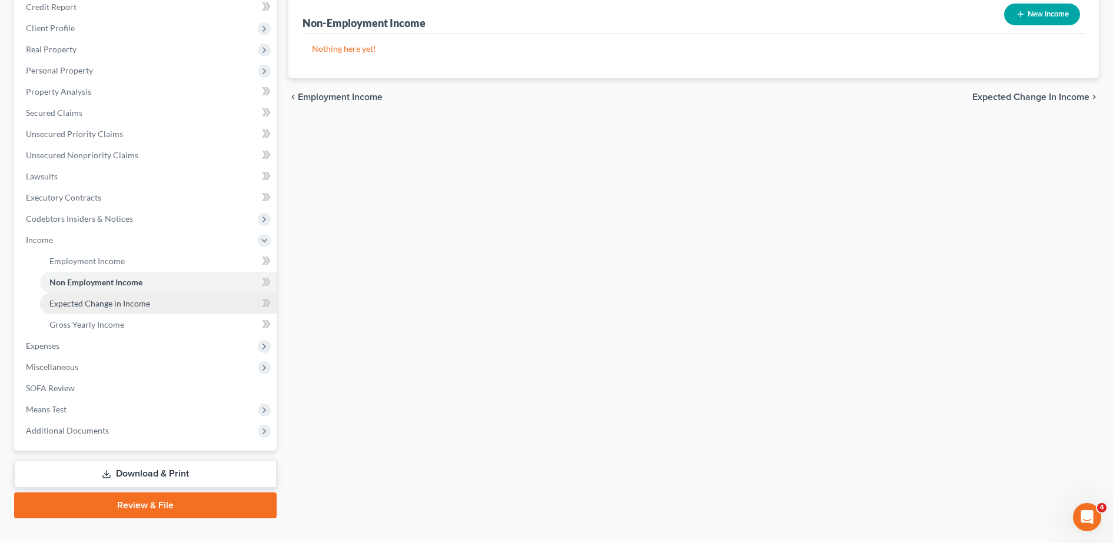
scroll to position [149, 0]
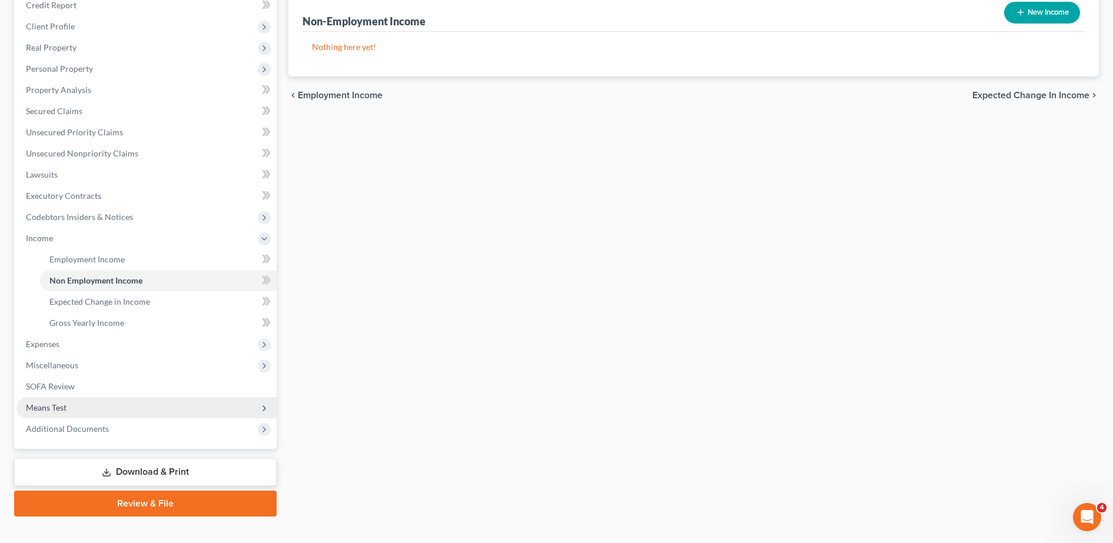
click at [92, 406] on span "Means Test" at bounding box center [146, 407] width 260 height 21
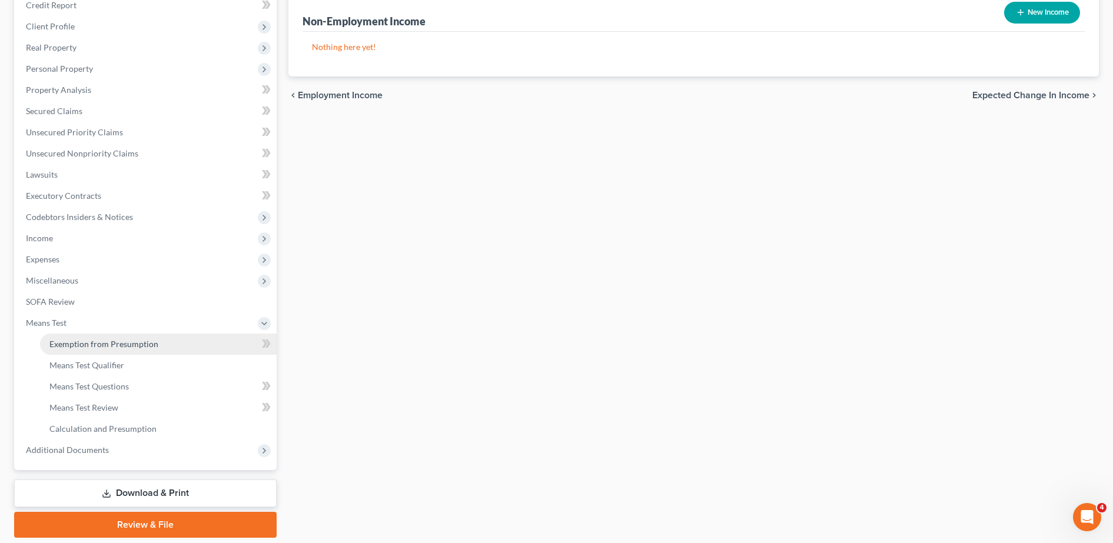
click at [140, 346] on span "Exemption from Presumption" at bounding box center [103, 344] width 109 height 10
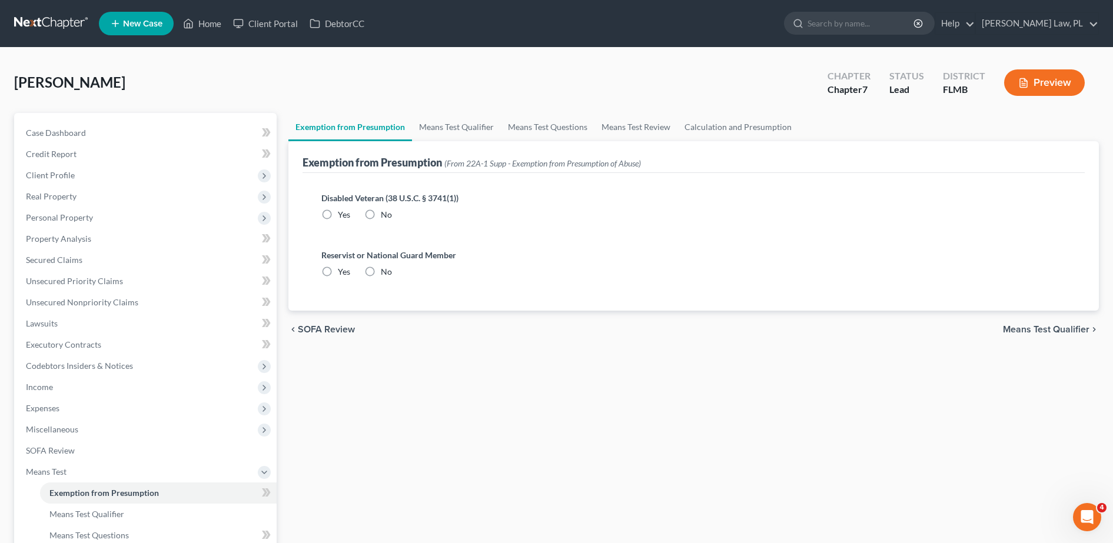
click at [381, 221] on label "No" at bounding box center [386, 215] width 11 height 12
click at [386, 217] on input "No" at bounding box center [390, 213] width 8 height 8
click at [381, 271] on label "No" at bounding box center [386, 272] width 11 height 12
click at [386, 271] on input "No" at bounding box center [390, 270] width 8 height 8
click at [459, 132] on link "Means Test Qualifier" at bounding box center [456, 127] width 89 height 28
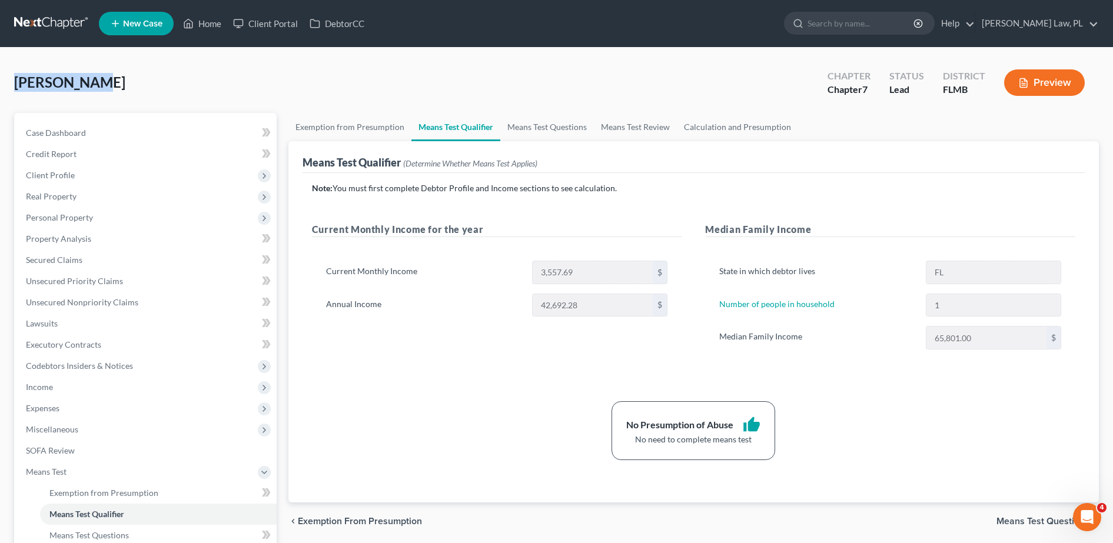
drag, startPoint x: 16, startPoint y: 82, endPoint x: 90, endPoint y: 89, distance: 74.5
click at [90, 89] on span "[PERSON_NAME]" at bounding box center [69, 82] width 111 height 17
copy span "[PERSON_NAME]"
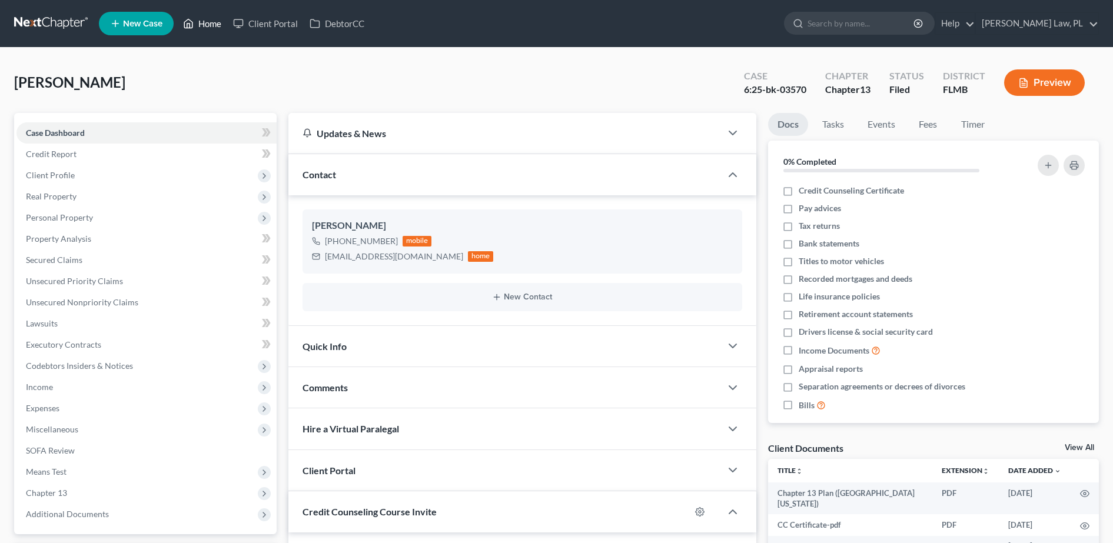
click at [207, 25] on link "Home" at bounding box center [202, 23] width 50 height 21
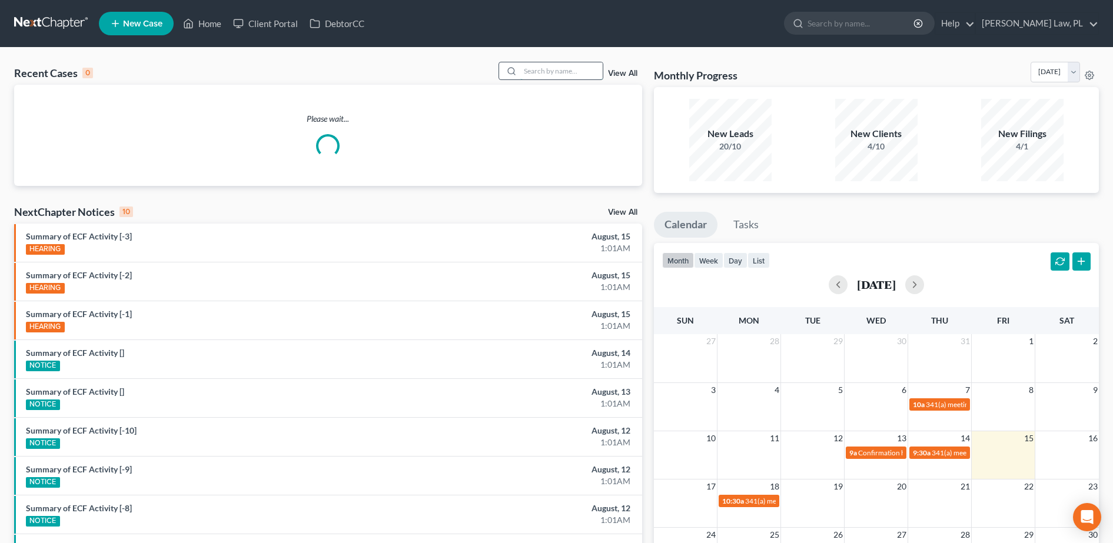
click at [530, 72] on input "search" at bounding box center [561, 70] width 82 height 17
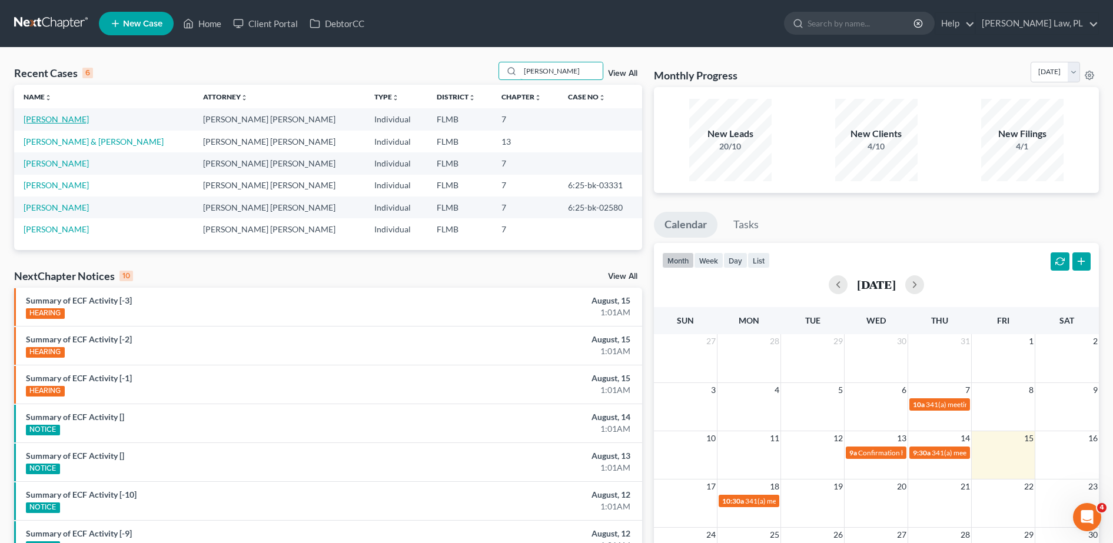
type input "mary"
click at [68, 115] on link "Bratsen, Mary" at bounding box center [56, 119] width 65 height 10
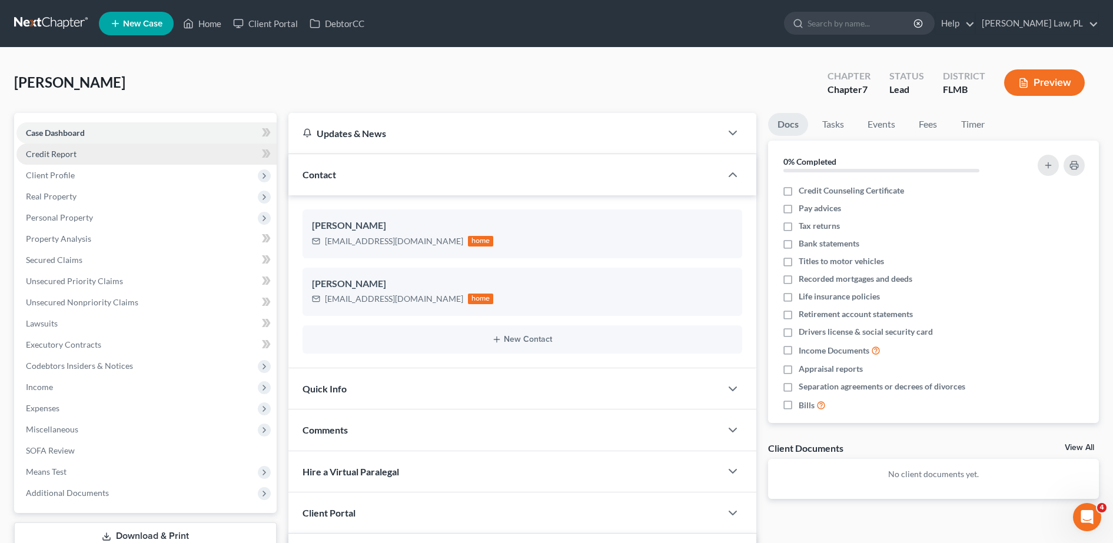
click at [114, 155] on link "Credit Report" at bounding box center [146, 154] width 260 height 21
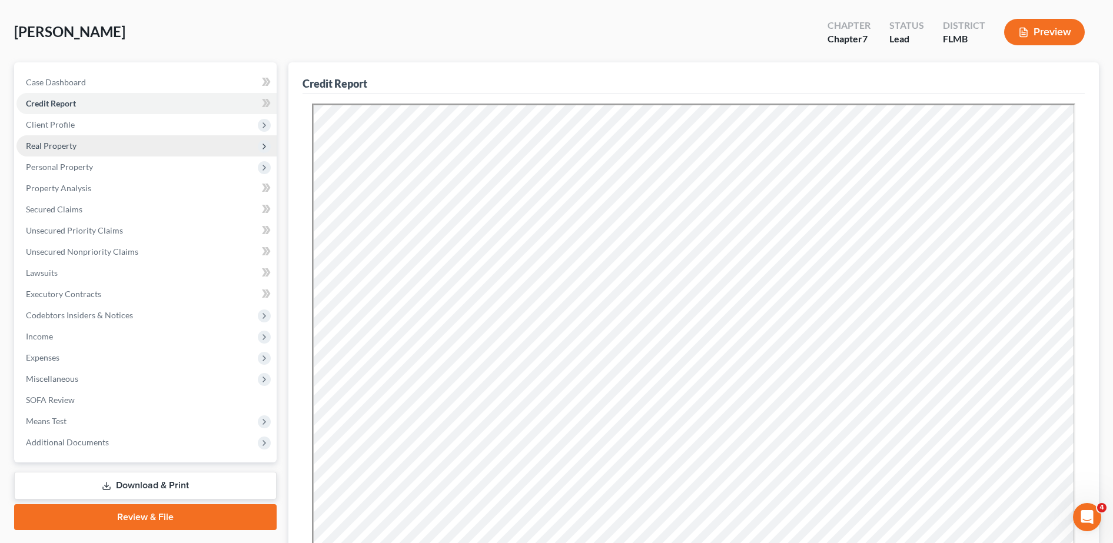
scroll to position [50, 0]
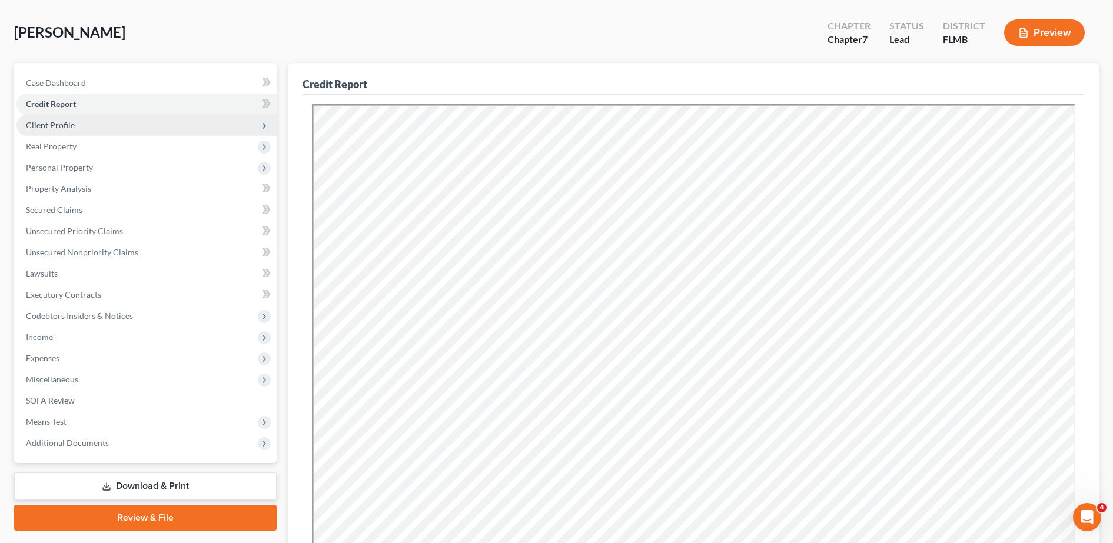
click at [120, 127] on span "Client Profile" at bounding box center [146, 125] width 260 height 21
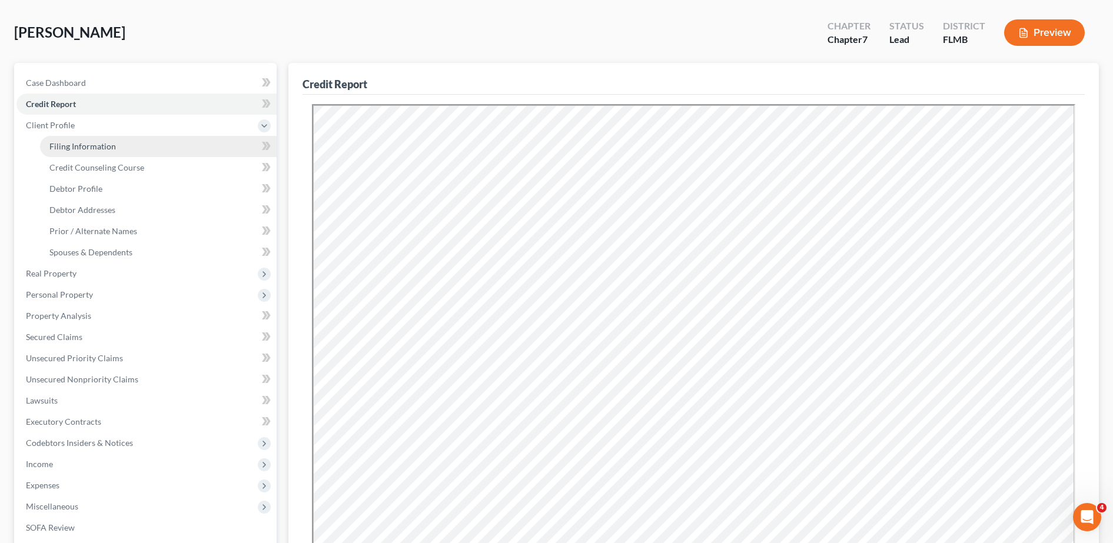
click at [107, 146] on span "Filing Information" at bounding box center [82, 146] width 67 height 10
select select "1"
select select "0"
select select "15"
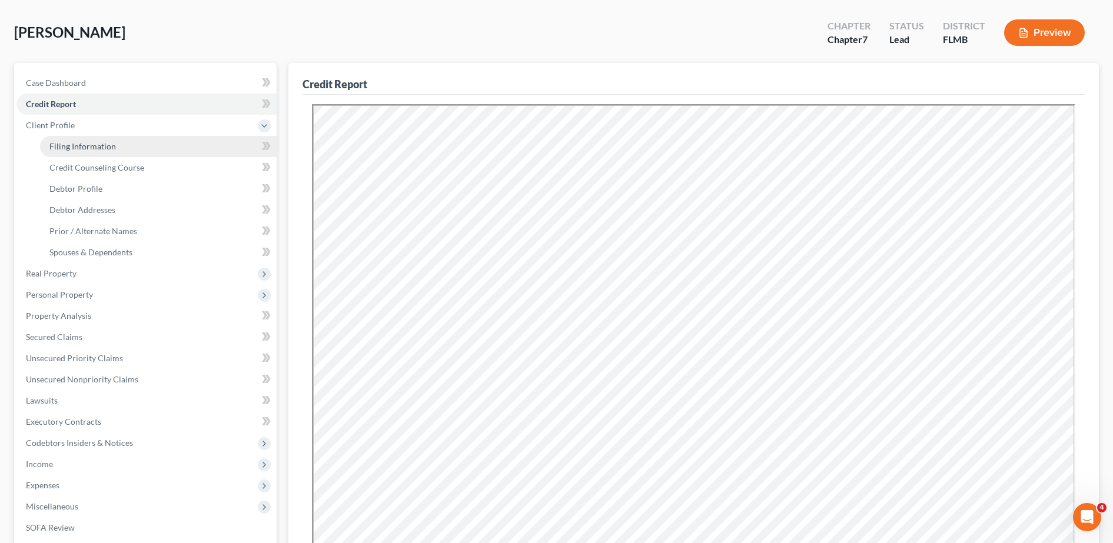
select select "9"
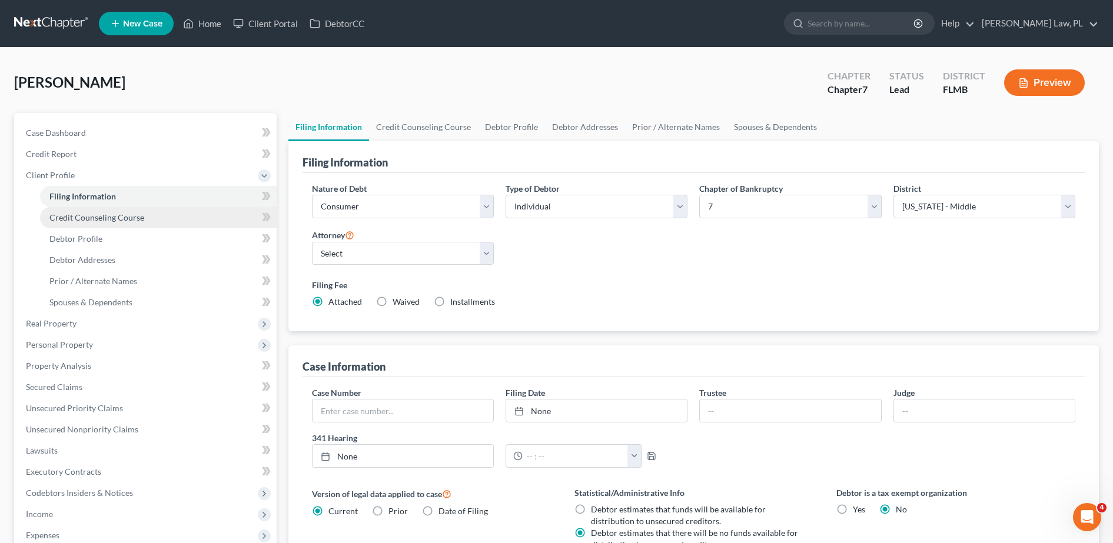
click at [114, 213] on span "Credit Counseling Course" at bounding box center [96, 218] width 95 height 10
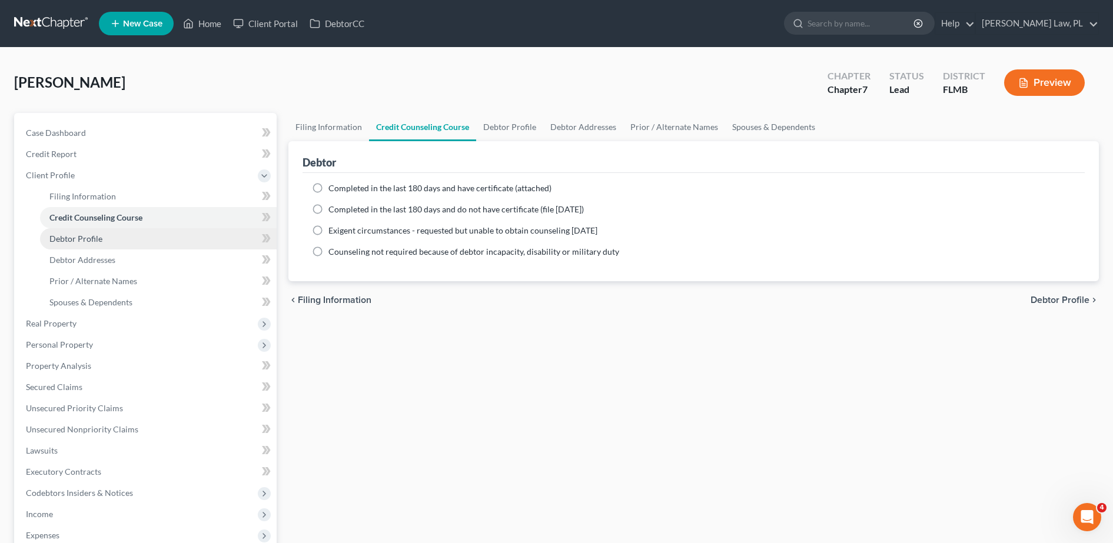
click at [117, 235] on link "Debtor Profile" at bounding box center [158, 238] width 237 height 21
select select "0"
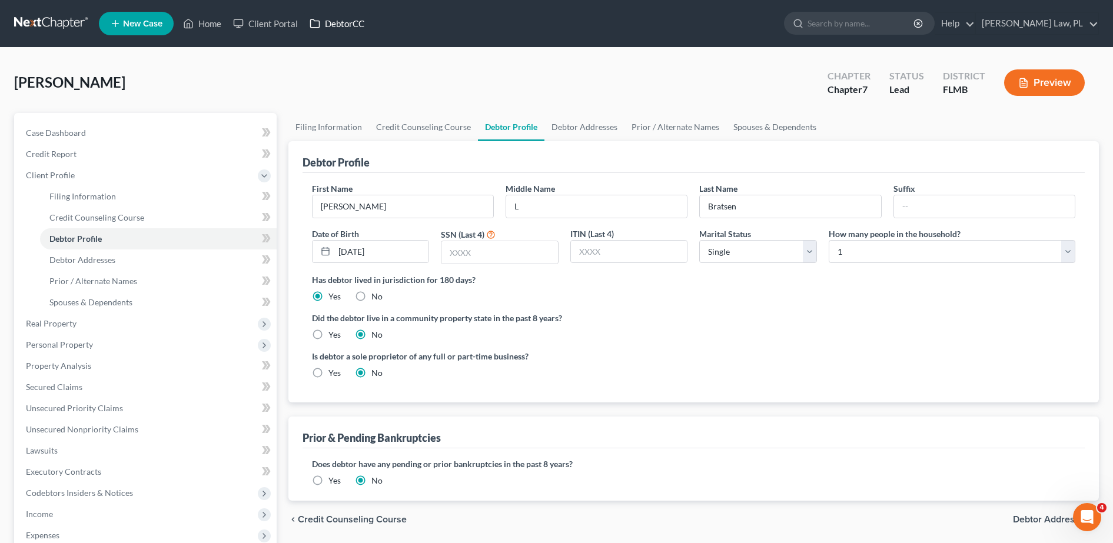
click at [358, 25] on link "DebtorCC" at bounding box center [337, 23] width 67 height 21
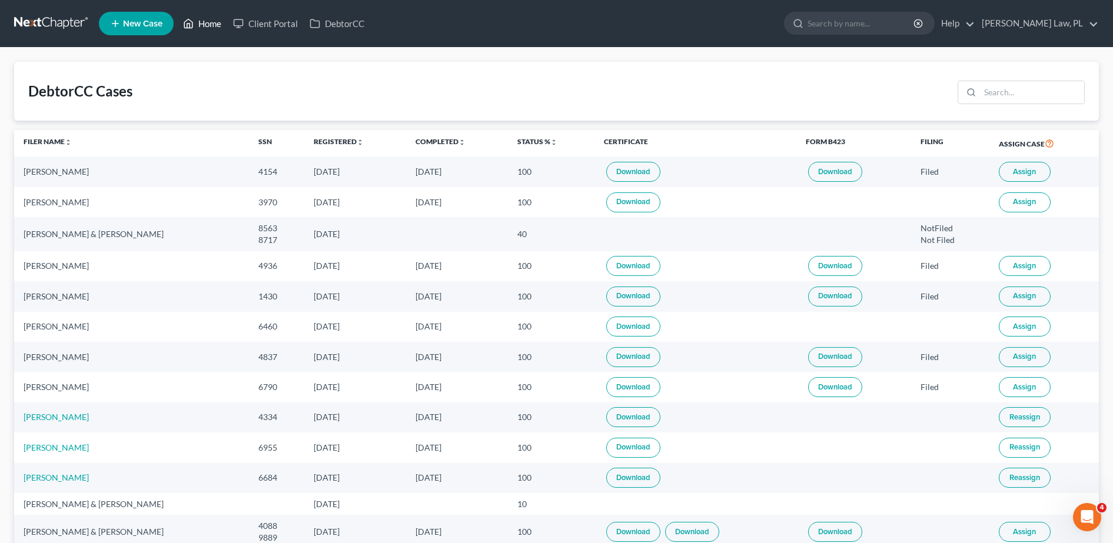
click at [195, 25] on link "Home" at bounding box center [202, 23] width 50 height 21
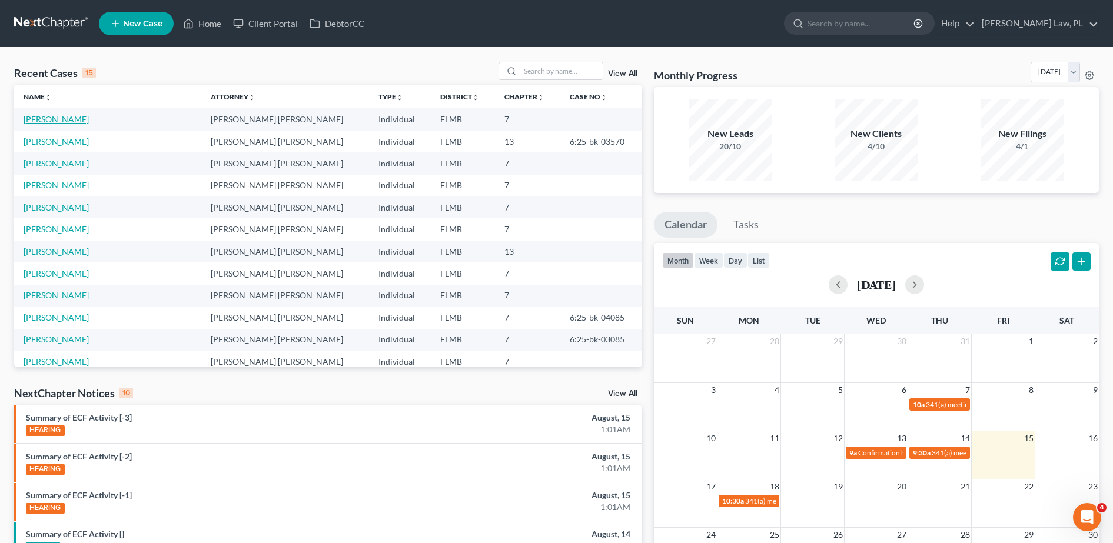
click at [24, 120] on link "Bratsen, Mary" at bounding box center [56, 119] width 65 height 10
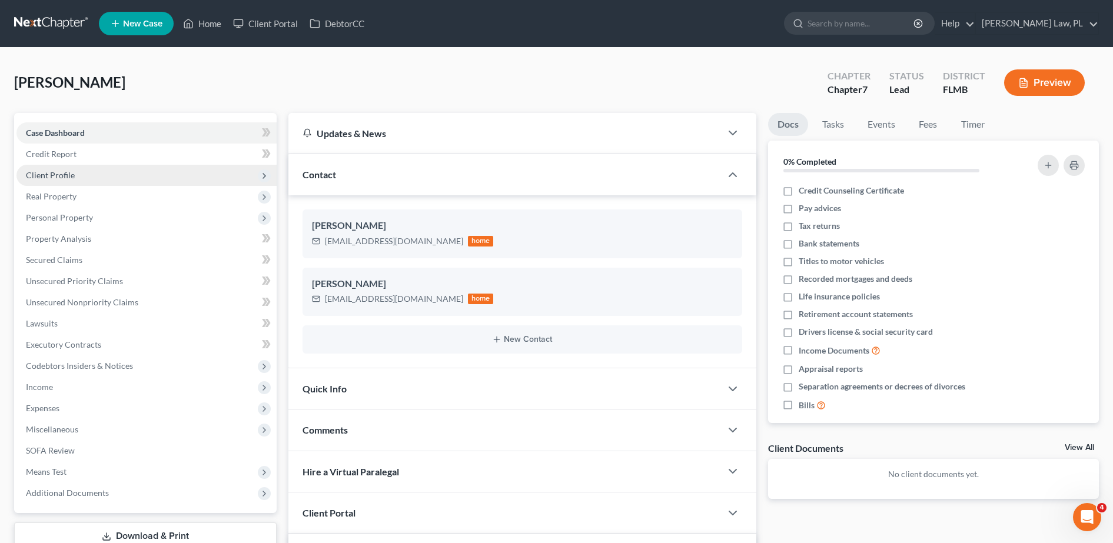
click at [91, 167] on span "Client Profile" at bounding box center [146, 175] width 260 height 21
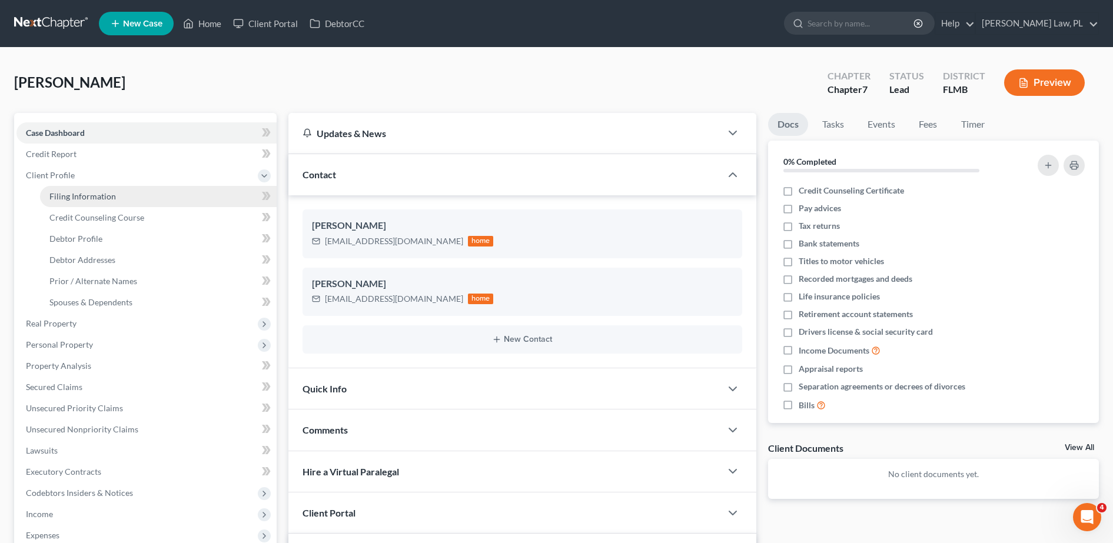
click at [102, 195] on span "Filing Information" at bounding box center [82, 196] width 67 height 10
select select "1"
select select "0"
select select "15"
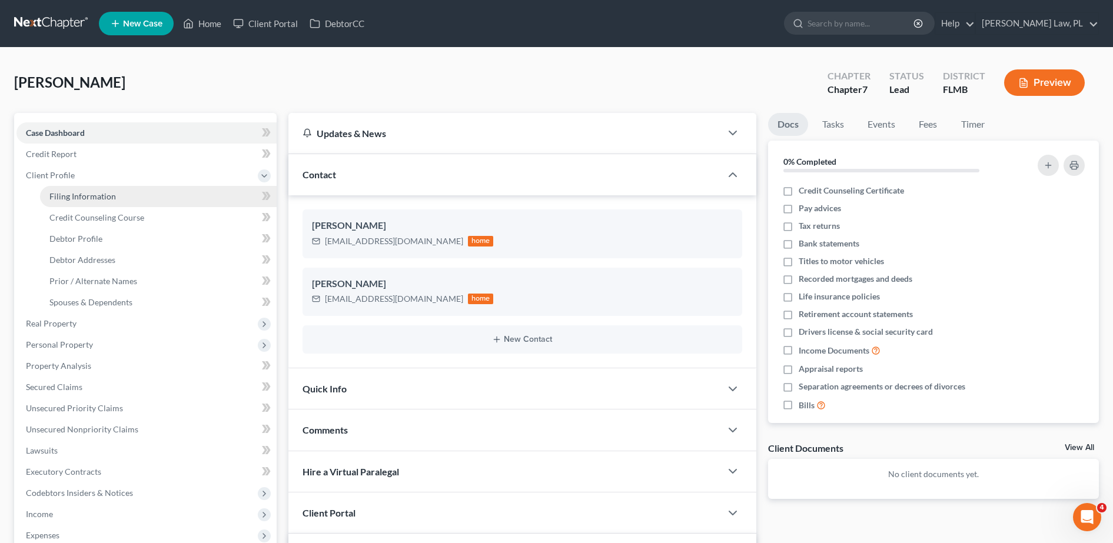
select select "0"
select select "9"
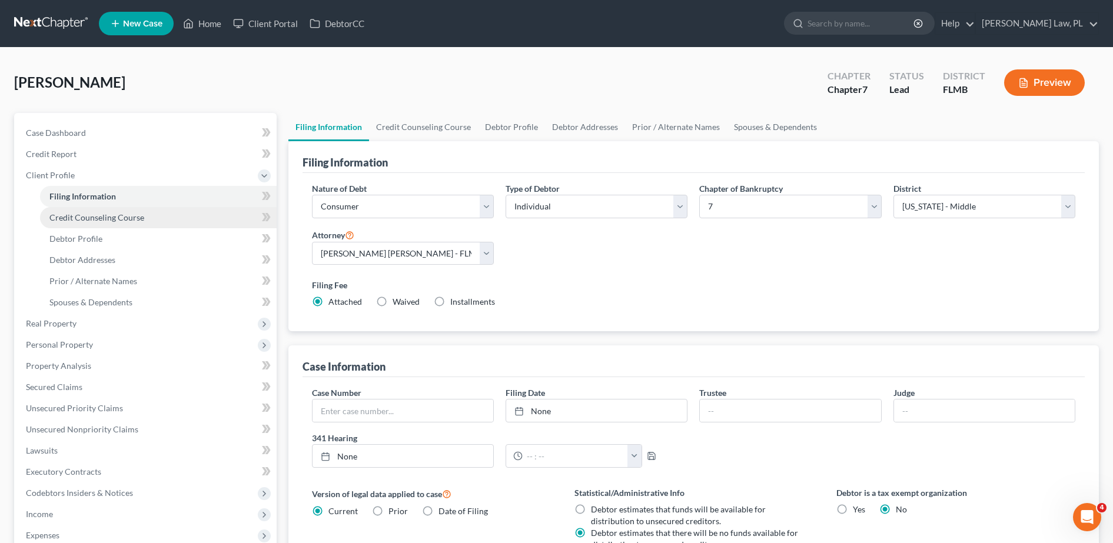
click at [116, 223] on link "Credit Counseling Course" at bounding box center [158, 217] width 237 height 21
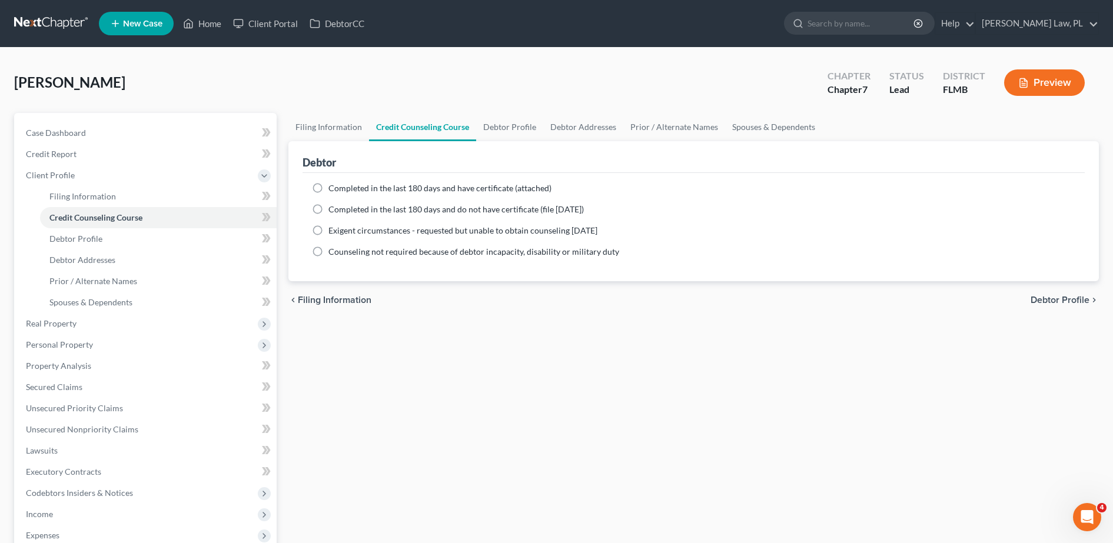
click at [328, 192] on label "Completed in the last 180 days and have certificate (attached)" at bounding box center [439, 188] width 223 height 12
click at [333, 190] on input "Completed in the last 180 days and have certificate (attached)" at bounding box center [337, 186] width 8 height 8
radio input "true"
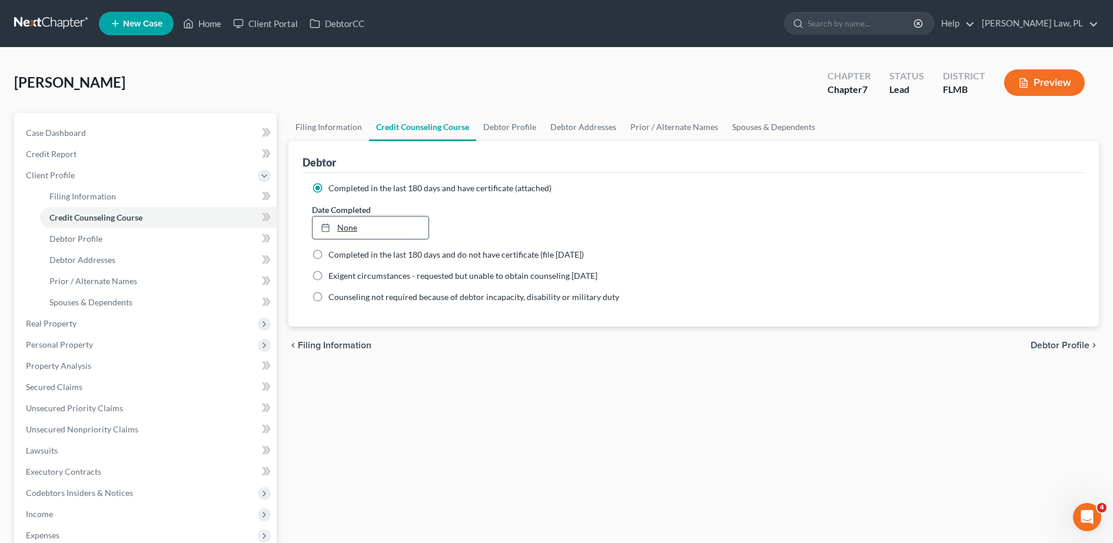
type input "[DATE]"
click at [351, 224] on link "None" at bounding box center [371, 228] width 117 height 22
click at [122, 238] on link "Debtor Profile" at bounding box center [158, 238] width 237 height 21
select select "0"
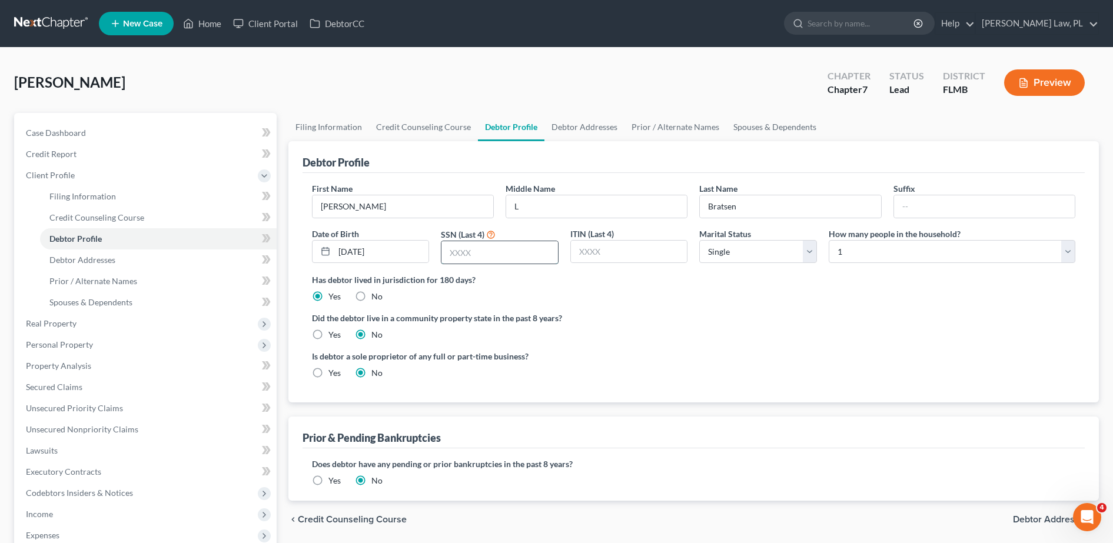
click at [499, 253] on input "text" at bounding box center [500, 252] width 117 height 22
type input "6460"
click at [821, 281] on label "Has debtor lived in jurisdiction for 180 days?" at bounding box center [694, 280] width 764 height 12
click at [124, 238] on link "Debtor Profile" at bounding box center [158, 238] width 237 height 21
click at [127, 257] on link "Debtor Addresses" at bounding box center [158, 260] width 237 height 21
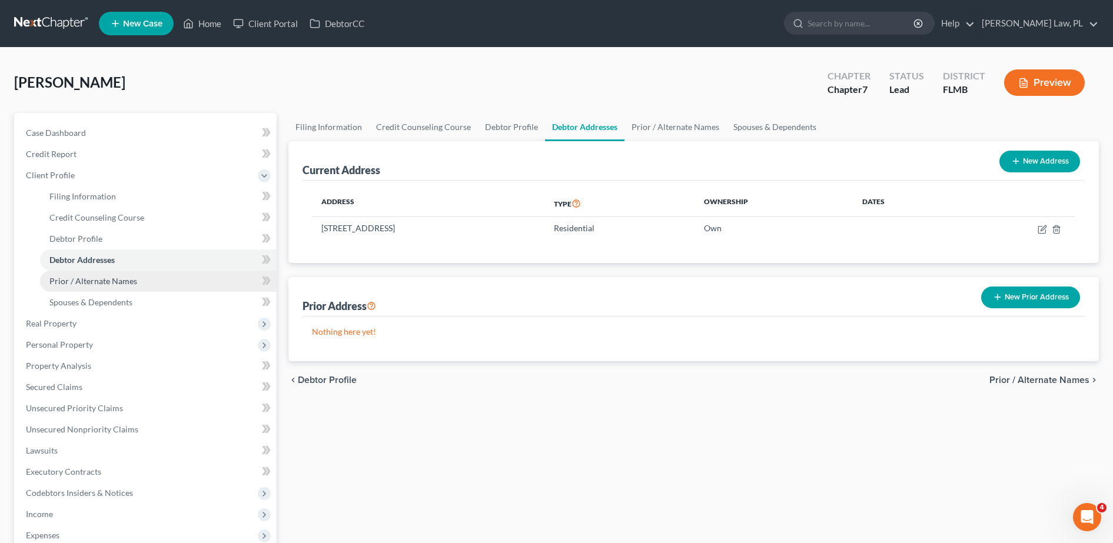
click at [178, 272] on link "Prior / Alternate Names" at bounding box center [158, 281] width 237 height 21
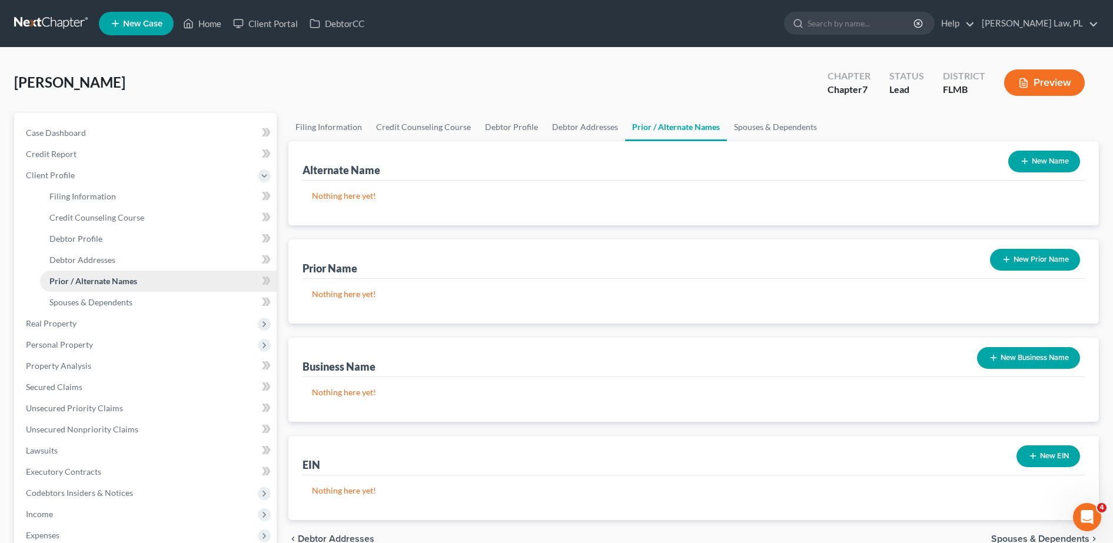
click at [152, 288] on link "Prior / Alternate Names" at bounding box center [158, 281] width 237 height 21
click at [146, 304] on link "Spouses & Dependents" at bounding box center [158, 302] width 237 height 21
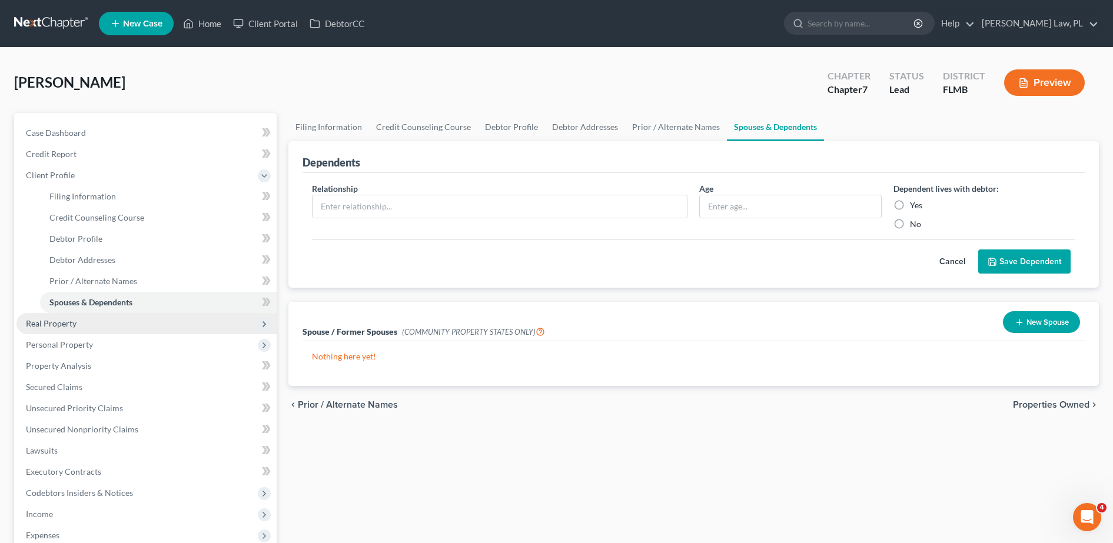
click at [82, 326] on span "Real Property" at bounding box center [146, 323] width 260 height 21
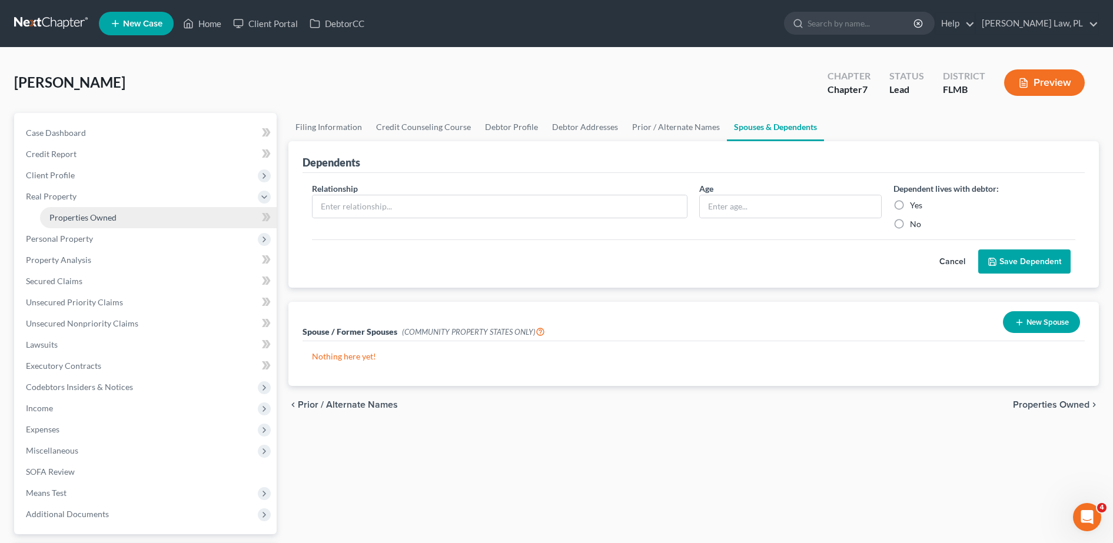
click at [111, 225] on link "Properties Owned" at bounding box center [158, 217] width 237 height 21
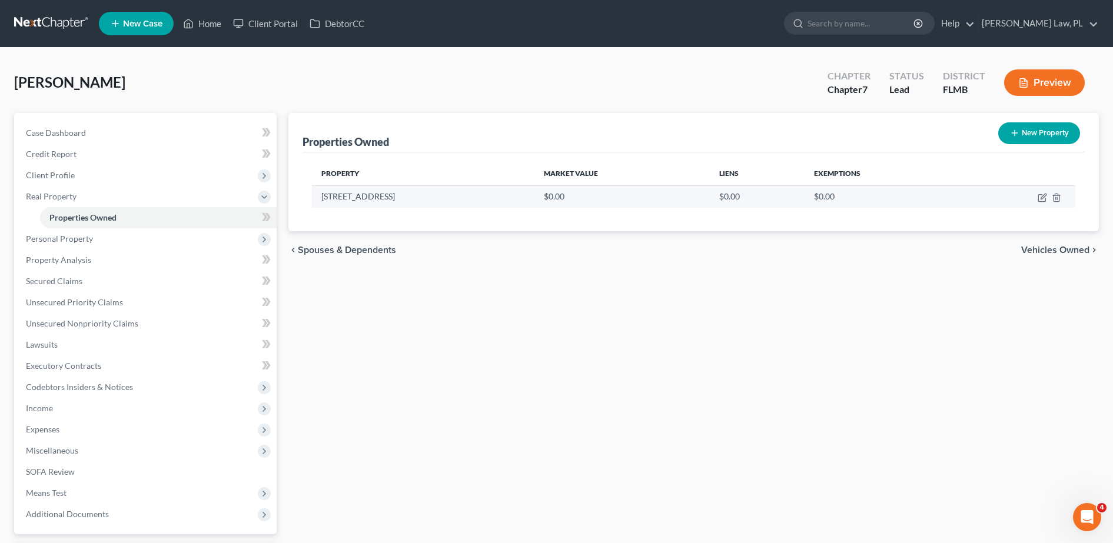
drag, startPoint x: 463, startPoint y: 197, endPoint x: 319, endPoint y: 199, distance: 143.7
click at [319, 199] on td "1397 Gleneagles Circle" at bounding box center [423, 196] width 223 height 22
copy td "1397 Gleneagles Circle"
click at [1041, 195] on icon "button" at bounding box center [1041, 198] width 7 height 7
select select "9"
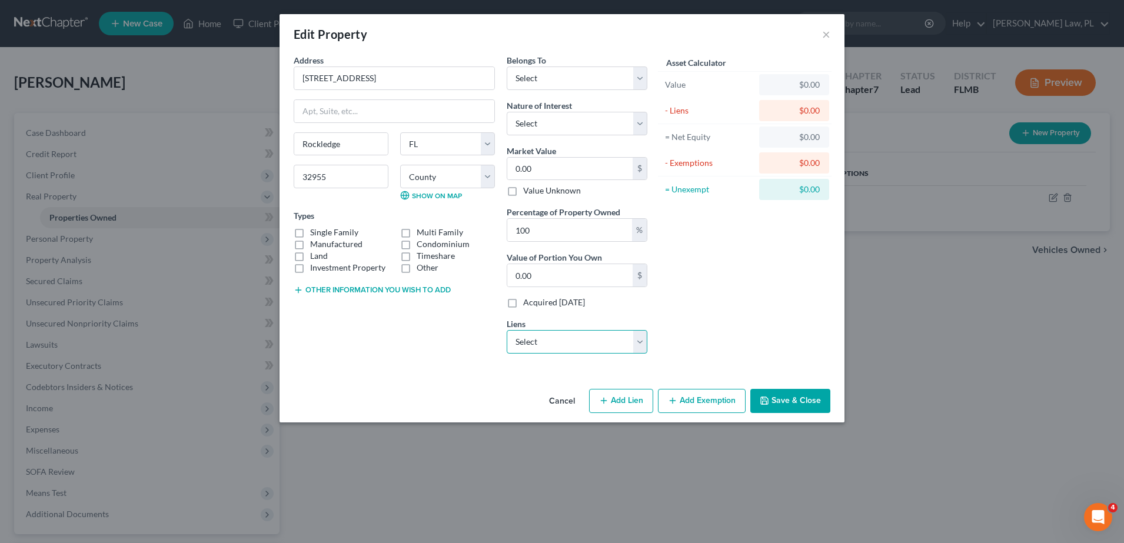
click at [600, 340] on select "Select Freedom Mortgage Corp - $162,552.00 Wilshire Cns - $6,624.00 American Ho…" at bounding box center [577, 342] width 141 height 24
select select "0"
click at [507, 330] on select "Select Freedom Mortgage Corp - $162,552.00 Wilshire Cns - $6,624.00 American Ho…" at bounding box center [577, 342] width 141 height 24
select select
select select "9"
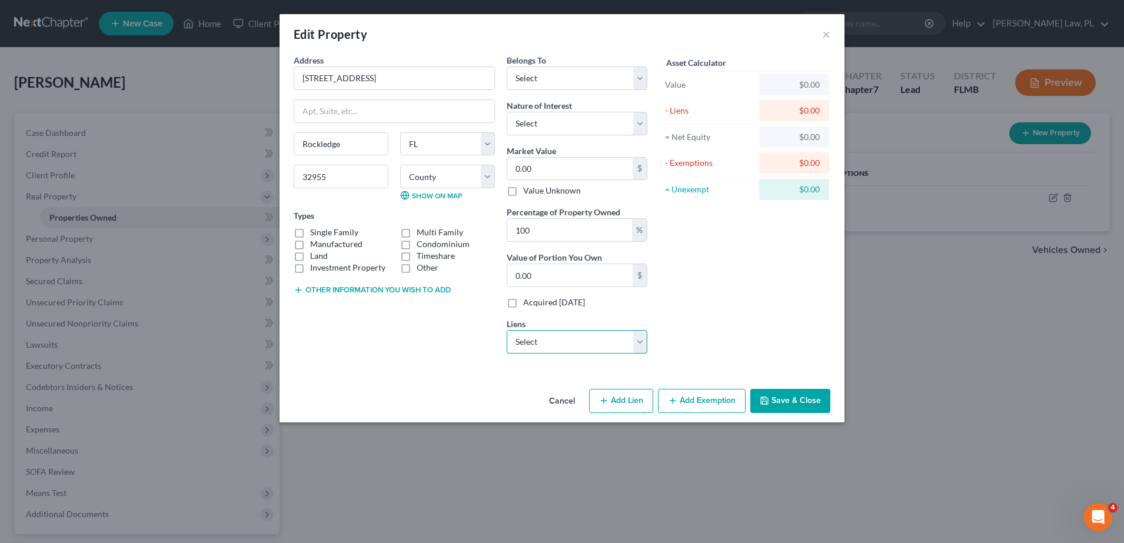
select select "0"
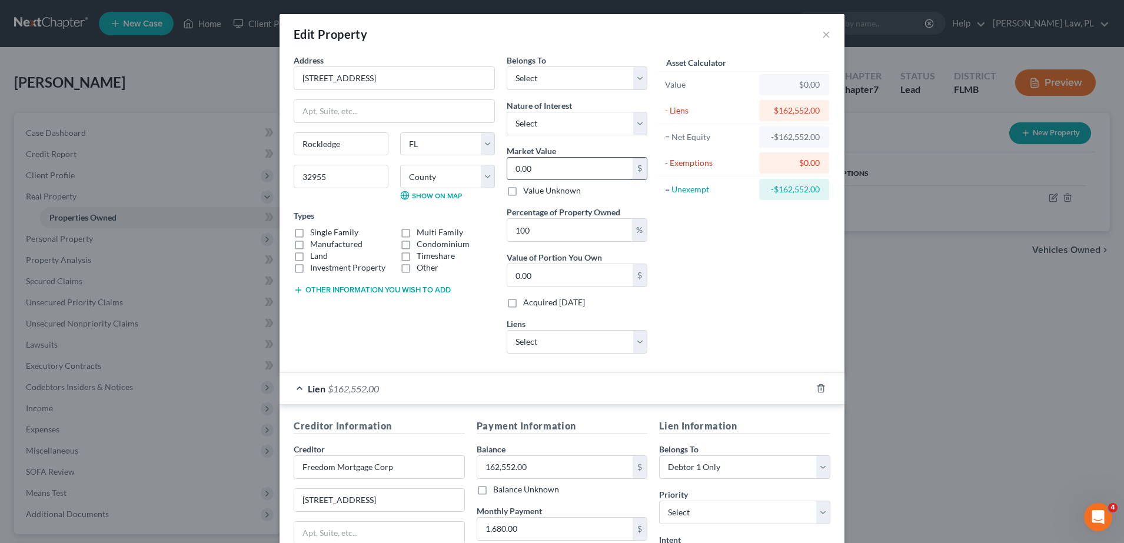
click at [580, 169] on input "0.00" at bounding box center [569, 169] width 125 height 22
type input "4"
type input "4.00"
type input "47"
type input "47.00"
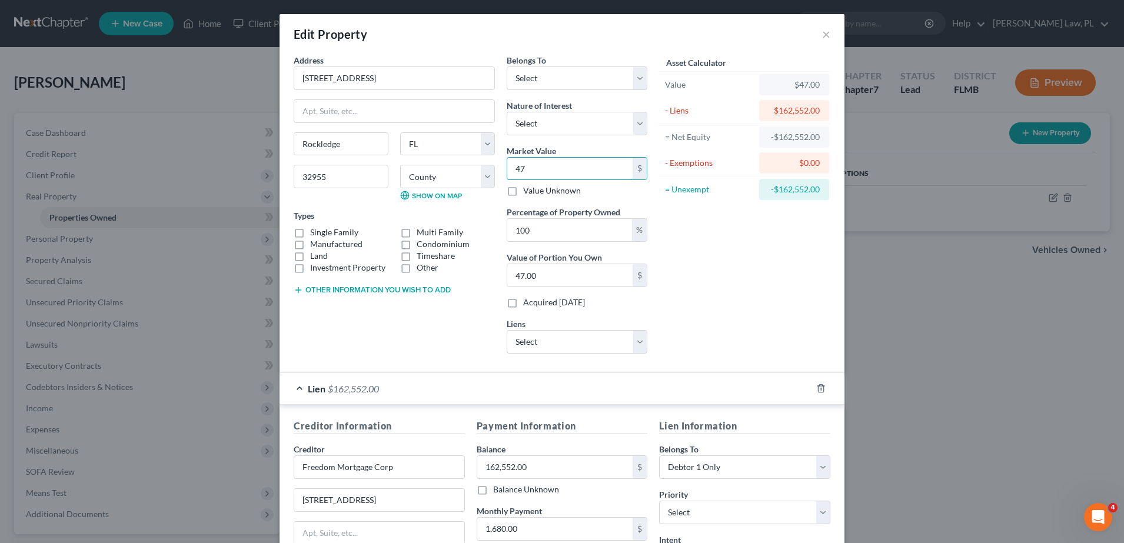
type input "472"
type input "472.00"
type input "4722"
type input "4,722.00"
type input "4,72"
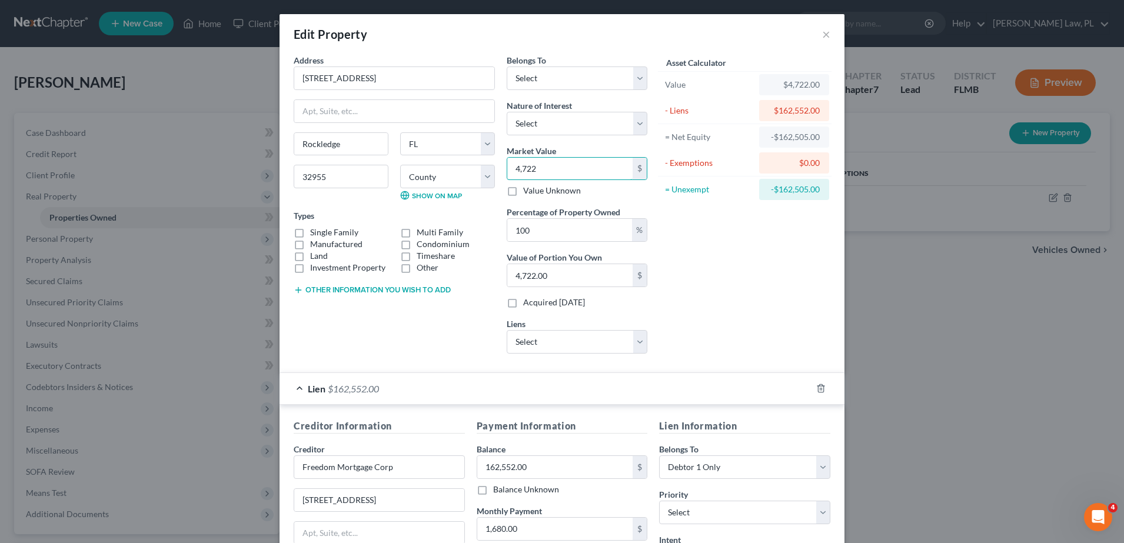
type input "472.00"
type input "47"
type input "47.00"
type input "470"
type input "470.00"
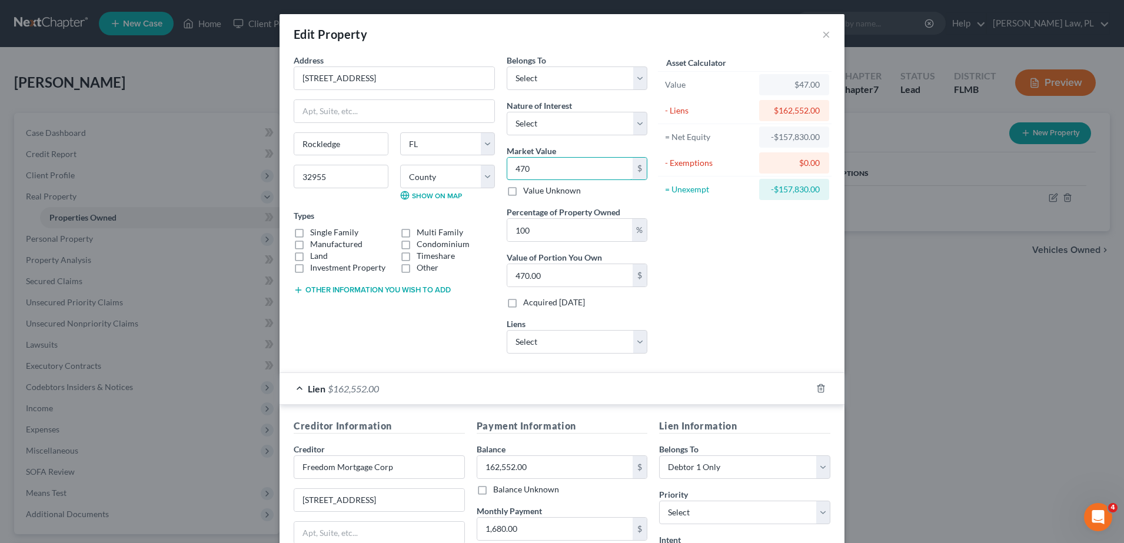
type input "4700"
type input "4,700.00"
type input "4,7000"
type input "47,000.00"
type input "47,0000"
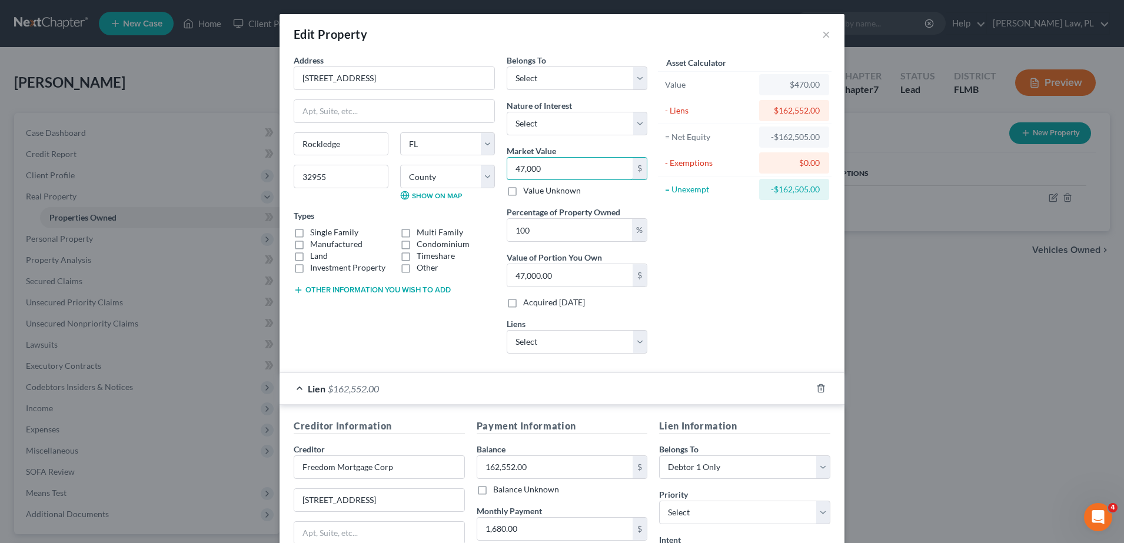
type input "470,000.00"
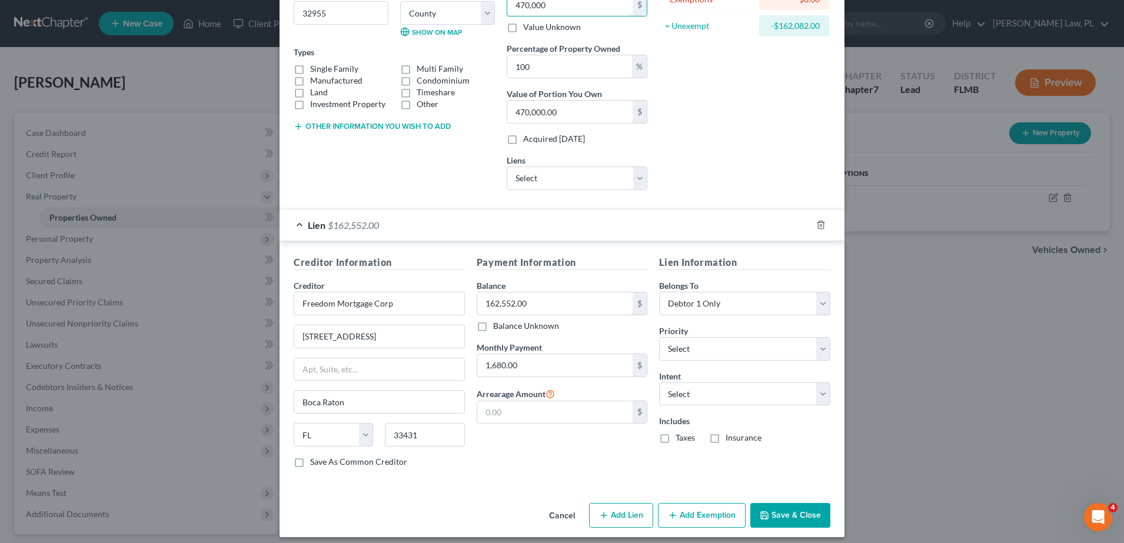
scroll to position [172, 0]
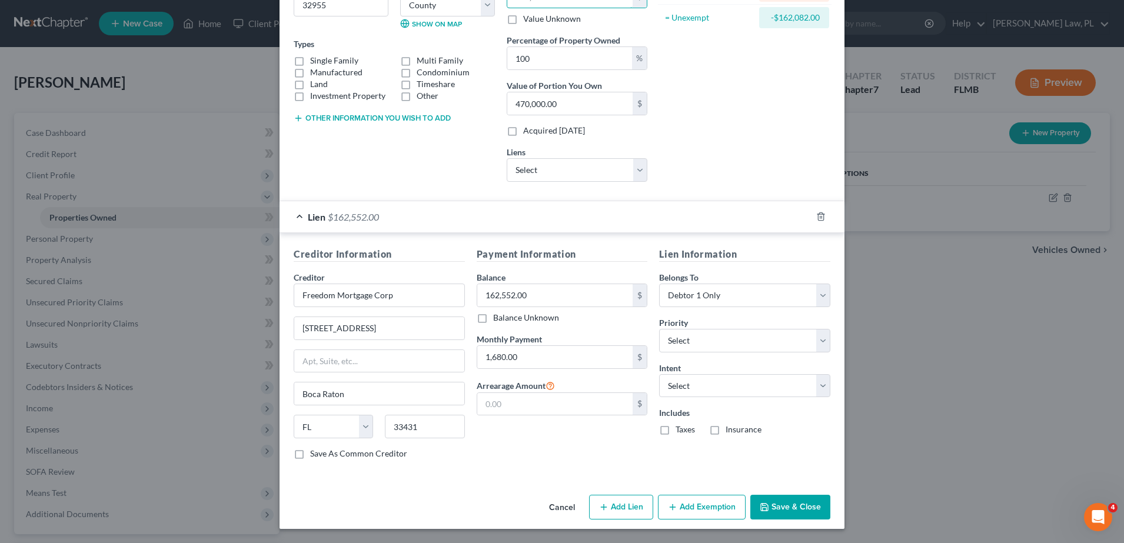
type input "470,000"
click at [698, 507] on button "Add Exemption" at bounding box center [702, 507] width 88 height 25
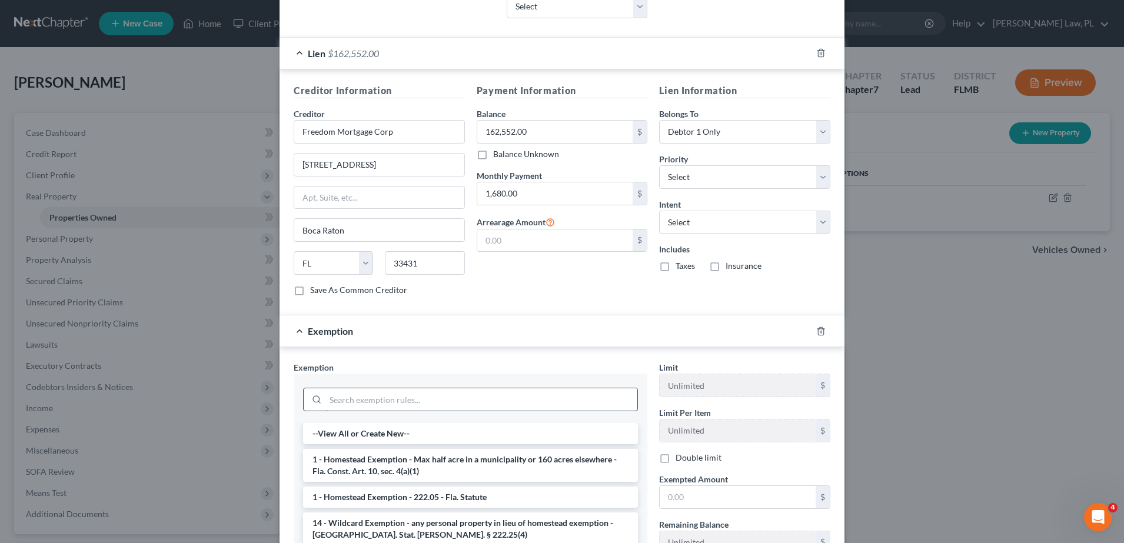
scroll to position [337, 0]
click at [502, 398] on input "search" at bounding box center [482, 398] width 312 height 22
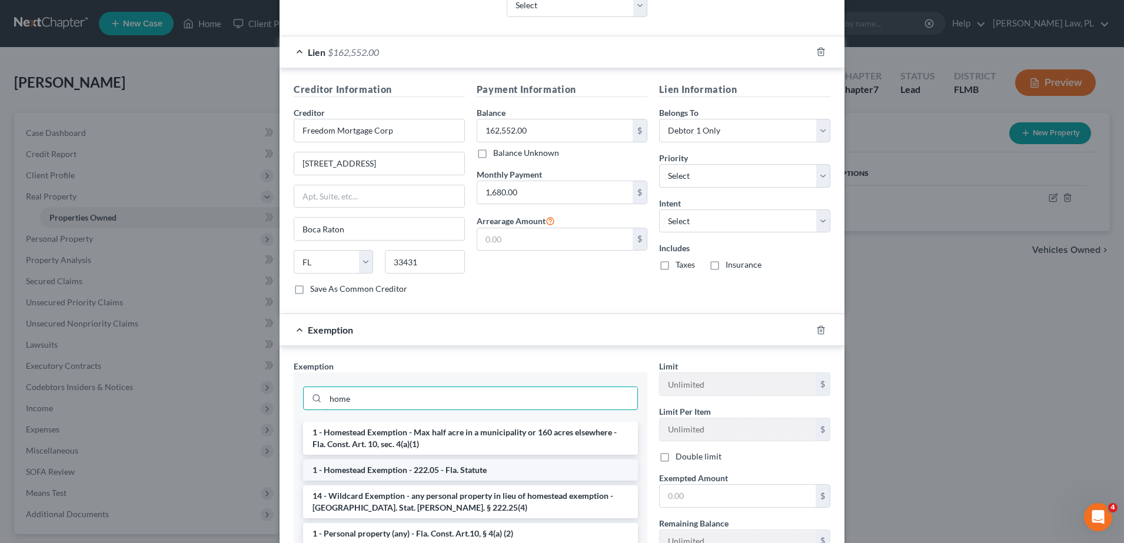
type input "home"
click at [440, 463] on li "1 - Homestead Exemption - 222.05 - Fla. Statute" at bounding box center [470, 470] width 335 height 21
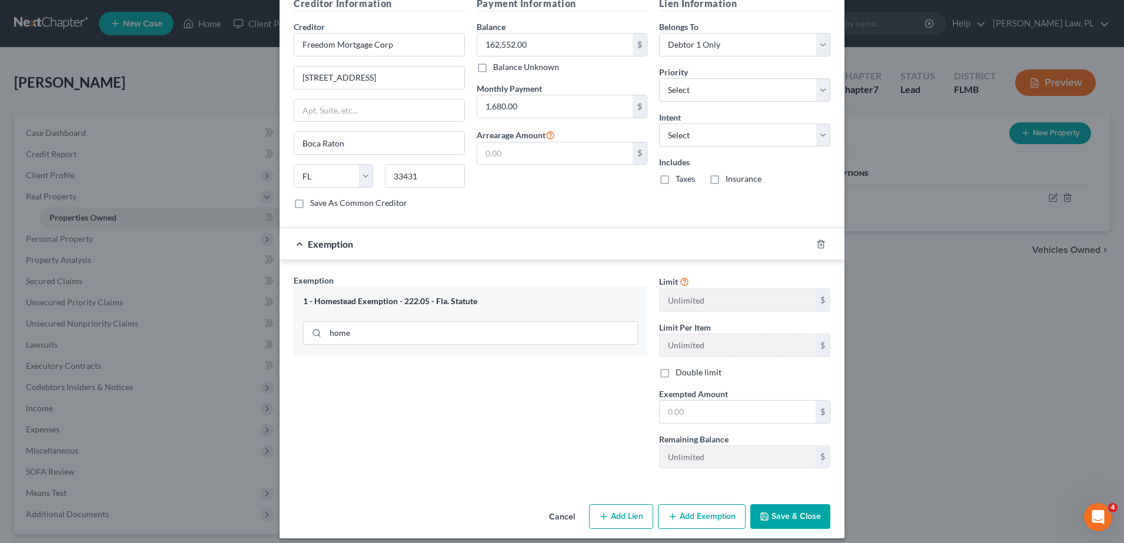
scroll to position [428, 0]
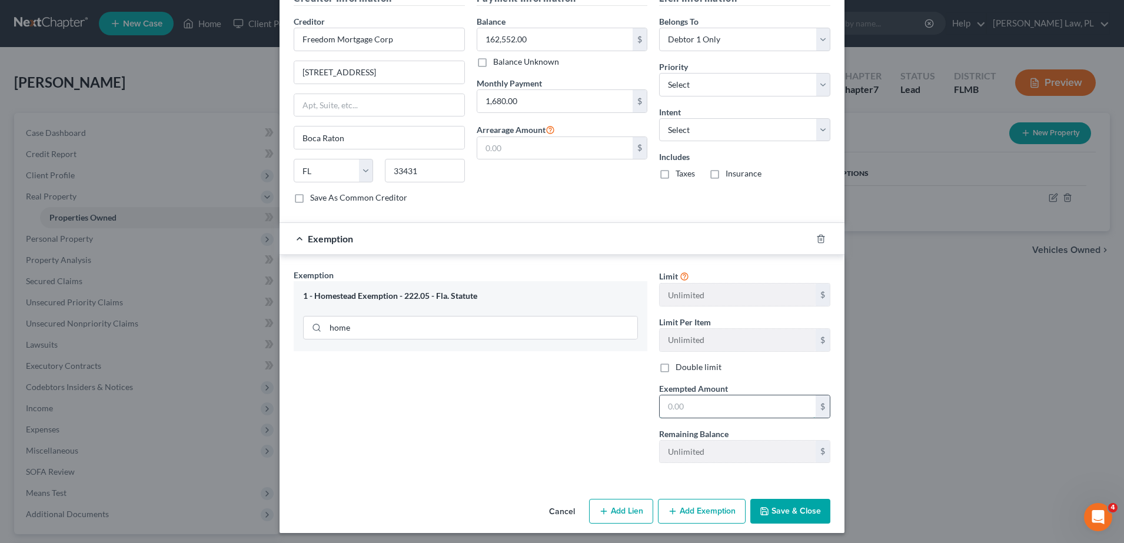
click at [666, 406] on input "text" at bounding box center [738, 407] width 156 height 22
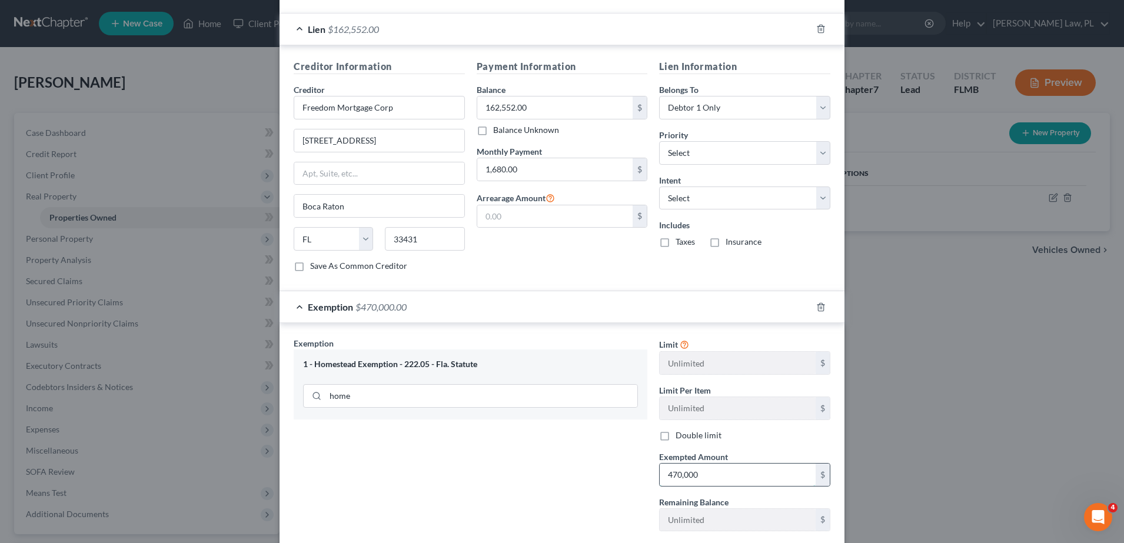
scroll to position [432, 0]
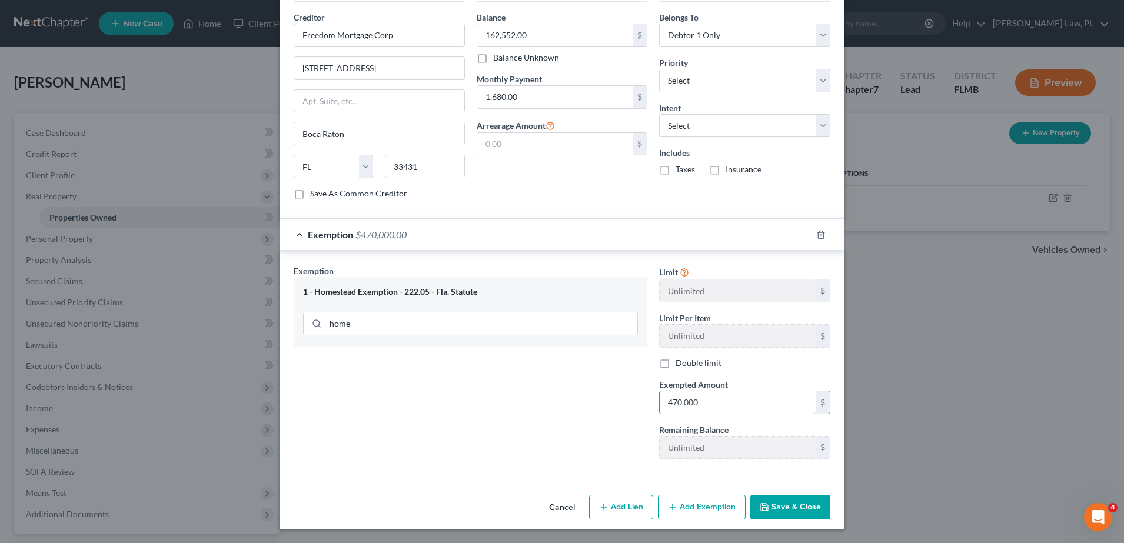
type input "470,000"
click at [788, 512] on button "Save & Close" at bounding box center [791, 507] width 80 height 25
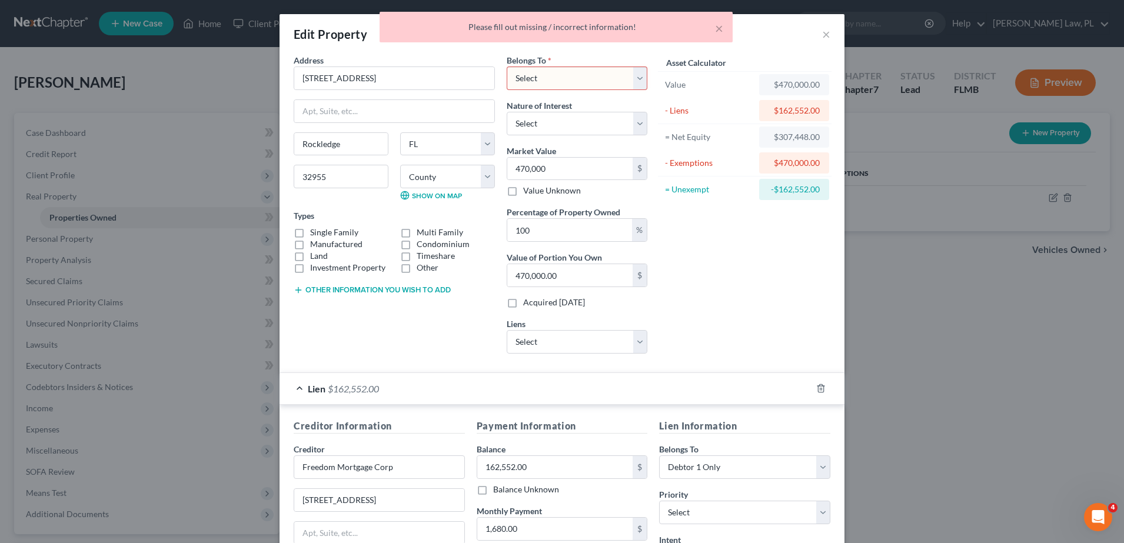
scroll to position [1, 0]
click at [549, 75] on select "Select Debtor 1 Only Debtor 2 Only Debtor 1 And Debtor 2 Only At Least One Of T…" at bounding box center [577, 78] width 141 height 24
select select "0"
click at [507, 66] on select "Select Debtor 1 Only Debtor 2 Only Debtor 1 And Debtor 2 Only At Least One Of T…" at bounding box center [577, 78] width 141 height 24
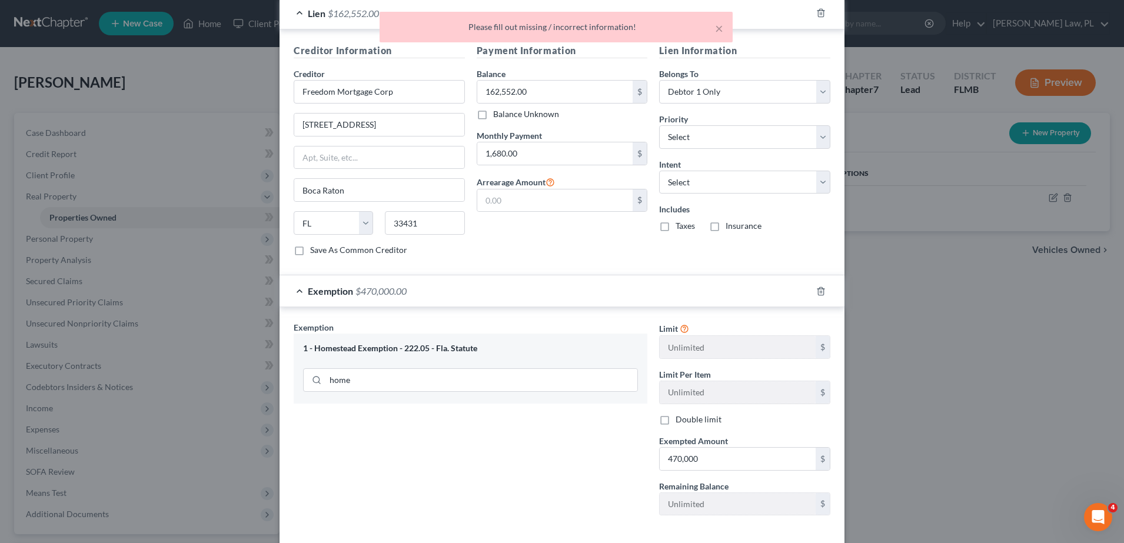
scroll to position [432, 0]
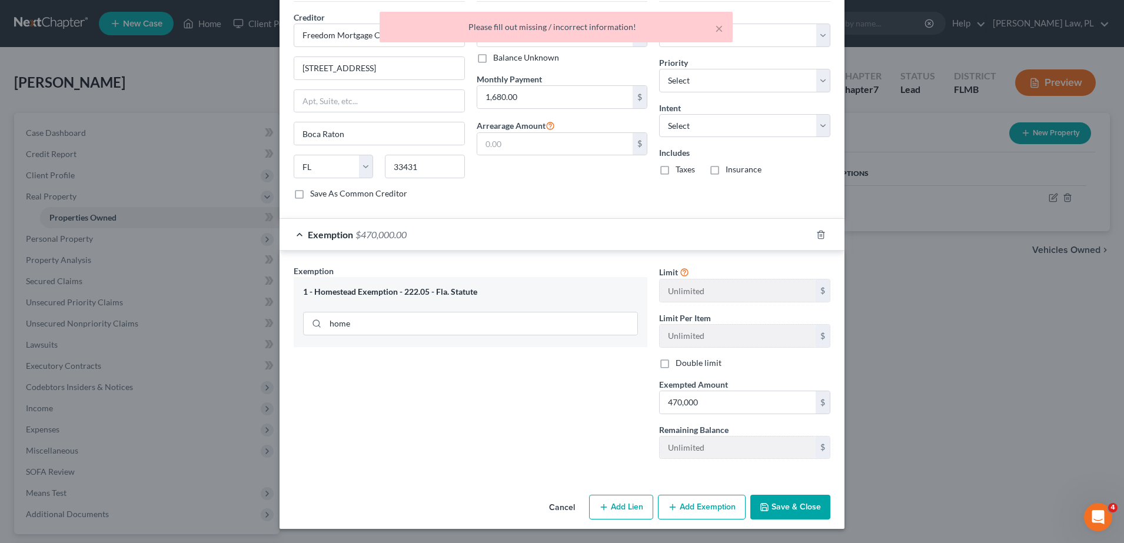
click at [811, 500] on button "Save & Close" at bounding box center [791, 507] width 80 height 25
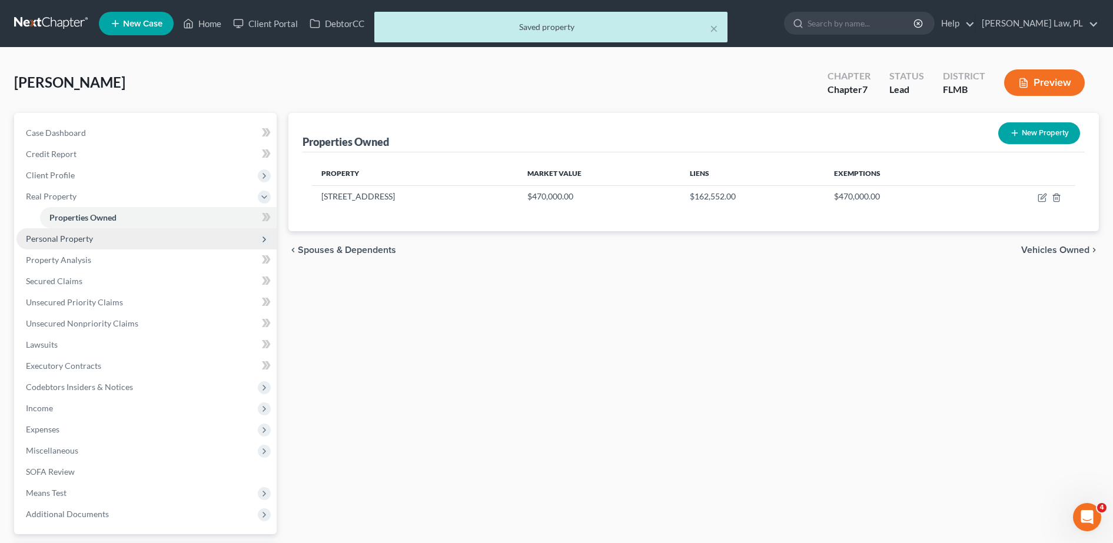
click at [182, 240] on span "Personal Property" at bounding box center [146, 238] width 260 height 21
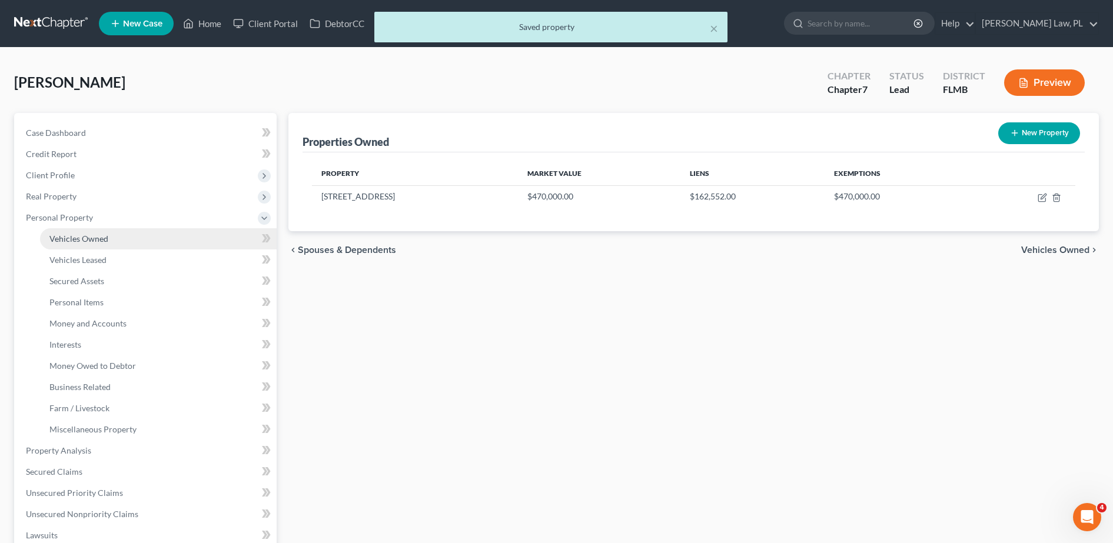
click at [128, 237] on link "Vehicles Owned" at bounding box center [158, 238] width 237 height 21
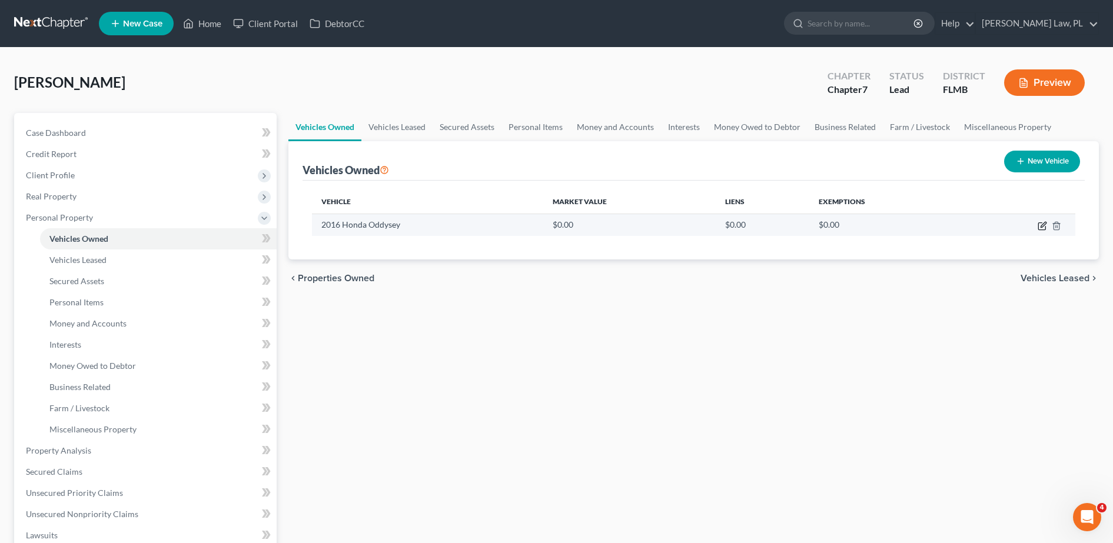
click at [1045, 225] on icon "button" at bounding box center [1042, 225] width 9 height 9
select select "0"
select select "10"
select select "2"
select select "0"
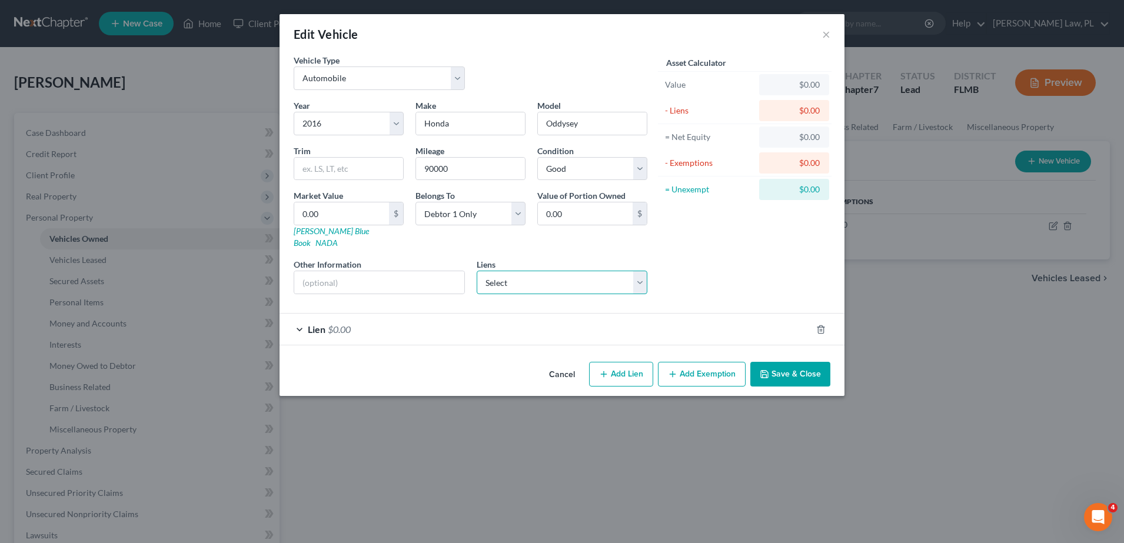
click at [519, 280] on select "Select Wilshire Cns - $6,624.00 American Honda Finan - $0.00 Mutualom/Dmi - $0.…" at bounding box center [562, 283] width 171 height 24
select select "0"
click at [477, 271] on select "Select Wilshire Cns - $6,624.00 American Honda Finan - $0.00 Mutualom/Dmi - $0.…" at bounding box center [562, 283] width 171 height 24
select select
select select "4"
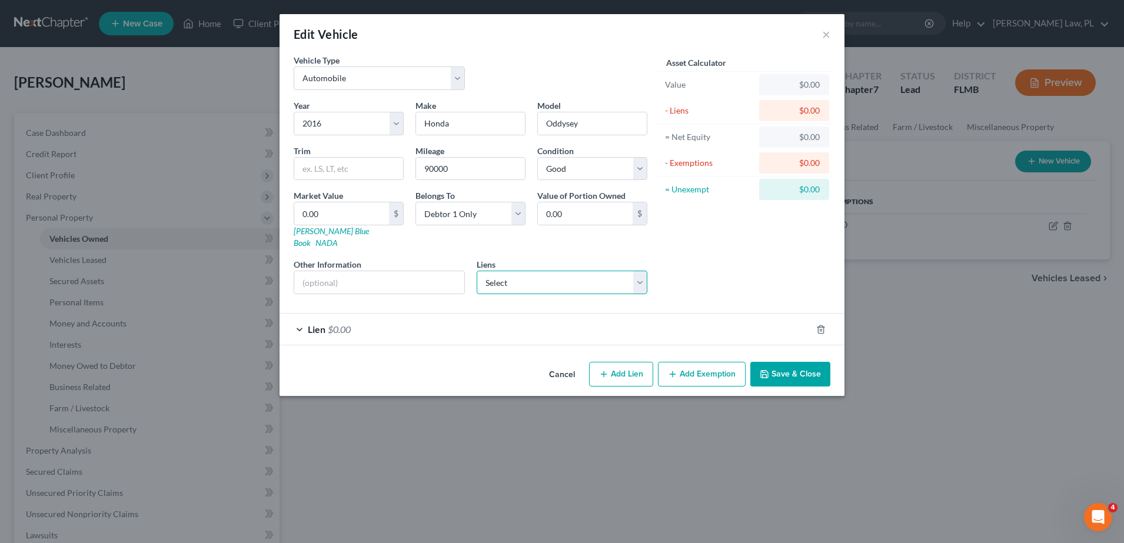
select select "0"
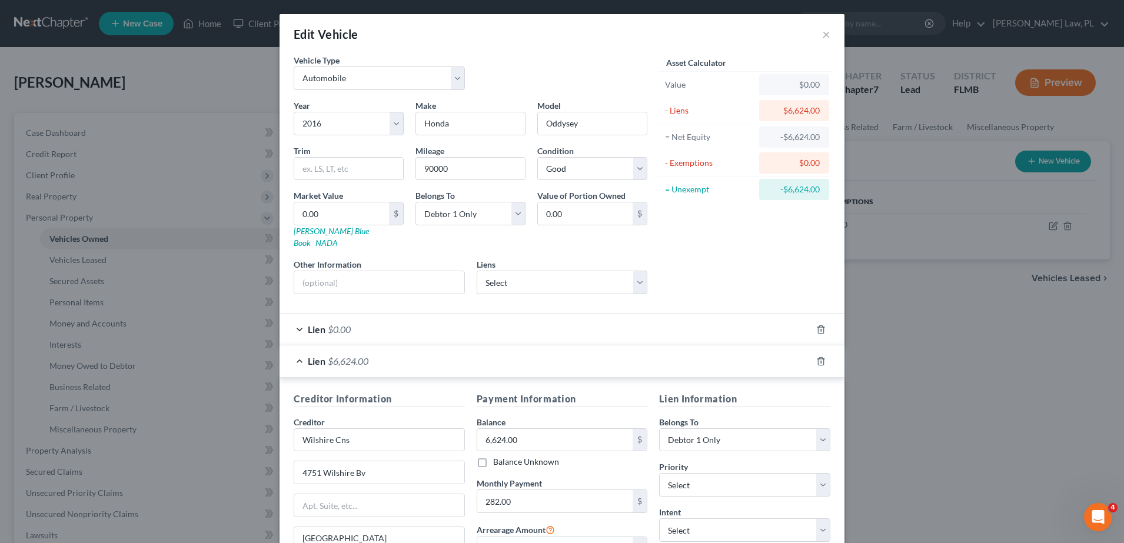
click at [579, 316] on div "Lien $0.00" at bounding box center [546, 329] width 532 height 31
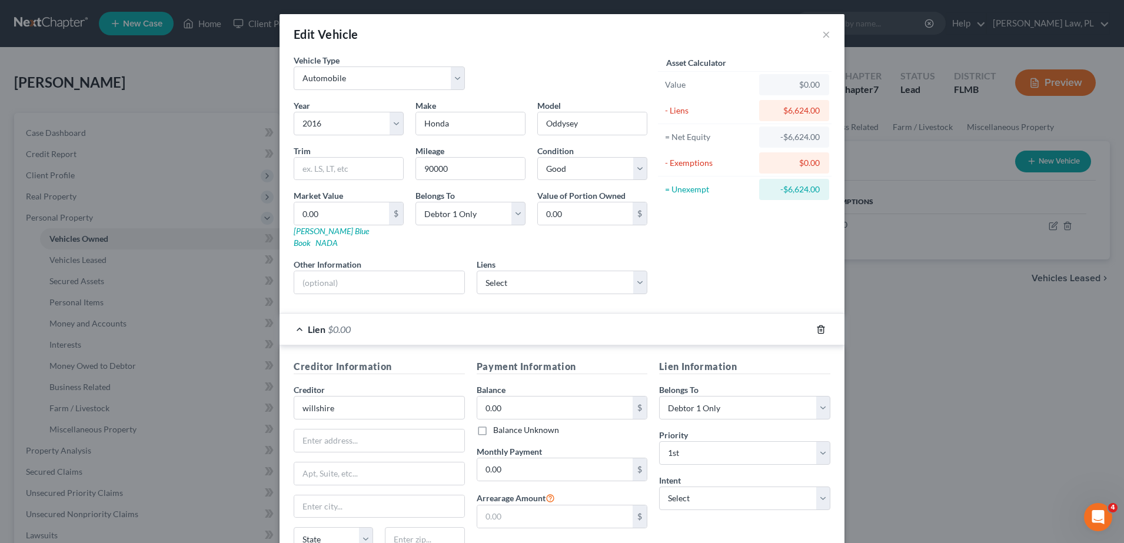
click at [821, 329] on line "button" at bounding box center [821, 330] width 0 height 2
drag, startPoint x: 579, startPoint y: 124, endPoint x: 472, endPoint y: 131, distance: 107.3
click at [472, 131] on div "Year Select 2026 2025 2024 2023 2022 2021 2020 2019 2018 2017 2016 2015 2014 20…" at bounding box center [471, 201] width 366 height 204
type input "Odyssey"
click at [528, 70] on div "Vehicle Type Select Automobile Truck Trailer Watercraft Aircraft Motor Home Atv…" at bounding box center [471, 76] width 366 height 45
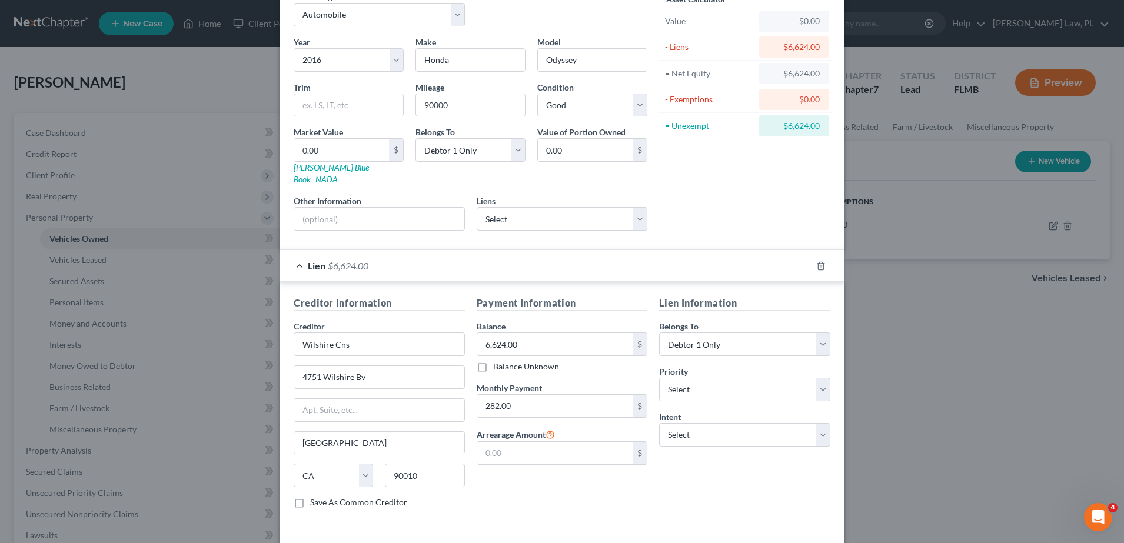
scroll to position [64, 0]
click at [347, 152] on input "0.00" at bounding box center [341, 149] width 95 height 22
type input "1"
type input "1.00"
type input "10"
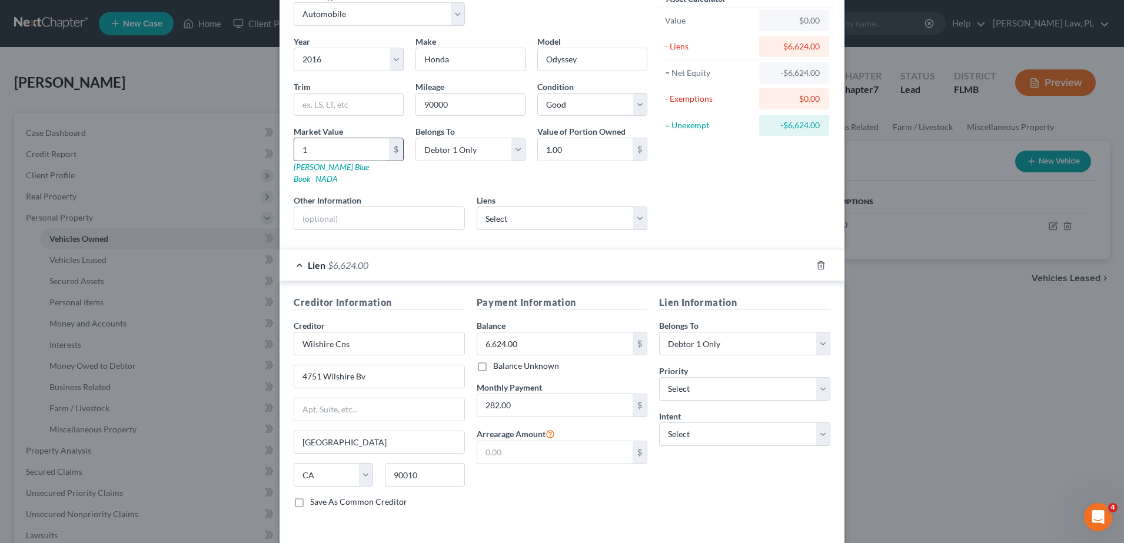
type input "10.00"
type input "100"
type input "100.00"
type input "1000"
type input "1,000.00"
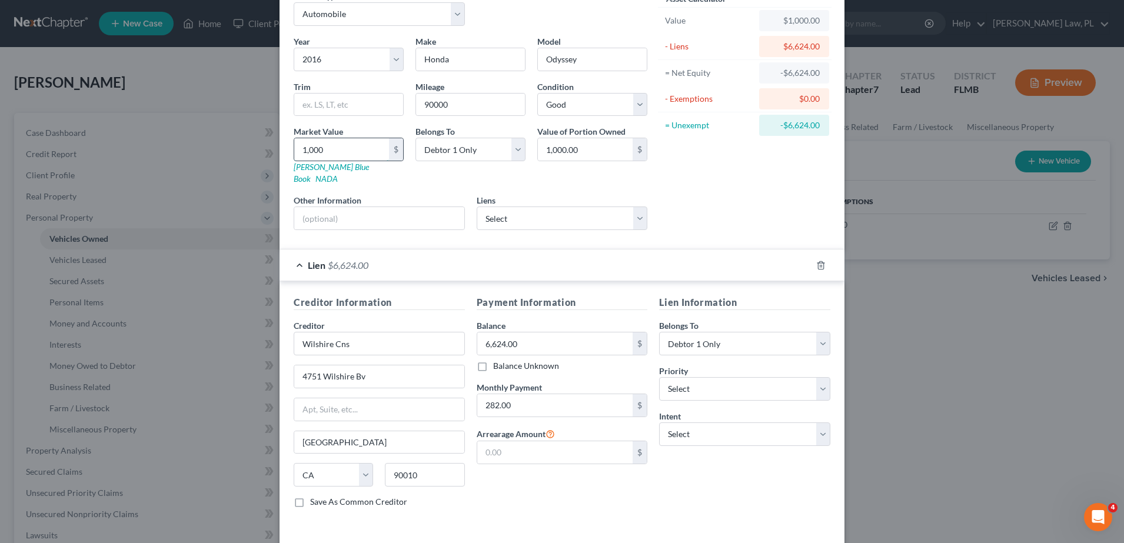
type input "1,0000"
type input "10,000.00"
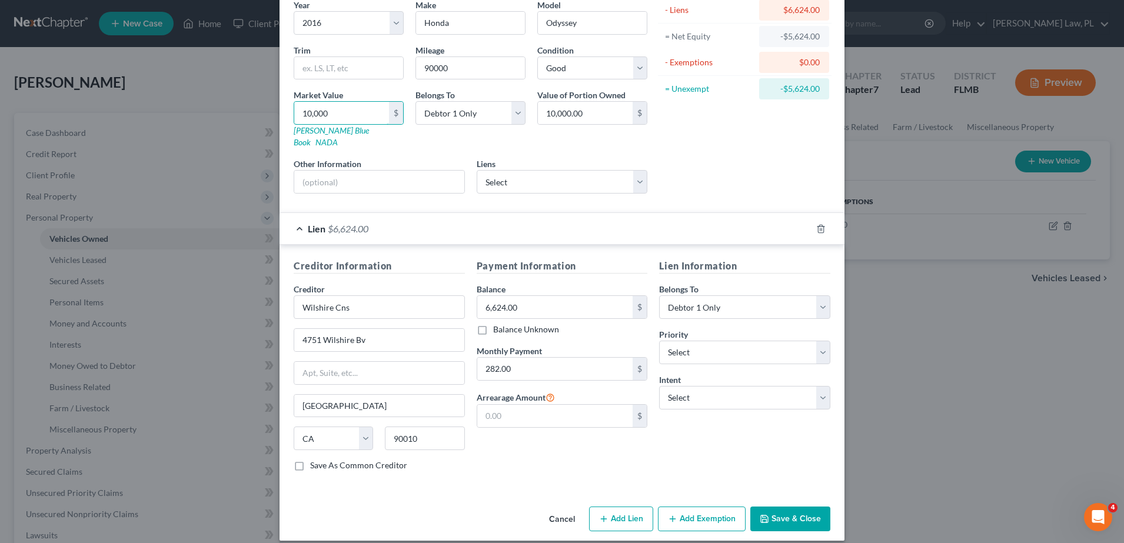
type input "10,000"
click at [703, 510] on button "Add Exemption" at bounding box center [702, 519] width 88 height 25
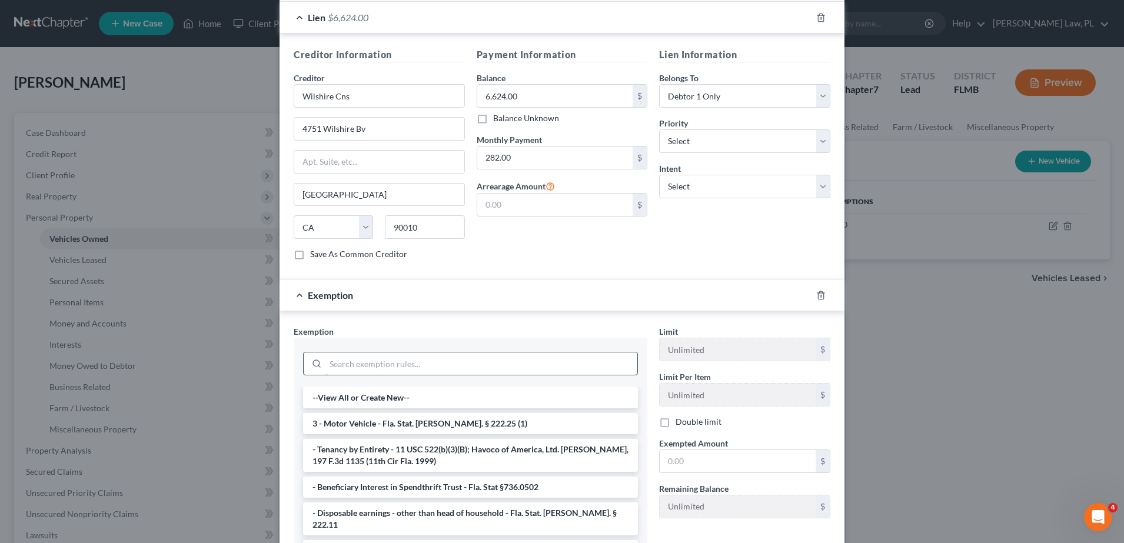
scroll to position [313, 0]
click at [508, 354] on input "search" at bounding box center [482, 363] width 312 height 22
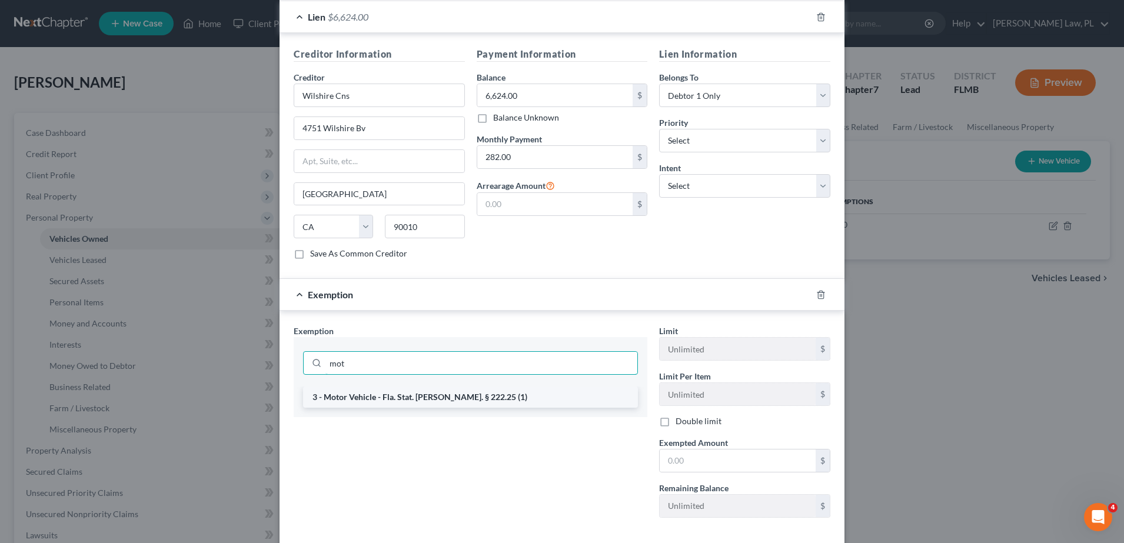
type input "mot"
click at [520, 387] on li "3 - Motor Vehicle - Fla. Stat. [PERSON_NAME]. § 222.25 (1)" at bounding box center [470, 397] width 335 height 21
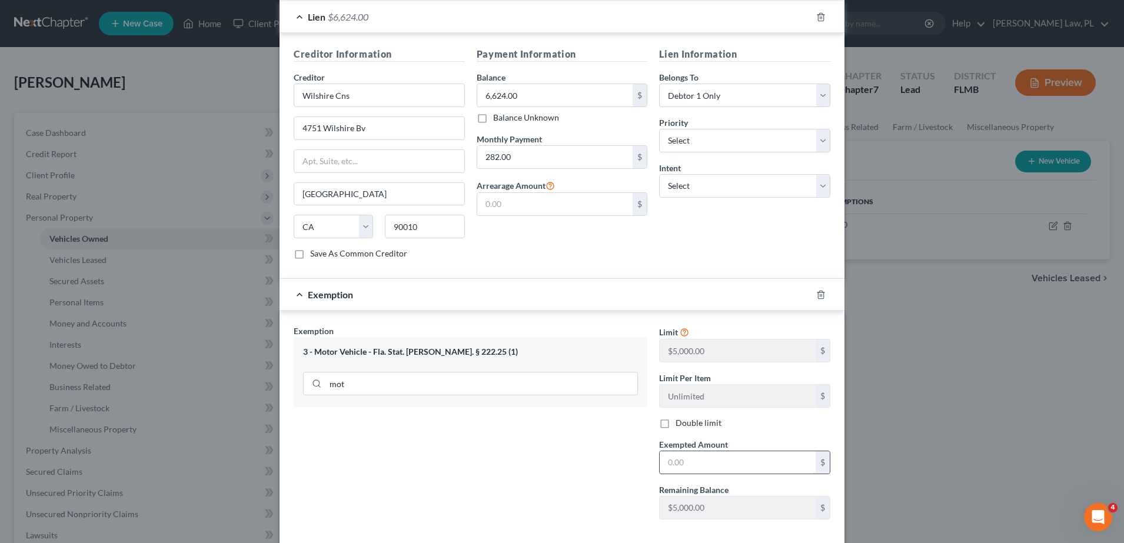
click at [748, 452] on input "text" at bounding box center [738, 463] width 156 height 22
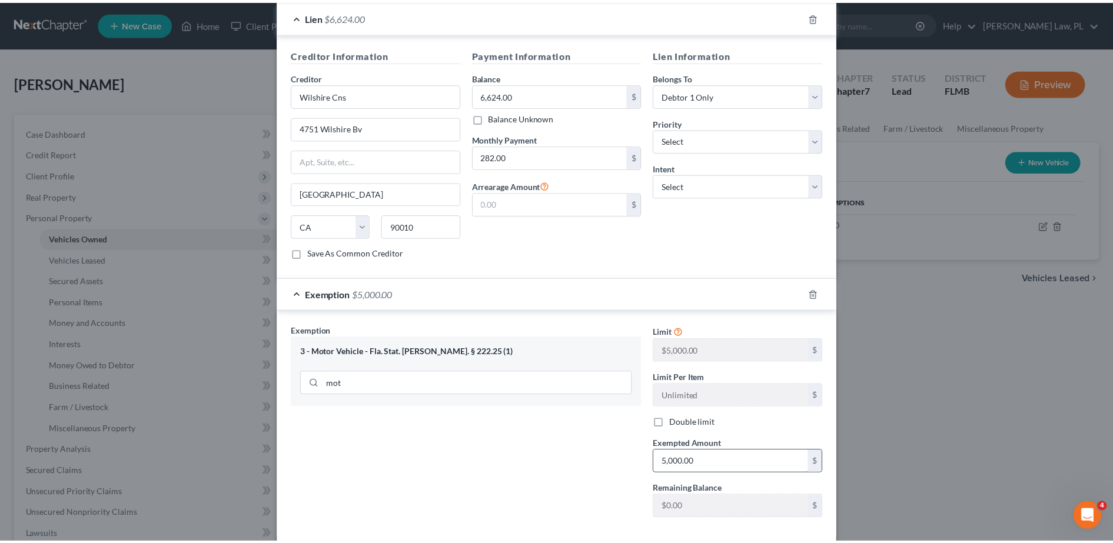
scroll to position [361, 0]
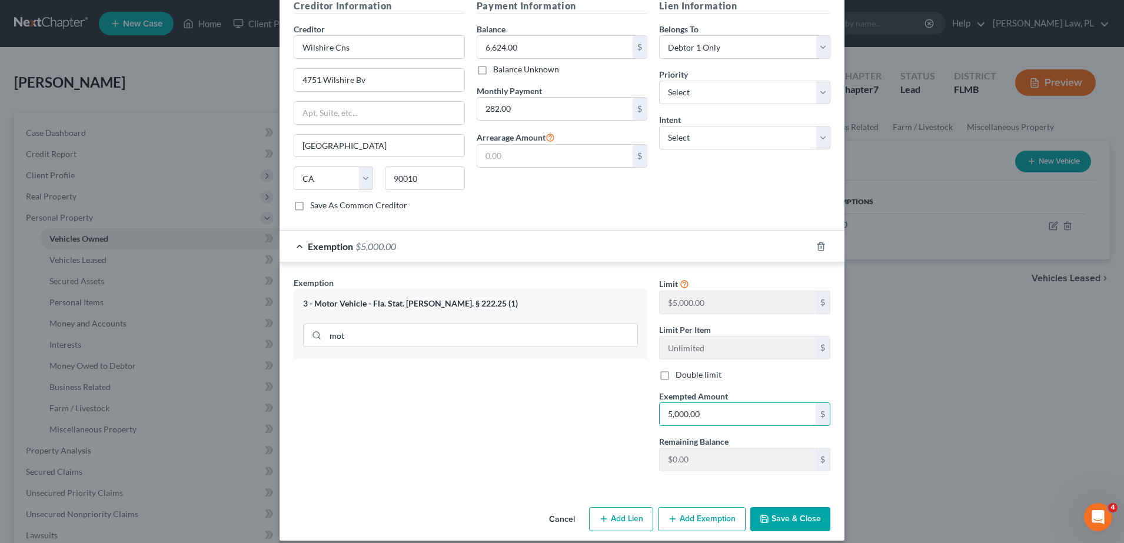
type input "5,000.00"
click at [811, 527] on div "Cancel Add Lien Add Lease Add Exemption Save & Close" at bounding box center [562, 522] width 565 height 39
click at [804, 507] on button "Save & Close" at bounding box center [791, 519] width 80 height 25
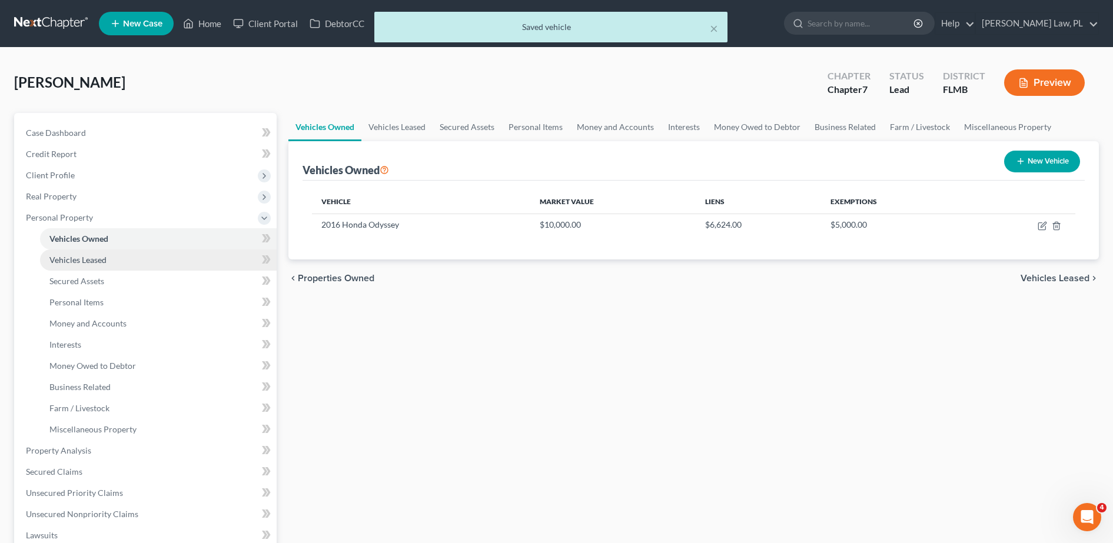
click at [162, 256] on link "Vehicles Leased" at bounding box center [158, 260] width 237 height 21
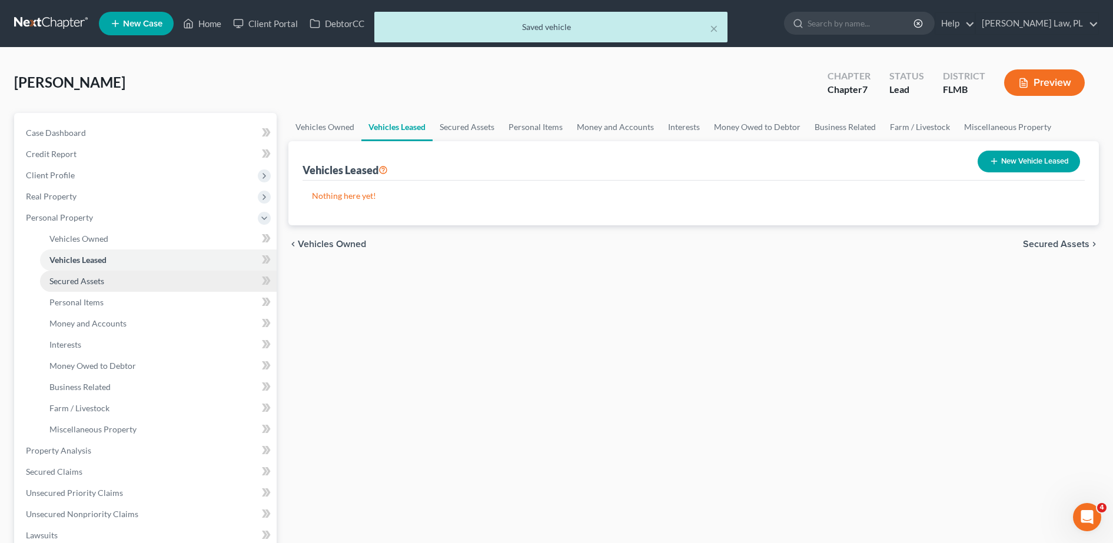
click at [125, 281] on link "Secured Assets" at bounding box center [158, 281] width 237 height 21
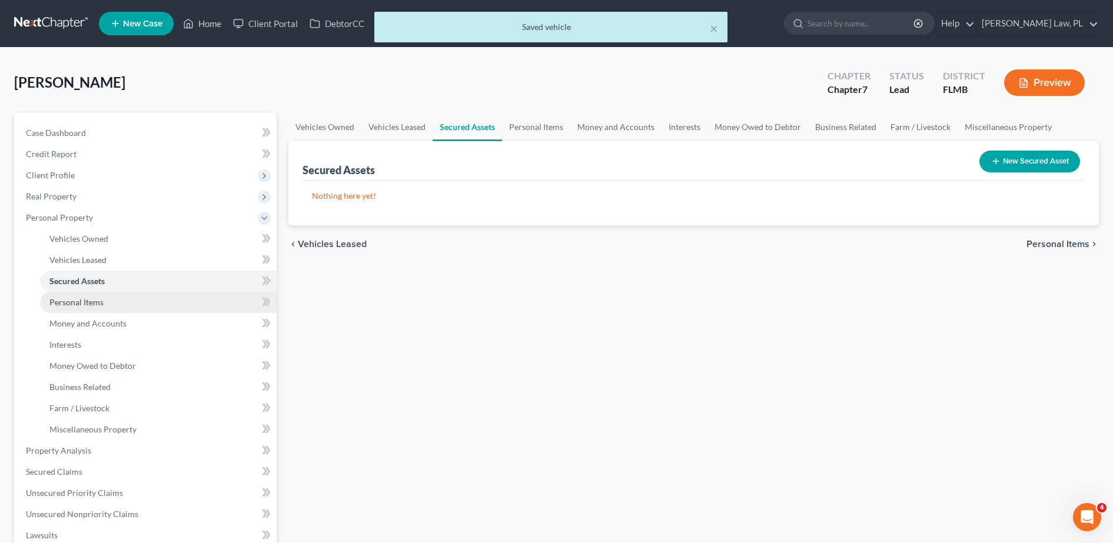
click at [102, 303] on span "Personal Items" at bounding box center [76, 302] width 54 height 10
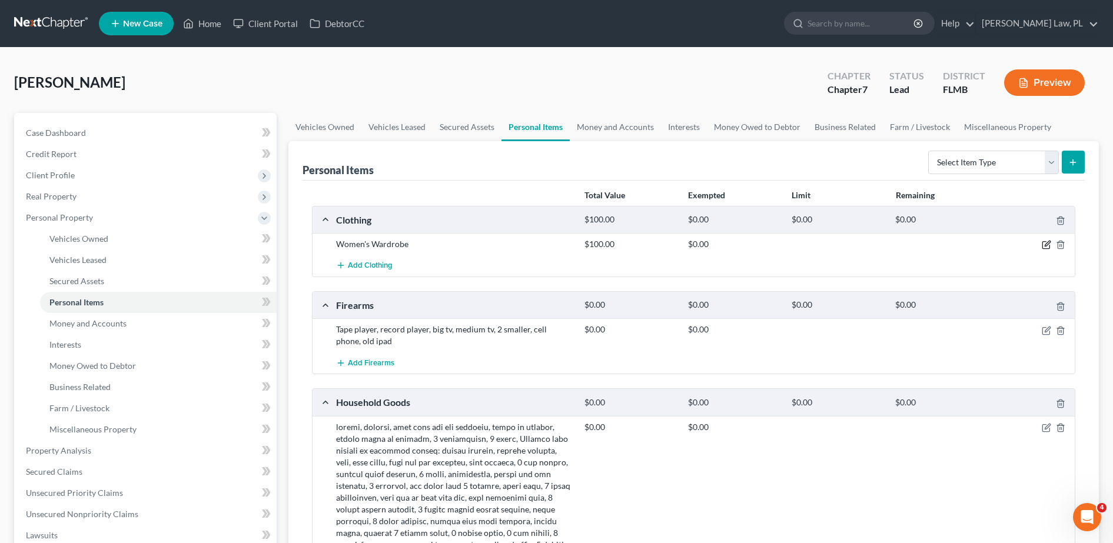
click at [1051, 247] on icon "button" at bounding box center [1046, 244] width 9 height 9
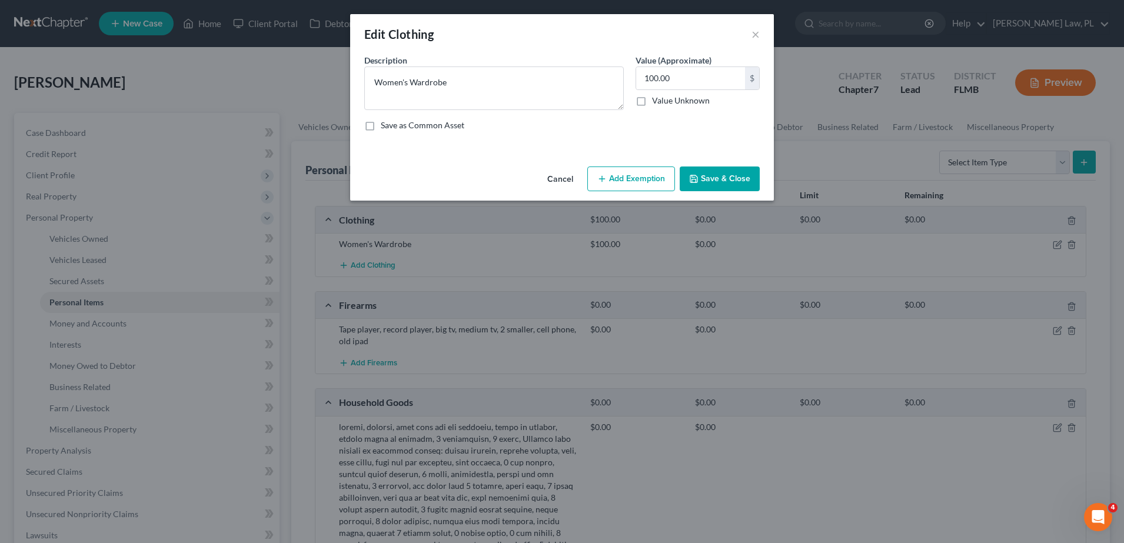
click at [630, 183] on button "Add Exemption" at bounding box center [631, 179] width 88 height 25
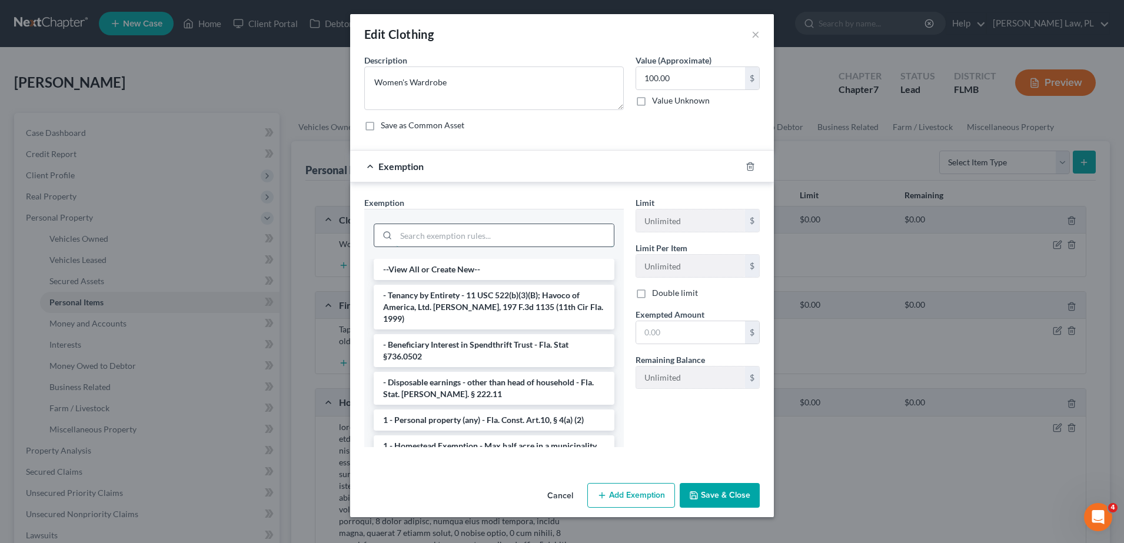
click at [493, 237] on input "search" at bounding box center [505, 235] width 218 height 22
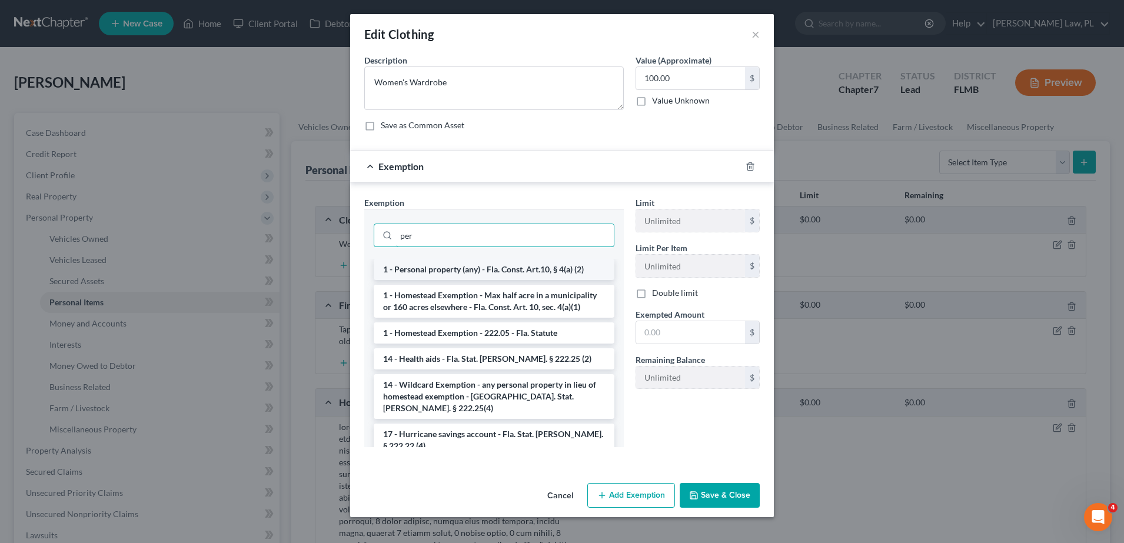
type input "per"
click at [500, 267] on li "1 - Personal property (any) - Fla. Const. Art.10, § 4(a) (2)" at bounding box center [494, 269] width 241 height 21
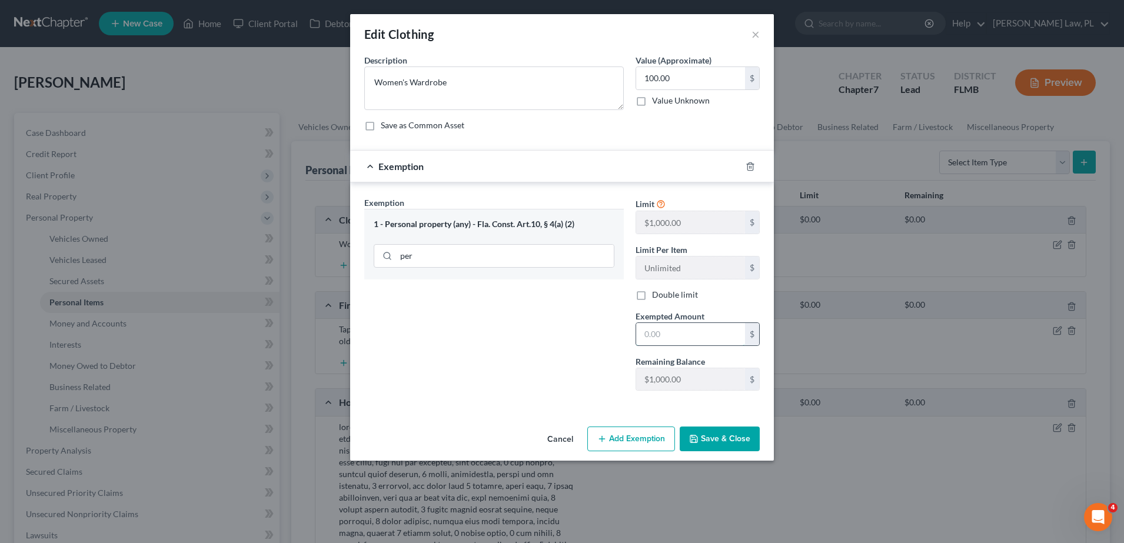
click at [694, 338] on input "text" at bounding box center [690, 334] width 109 height 22
type input "100.00"
click at [744, 437] on button "Save & Close" at bounding box center [720, 439] width 80 height 25
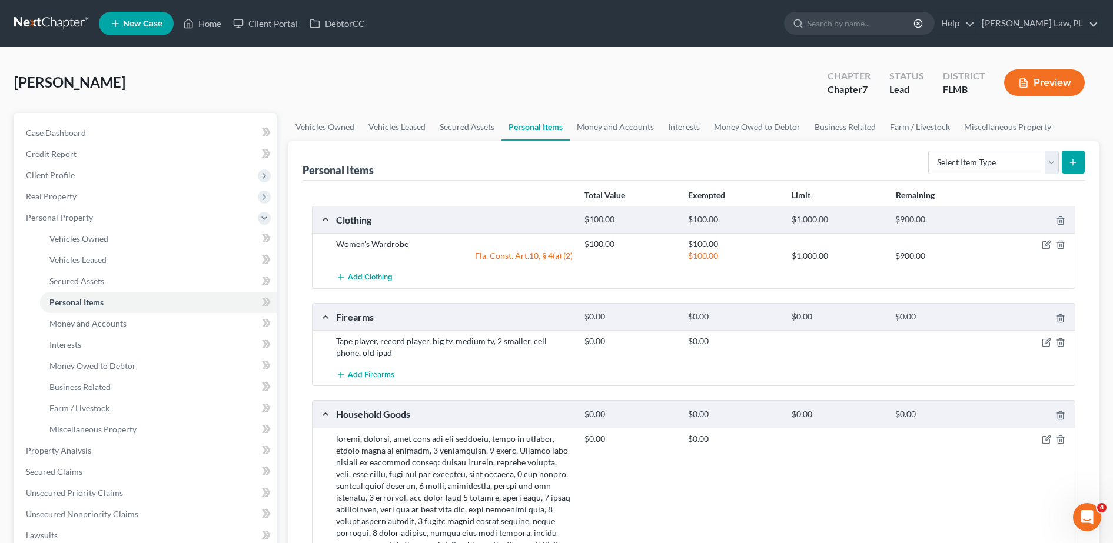
scroll to position [39, 0]
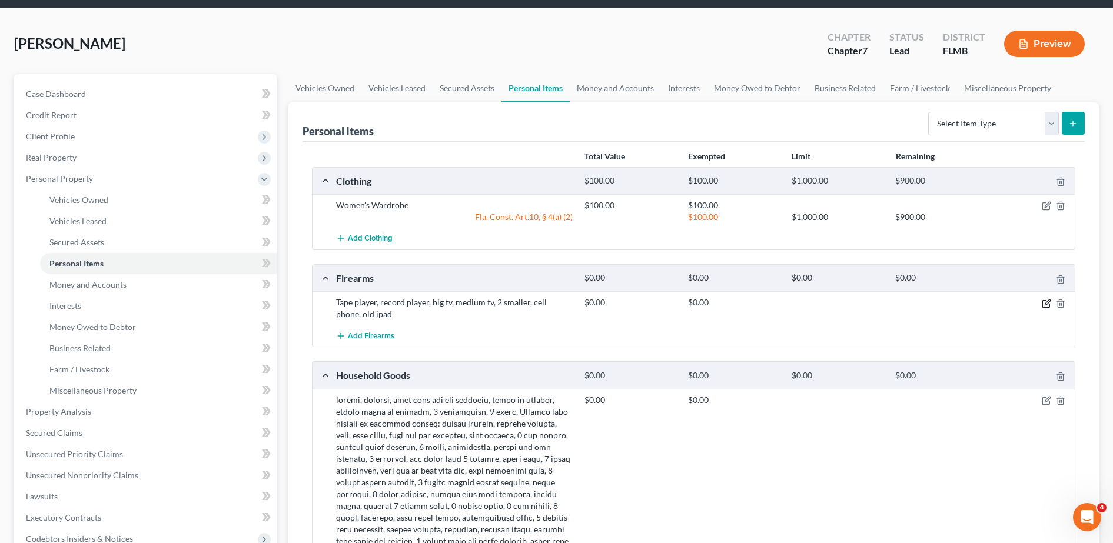
click at [1050, 305] on icon "button" at bounding box center [1046, 303] width 9 height 9
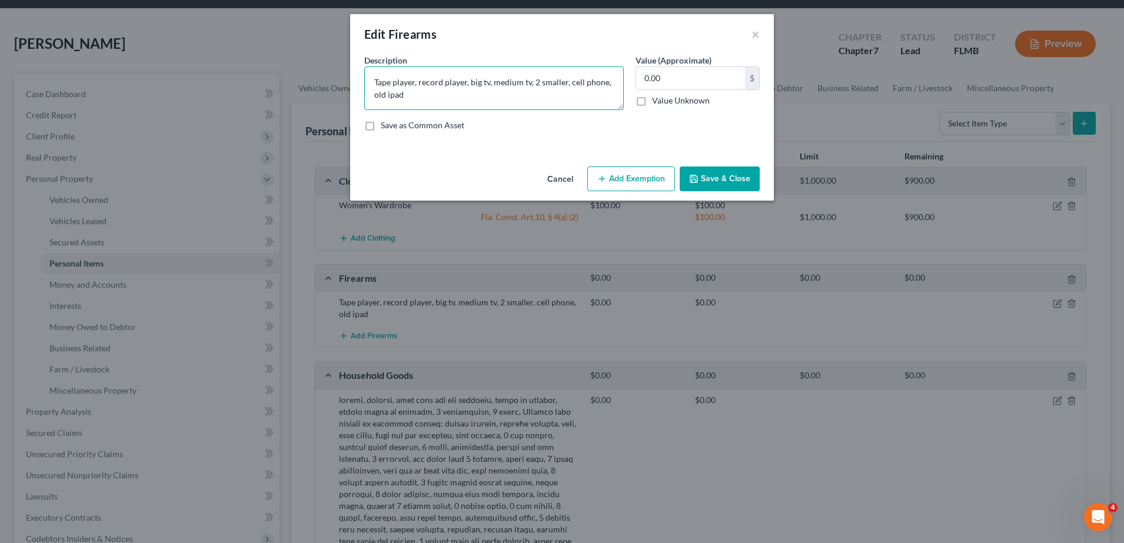
drag, startPoint x: 465, startPoint y: 109, endPoint x: 328, endPoint y: 76, distance: 140.5
click at [328, 76] on div "Edit Firearms × An exemption set must first be selected from the Filing Informa…" at bounding box center [562, 271] width 1124 height 543
paste textarea "TV, medium TV, two smaller TVs, cell phone, old iP"
type textarea "Tape player, record player, big TV, medium TV, two smaller TVs, cell phone, old…"
click at [663, 74] on input "0.00" at bounding box center [690, 78] width 109 height 22
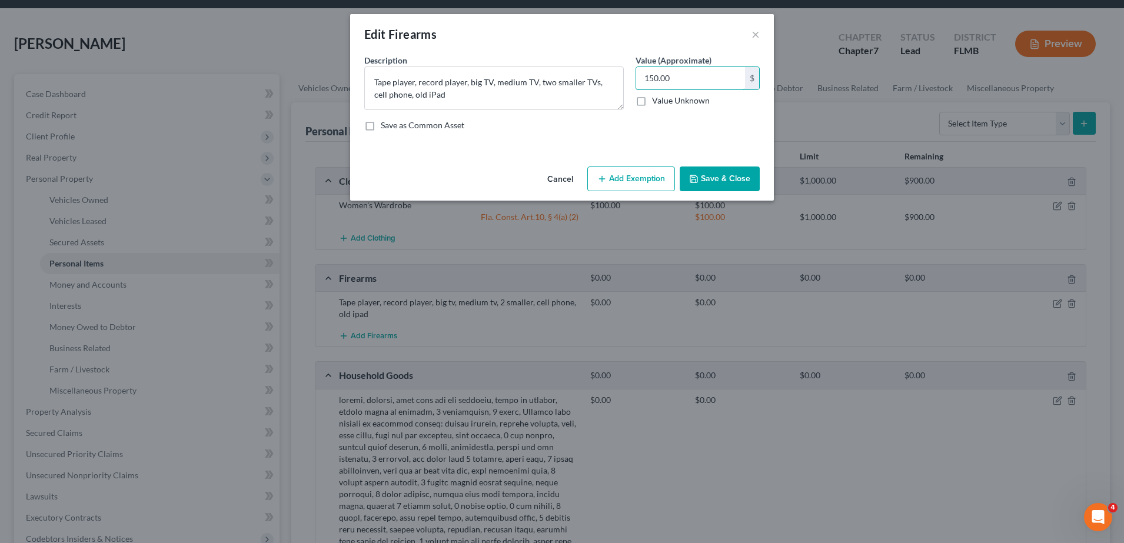
type input "150.00"
click at [645, 178] on button "Add Exemption" at bounding box center [631, 179] width 88 height 25
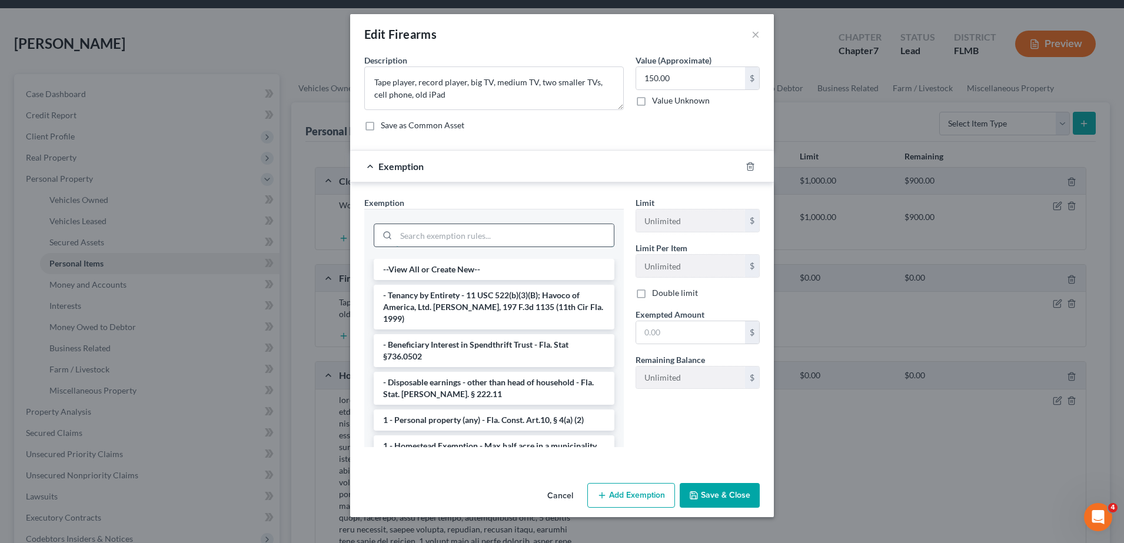
click at [520, 229] on input "search" at bounding box center [505, 235] width 218 height 22
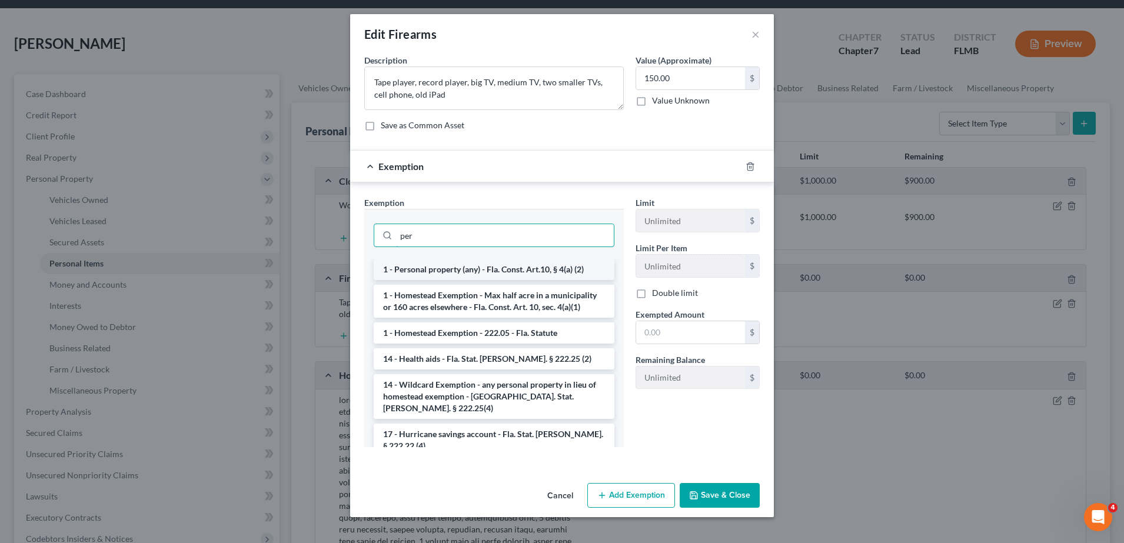
type input "per"
click at [520, 268] on li "1 - Personal property (any) - Fla. Const. Art.10, § 4(a) (2)" at bounding box center [494, 269] width 241 height 21
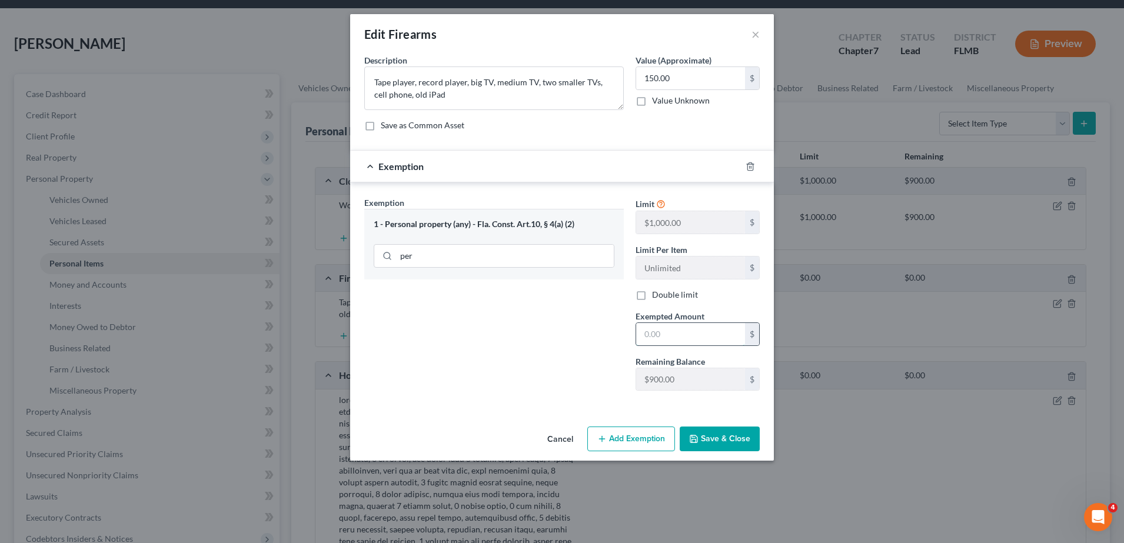
click at [675, 330] on input "text" at bounding box center [690, 334] width 109 height 22
type input "150.00"
click at [739, 434] on button "Save & Close" at bounding box center [720, 439] width 80 height 25
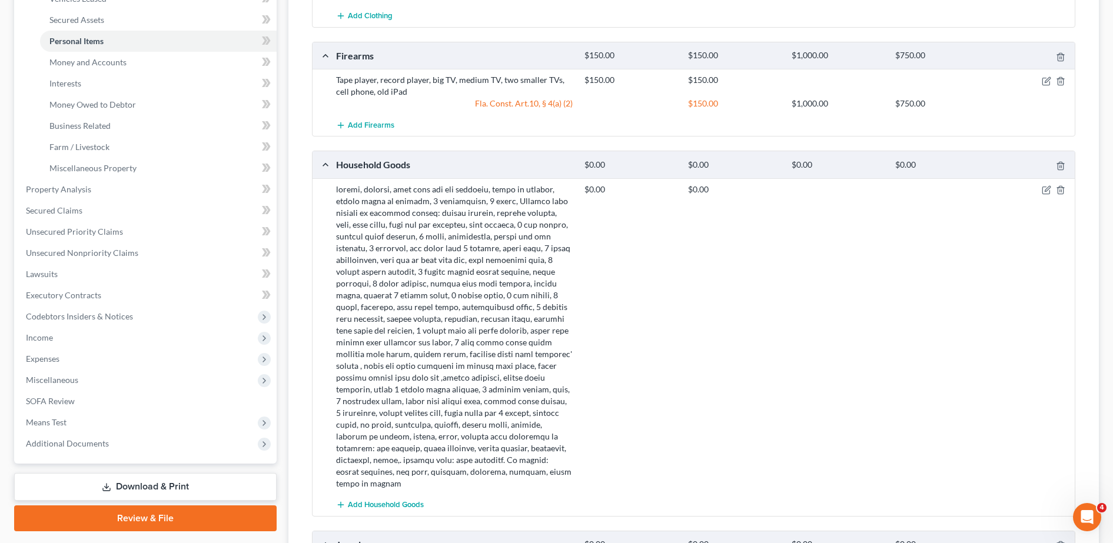
scroll to position [265, 0]
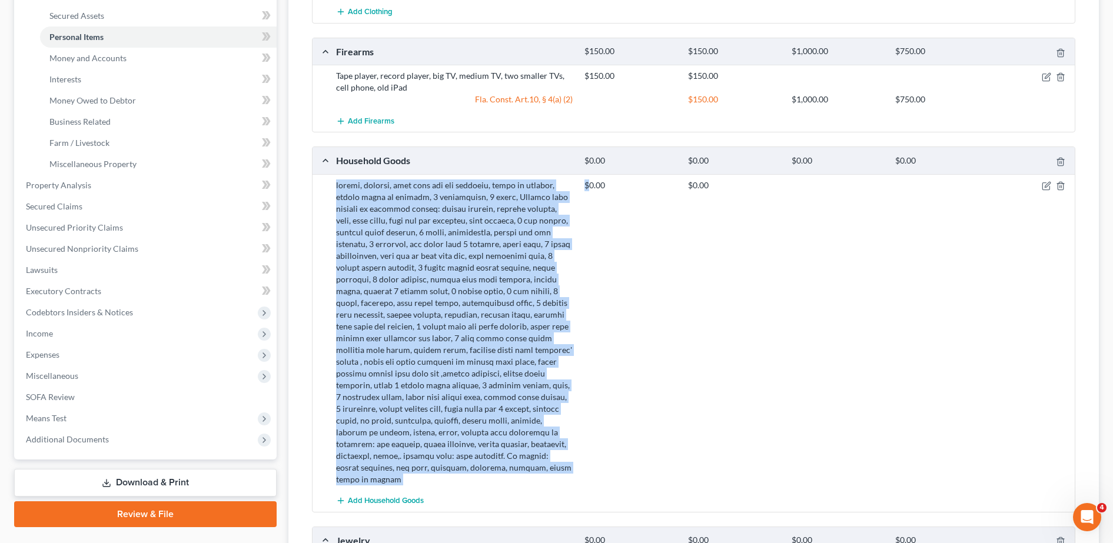
drag, startPoint x: 334, startPoint y: 180, endPoint x: 590, endPoint y: 455, distance: 375.7
click at [590, 455] on div "$0.00 $0.00" at bounding box center [703, 333] width 746 height 306
copy div "mirror, dresser, king size bed and mattress, chest of drawers, taller chest of …"
click at [585, 252] on div "$0.00 $0.00" at bounding box center [827, 333] width 497 height 306
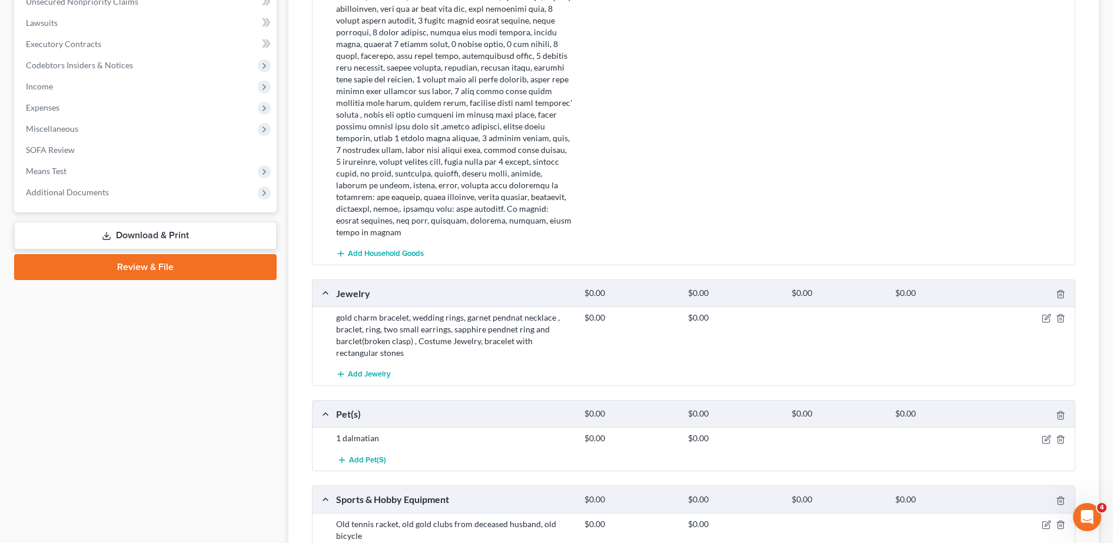
scroll to position [638, 0]
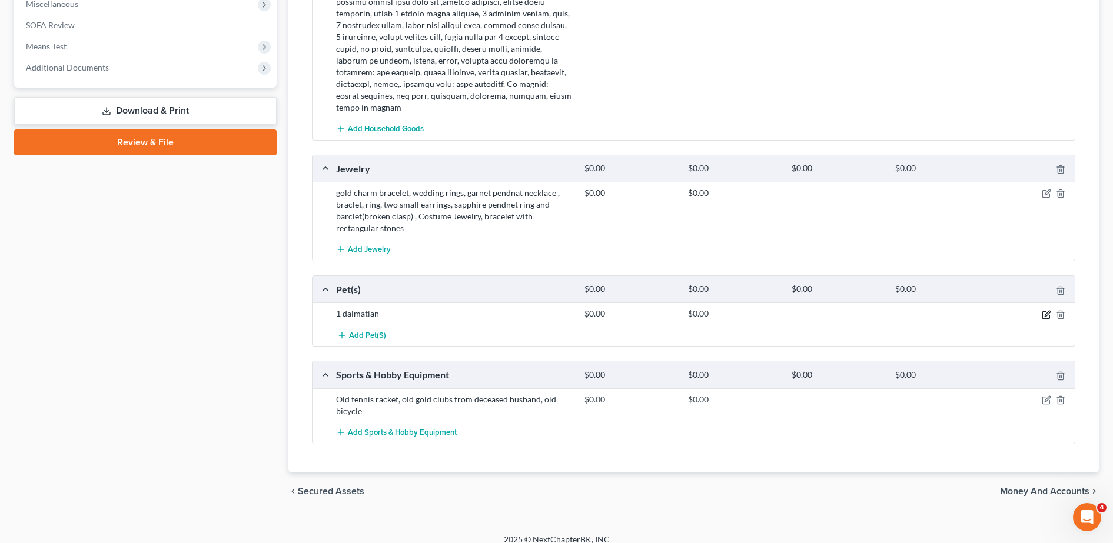
click at [1049, 310] on icon "button" at bounding box center [1046, 314] width 9 height 9
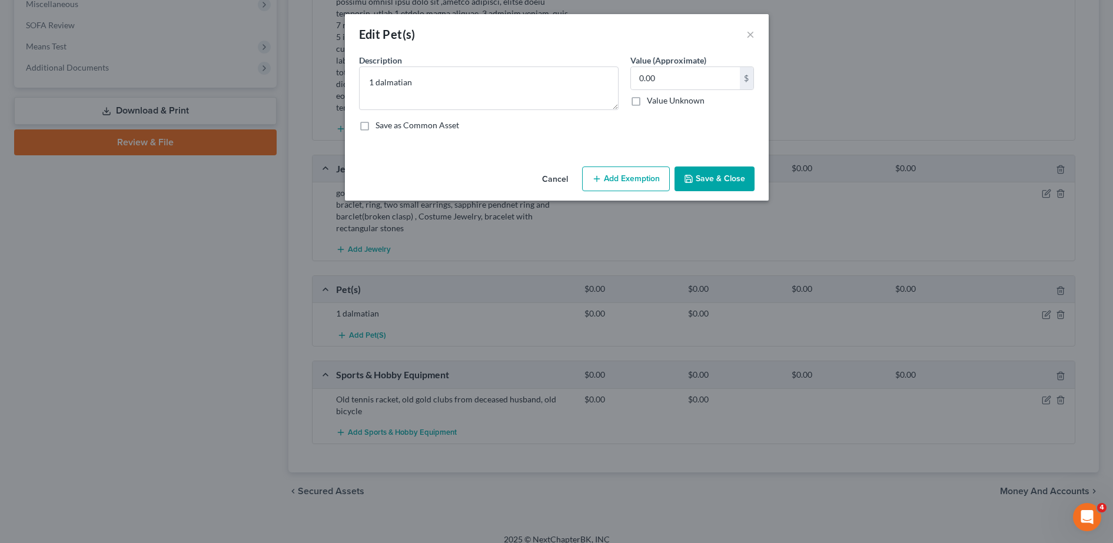
scroll to position [626, 0]
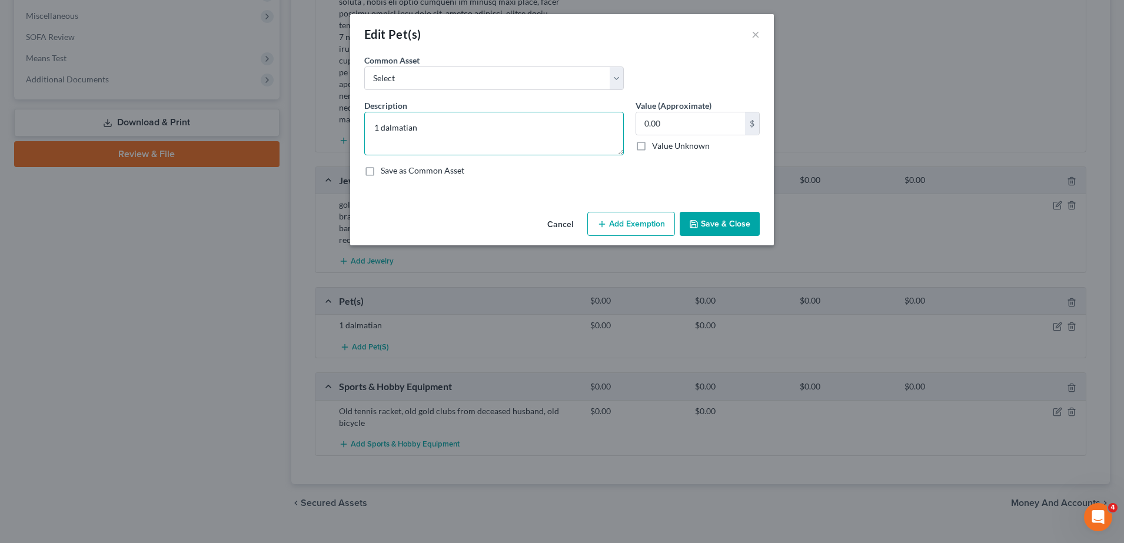
drag, startPoint x: 413, startPoint y: 133, endPoint x: 299, endPoint y: 127, distance: 113.8
click at [299, 127] on div "Edit Pet(s) × An exemption set must first be selected from the Filing Informati…" at bounding box center [562, 271] width 1124 height 543
drag, startPoint x: 443, startPoint y: 131, endPoint x: 287, endPoint y: 127, distance: 156.1
click at [287, 127] on div "Edit Pet(s) × An exemption set must first be selected from the Filing Informati…" at bounding box center [562, 271] width 1124 height 543
paste textarea "D"
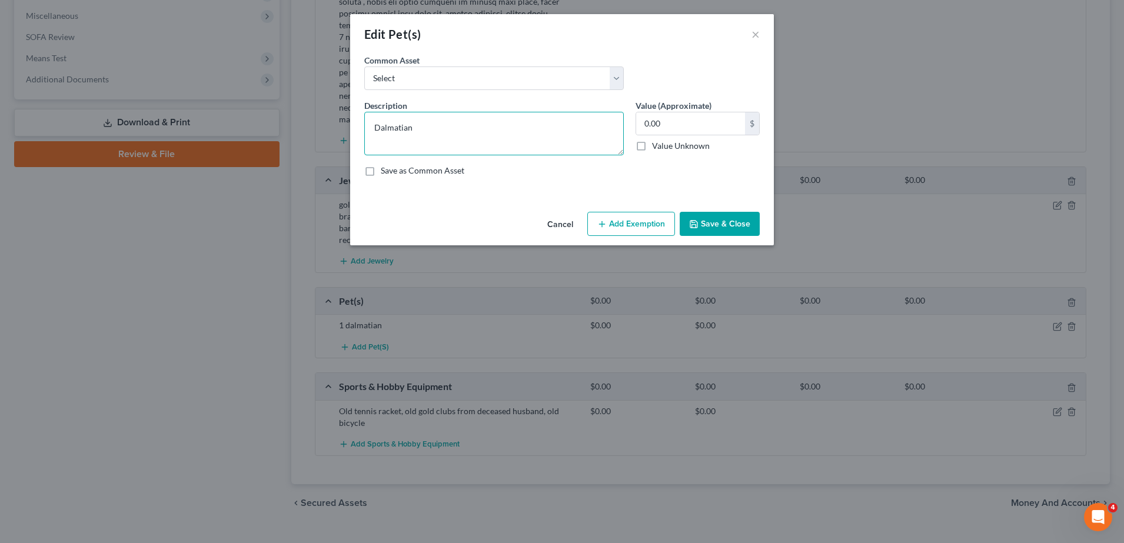
type textarea "Dalmatian"
click at [630, 229] on button "Add Exemption" at bounding box center [631, 224] width 88 height 25
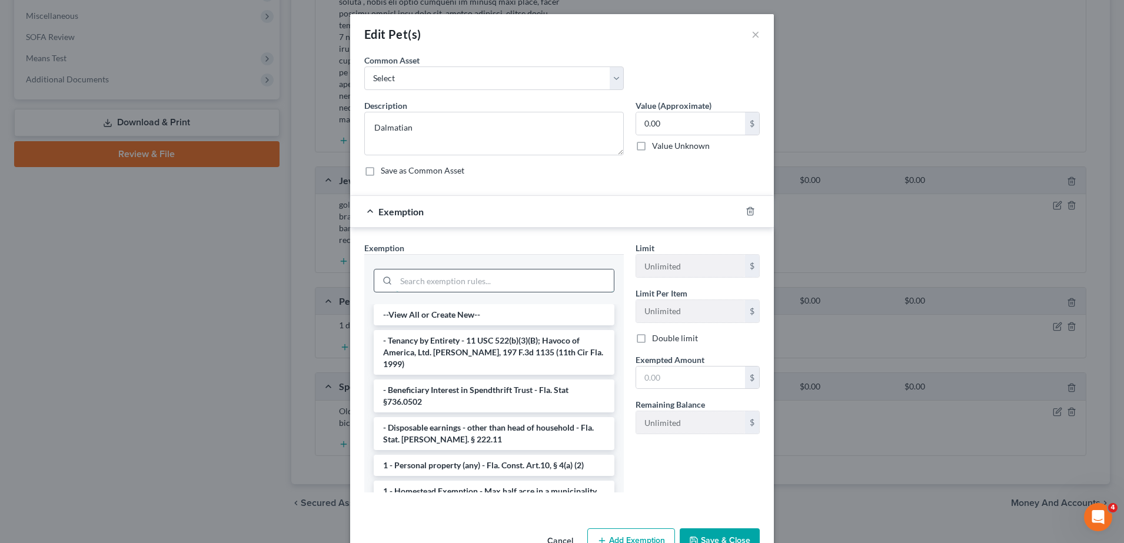
click at [477, 272] on input "search" at bounding box center [505, 281] width 218 height 22
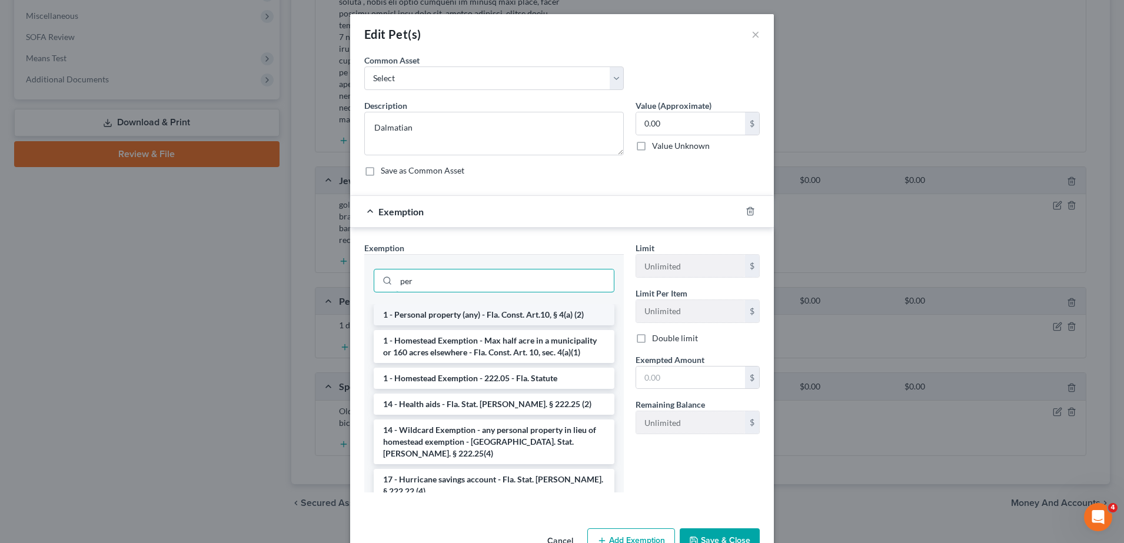
type input "per"
click at [487, 311] on li "1 - Personal property (any) - Fla. Const. Art.10, § 4(a) (2)" at bounding box center [494, 314] width 241 height 21
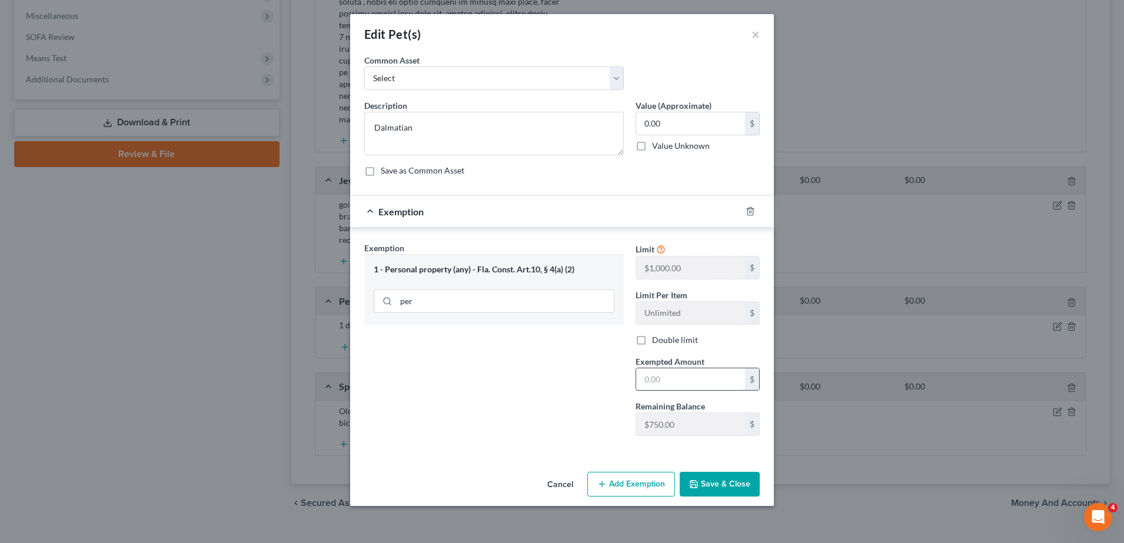
click at [690, 387] on input "text" at bounding box center [690, 380] width 109 height 22
type input "0.00"
click at [746, 492] on button "Save & Close" at bounding box center [720, 484] width 80 height 25
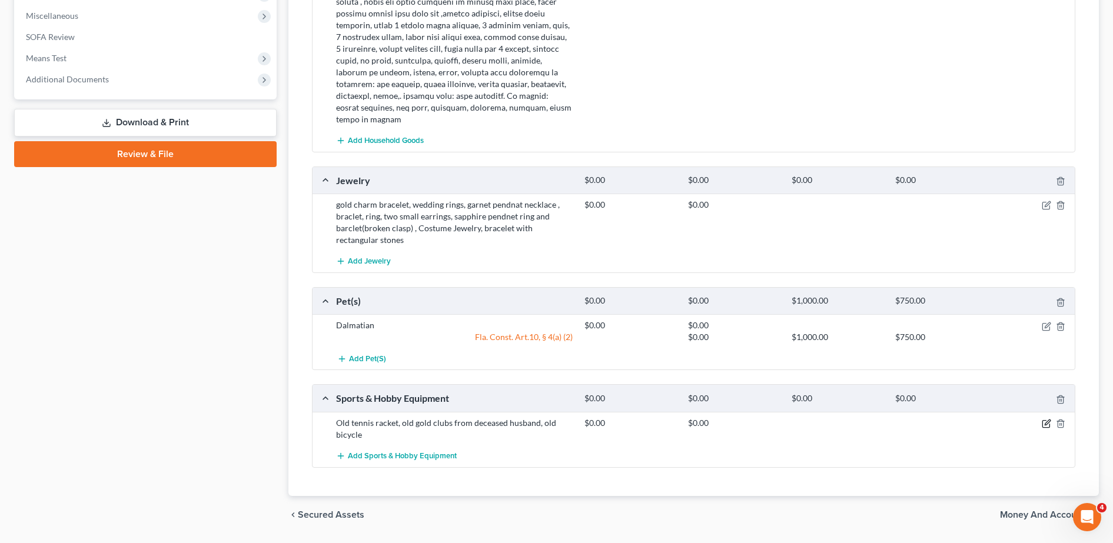
click at [1046, 419] on icon "button" at bounding box center [1046, 423] width 9 height 9
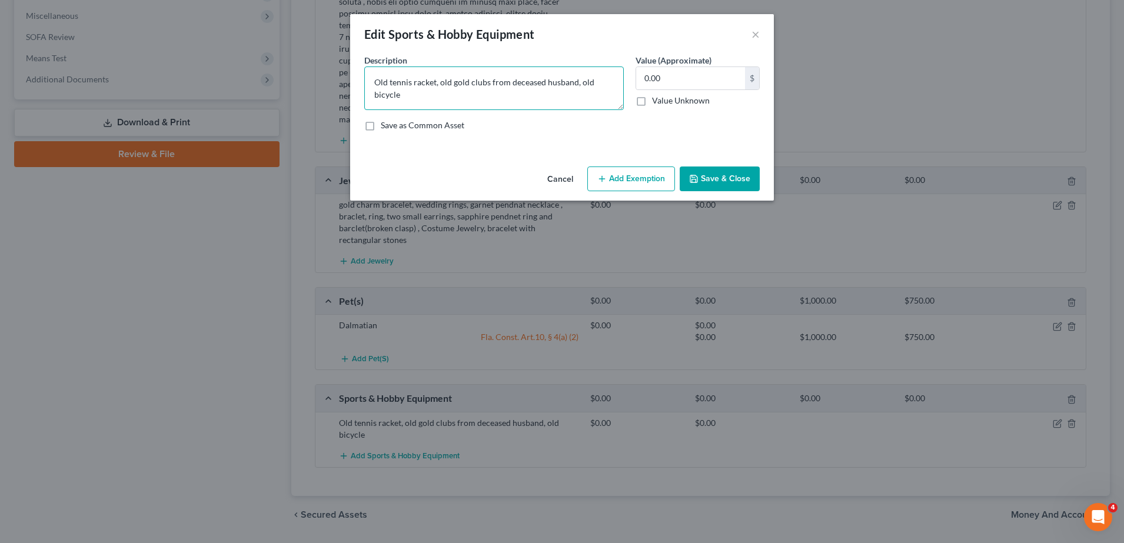
drag, startPoint x: 479, startPoint y: 94, endPoint x: 348, endPoint y: 57, distance: 136.6
click at [348, 57] on div "Edit Sports & Hobby Equipment × An exemption set must first be selected from th…" at bounding box center [562, 271] width 1124 height 543
paste textarea "f"
type textarea "Old tennis racket, old golf clubs from deceased husband, old bicycle"
click at [721, 77] on input "0.00" at bounding box center [690, 78] width 109 height 22
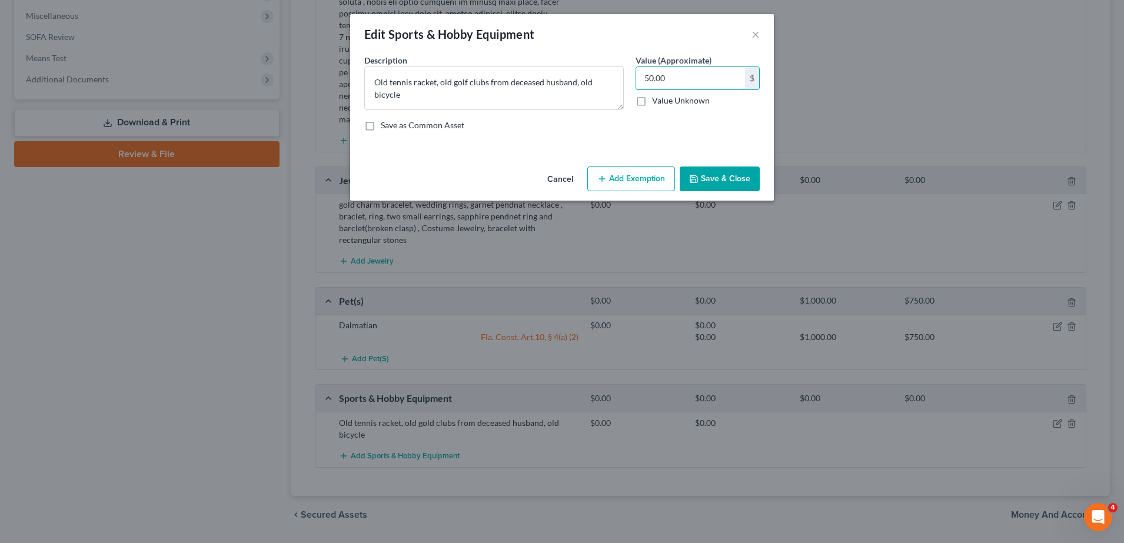
type input "50.00"
click at [637, 184] on button "Add Exemption" at bounding box center [631, 179] width 88 height 25
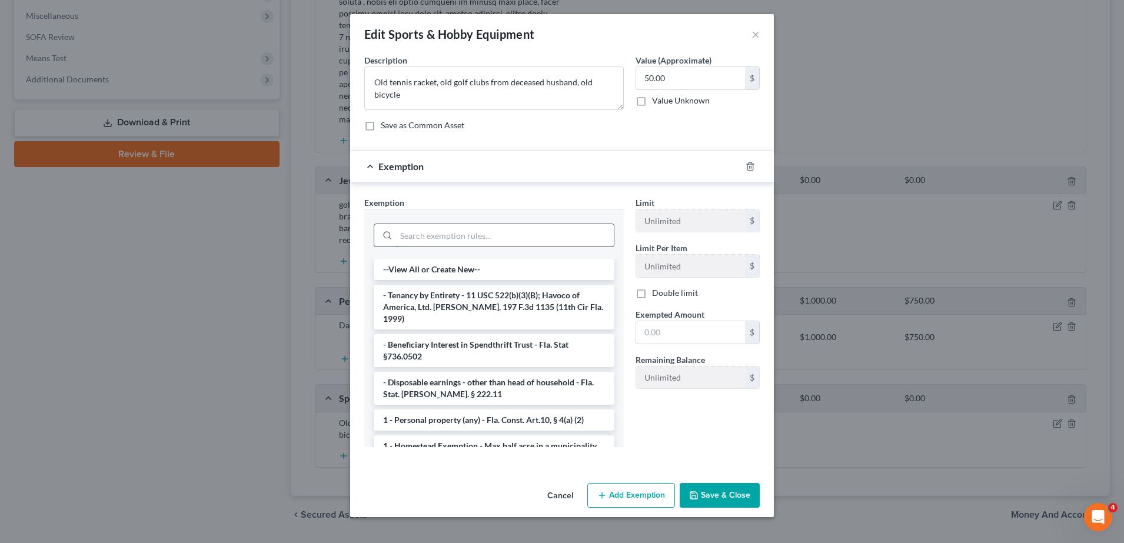
click at [497, 232] on input "search" at bounding box center [505, 235] width 218 height 22
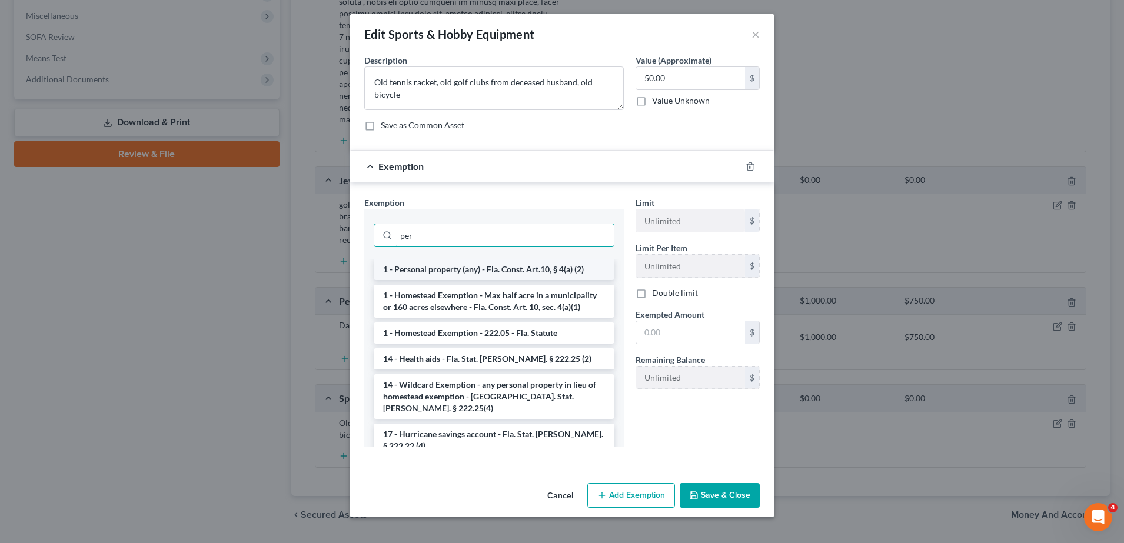
type input "per"
click at [510, 270] on li "1 - Personal property (any) - Fla. Const. Art.10, § 4(a) (2)" at bounding box center [494, 269] width 241 height 21
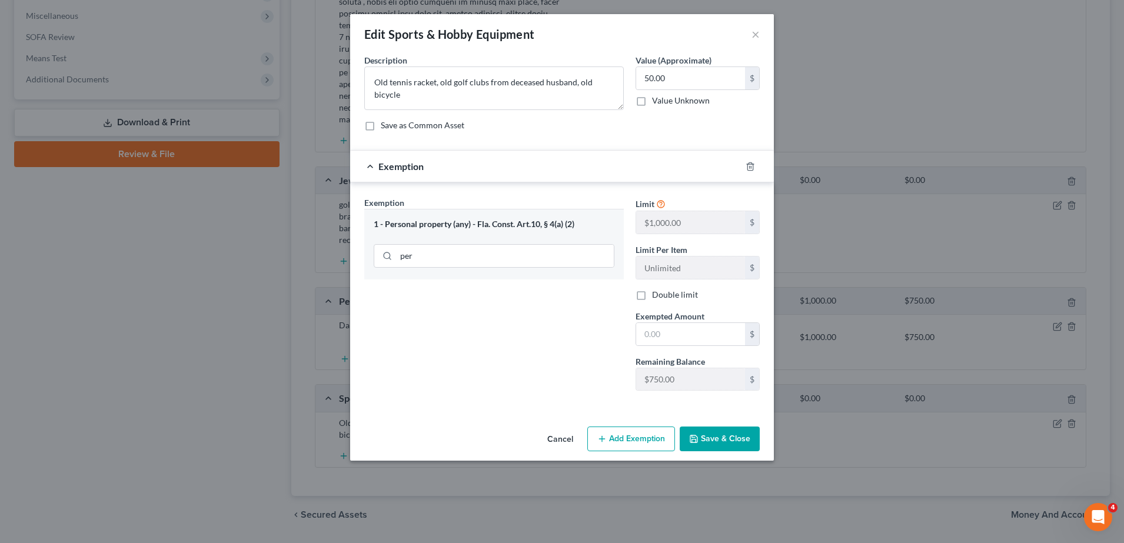
click at [652, 319] on span "Exempted Amount" at bounding box center [670, 316] width 69 height 10
click at [656, 327] on input "text" at bounding box center [690, 334] width 109 height 22
type input "0.00"
click at [721, 436] on button "Save & Close" at bounding box center [720, 439] width 80 height 25
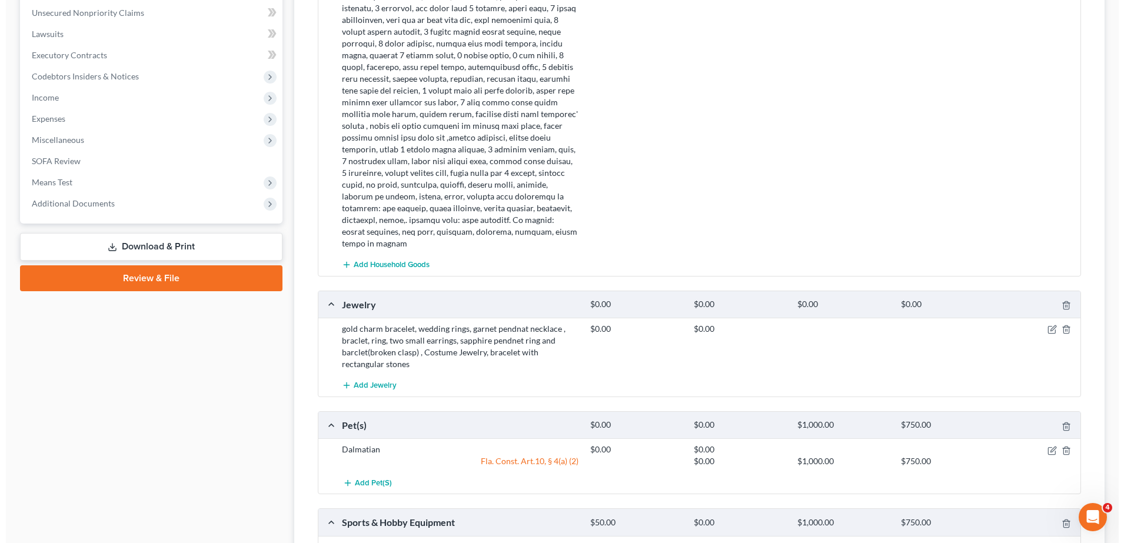
scroll to position [501, 0]
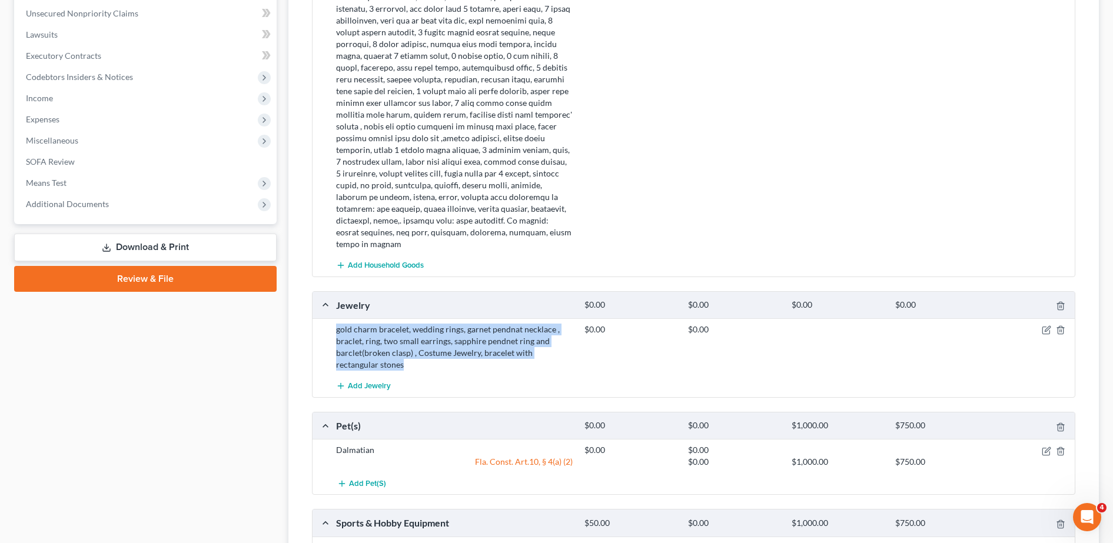
drag, startPoint x: 374, startPoint y: 355, endPoint x: 331, endPoint y: 314, distance: 59.1
click at [331, 324] on div "gold charm bracelet, wedding rings, garnet pendnat necklace , braclet, ring, tw…" at bounding box center [454, 347] width 248 height 47
copy div "gold charm bracelet, wedding rings, garnet pendnat necklace , braclet, ring, tw…"
click at [1051, 326] on icon "button" at bounding box center [1046, 330] width 9 height 9
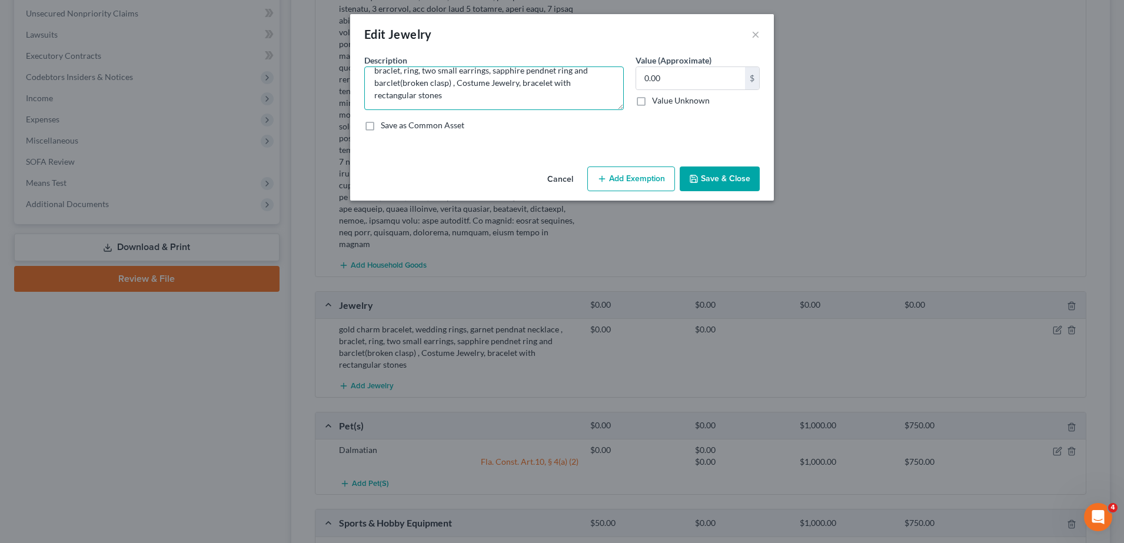
scroll to position [0, 0]
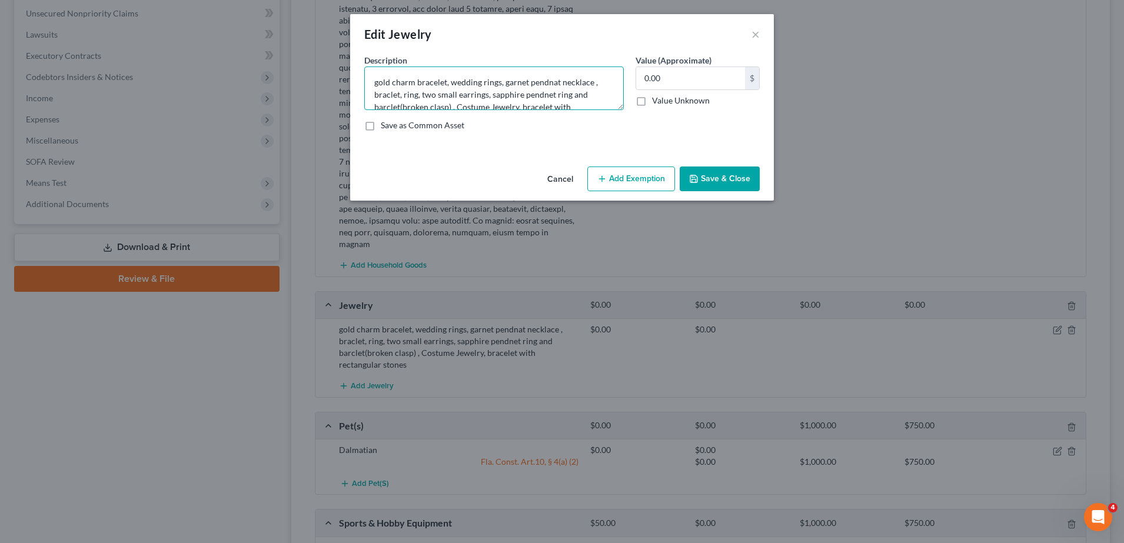
drag, startPoint x: 460, startPoint y: 95, endPoint x: 351, endPoint y: 42, distance: 121.4
click at [351, 42] on div "Edit Jewelry × An exemption set must first be selected from the Filing Informat…" at bounding box center [562, 107] width 424 height 187
paste textarea "Gold charm bracelet, wedding rings, garnet pendant necklace, garnet bracelet, g…"
type textarea "Gold charm bracelet, wedding rings, garnet pendant necklace, garnet bracelet, g…"
click at [690, 71] on input "0.00" at bounding box center [690, 78] width 109 height 22
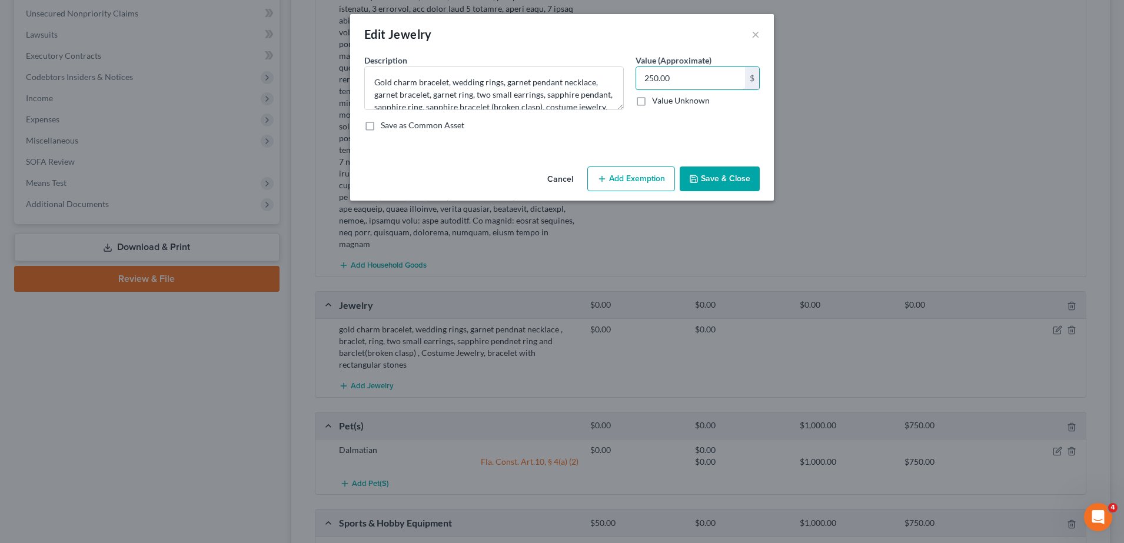
type input "250.00"
click at [643, 185] on button "Add Exemption" at bounding box center [631, 179] width 88 height 25
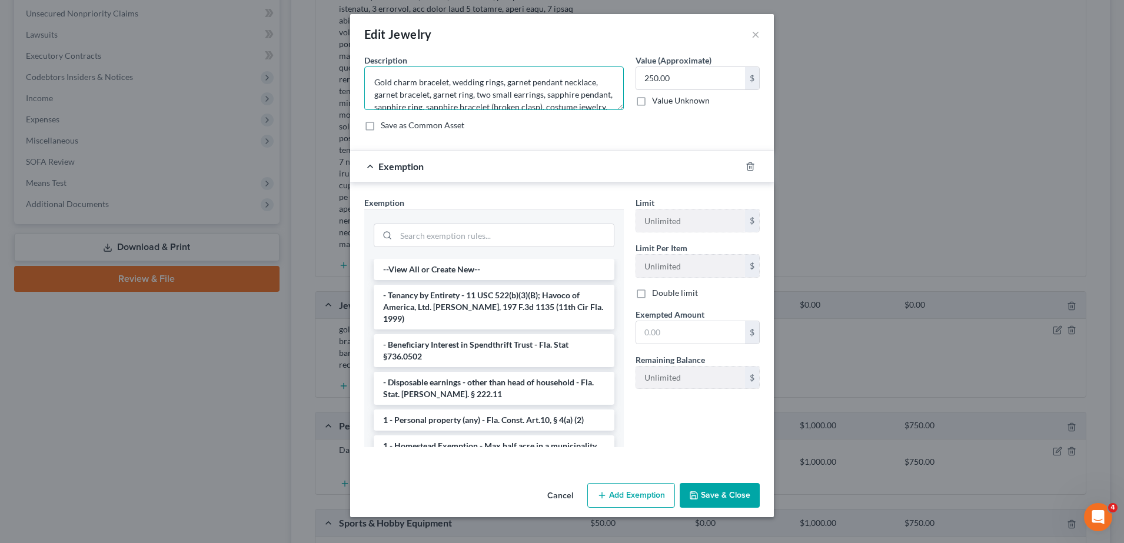
click at [498, 82] on textarea "Gold charm bracelet, wedding rings, garnet pendant necklace, garnet bracelet, g…" at bounding box center [494, 89] width 260 height 44
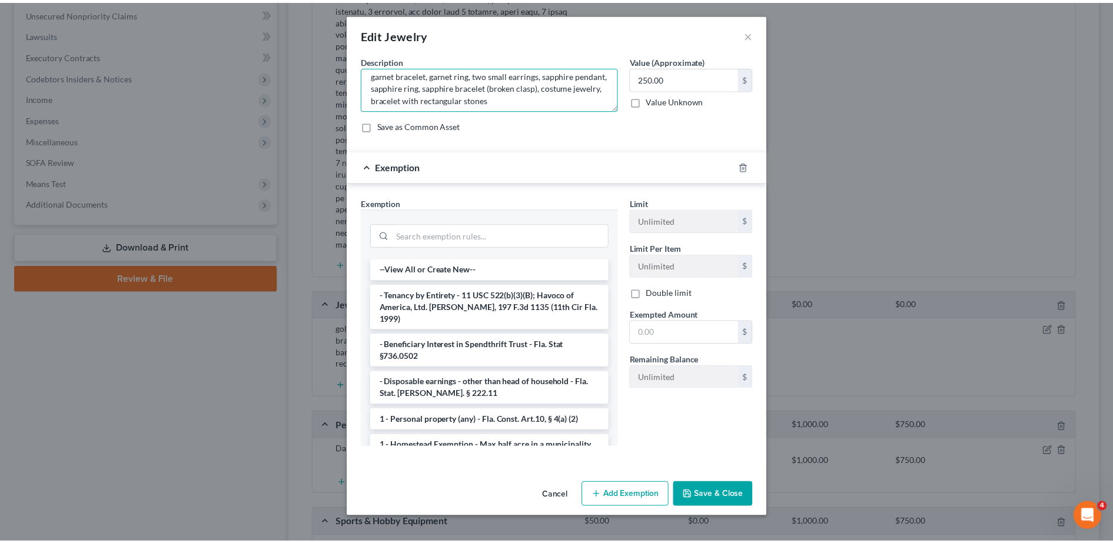
scroll to position [25, 0]
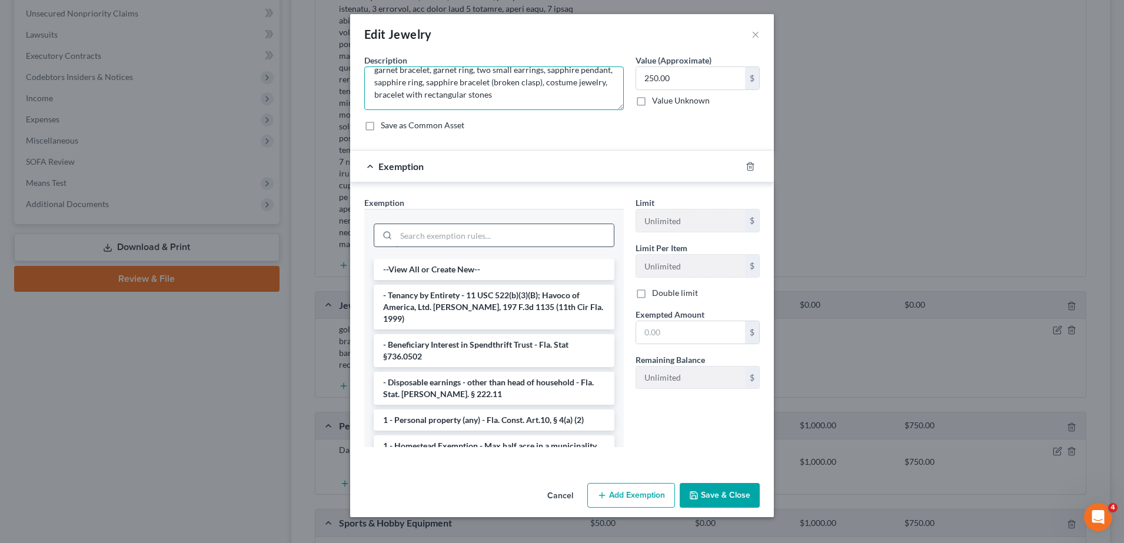
type textarea "Gold charm bracelet, wedding ring, garnet pendant necklace, garnet bracelet, ga…"
click at [535, 235] on input "search" at bounding box center [505, 235] width 218 height 22
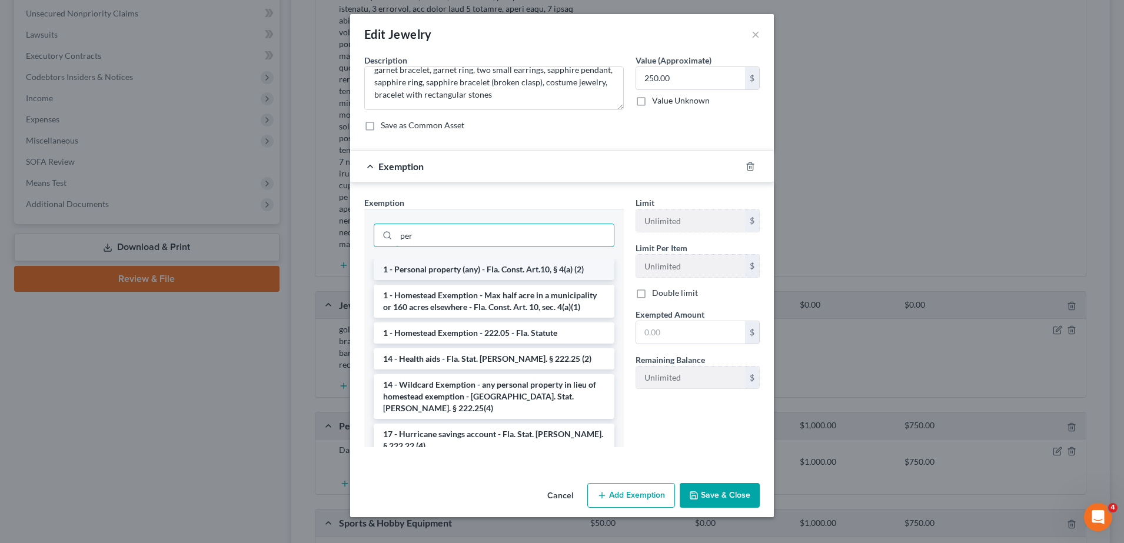
type input "per"
click at [528, 264] on li "1 - Personal property (any) - Fla. Const. Art.10, § 4(a) (2)" at bounding box center [494, 269] width 241 height 21
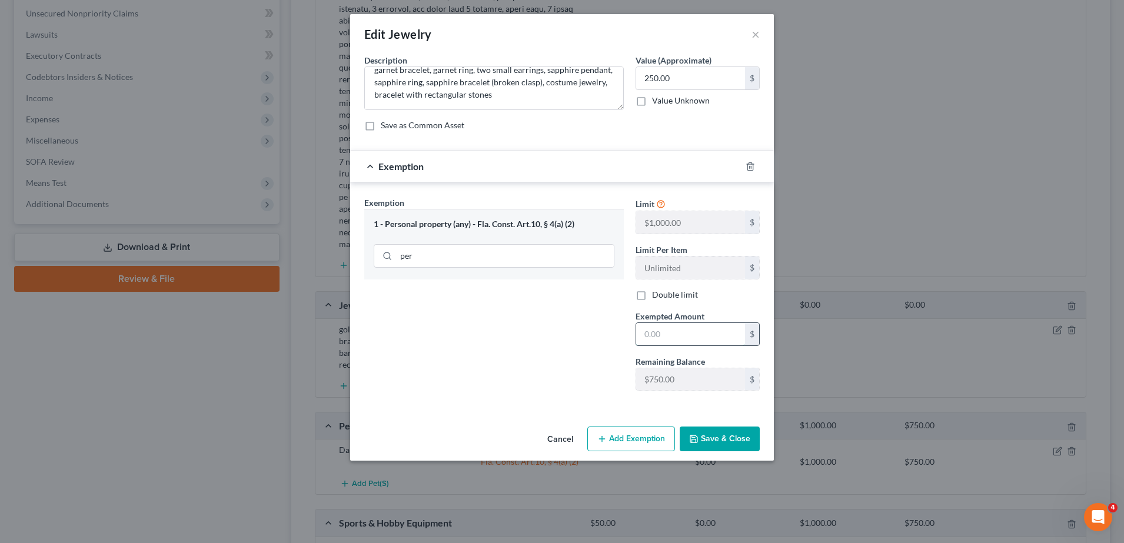
click at [681, 337] on input "text" at bounding box center [690, 334] width 109 height 22
type input "250.00"
click at [731, 439] on button "Save & Close" at bounding box center [720, 439] width 80 height 25
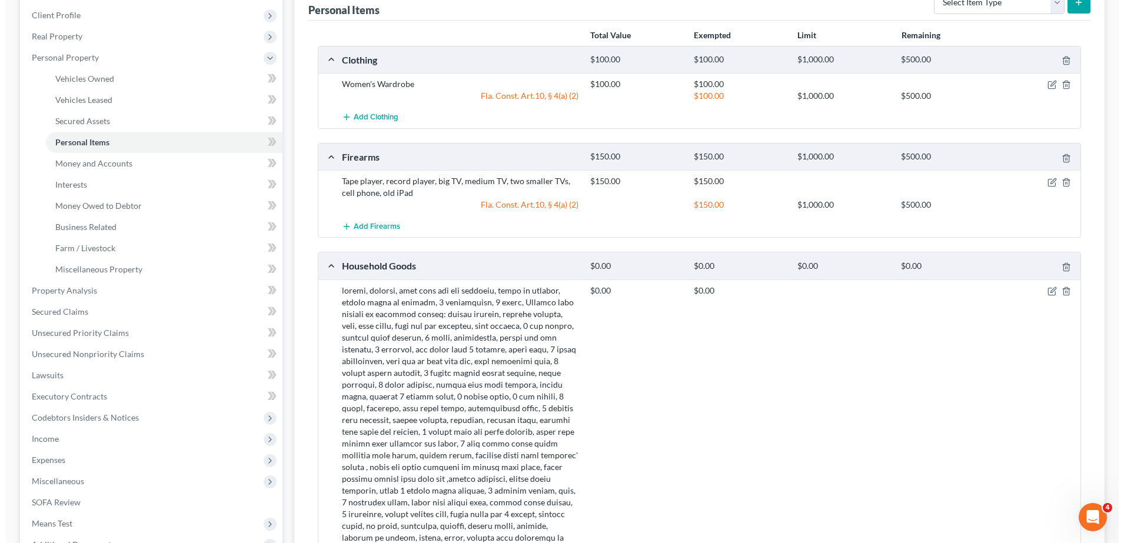
scroll to position [157, 0]
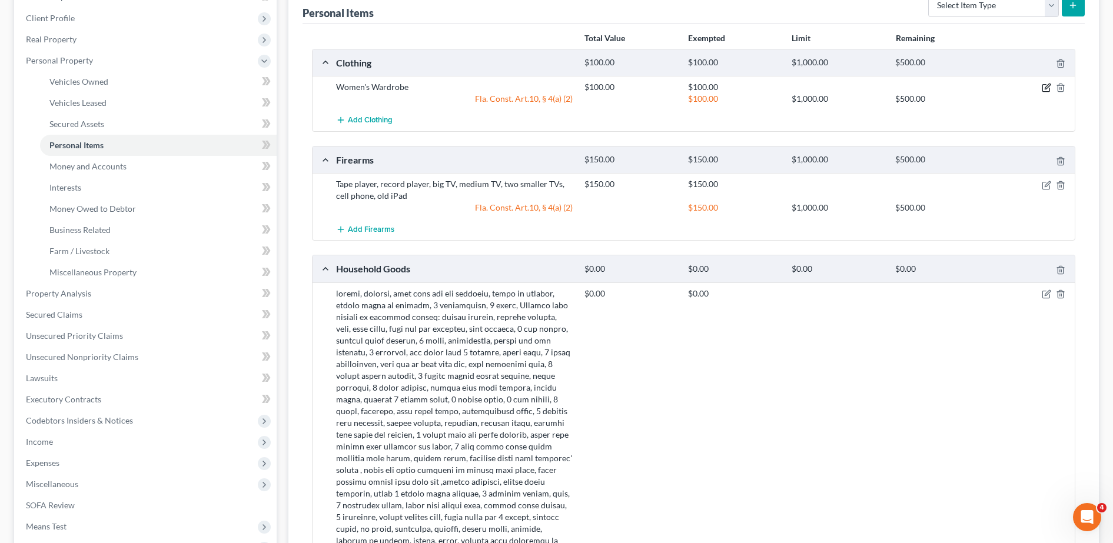
click at [1042, 88] on icon "button" at bounding box center [1046, 87] width 9 height 9
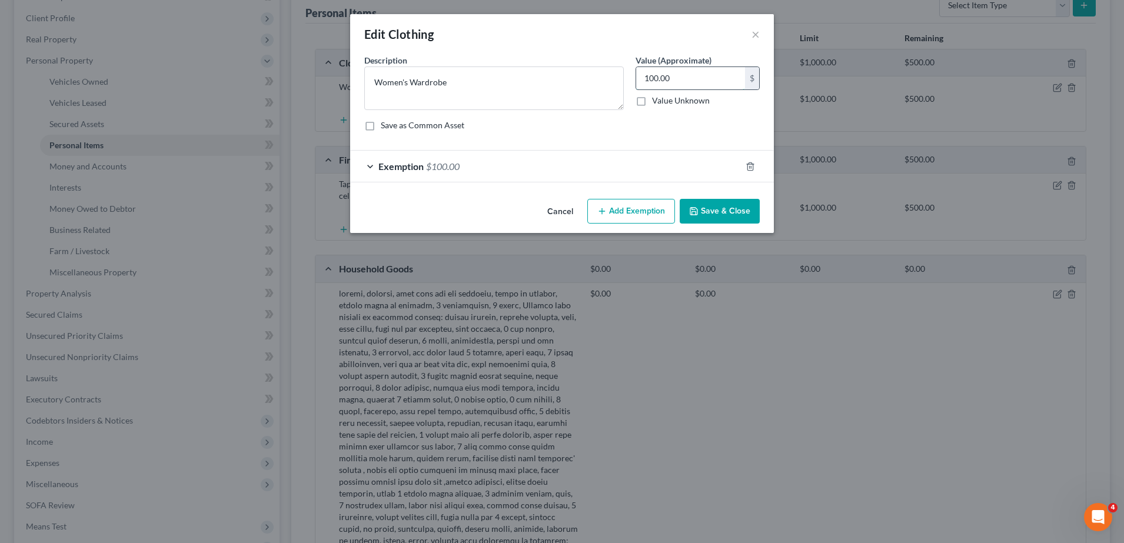
click at [708, 76] on input "100.00" at bounding box center [690, 78] width 109 height 22
type input "75.00"
click at [643, 174] on div "Exemption $100.00" at bounding box center [545, 166] width 391 height 31
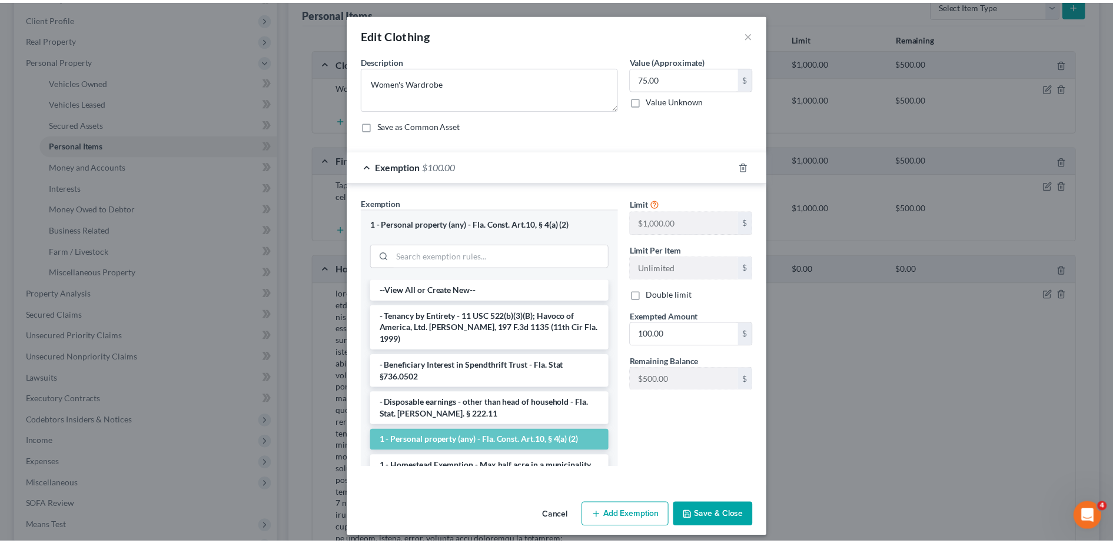
scroll to position [8, 0]
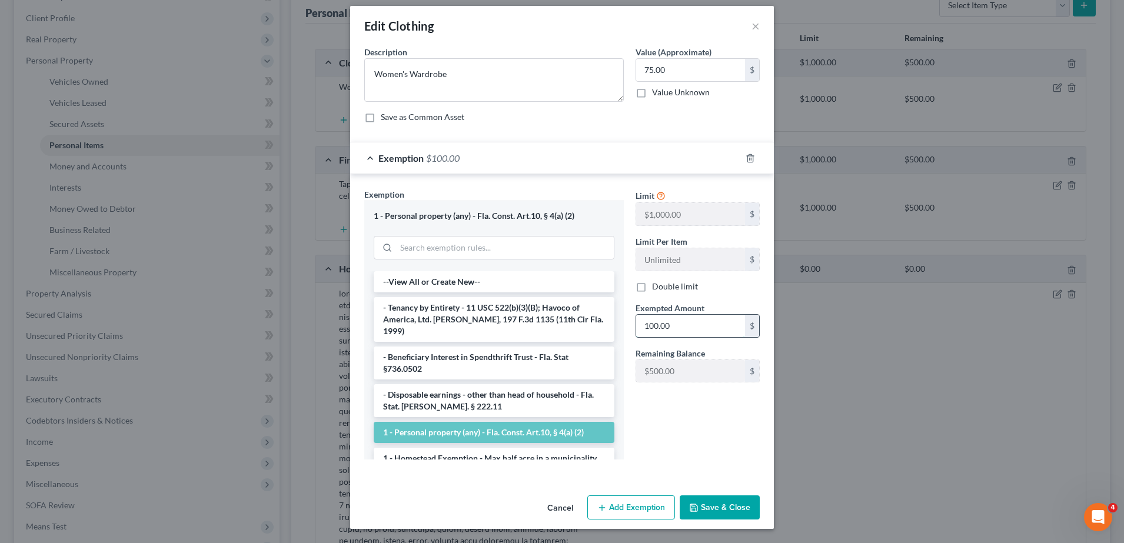
click at [676, 328] on input "100.00" at bounding box center [690, 326] width 109 height 22
type input "75.00"
click at [719, 499] on button "Save & Close" at bounding box center [720, 508] width 80 height 25
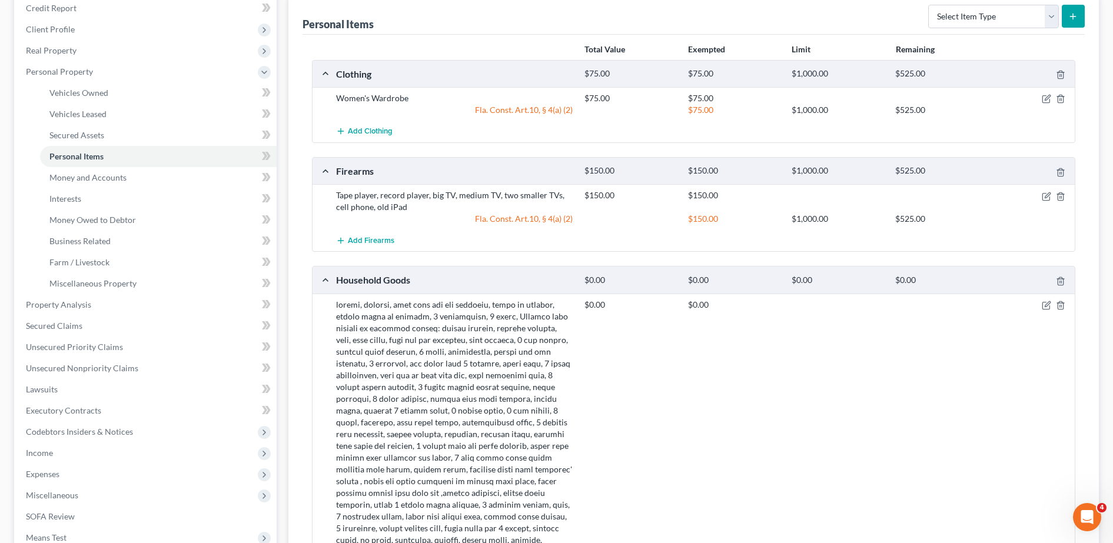
scroll to position [145, 0]
click at [1046, 197] on icon "button" at bounding box center [1047, 196] width 5 height 5
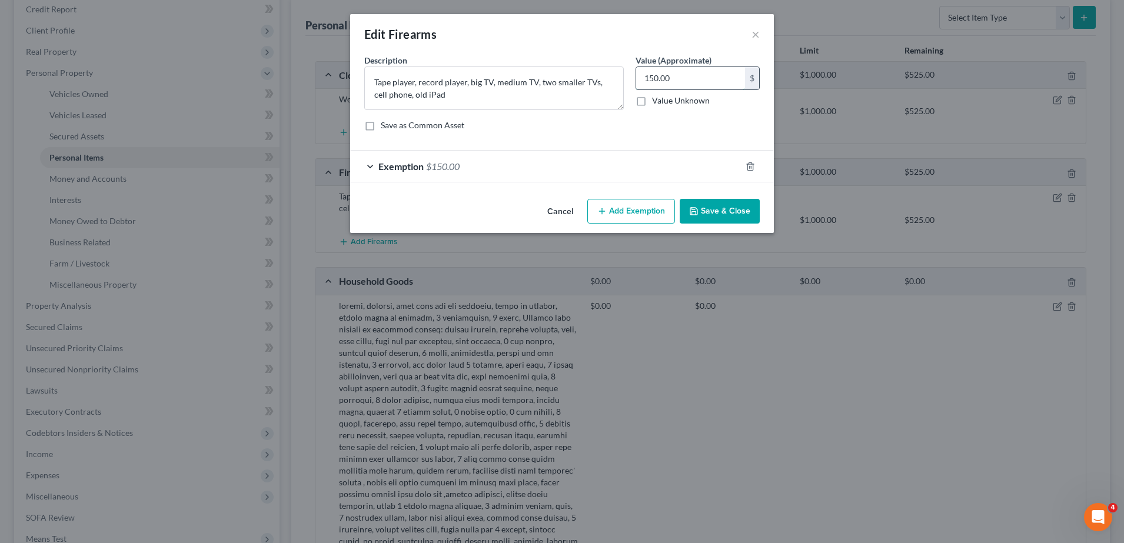
click at [702, 75] on input "150.00" at bounding box center [690, 78] width 109 height 22
type input "125.00"
click at [687, 175] on div "Exemption $150.00" at bounding box center [545, 166] width 391 height 31
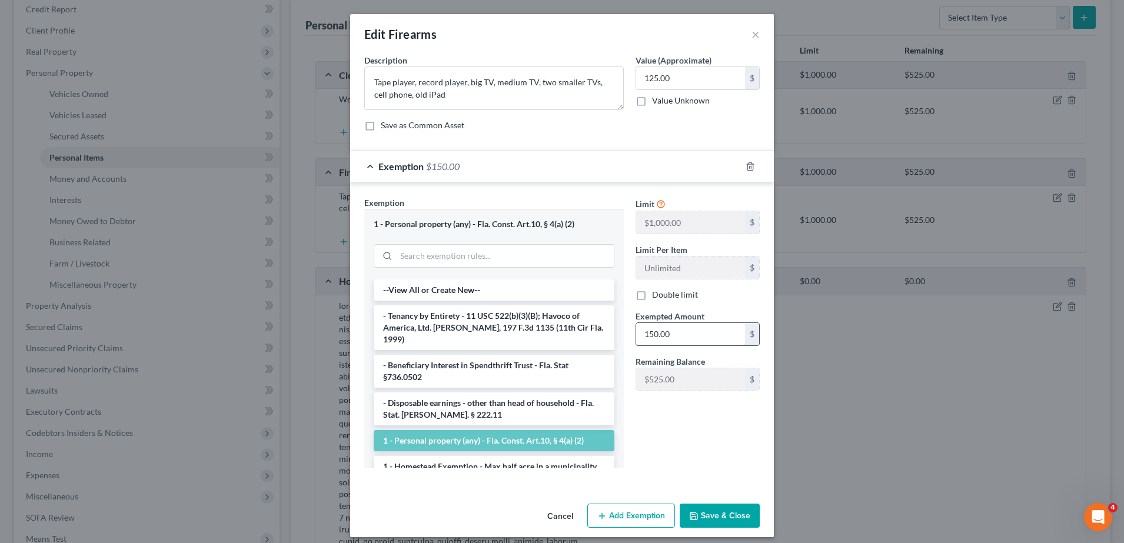
click at [699, 341] on input "150.00" at bounding box center [690, 334] width 109 height 22
type input "125.00"
click at [705, 508] on button "Save & Close" at bounding box center [720, 516] width 80 height 25
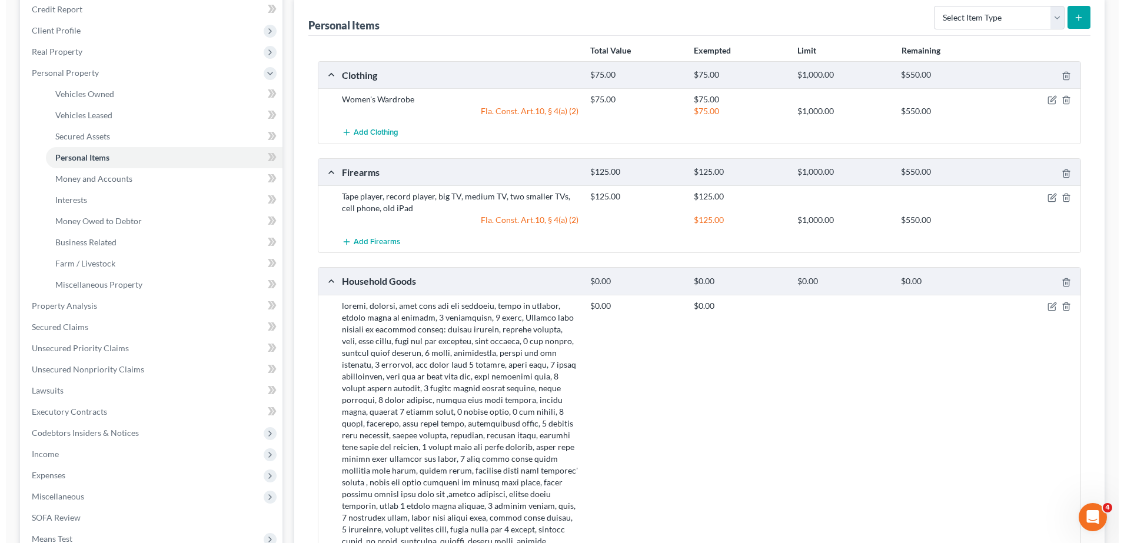
scroll to position [277, 0]
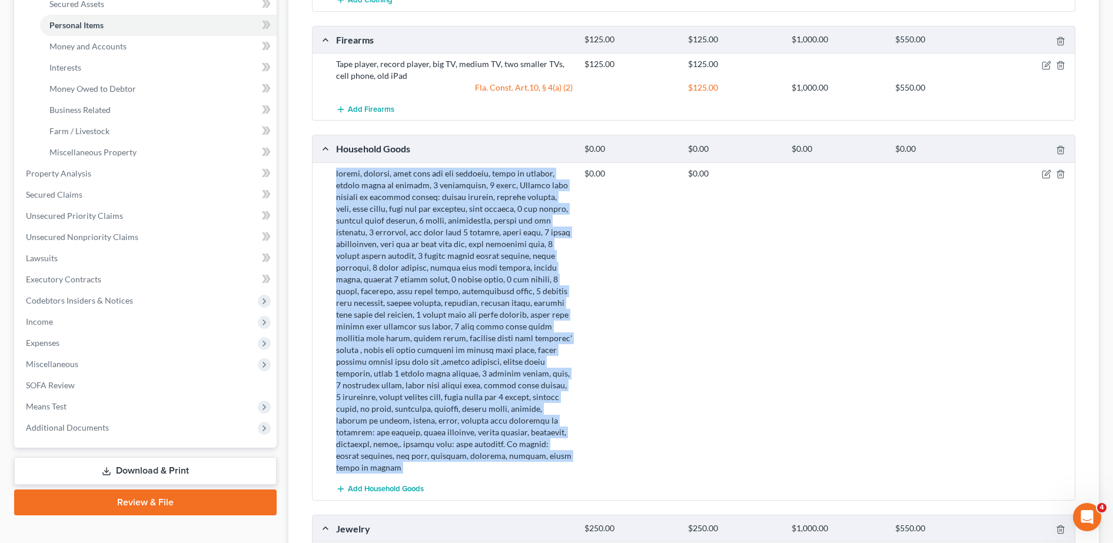
drag, startPoint x: 330, startPoint y: 171, endPoint x: 582, endPoint y: 443, distance: 371.1
click at [582, 443] on div "$0.00 $0.00" at bounding box center [703, 321] width 746 height 306
copy div "mirror, dresser, king size bed and mattress, chest of drawers, taller chest of …"
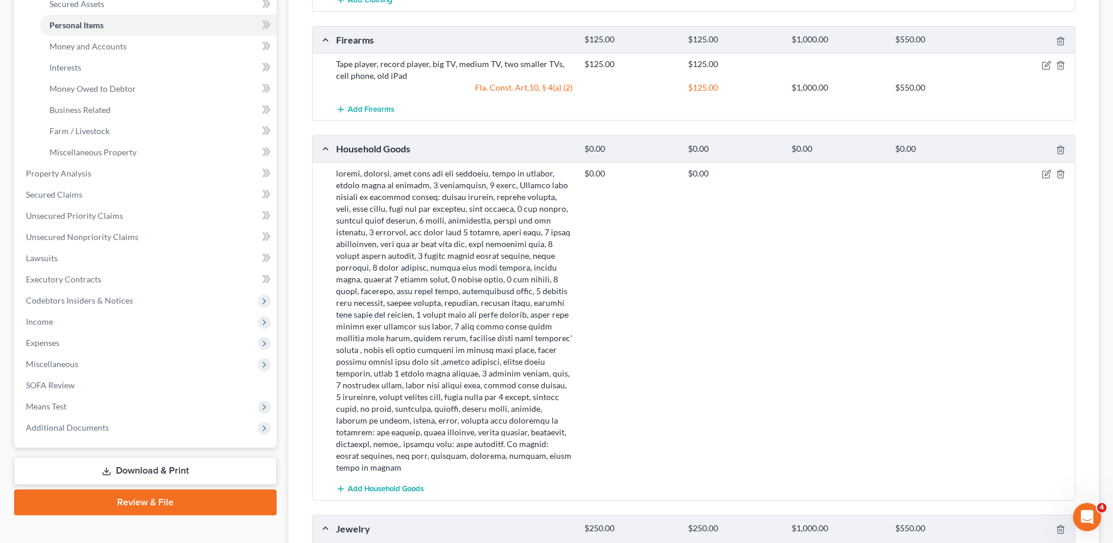
click at [1052, 171] on div at bounding box center [1034, 174] width 83 height 12
click at [1045, 174] on icon "button" at bounding box center [1046, 174] width 9 height 9
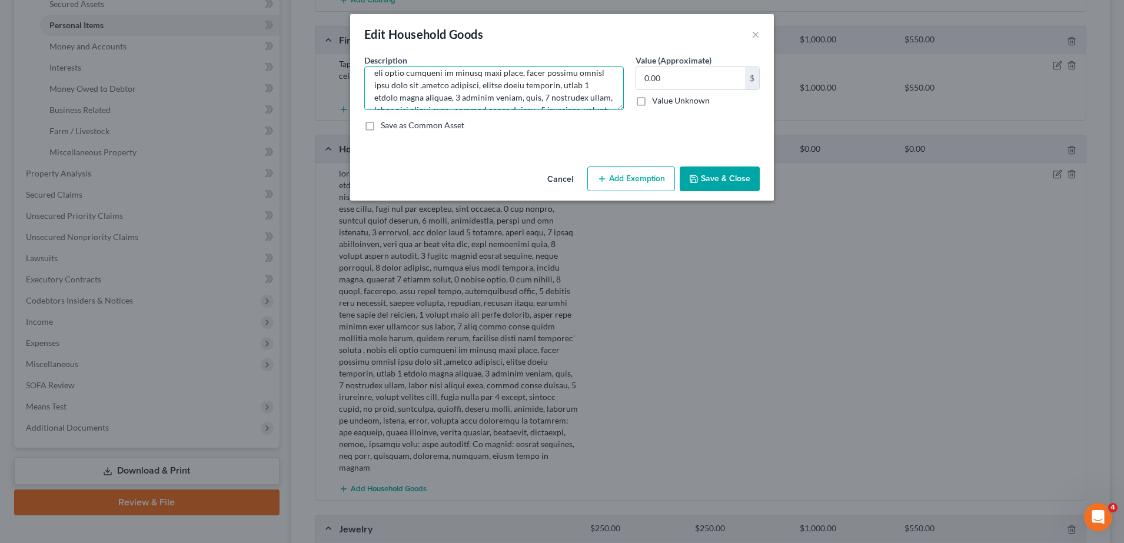
scroll to position [309, 0]
drag, startPoint x: 374, startPoint y: 76, endPoint x: 560, endPoint y: 151, distance: 200.7
click at [560, 151] on div "An exemption set must first be selected from the Filing Information section. Co…" at bounding box center [562, 108] width 424 height 108
paste textarea "Mirror, dresser, king size bed and mattress, chest of drawers, taller chest of …"
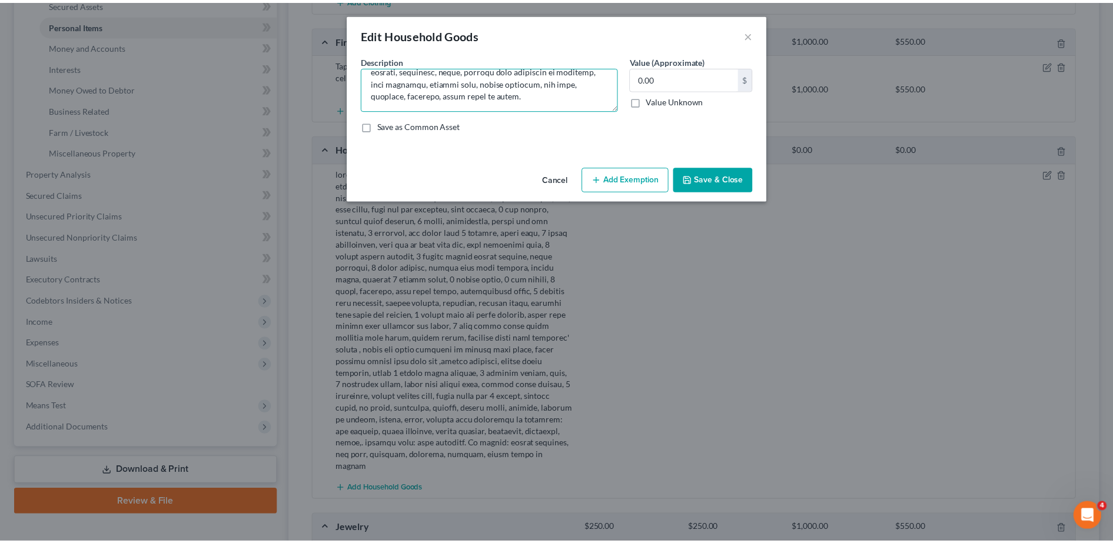
scroll to position [287, 0]
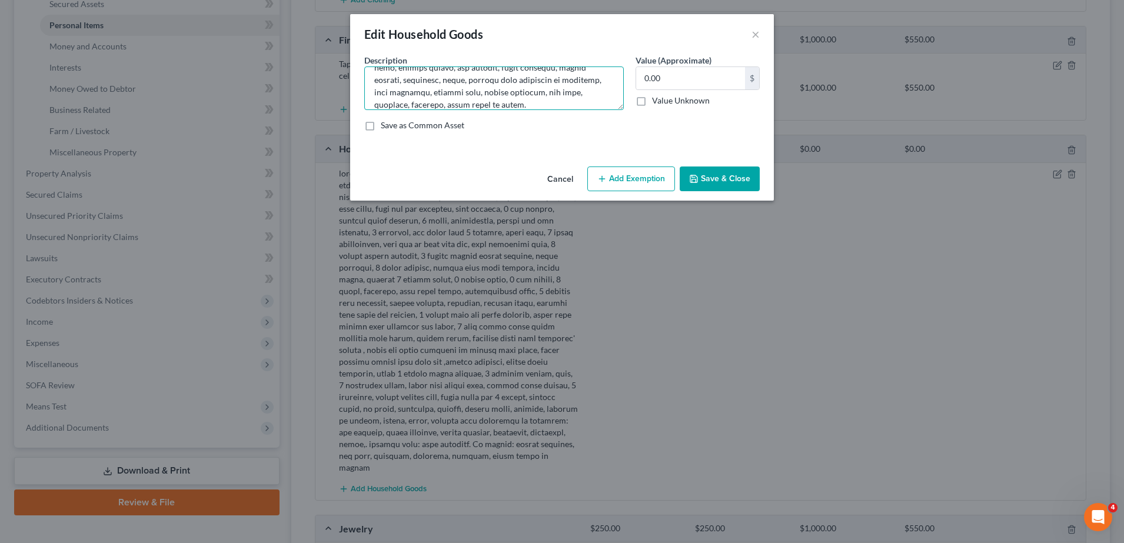
type textarea "Mirror, dresser, king size bed and mattress, chest of drawers, taller chest of …"
click at [677, 90] on div "0.00 $ Value Unknown" at bounding box center [698, 87] width 124 height 40
click at [686, 87] on input "0.00" at bounding box center [690, 78] width 109 height 22
type input "550.00"
click at [663, 173] on button "Add Exemption" at bounding box center [631, 179] width 88 height 25
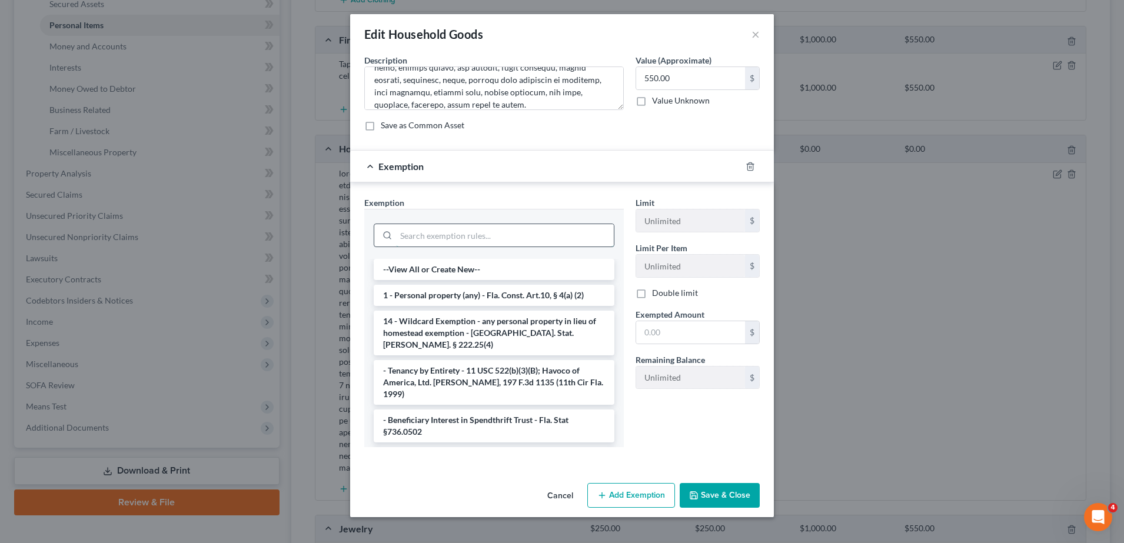
click at [493, 240] on input "search" at bounding box center [505, 235] width 218 height 22
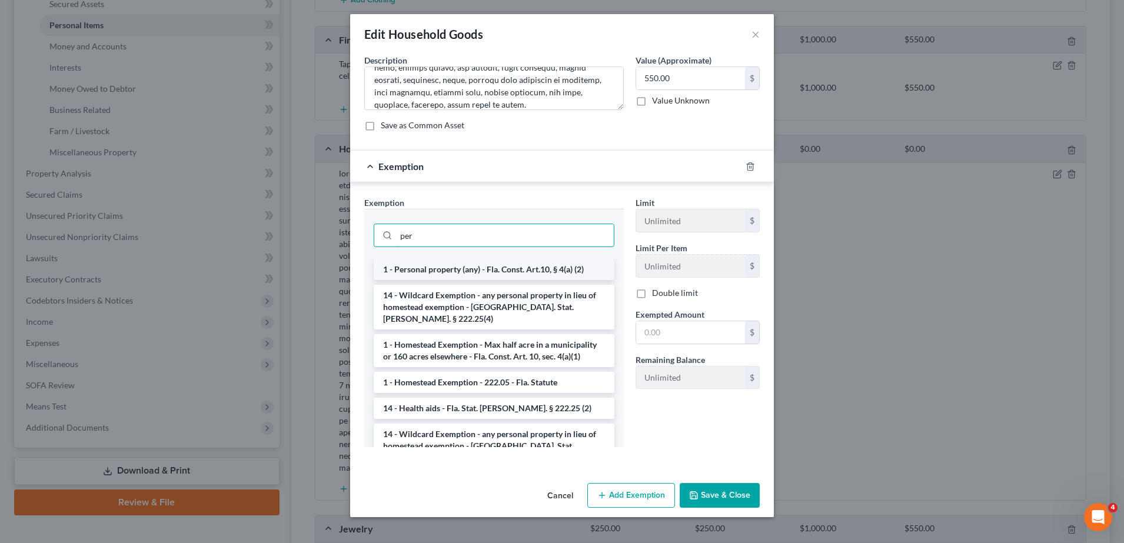
type input "per"
click at [504, 265] on li "1 - Personal property (any) - Fla. Const. Art.10, § 4(a) (2)" at bounding box center [494, 269] width 241 height 21
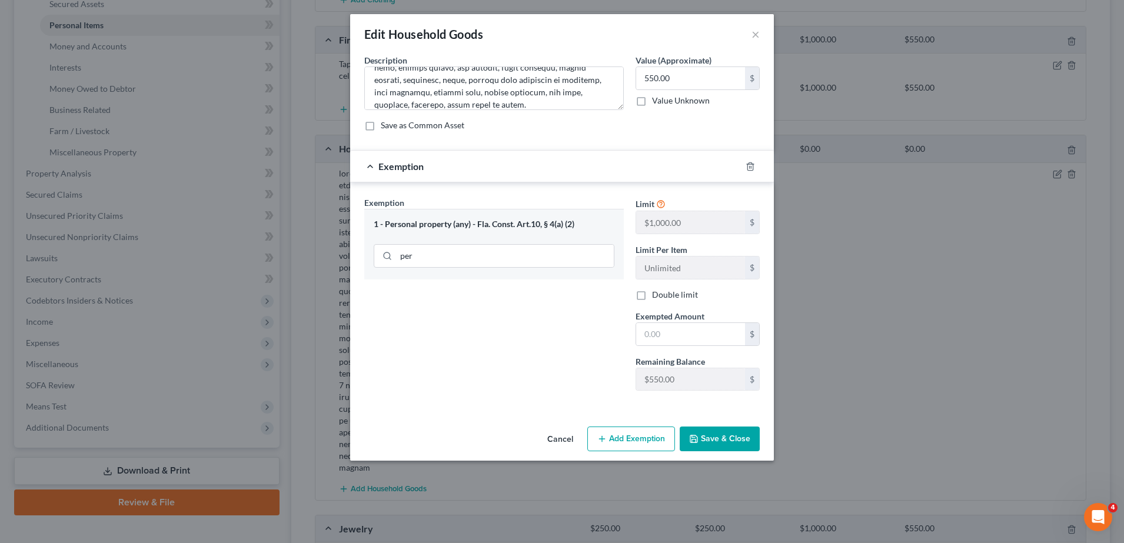
click at [679, 318] on span "Exempted Amount" at bounding box center [670, 316] width 69 height 10
click at [680, 330] on input "text" at bounding box center [690, 334] width 109 height 22
type input "550.00"
click at [726, 452] on div "Cancel Add Exemption Save & Close" at bounding box center [562, 441] width 424 height 39
click at [728, 443] on button "Save & Close" at bounding box center [720, 439] width 80 height 25
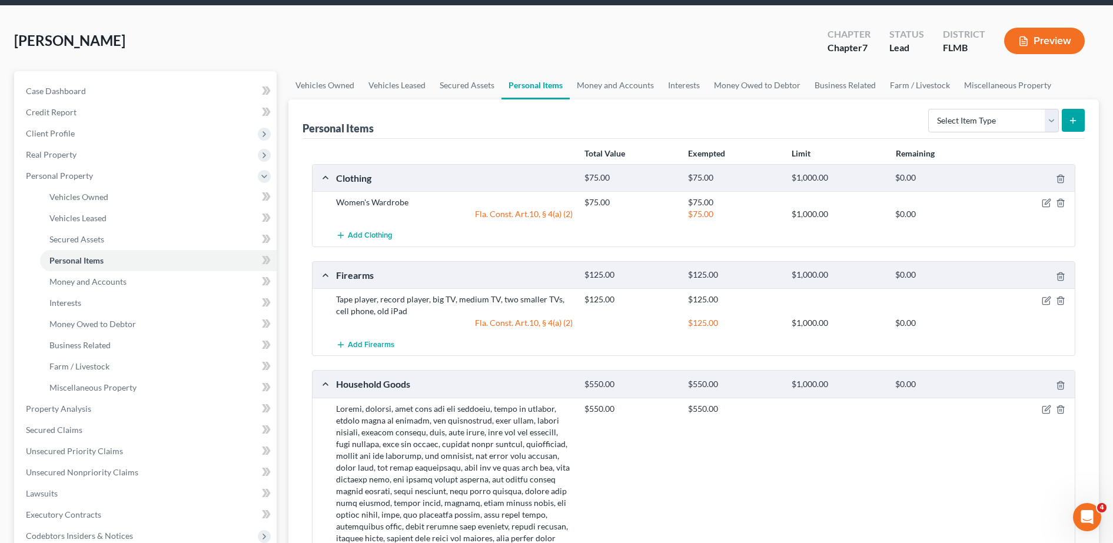
scroll to position [39, 0]
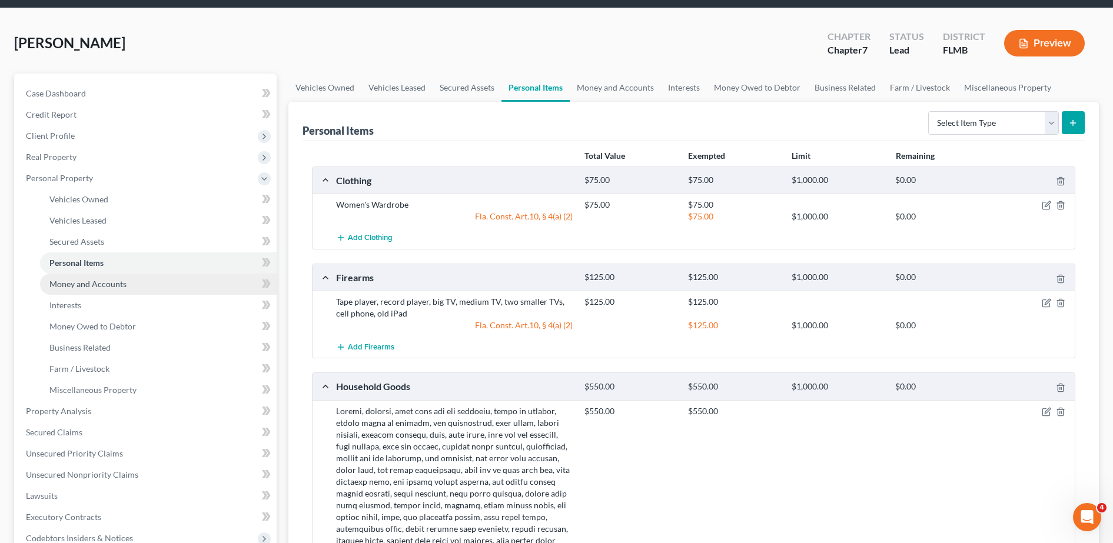
click at [154, 278] on link "Money and Accounts" at bounding box center [158, 284] width 237 height 21
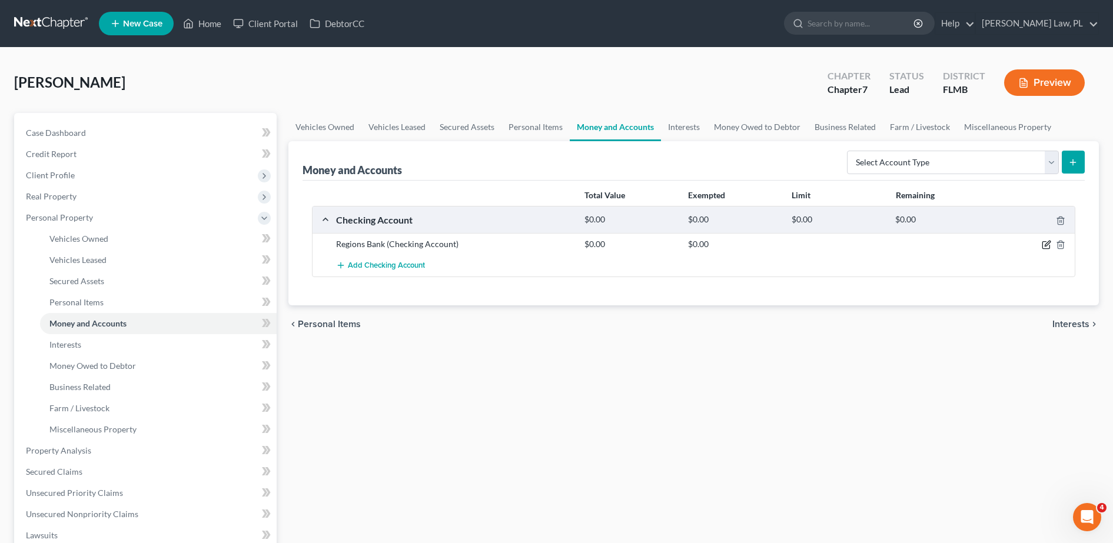
click at [1049, 243] on icon "button" at bounding box center [1046, 244] width 9 height 9
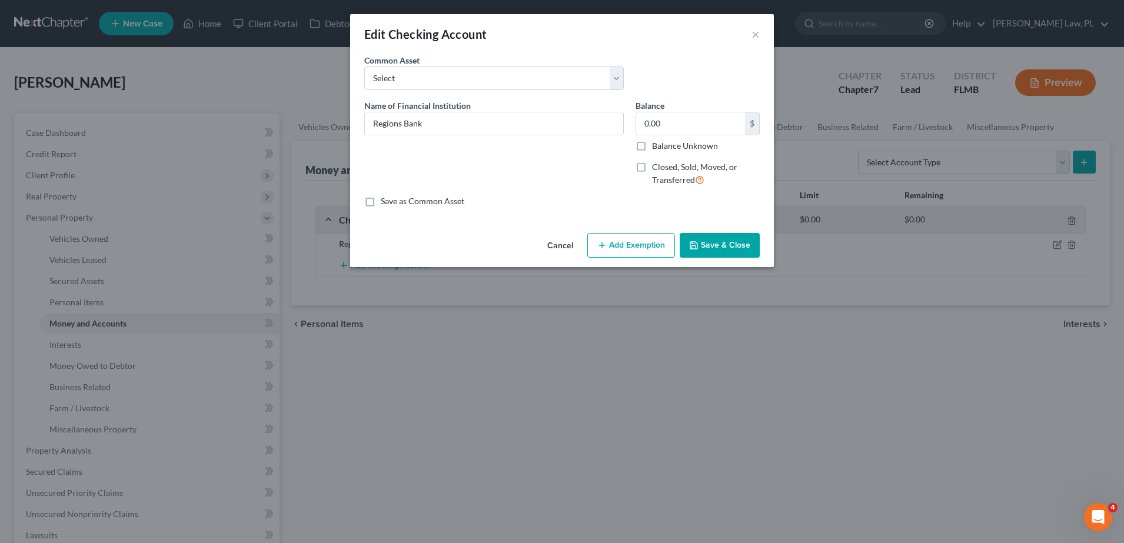
click at [651, 247] on button "Add Exemption" at bounding box center [631, 245] width 88 height 25
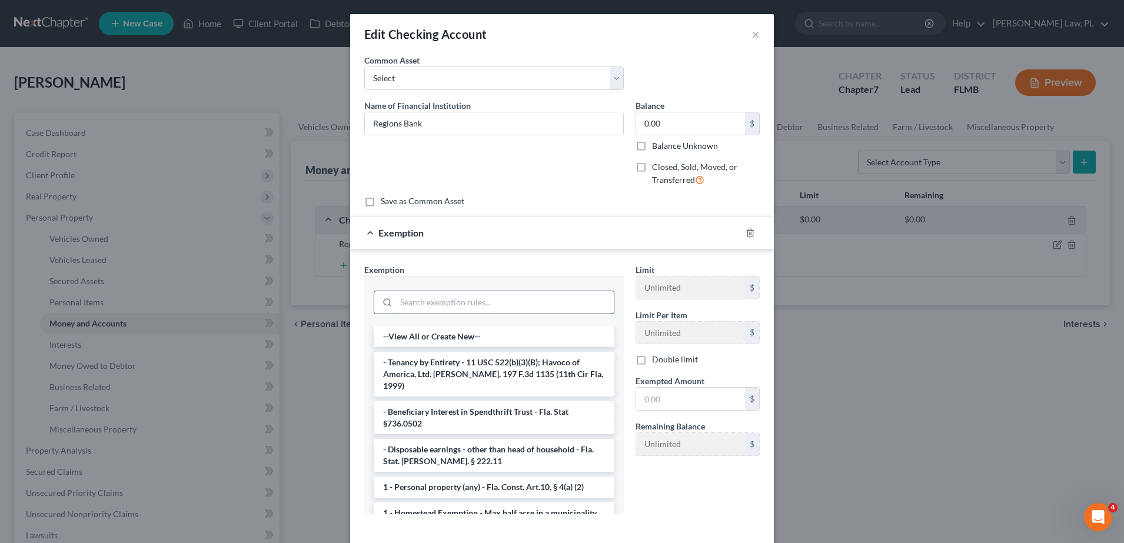
click at [455, 301] on input "search" at bounding box center [505, 302] width 218 height 22
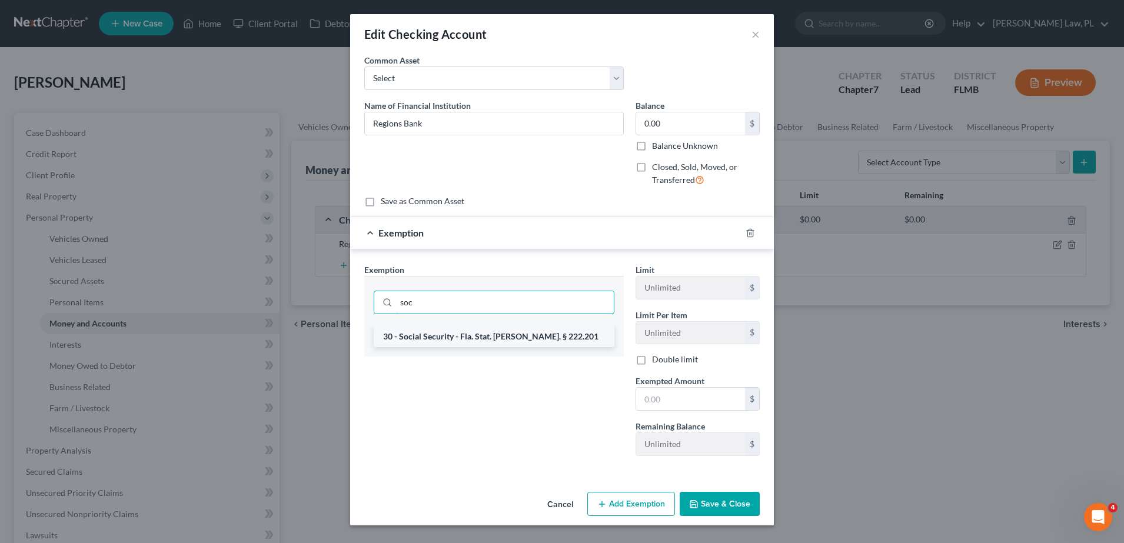
type input "soc"
click at [480, 339] on li "30 - Social Security - Fla. Stat. [PERSON_NAME]. § 222.201" at bounding box center [494, 336] width 241 height 21
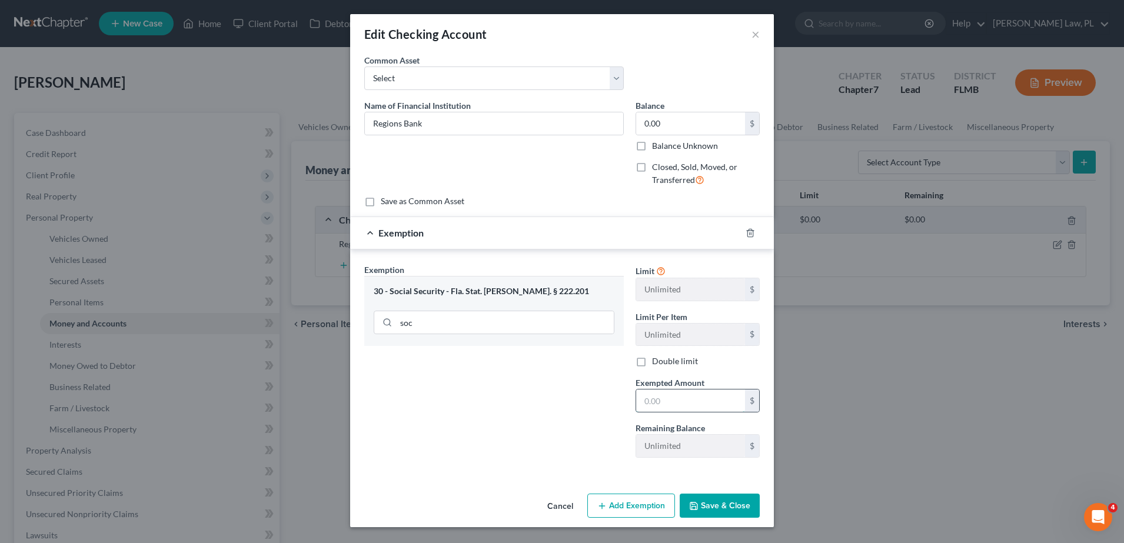
click at [708, 404] on input "text" at bounding box center [690, 401] width 109 height 22
type input "0.00"
click at [730, 509] on button "Save & Close" at bounding box center [720, 506] width 80 height 25
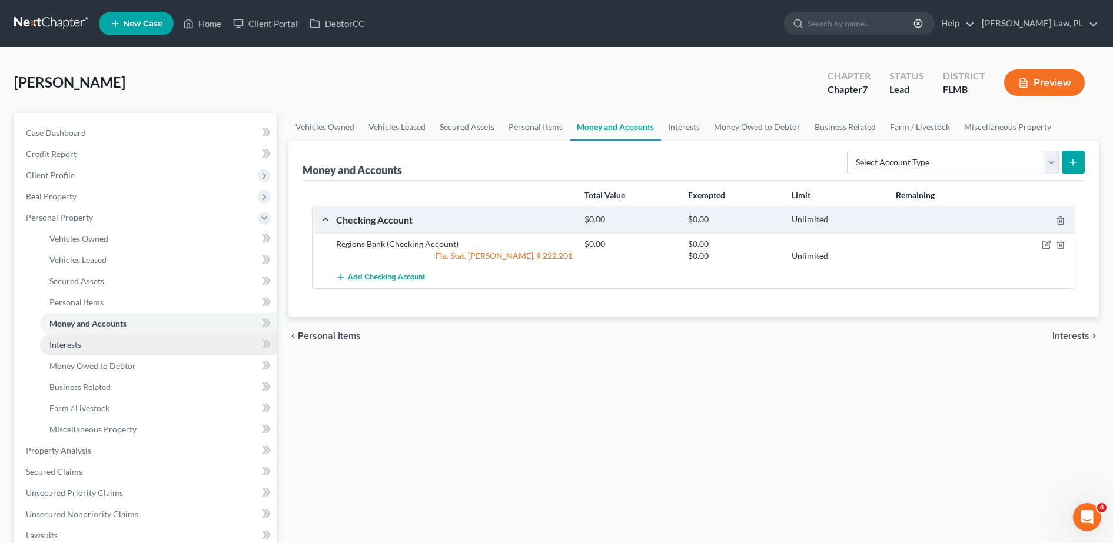
click at [135, 346] on link "Interests" at bounding box center [158, 344] width 237 height 21
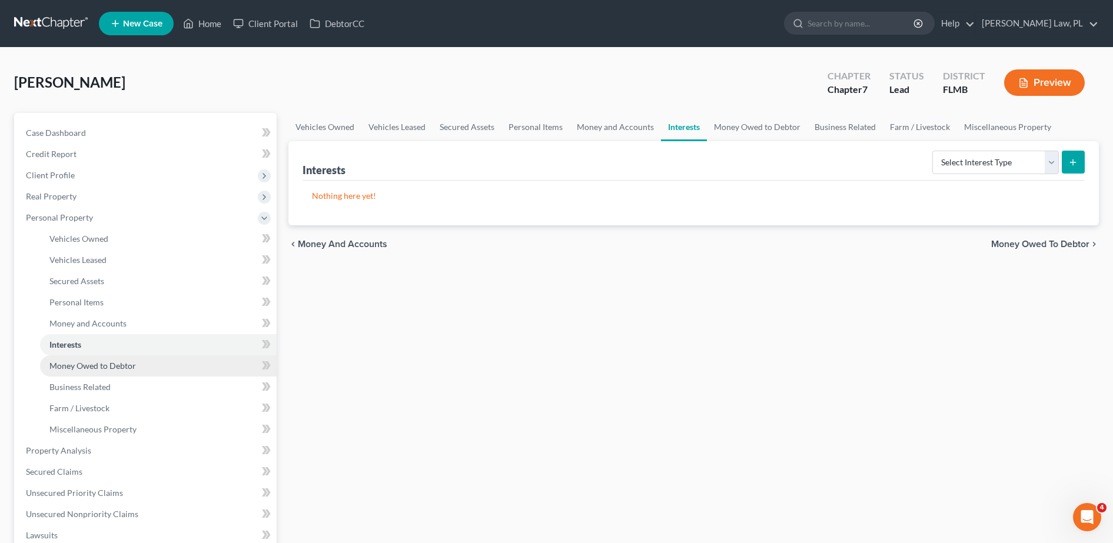
click at [115, 366] on span "Money Owed to Debtor" at bounding box center [92, 366] width 87 height 10
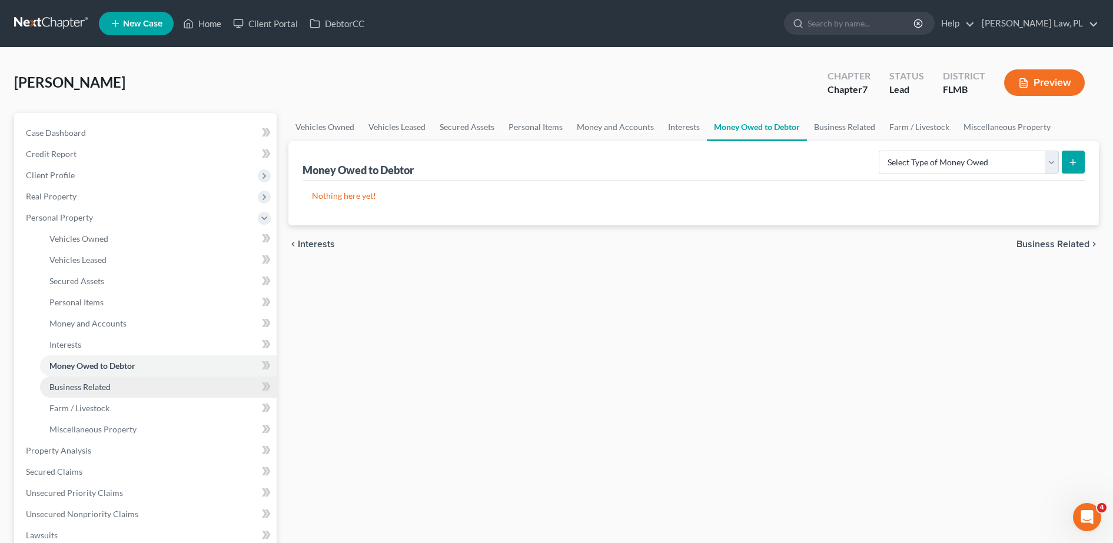
click at [125, 383] on link "Business Related" at bounding box center [158, 387] width 237 height 21
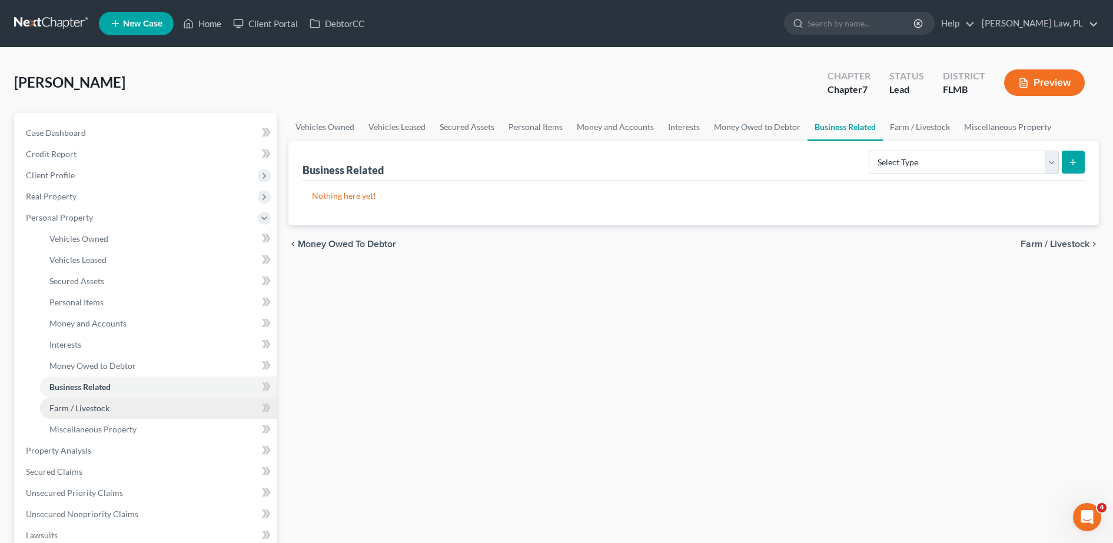
click at [115, 400] on link "Farm / Livestock" at bounding box center [158, 408] width 237 height 21
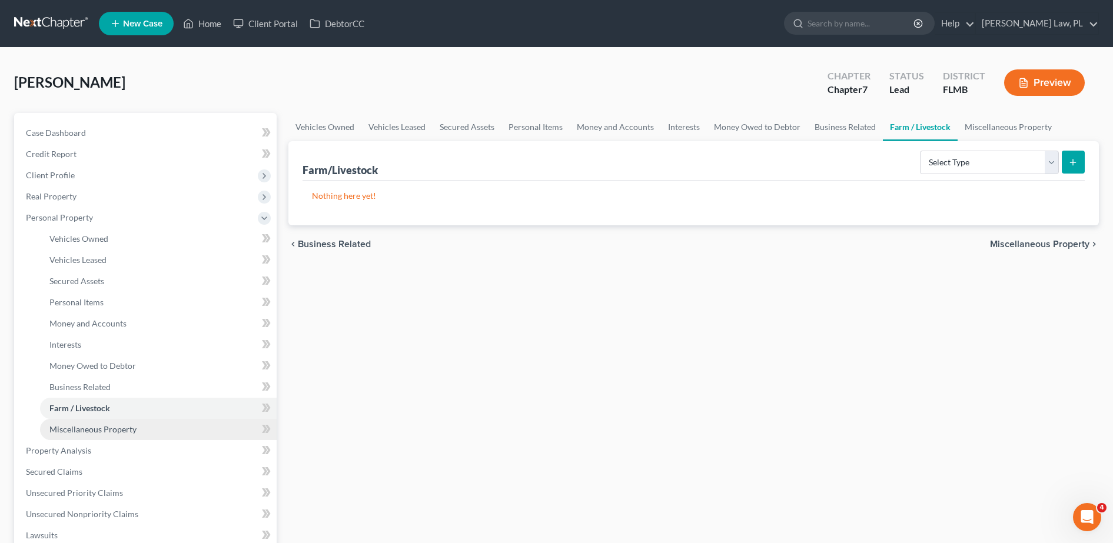
click at [122, 426] on span "Miscellaneous Property" at bounding box center [92, 429] width 87 height 10
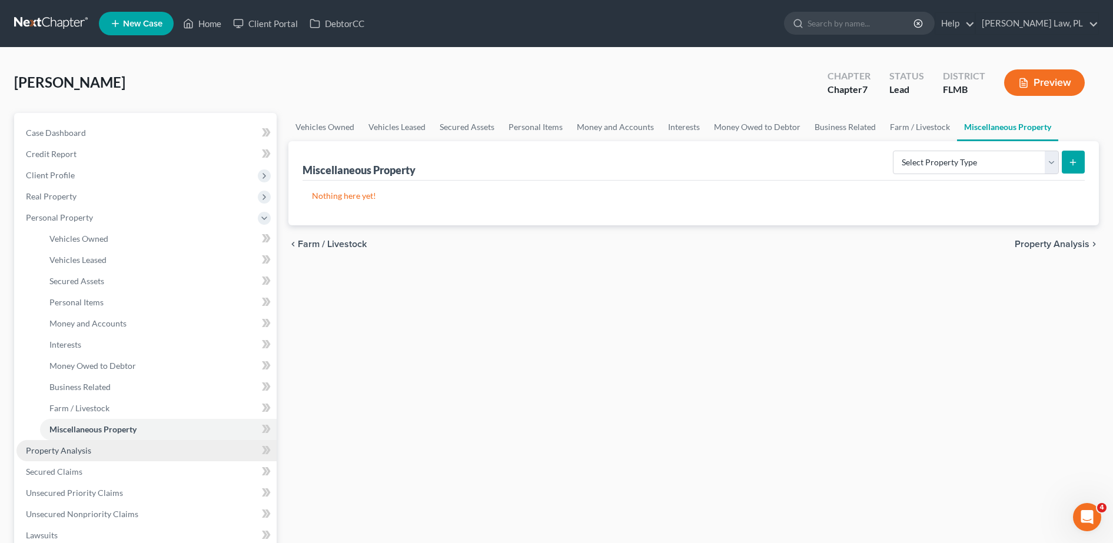
click at [98, 453] on link "Property Analysis" at bounding box center [146, 450] width 260 height 21
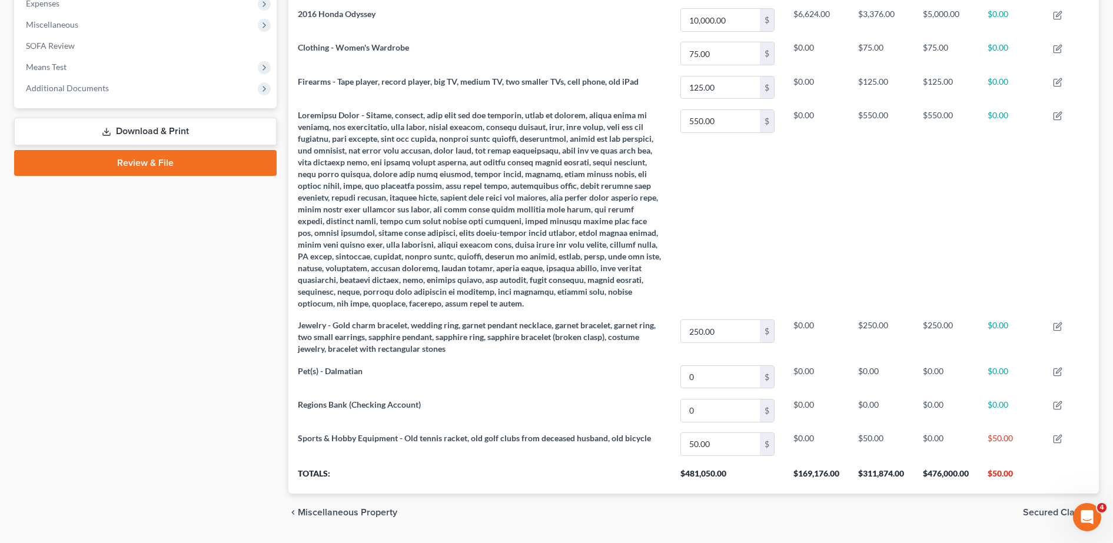
scroll to position [438, 0]
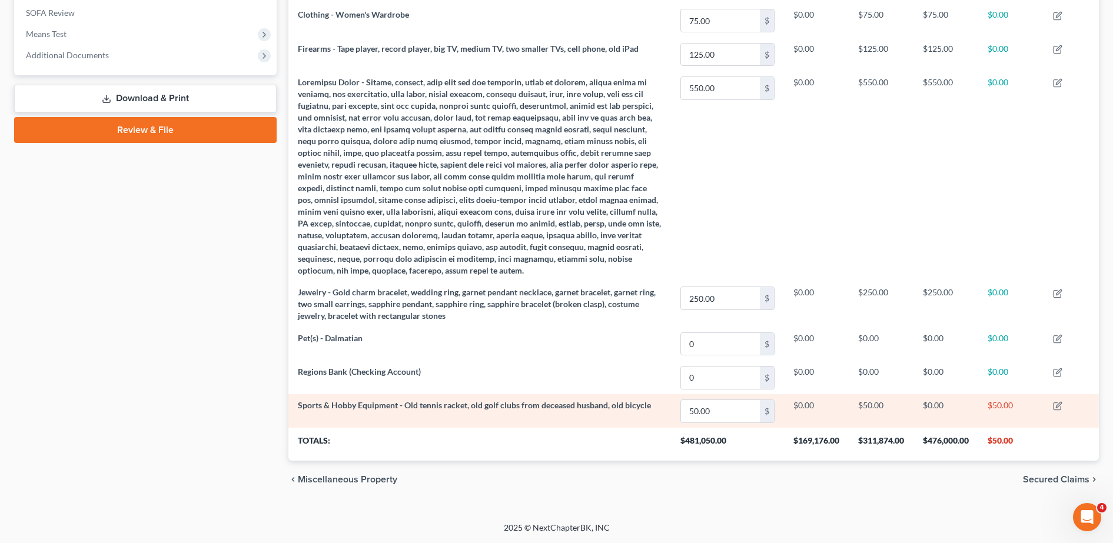
click at [645, 410] on span "Sports & Hobby Equipment - Old tennis racket, old golf clubs from deceased husb…" at bounding box center [474, 405] width 353 height 10
click at [573, 408] on span "Sports & Hobby Equipment - Old tennis racket, old golf clubs from deceased husb…" at bounding box center [474, 405] width 353 height 10
click at [973, 418] on td "$0.00" at bounding box center [946, 411] width 65 height 34
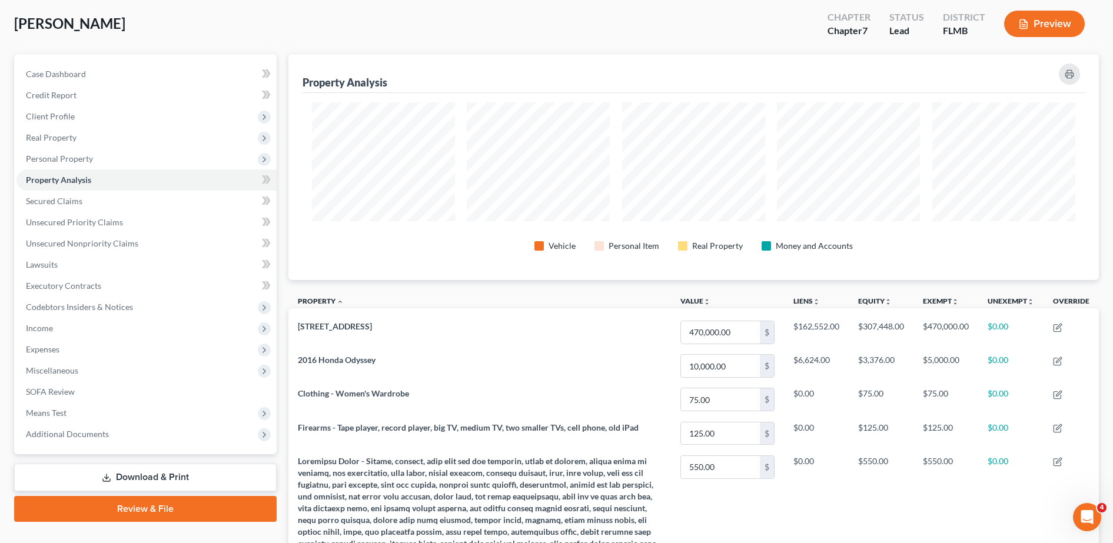
scroll to position [0, 0]
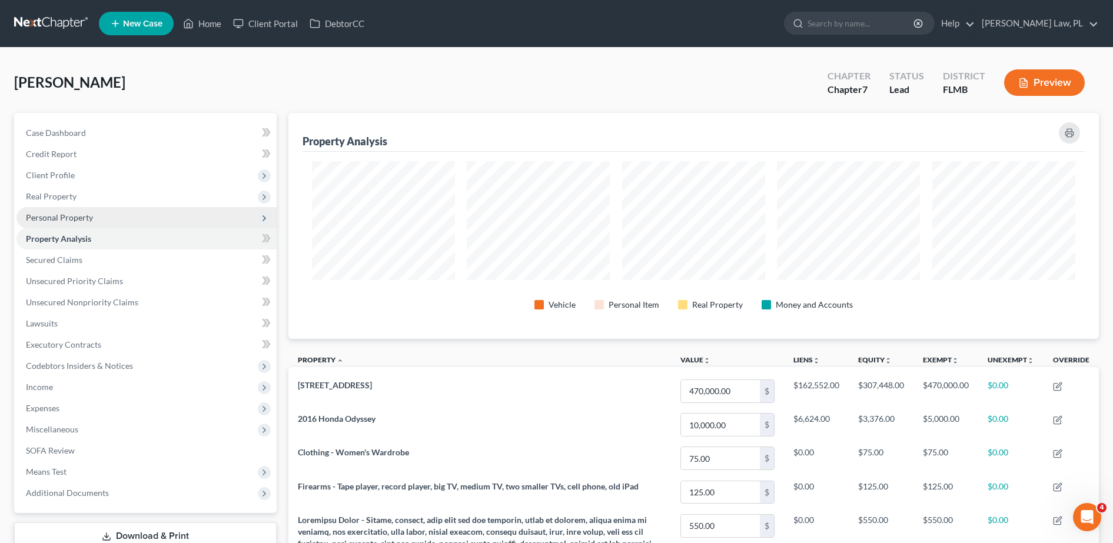
click at [141, 215] on span "Personal Property" at bounding box center [146, 217] width 260 height 21
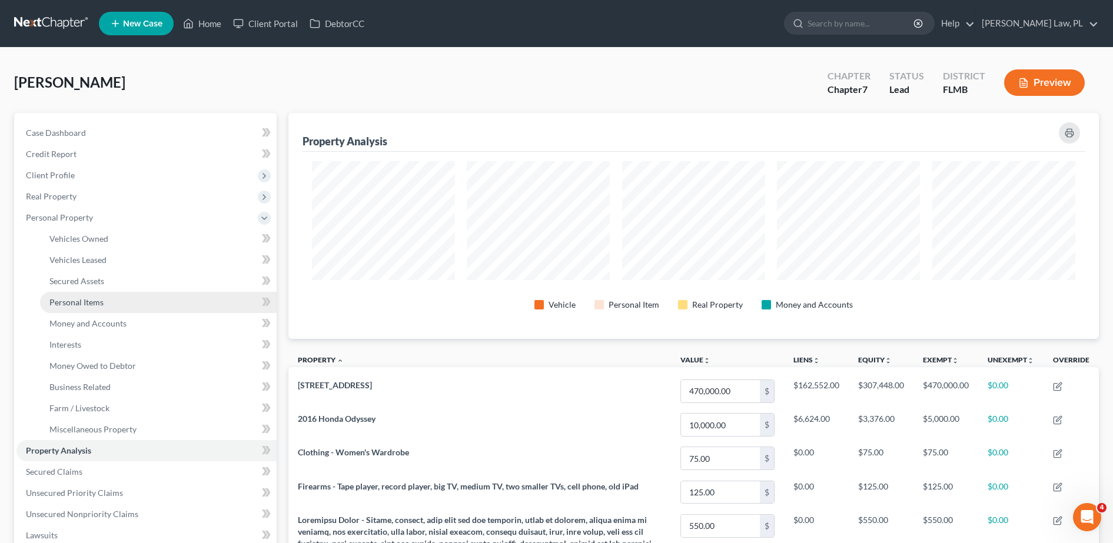
click at [108, 299] on link "Personal Items" at bounding box center [158, 302] width 237 height 21
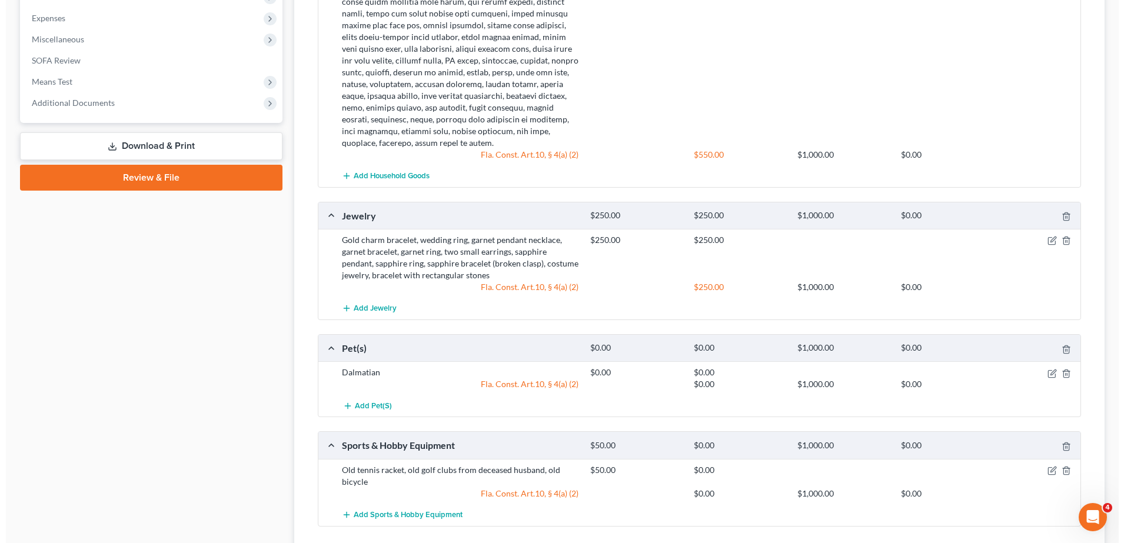
scroll to position [661, 0]
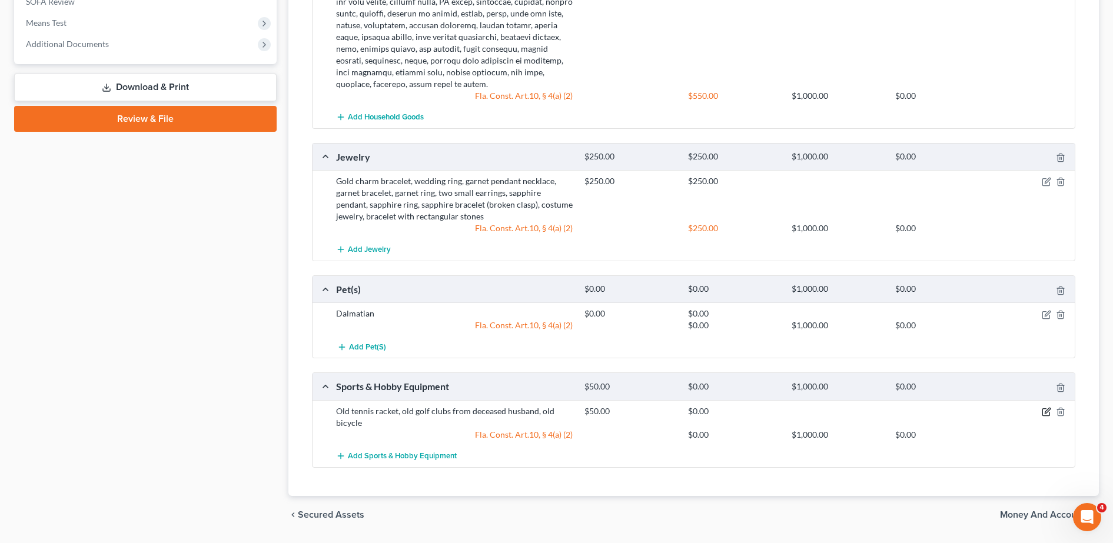
click at [1045, 407] on icon "button" at bounding box center [1046, 411] width 9 height 9
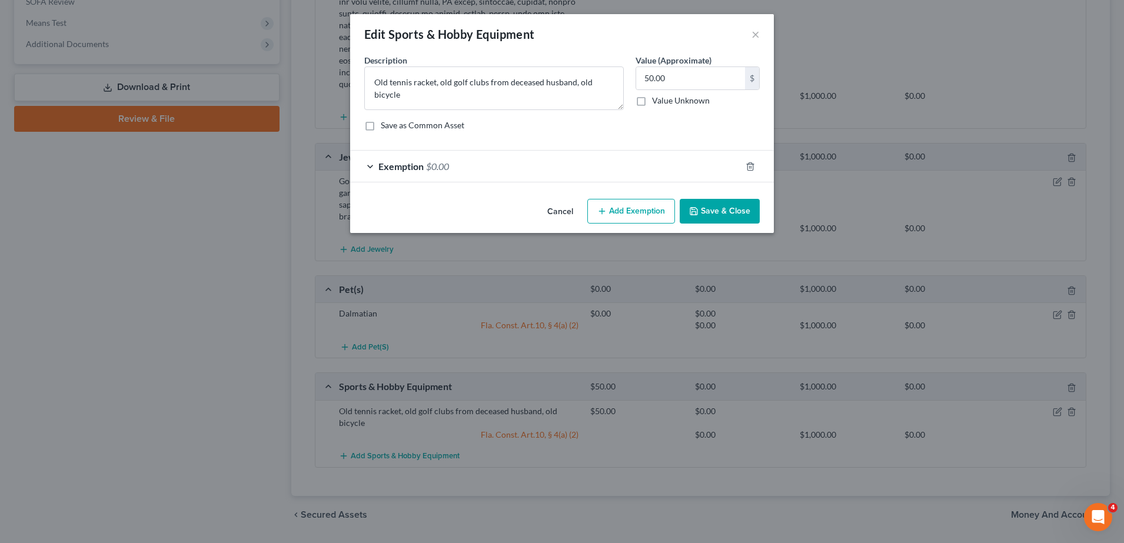
click at [608, 163] on div "Exemption $0.00" at bounding box center [545, 166] width 391 height 31
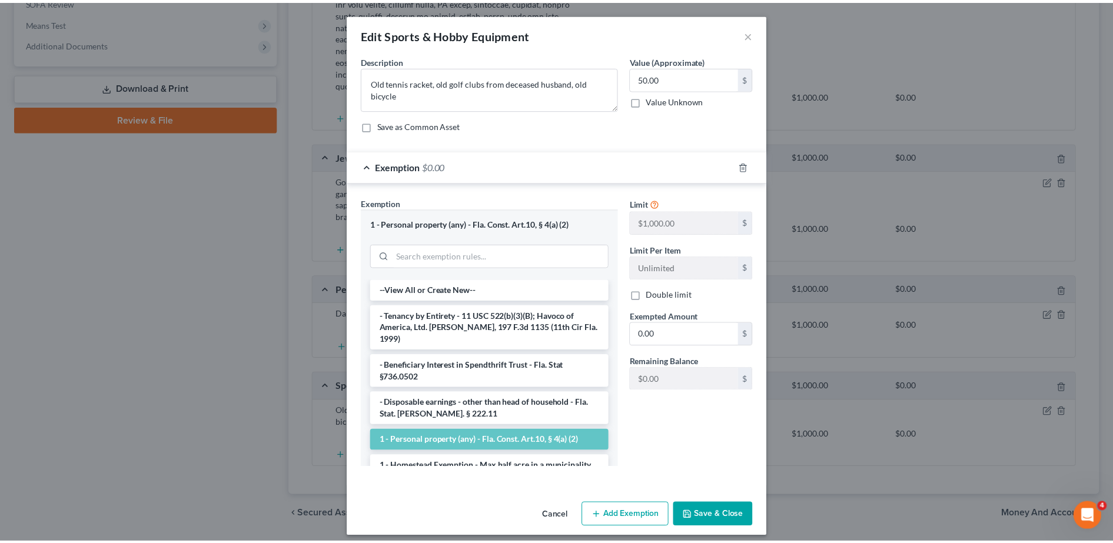
scroll to position [8, 0]
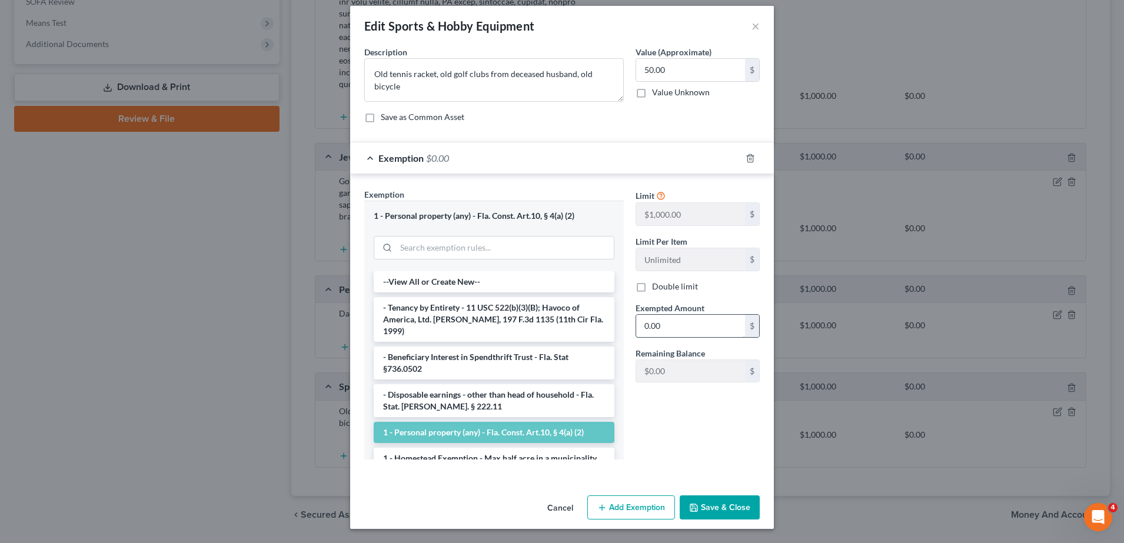
click at [681, 316] on input "0.00" at bounding box center [690, 326] width 109 height 22
type input "50.00"
click at [713, 505] on button "Save & Close" at bounding box center [720, 508] width 80 height 25
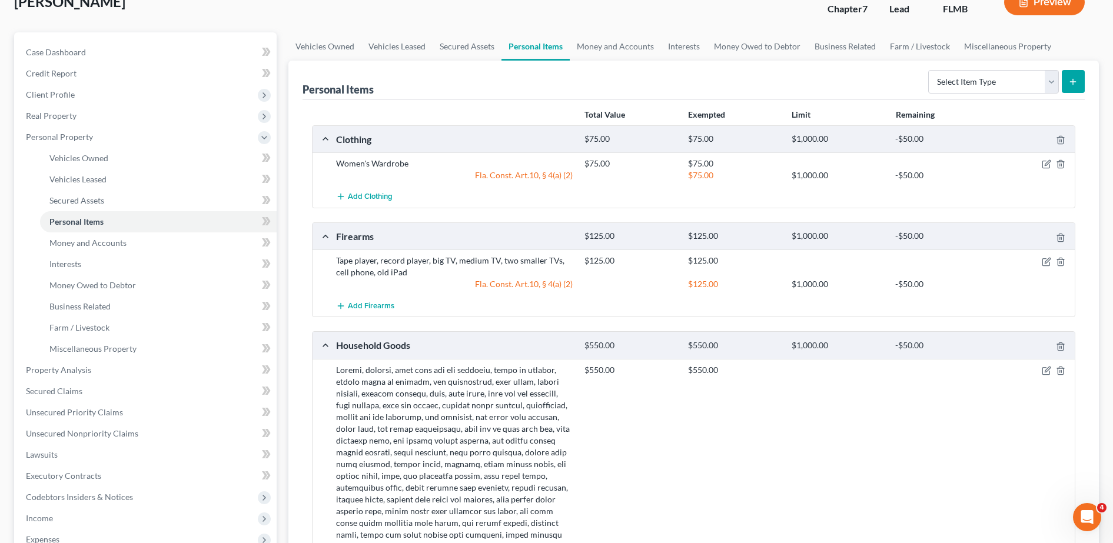
scroll to position [0, 0]
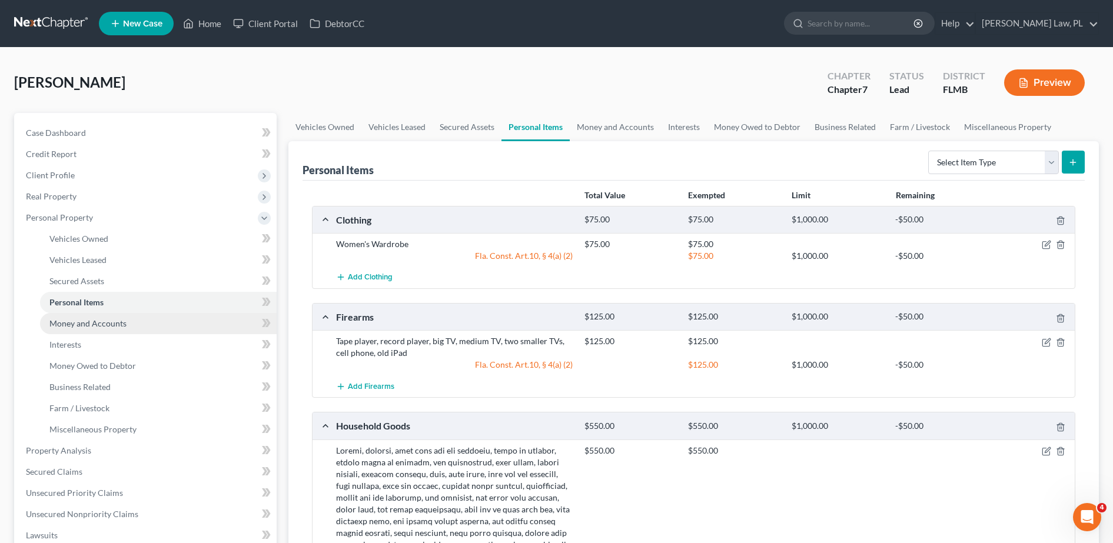
click at [109, 331] on link "Money and Accounts" at bounding box center [158, 323] width 237 height 21
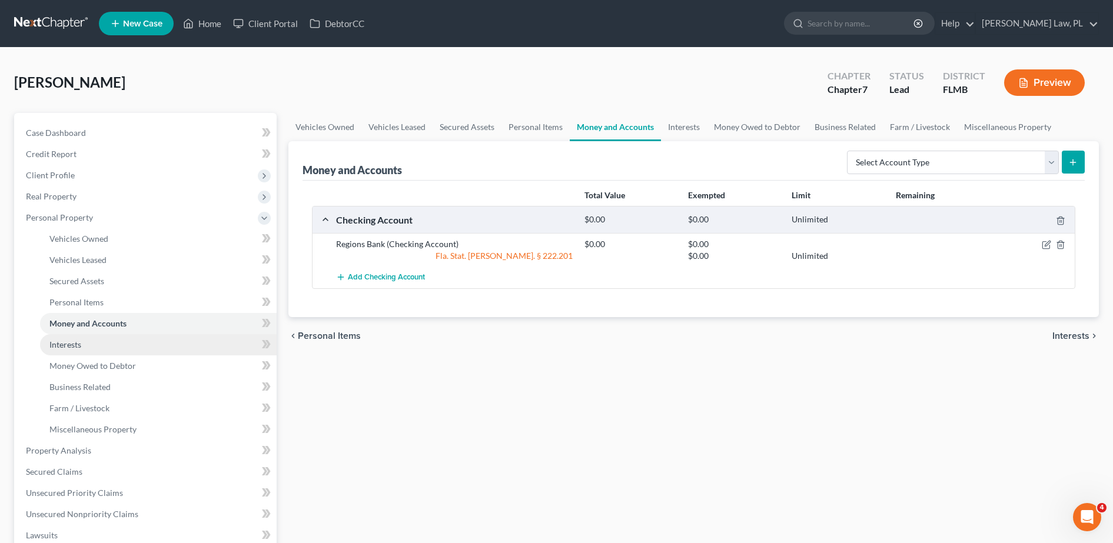
click at [108, 349] on link "Interests" at bounding box center [158, 344] width 237 height 21
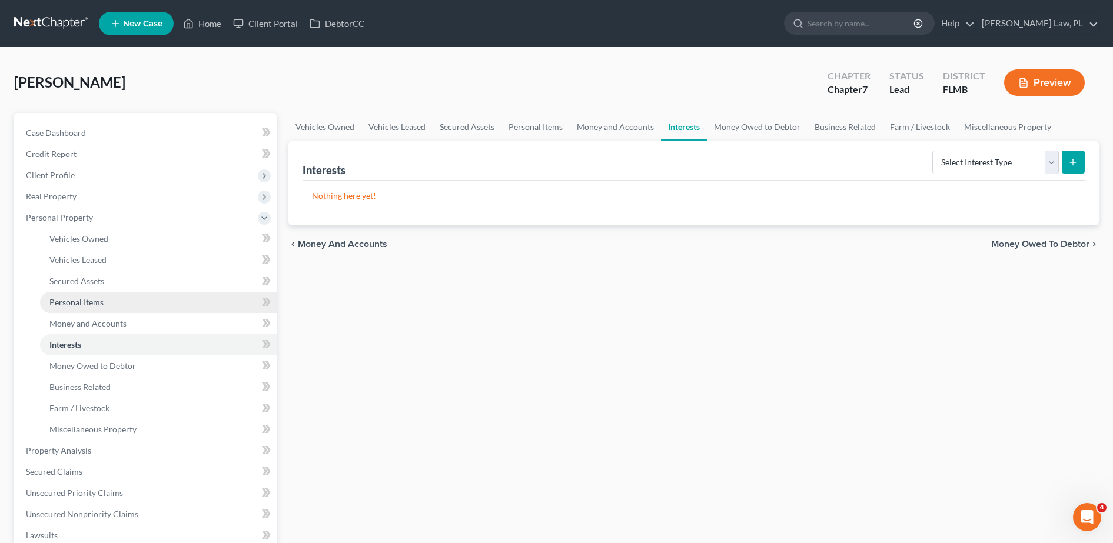
click at [101, 296] on link "Personal Items" at bounding box center [158, 302] width 237 height 21
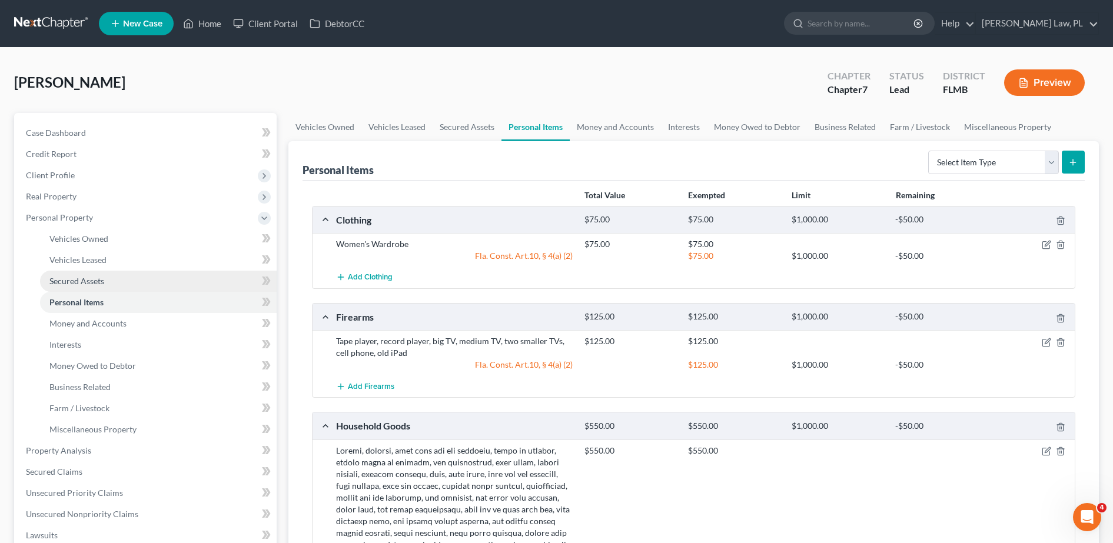
click at [99, 282] on span "Secured Assets" at bounding box center [76, 281] width 55 height 10
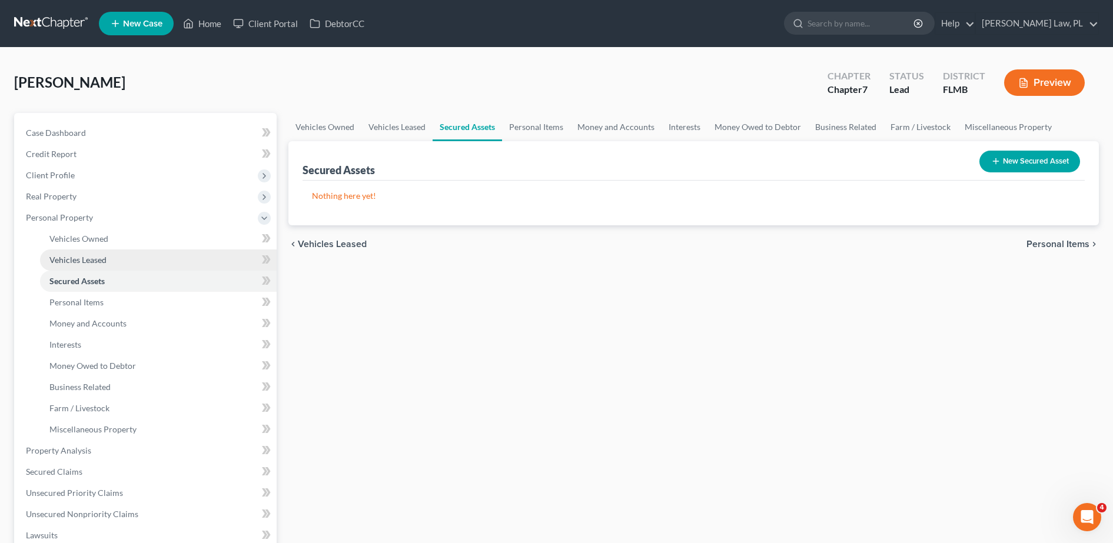
click at [98, 260] on span "Vehicles Leased" at bounding box center [77, 260] width 57 height 10
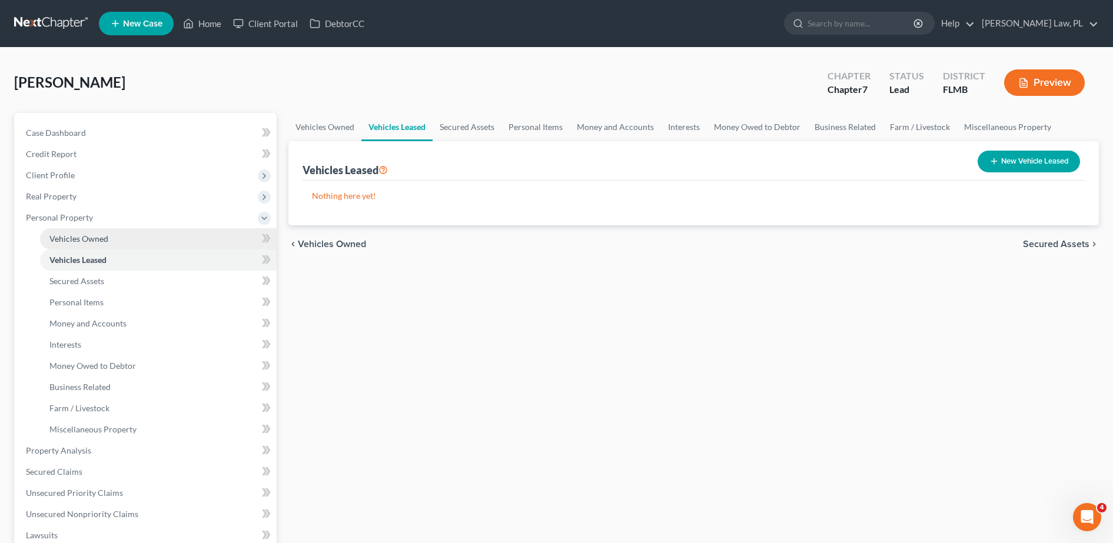
click at [95, 237] on span "Vehicles Owned" at bounding box center [78, 239] width 59 height 10
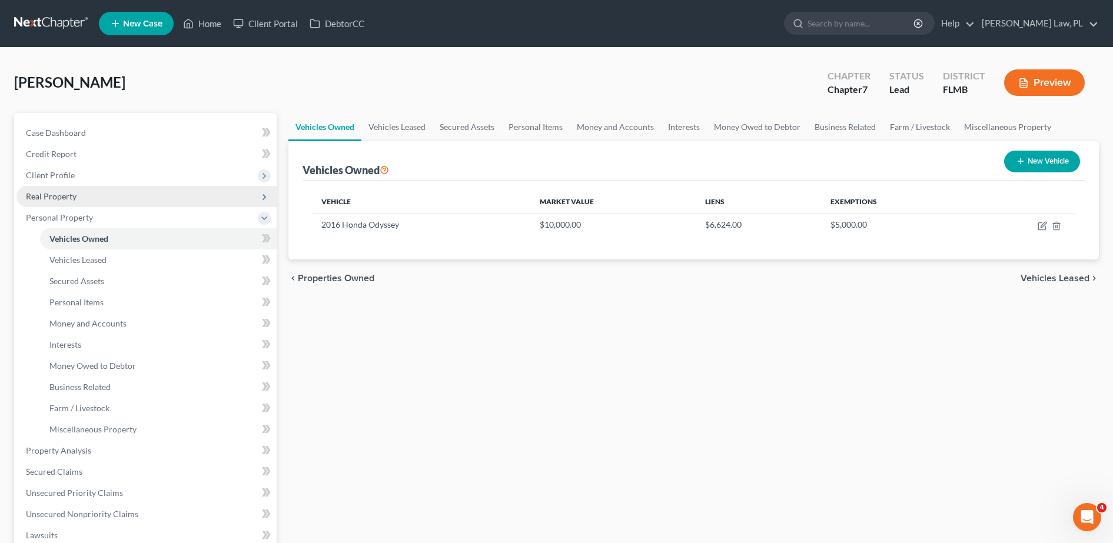
click at [120, 198] on span "Real Property" at bounding box center [146, 196] width 260 height 21
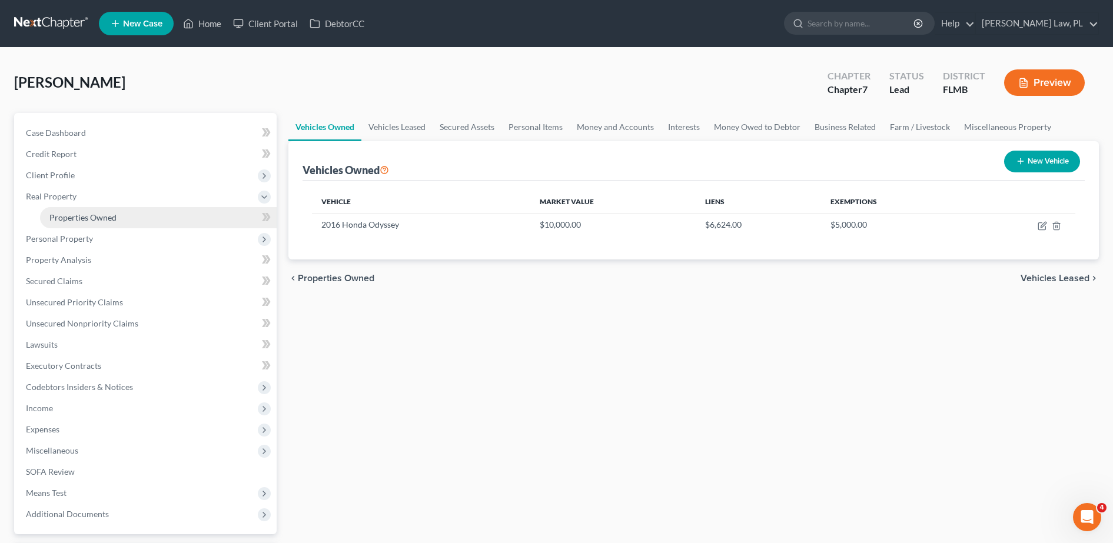
click at [91, 216] on span "Properties Owned" at bounding box center [82, 218] width 67 height 10
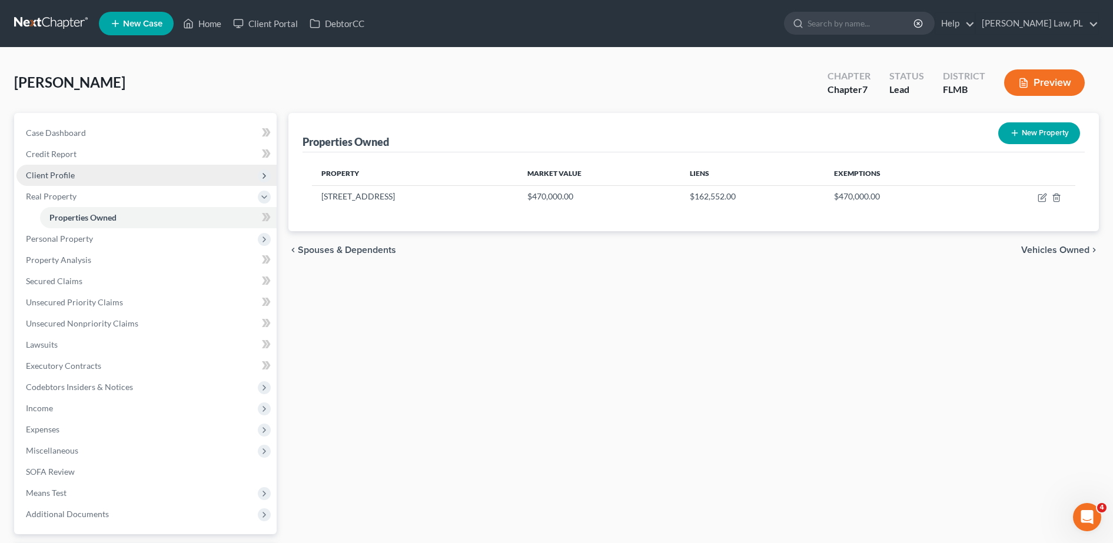
click at [112, 165] on span "Client Profile" at bounding box center [146, 175] width 260 height 21
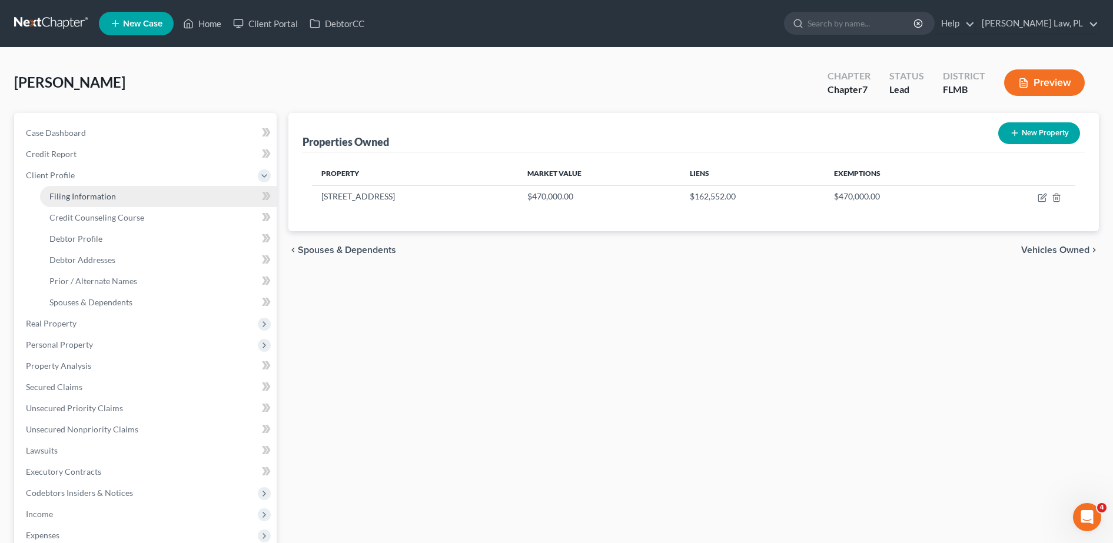
click at [92, 192] on span "Filing Information" at bounding box center [82, 196] width 67 height 10
select select "1"
select select "0"
select select "15"
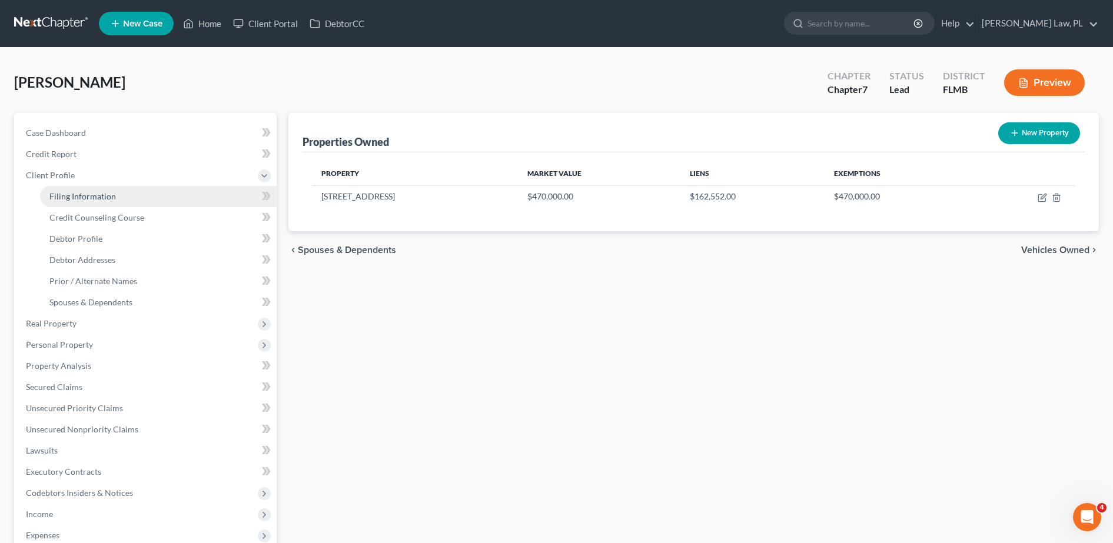
select select "0"
select select "9"
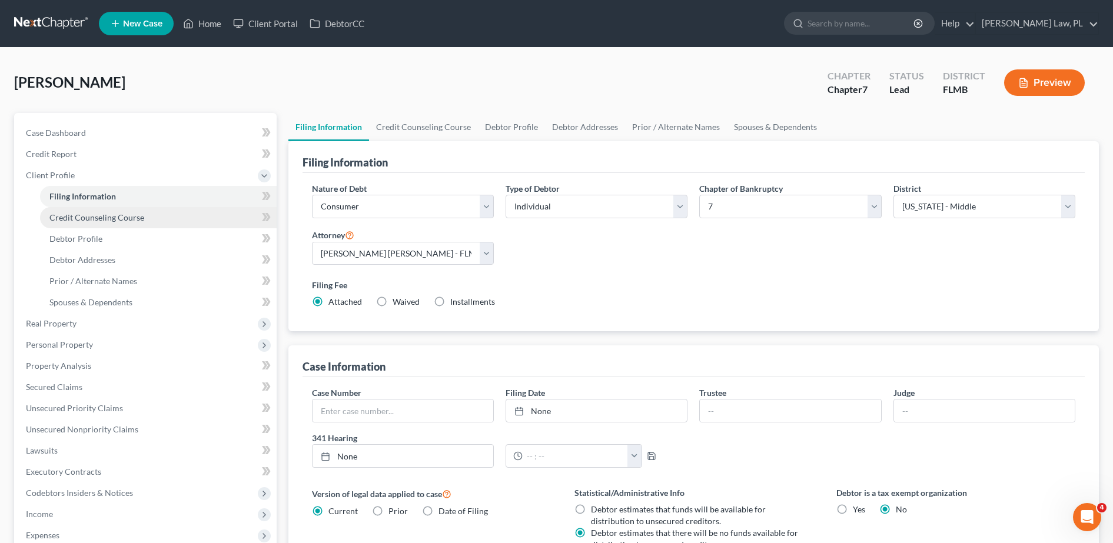
click at [91, 215] on span "Credit Counseling Course" at bounding box center [96, 218] width 95 height 10
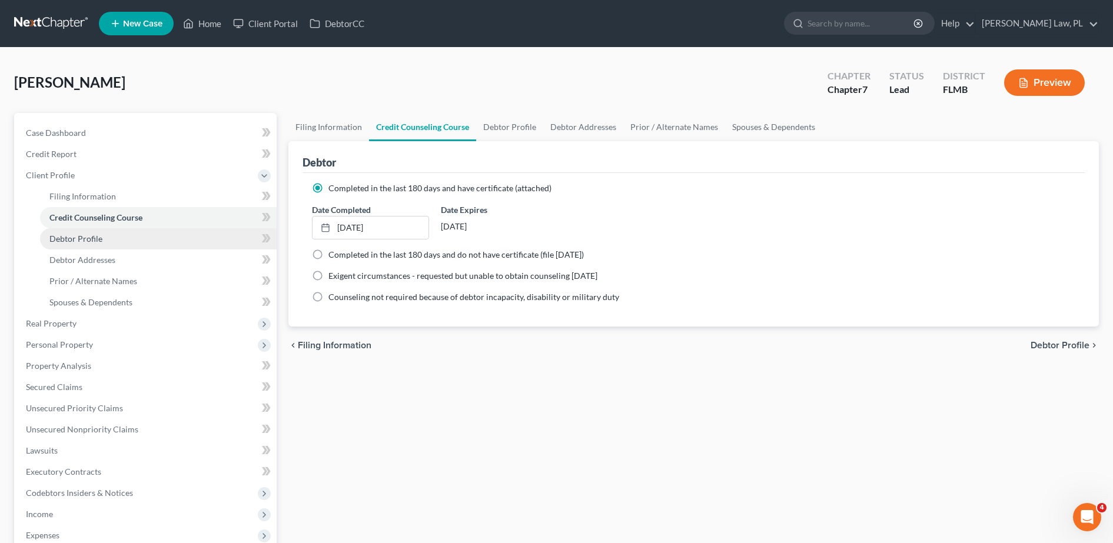
click at [88, 231] on link "Debtor Profile" at bounding box center [158, 238] width 237 height 21
select select "0"
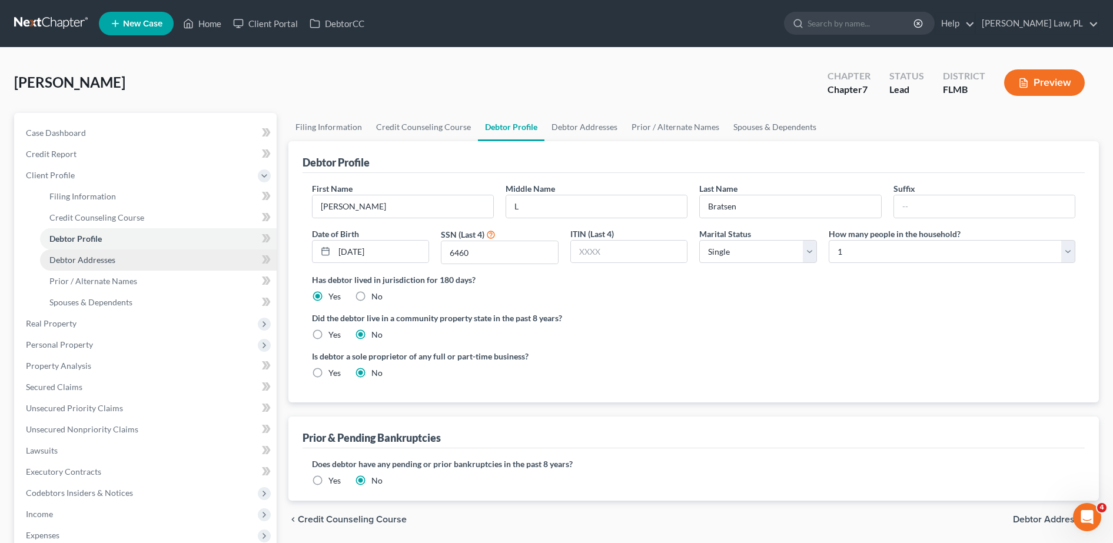
click at [92, 255] on span "Debtor Addresses" at bounding box center [82, 260] width 66 height 10
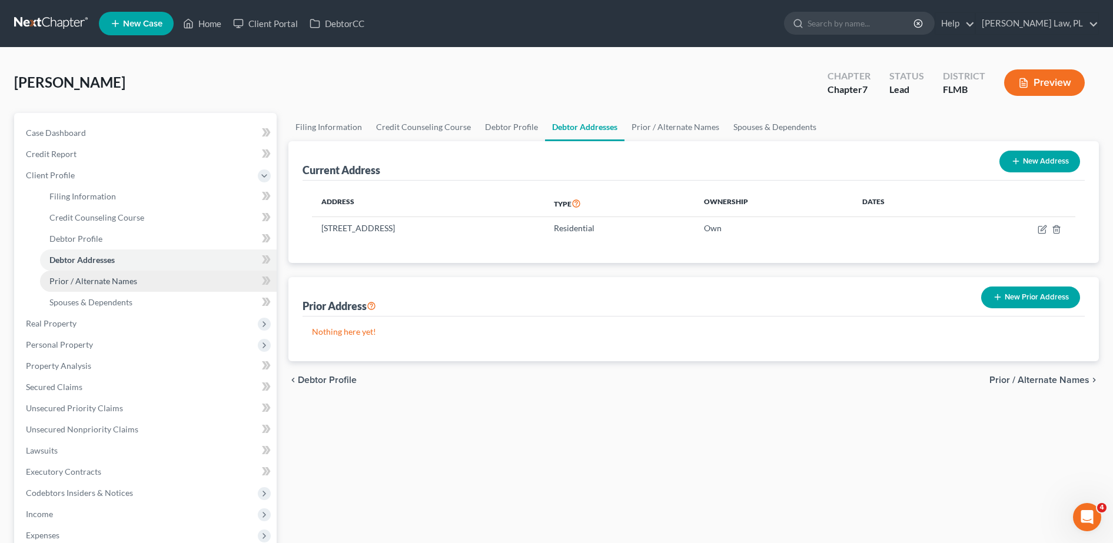
click at [95, 284] on span "Prior / Alternate Names" at bounding box center [93, 281] width 88 height 10
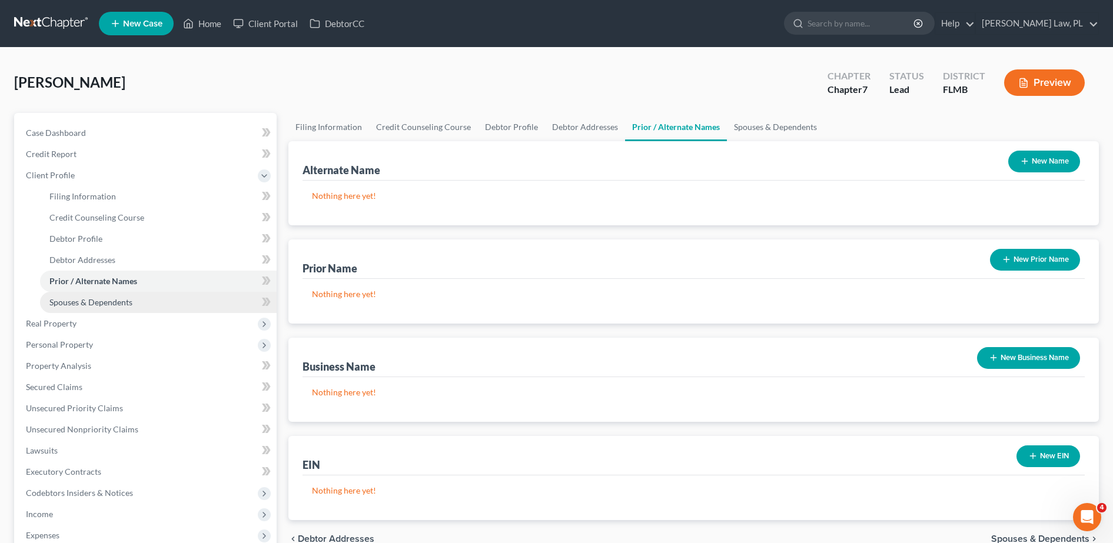
click at [97, 304] on span "Spouses & Dependents" at bounding box center [90, 302] width 83 height 10
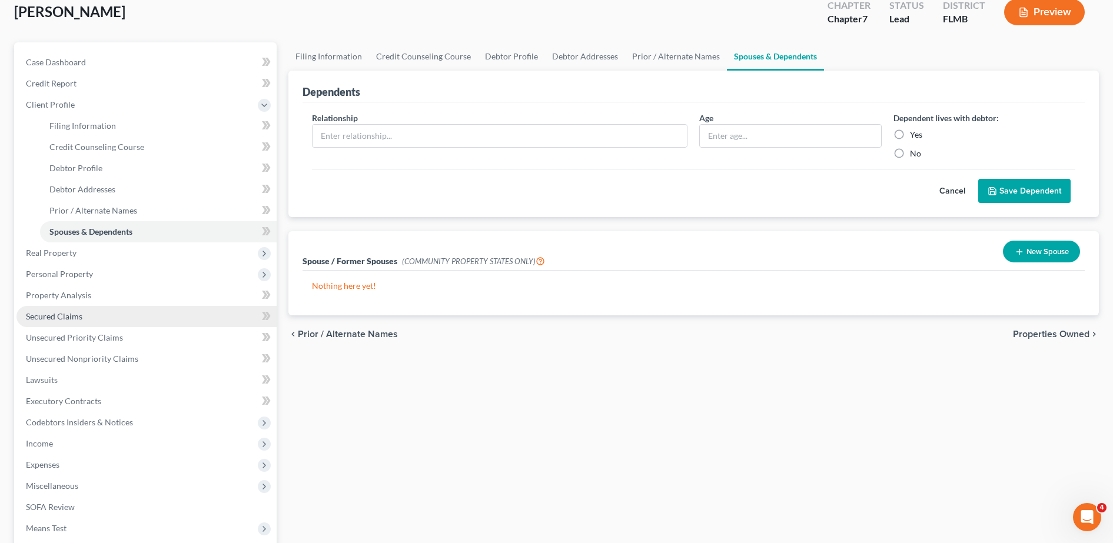
click at [81, 324] on link "Secured Claims" at bounding box center [146, 316] width 260 height 21
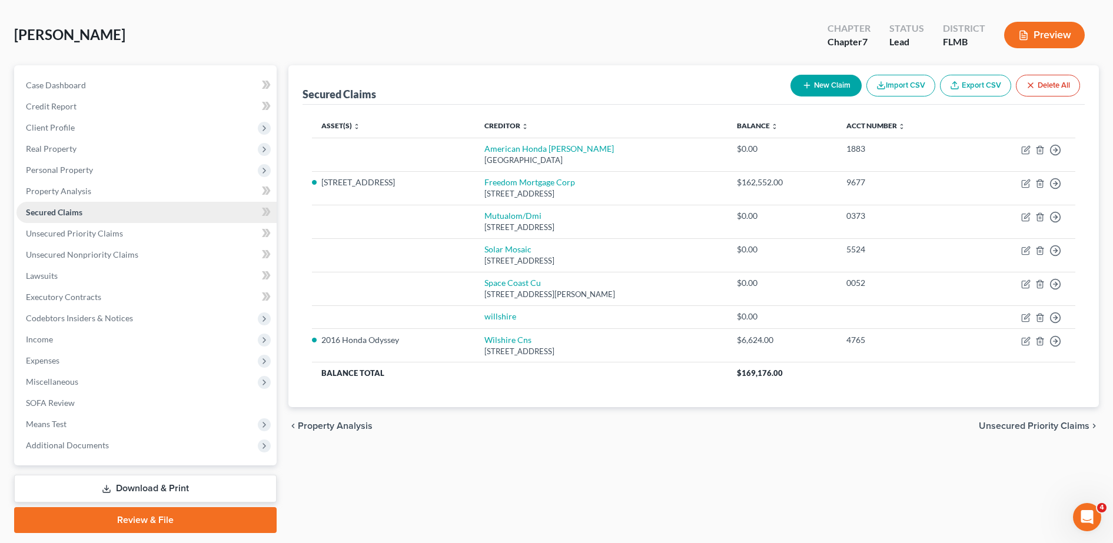
scroll to position [53, 0]
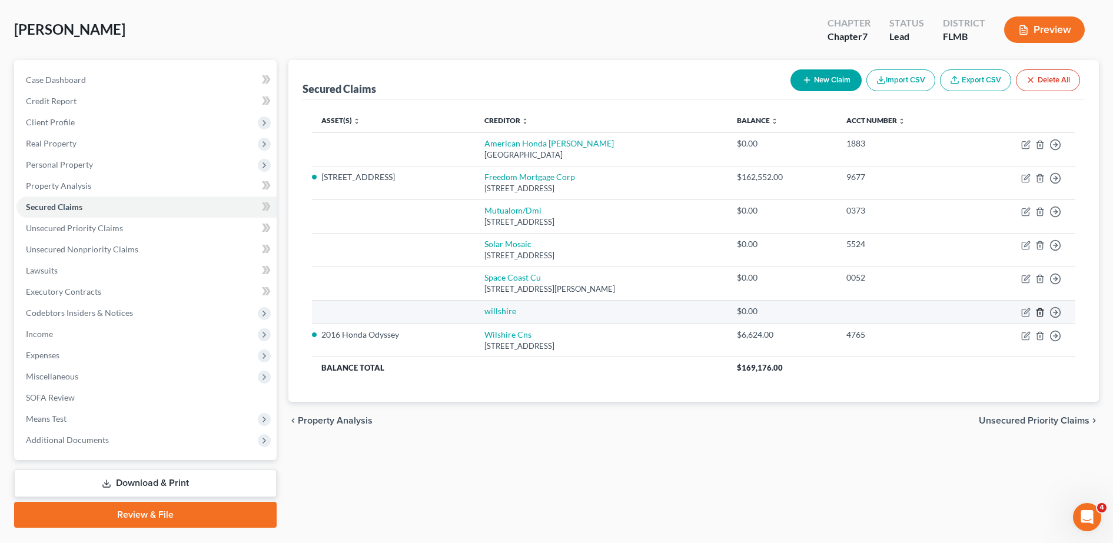
click at [1040, 313] on line "button" at bounding box center [1040, 313] width 0 height 2
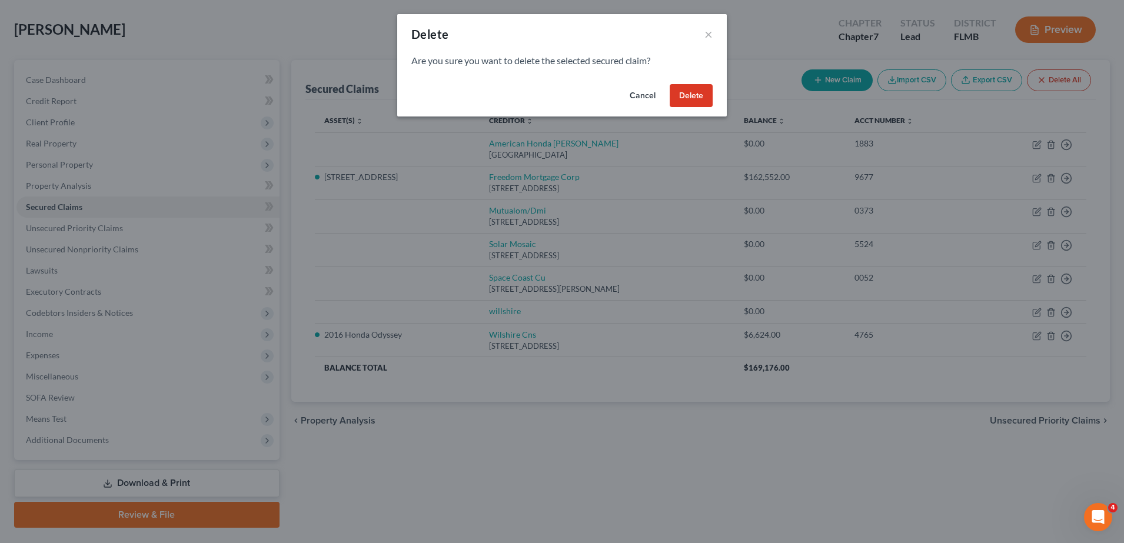
click at [695, 91] on button "Delete" at bounding box center [691, 96] width 43 height 24
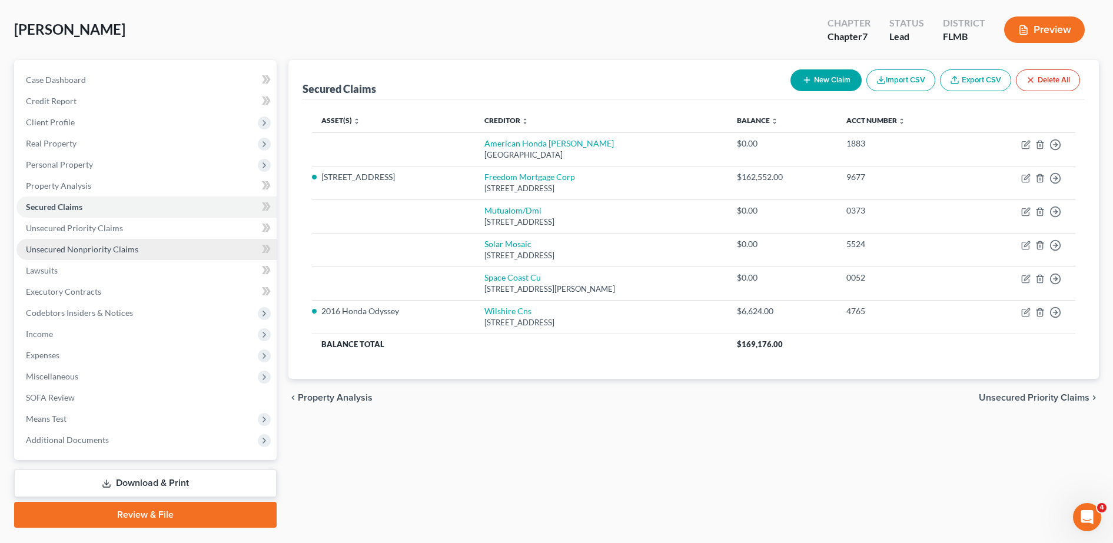
click at [142, 251] on link "Unsecured Nonpriority Claims" at bounding box center [146, 249] width 260 height 21
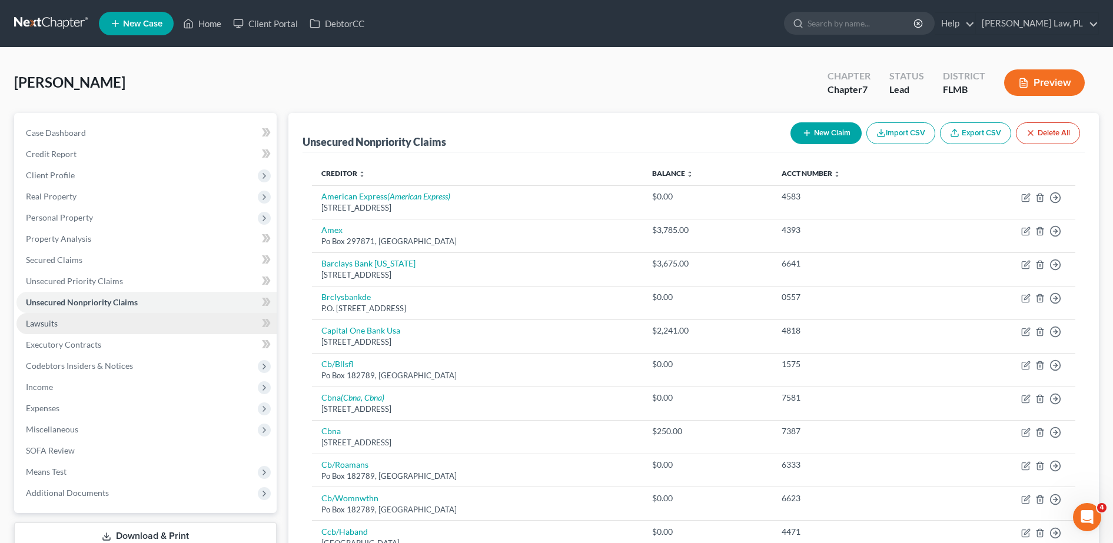
click at [107, 324] on link "Lawsuits" at bounding box center [146, 323] width 260 height 21
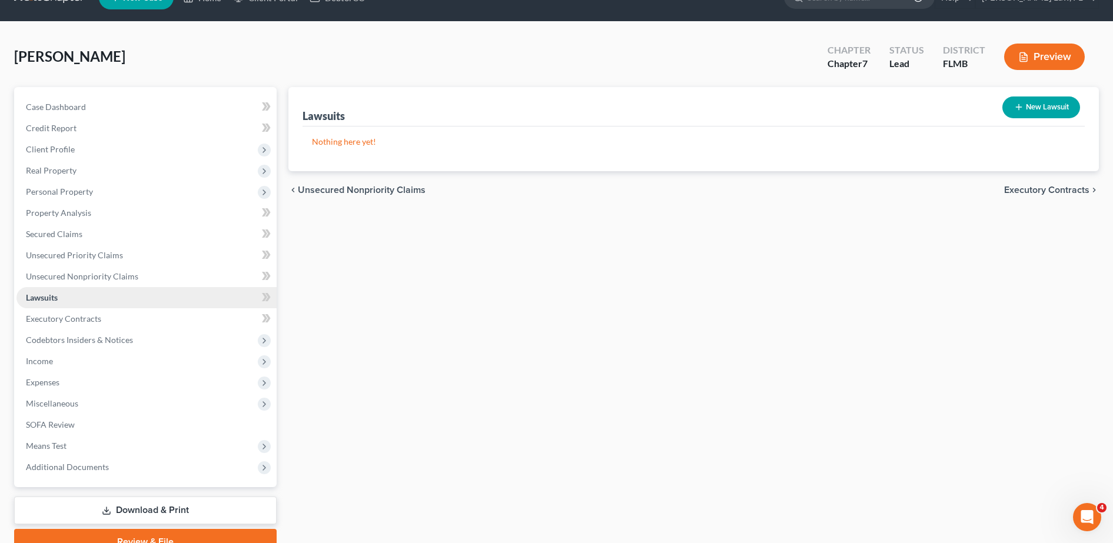
scroll to position [26, 0]
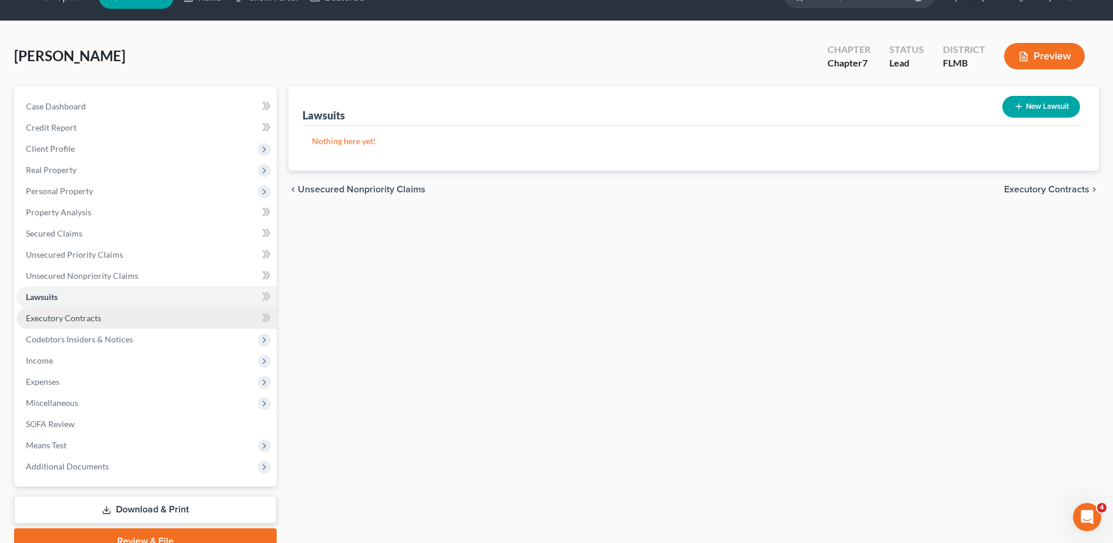
click at [97, 324] on link "Executory Contracts" at bounding box center [146, 318] width 260 height 21
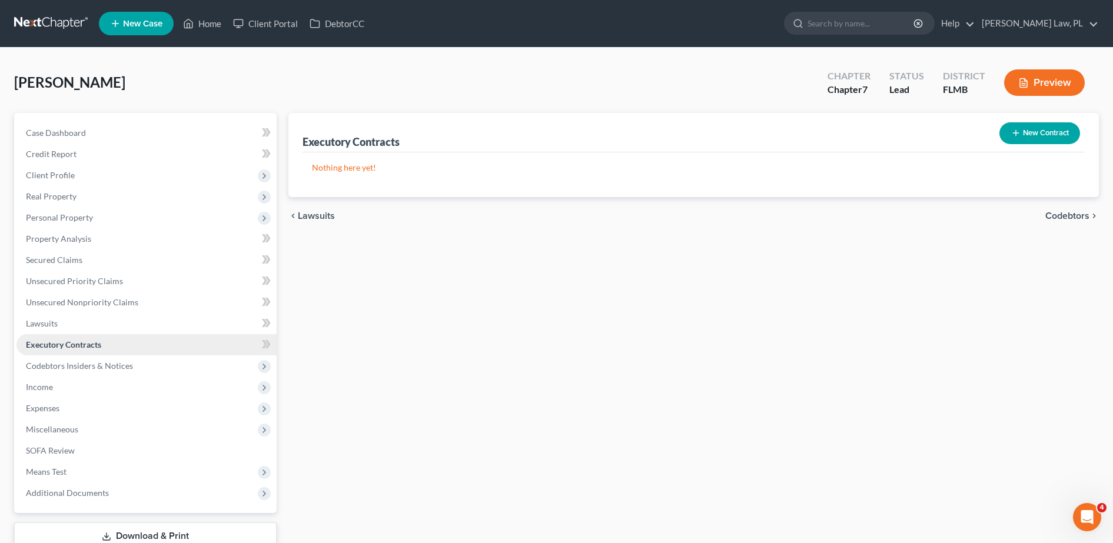
scroll to position [9, 0]
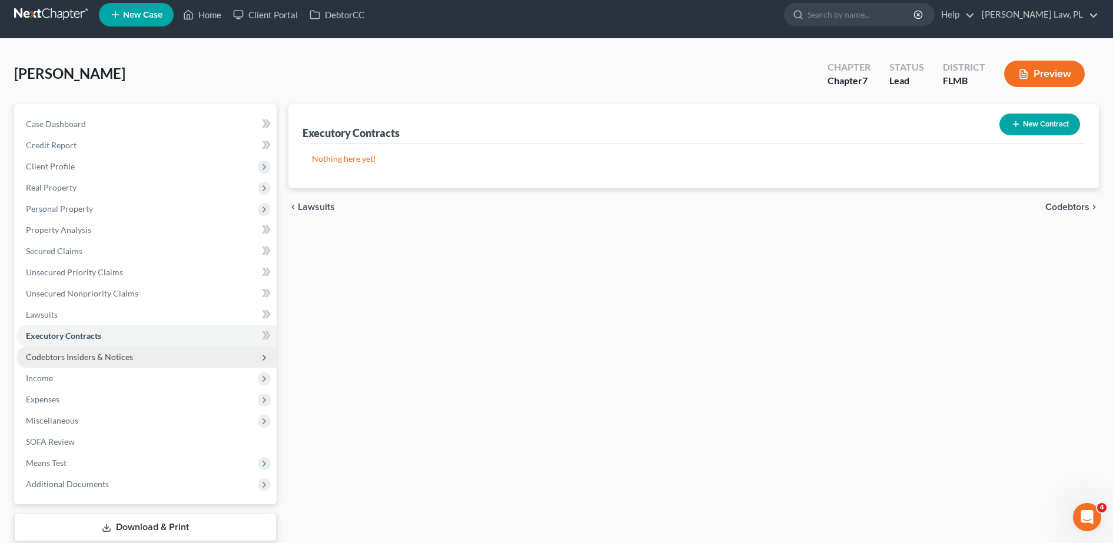
click at [81, 357] on span "Codebtors Insiders & Notices" at bounding box center [79, 357] width 107 height 10
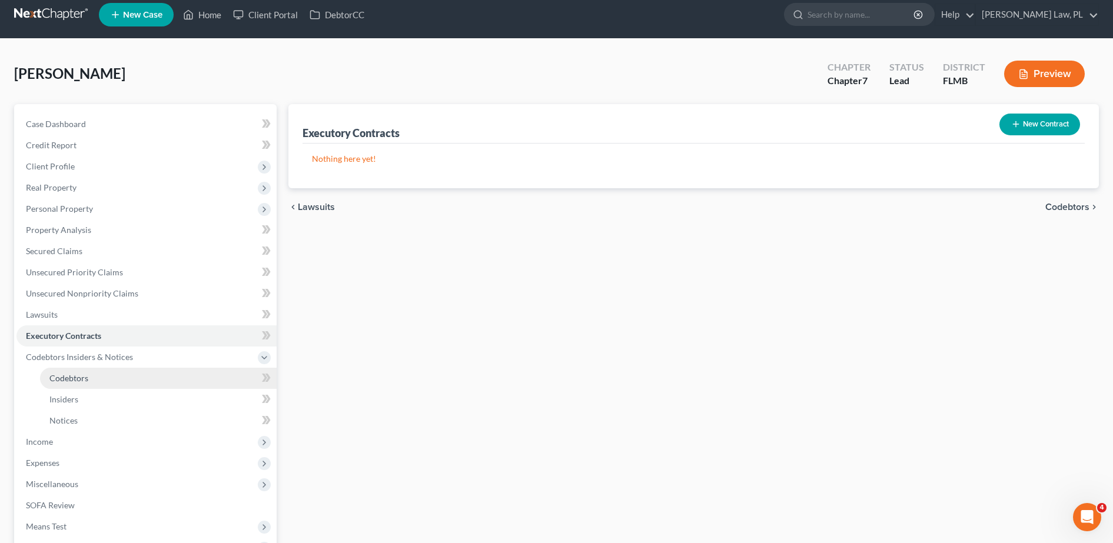
click at [78, 374] on span "Codebtors" at bounding box center [68, 378] width 39 height 10
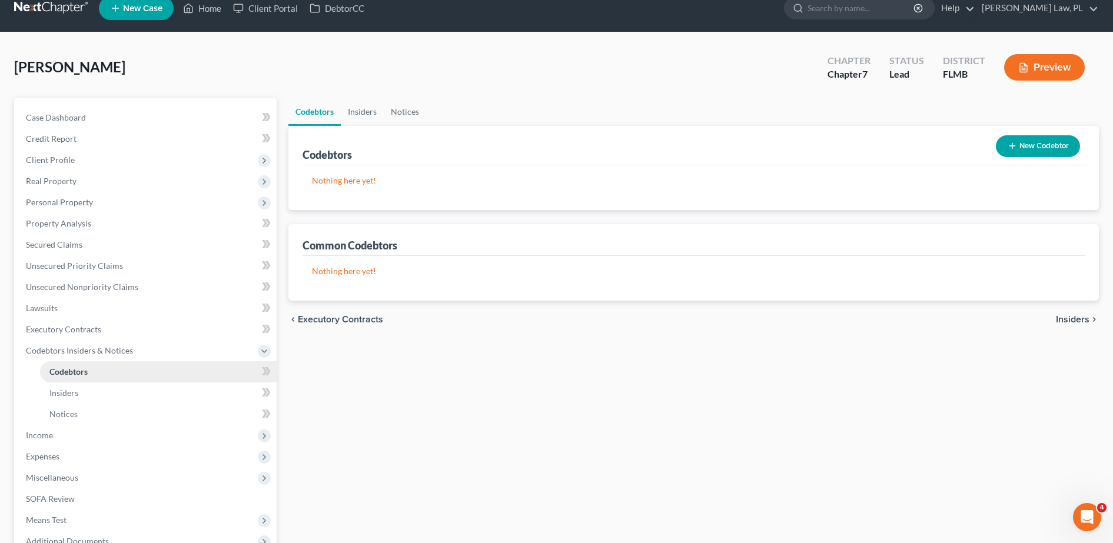
scroll to position [16, 0]
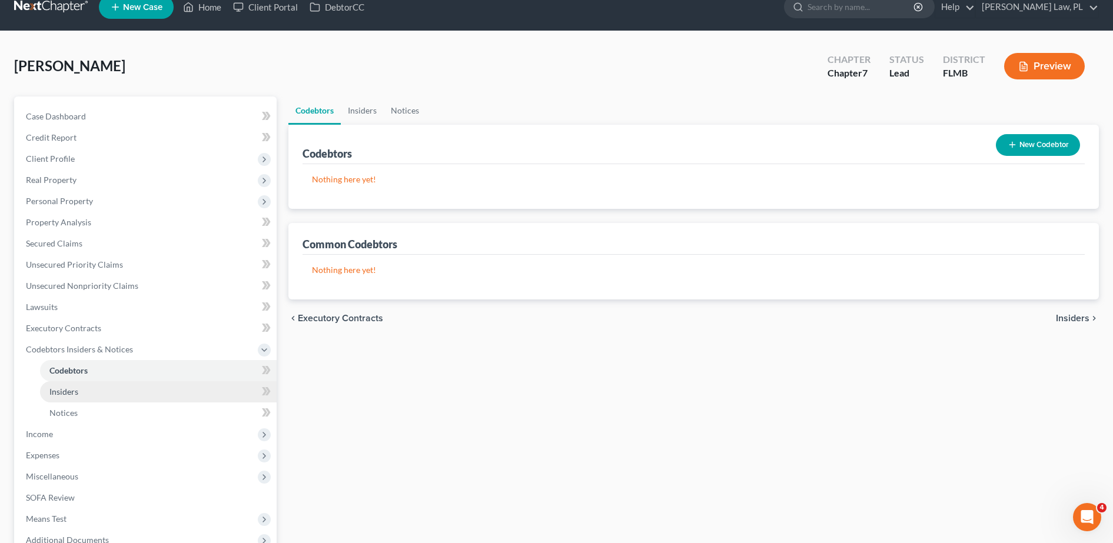
click at [64, 399] on link "Insiders" at bounding box center [158, 391] width 237 height 21
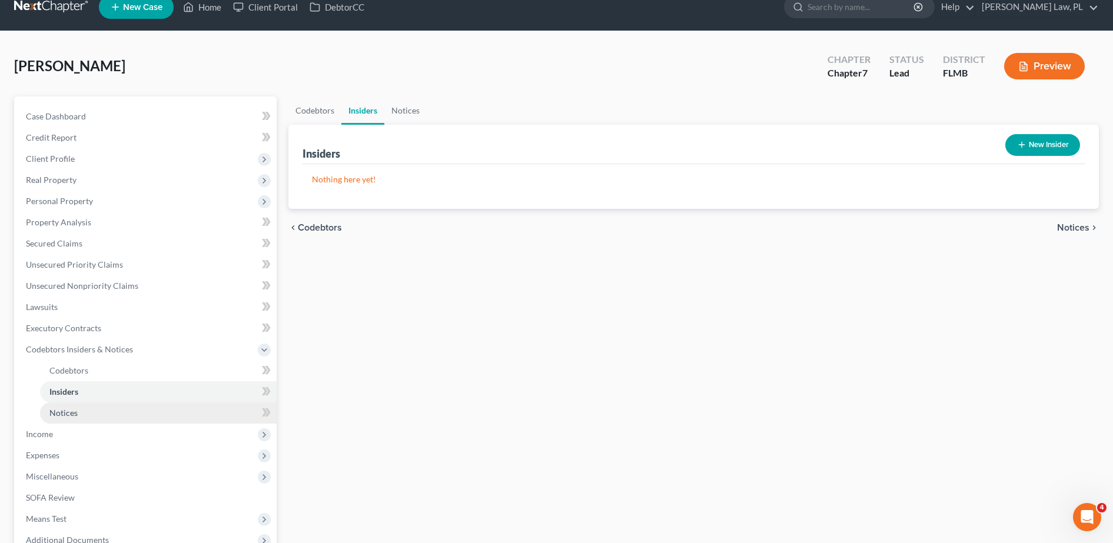
scroll to position [17, 0]
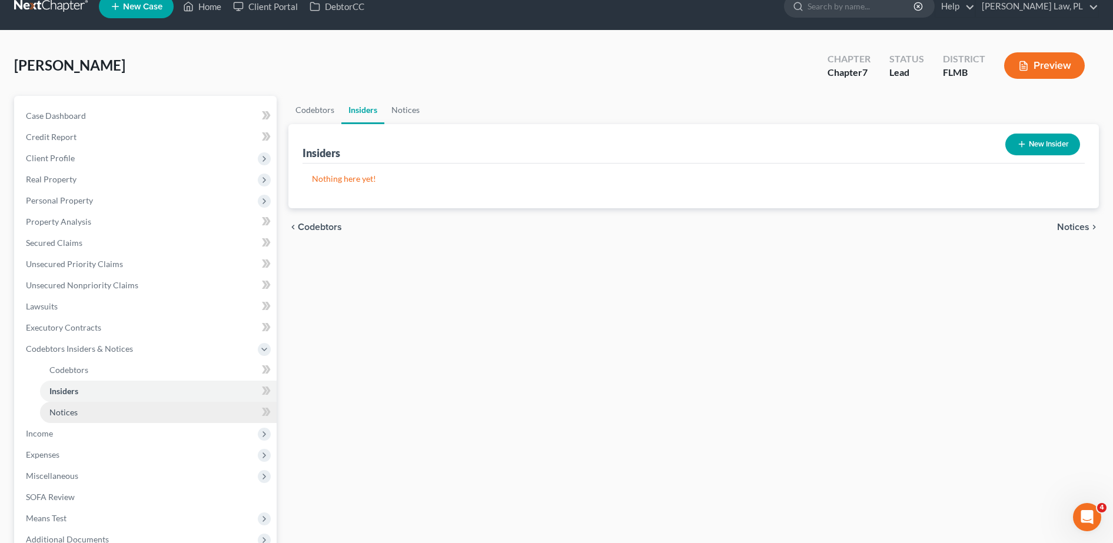
click at [57, 414] on span "Notices" at bounding box center [63, 412] width 28 height 10
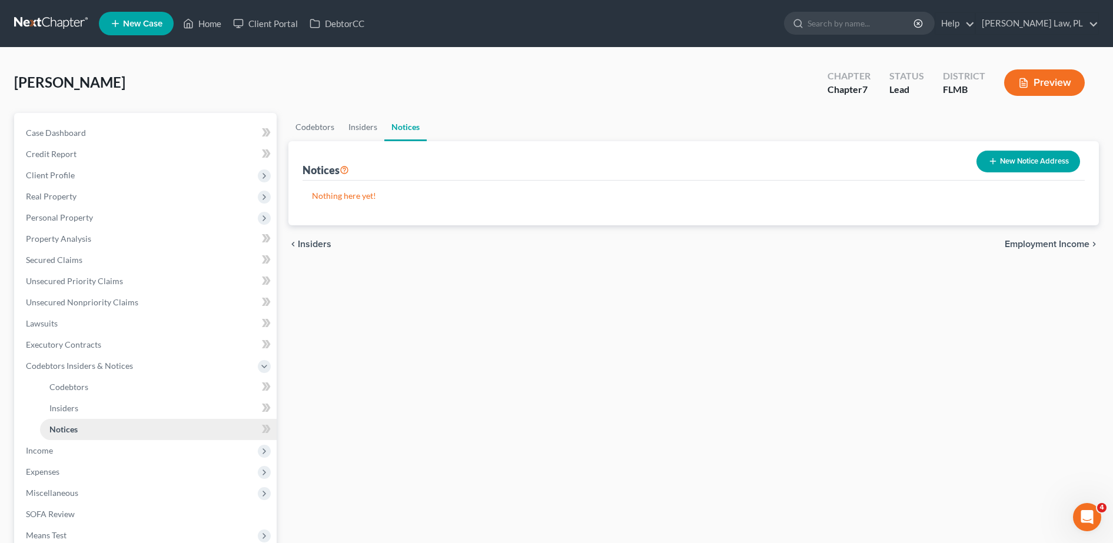
scroll to position [41, 0]
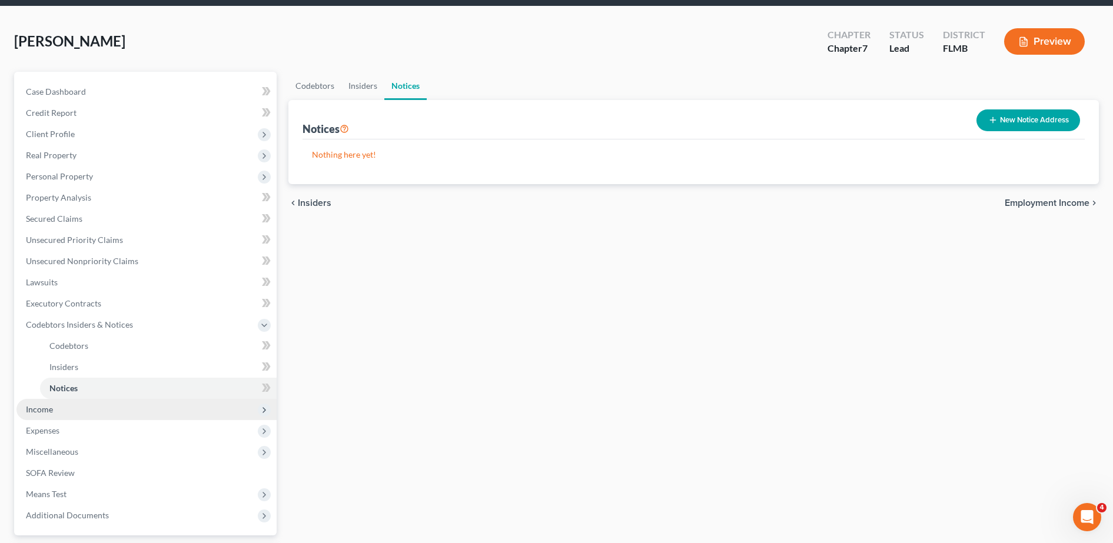
drag, startPoint x: 59, startPoint y: 411, endPoint x: 44, endPoint y: 414, distance: 15.7
click at [44, 414] on span "Income" at bounding box center [146, 409] width 260 height 21
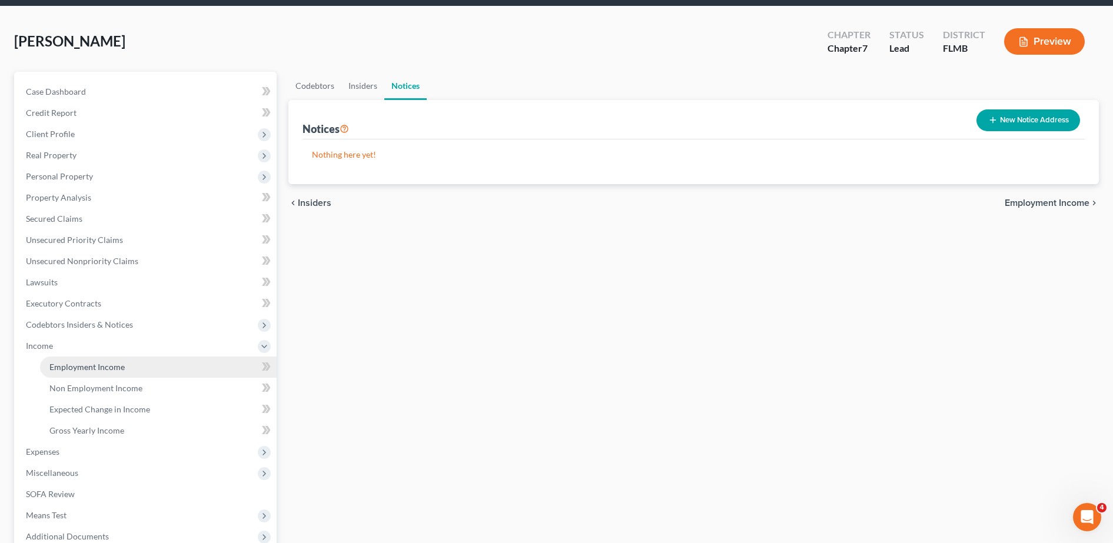
click at [94, 374] on link "Employment Income" at bounding box center [158, 367] width 237 height 21
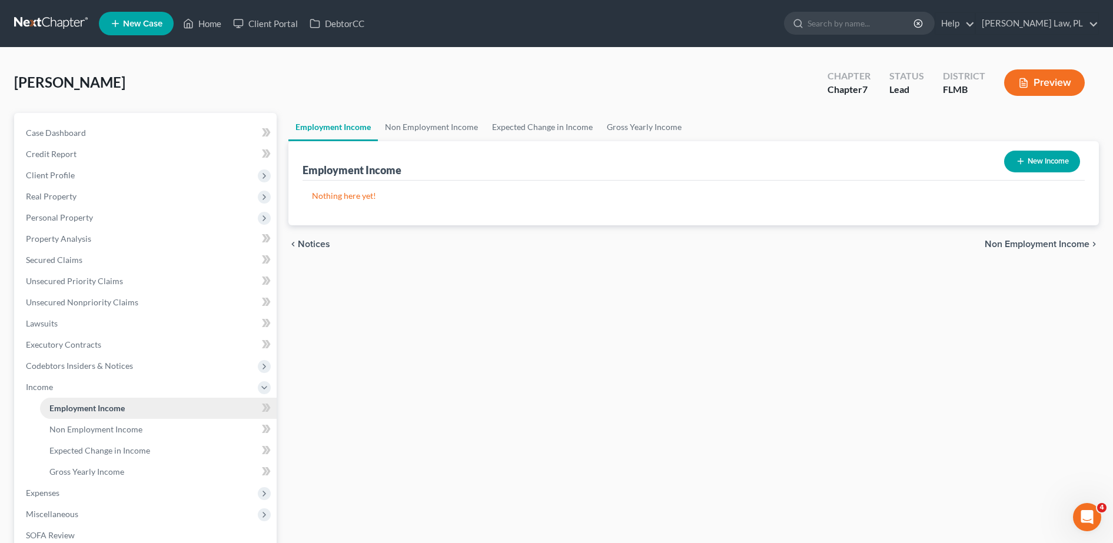
scroll to position [2, 0]
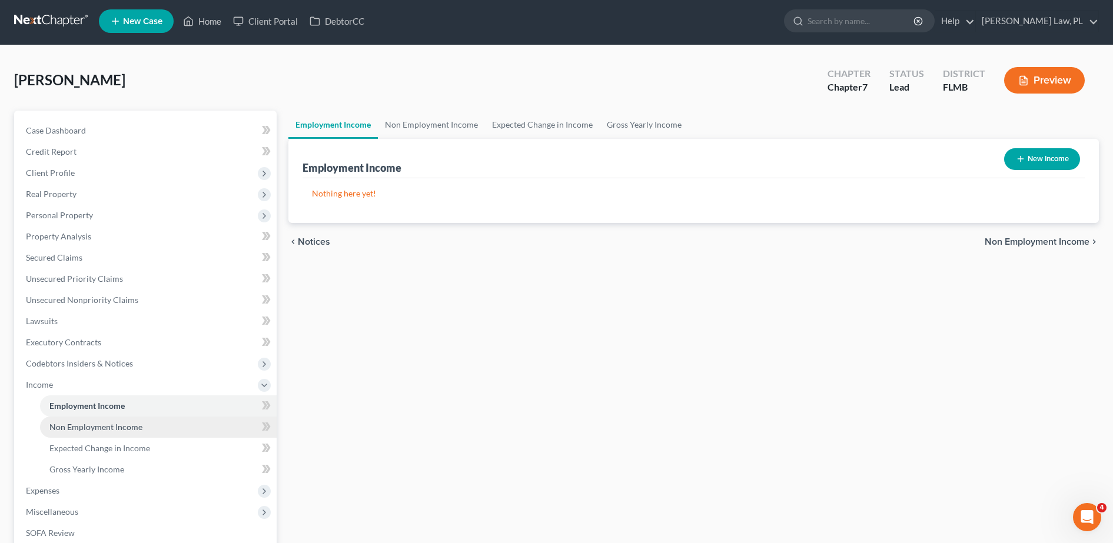
click at [99, 423] on span "Non Employment Income" at bounding box center [95, 427] width 93 height 10
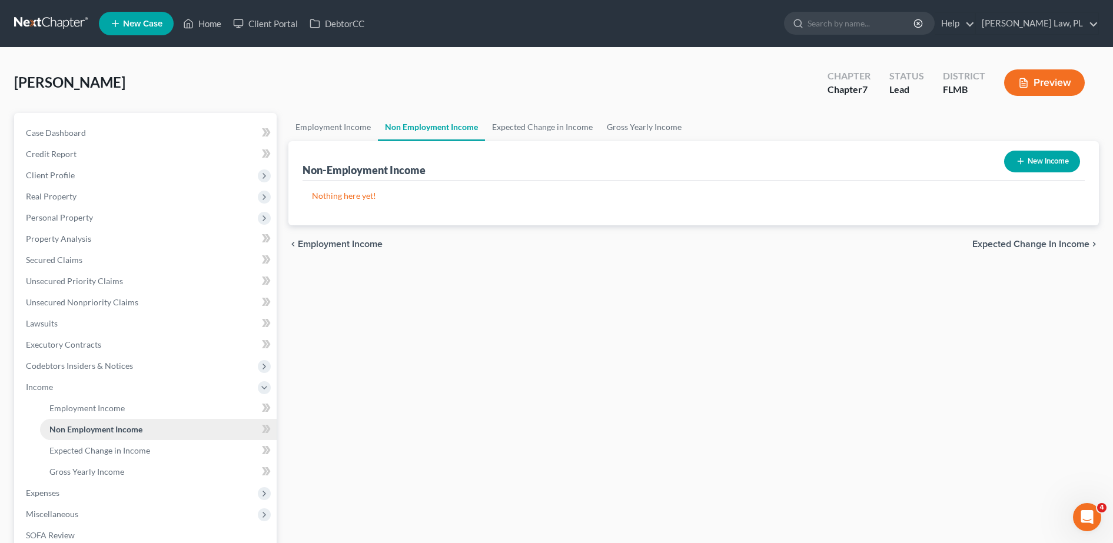
scroll to position [16, 0]
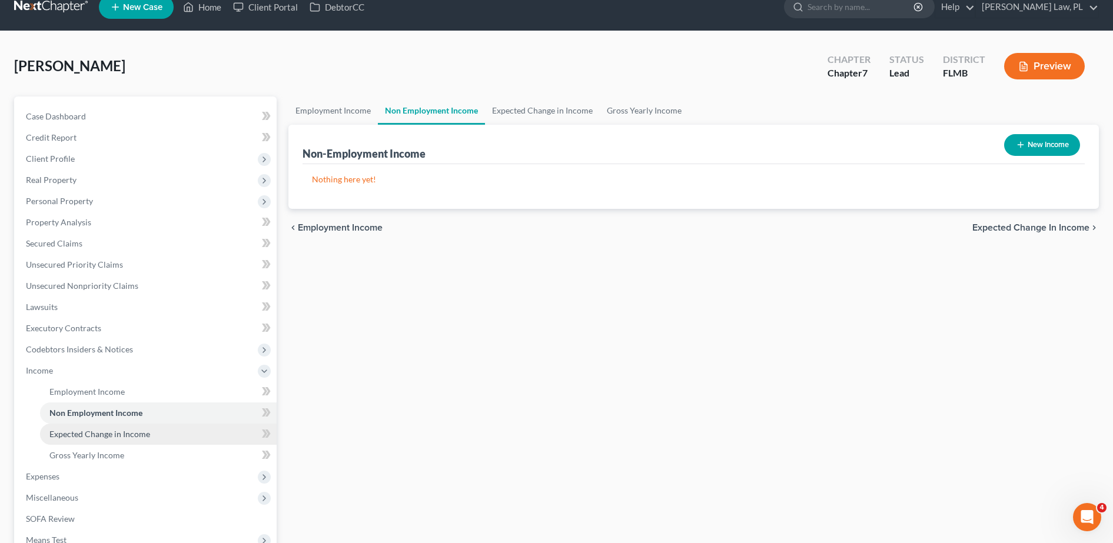
click at [99, 431] on span "Expected Change in Income" at bounding box center [99, 434] width 101 height 10
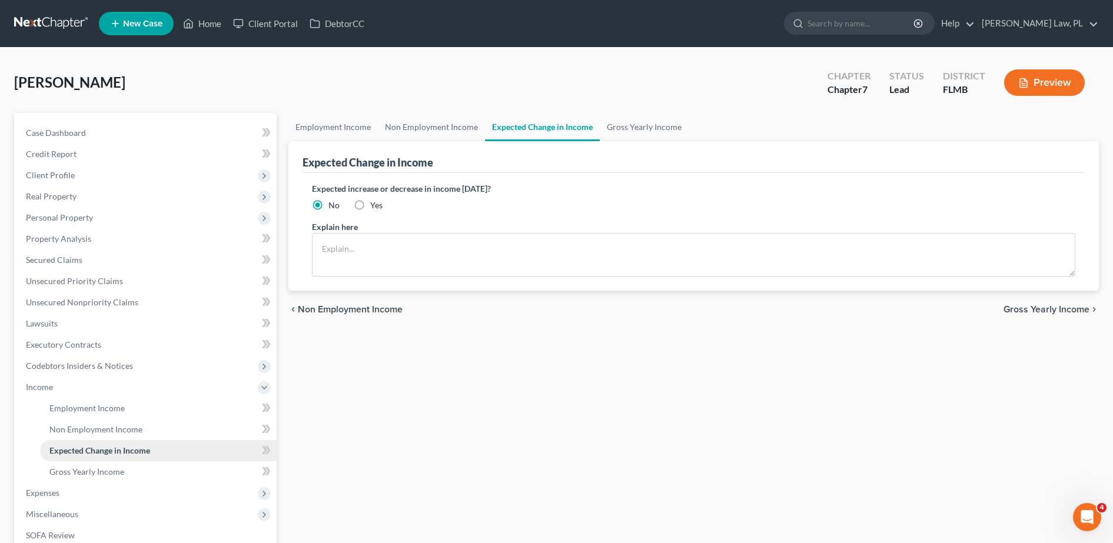
scroll to position [15, 0]
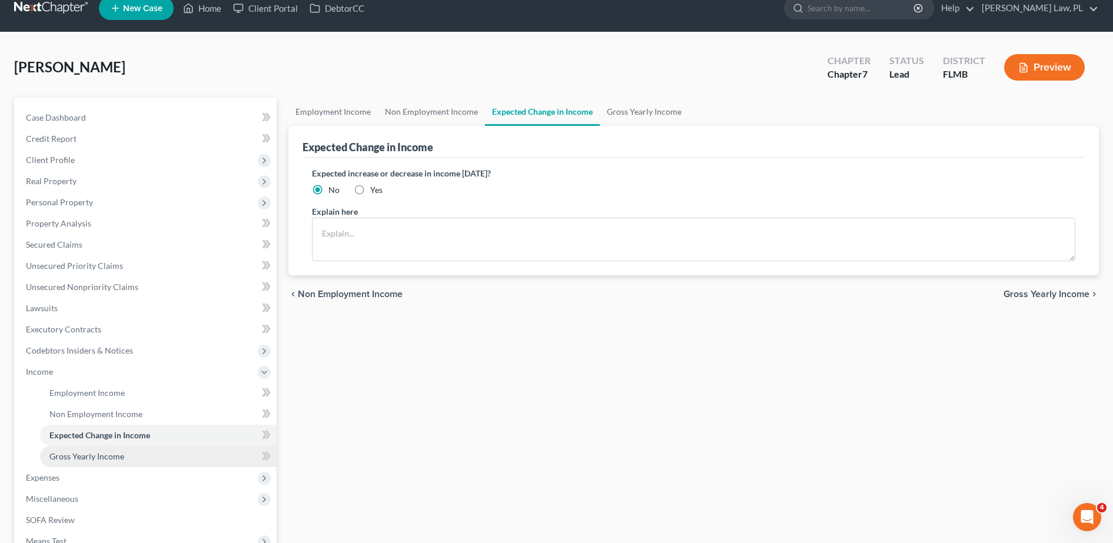
click at [99, 450] on link "Gross Yearly Income" at bounding box center [158, 456] width 237 height 21
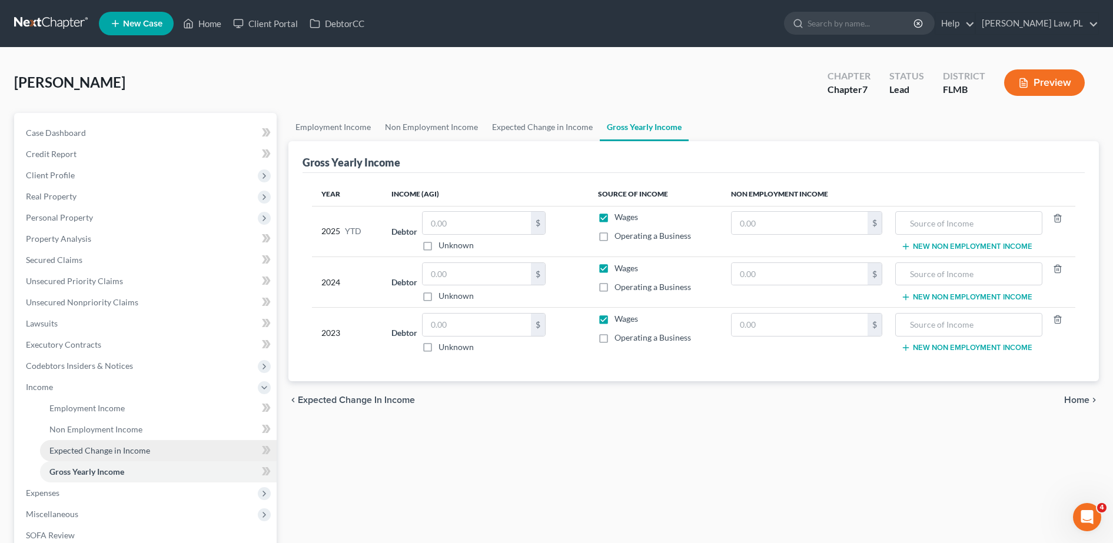
click at [105, 453] on span "Expected Change in Income" at bounding box center [99, 451] width 101 height 10
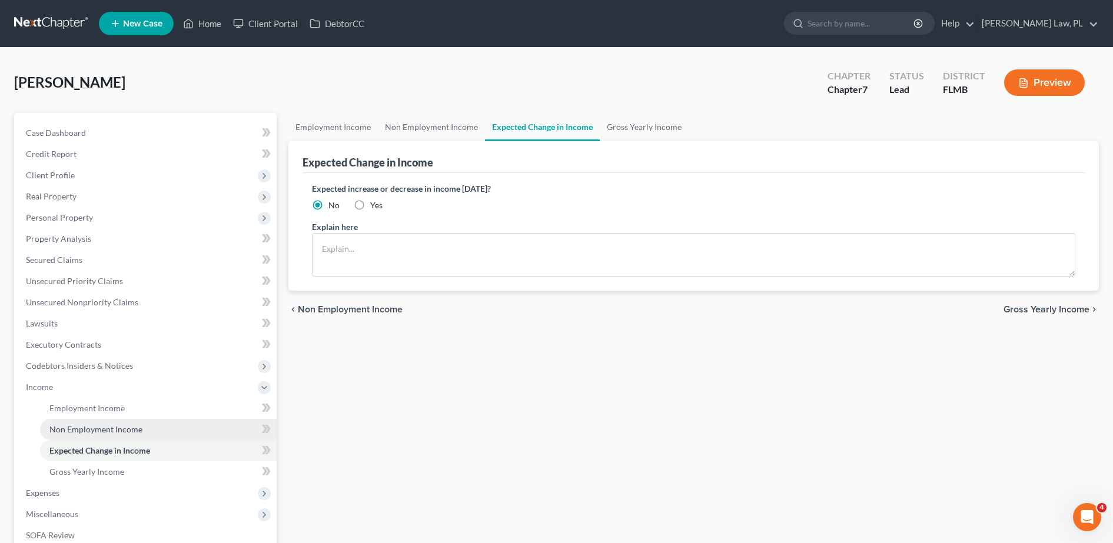
click at [115, 425] on span "Non Employment Income" at bounding box center [95, 429] width 93 height 10
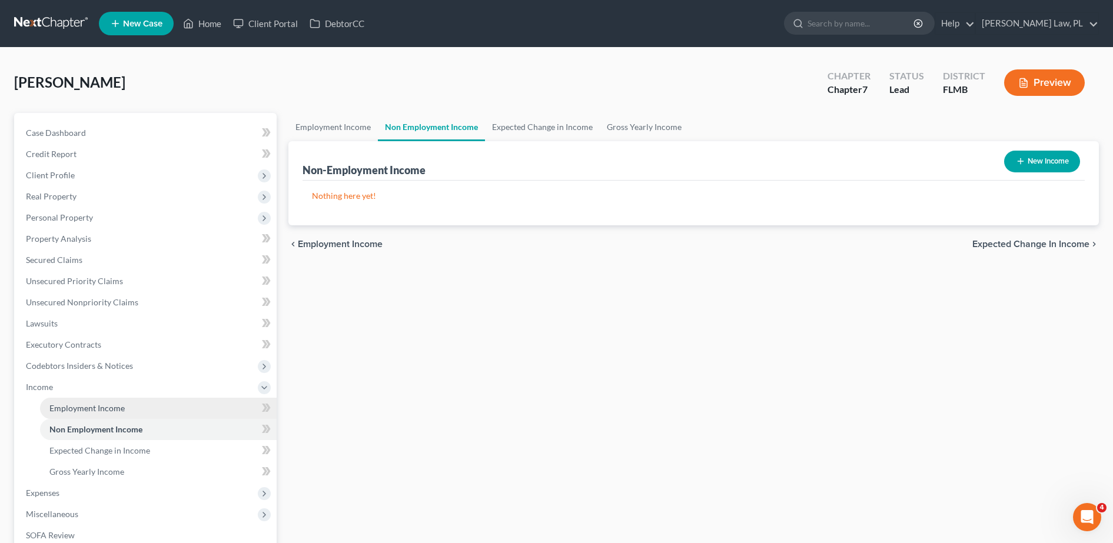
click at [111, 400] on link "Employment Income" at bounding box center [158, 408] width 237 height 21
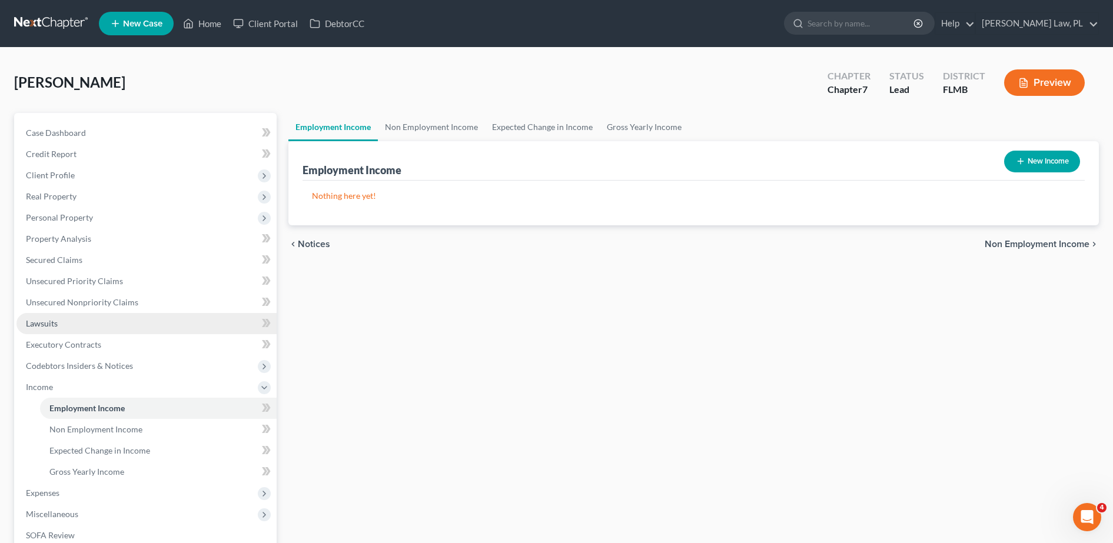
click at [105, 327] on link "Lawsuits" at bounding box center [146, 323] width 260 height 21
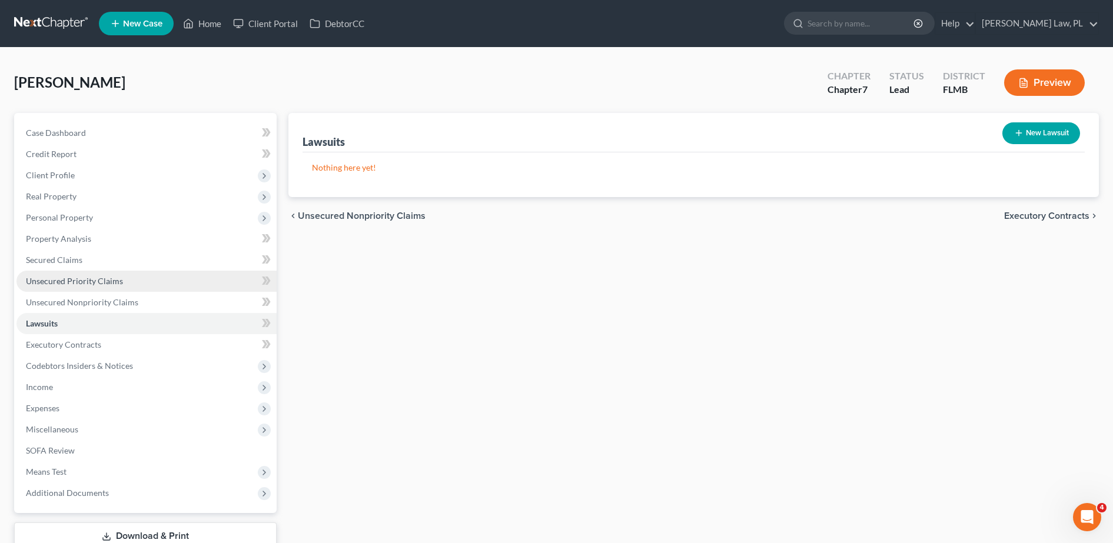
click at [121, 271] on link "Unsecured Priority Claims" at bounding box center [146, 281] width 260 height 21
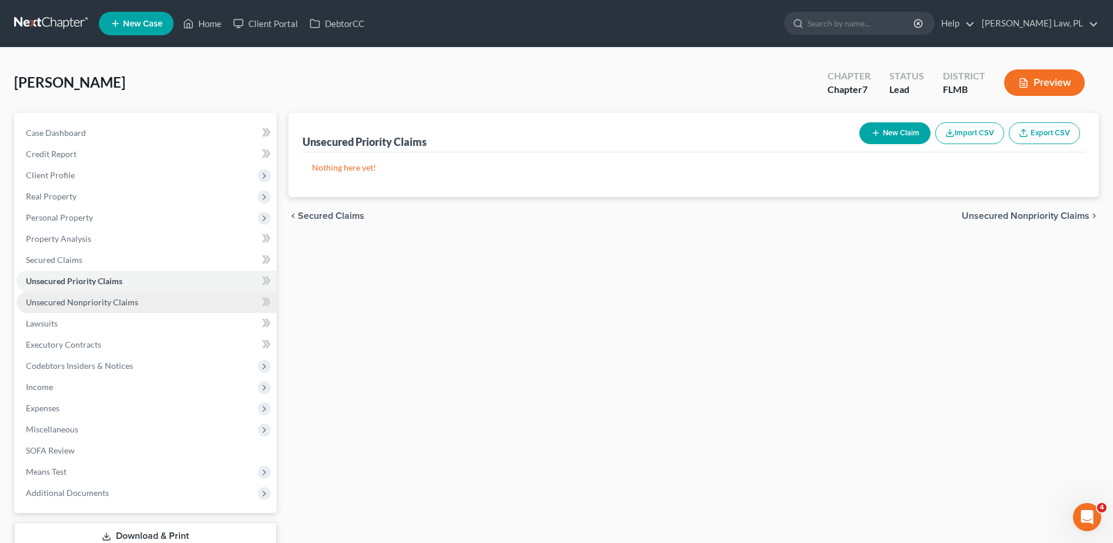
click at [109, 298] on span "Unsecured Nonpriority Claims" at bounding box center [82, 302] width 112 height 10
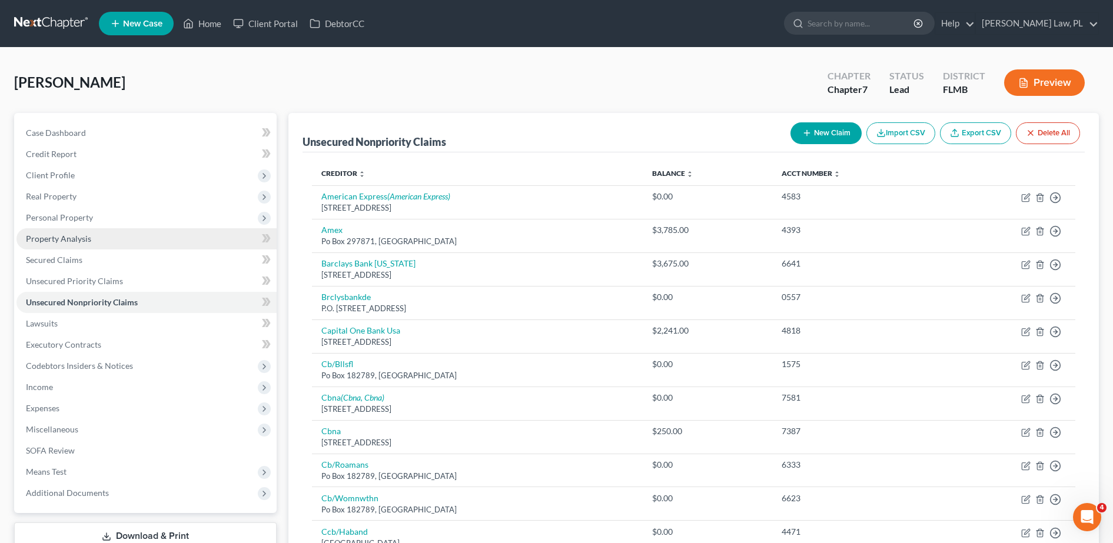
click at [124, 233] on link "Property Analysis" at bounding box center [146, 238] width 260 height 21
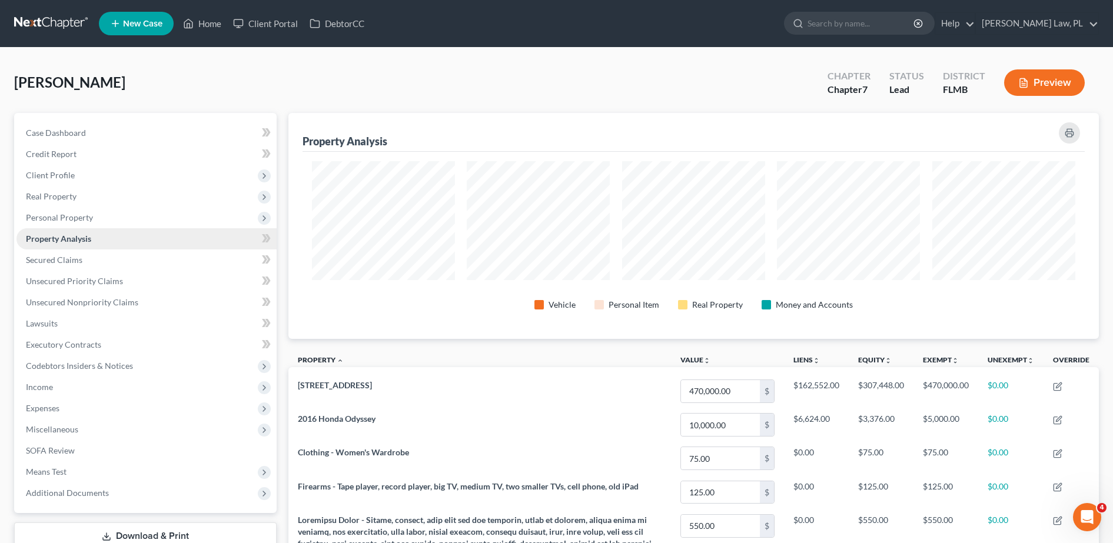
scroll to position [226, 811]
click at [115, 225] on span "Personal Property" at bounding box center [146, 217] width 260 height 21
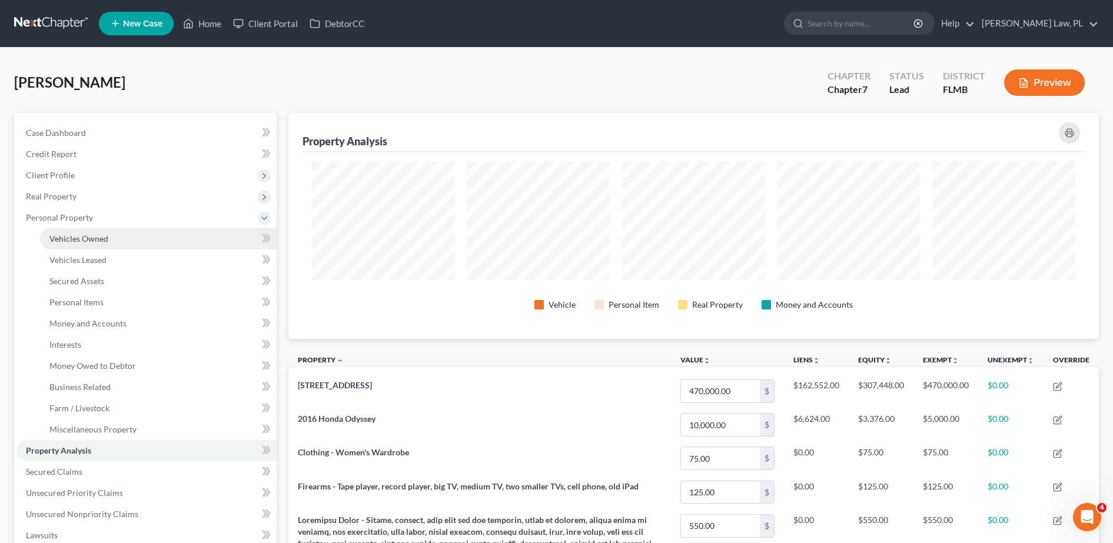
click at [115, 237] on link "Vehicles Owned" at bounding box center [158, 238] width 237 height 21
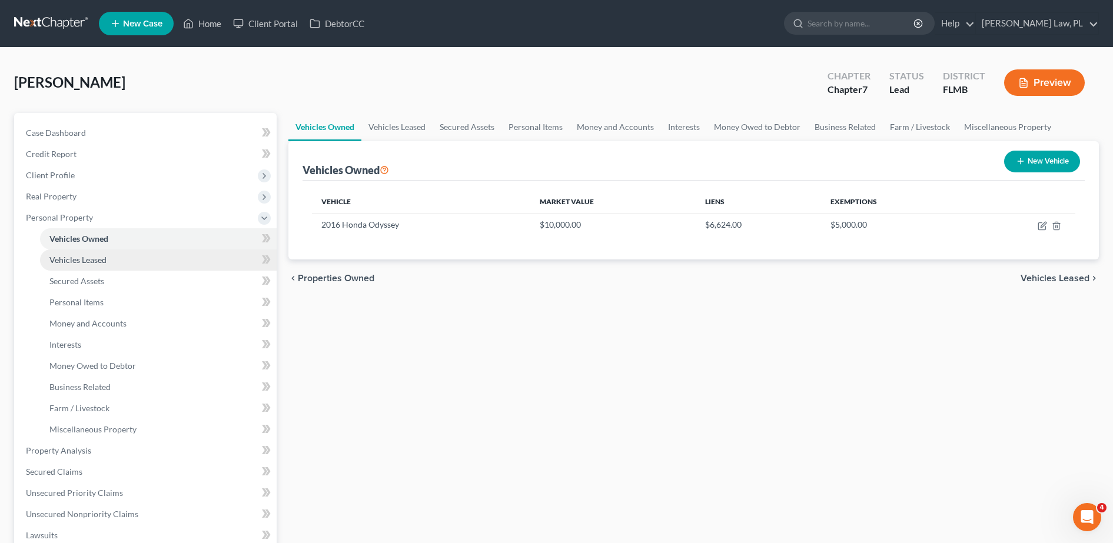
click at [115, 250] on link "Vehicles Leased" at bounding box center [158, 260] width 237 height 21
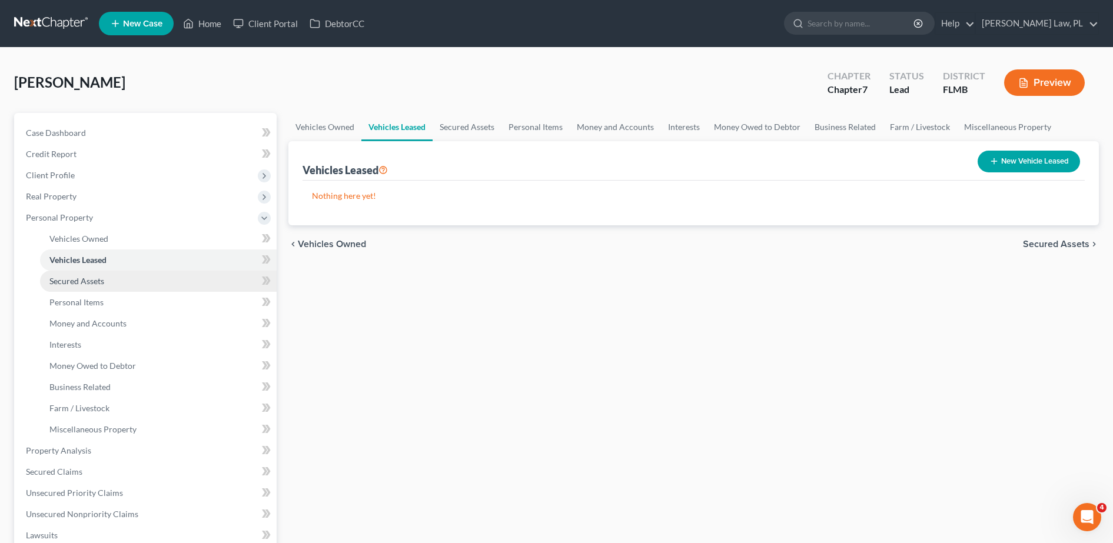
click at [105, 280] on link "Secured Assets" at bounding box center [158, 281] width 237 height 21
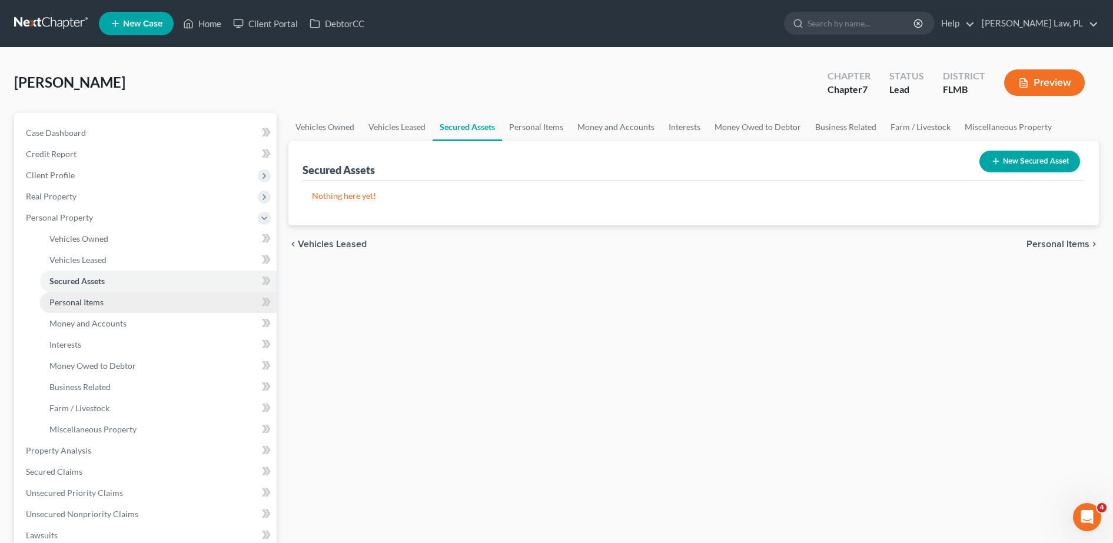
click at [102, 303] on span "Personal Items" at bounding box center [76, 302] width 54 height 10
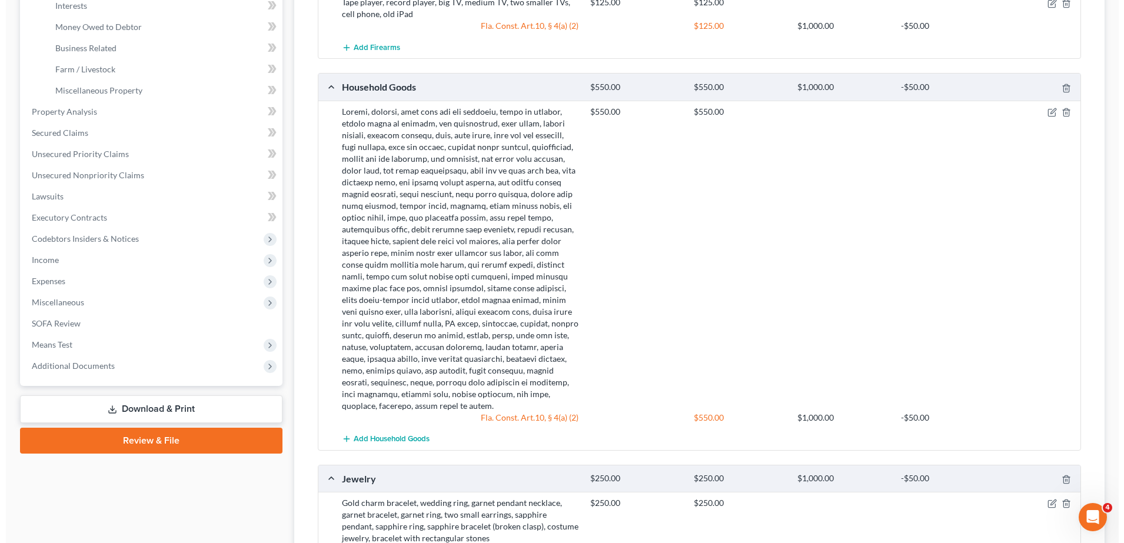
scroll to position [280, 0]
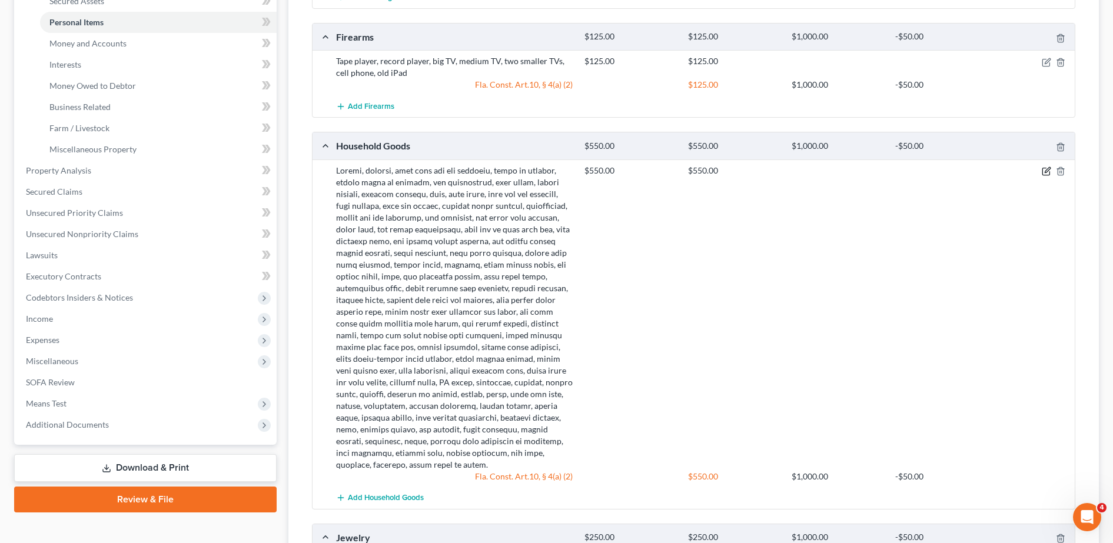
click at [1047, 175] on icon "button" at bounding box center [1046, 171] width 7 height 7
click at [1045, 170] on icon "button" at bounding box center [1046, 171] width 9 height 9
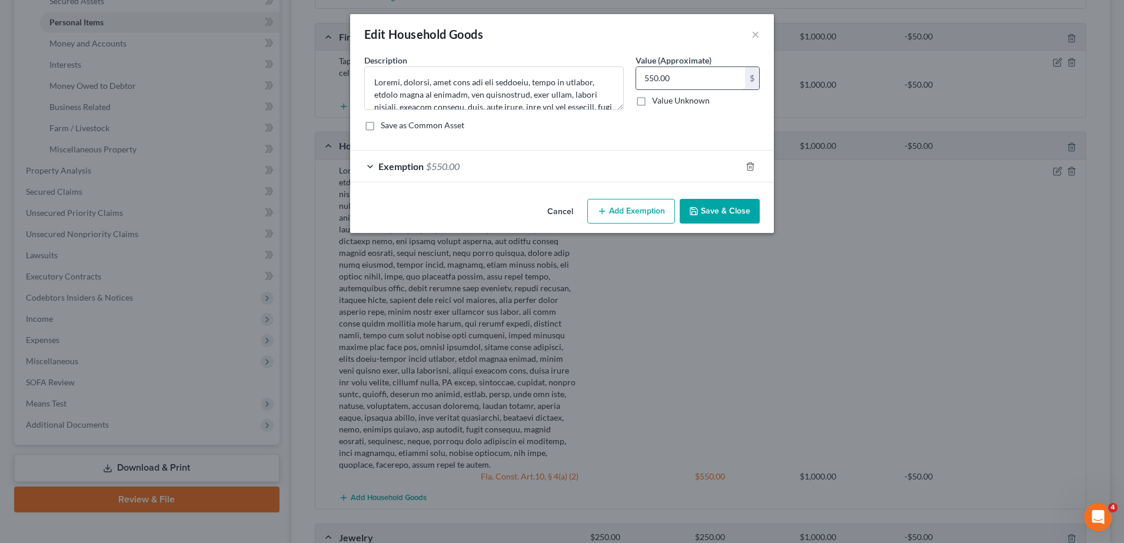
click at [696, 78] on input "550.00" at bounding box center [690, 78] width 109 height 22
click at [689, 84] on input "550.00" at bounding box center [690, 78] width 109 height 22
type input "5.00"
type input "5"
type input "50.00"
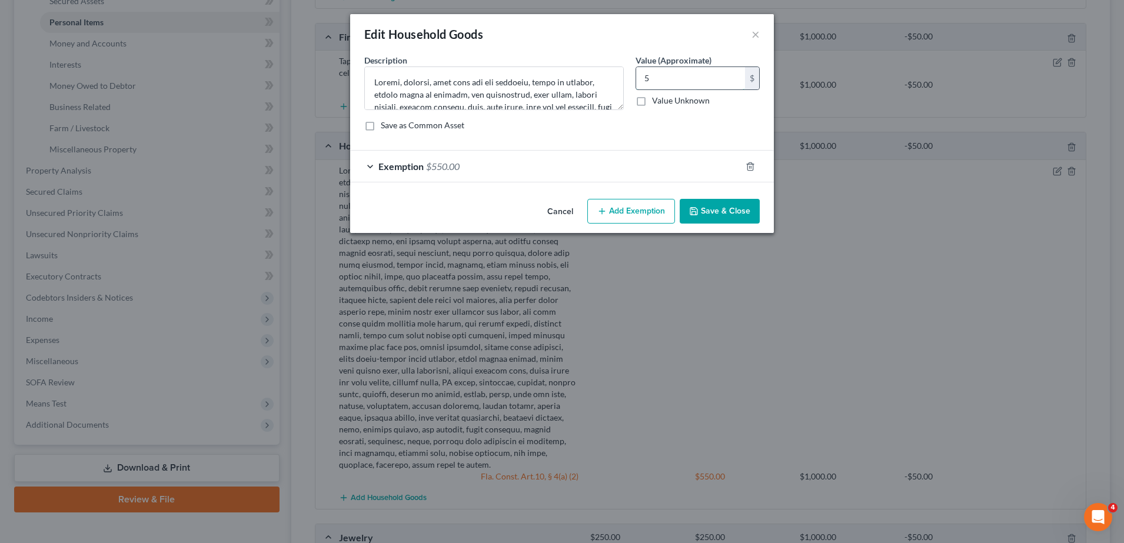
type input "50"
type input "500.00"
click at [642, 168] on div "Exemption $550.00" at bounding box center [545, 166] width 391 height 31
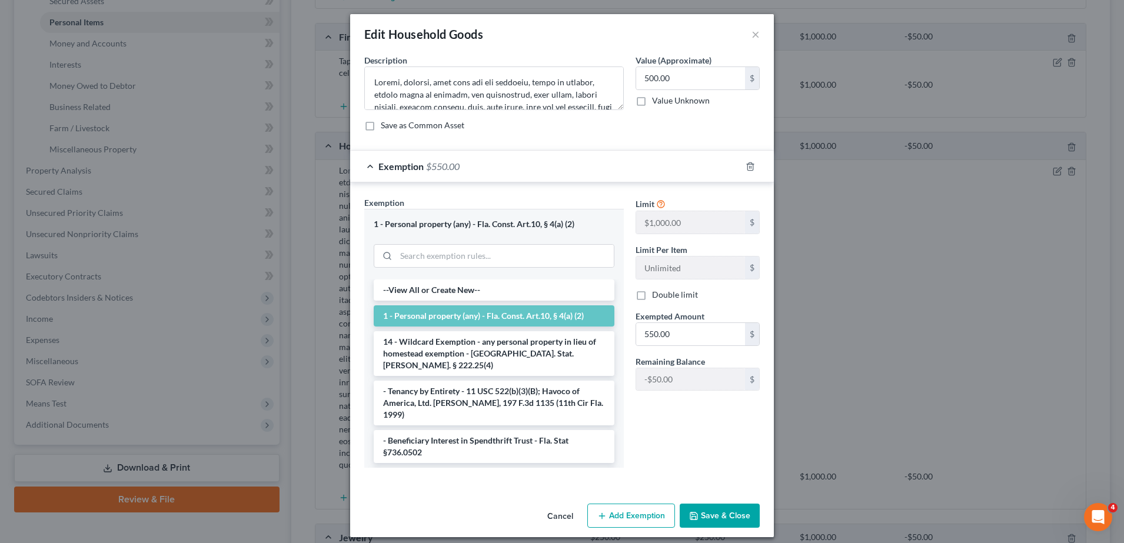
scroll to position [8, 0]
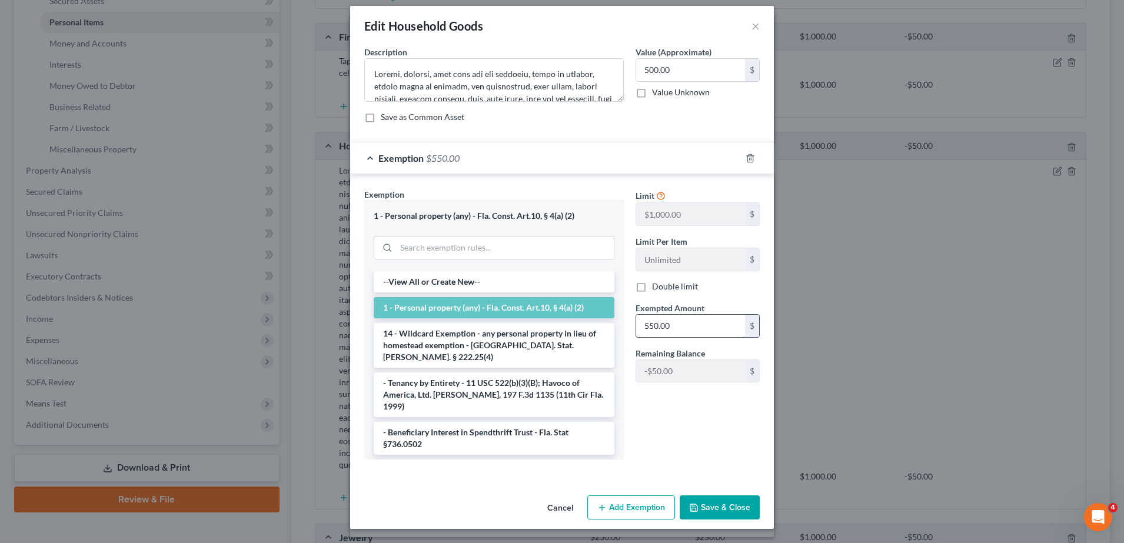
click at [692, 328] on input "550.00" at bounding box center [690, 326] width 109 height 22
type input "5"
type input "5.00"
type input "50"
type input "50.00"
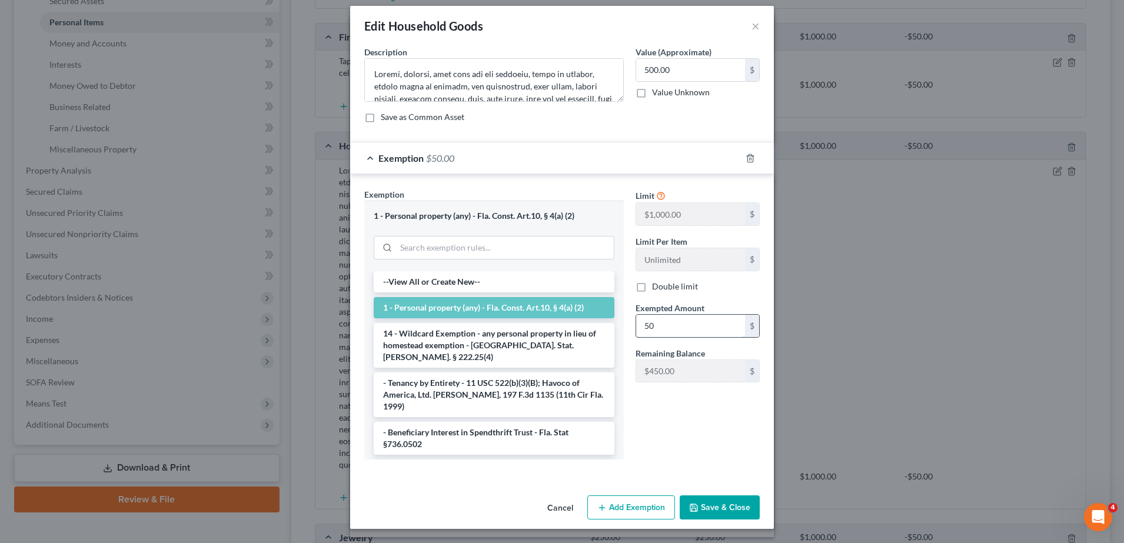
type input "500"
type input "500.00"
click at [711, 509] on button "Save & Close" at bounding box center [720, 508] width 80 height 25
drag, startPoint x: 712, startPoint y: 507, endPoint x: 699, endPoint y: 513, distance: 14.8
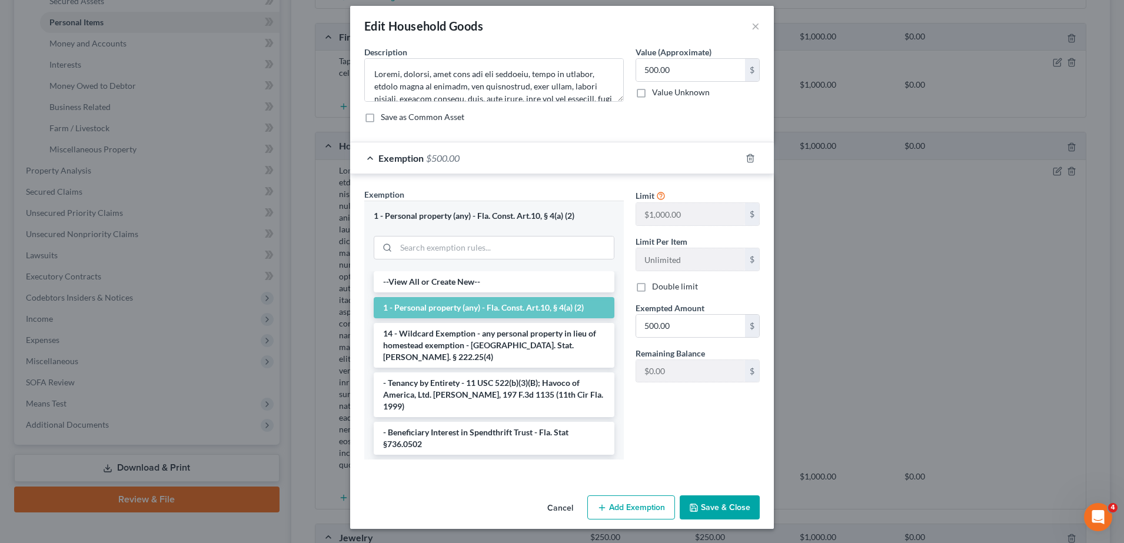
click at [699, 513] on button "Save & Close" at bounding box center [720, 508] width 80 height 25
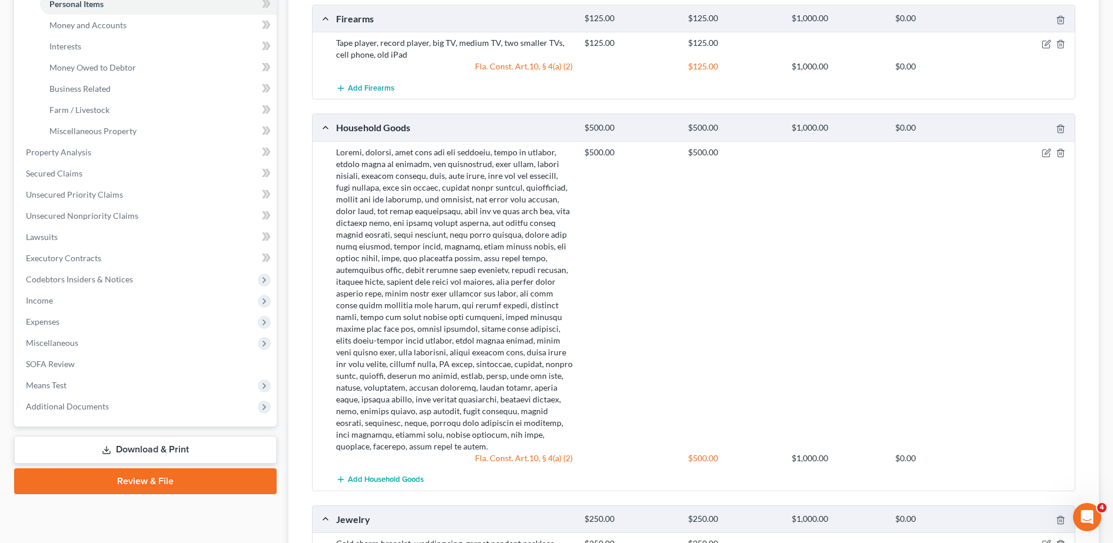
scroll to position [293, 0]
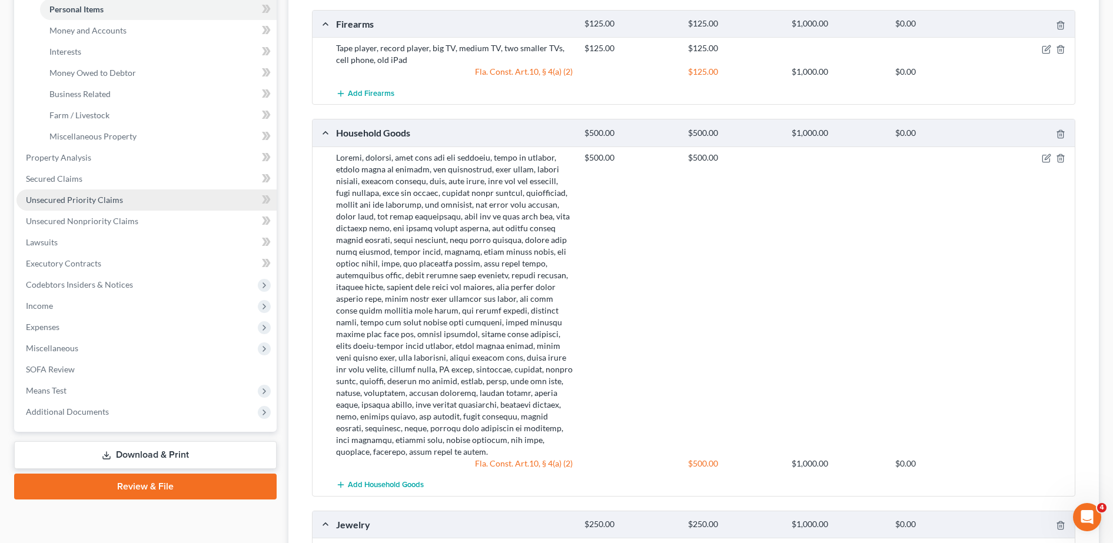
click at [108, 195] on span "Unsecured Priority Claims" at bounding box center [74, 200] width 97 height 10
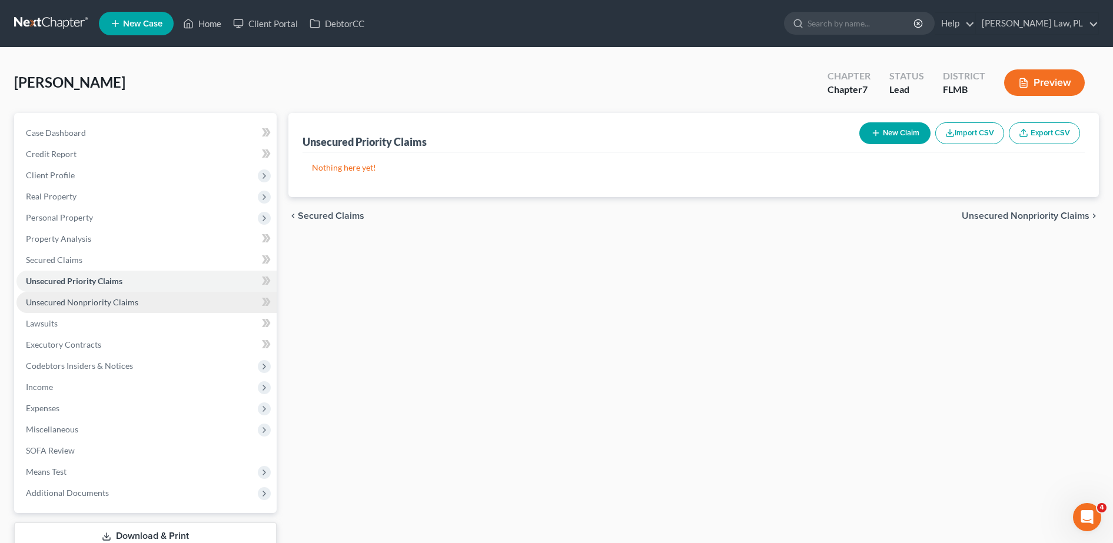
click at [105, 293] on link "Unsecured Nonpriority Claims" at bounding box center [146, 302] width 260 height 21
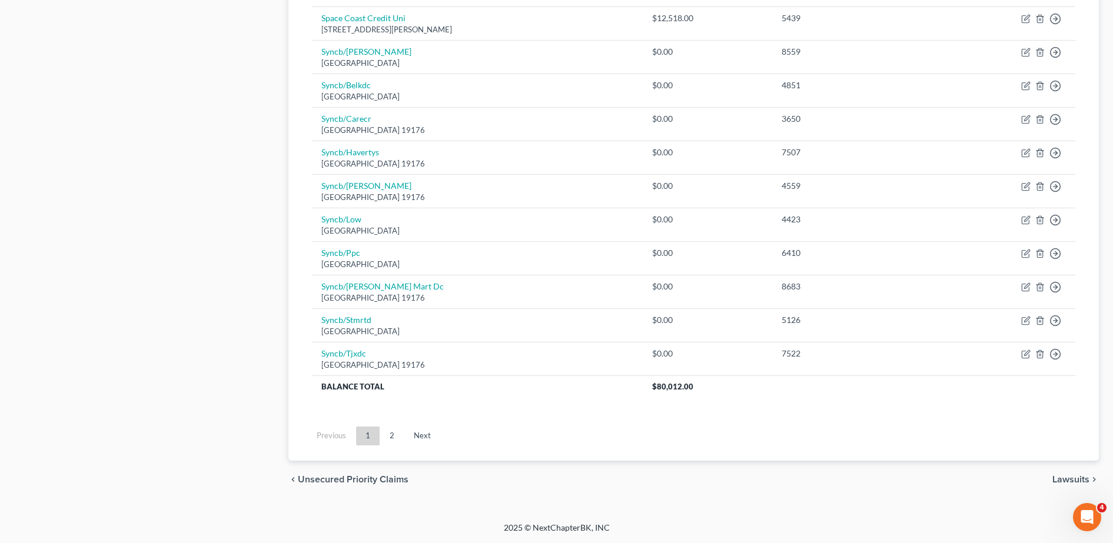
scroll to position [795, 0]
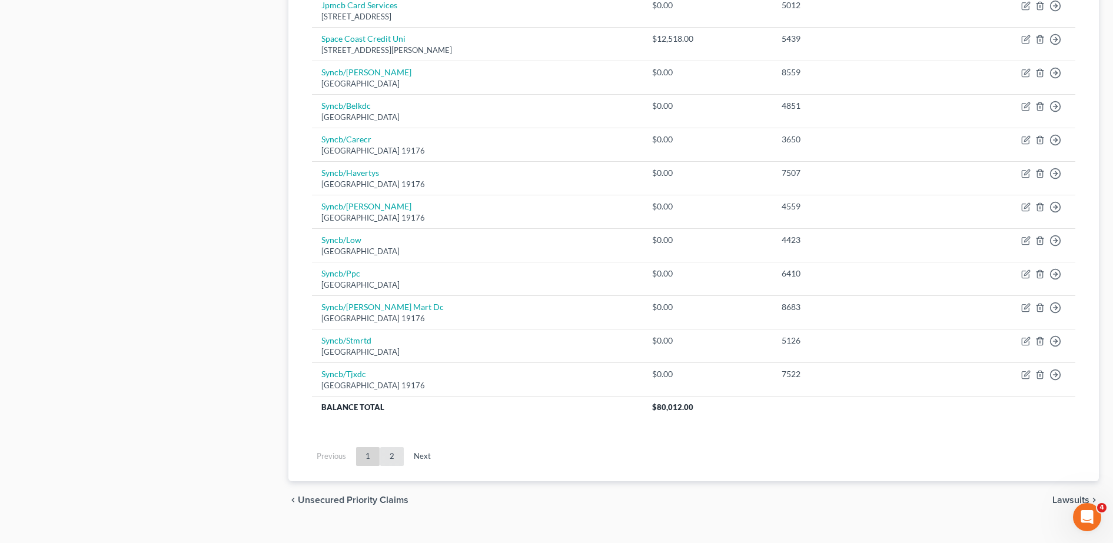
click at [387, 459] on link "2" at bounding box center [392, 456] width 24 height 19
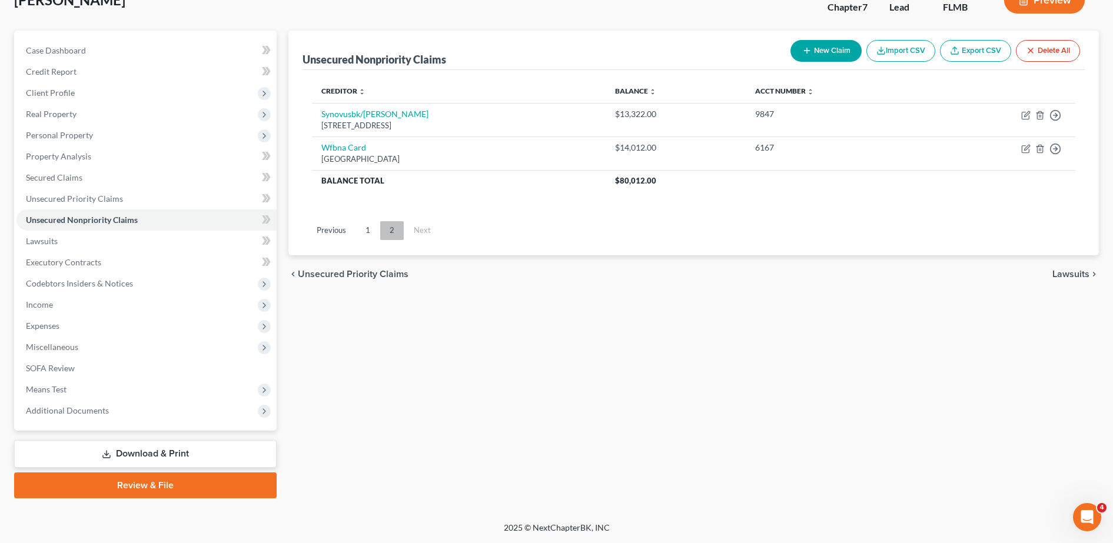
scroll to position [82, 0]
click at [429, 446] on div "Unsecured Nonpriority Claims New Claim Import CSV Export CSV Delete All Credito…" at bounding box center [694, 265] width 822 height 468
click at [369, 237] on link "1" at bounding box center [368, 230] width 24 height 19
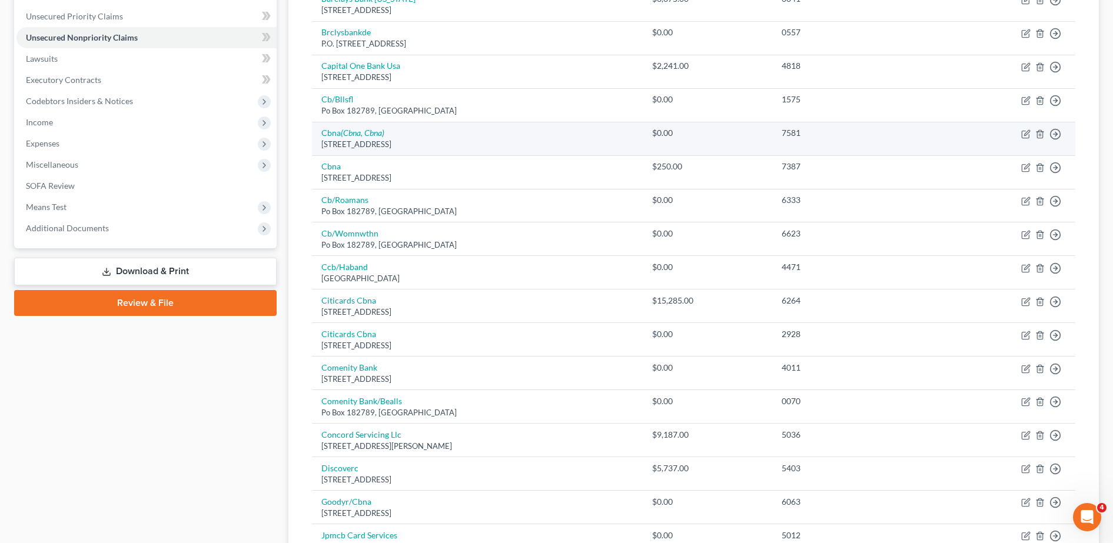
scroll to position [0, 0]
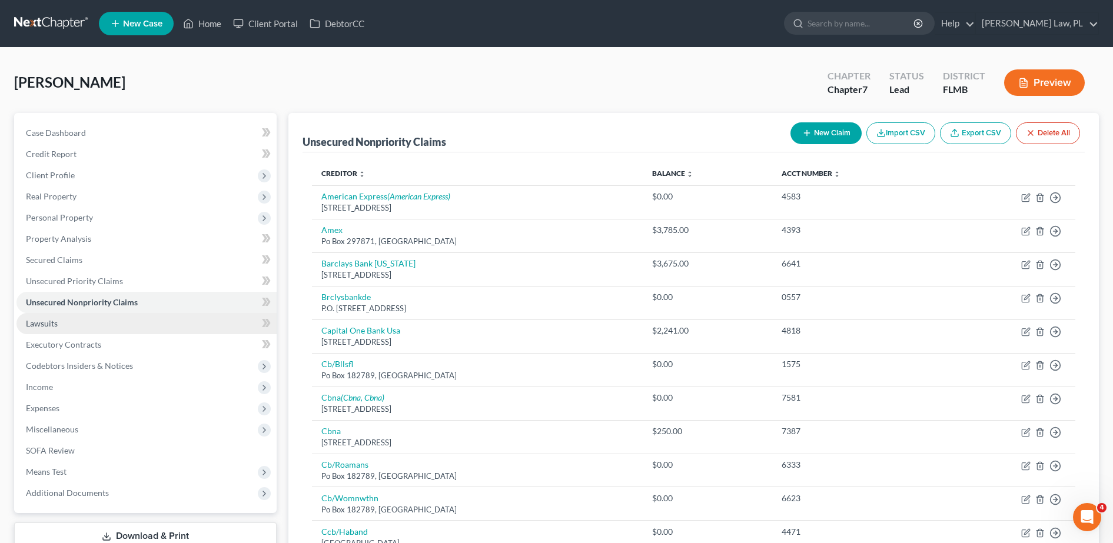
click at [186, 325] on link "Lawsuits" at bounding box center [146, 323] width 260 height 21
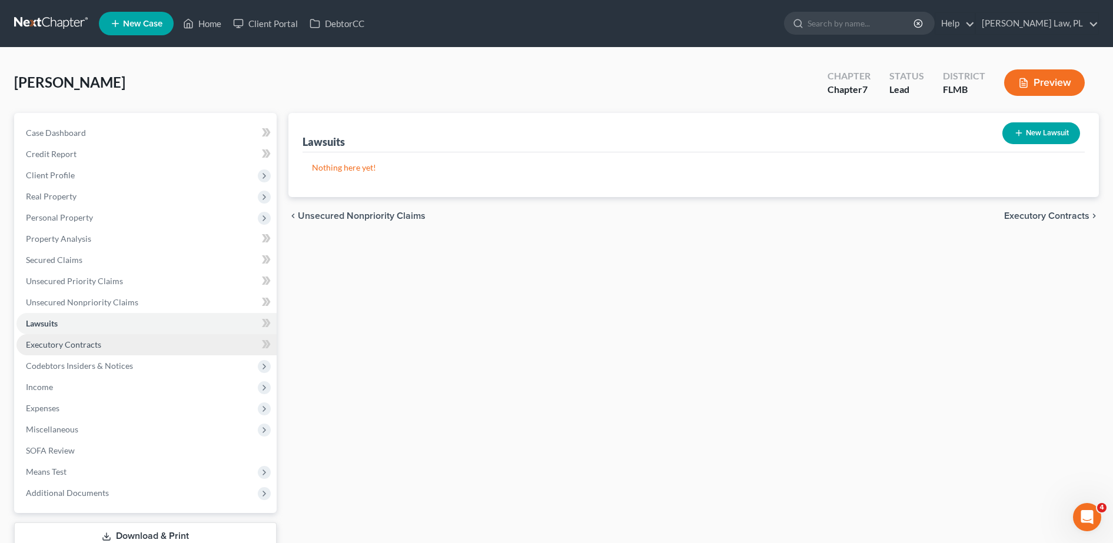
click at [124, 347] on link "Executory Contracts" at bounding box center [146, 344] width 260 height 21
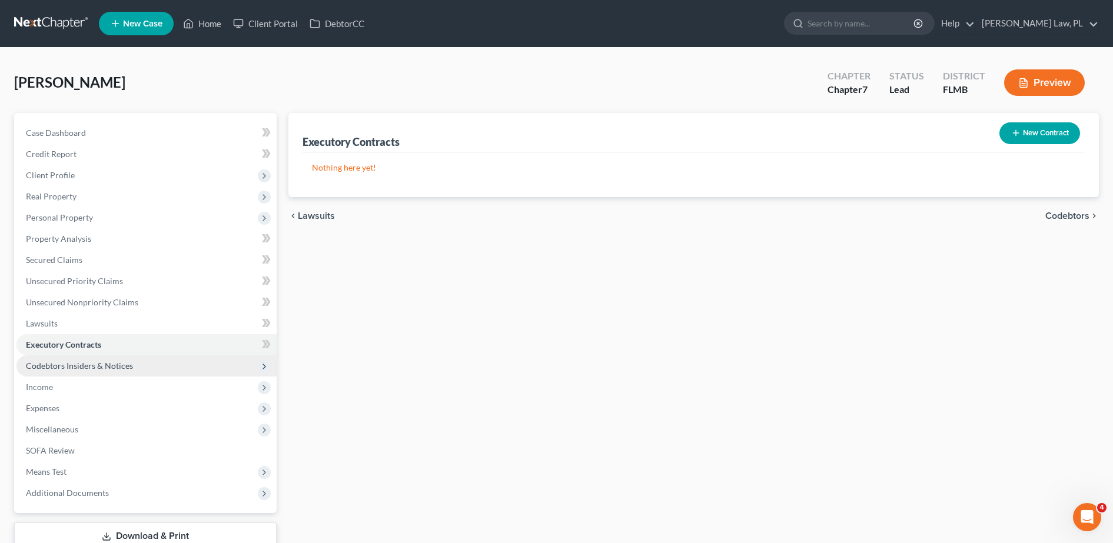
click at [117, 367] on span "Codebtors Insiders & Notices" at bounding box center [79, 366] width 107 height 10
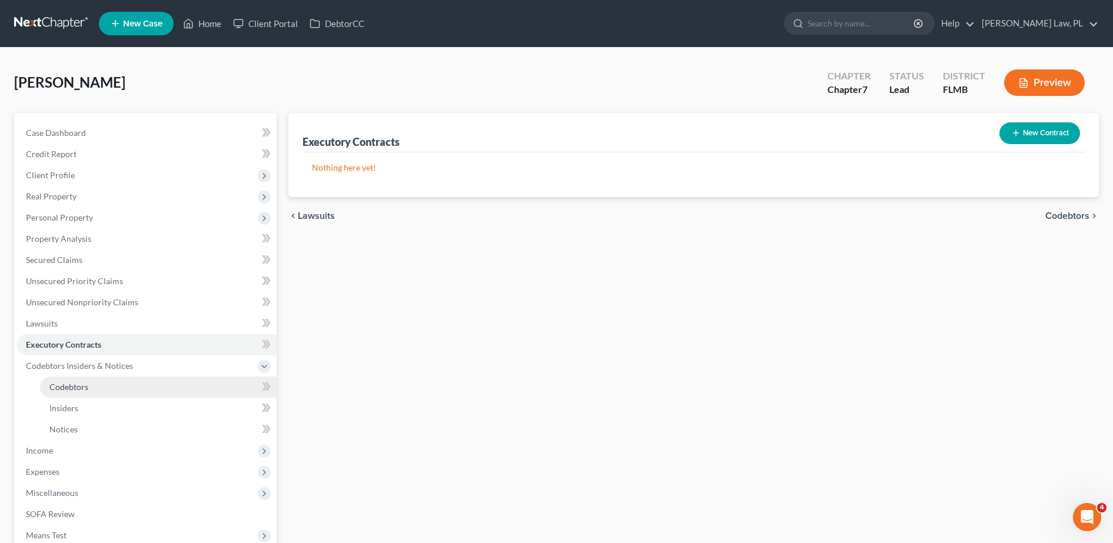
click at [95, 389] on link "Codebtors" at bounding box center [158, 387] width 237 height 21
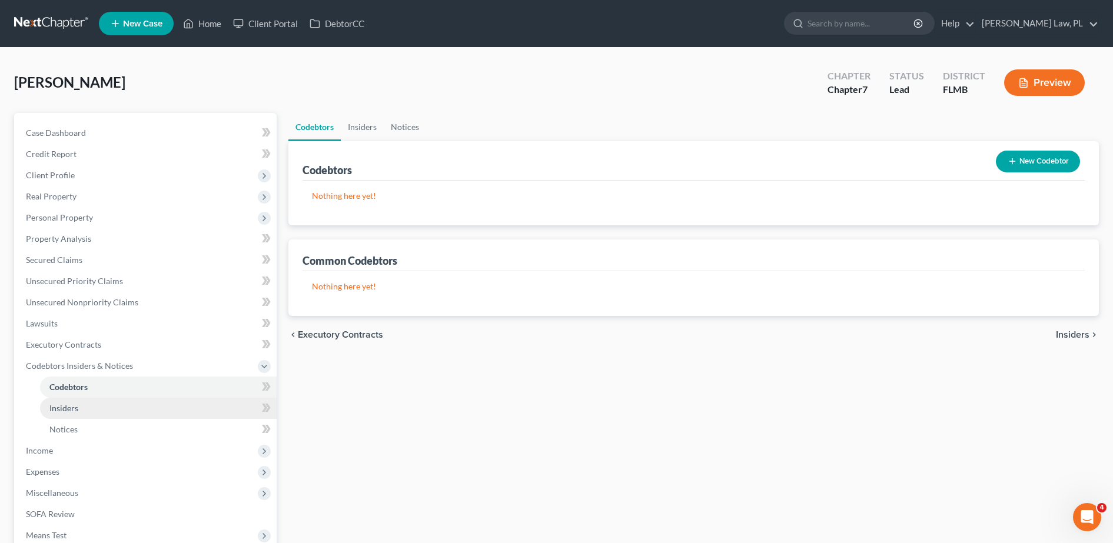
click at [89, 407] on link "Insiders" at bounding box center [158, 408] width 237 height 21
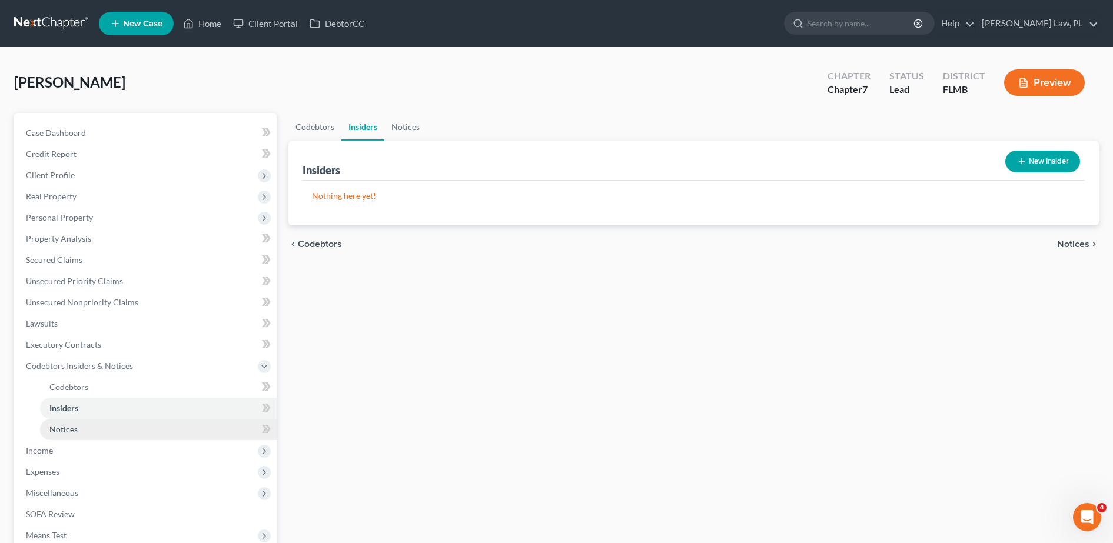
click at [82, 427] on link "Notices" at bounding box center [158, 429] width 237 height 21
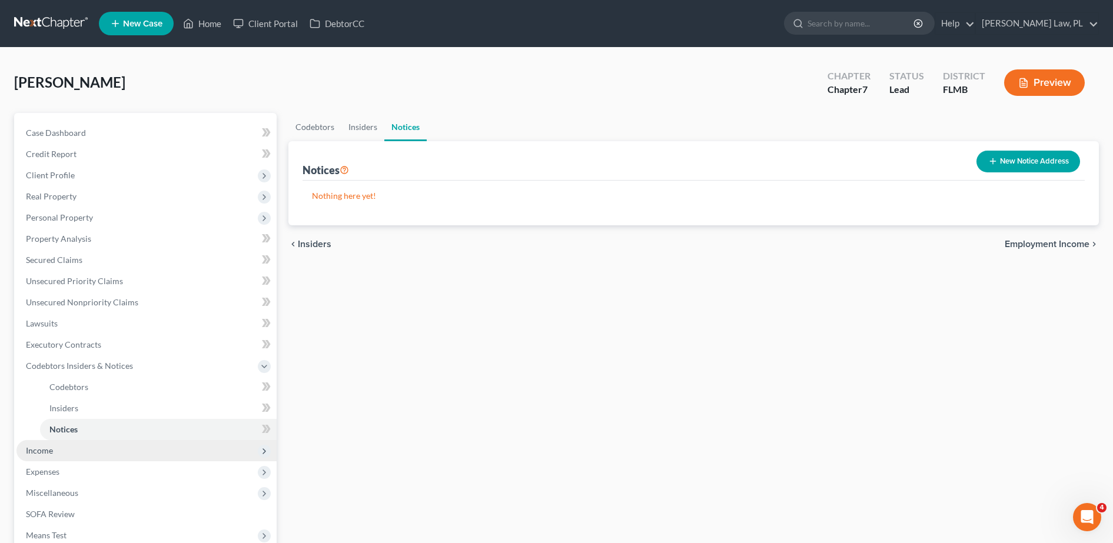
click at [71, 450] on span "Income" at bounding box center [146, 450] width 260 height 21
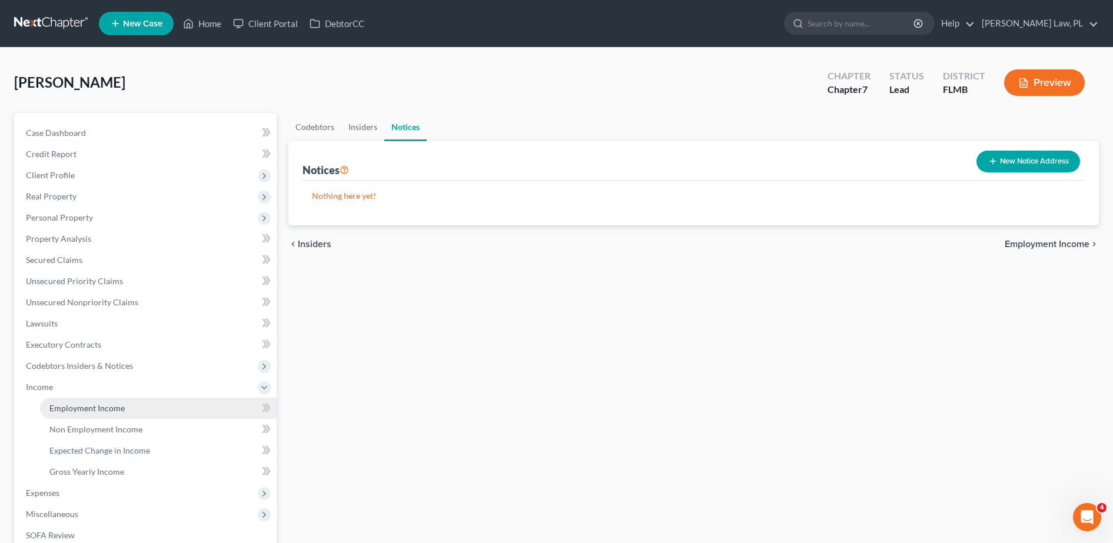
click at [99, 408] on span "Employment Income" at bounding box center [86, 408] width 75 height 10
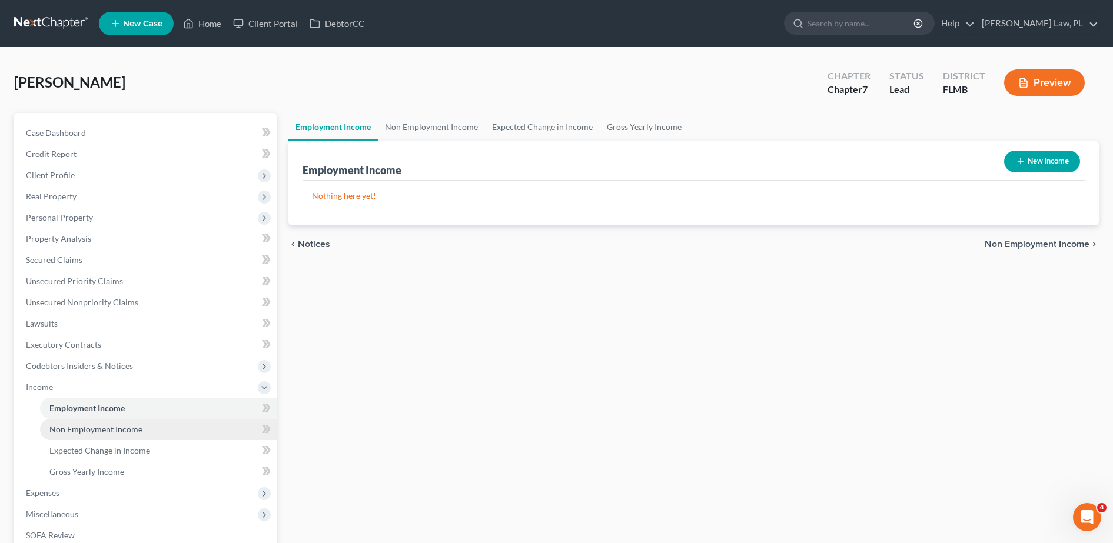
click at [111, 432] on span "Non Employment Income" at bounding box center [95, 429] width 93 height 10
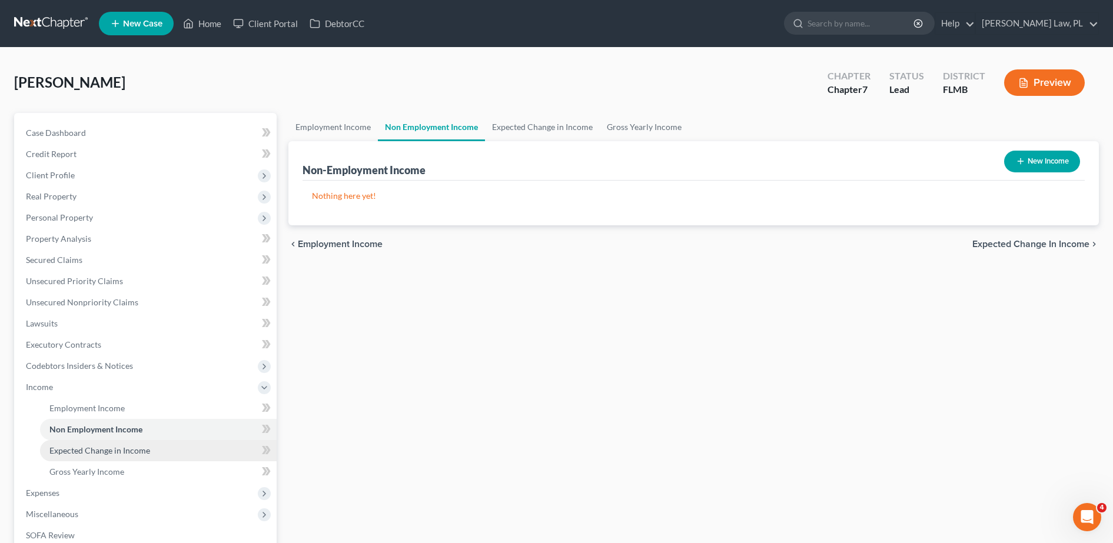
click at [110, 449] on span "Expected Change in Income" at bounding box center [99, 451] width 101 height 10
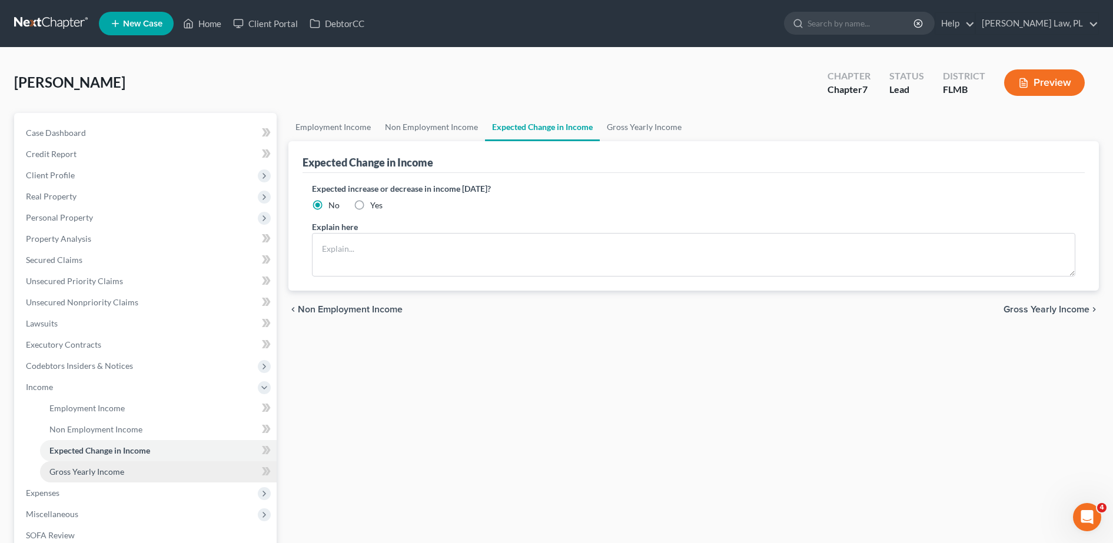
click at [118, 473] on span "Gross Yearly Income" at bounding box center [86, 472] width 75 height 10
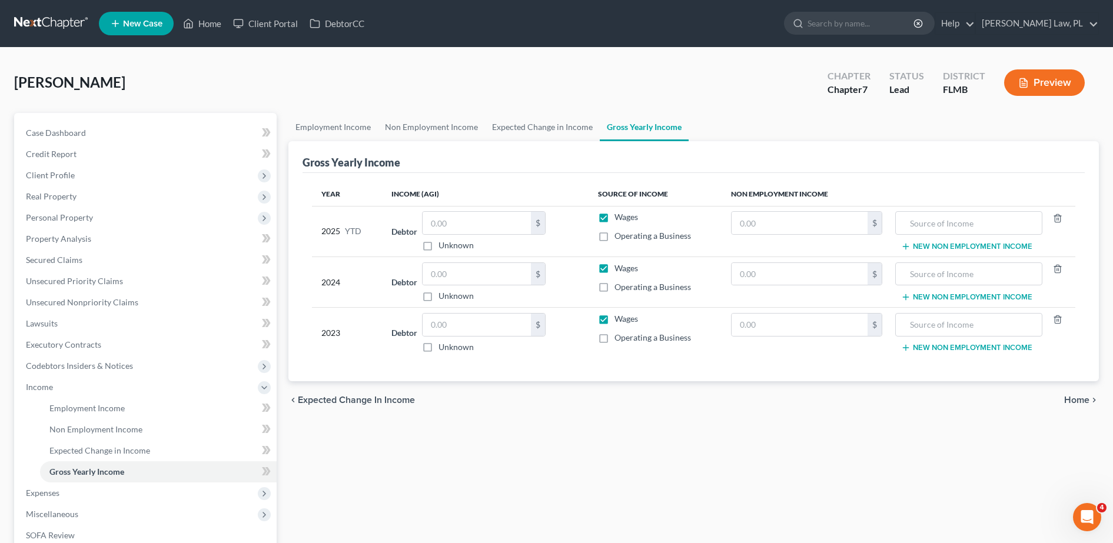
click at [615, 240] on label "Operating a Business" at bounding box center [653, 236] width 77 height 12
click at [619, 238] on input "Operating a Business" at bounding box center [623, 234] width 8 height 8
checkbox input "true"
click at [615, 287] on label "Operating a Business" at bounding box center [653, 287] width 77 height 12
click at [619, 287] on input "Operating a Business" at bounding box center [623, 285] width 8 height 8
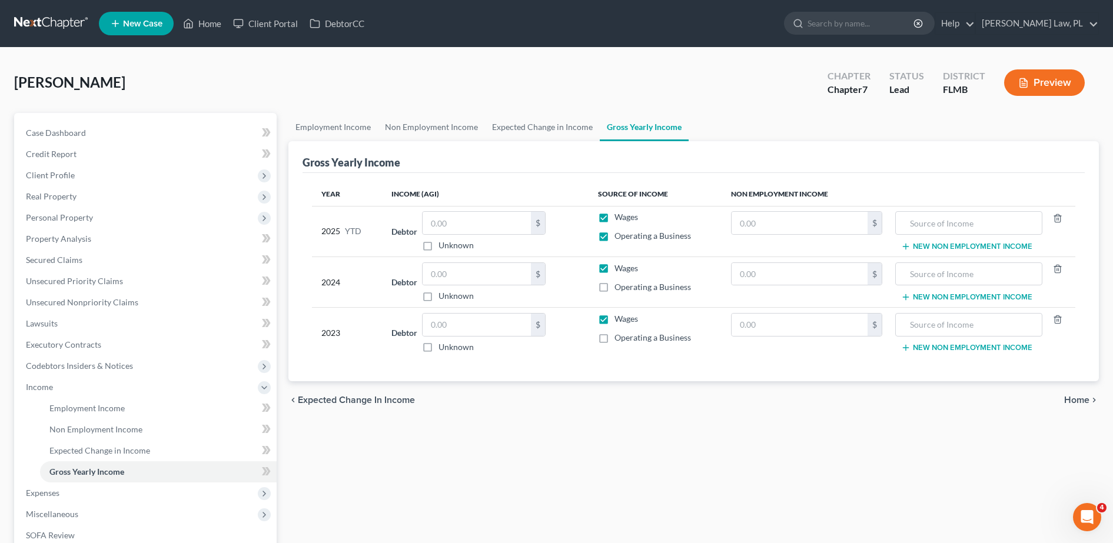
checkbox input "true"
click at [615, 336] on label "Operating a Business" at bounding box center [653, 338] width 77 height 12
click at [619, 336] on input "Operating a Business" at bounding box center [623, 336] width 8 height 8
click at [615, 337] on label "Operating a Business" at bounding box center [653, 338] width 77 height 12
click at [619, 337] on input "Operating a Business" at bounding box center [623, 336] width 8 height 8
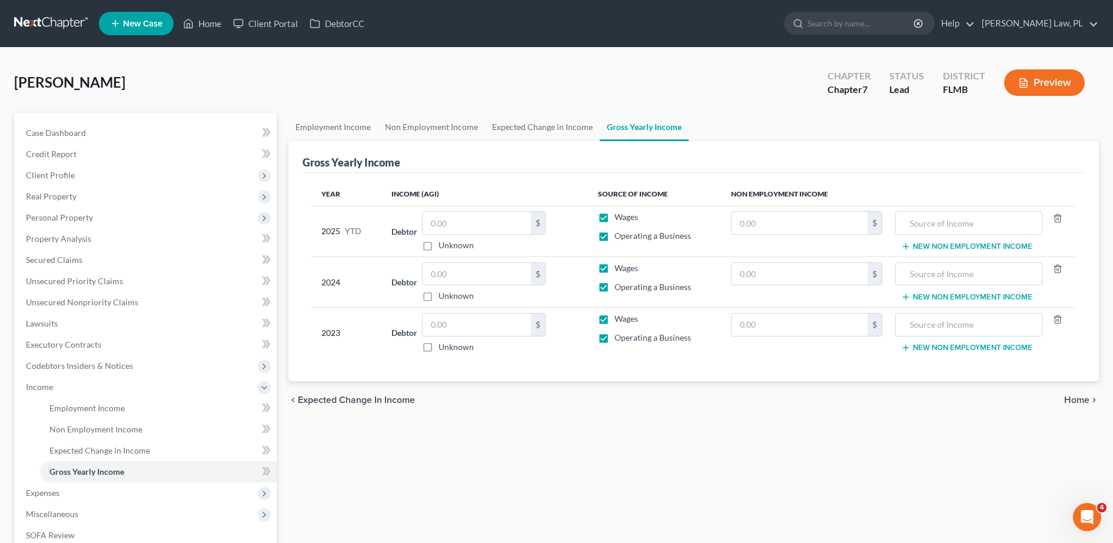
checkbox input "false"
click at [615, 323] on label "Wages" at bounding box center [627, 319] width 24 height 12
click at [619, 321] on input "Wages" at bounding box center [623, 317] width 8 height 8
checkbox input "false"
click at [615, 290] on label "Operating a Business" at bounding box center [653, 287] width 77 height 12
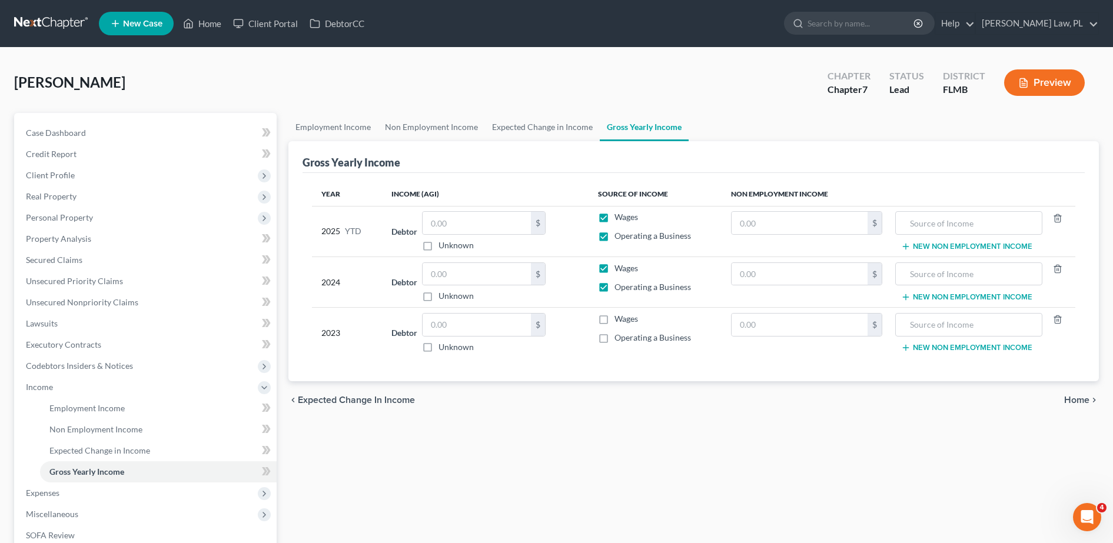
click at [619, 289] on input "Operating a Business" at bounding box center [623, 285] width 8 height 8
checkbox input "false"
click at [615, 268] on label "Wages" at bounding box center [627, 269] width 24 height 12
click at [619, 268] on input "Wages" at bounding box center [623, 267] width 8 height 8
checkbox input "false"
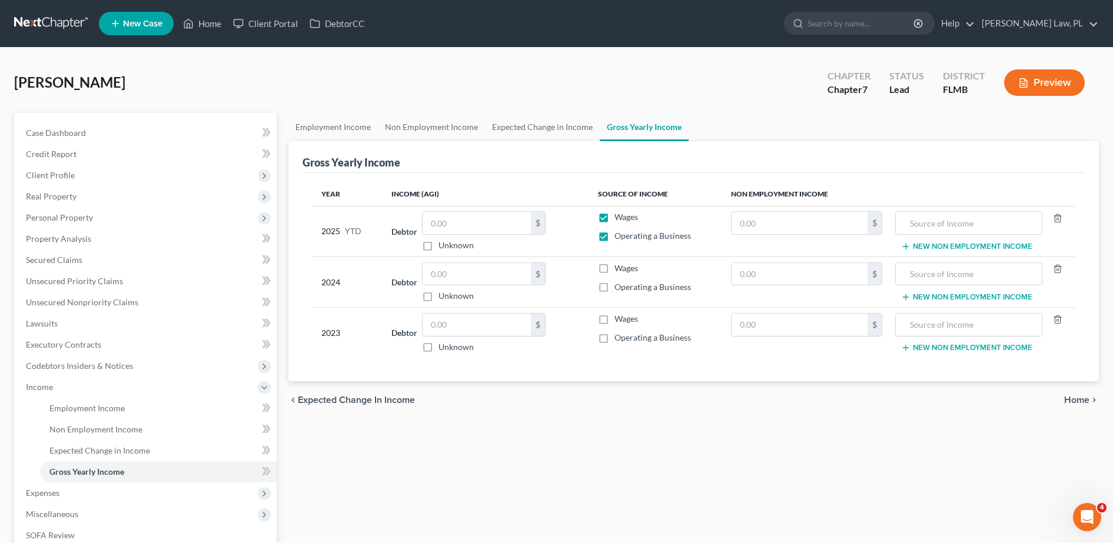
click at [615, 235] on label "Operating a Business" at bounding box center [653, 236] width 77 height 12
click at [619, 235] on input "Operating a Business" at bounding box center [623, 234] width 8 height 8
checkbox input "false"
click at [615, 213] on label "Wages" at bounding box center [627, 217] width 24 height 12
click at [619, 213] on input "Wages" at bounding box center [623, 215] width 8 height 8
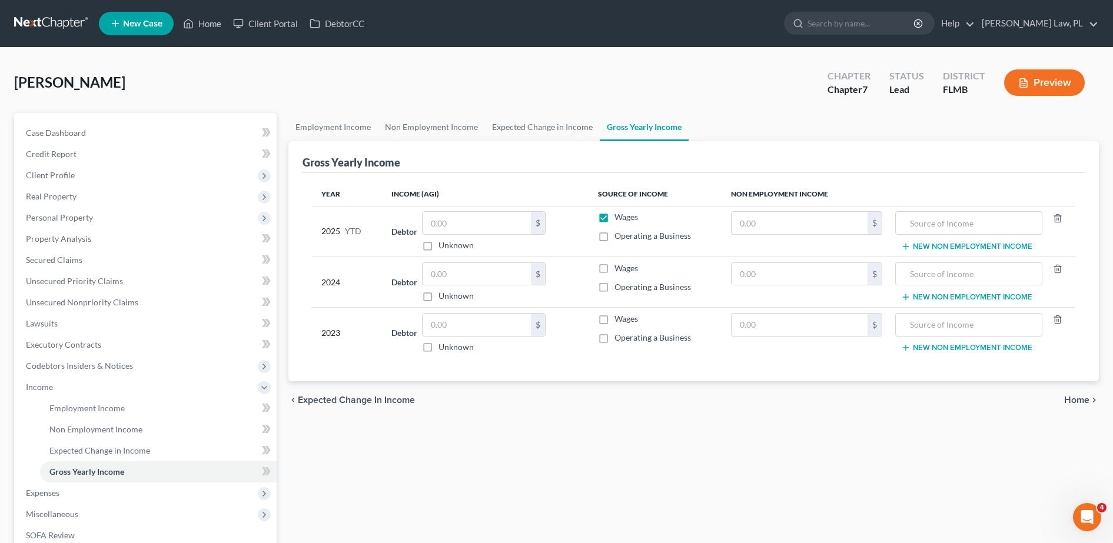
checkbox input "false"
click at [171, 431] on link "Non Employment Income" at bounding box center [158, 429] width 237 height 21
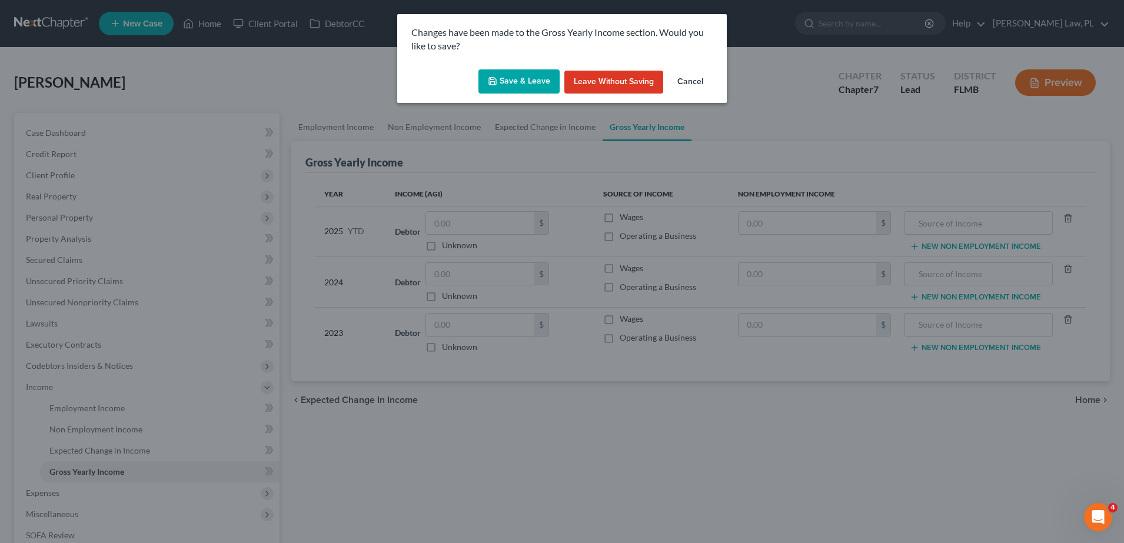
click at [516, 84] on button "Save & Leave" at bounding box center [519, 81] width 81 height 25
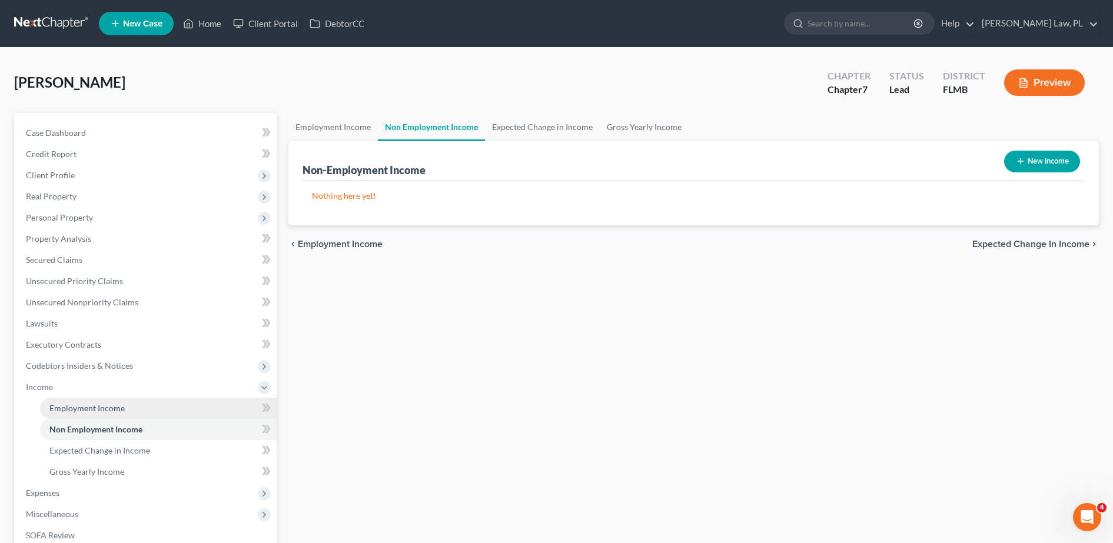
click at [201, 411] on link "Employment Income" at bounding box center [158, 408] width 237 height 21
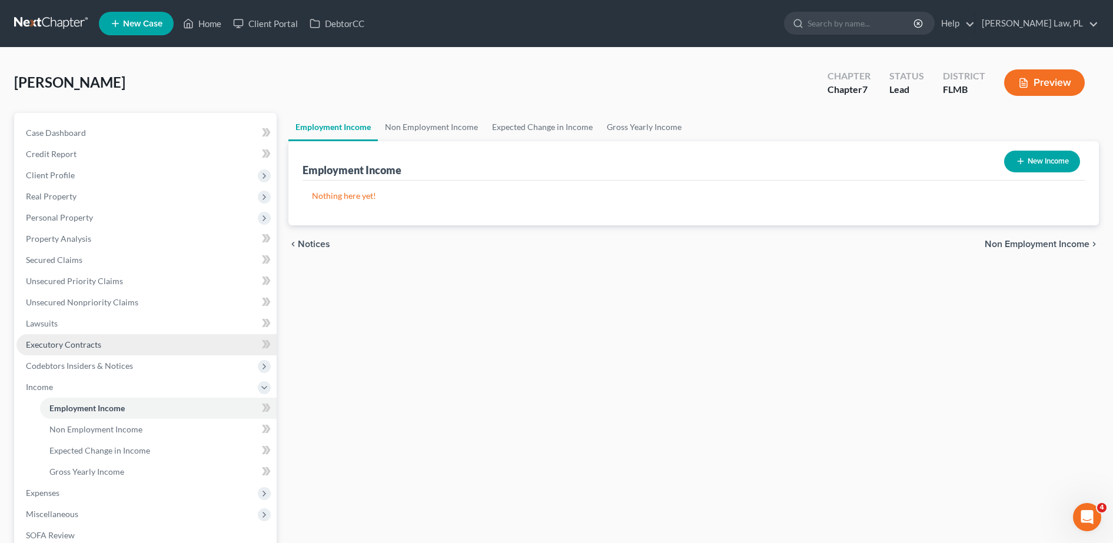
click at [189, 350] on link "Executory Contracts" at bounding box center [146, 344] width 260 height 21
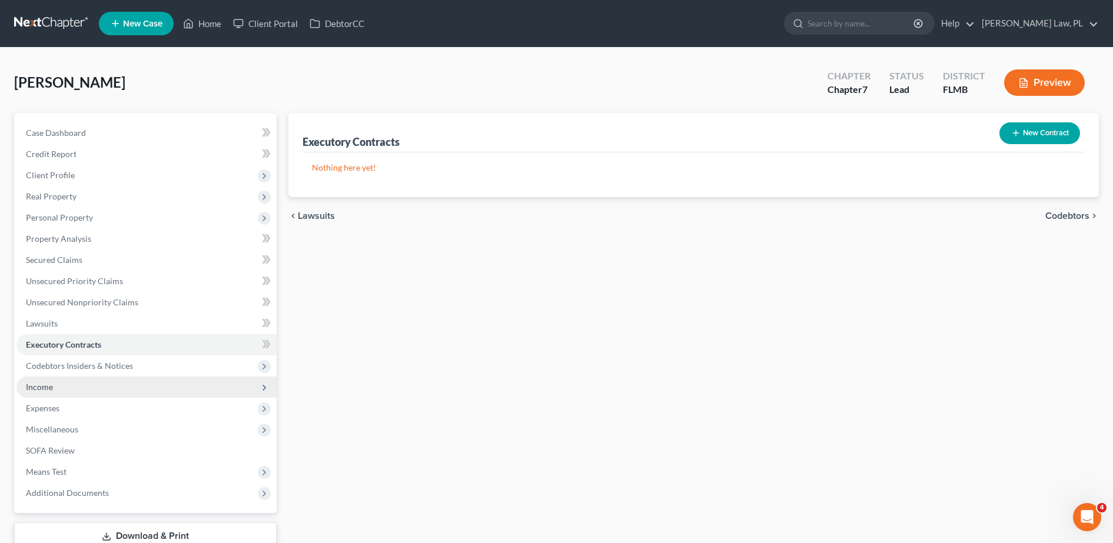
click at [108, 381] on span "Income" at bounding box center [146, 387] width 260 height 21
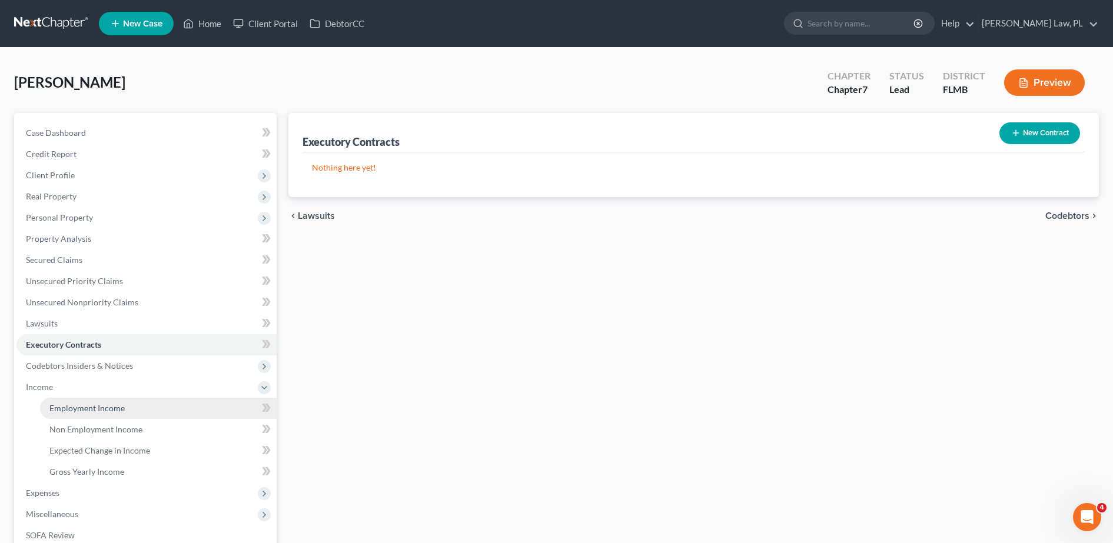
click at [122, 410] on span "Employment Income" at bounding box center [86, 408] width 75 height 10
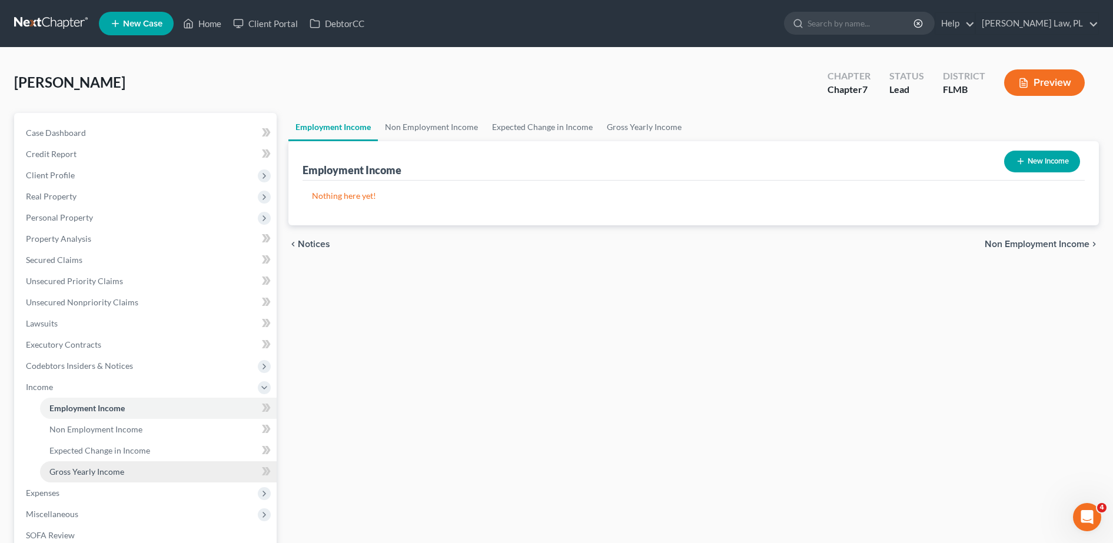
click at [135, 465] on link "Gross Yearly Income" at bounding box center [158, 472] width 237 height 21
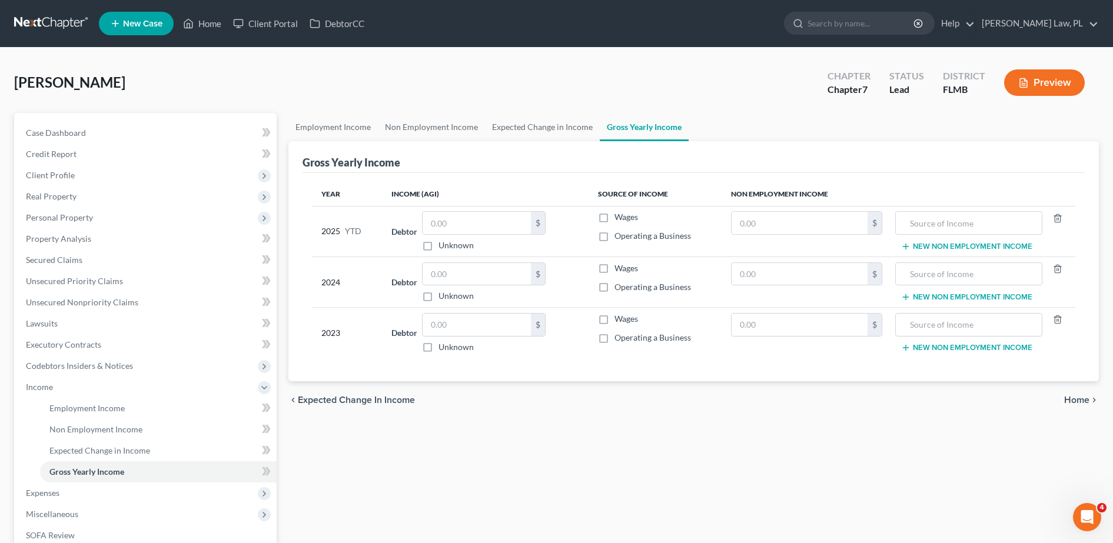
click at [615, 222] on label "Wages" at bounding box center [627, 217] width 24 height 12
click at [619, 219] on input "Wages" at bounding box center [623, 215] width 8 height 8
checkbox input "true"
click at [615, 269] on label "Wages" at bounding box center [627, 269] width 24 height 12
click at [619, 269] on input "Wages" at bounding box center [623, 267] width 8 height 8
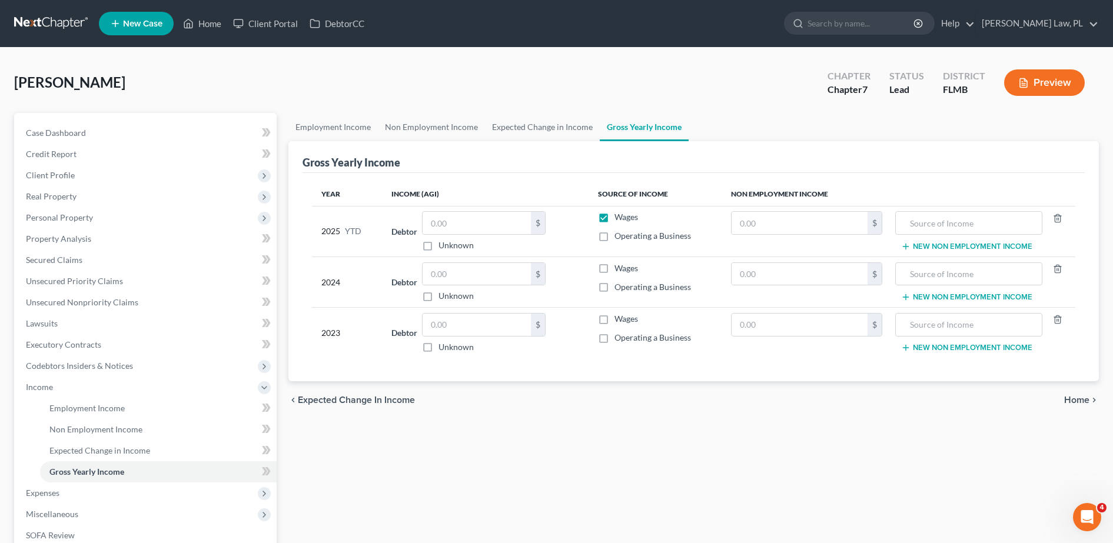
checkbox input "true"
click at [615, 320] on label "Wages" at bounding box center [627, 319] width 24 height 12
click at [619, 320] on input "Wages" at bounding box center [623, 317] width 8 height 8
checkbox input "true"
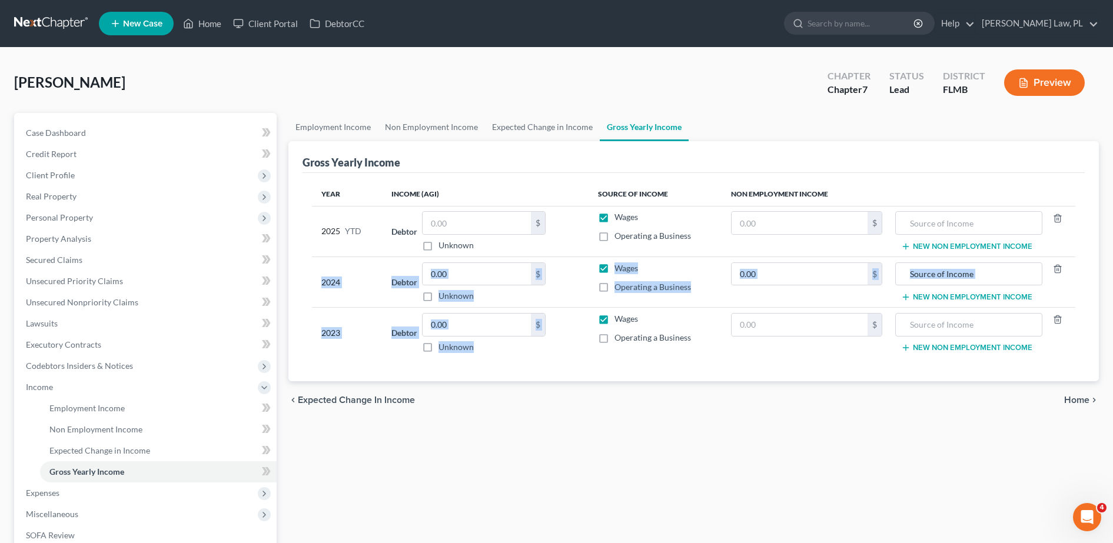
drag, startPoint x: 618, startPoint y: 320, endPoint x: 928, endPoint y: 187, distance: 338.1
click at [942, 224] on table "Year Income (AGI) Source of Income Non Employment Income 2025 YTD Debtor $ Unkn…" at bounding box center [694, 270] width 764 height 176
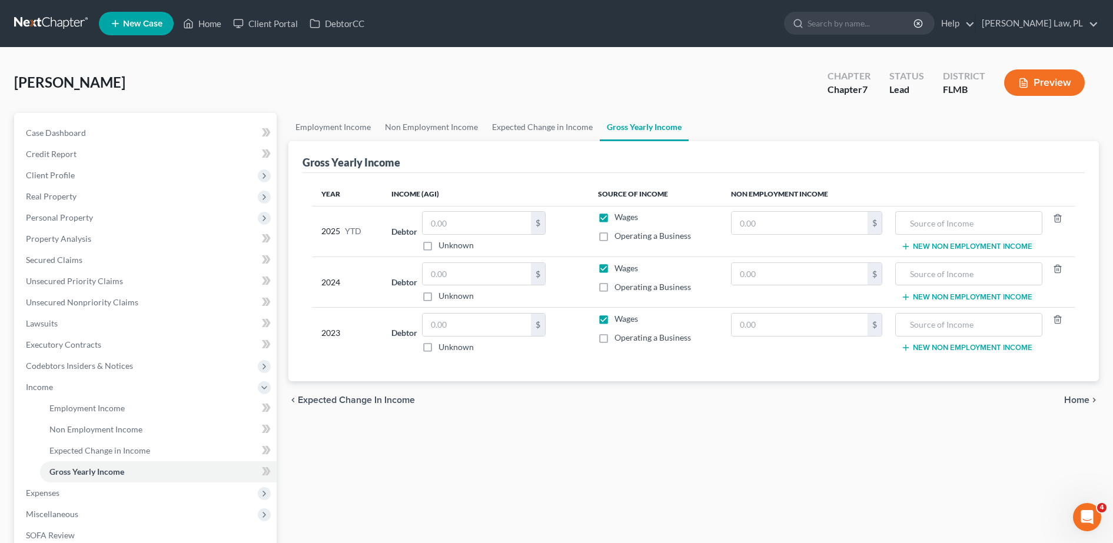
click at [896, 171] on div "Gross Yearly Income" at bounding box center [694, 157] width 782 height 32
drag, startPoint x: 602, startPoint y: 193, endPoint x: 1031, endPoint y: 371, distance: 465.1
click at [1031, 371] on div "Year Income (AGI) Source of Income Non Employment Income 2025 YTD Debtor $ Unkn…" at bounding box center [694, 277] width 782 height 209
click at [785, 368] on div "Year Income (AGI) Source of Income Non Employment Income 2025 YTD Debtor $ Unkn…" at bounding box center [694, 277] width 782 height 209
click at [190, 450] on link "Expected Change in Income" at bounding box center [158, 450] width 237 height 21
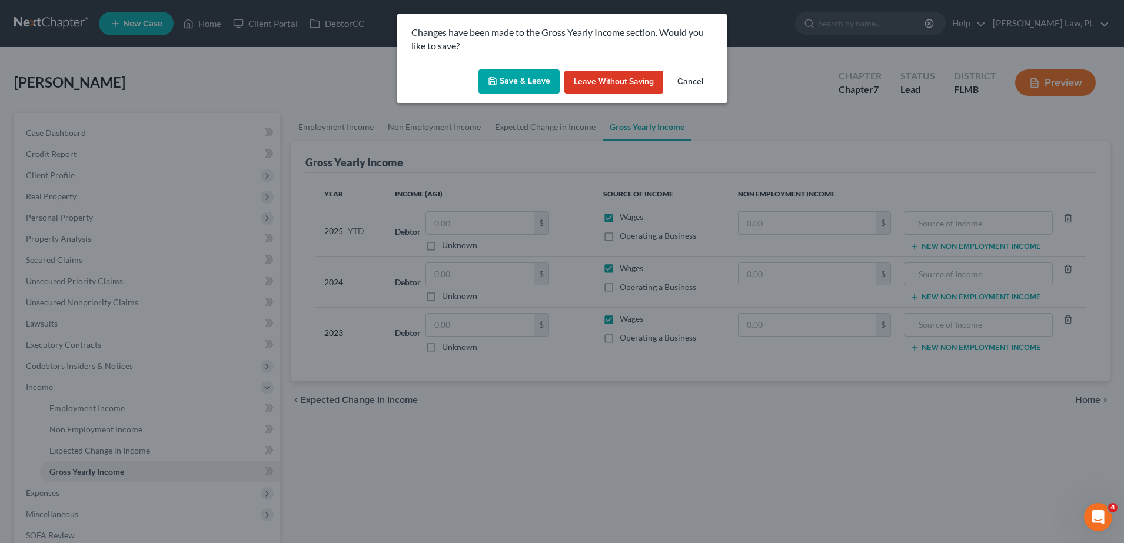
click at [527, 89] on button "Save & Leave" at bounding box center [519, 81] width 81 height 25
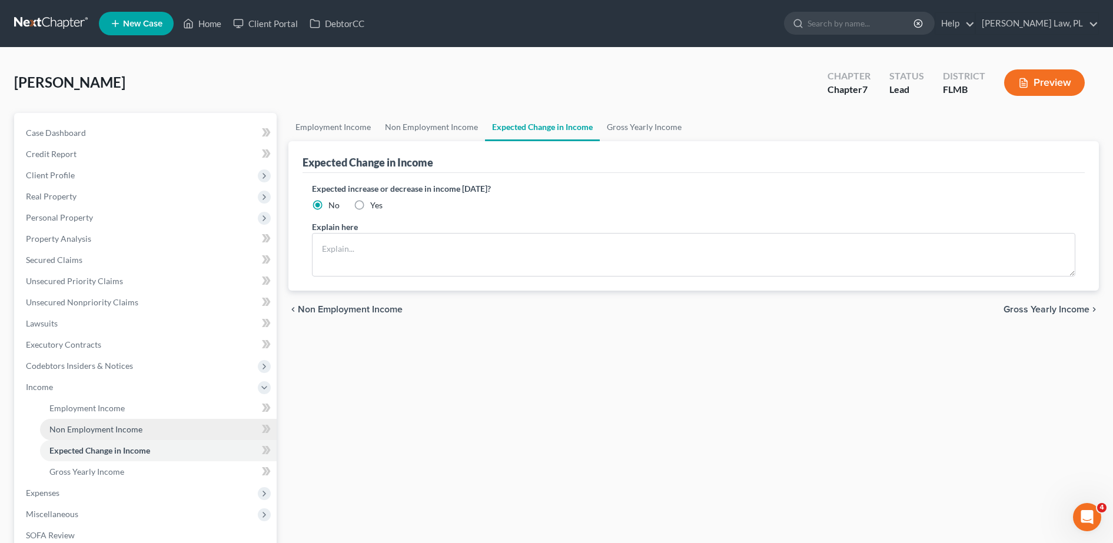
click at [142, 430] on link "Non Employment Income" at bounding box center [158, 429] width 237 height 21
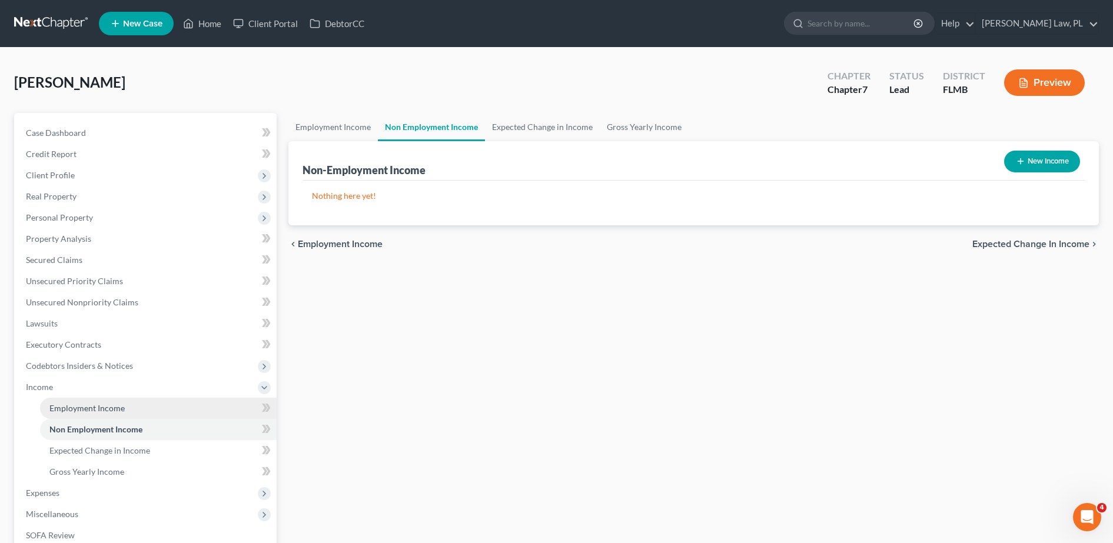
click at [140, 411] on link "Employment Income" at bounding box center [158, 408] width 237 height 21
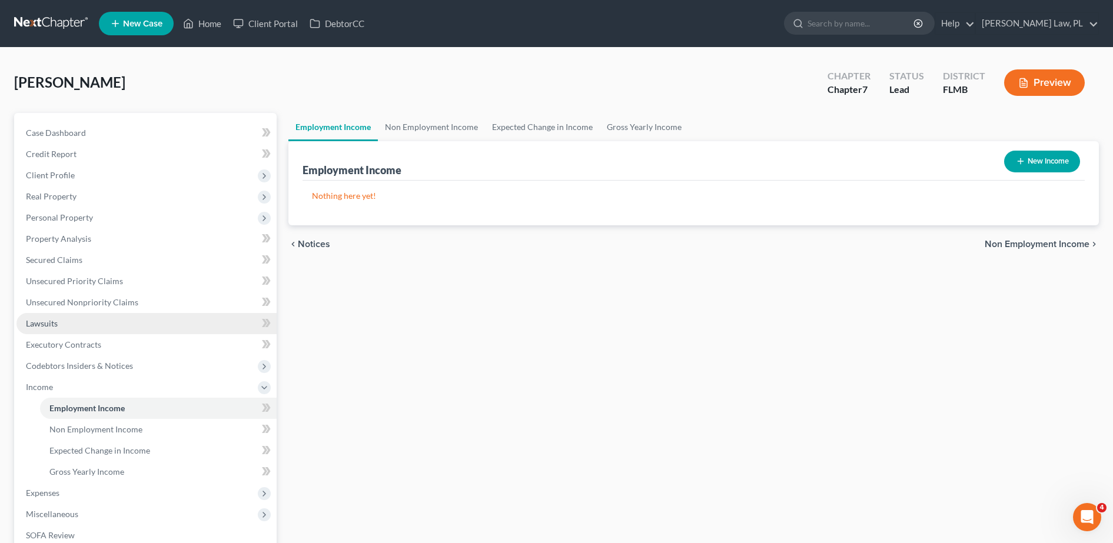
click at [120, 328] on link "Lawsuits" at bounding box center [146, 323] width 260 height 21
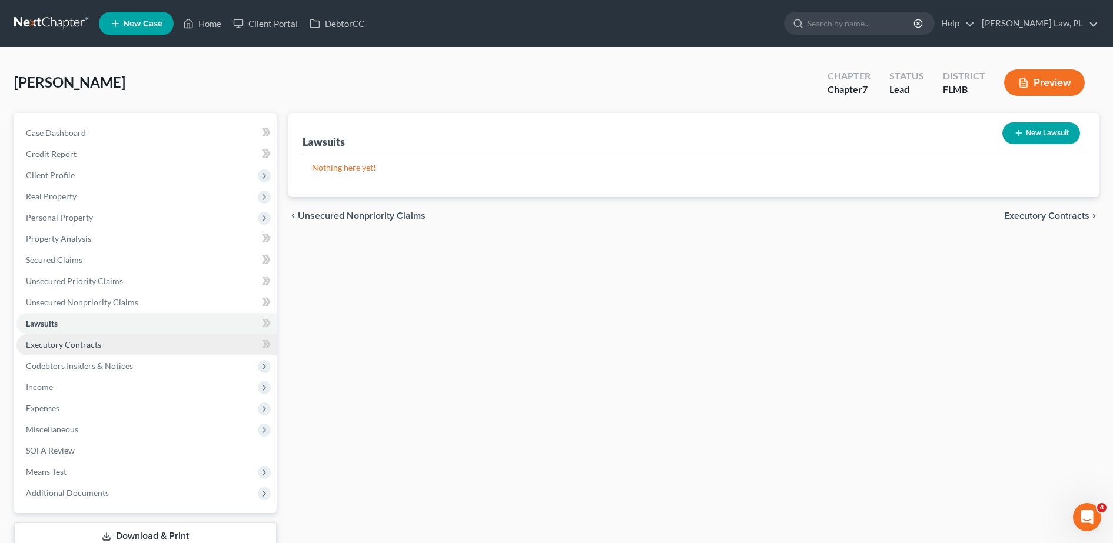
click at [128, 338] on link "Executory Contracts" at bounding box center [146, 344] width 260 height 21
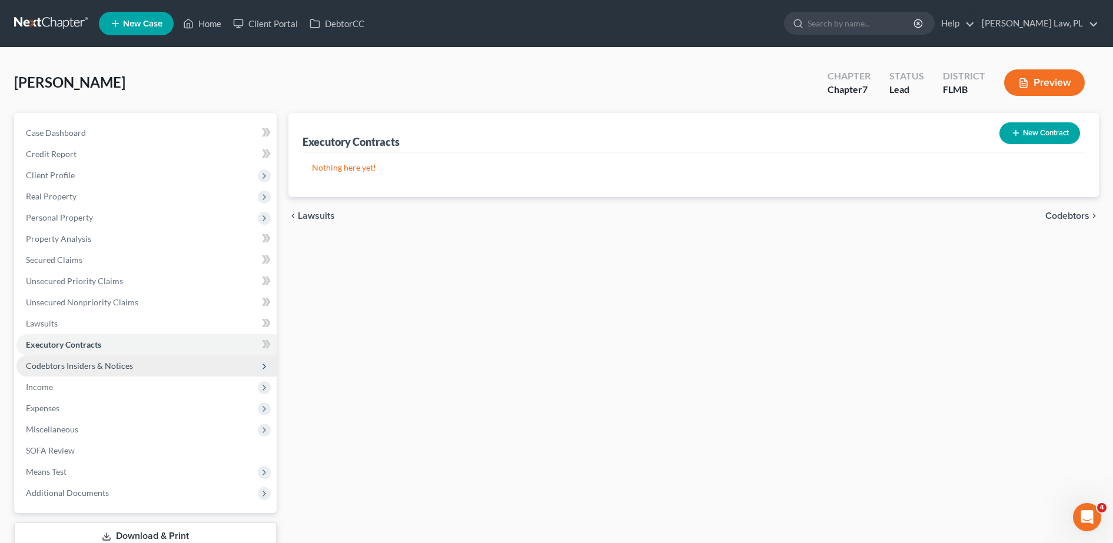
click at [130, 363] on span "Codebtors Insiders & Notices" at bounding box center [79, 366] width 107 height 10
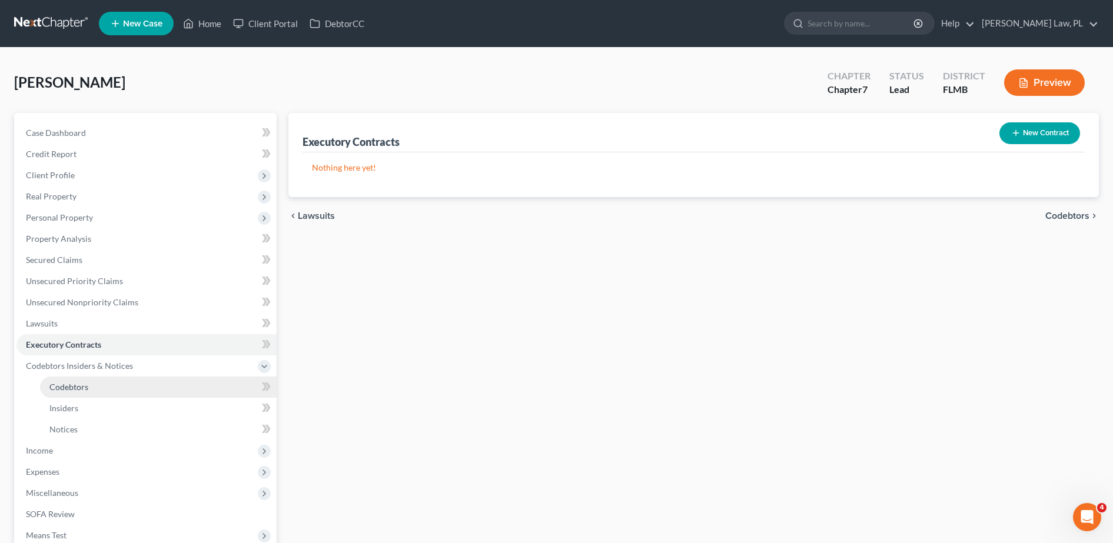
click at [118, 386] on link "Codebtors" at bounding box center [158, 387] width 237 height 21
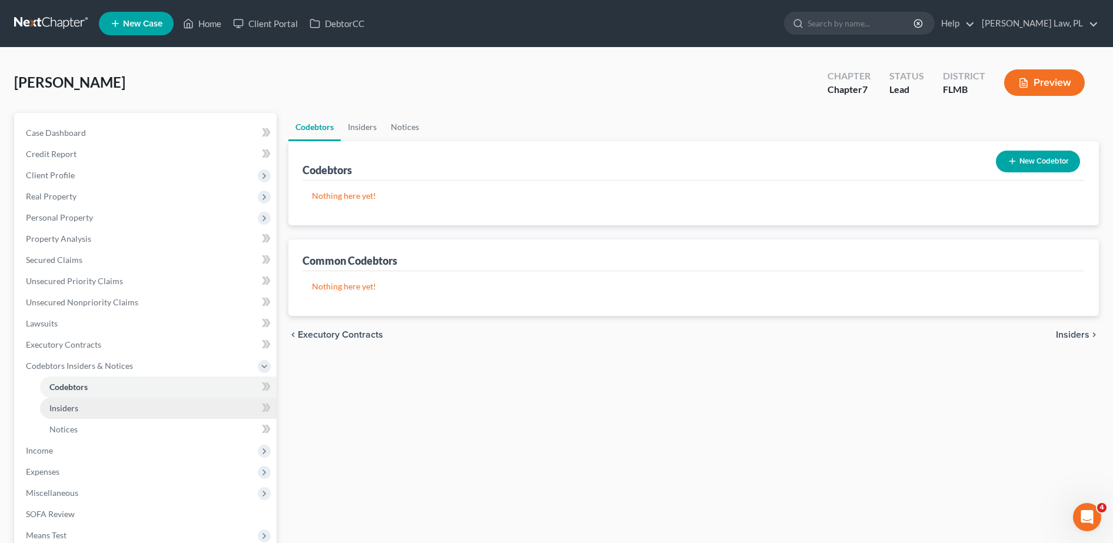
click at [104, 414] on link "Insiders" at bounding box center [158, 408] width 237 height 21
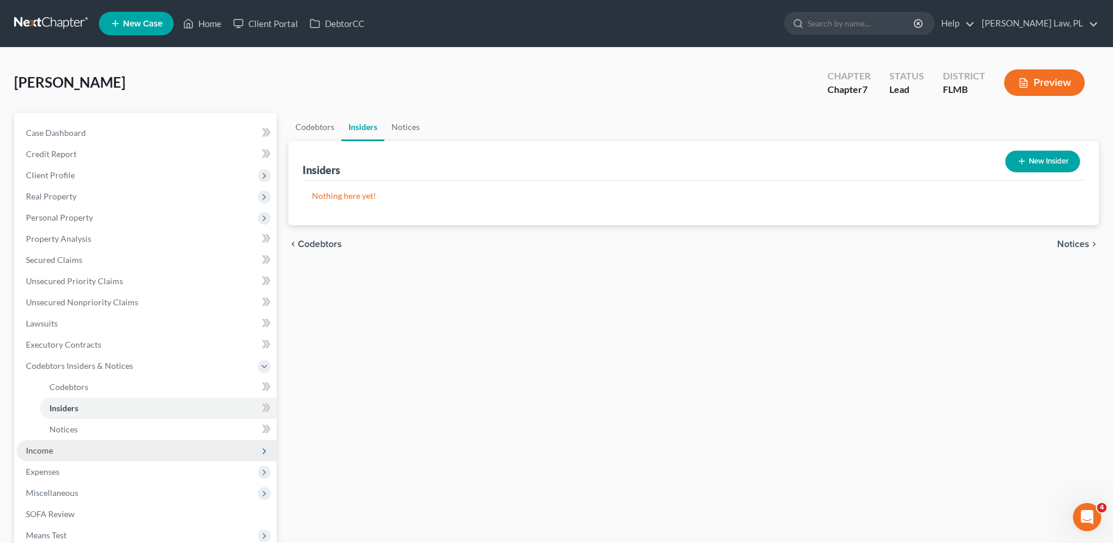
click at [97, 441] on span "Income" at bounding box center [146, 450] width 260 height 21
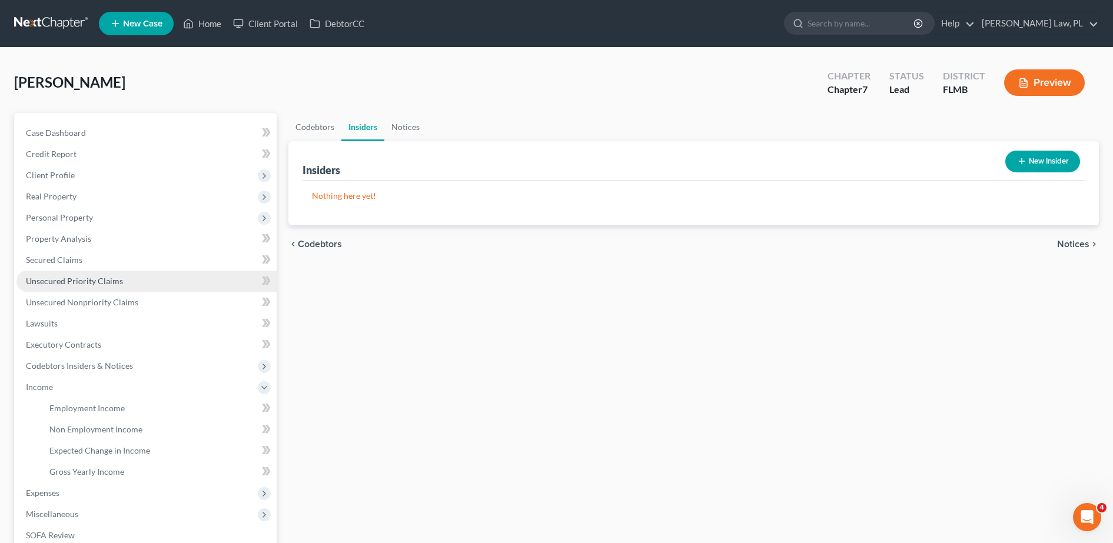
click at [145, 283] on link "Unsecured Priority Claims" at bounding box center [146, 281] width 260 height 21
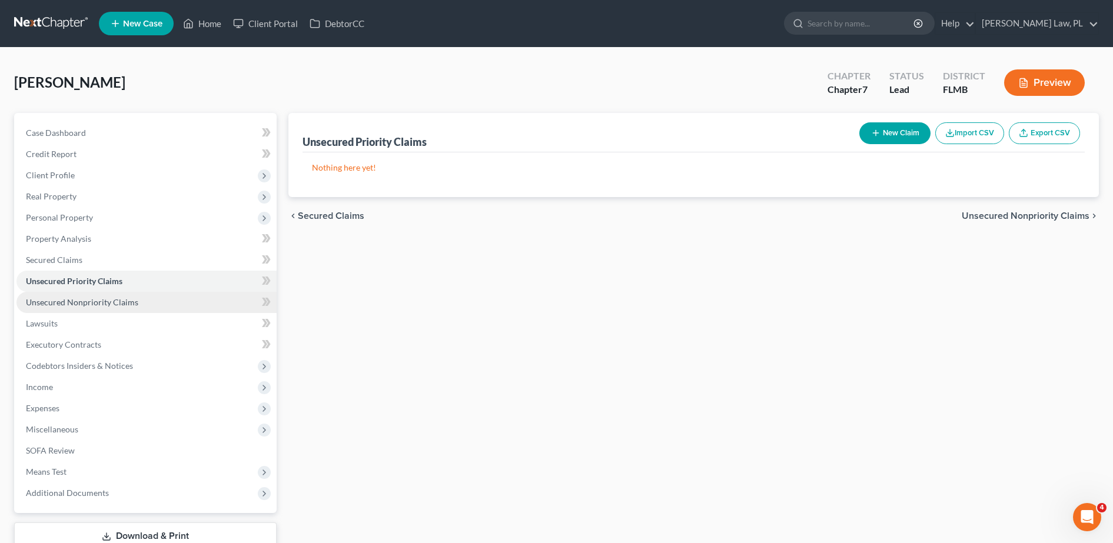
click at [142, 299] on link "Unsecured Nonpriority Claims" at bounding box center [146, 302] width 260 height 21
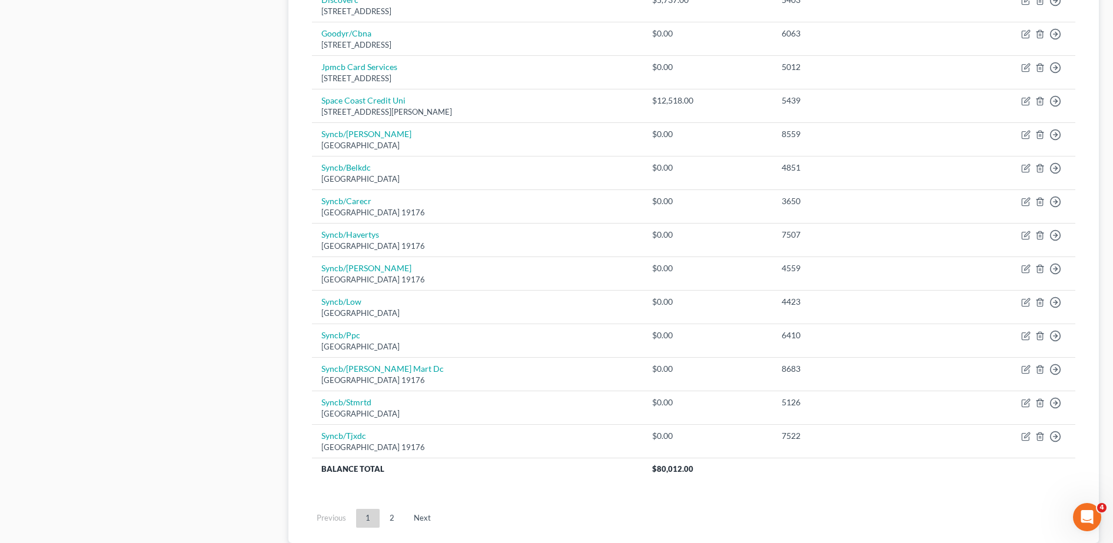
scroll to position [816, 0]
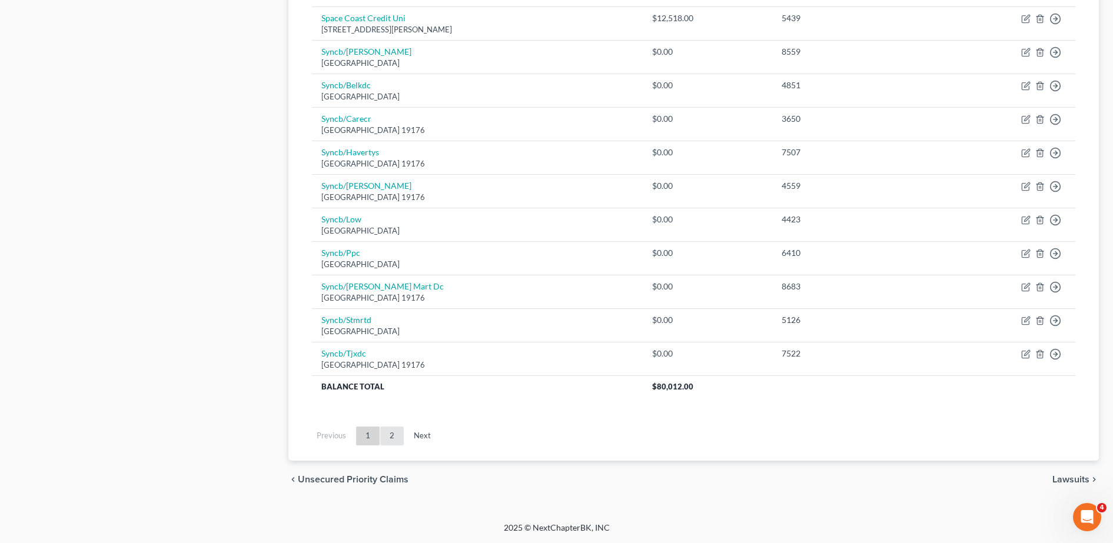
click at [390, 434] on link "2" at bounding box center [392, 436] width 24 height 19
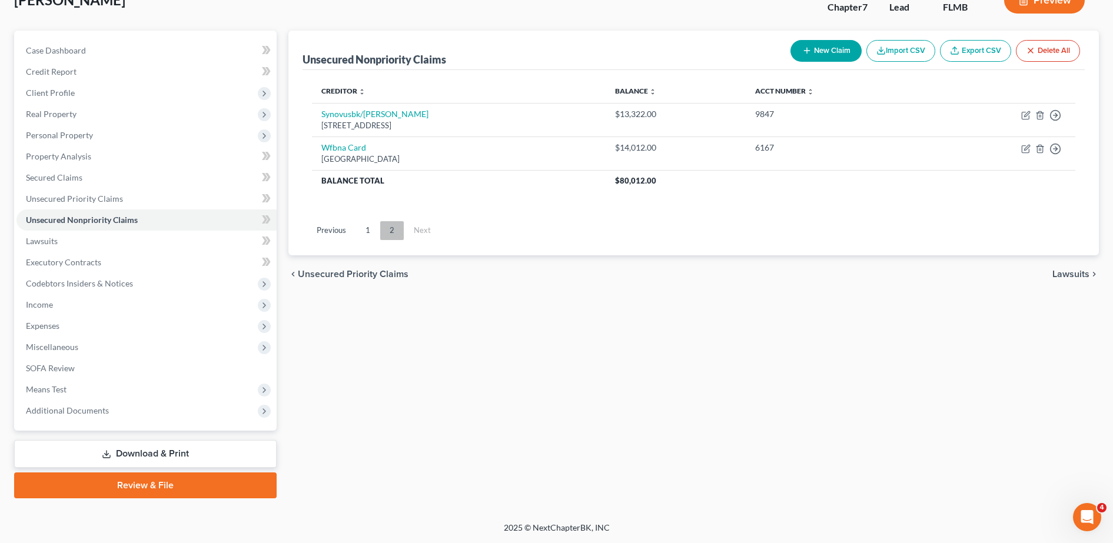
scroll to position [82, 0]
click at [371, 230] on link "1" at bounding box center [368, 230] width 24 height 19
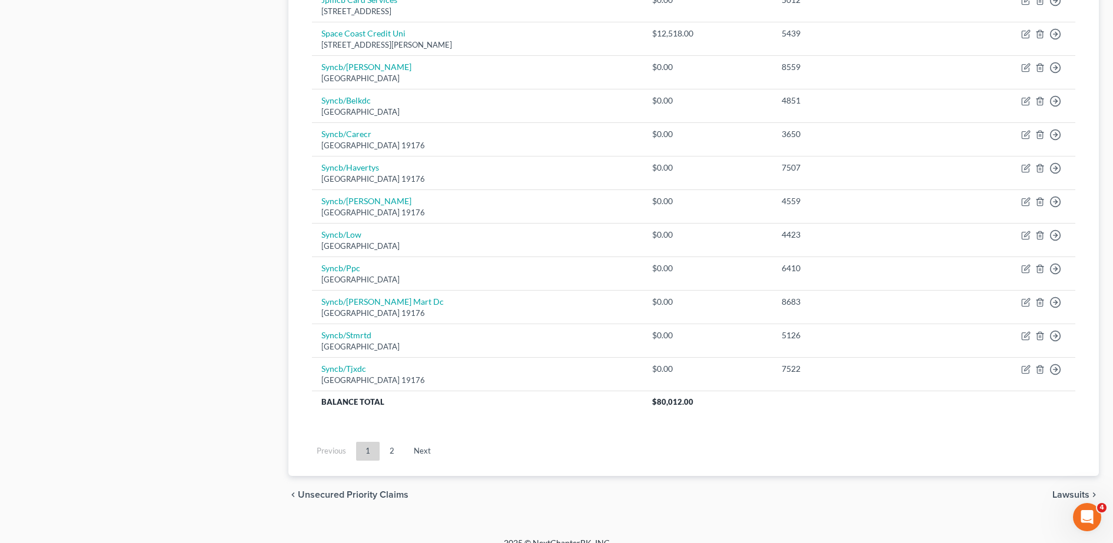
scroll to position [816, 0]
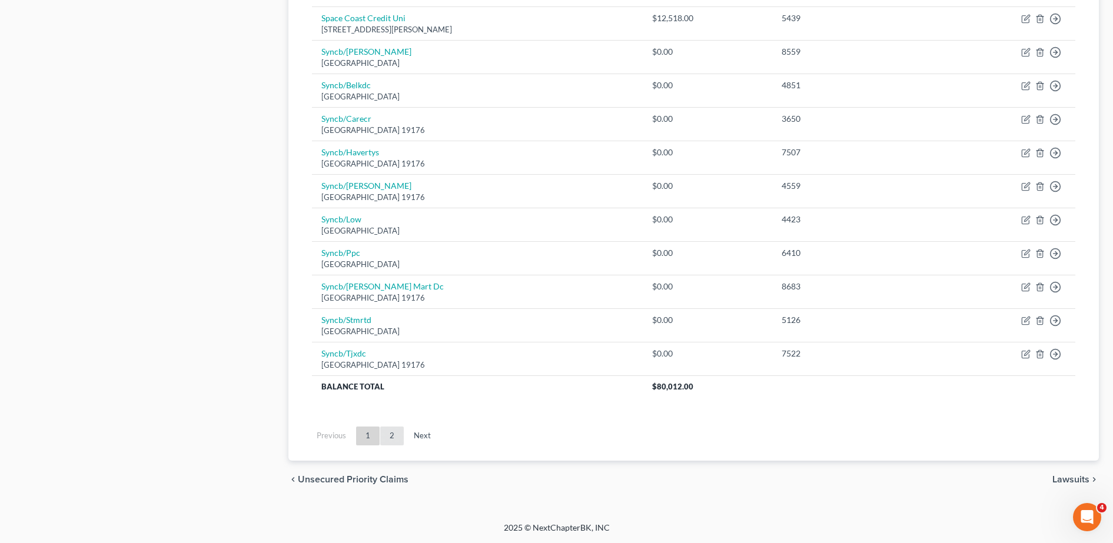
click at [386, 444] on link "2" at bounding box center [392, 436] width 24 height 19
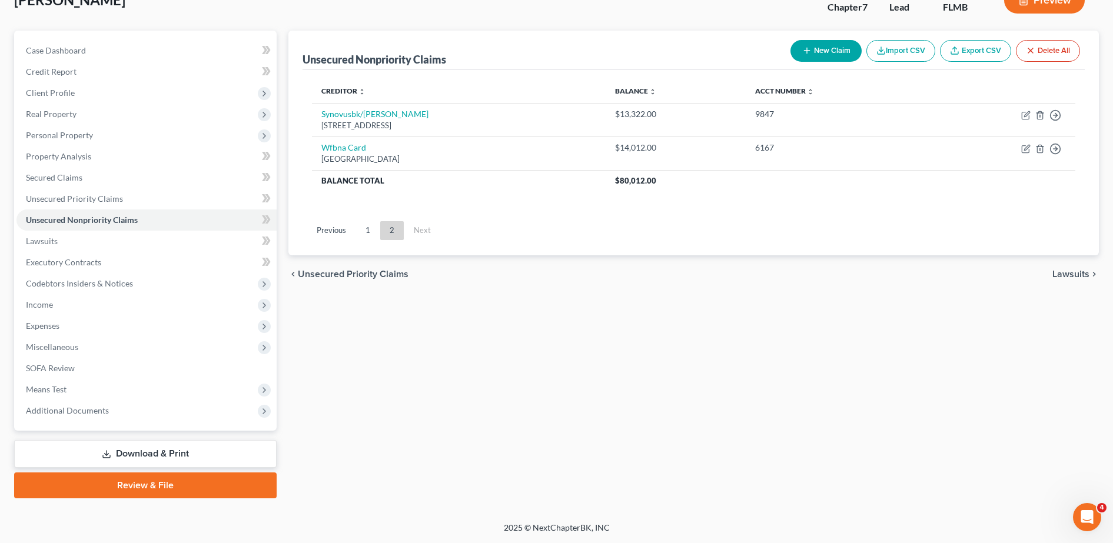
scroll to position [58, 0]
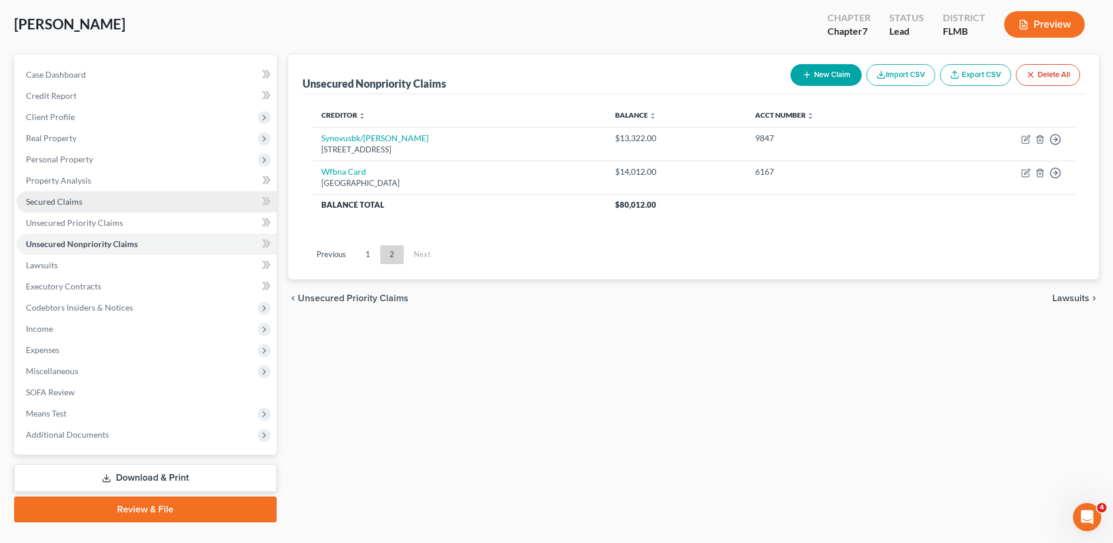
click at [196, 210] on link "Secured Claims" at bounding box center [146, 201] width 260 height 21
